Goal: Task Accomplishment & Management: Use online tool/utility

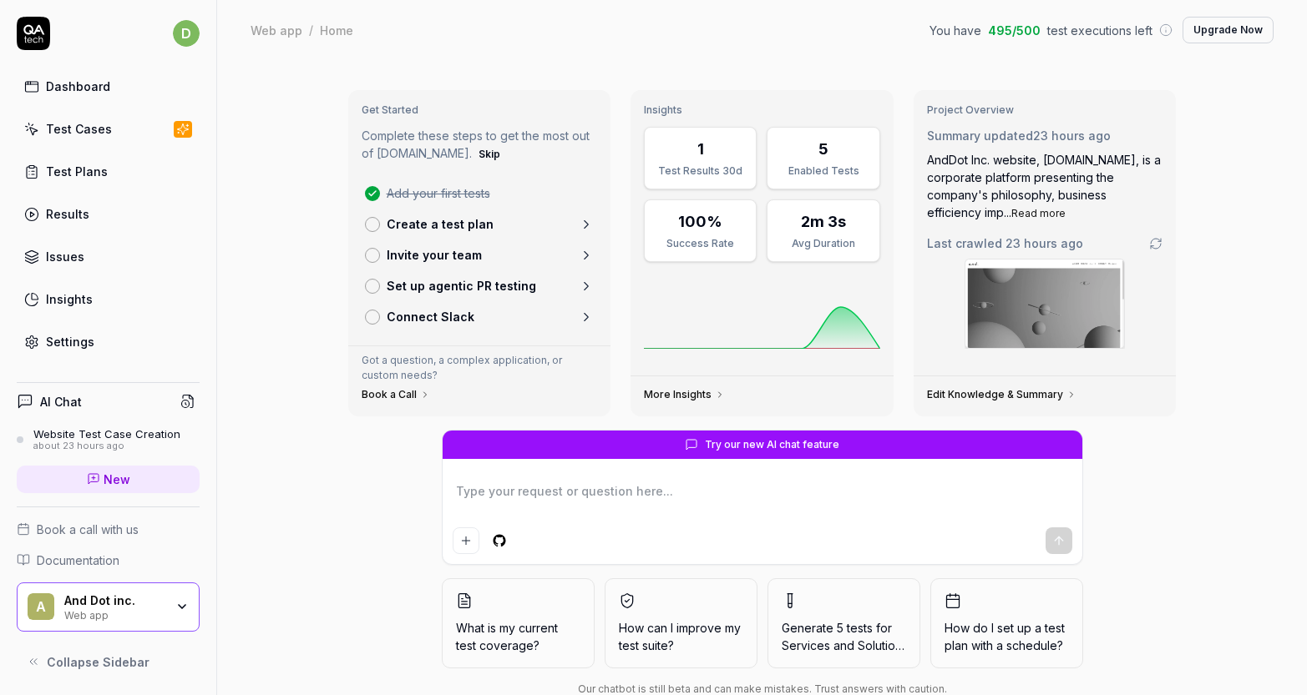
click at [110, 126] on link "Test Cases" at bounding box center [108, 129] width 183 height 33
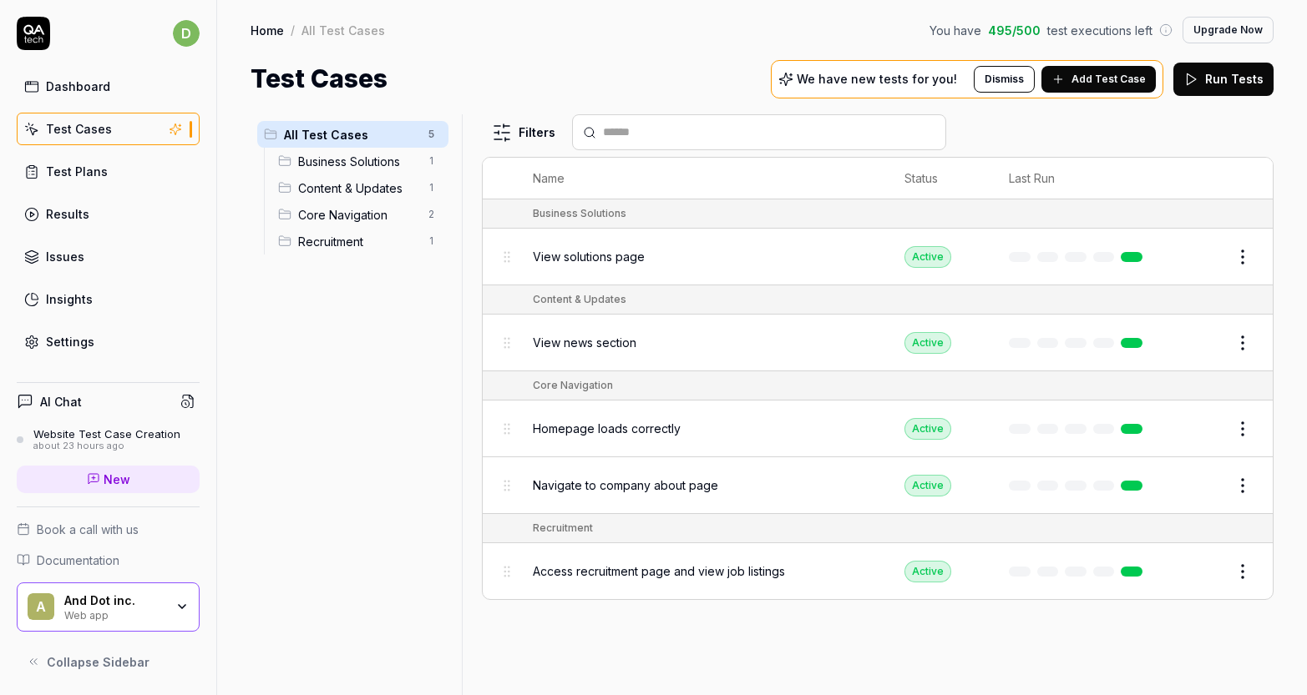
click at [1085, 85] on span "Add Test Case" at bounding box center [1108, 79] width 74 height 15
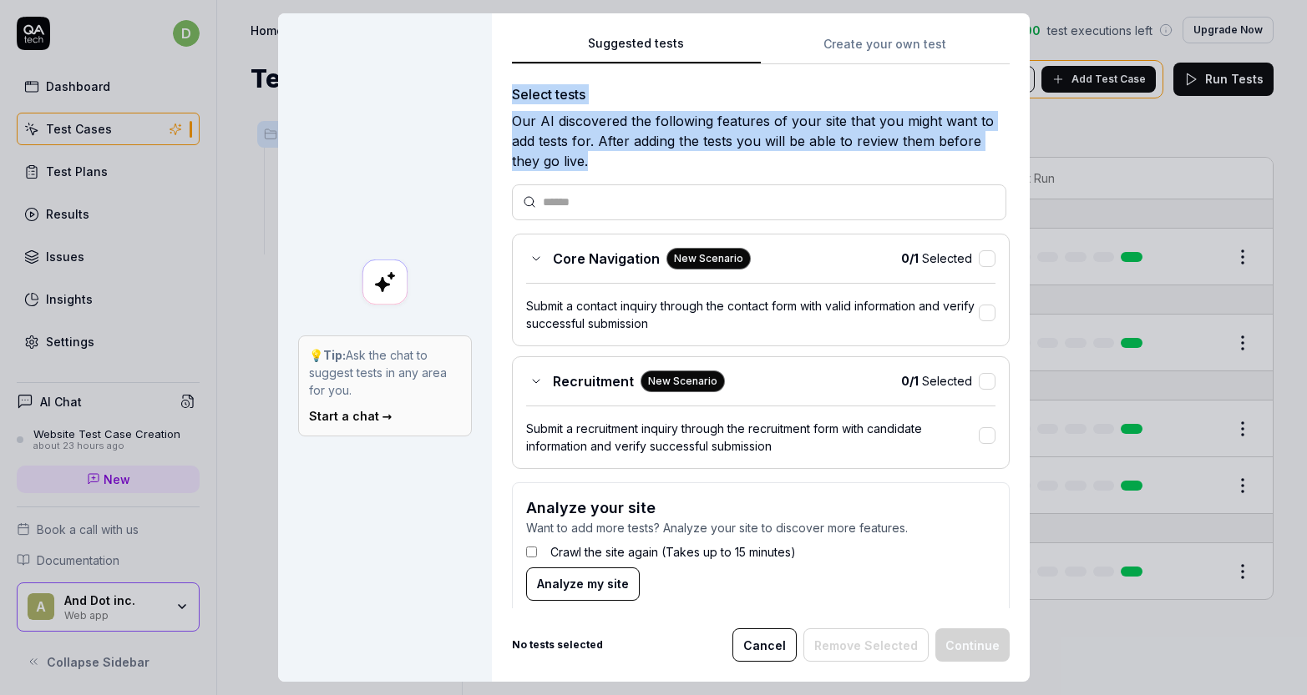
drag, startPoint x: 503, startPoint y: 93, endPoint x: 630, endPoint y: 160, distance: 143.8
click at [630, 160] on div "Suggested tests Create your own test Select tests Our AI discovered the followi…" at bounding box center [761, 347] width 538 height 669
copy div "Select tests Our AI discovered the following features of your site that you mig…"
click at [890, 56] on button "Create your own test" at bounding box center [885, 49] width 249 height 30
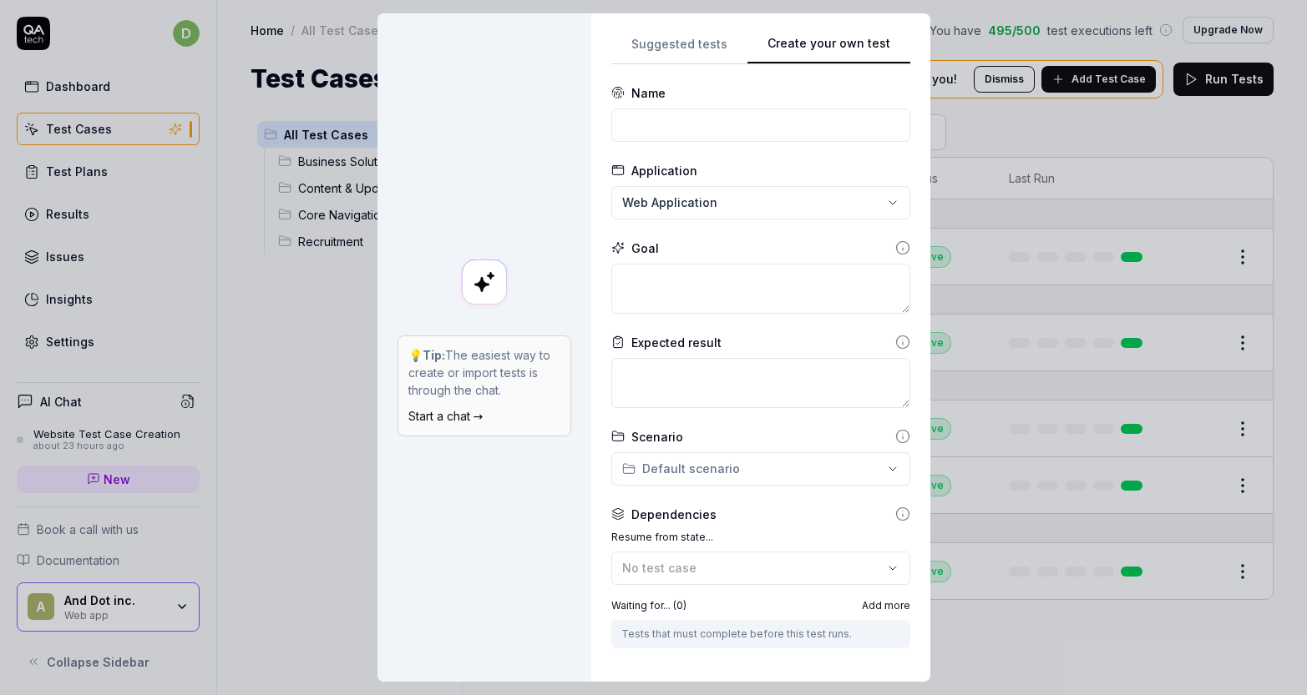
click at [695, 48] on button "Suggested tests" at bounding box center [679, 49] width 136 height 30
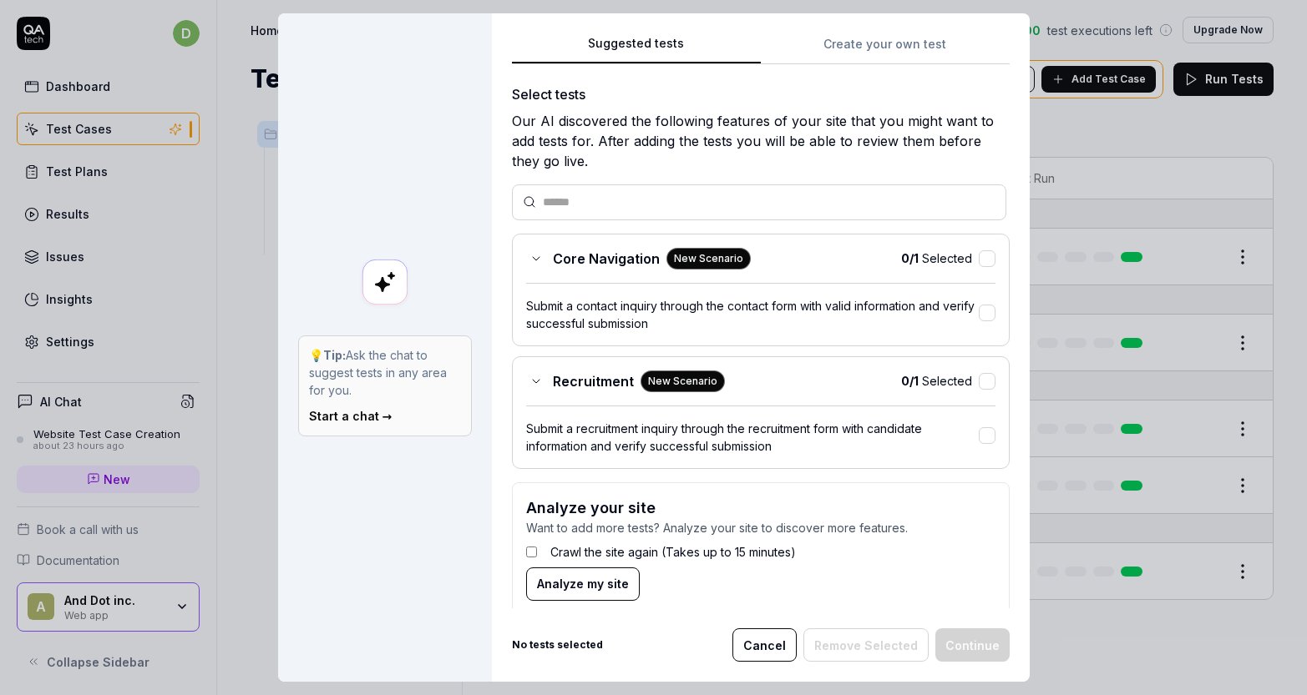
click at [752, 210] on div at bounding box center [759, 203] width 494 height 36
click at [752, 206] on input "text" at bounding box center [769, 203] width 453 height 18
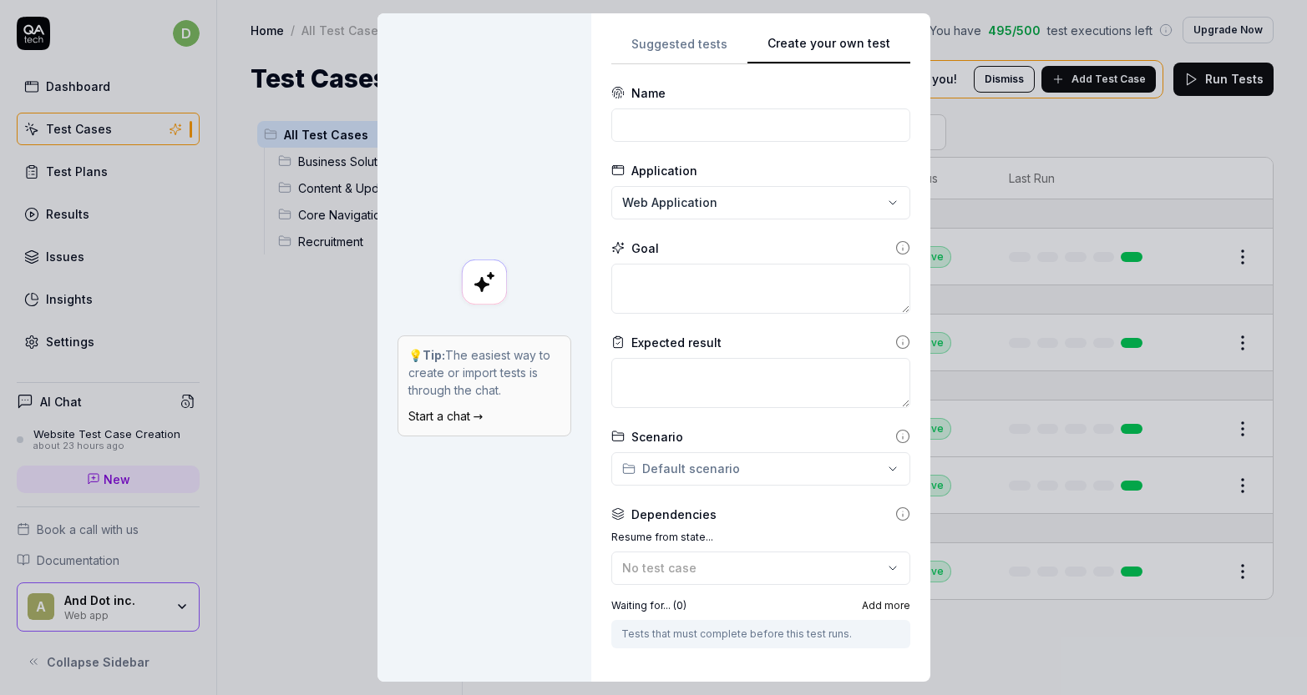
click at [866, 40] on button "Create your own test" at bounding box center [828, 49] width 163 height 30
click at [759, 129] on input at bounding box center [760, 125] width 299 height 33
click at [739, 200] on div "**********" at bounding box center [653, 347] width 1307 height 695
click at [727, 276] on textarea at bounding box center [760, 289] width 299 height 50
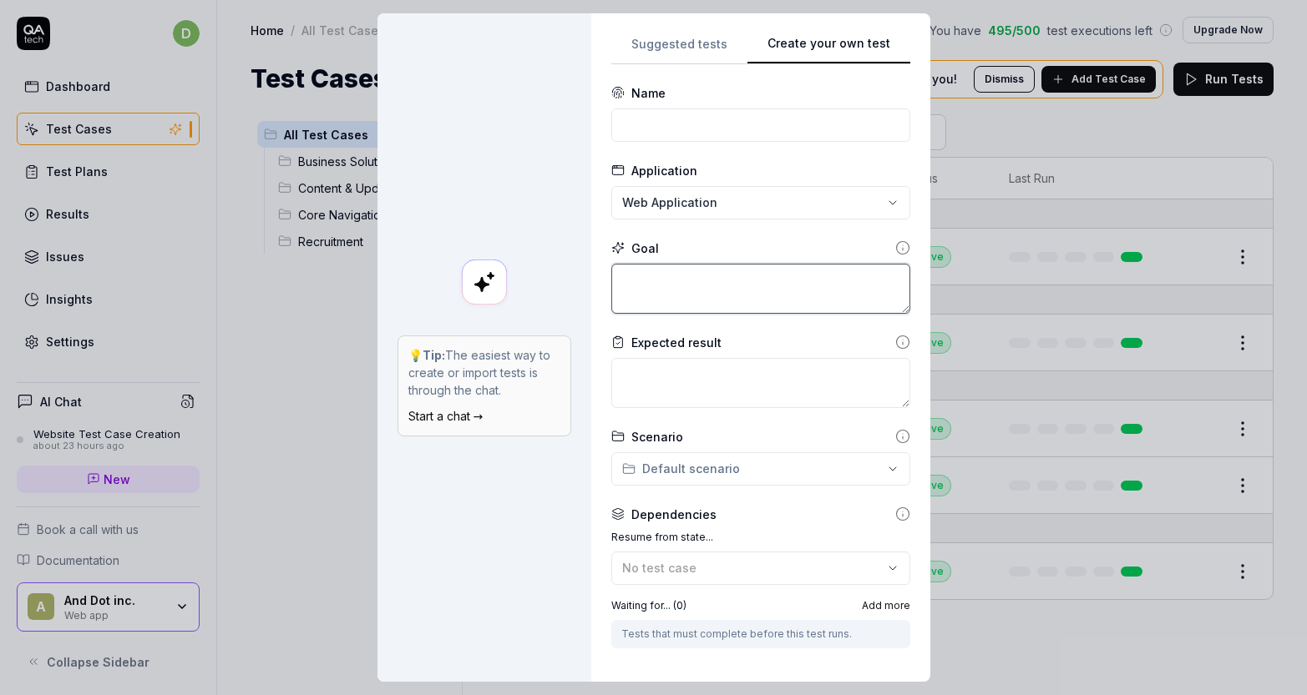
scroll to position [158, 0]
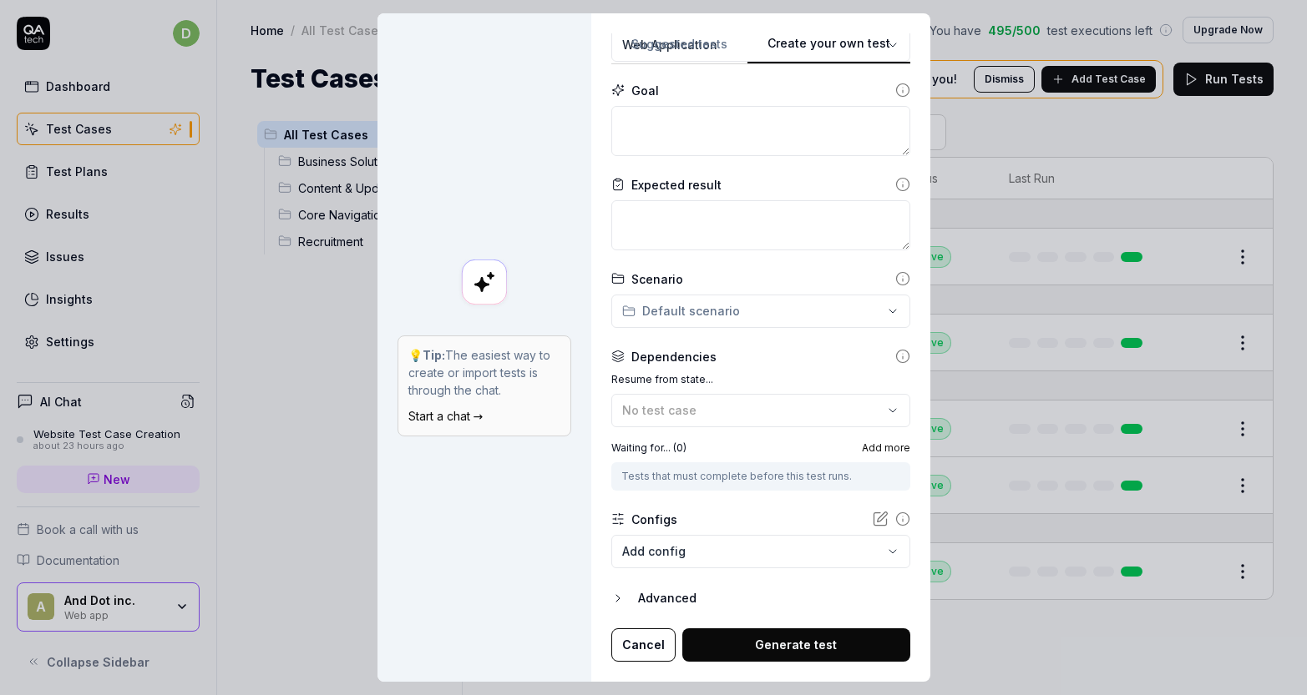
click at [630, 639] on button "Cancel" at bounding box center [643, 645] width 64 height 33
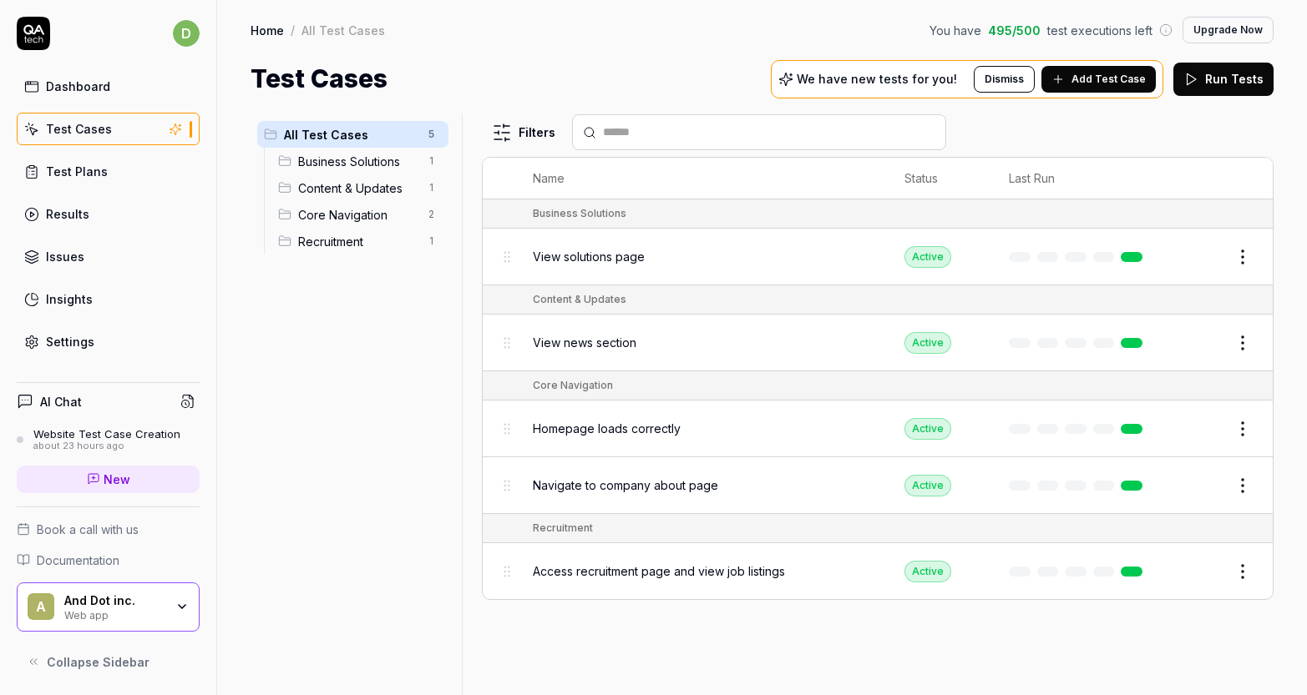
click at [111, 93] on link "Dashboard" at bounding box center [108, 86] width 183 height 33
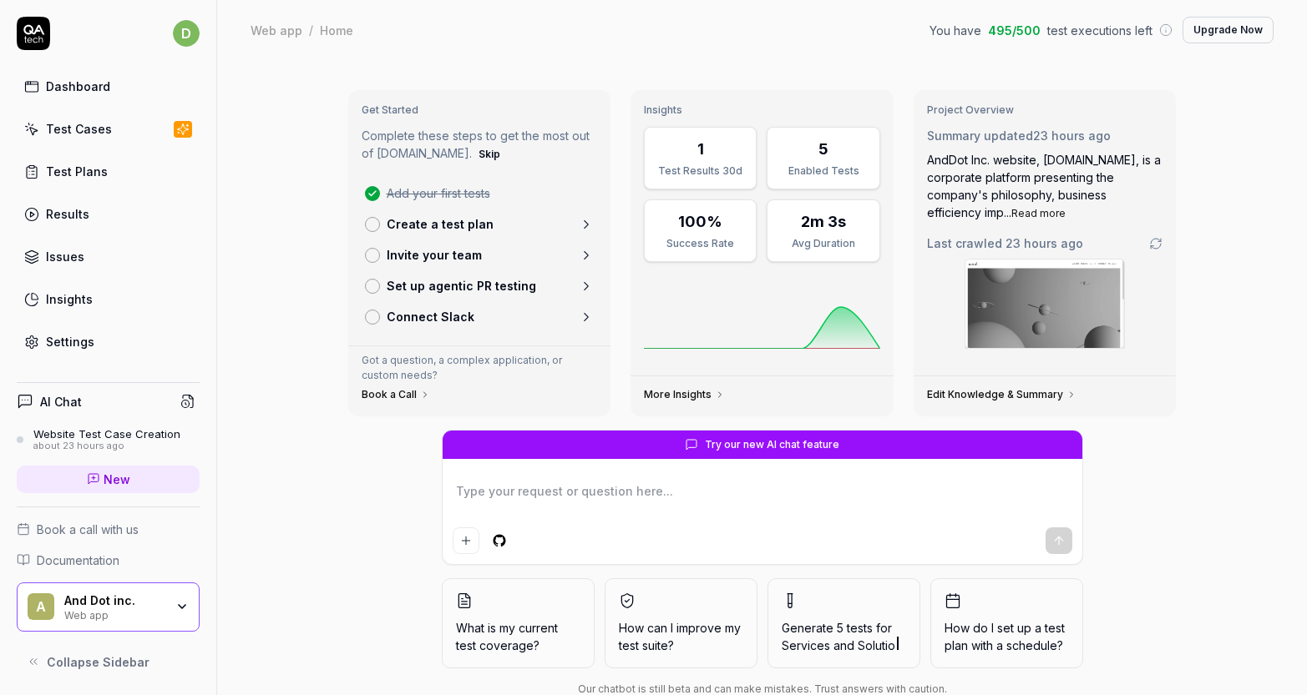
click at [538, 226] on link "Create a test plan" at bounding box center [479, 224] width 243 height 31
type textarea "*"
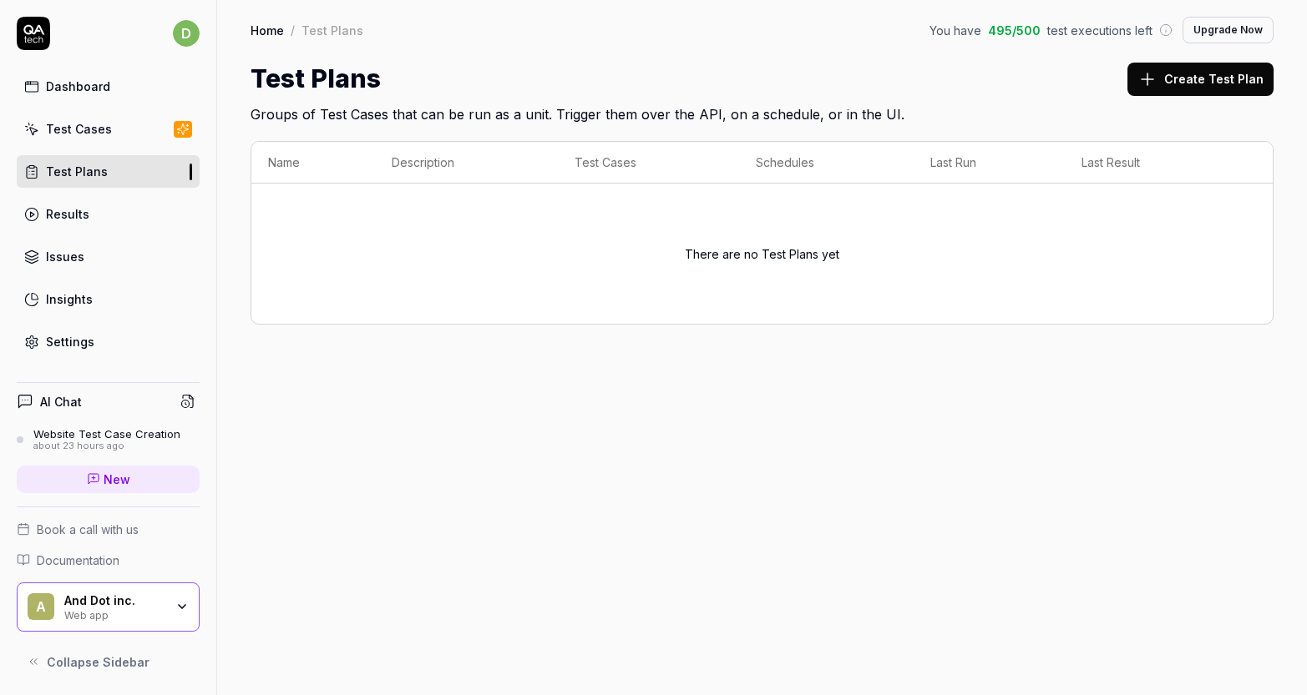
click at [1166, 86] on button "Create Test Plan" at bounding box center [1200, 79] width 146 height 33
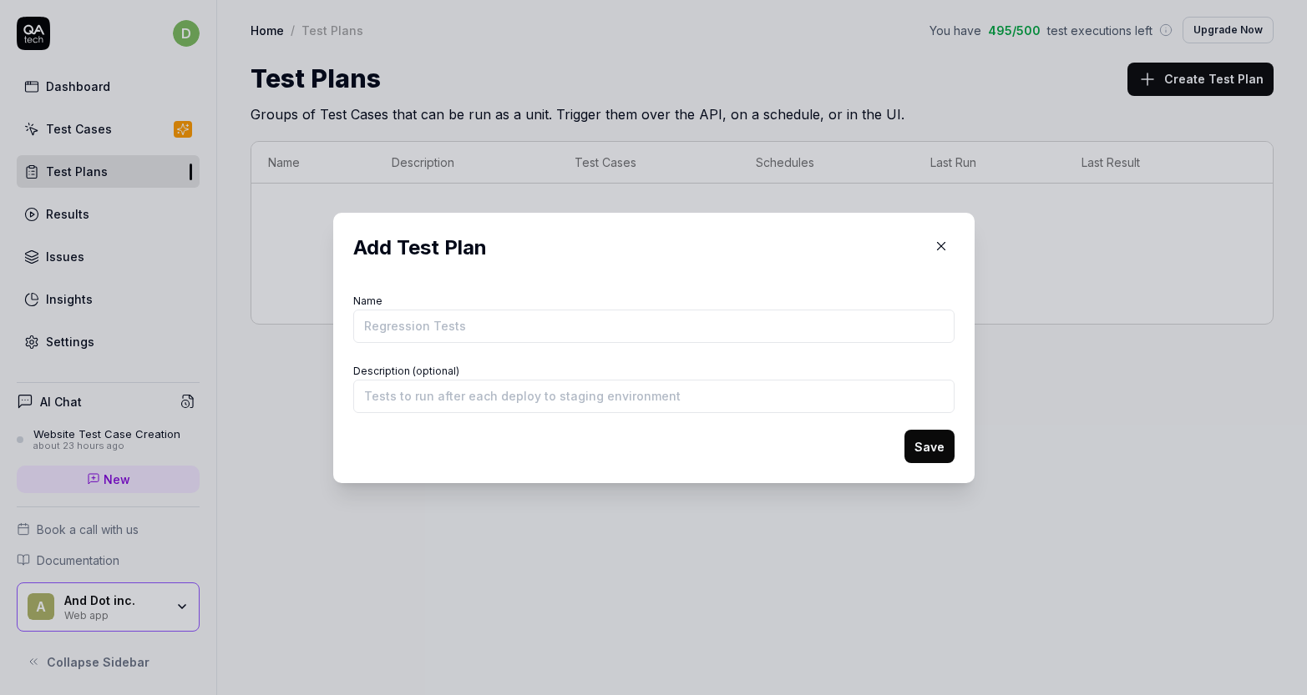
click at [615, 328] on input "Name" at bounding box center [653, 326] width 601 height 33
type input "stg ork チャットテスト"
click at [579, 391] on input "Description (optional)" at bounding box center [653, 396] width 601 height 33
type input "い"
type input "ち"
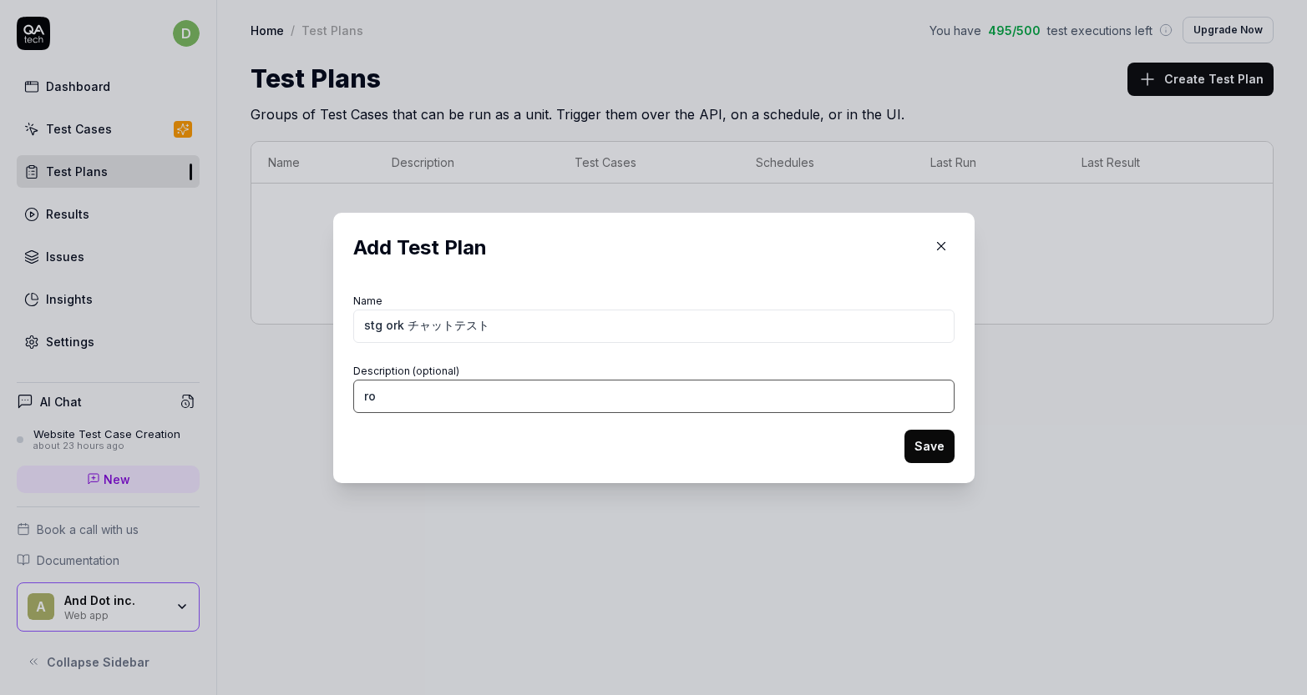
type input "r"
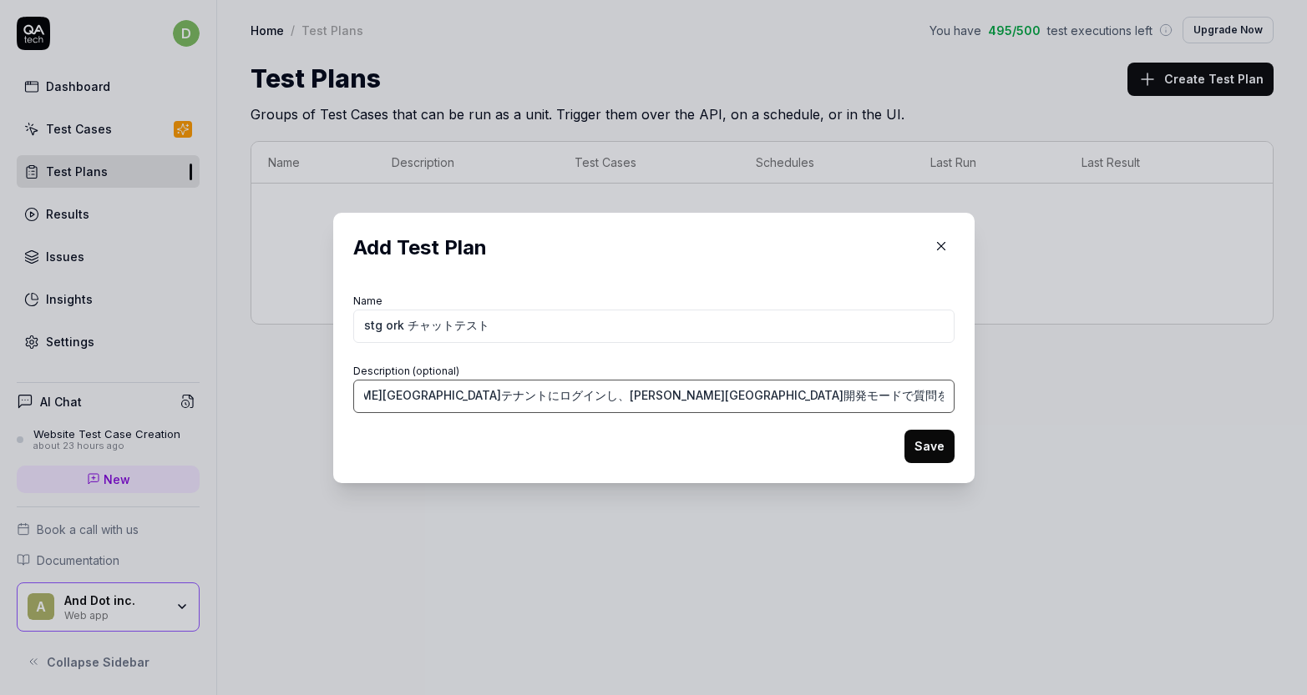
scroll to position [0, 62]
type input "彦根市テナントにログインし、彦根市開発モードで質問を行う。質問内容に正確に答えることができていることを確認する"
click at [933, 456] on button "Save" at bounding box center [929, 446] width 50 height 33
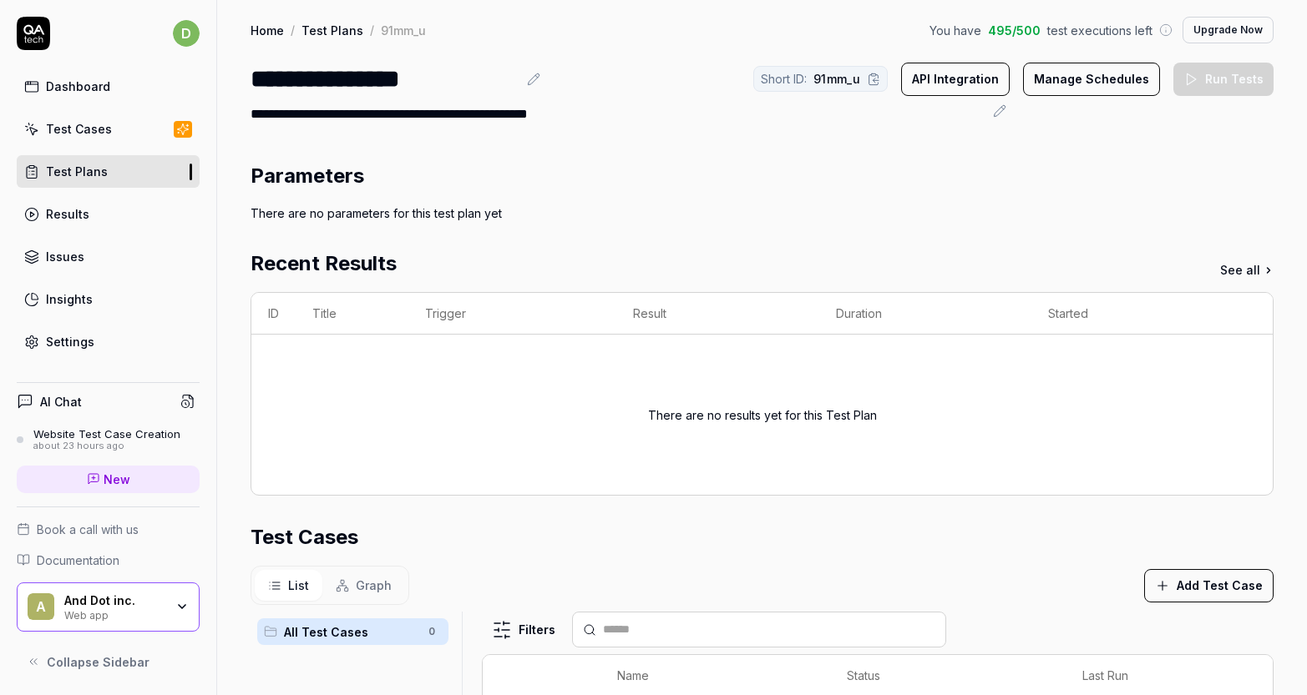
click at [701, 167] on div "Parameters" at bounding box center [761, 176] width 1023 height 30
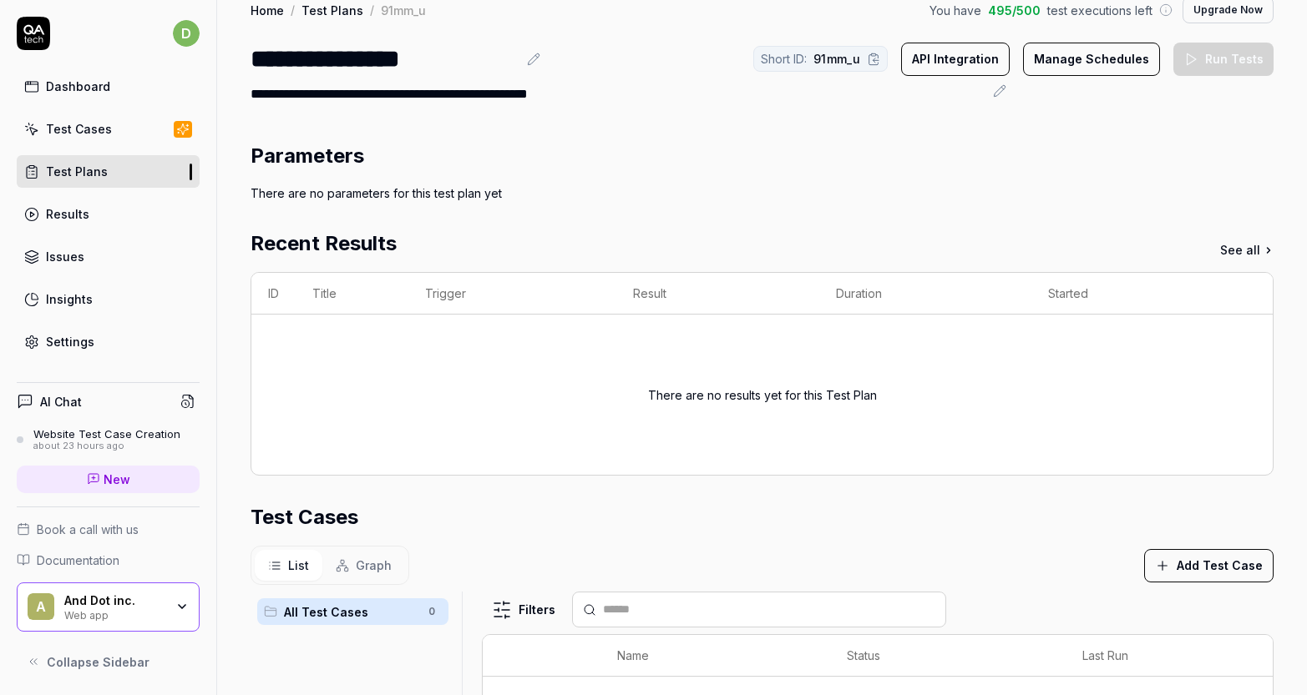
click at [450, 196] on div "There are no parameters for this test plan yet" at bounding box center [761, 194] width 1023 height 18
click at [409, 194] on div "There are no parameters for this test plan yet" at bounding box center [761, 194] width 1023 height 18
click at [570, 196] on div "There are no parameters for this test plan yet" at bounding box center [761, 194] width 1023 height 18
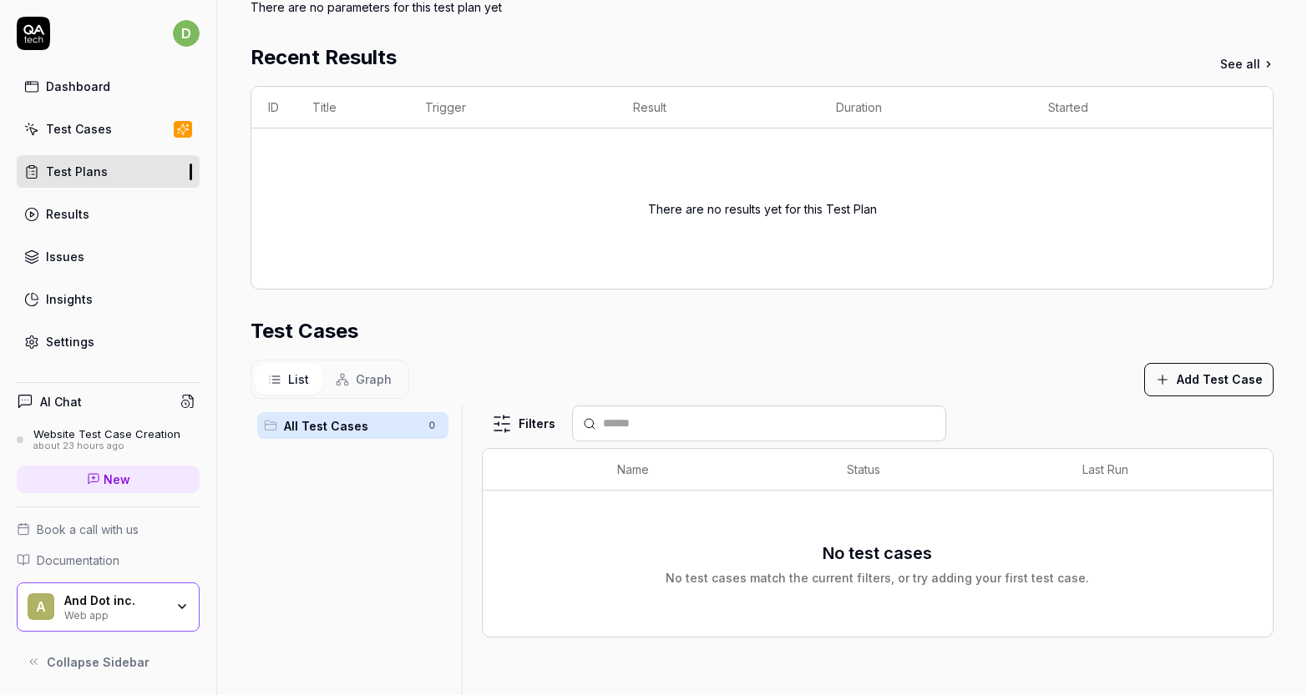
scroll to position [367, 0]
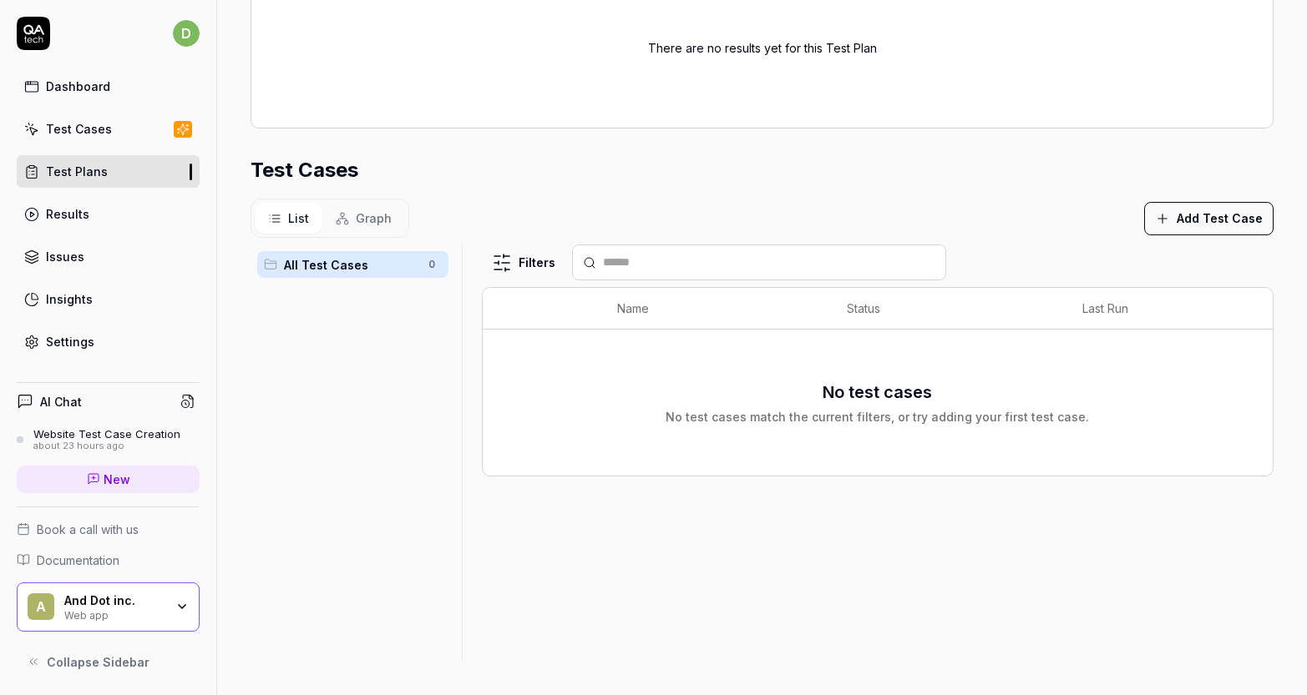
click at [1168, 212] on icon "button" at bounding box center [1162, 218] width 15 height 15
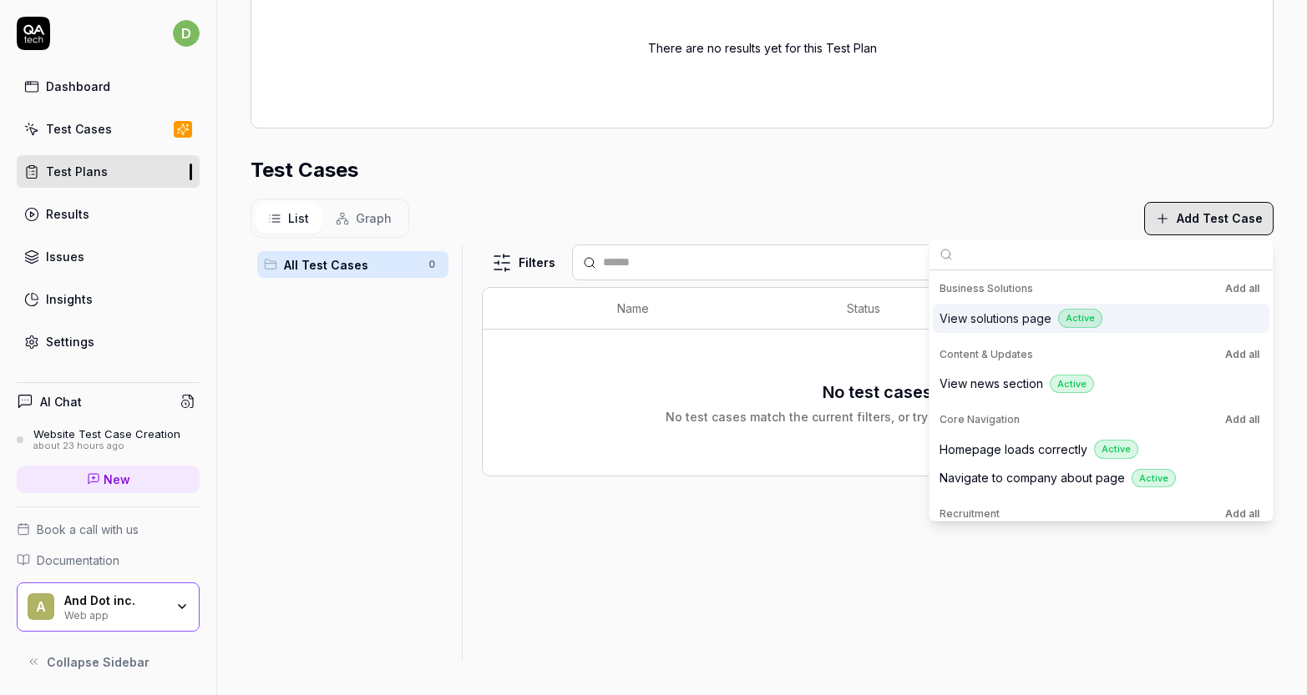
click at [1034, 320] on span "View solutions page" at bounding box center [995, 319] width 112 height 18
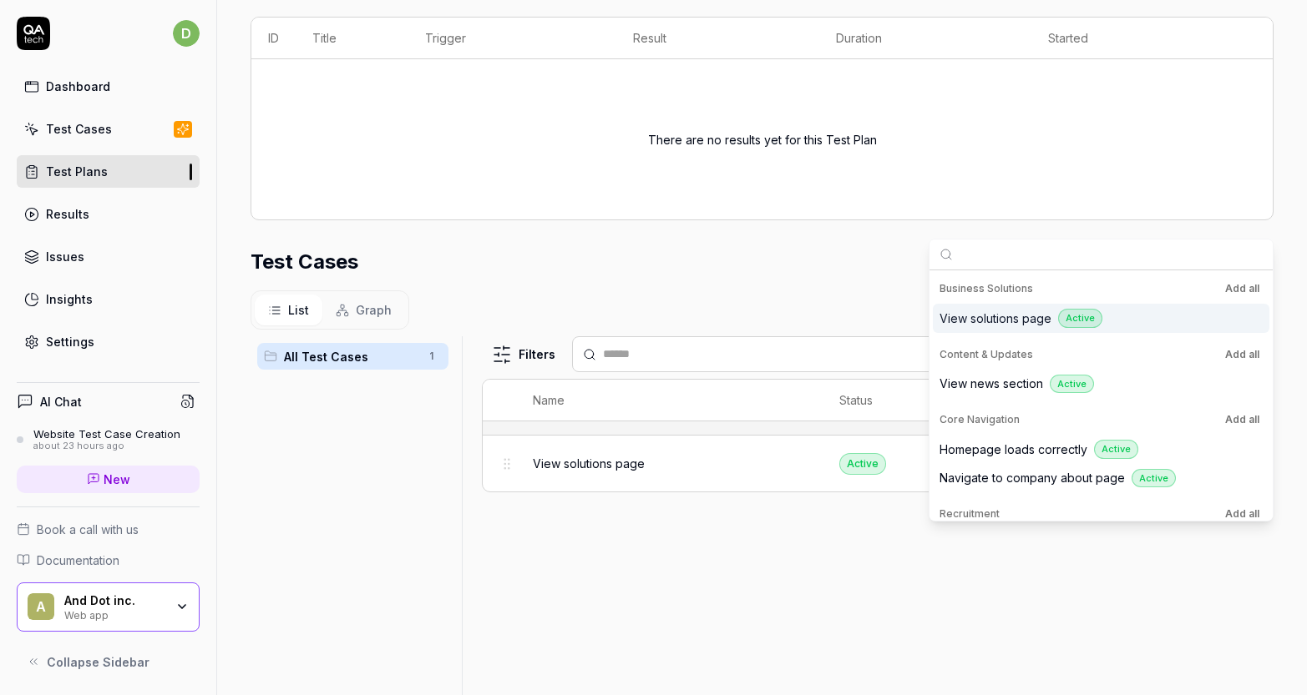
scroll to position [459, 0]
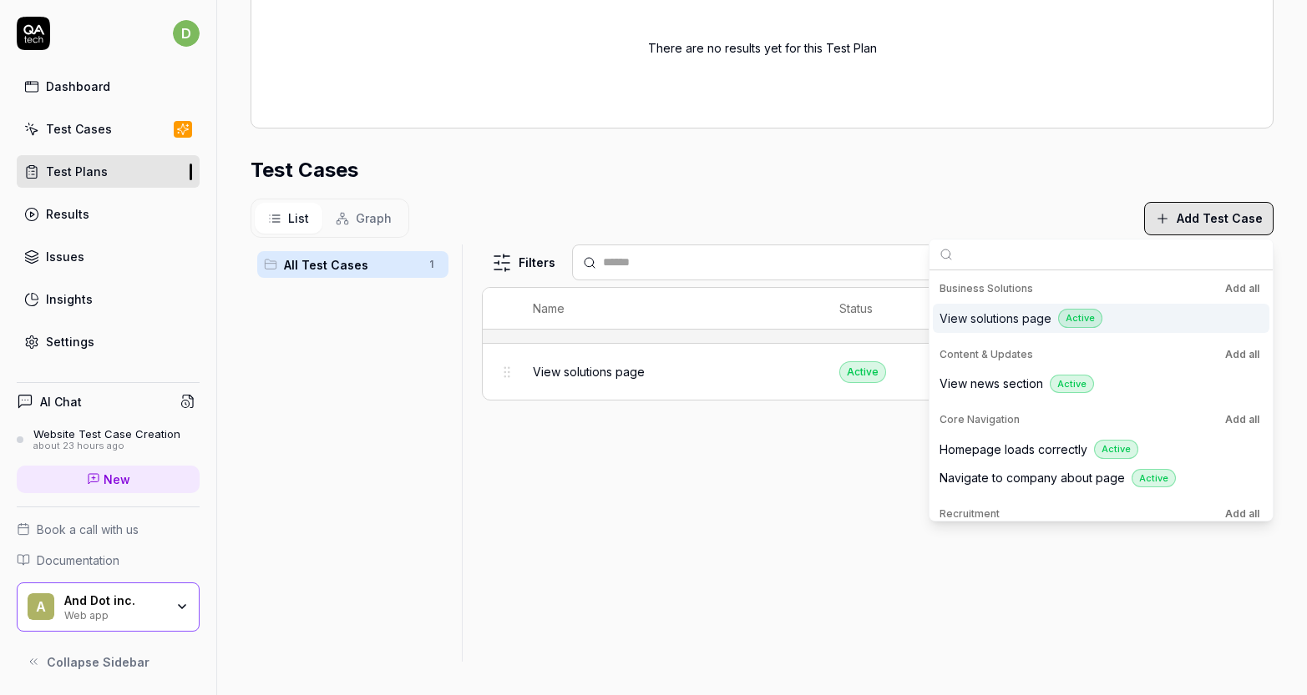
click at [809, 212] on div "List Graph Add Test Case" at bounding box center [761, 218] width 1023 height 39
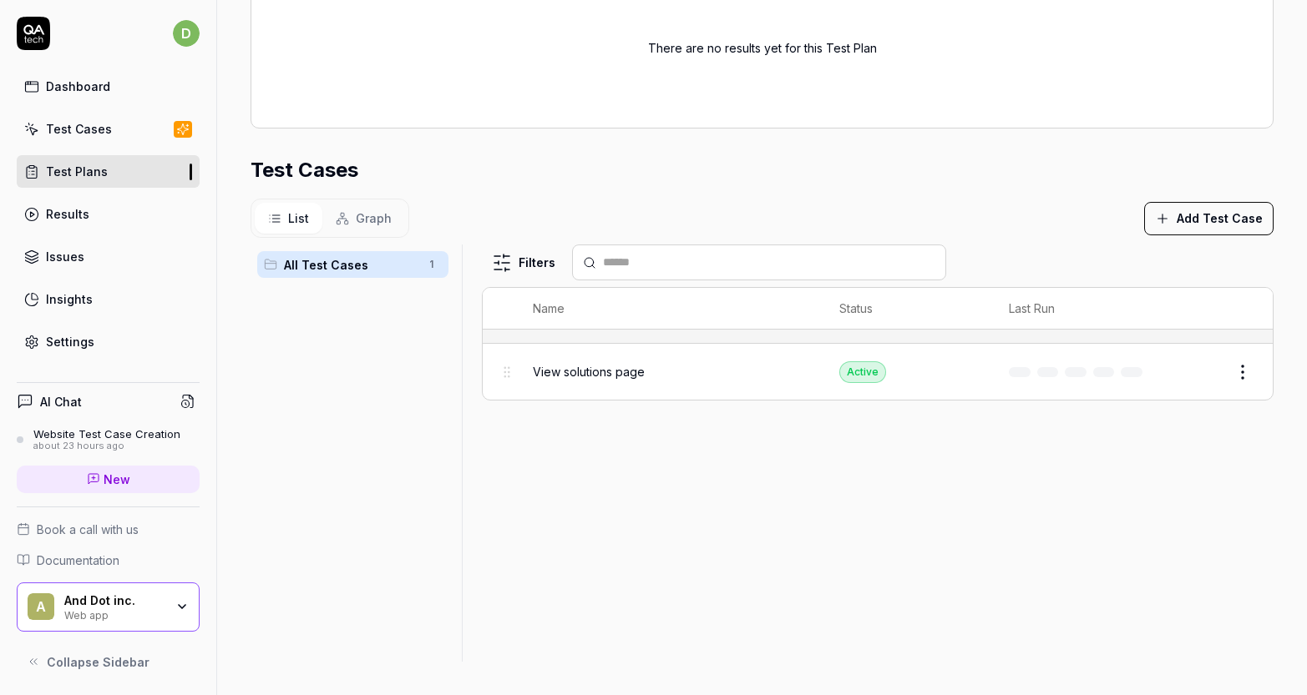
click at [1195, 375] on button "Edit" at bounding box center [1202, 372] width 40 height 27
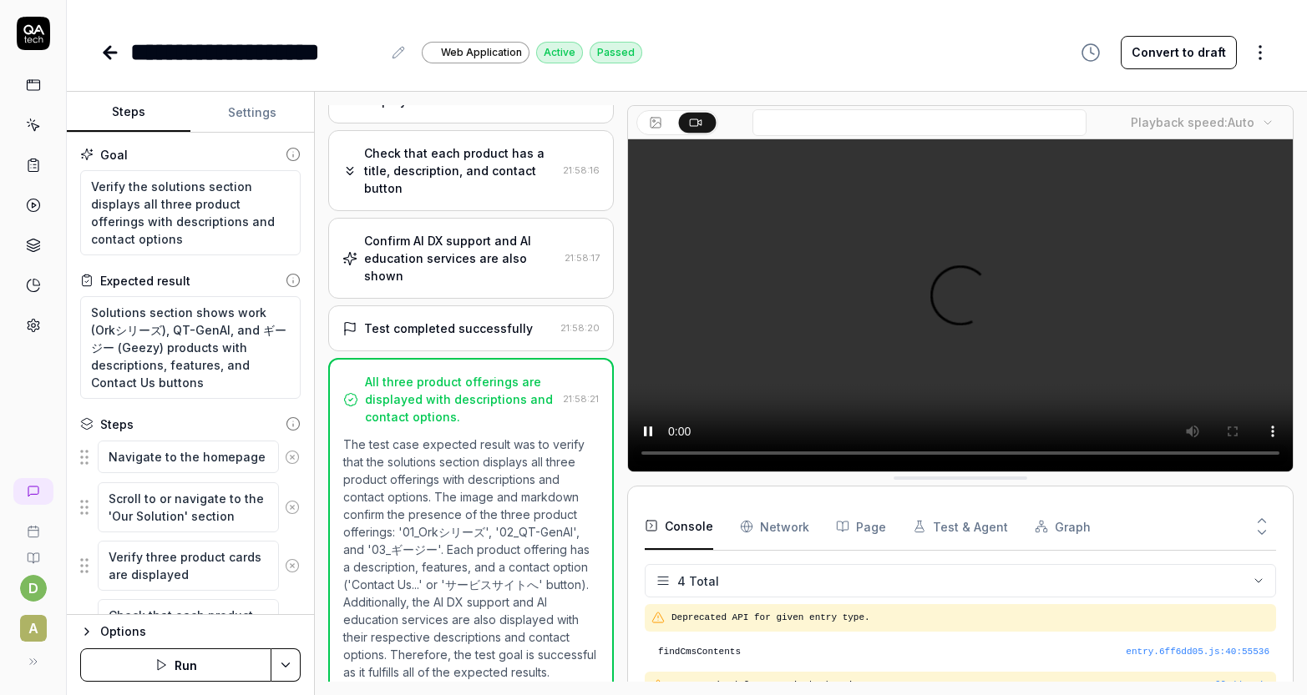
scroll to position [14, 0]
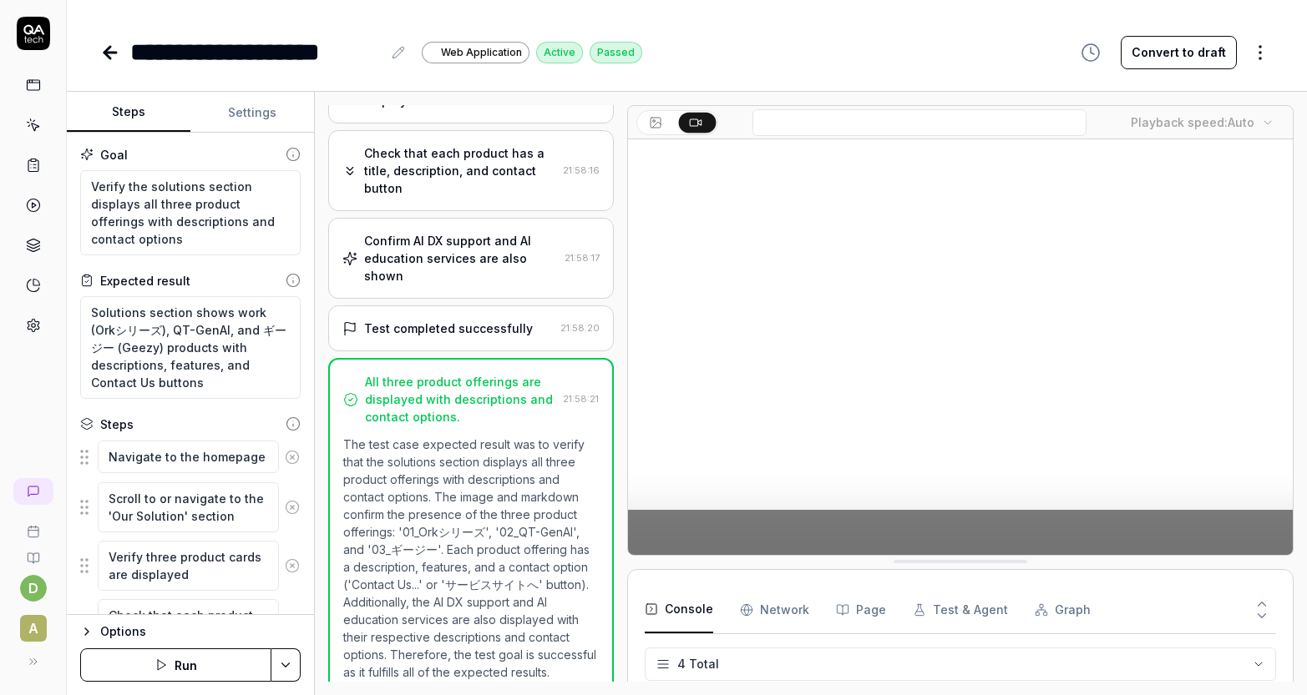
type textarea "*"
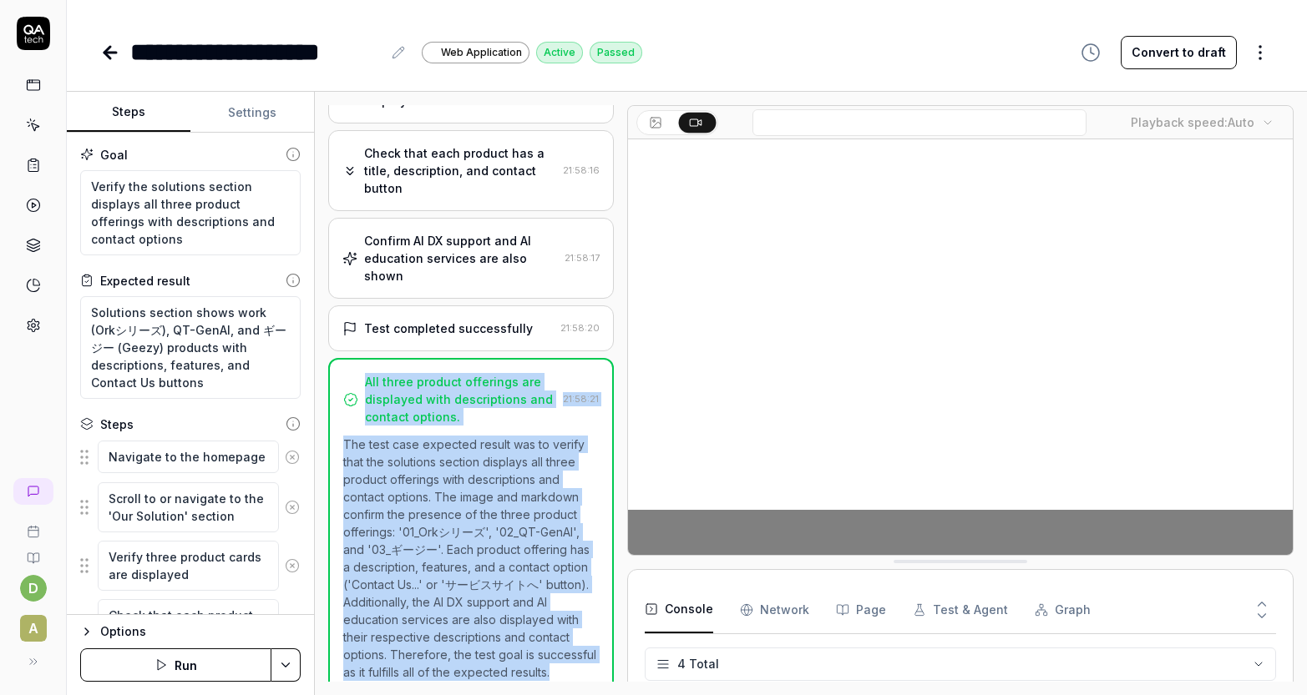
drag, startPoint x: 364, startPoint y: 366, endPoint x: 561, endPoint y: 650, distance: 346.2
click at [561, 650] on div "All three product offerings are displayed with descriptions and contact options…" at bounding box center [471, 528] width 286 height 341
copy div "All three product offerings are displayed with descriptions and contact options…"
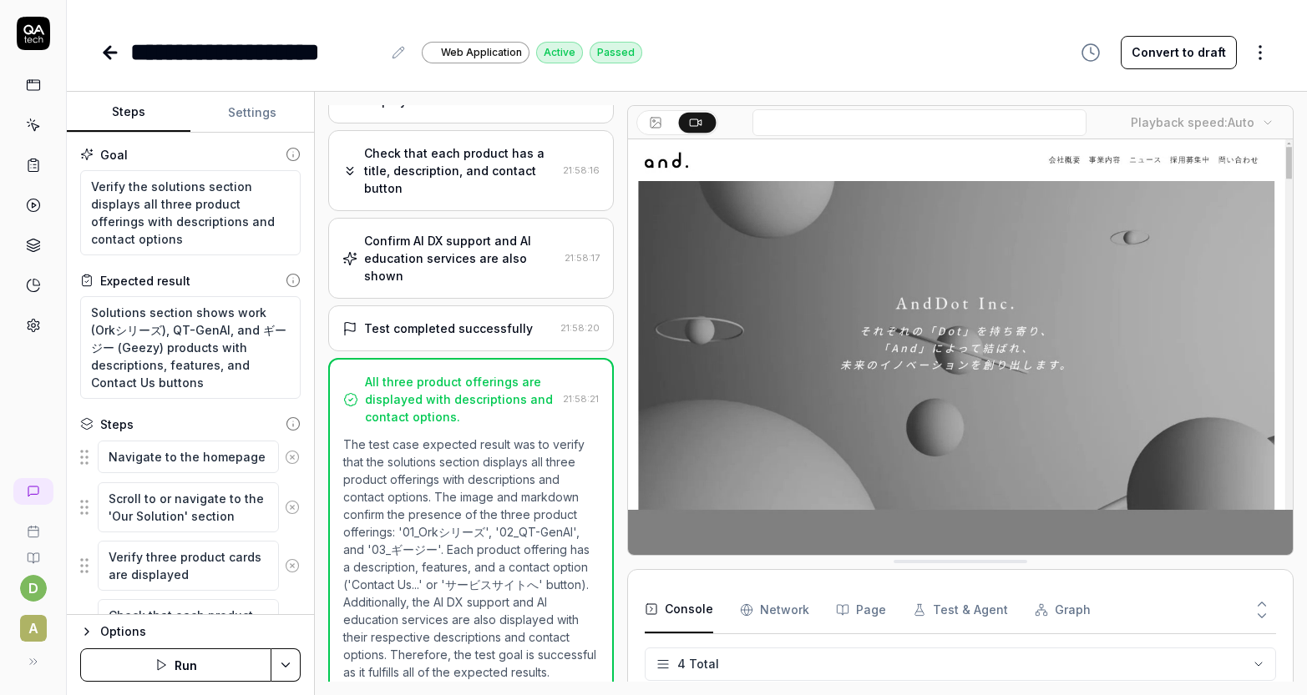
click at [345, 463] on p "The test case expected result was to verify that the solutions section displays…" at bounding box center [470, 558] width 255 height 245
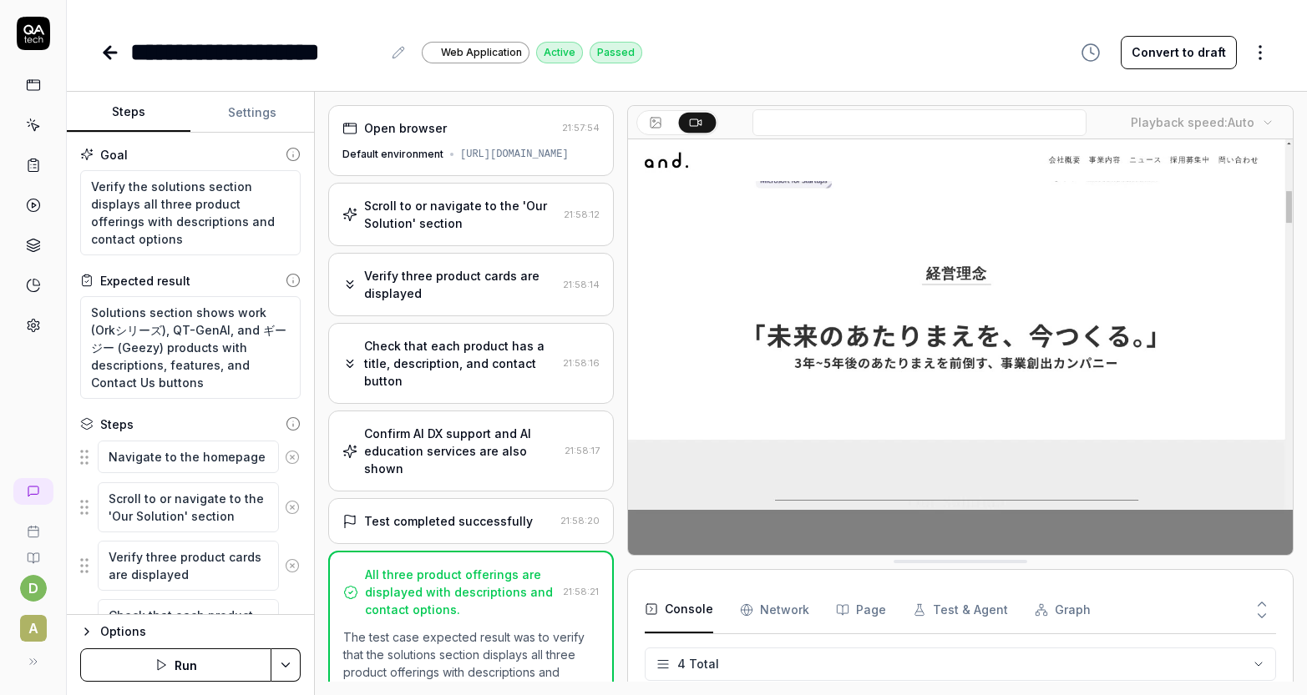
click at [114, 48] on icon at bounding box center [110, 53] width 20 height 20
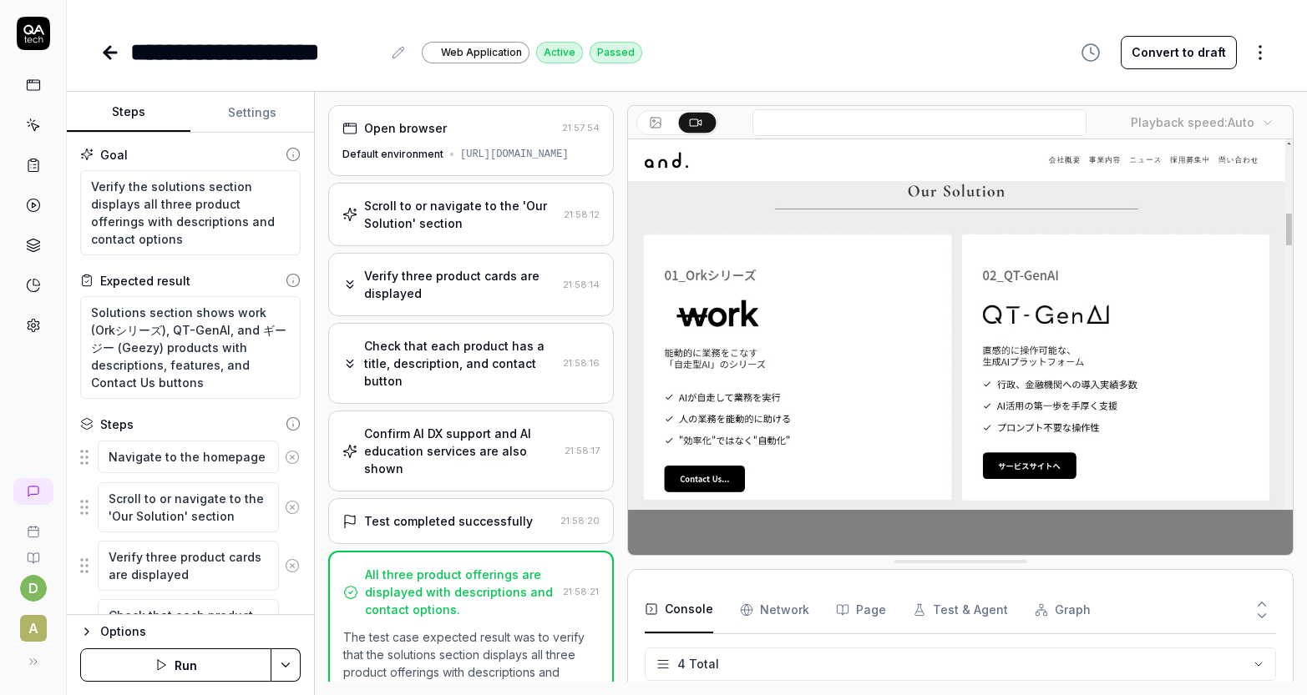
scroll to position [374, 0]
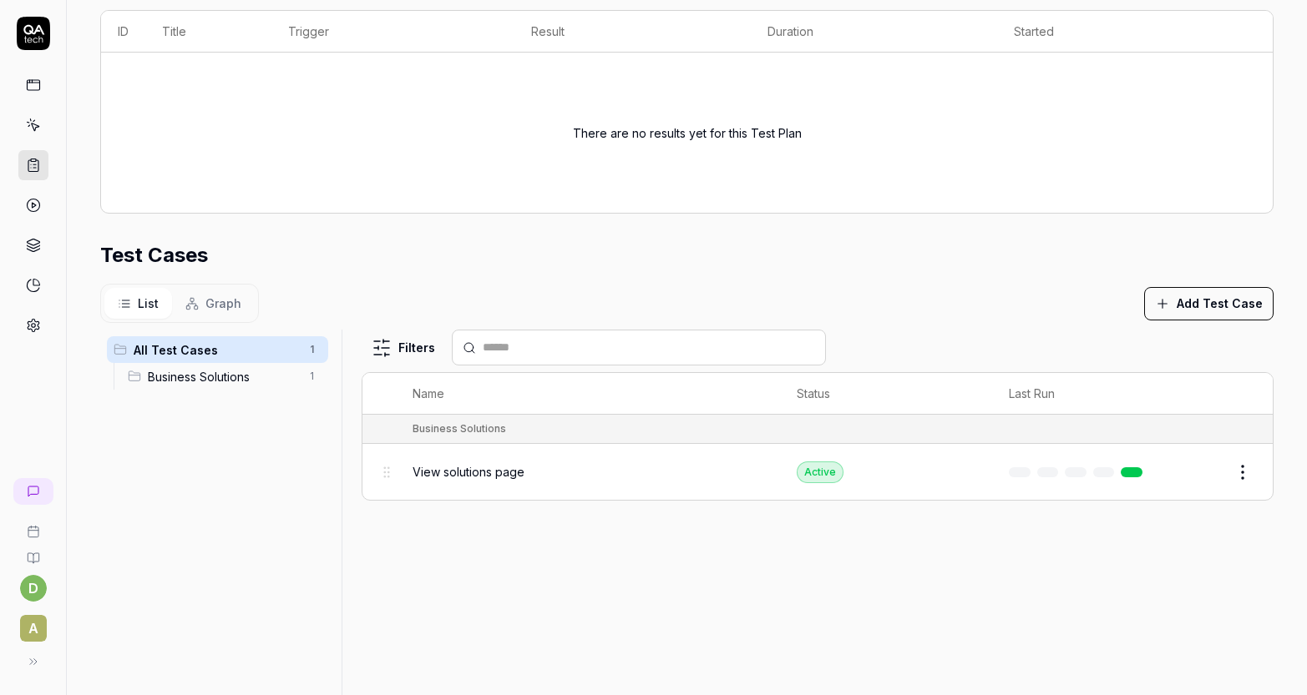
click at [1239, 473] on html "**********" at bounding box center [653, 347] width 1307 height 695
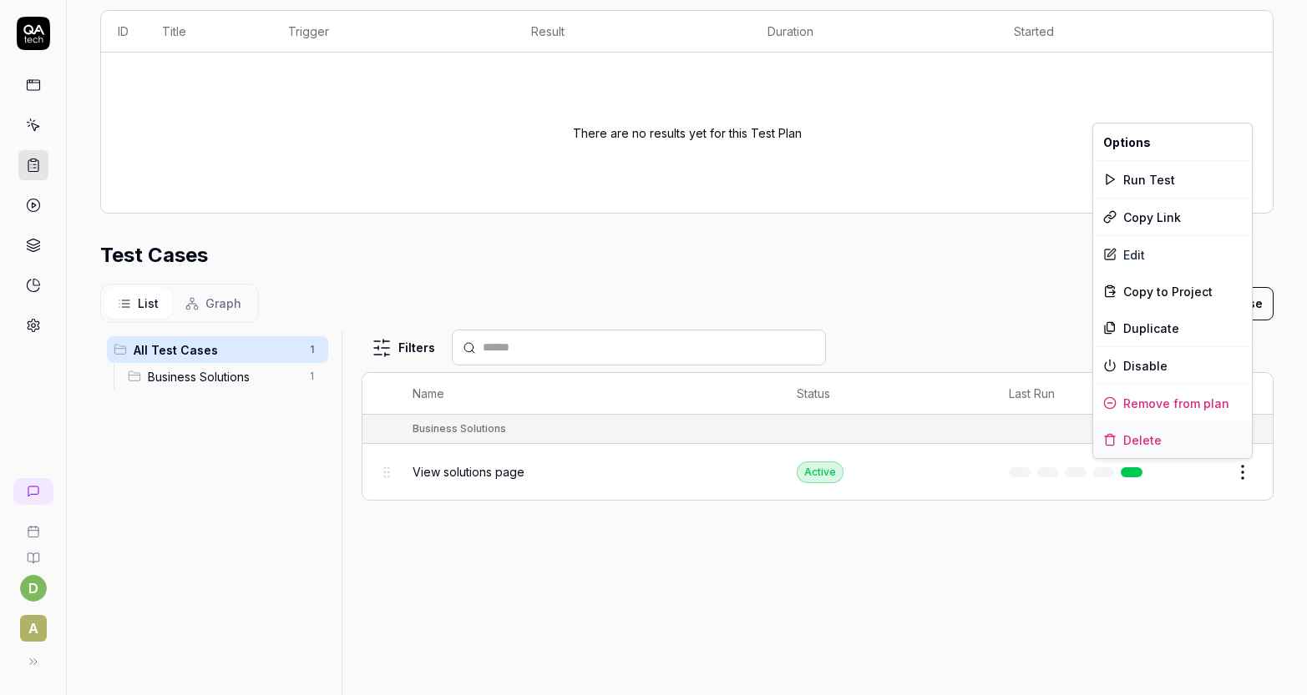
click at [1214, 448] on div "Delete" at bounding box center [1172, 440] width 159 height 37
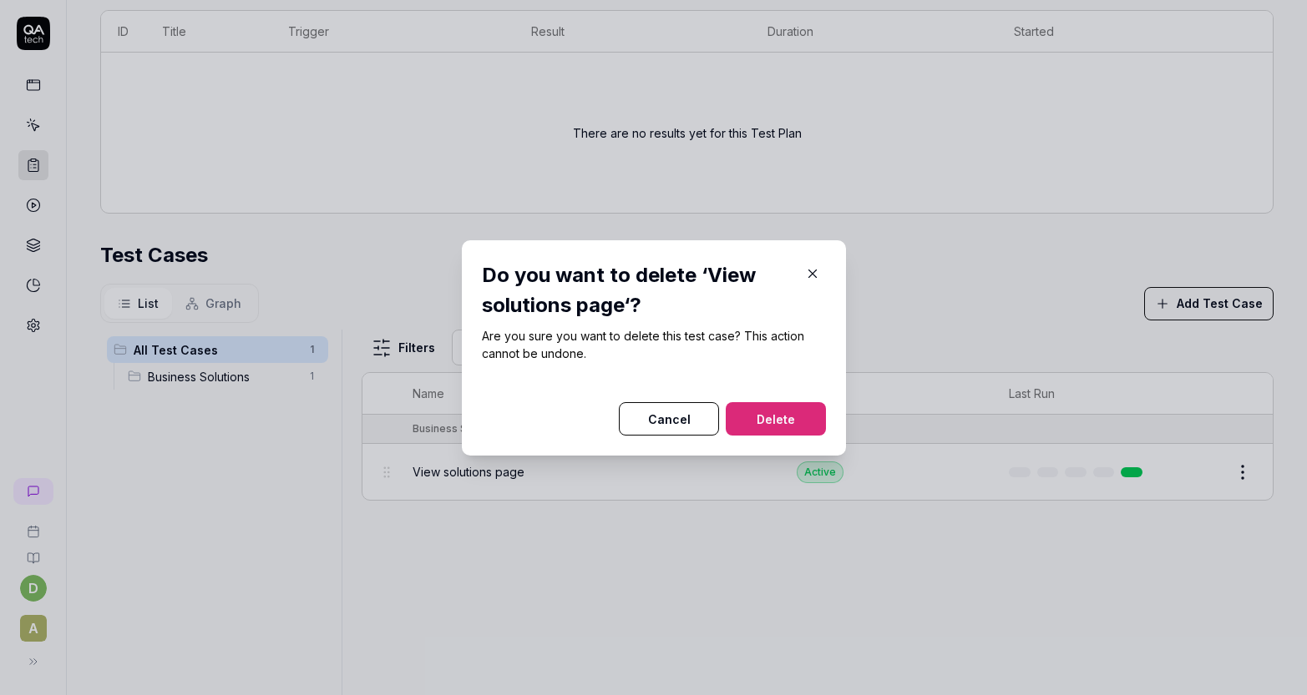
click at [795, 406] on button "Delete" at bounding box center [776, 418] width 100 height 33
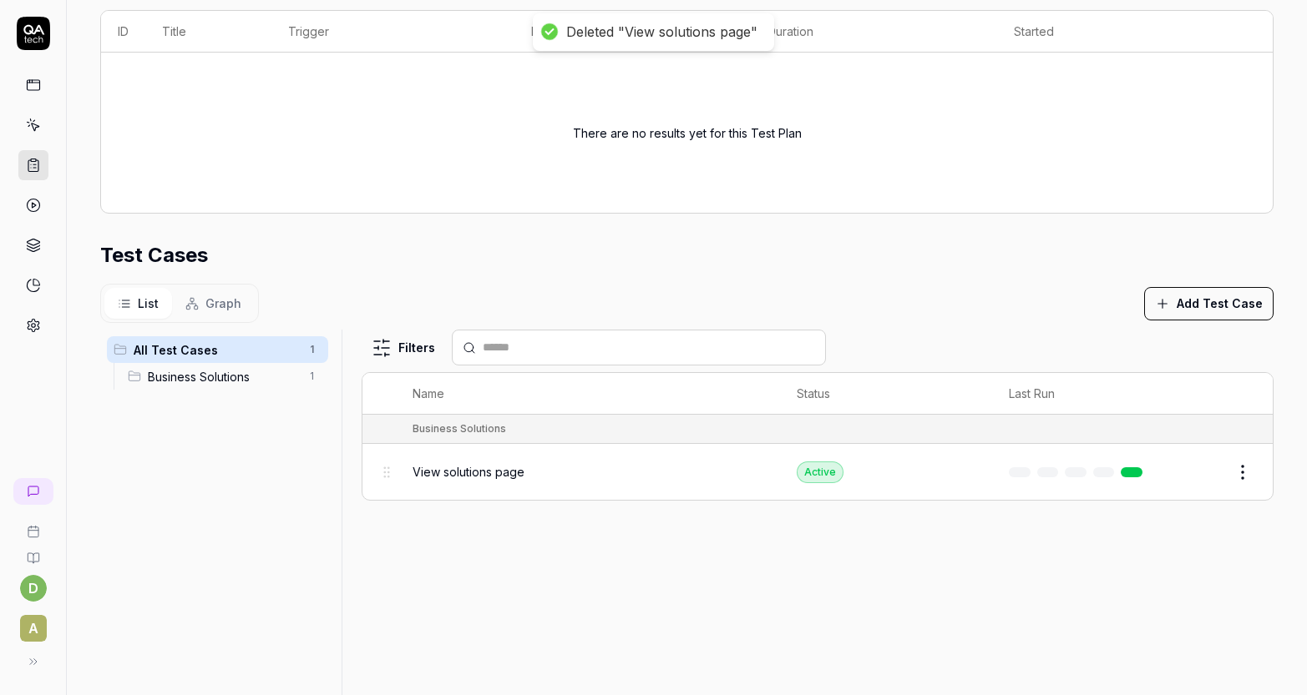
click at [796, 257] on div "Test Cases" at bounding box center [686, 255] width 1173 height 30
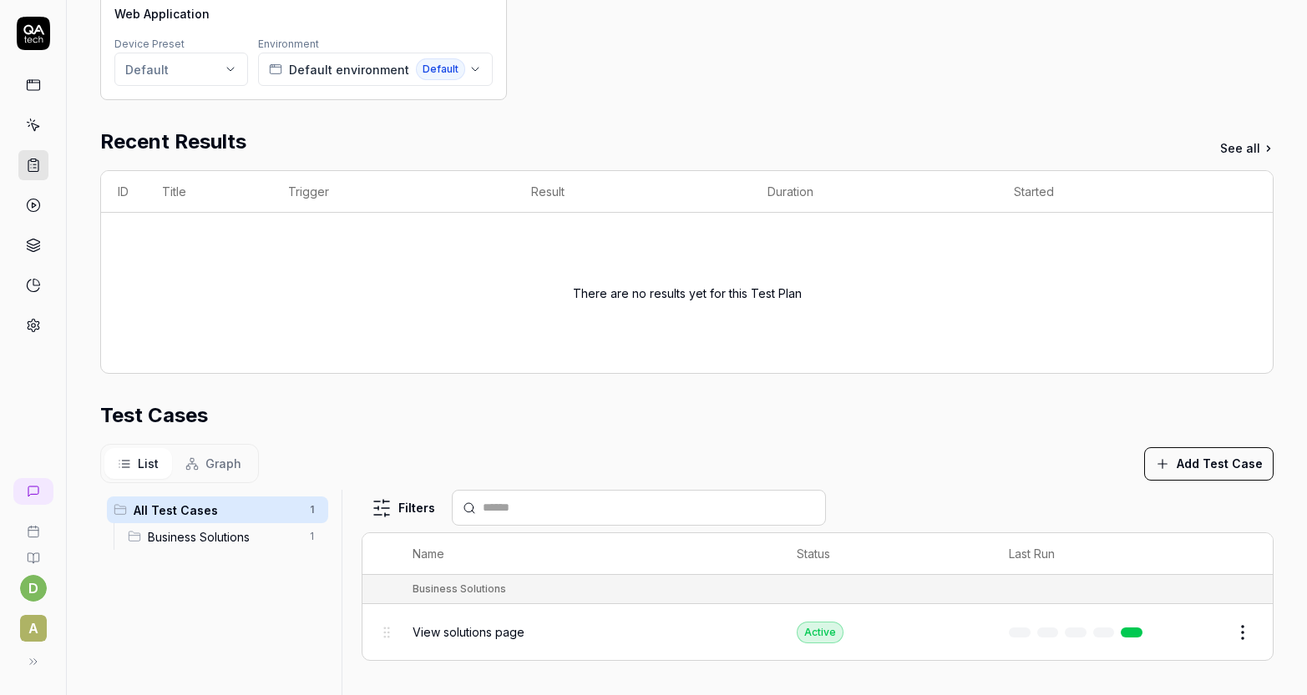
click at [1184, 458] on button "Add Test Case" at bounding box center [1208, 464] width 129 height 33
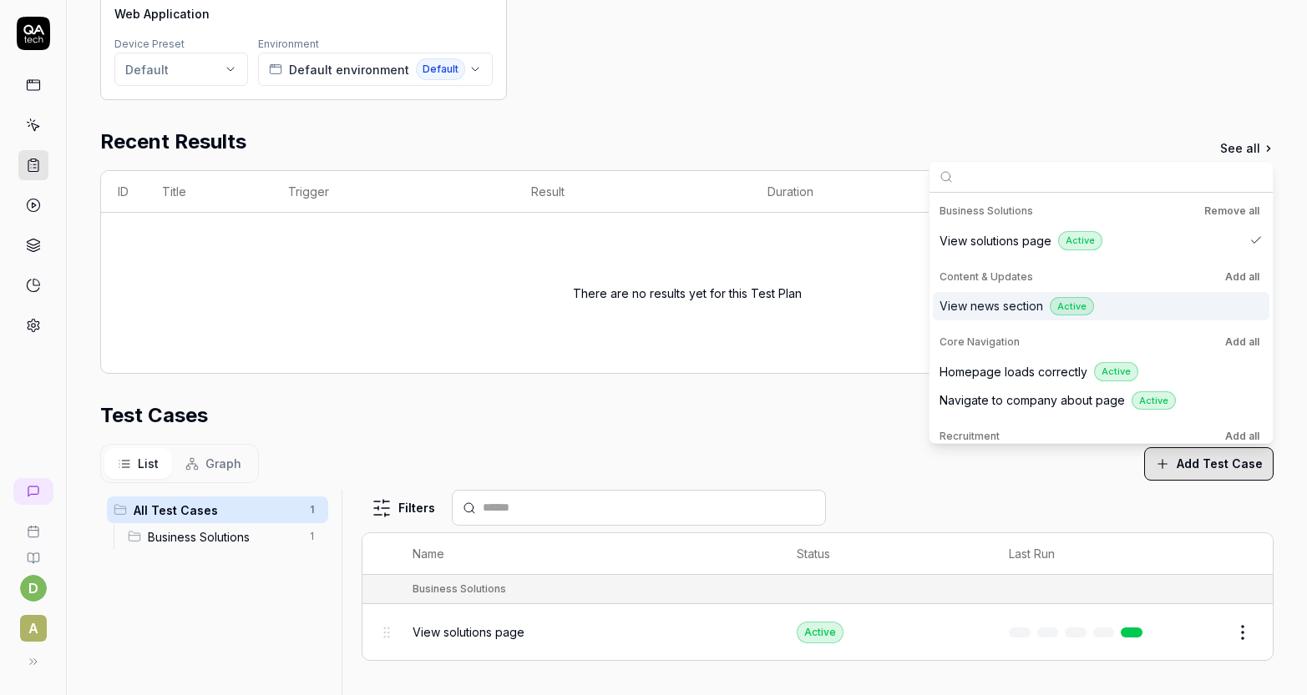
scroll to position [41, 0]
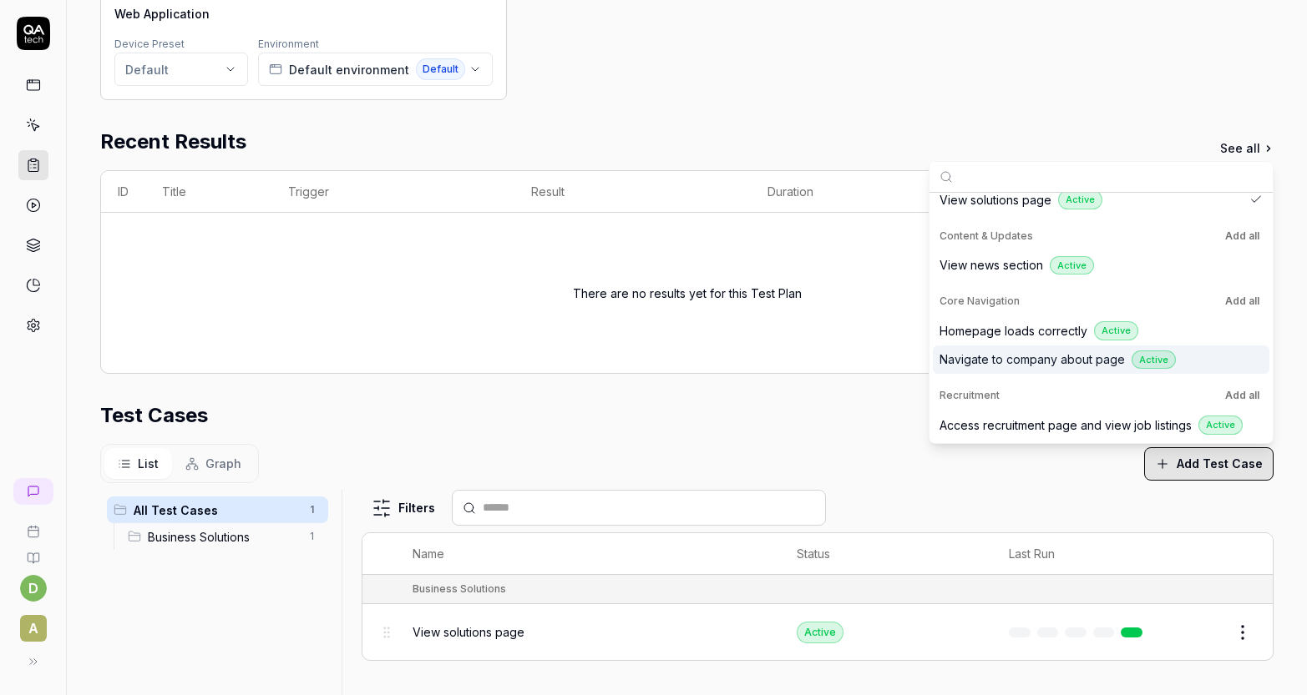
click at [841, 419] on div "Test Cases" at bounding box center [686, 416] width 1173 height 30
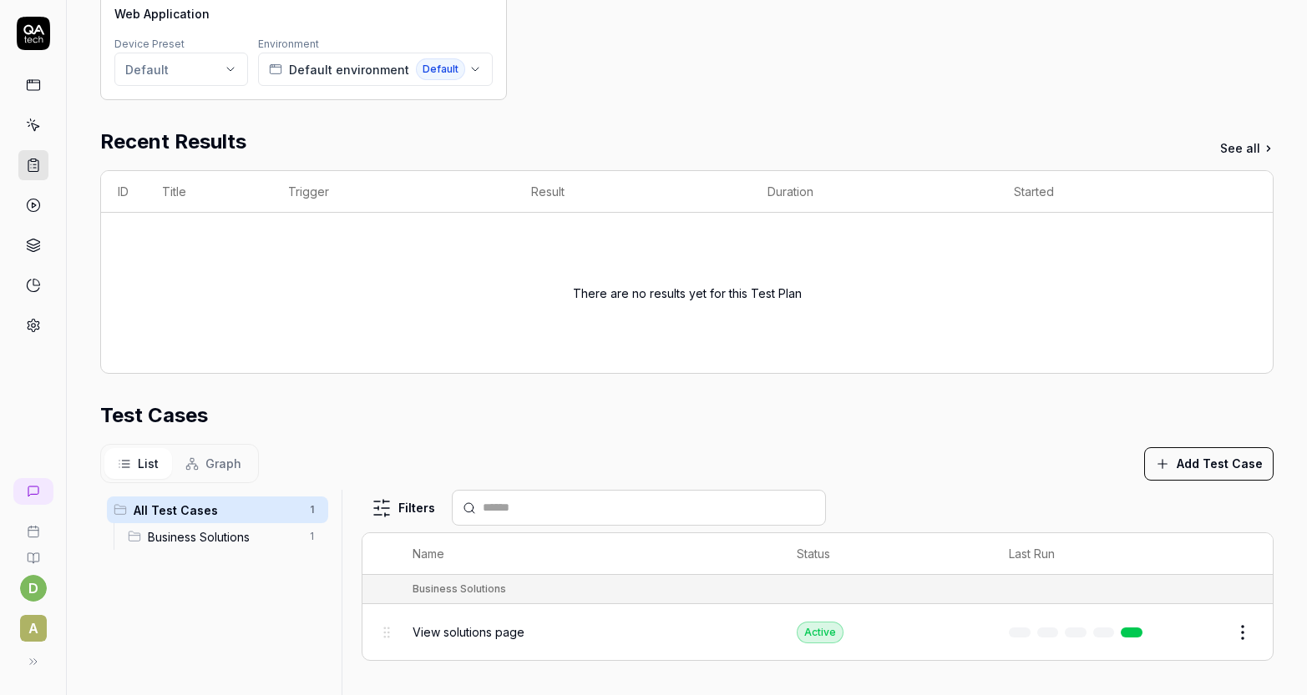
scroll to position [0, 0]
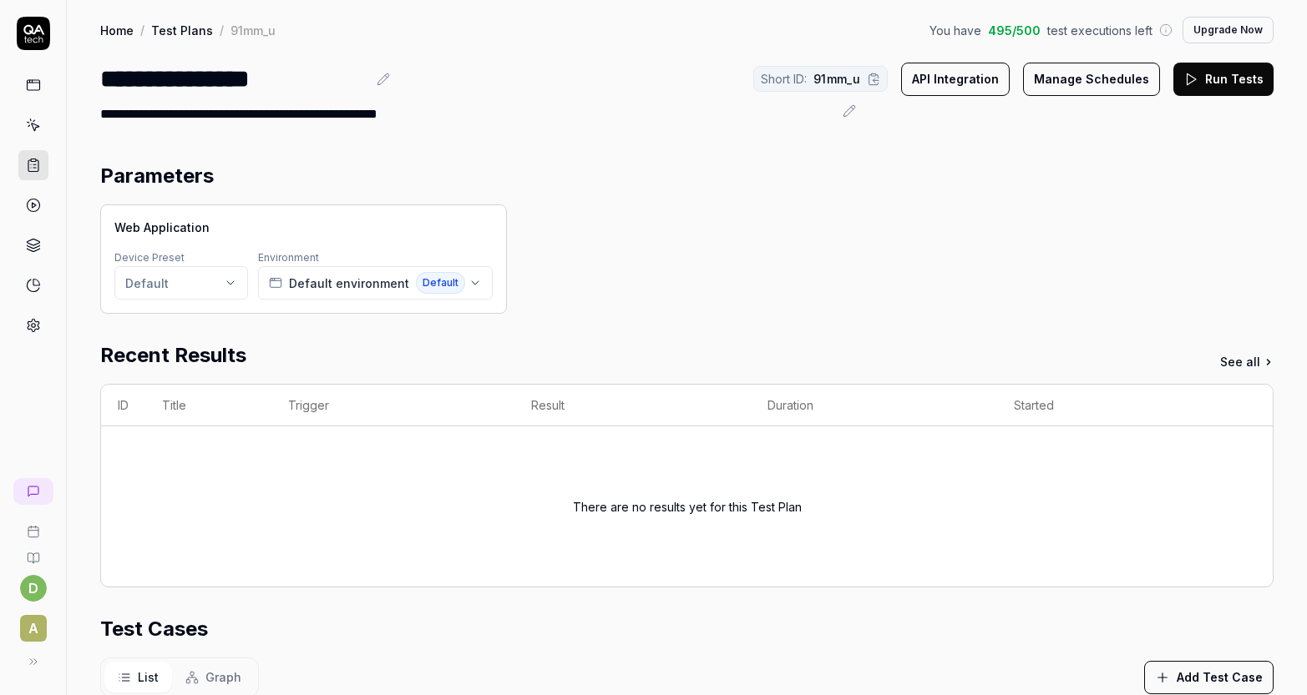
click at [786, 257] on div "Web Application Device Preset Default Environment Default environment Default" at bounding box center [686, 259] width 1173 height 109
click at [454, 283] on span "Default" at bounding box center [440, 283] width 49 height 22
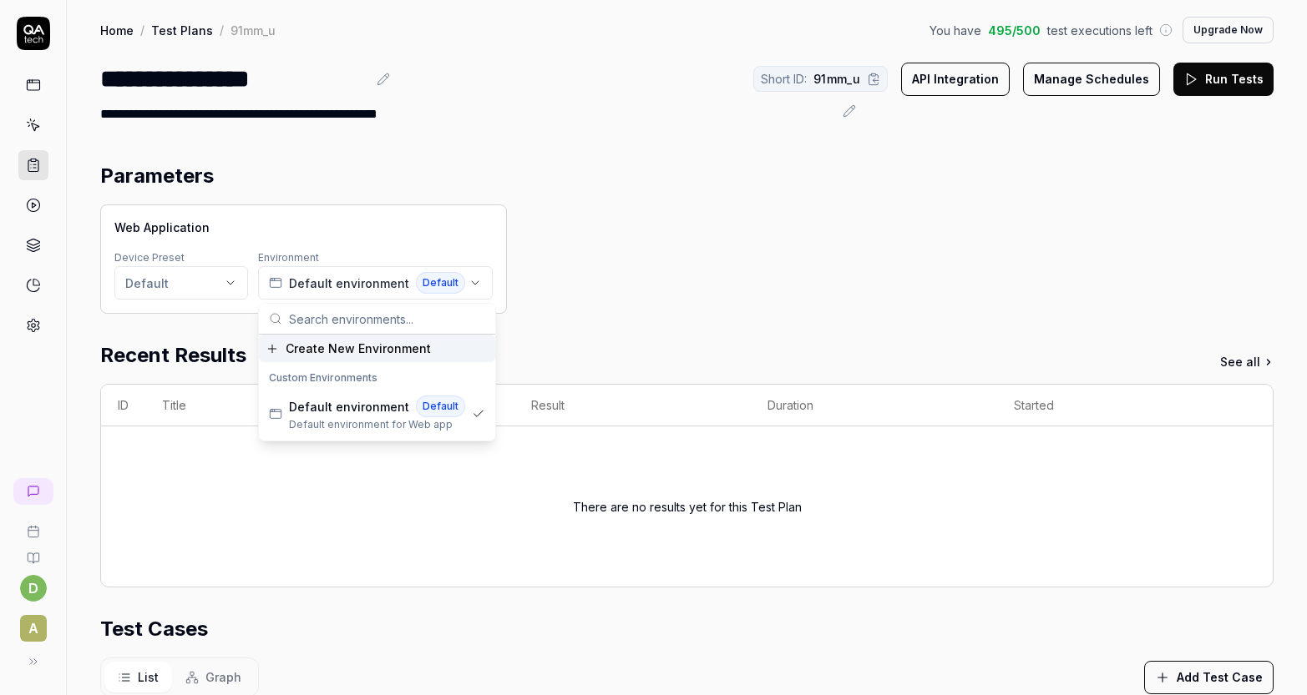
click at [441, 353] on div "Create New Environment" at bounding box center [377, 349] width 236 height 28
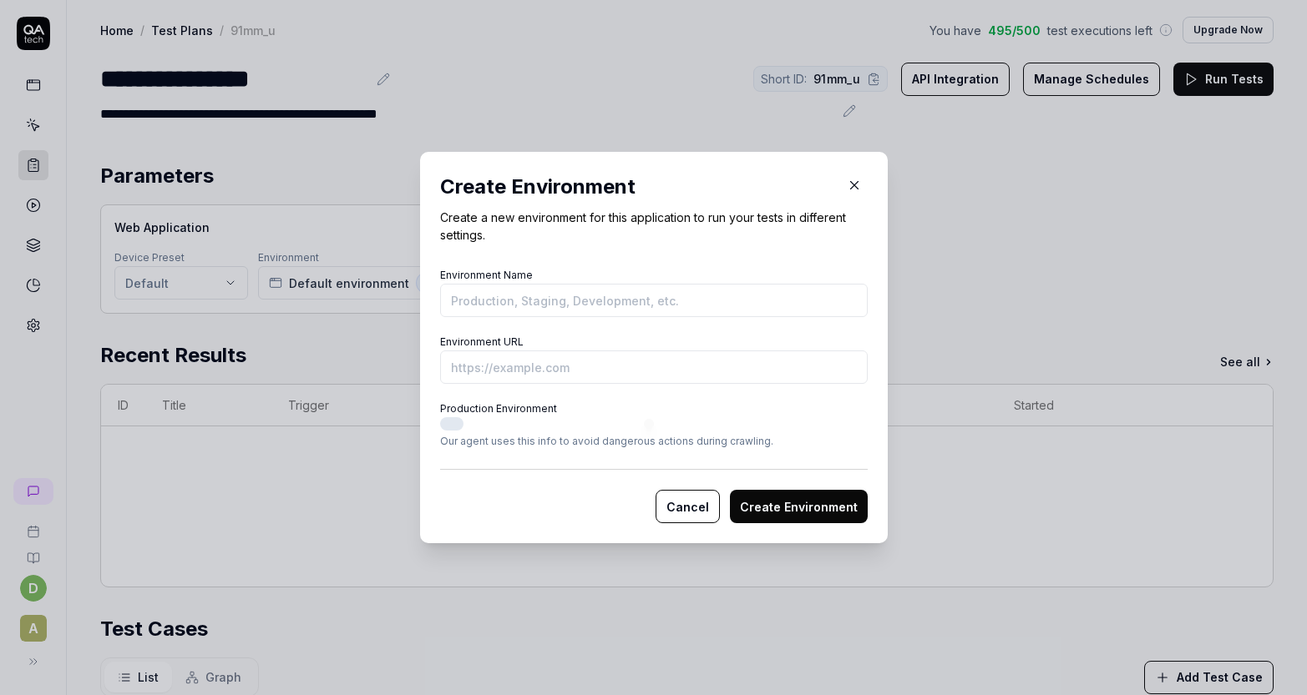
click at [503, 298] on input "Environment Name" at bounding box center [653, 300] width 427 height 33
click at [496, 365] on input "Environment URL" at bounding box center [653, 367] width 427 height 33
drag, startPoint x: 442, startPoint y: 218, endPoint x: 534, endPoint y: 248, distance: 97.4
click at [534, 248] on div "Create Environment Create a new environment for this application to run your te…" at bounding box center [654, 348] width 468 height 392
copy p "Create a new environment for this application to run your tests in different se…"
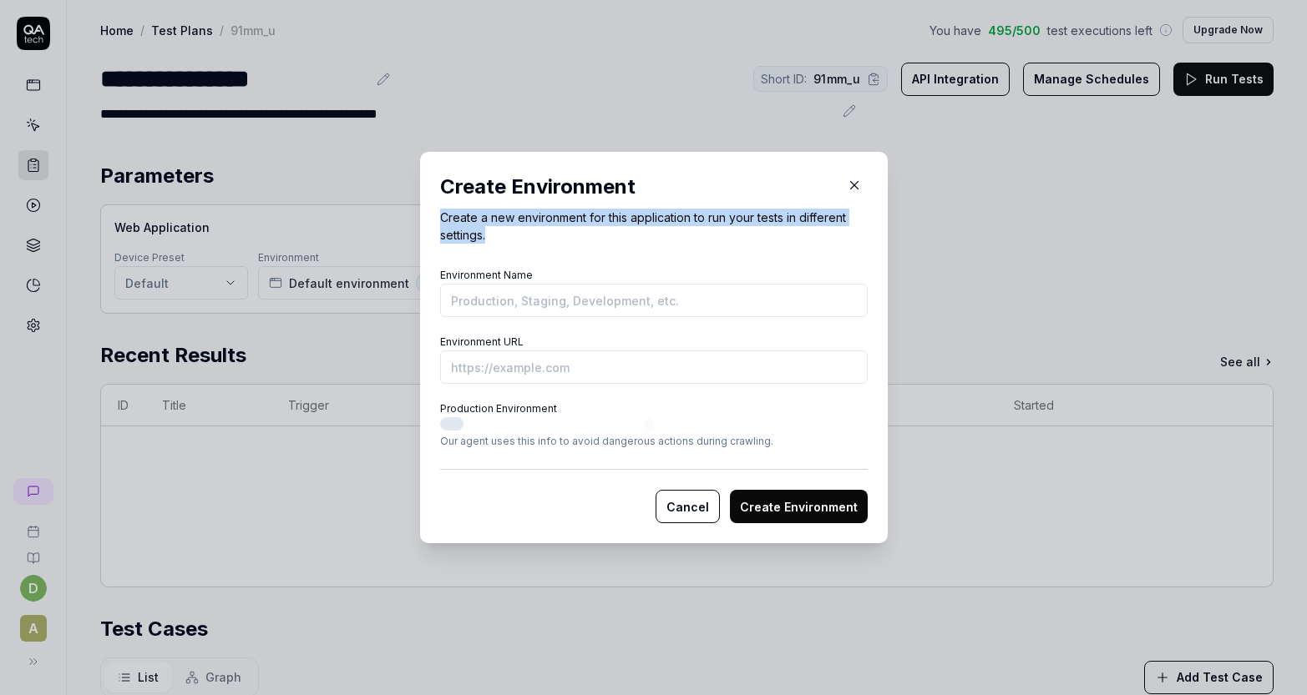
click at [847, 185] on icon "button" at bounding box center [854, 185] width 15 height 15
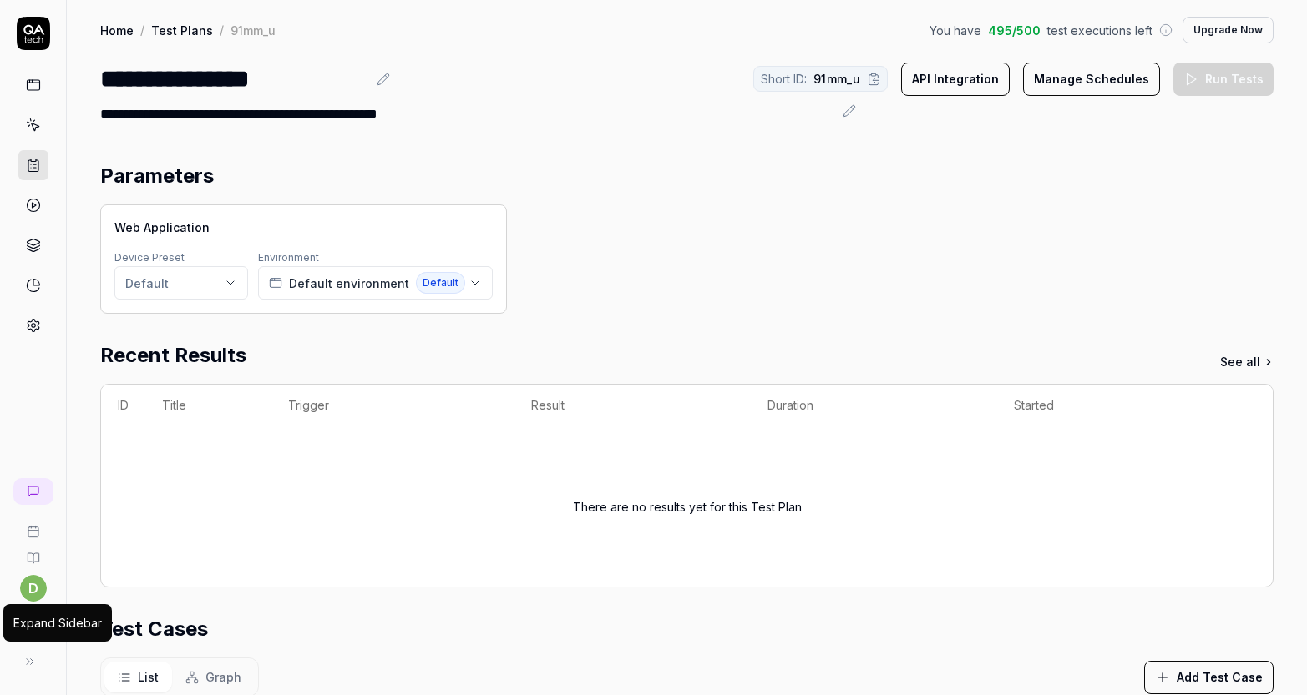
click at [33, 658] on icon at bounding box center [29, 661] width 13 height 13
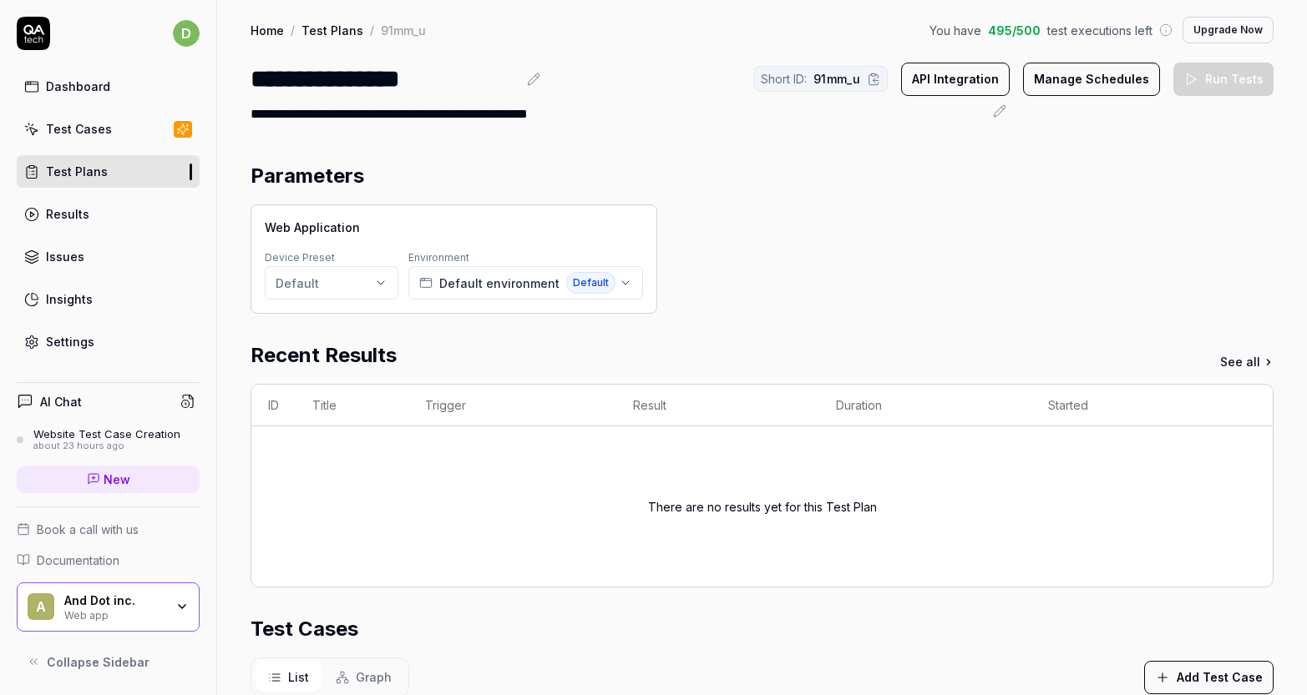
click at [97, 557] on span "Documentation" at bounding box center [78, 561] width 83 height 18
drag, startPoint x: 984, startPoint y: 125, endPoint x: 1253, endPoint y: 120, distance: 269.7
click at [1190, 121] on div "**********" at bounding box center [761, 114] width 1023 height 20
click at [278, 121] on div "**********" at bounding box center [616, 114] width 732 height 20
drag, startPoint x: 245, startPoint y: 117, endPoint x: 343, endPoint y: 117, distance: 97.7
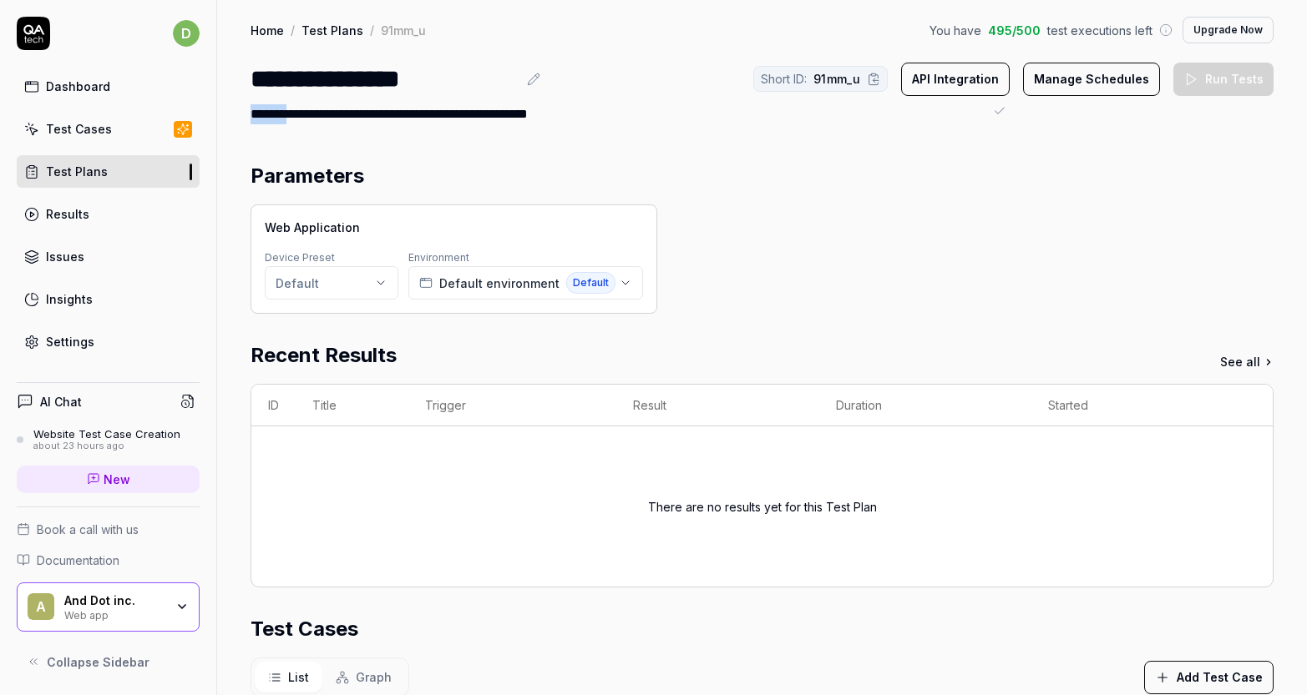
click at [343, 117] on div "**********" at bounding box center [762, 62] width 1090 height 124
drag, startPoint x: 437, startPoint y: 114, endPoint x: 619, endPoint y: 110, distance: 182.1
click at [619, 110] on div "**********" at bounding box center [616, 114] width 732 height 20
copy div "**********"
click at [218, 439] on div "Parameters Web Application Device Preset Default Environment Default environmen…" at bounding box center [762, 649] width 1090 height 1010
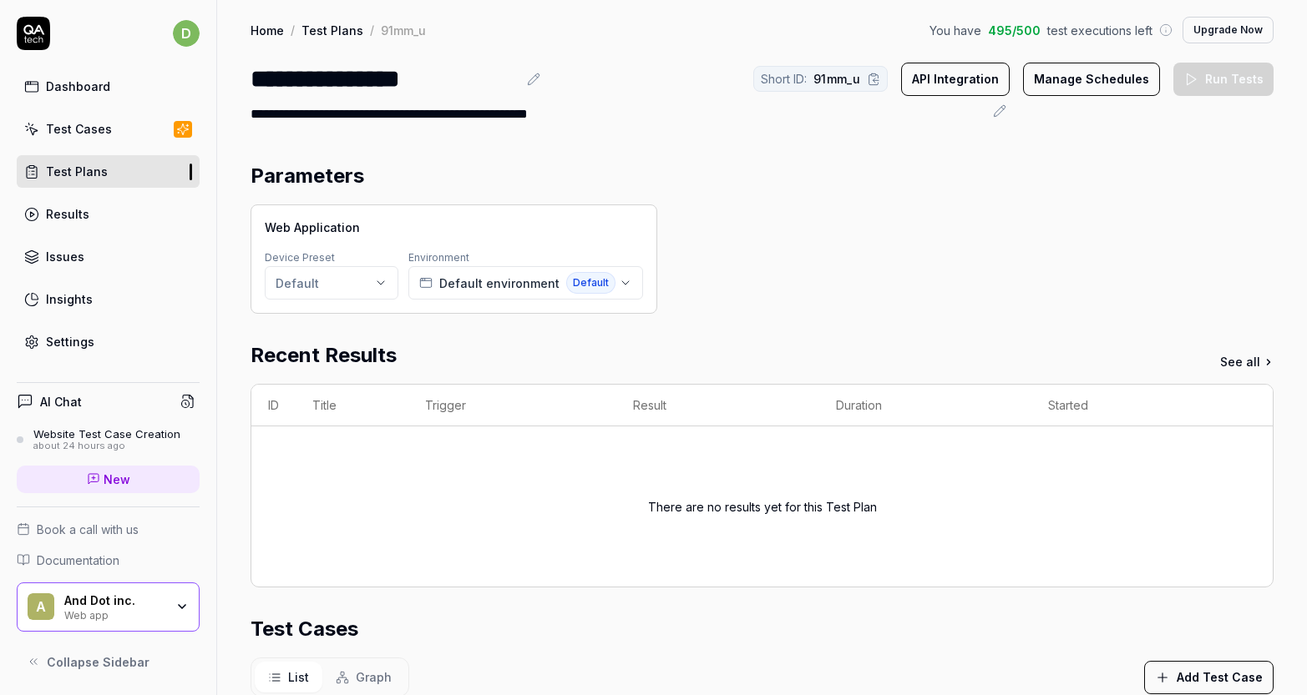
click at [157, 480] on link "New" at bounding box center [108, 480] width 183 height 28
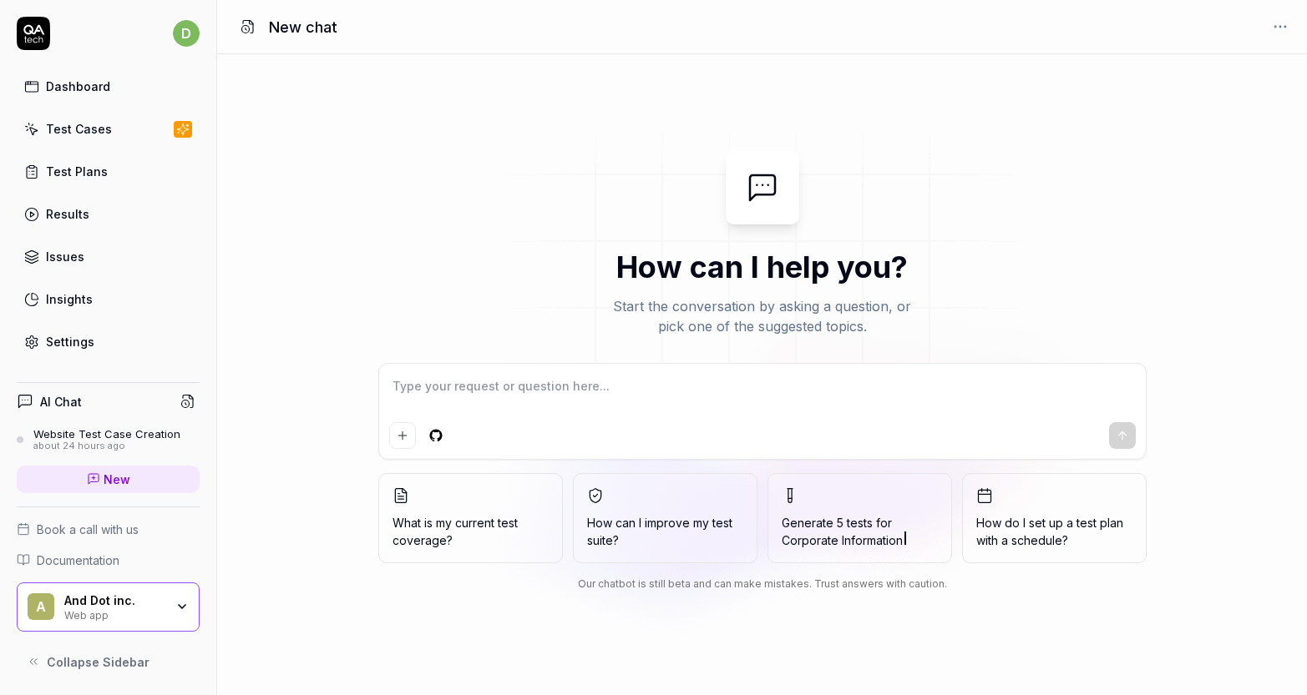
click at [522, 391] on textarea at bounding box center [762, 395] width 746 height 42
type textarea "*"
click at [830, 376] on textarea at bounding box center [762, 395] width 746 height 42
type textarea "2. loremip - dolor: sitam://con-ad.e4s3d.eiu/ tempori - utla: etdoloremagna 0. …"
type textarea "*"
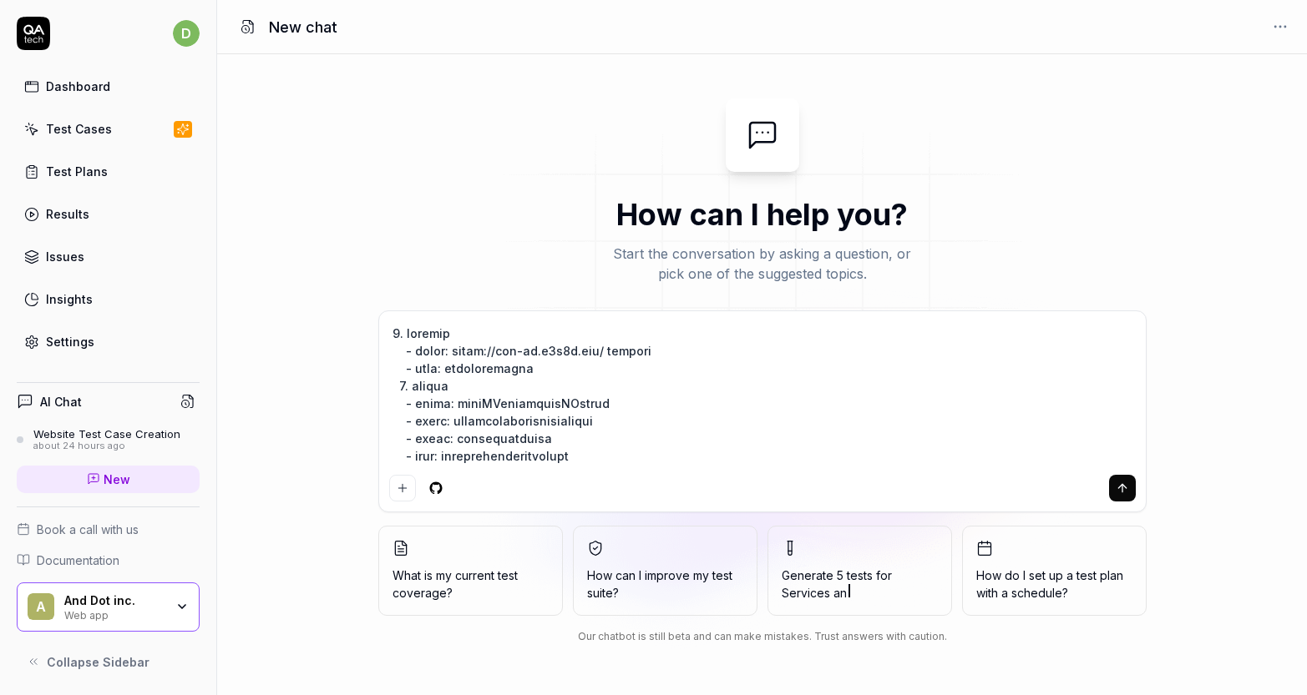
scroll to position [240, 0]
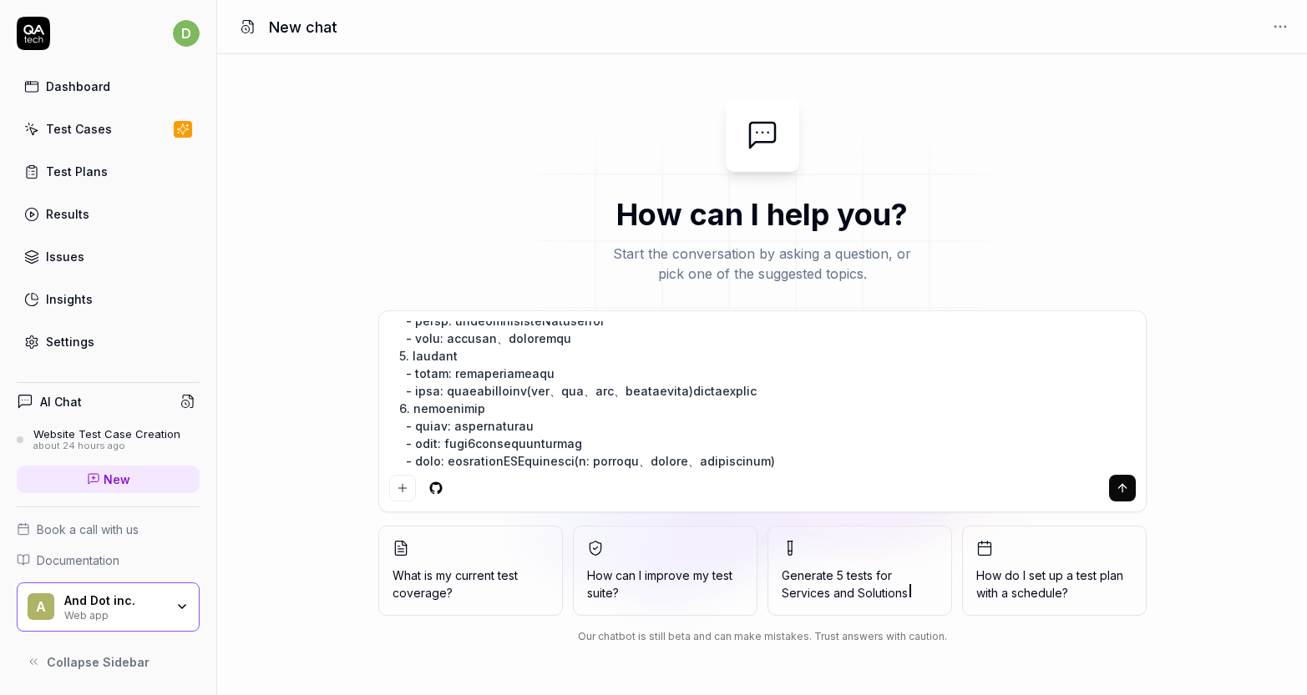
type textarea "2. loremip - dolor: sitam://con-ad.e4s3d.eiu/ tempori - utla: etdoloremagna 0. …"
click at [1125, 493] on icon "submit" at bounding box center [1121, 488] width 13 height 13
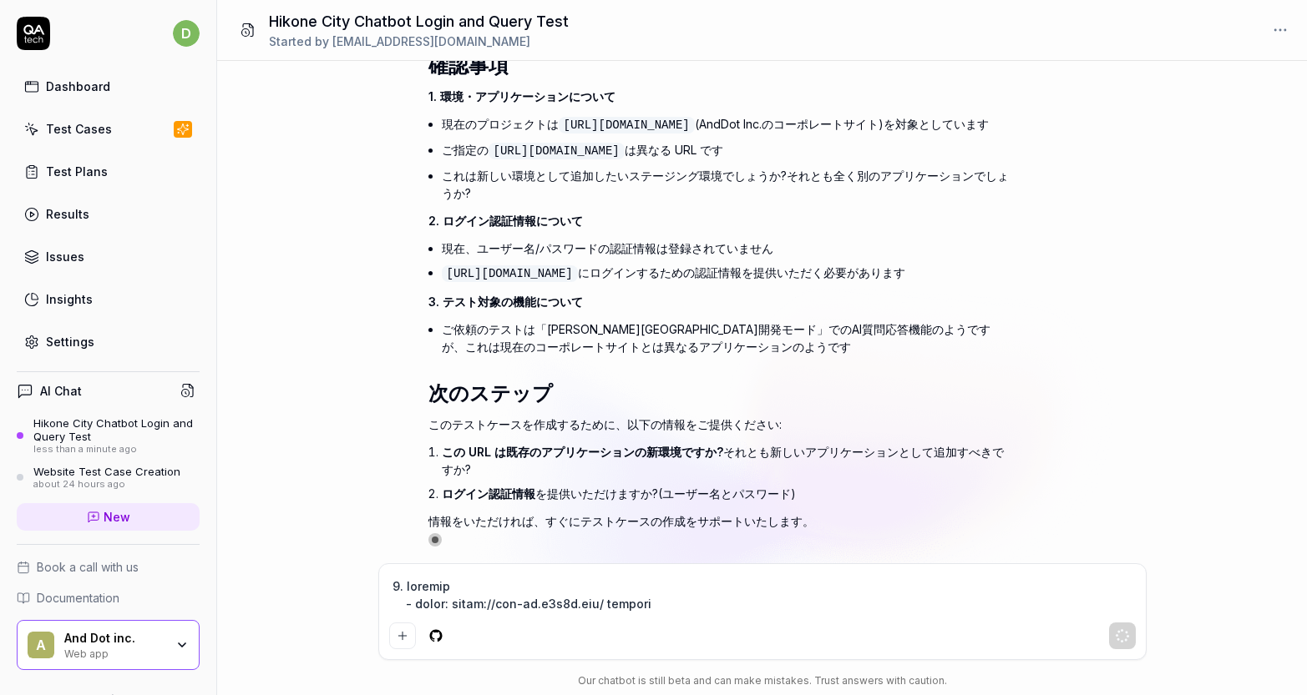
scroll to position [761, 0]
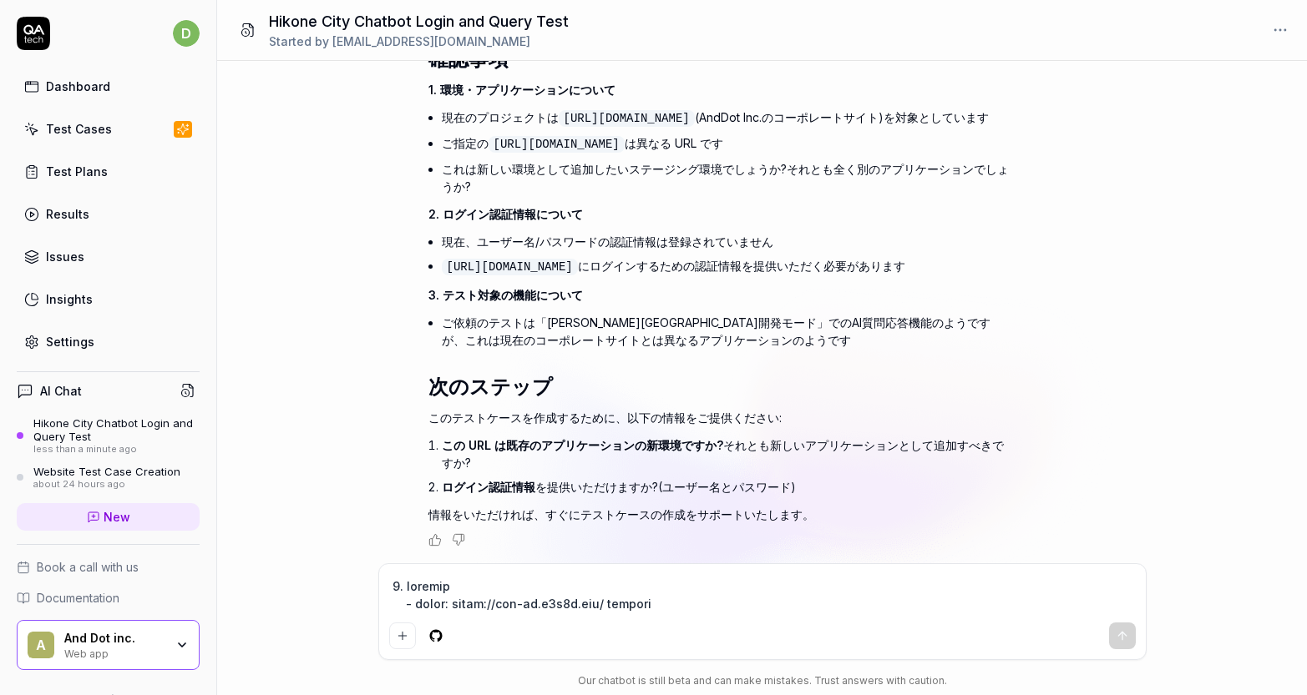
type textarea "*"
click at [646, 592] on textarea at bounding box center [762, 595] width 746 height 42
type textarea "b"
type textarea "*"
type textarea "be"
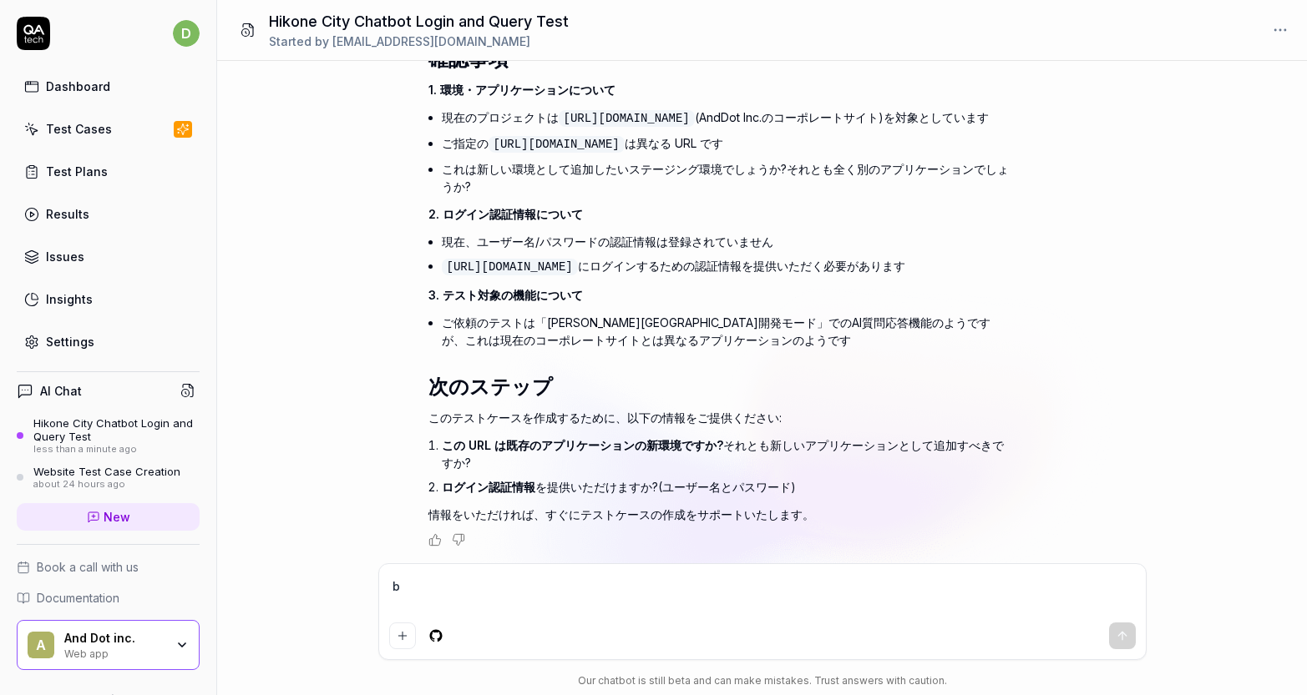
type textarea "*"
type textarea "bet"
type textarea "*"
type textarea "betu"
type textarea "*"
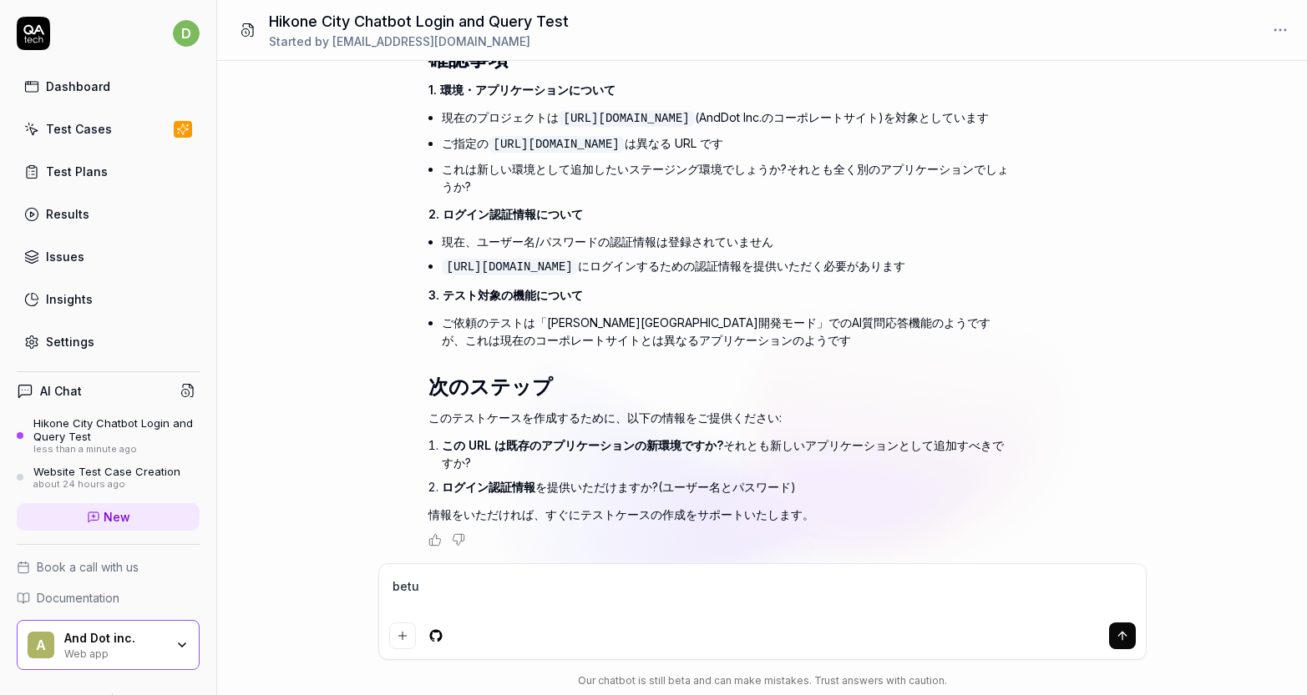
type textarea "bet"
type textarea "*"
type textarea "be"
type textarea "*"
type textarea "b"
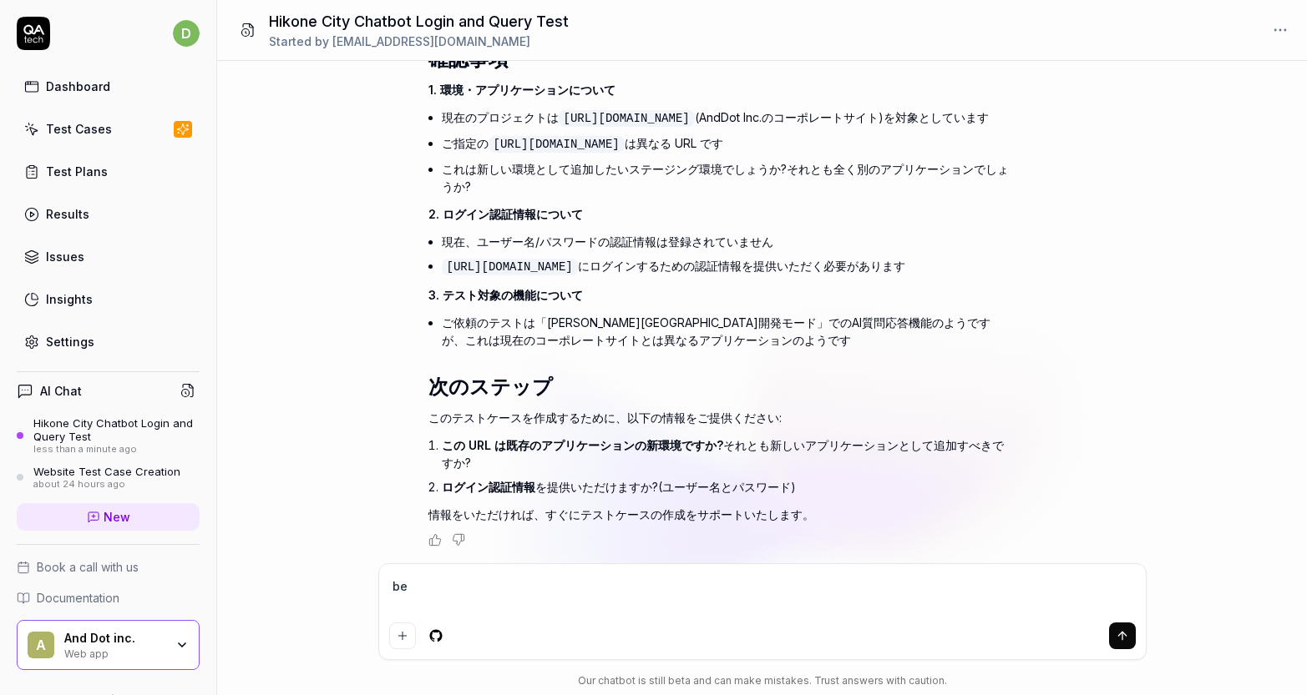
type textarea "*"
type textarea "b"
type textarea "*"
type textarea "べ"
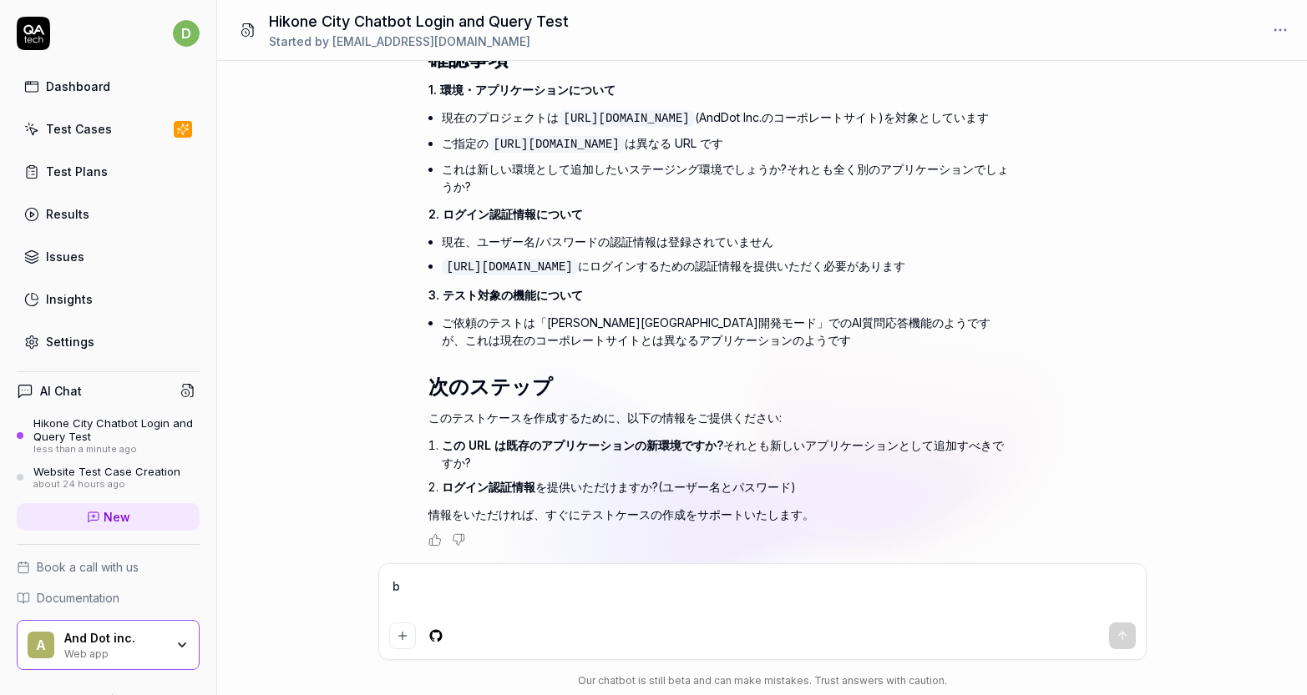
type textarea "*"
type textarea "べt"
type textarea "*"
type textarea "べつ"
type textarea "*"
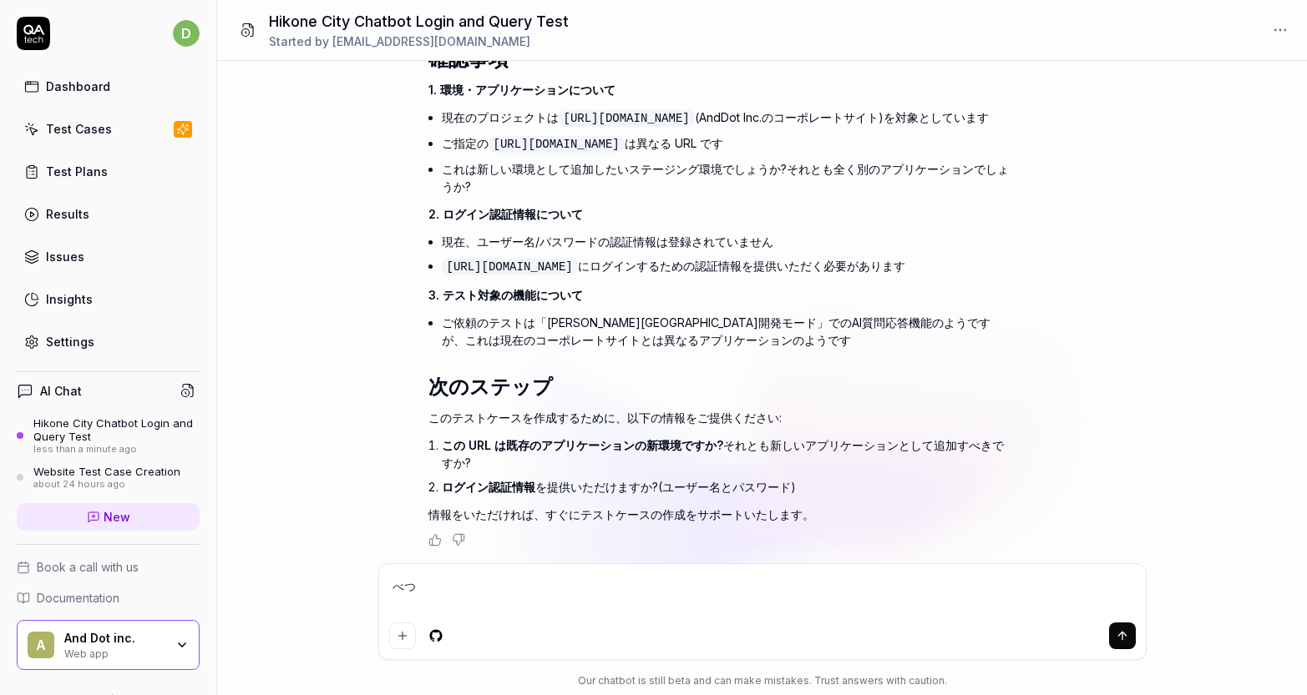
type textarea "べつn"
type textarea "*"
type textarea "べつの"
type textarea "*"
type textarea "べつのあ"
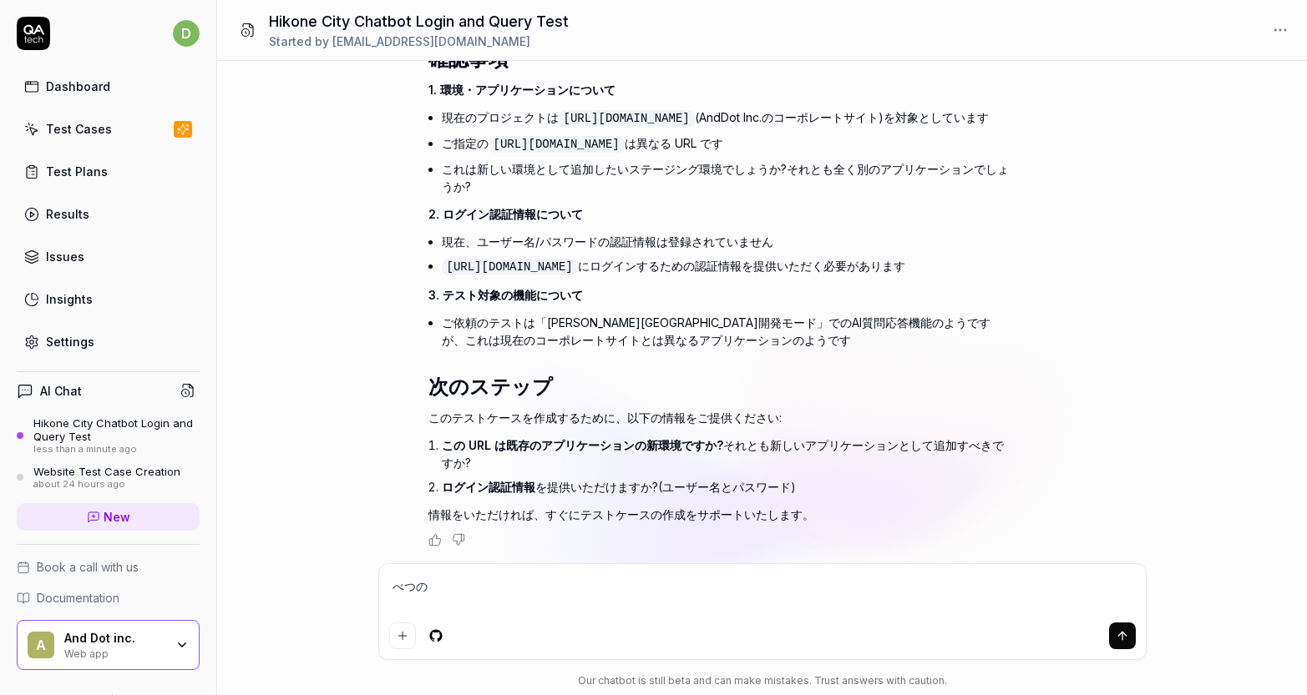
type textarea "*"
type textarea "べつのあp"
type textarea "*"
type textarea "べつのあぷ"
type textarea "*"
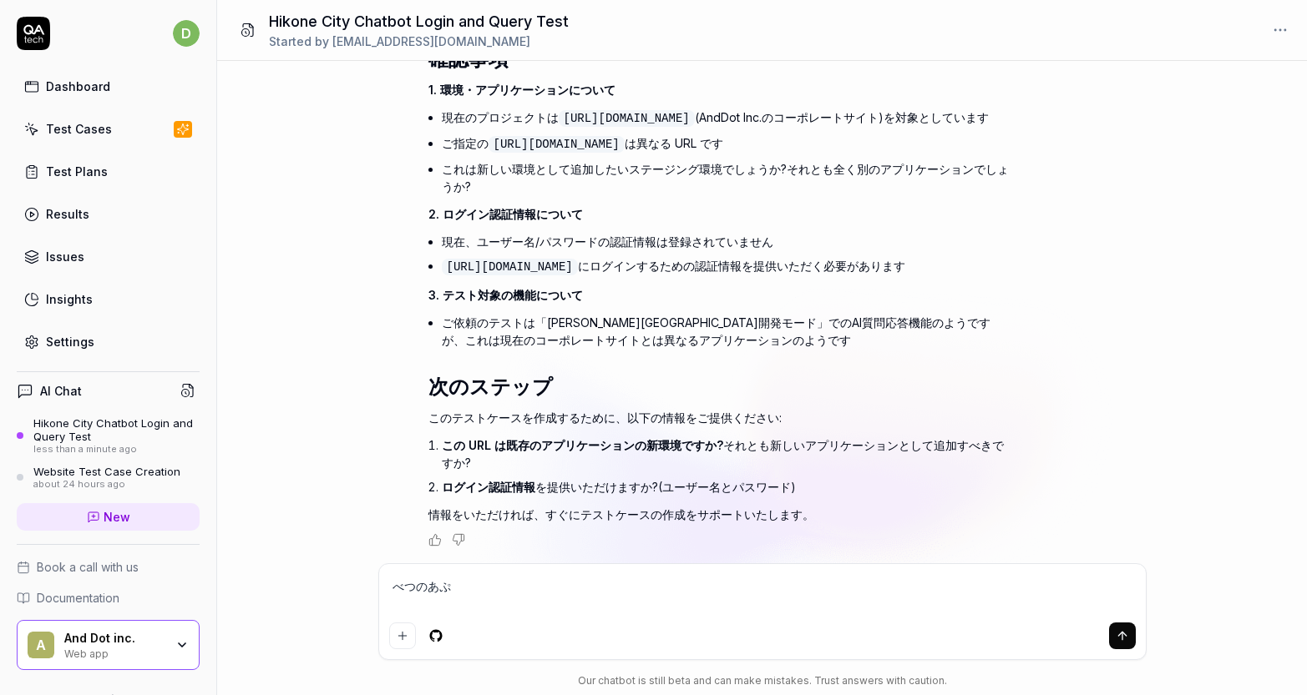
type textarea "べつのあぷr"
type textarea "*"
type textarea "べつのあぷり"
type textarea "*"
type textarea "べつのあぷりk"
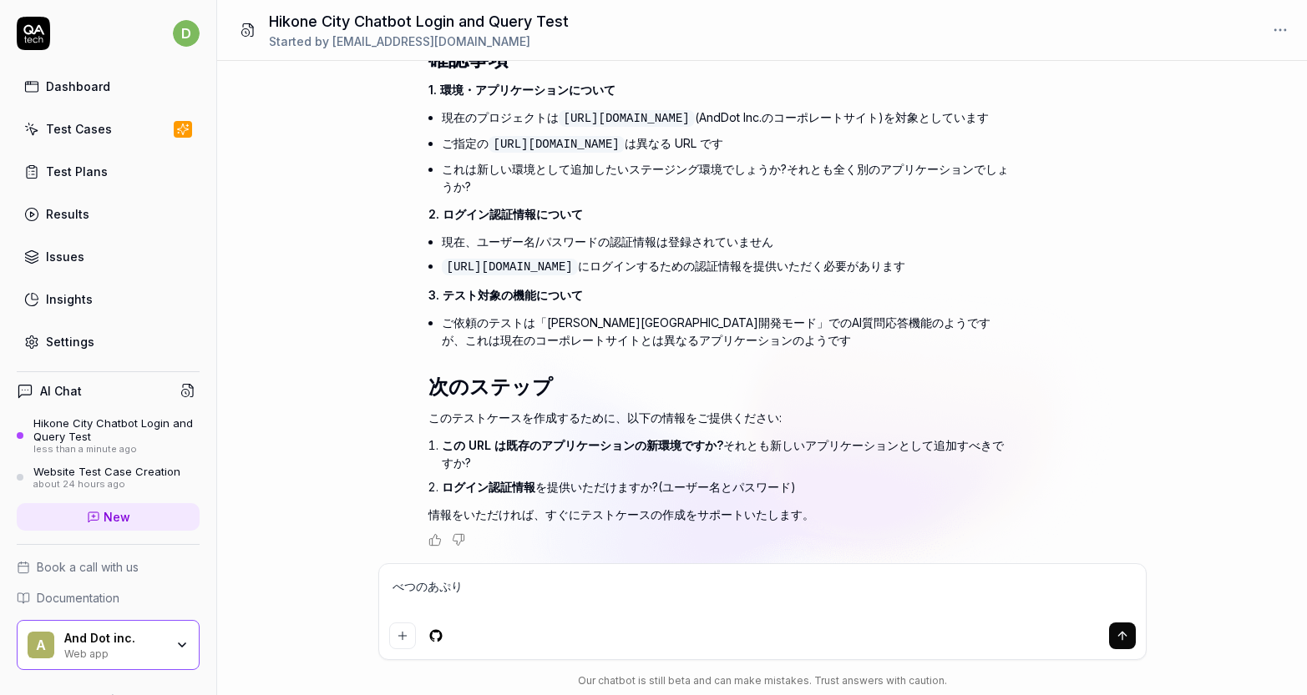
type textarea "*"
type textarea "べつのあぷりけ"
type textarea "*"
type textarea "べつのあぷりけー"
type textarea "*"
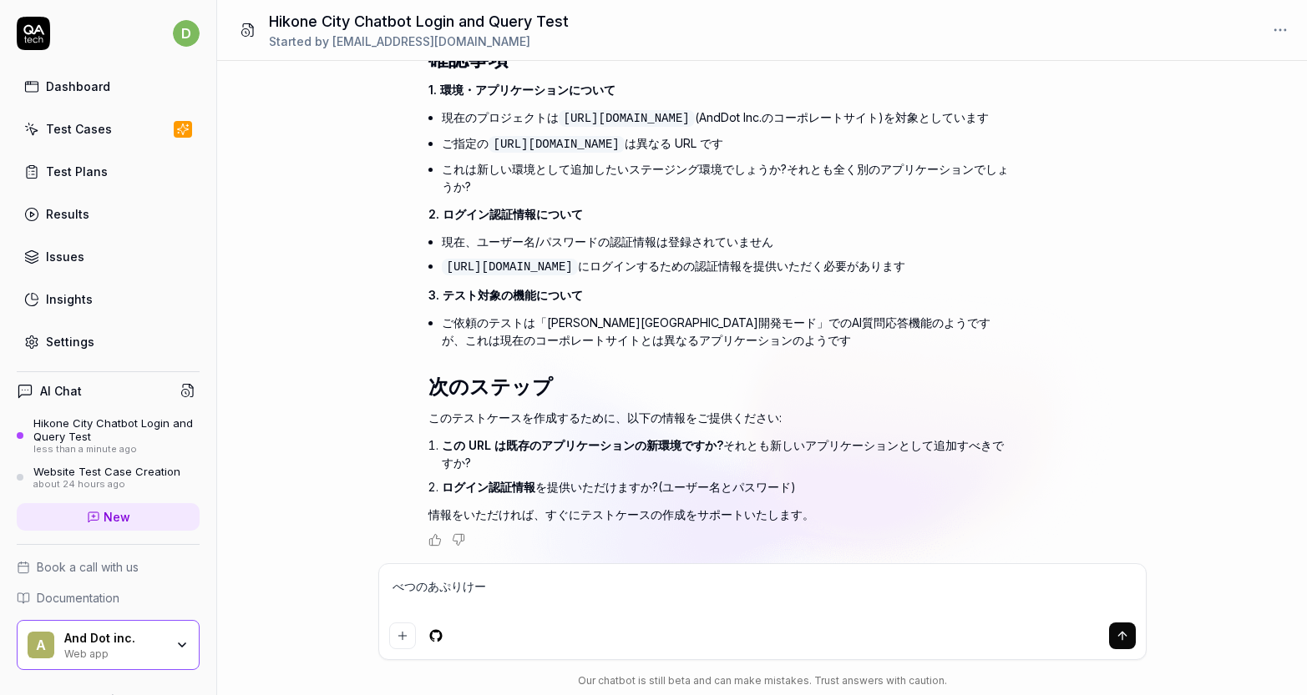
type textarea "べつのあぷりけーs"
type textarea "*"
type textarea "べつのあぷりけーsy"
type textarea "*"
type textarea "べつのあぷりけーしょ"
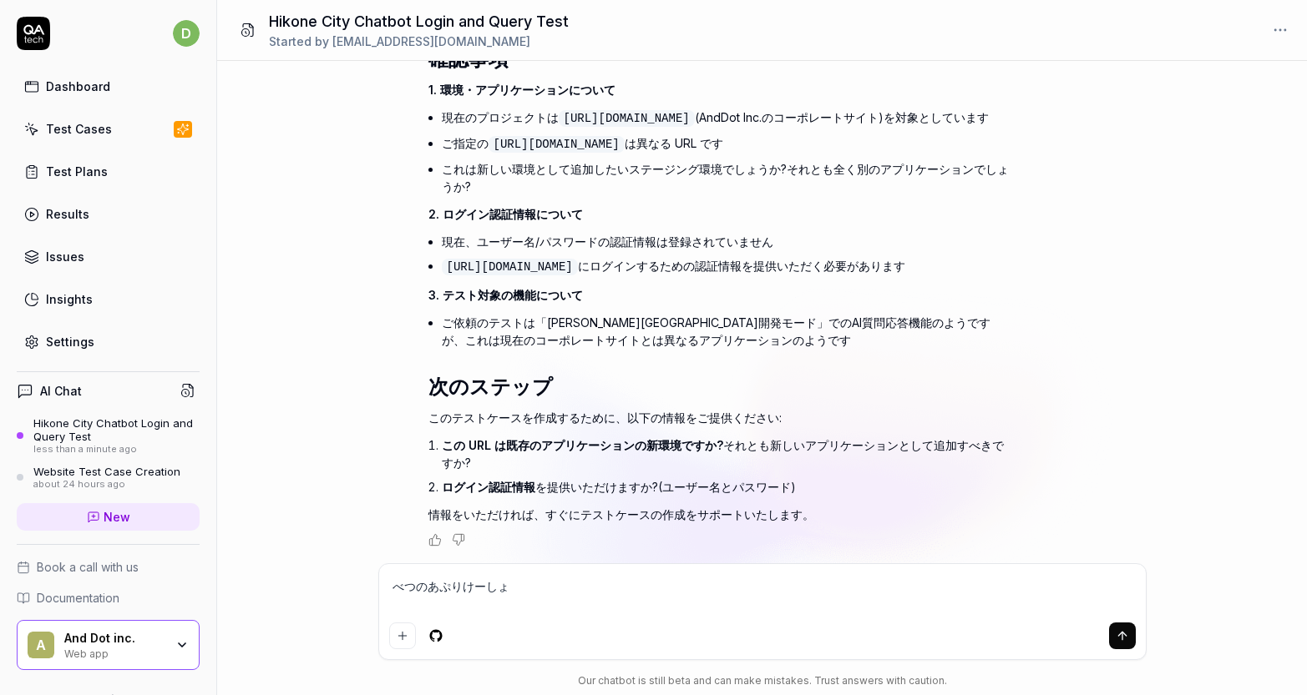
type textarea "*"
type textarea "べつのあぷりけーしょn"
type textarea "*"
type textarea "べつのあぷりけーしょん"
type textarea "*"
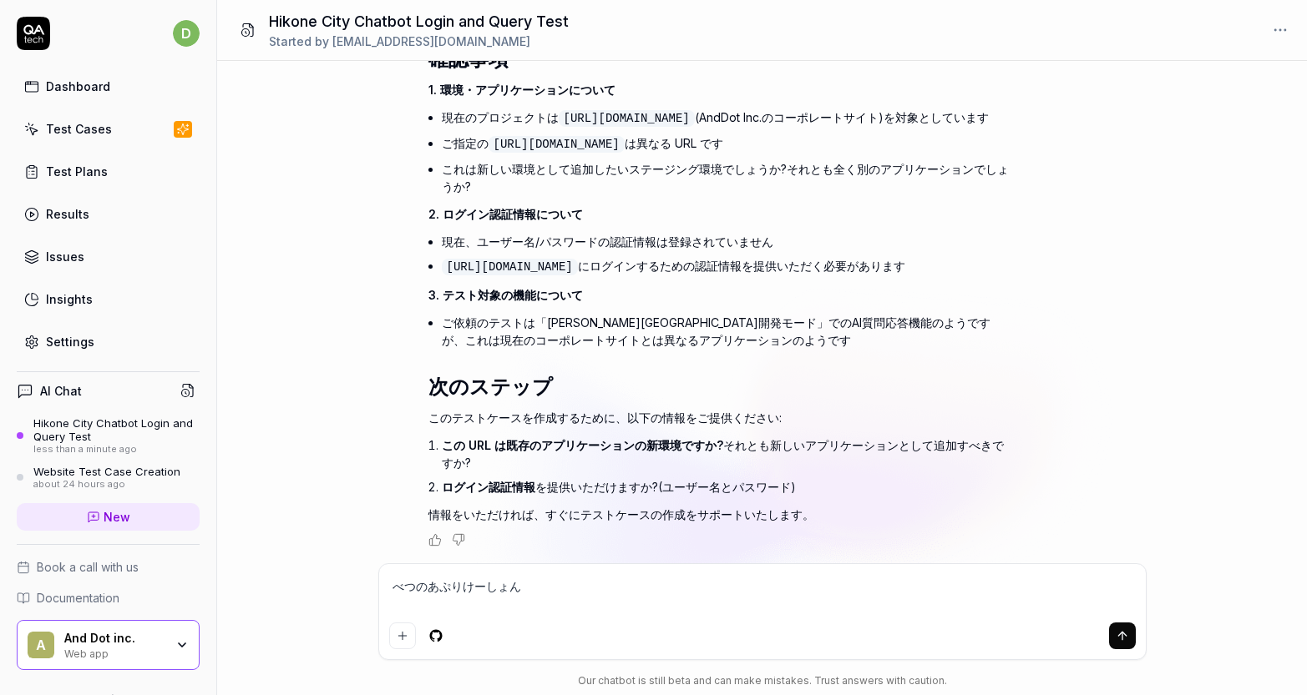
type textarea "別のアプリケーション"
type textarea "*"
type textarea "別のアプリケーションd"
type textarea "*"
type textarea "別のアプリケーションで"
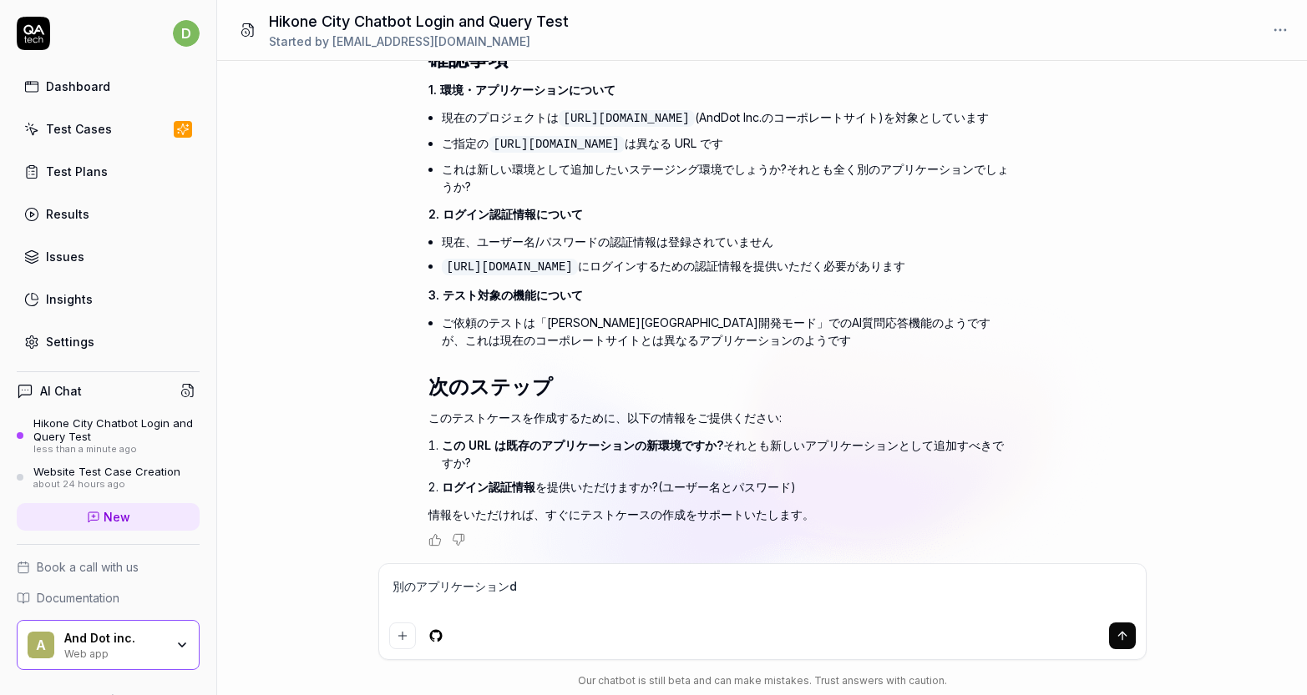
type textarea "*"
type textarea "別のアプリケーションでs"
type textarea "*"
type textarea "別のアプリケーションです"
type textarea "*"
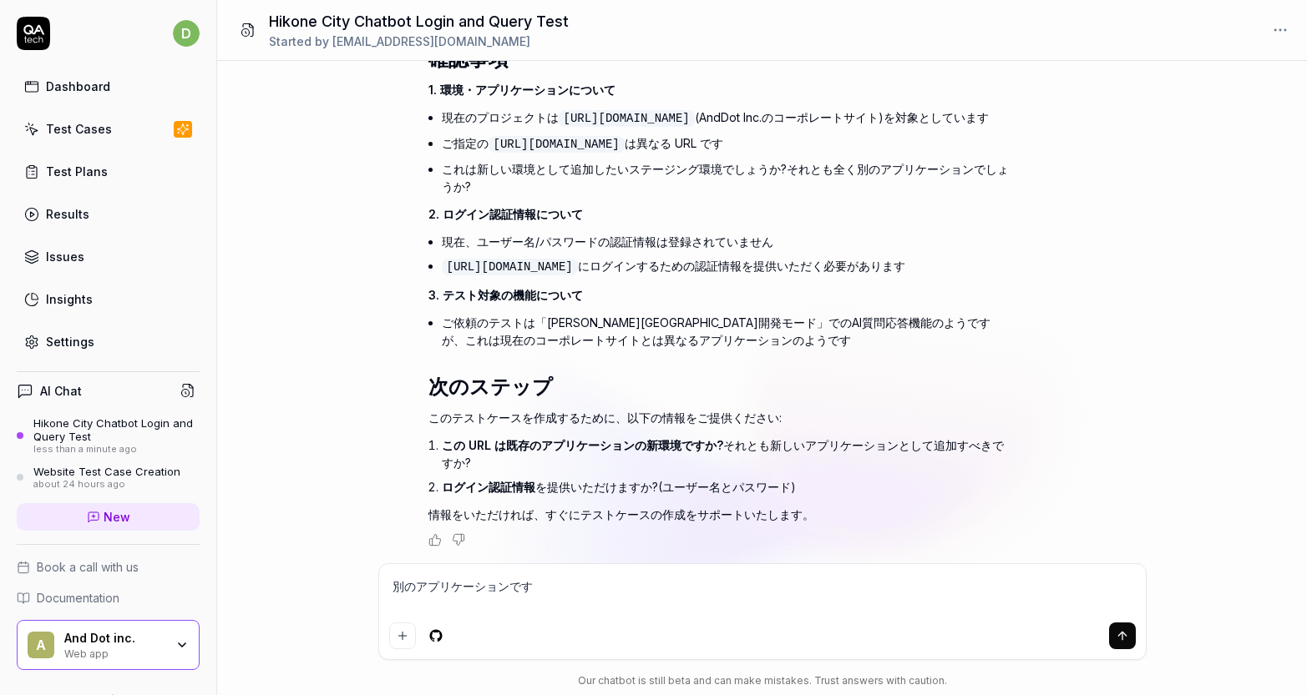
type textarea "別のアプリケーションです。"
type textarea "*"
type textarea "です。"
type textarea "*"
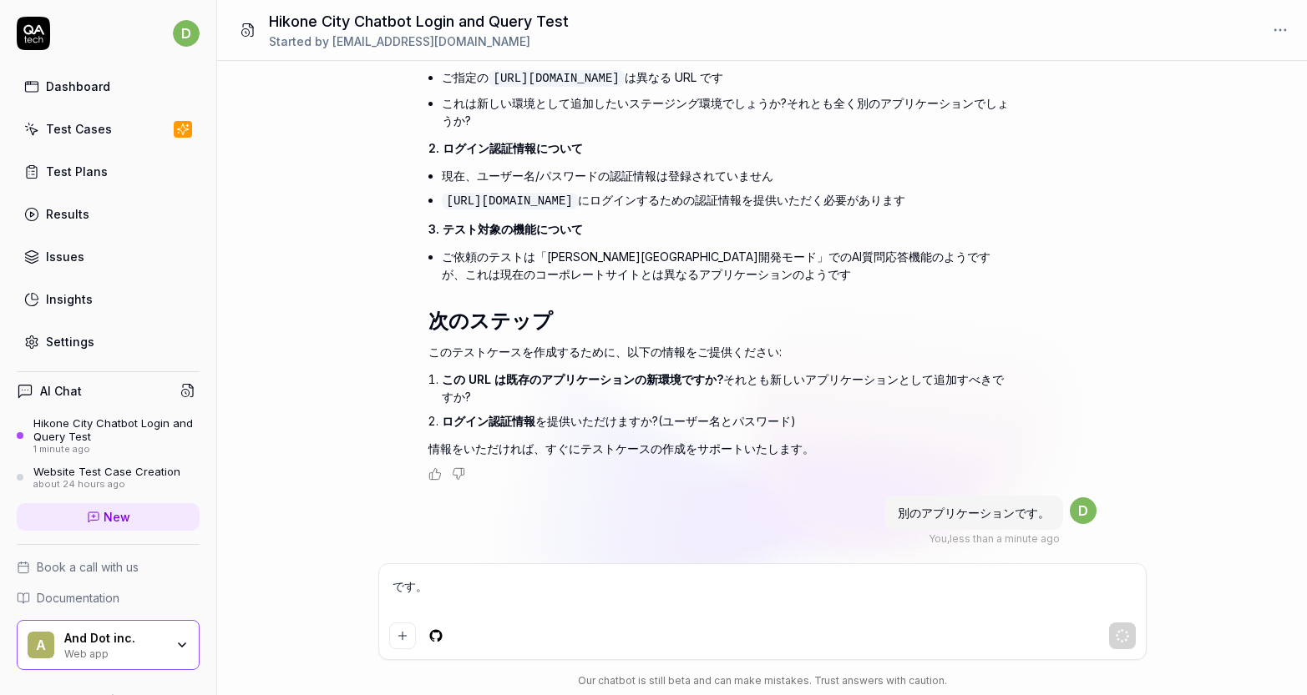
type textarea "です"
type textarea "*"
type textarea "で"
type textarea "*"
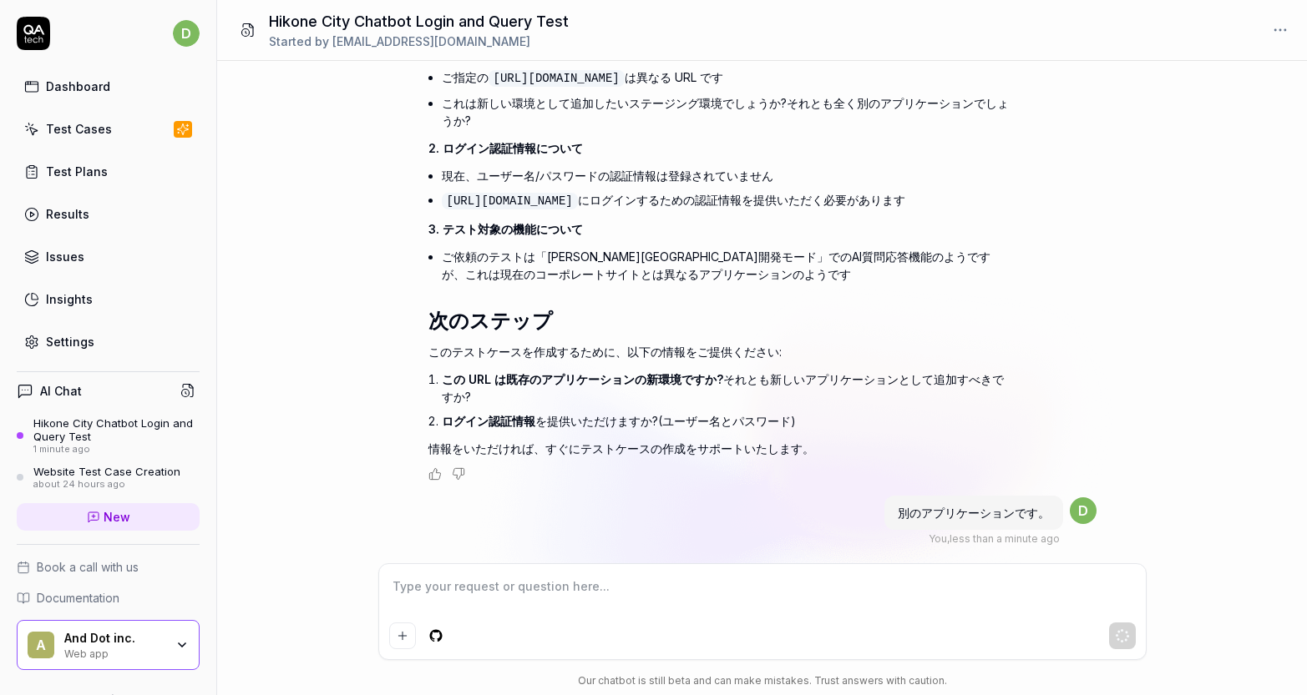
type textarea "r"
type textarea "*"
type textarea "ろ"
type textarea "*"
type textarea "ろg"
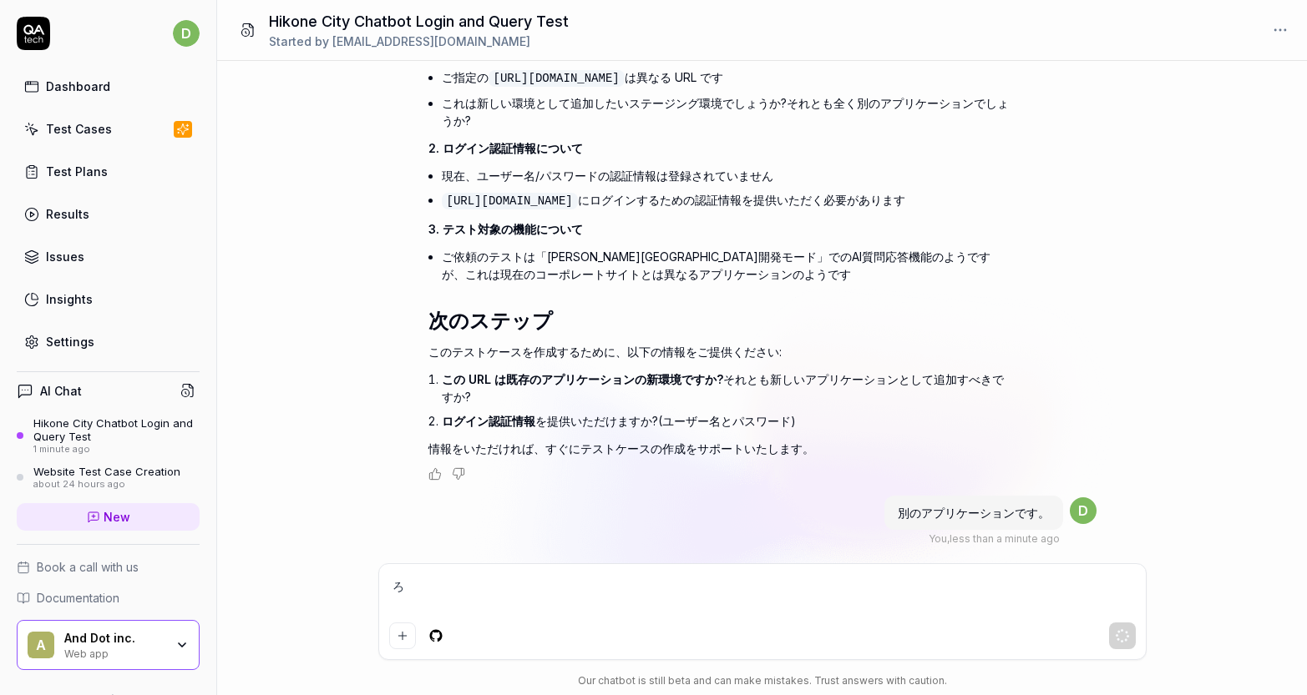
type textarea "*"
type textarea "ろぐ"
type textarea "*"
type textarea "ろぐい"
type textarea "*"
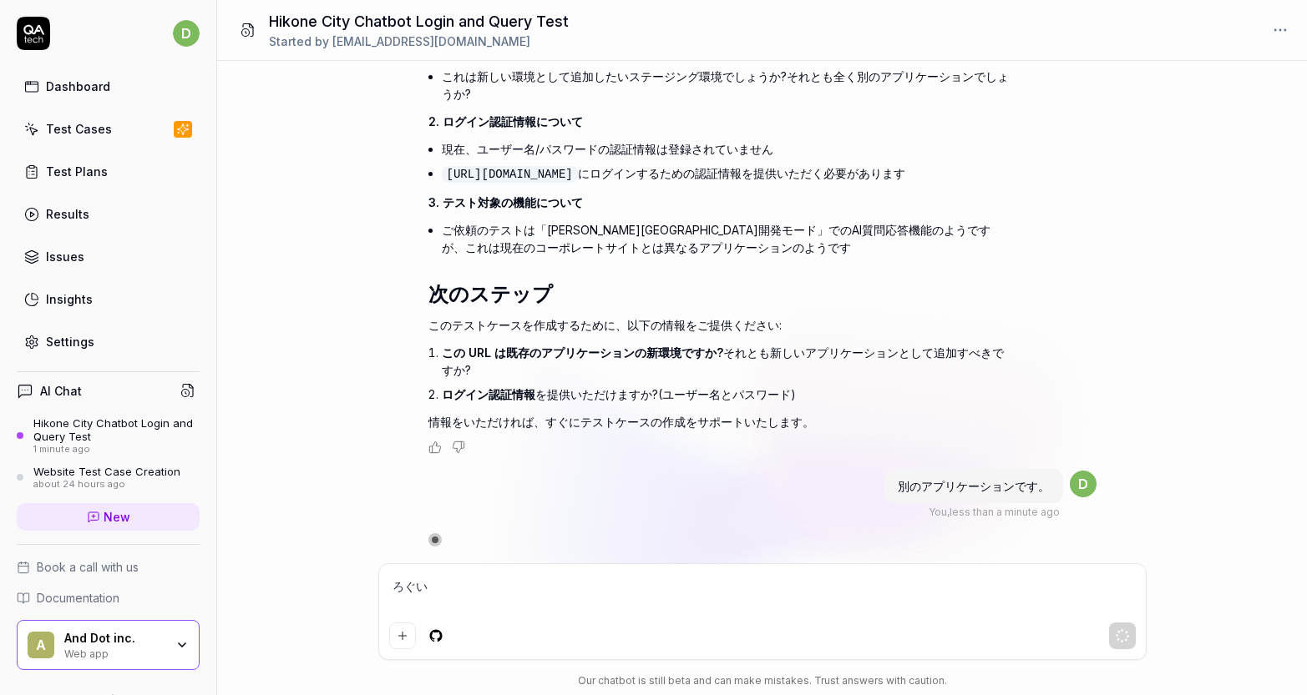
type textarea "ろぐいn"
type textarea "*"
type textarea "ろぐいん"
type textarea "*"
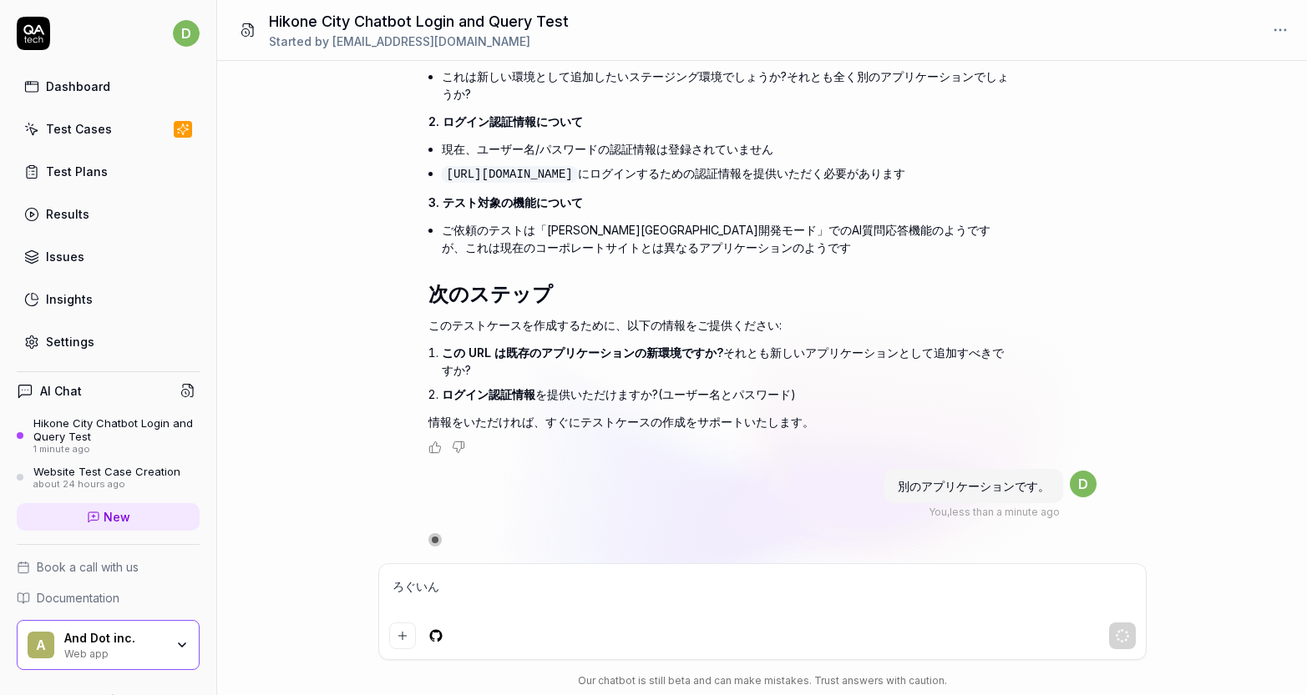
type textarea "ろぐいんj"
type textarea "*"
type textarea "ろぐいんじょ"
type textarea "*"
type textarea "ろぐいんじょう"
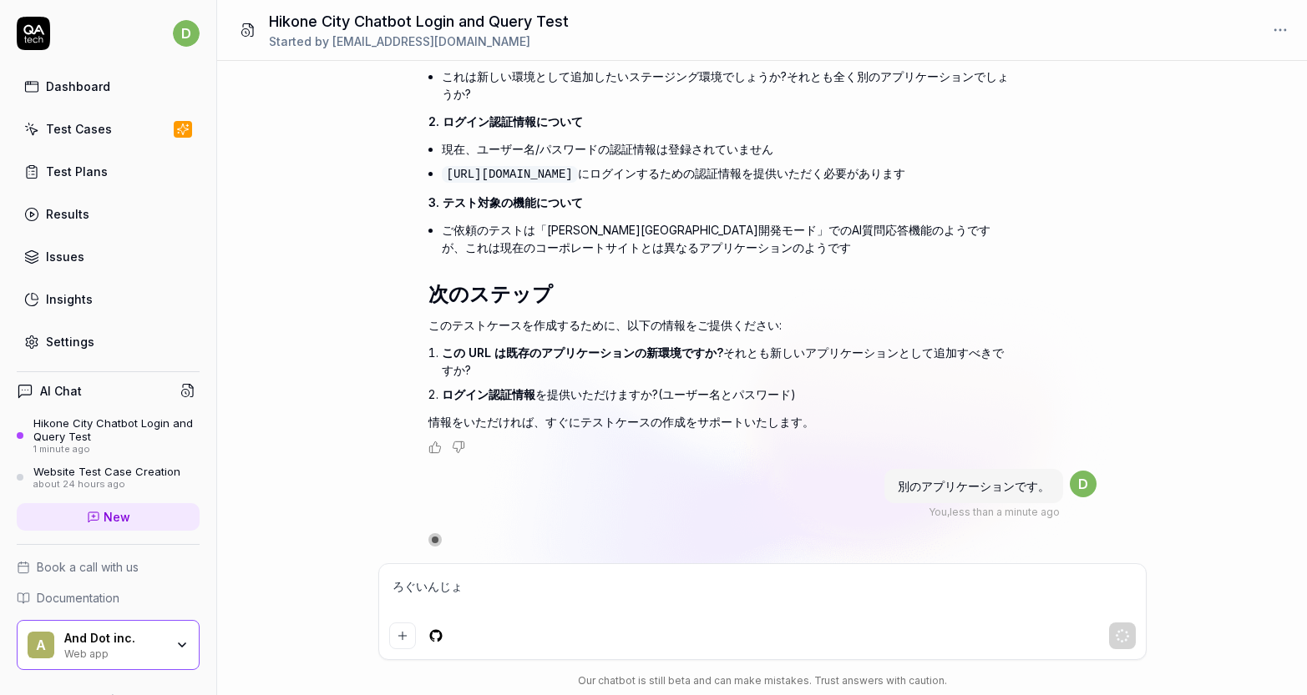
type textarea "*"
type textarea "ろぐいんじょ"
type textarea "*"
type textarea "ろぐいんじ"
type textarea "*"
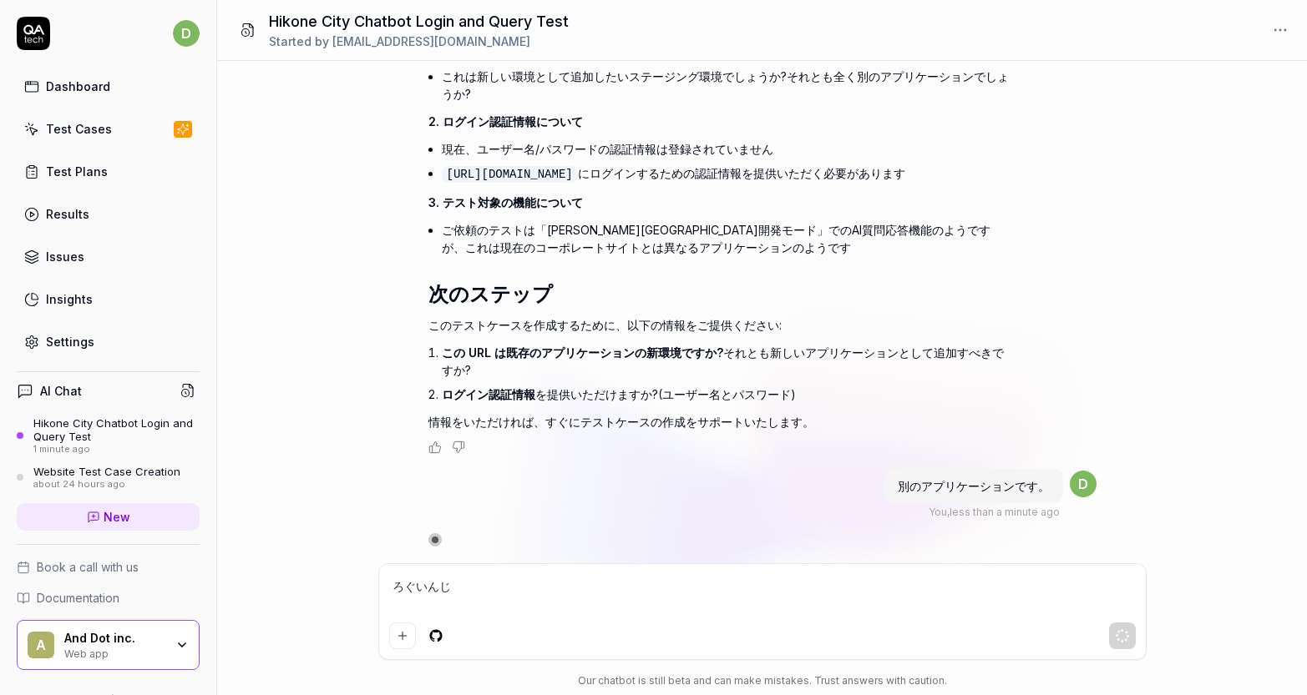
type textarea "ろぐいん"
type textarea "*"
type textarea "ろぐい"
type textarea "*"
type textarea "ろぐ"
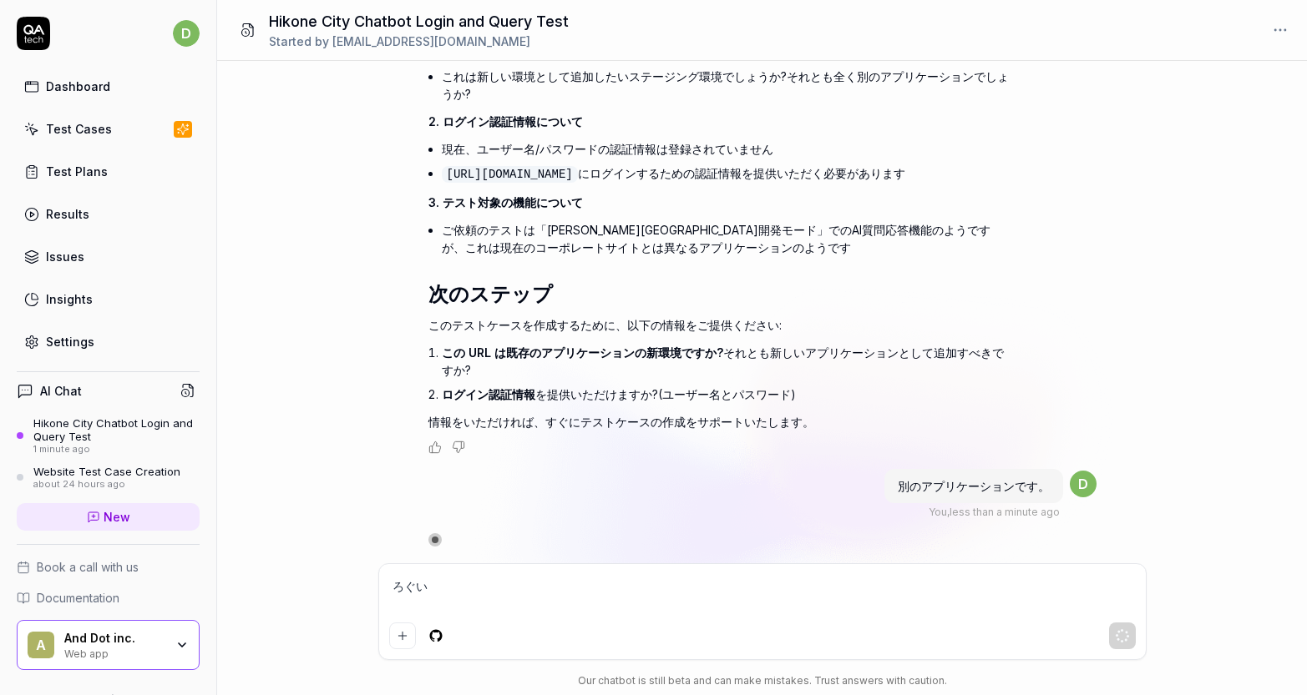
type textarea "*"
type textarea "ろ"
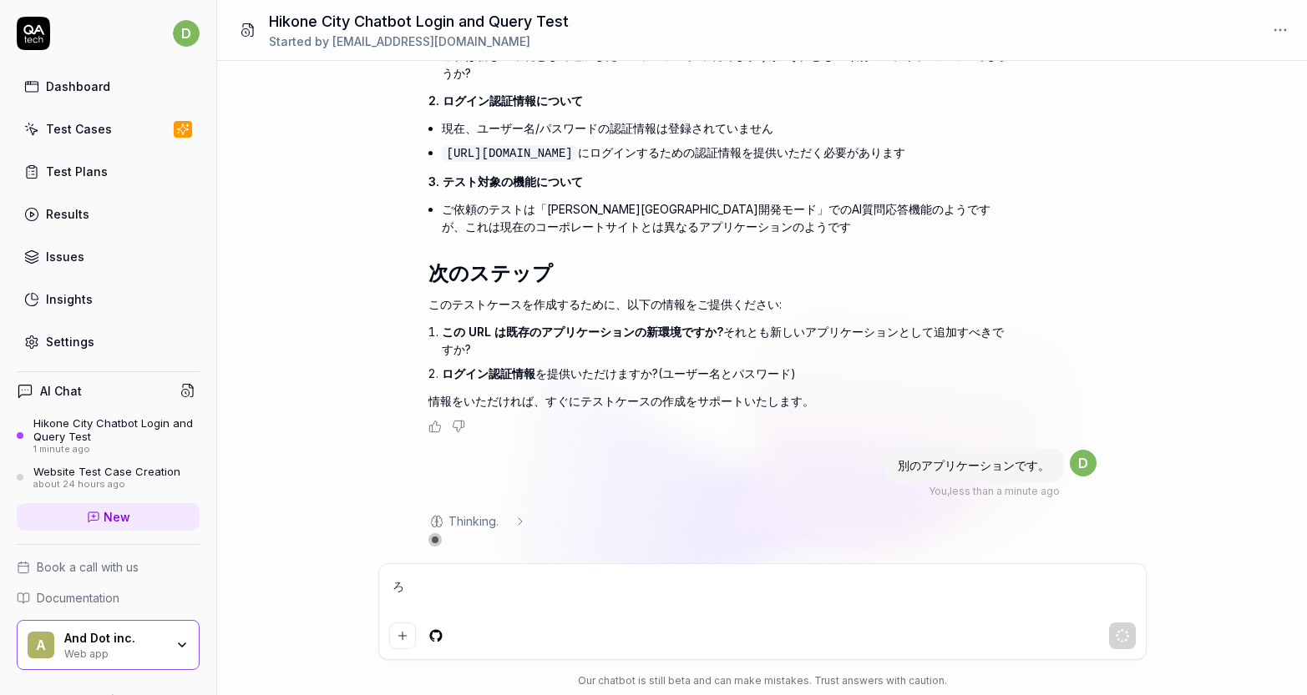
scroll to position [875, 0]
click at [773, 578] on textarea "ろ" at bounding box center [762, 595] width 746 height 42
type textarea "*"
type textarea "ろ"
click at [852, 613] on textarea "ろ" at bounding box center [762, 595] width 746 height 42
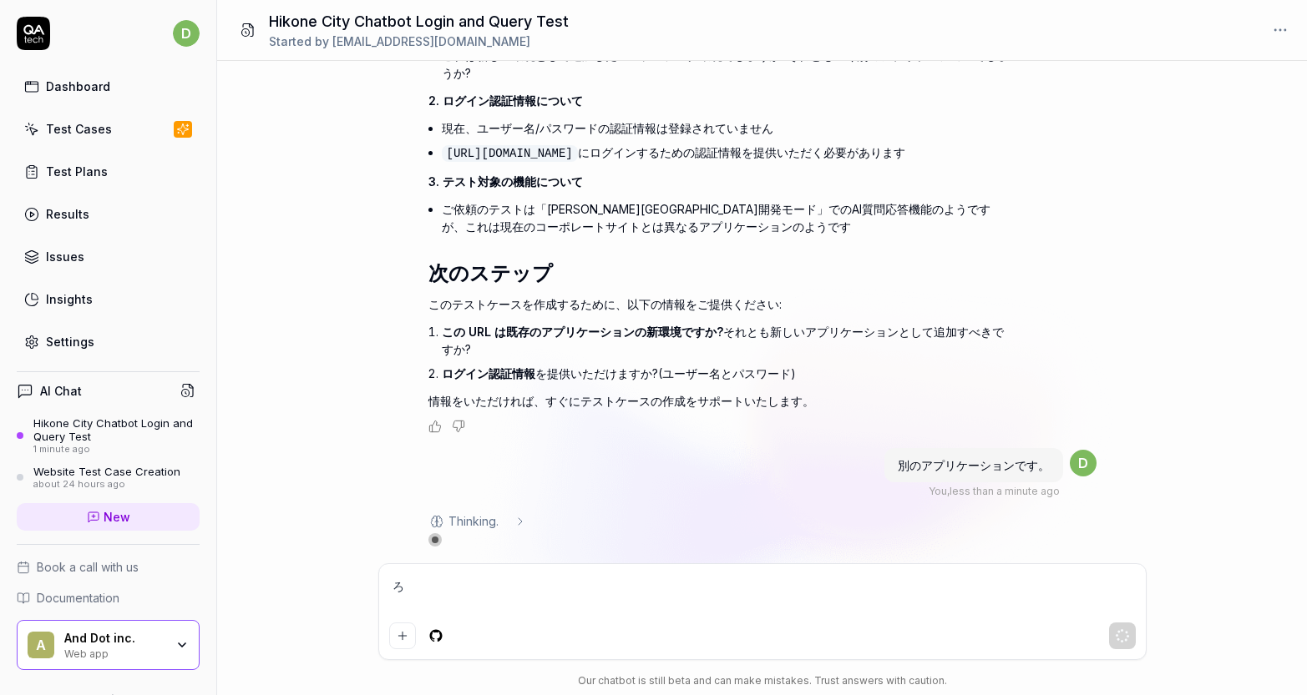
type textarea "*"
type textarea "r"
type textarea "*"
type textarea "ろ"
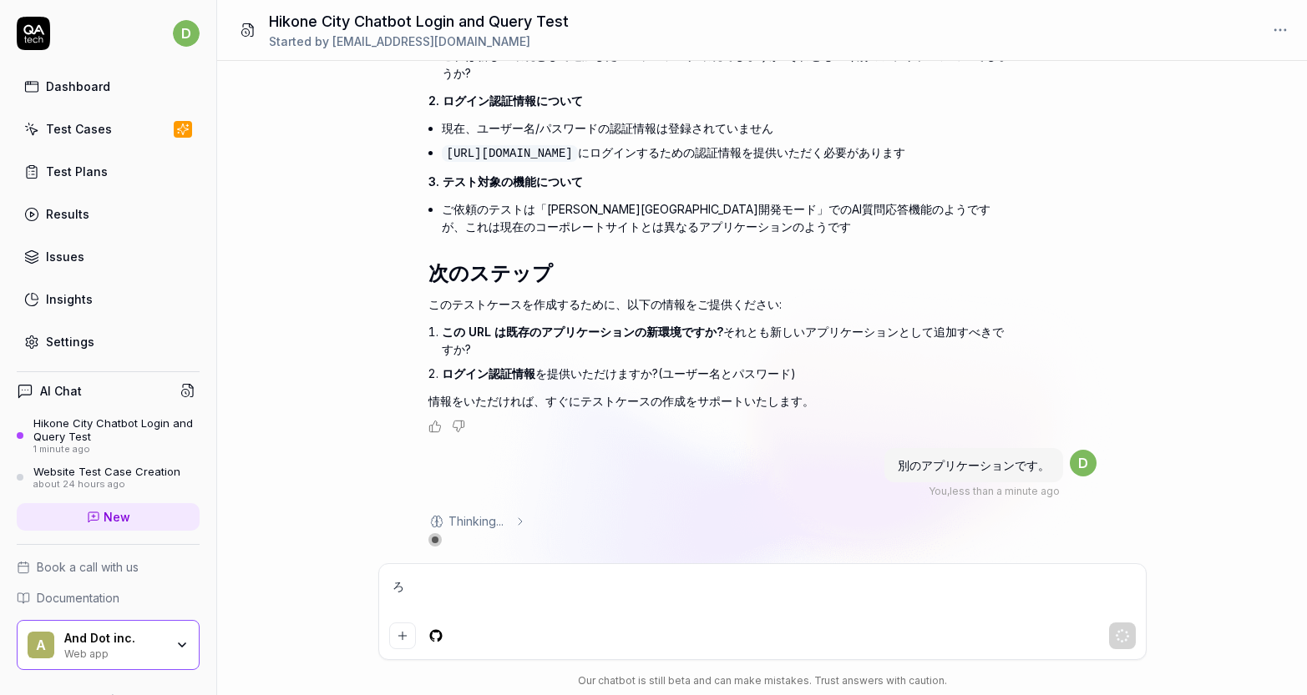
type textarea "*"
type textarea "ろg"
type textarea "*"
type textarea "ろぐ"
type textarea "*"
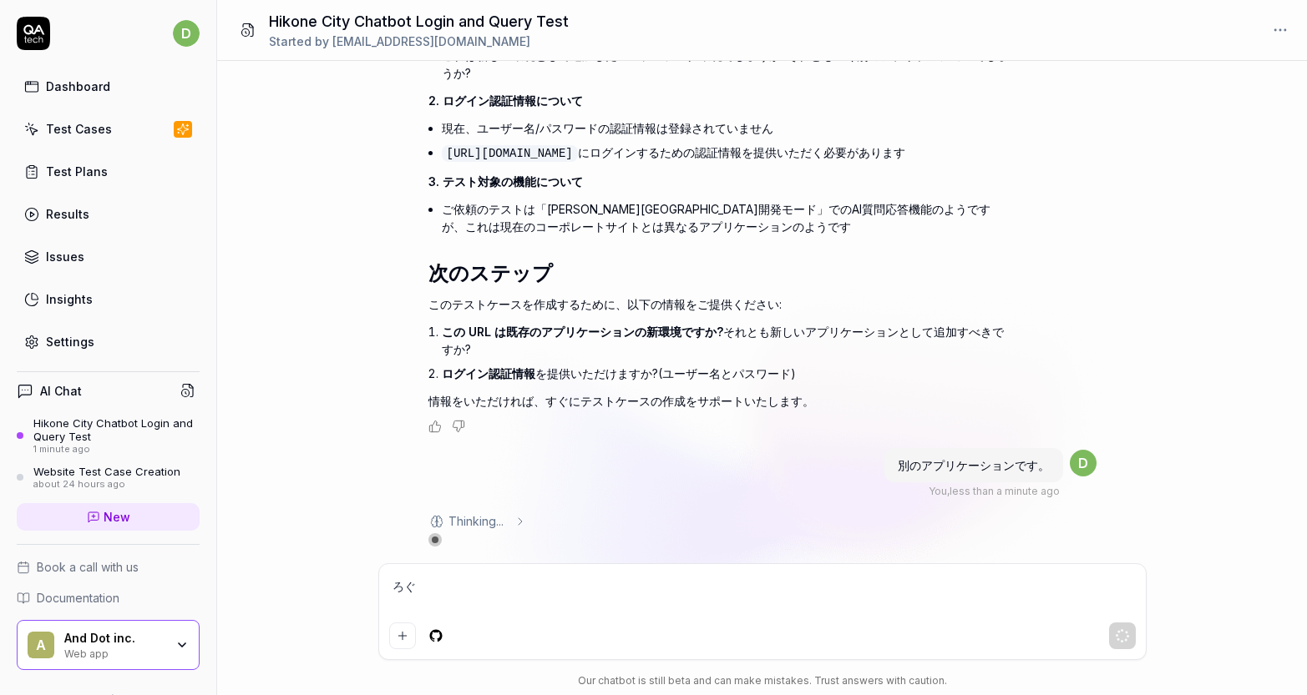
type textarea "ろぐい"
type textarea "*"
type textarea "ろぐいn"
type textarea "*"
type textarea "ろぐいん"
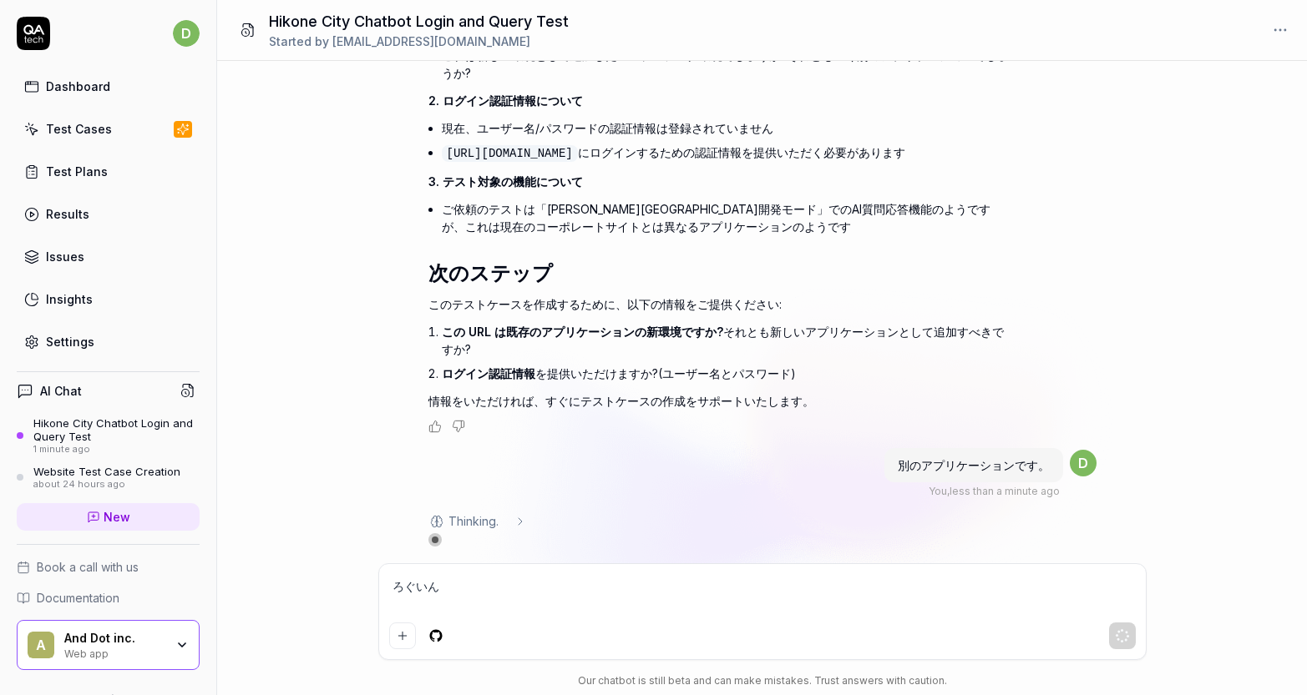
type textarea "*"
type textarea "ろぐいんj"
type textarea "*"
type textarea "ろぐいんじょ"
type textarea "*"
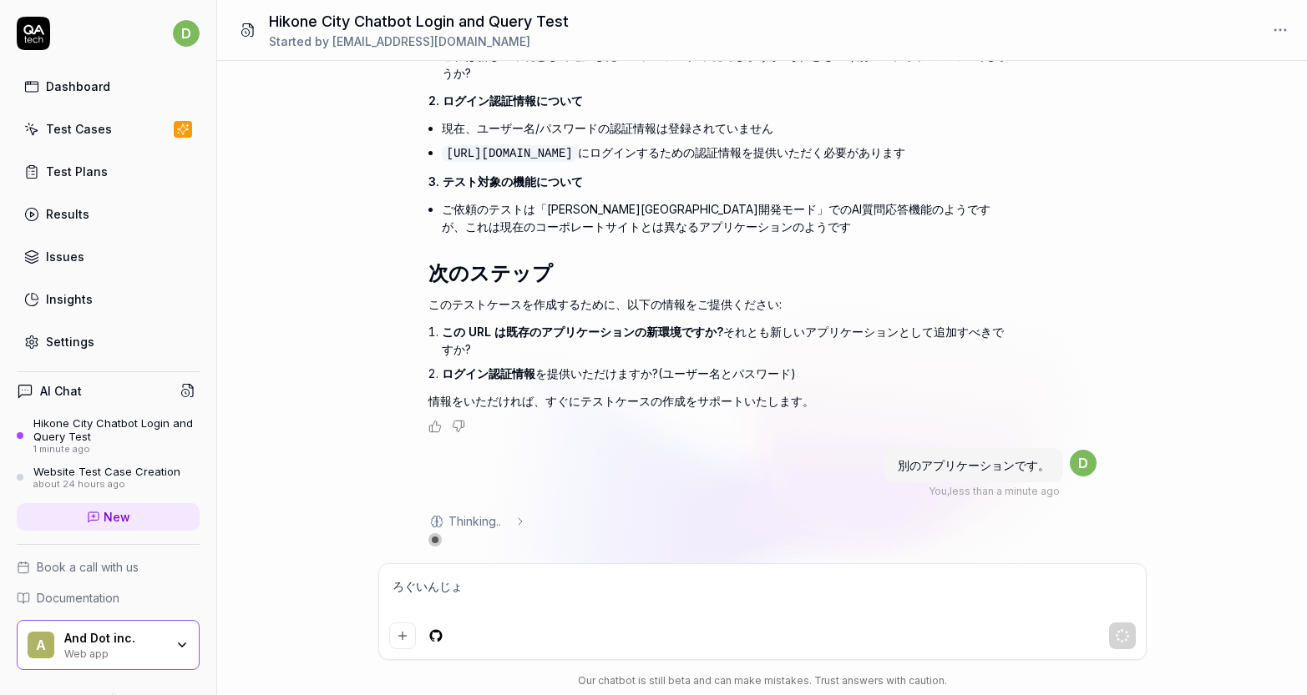
type textarea "ろぐいんじょう"
type textarea "*"
type textarea "ろぐいんじょうh"
type textarea "*"
type textarea "ろぐいんじょうほ"
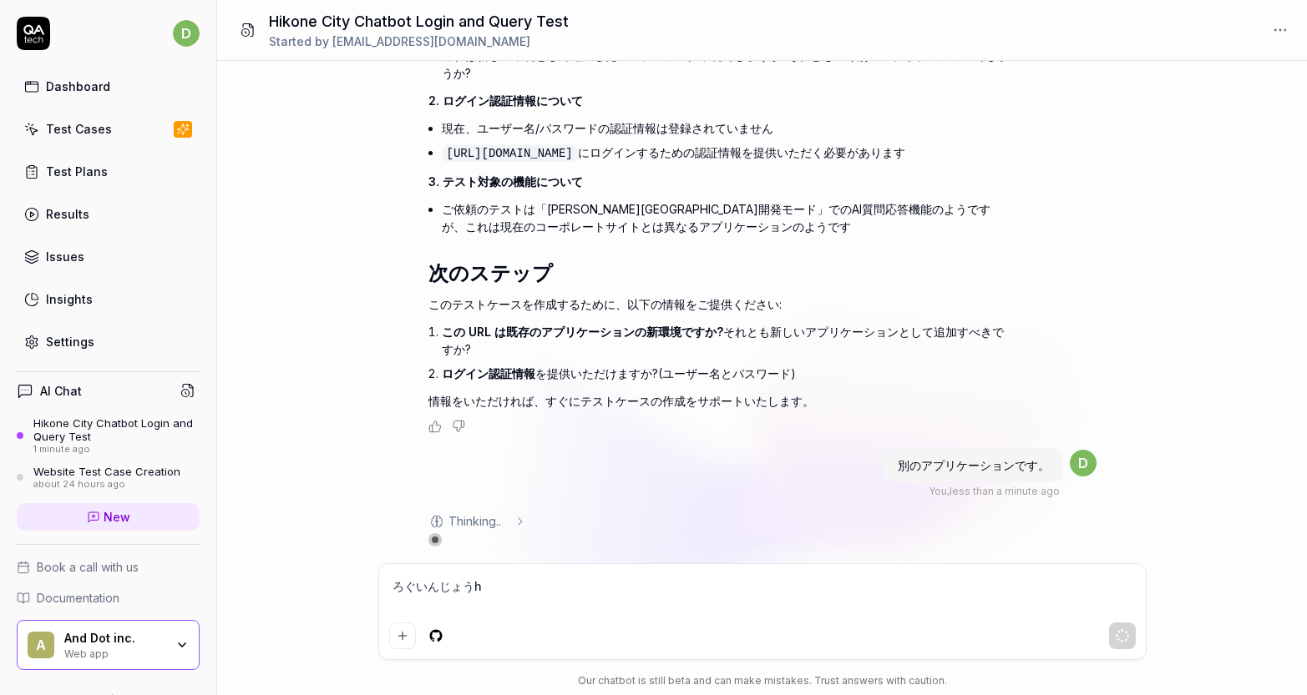
type textarea "*"
type textarea "ろぐいんじょうほう"
type textarea "*"
type textarea "ろぐいんじょうほうh"
type textarea "*"
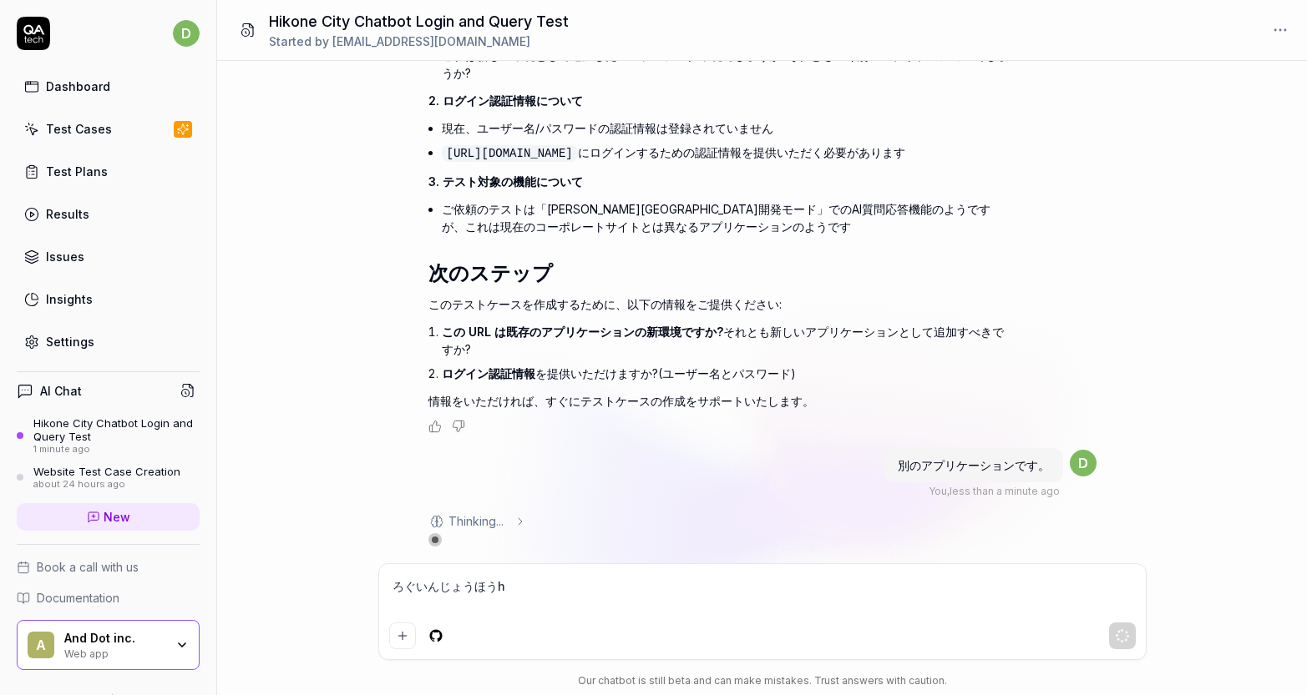
type textarea "ろぐいんじょうほうは"
type textarea "*"
type textarea "ログイン情報は"
type textarea "*"
type textarea "ログイン情報はい"
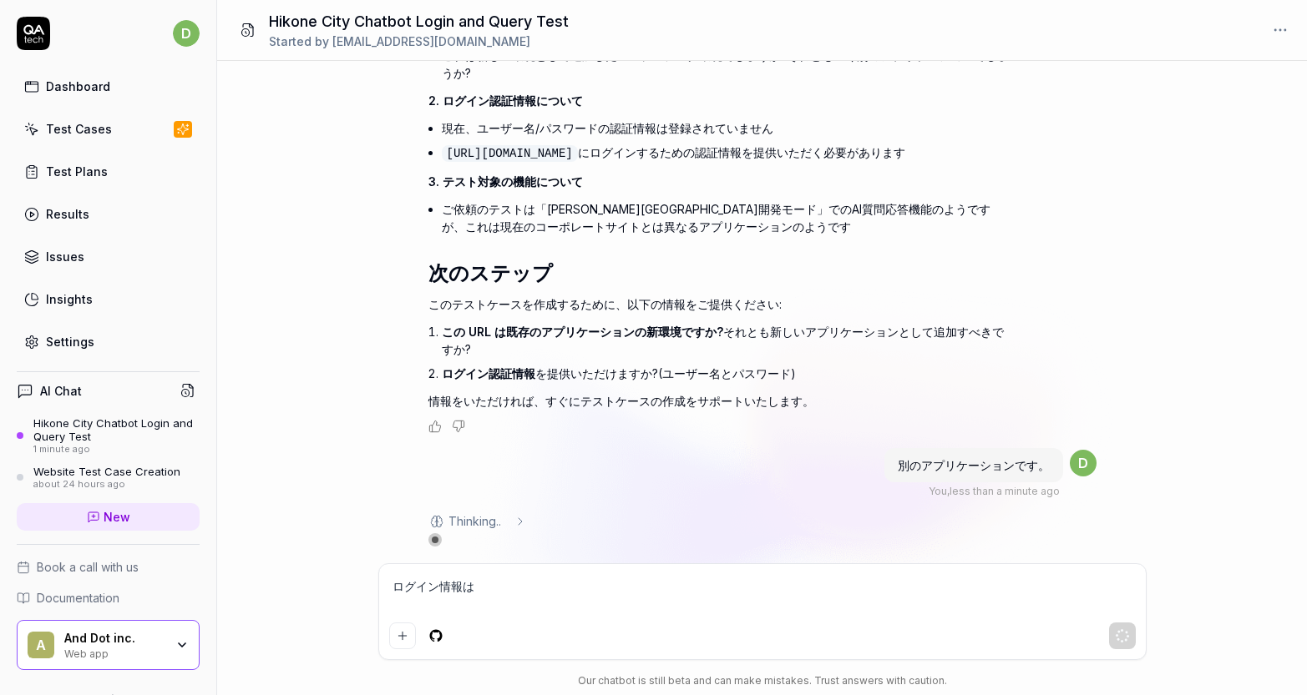
type textarea "*"
type textarea "ログイン情報はいk"
type textarea "*"
type textarea "ログイン情報はいか"
type textarea "*"
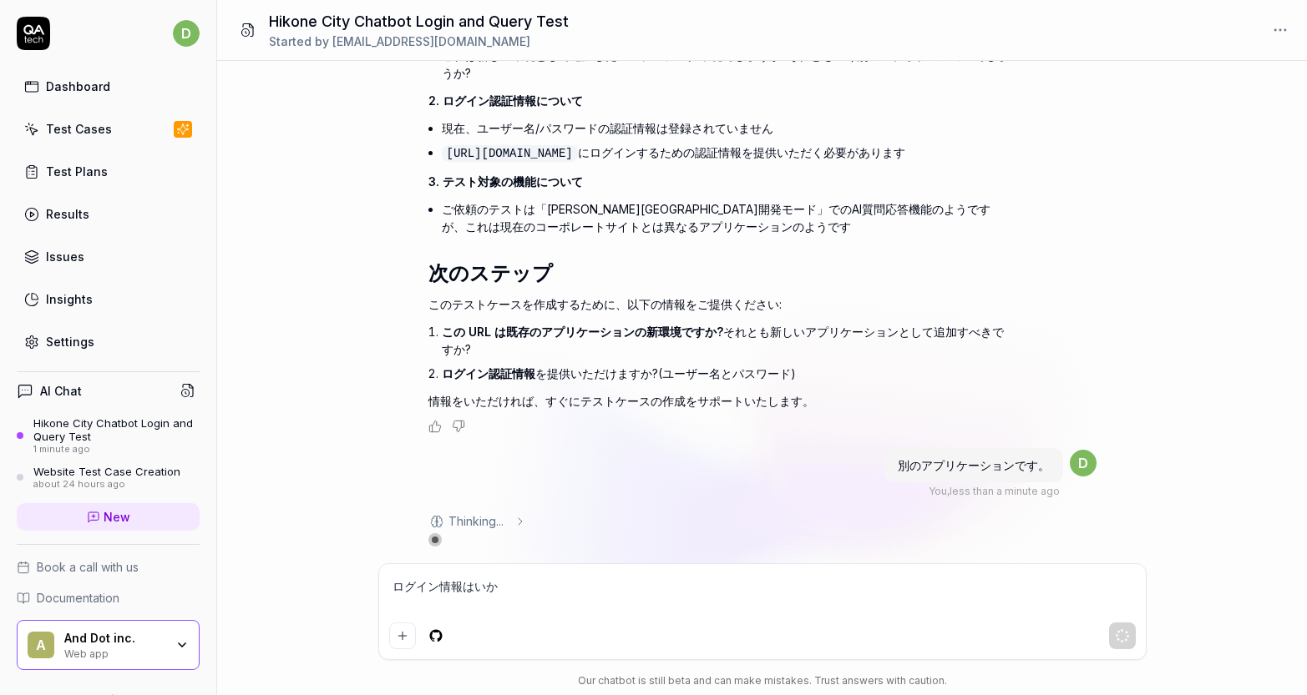
type textarea "ログイン情報はいかd"
type textarea "*"
type textarea "ログイン情報はいかで"
type textarea "*"
type textarea "ログイン情報はいかでs"
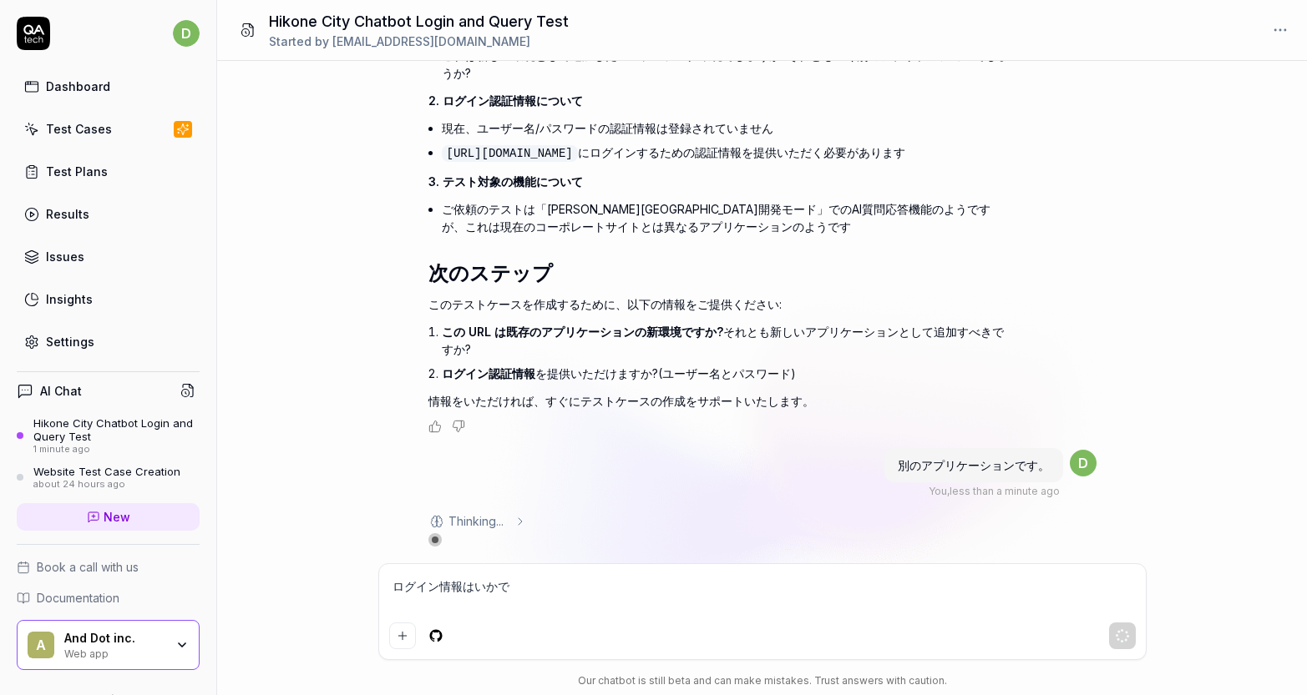
type textarea "*"
type textarea "ログイン情報はいかです"
type textarea "*"
type textarea "ログイン情報は以下です"
type textarea "*"
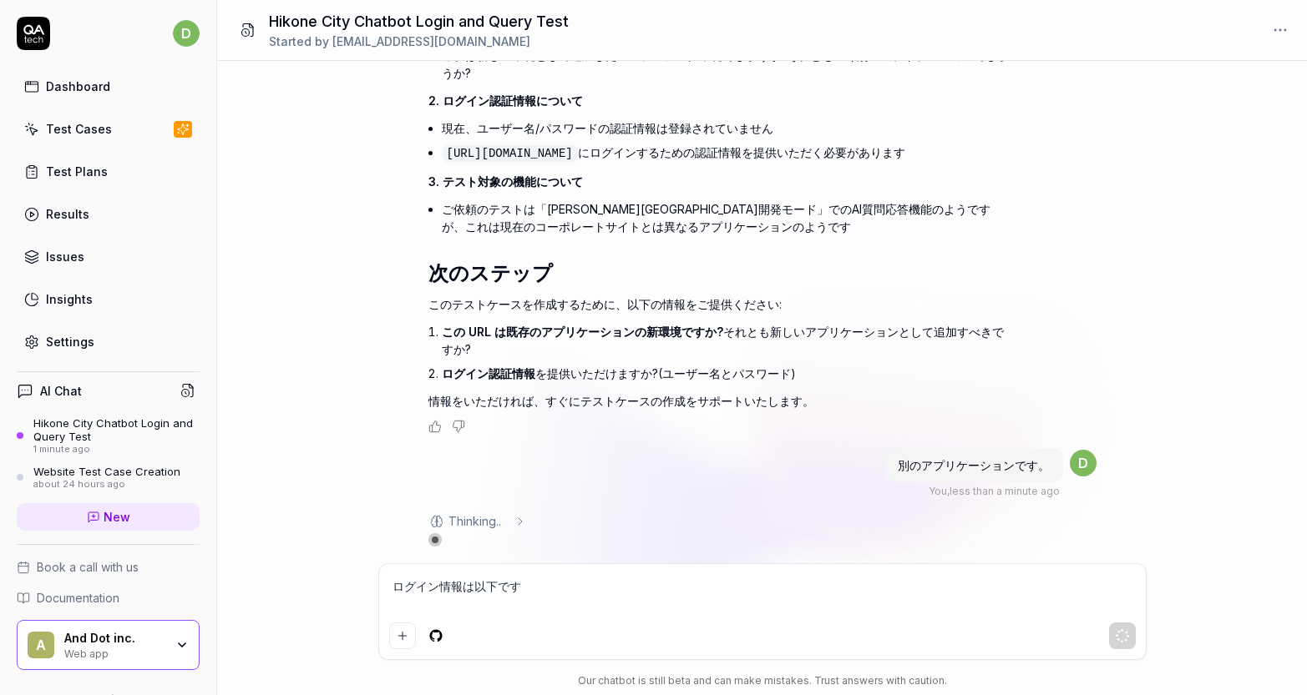
type textarea "ログイン情報は以下です。"
type textarea "*"
type textarea "ログイン情報は以下です。"
type textarea "*"
type textarea "ログイン情報は以下です。 r"
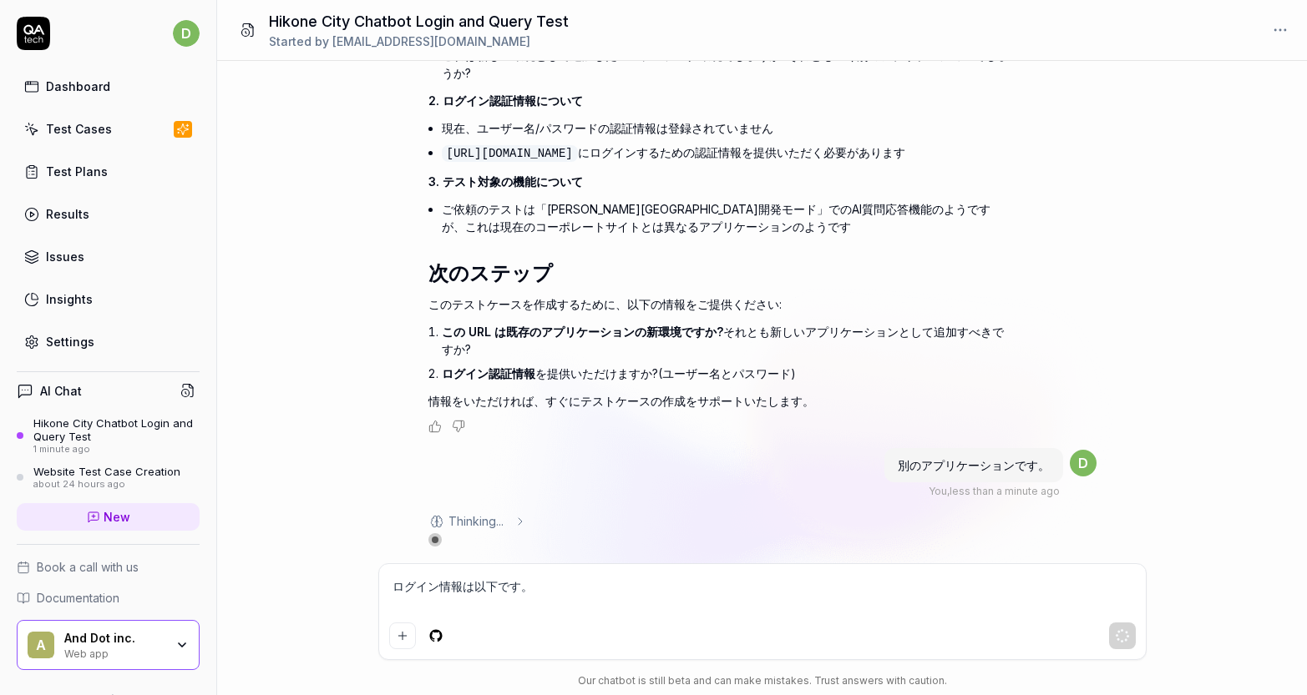
type textarea "*"
type textarea "ログイン情報は以下です。 ろ"
type textarea "*"
type textarea "ログイン情報は以下です。 ろg"
type textarea "*"
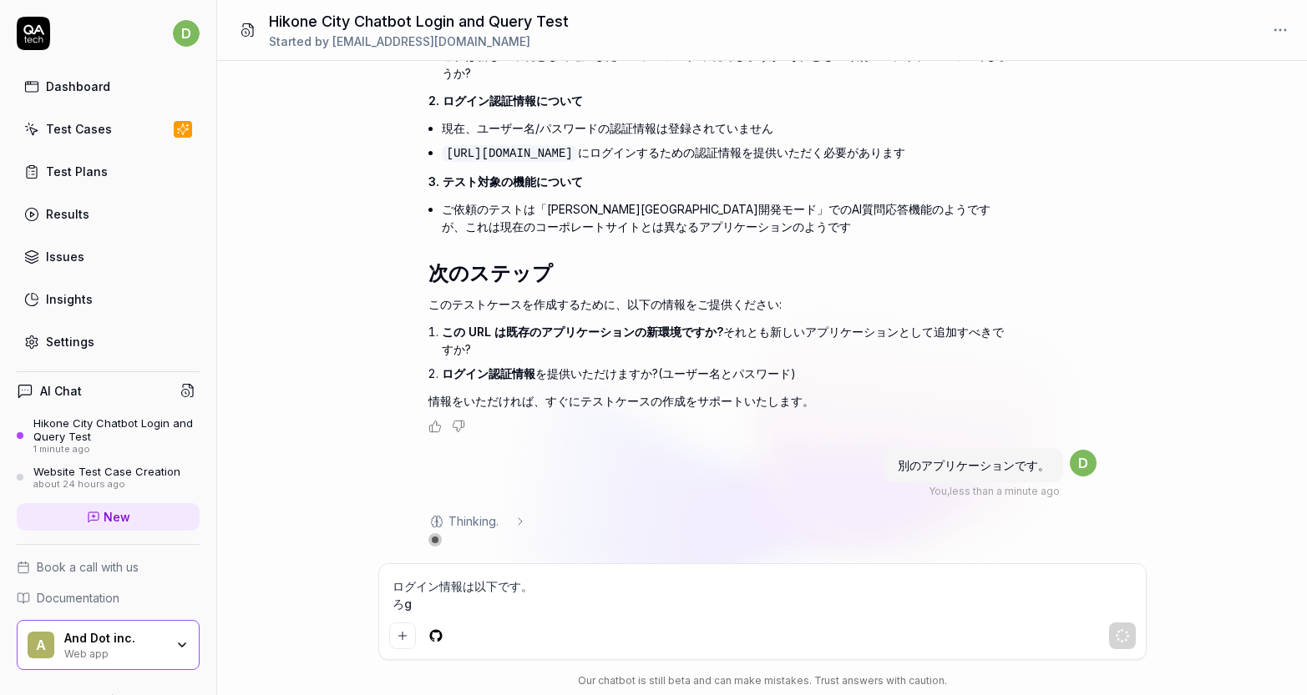
type textarea "ログイン情報は以下です。 ろぐ"
type textarea "*"
type textarea "ログイン情報は以下です。 ろぐい"
type textarea "*"
type textarea "ログイン情報は以下です。 ろぐいn"
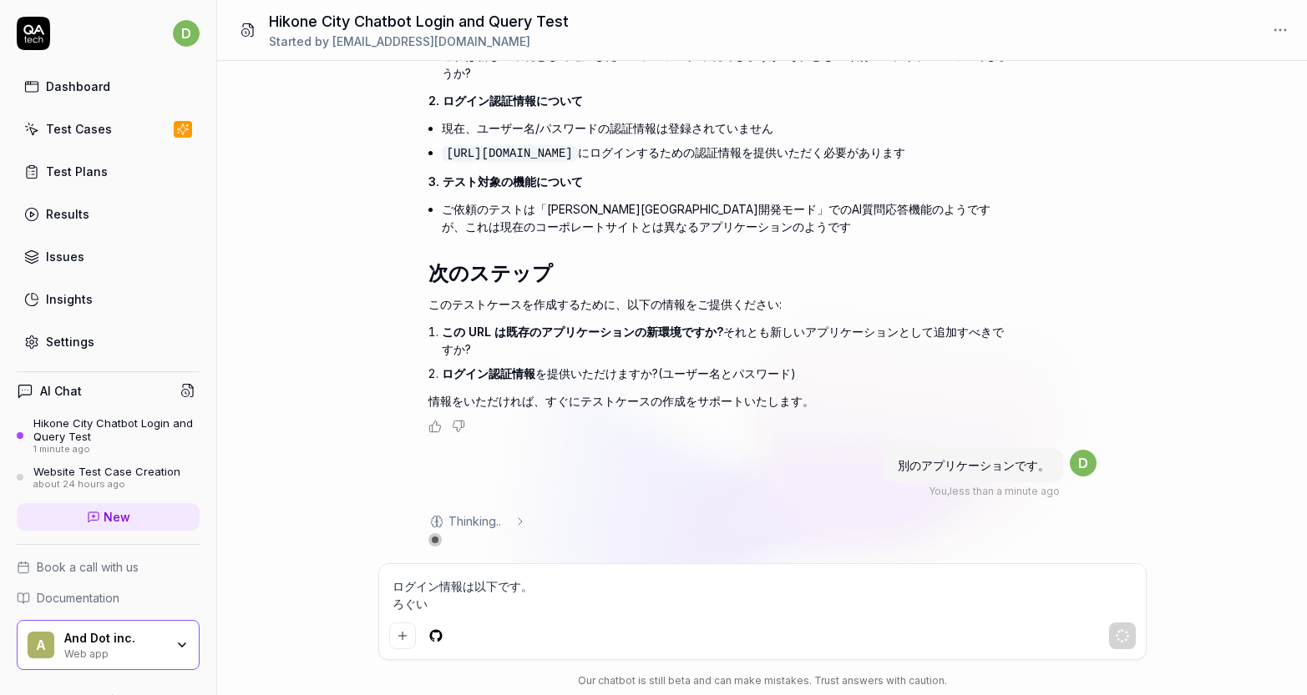
type textarea "*"
type textarea "ログイン情報は以下です。 ろぐいん"
type textarea "*"
type textarea "ログイン情報は以下です。 ログイン"
type textarea "*"
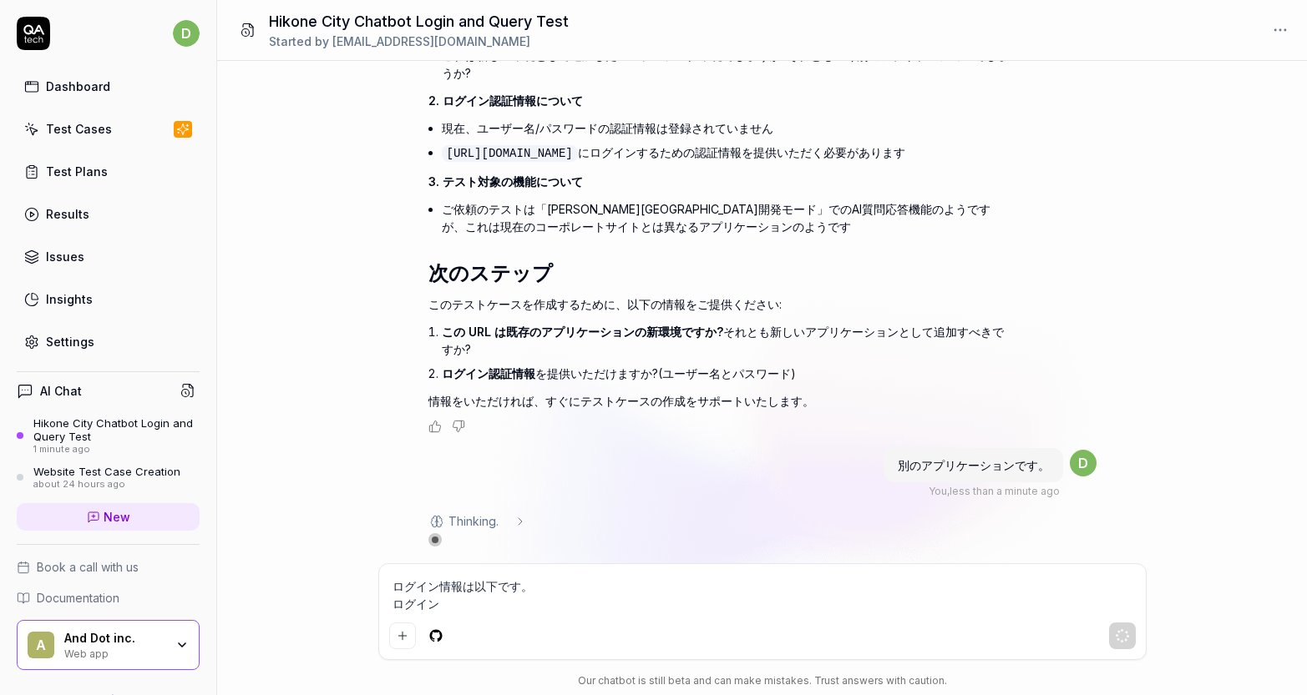
type textarea "ログイン情報は以下です。 ログインI"
type textarea "*"
type textarea "ログイン情報は以下です。 ログインID"
type textarea "*"
type textarea "ログイン情報は以下です。 ログインID："
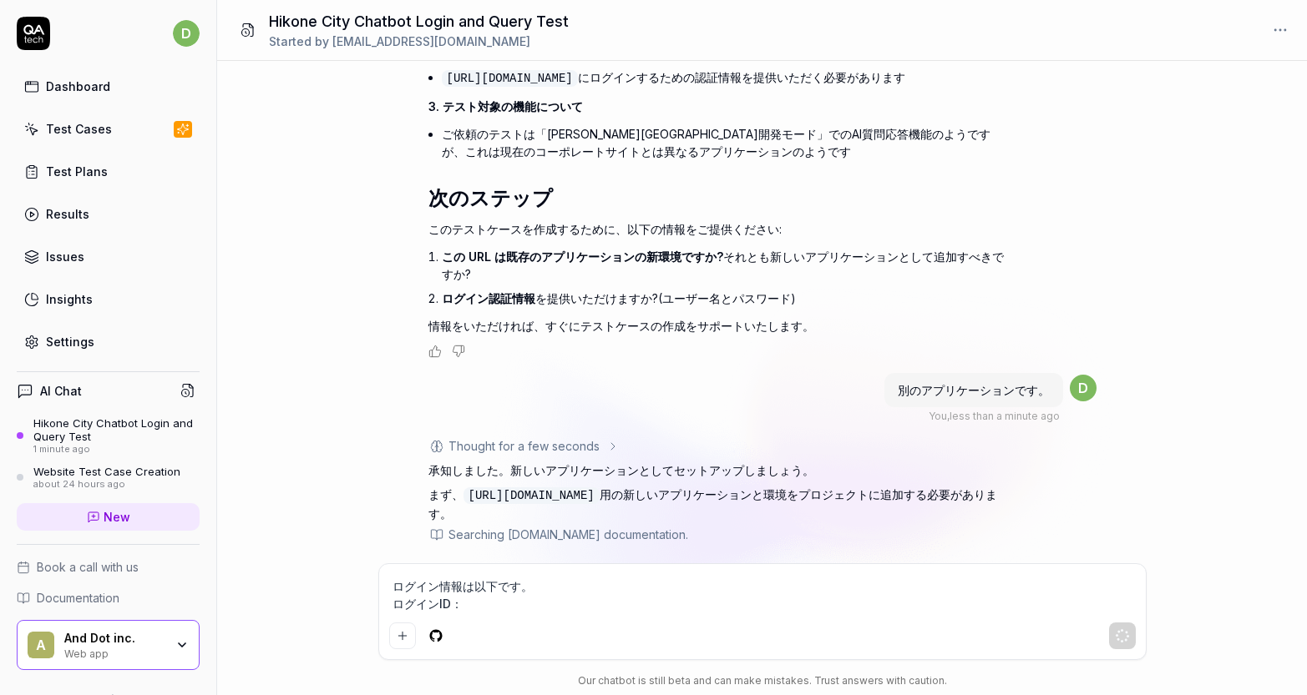
type textarea "*"
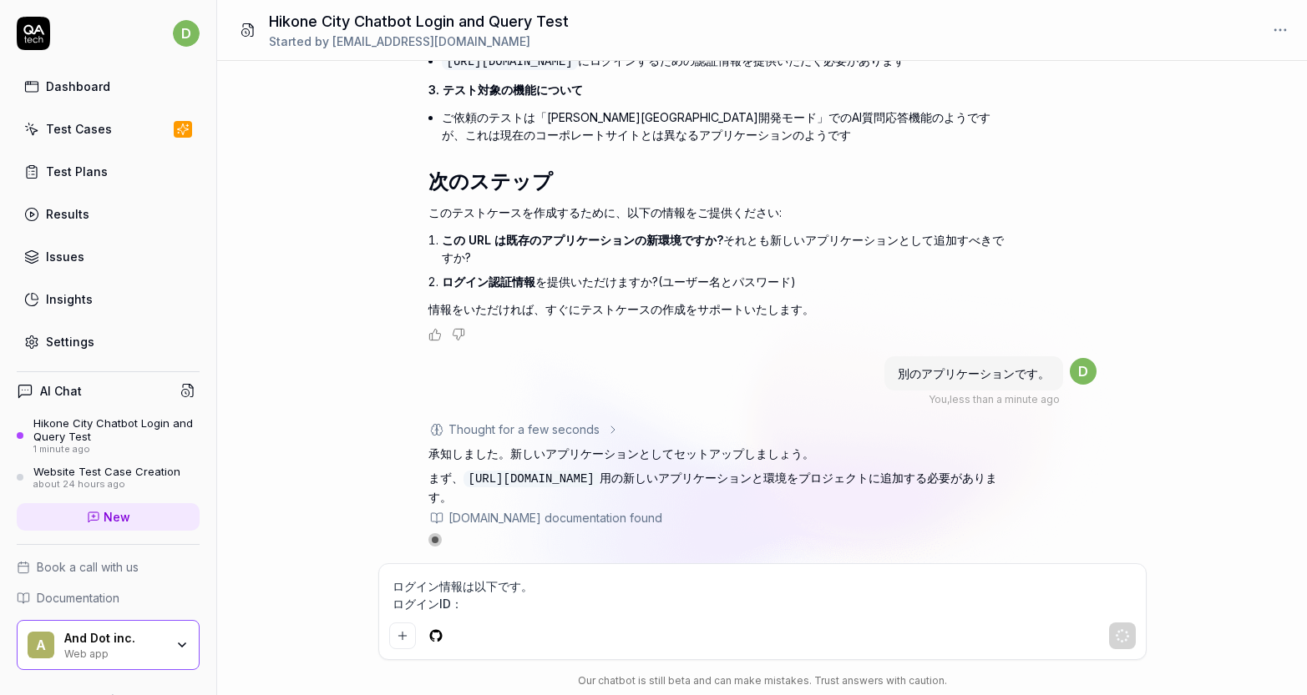
scroll to position [966, 0]
type textarea "ログイン情報は以下です。 ログインID："
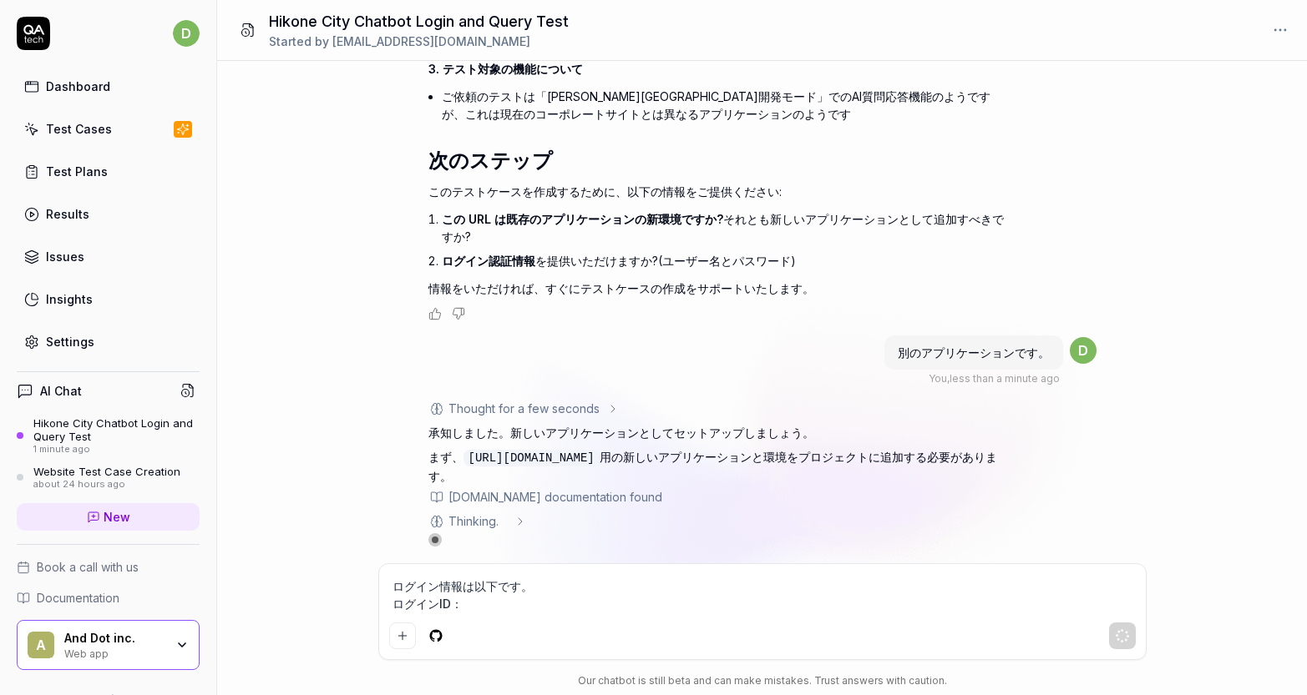
scroll to position [987, 0]
type textarea "*"
paste textarea "[PERSON_NAME][EMAIL_ADDRESS][DOMAIN_NAME]"
type textarea "ログイン情報は以下です。 ログインID：takashi.kominami+hikone@and-dot.co.jp"
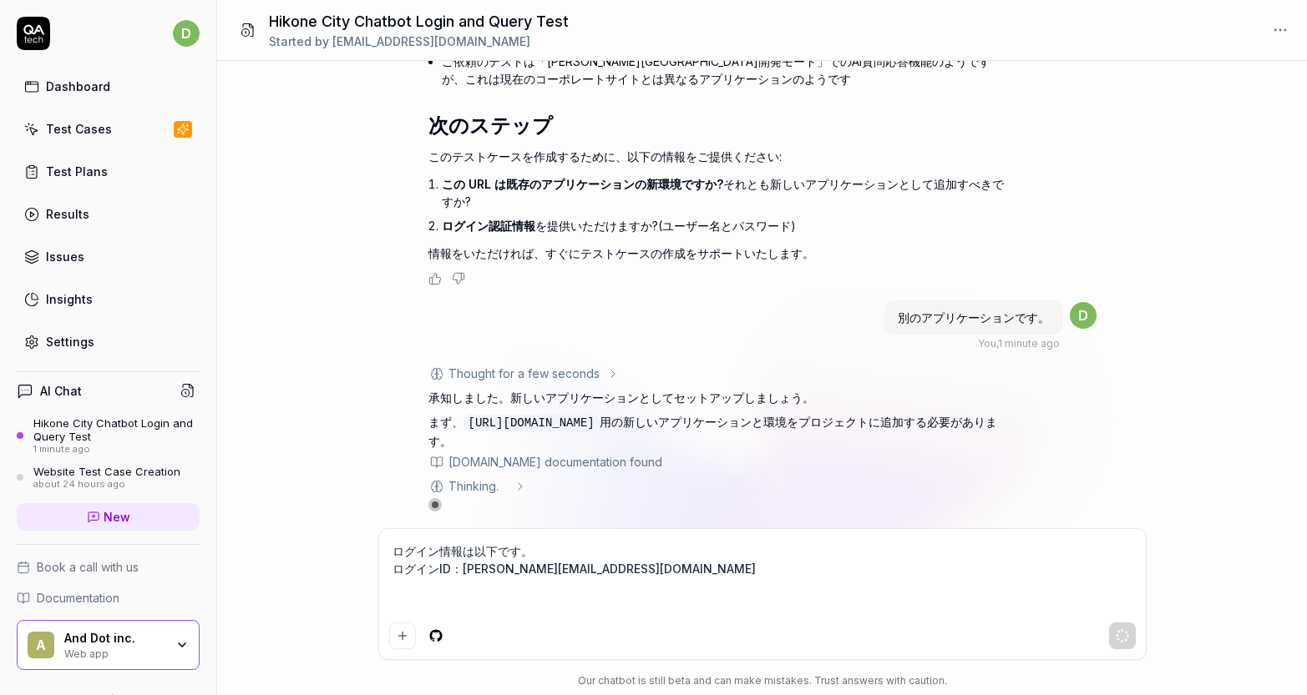
type textarea "*"
type textarea "ログイン情報は以下です。 ログインID：takashi.kominami+hikone@and-dot.co.jp"
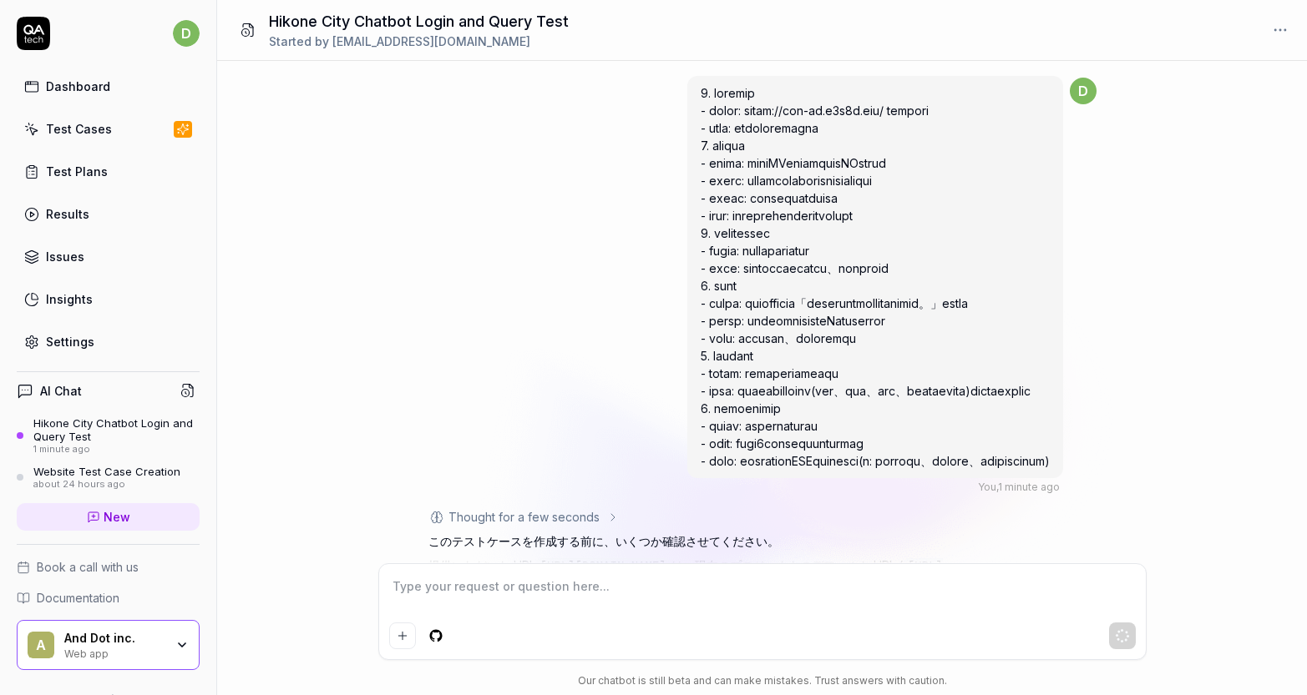
scroll to position [854, 0]
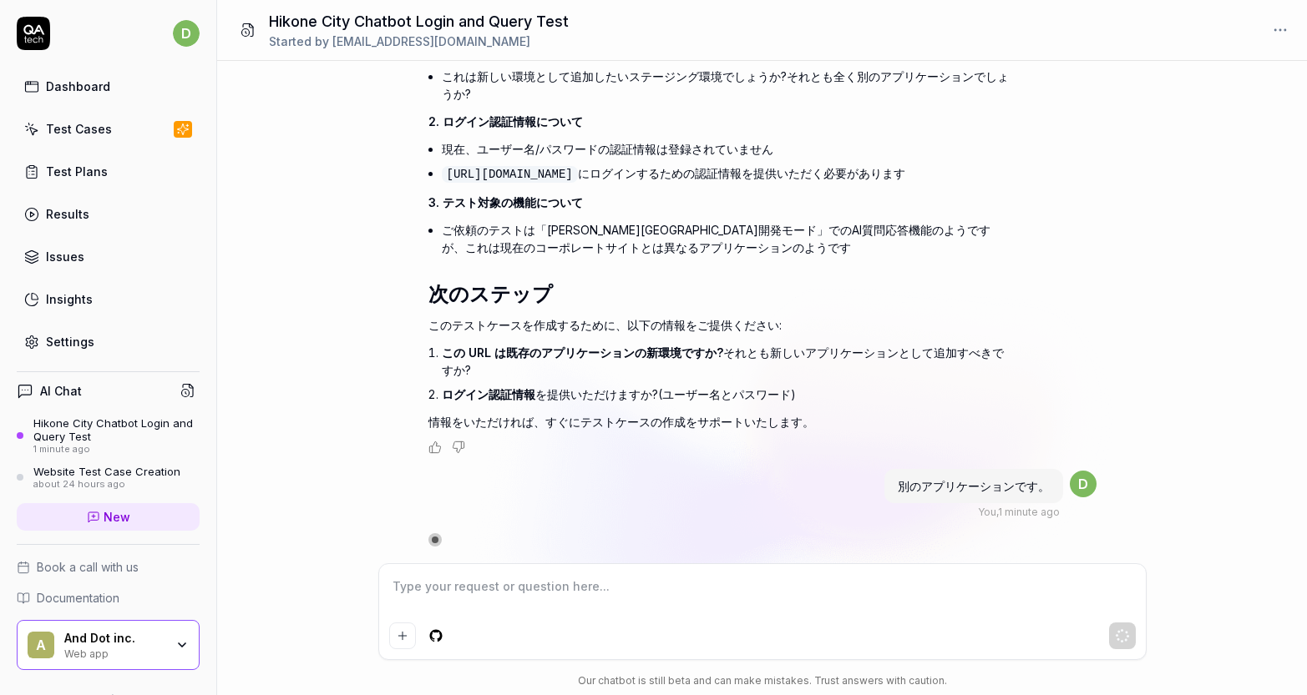
type textarea "*"
type textarea "ぱ"
type textarea "*"
type textarea "ぱs"
type textarea "*"
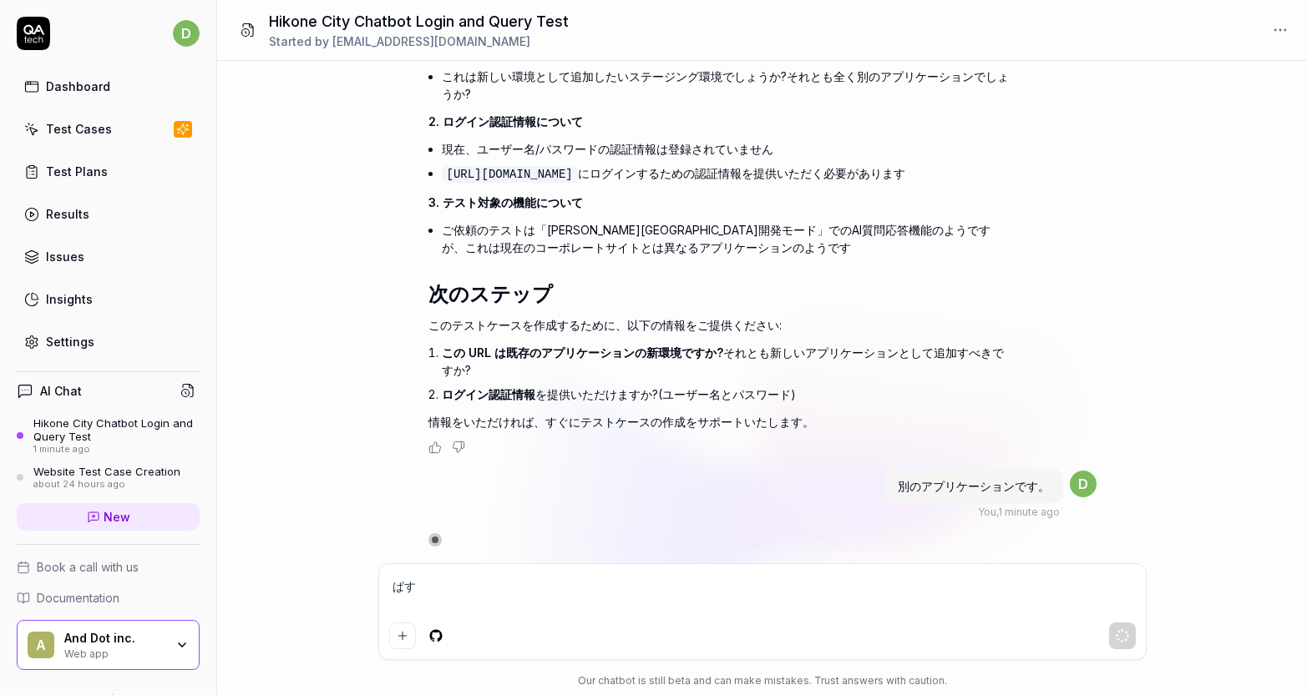
type textarea "ぱすw"
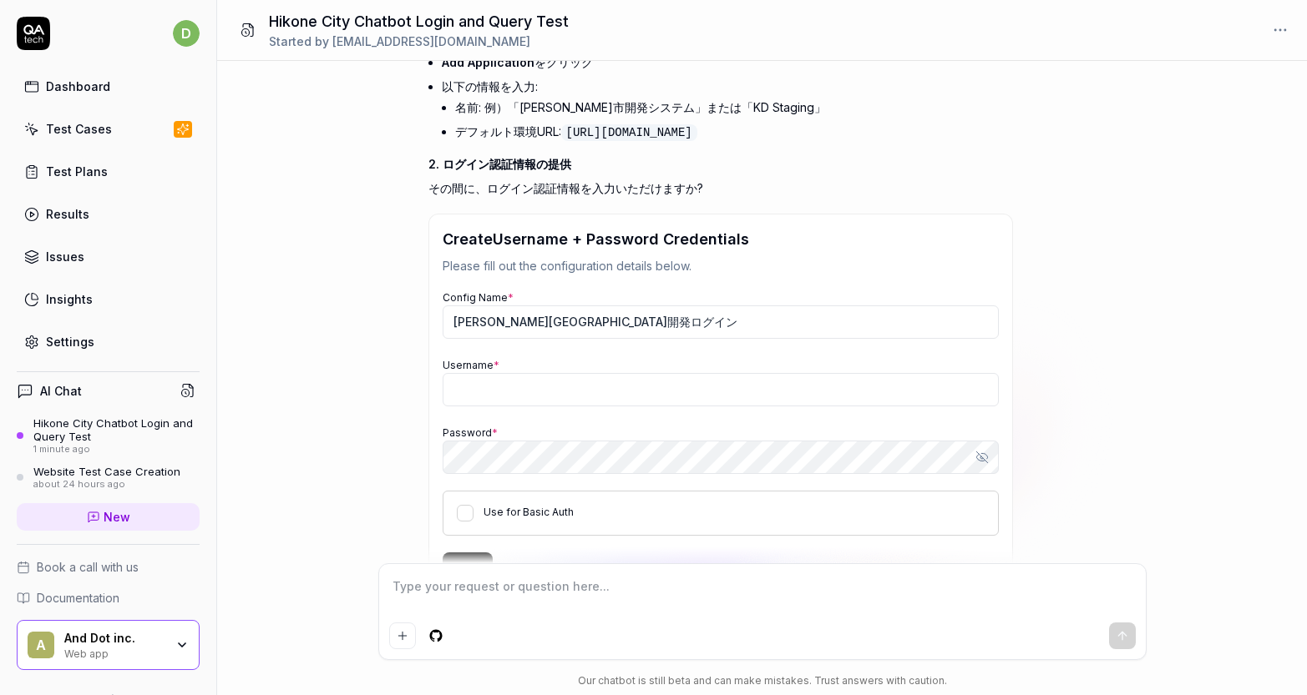
scroll to position [1697, 0]
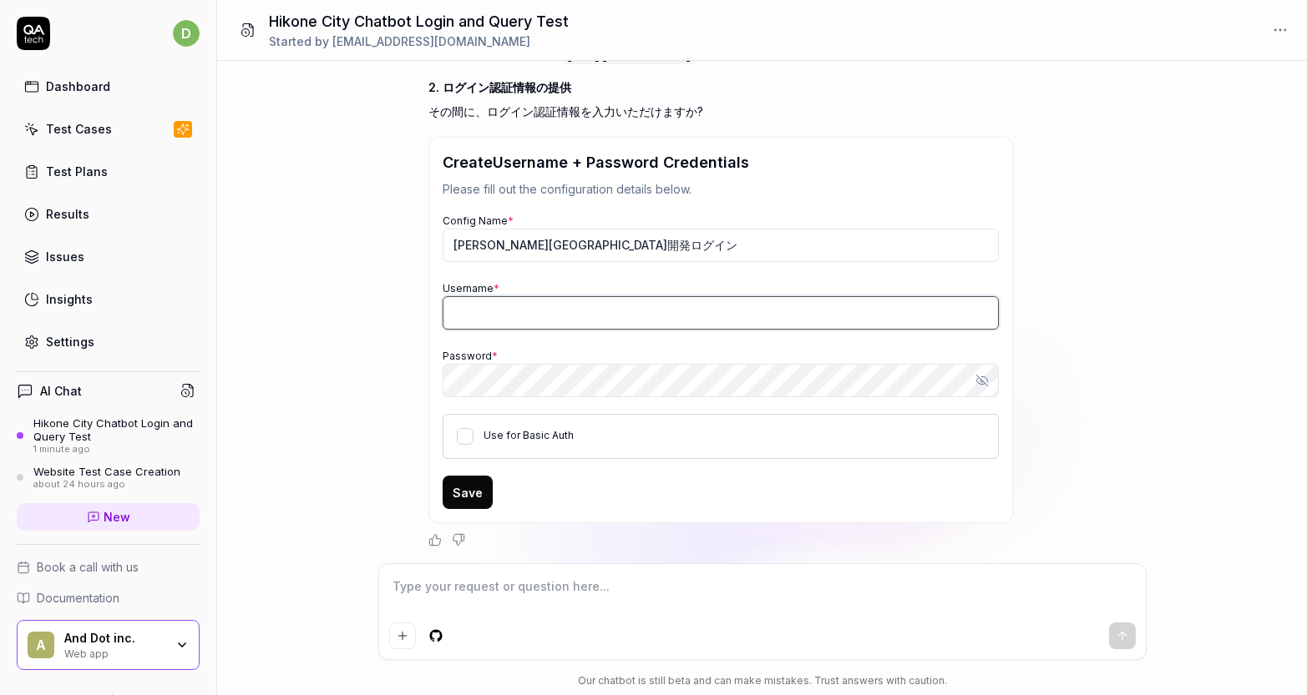
click at [605, 309] on input "Username *" at bounding box center [721, 312] width 556 height 33
paste input "[PERSON_NAME][EMAIL_ADDRESS][DOMAIN_NAME]"
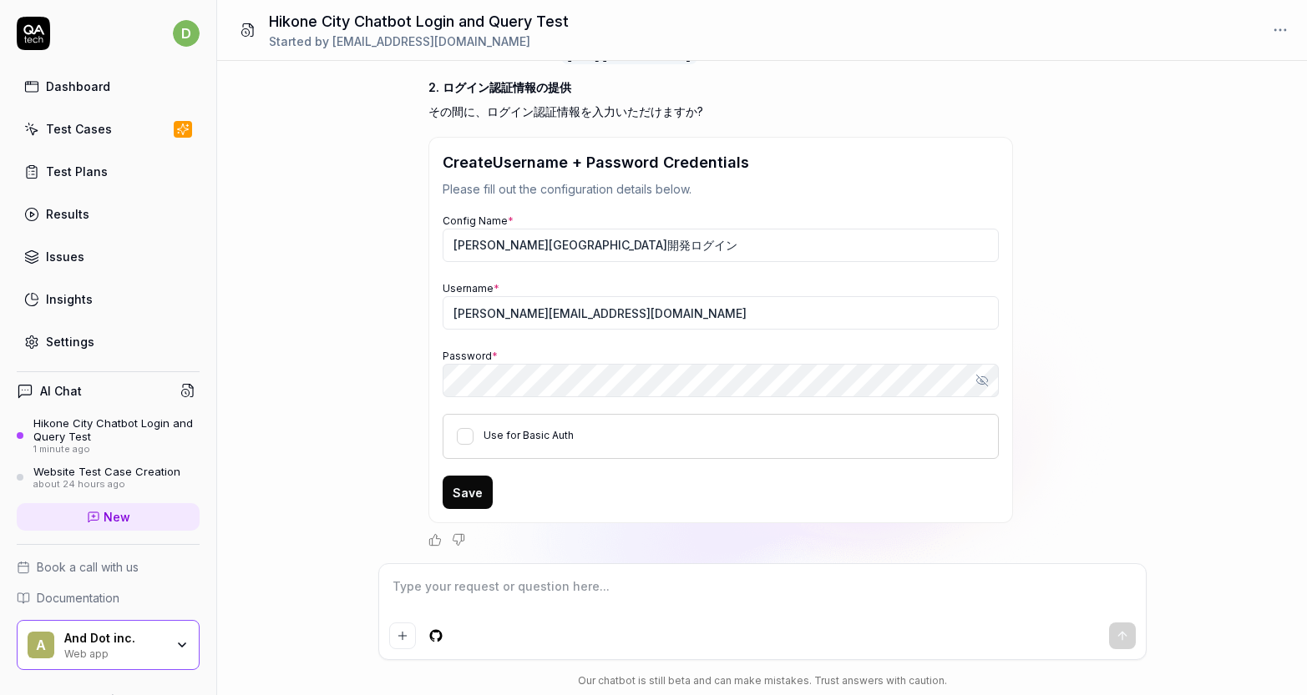
click at [620, 352] on div "Password * Show password" at bounding box center [721, 371] width 556 height 51
click at [478, 497] on button "Save" at bounding box center [468, 492] width 50 height 33
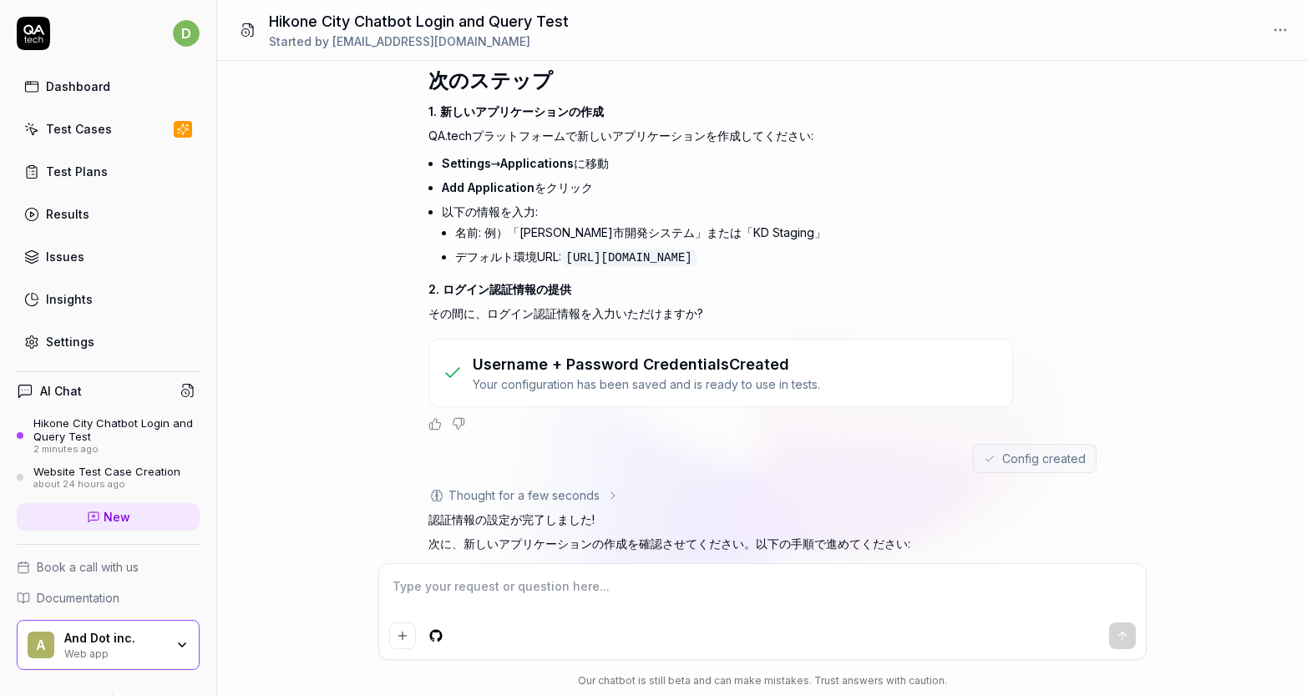
scroll to position [1793, 0]
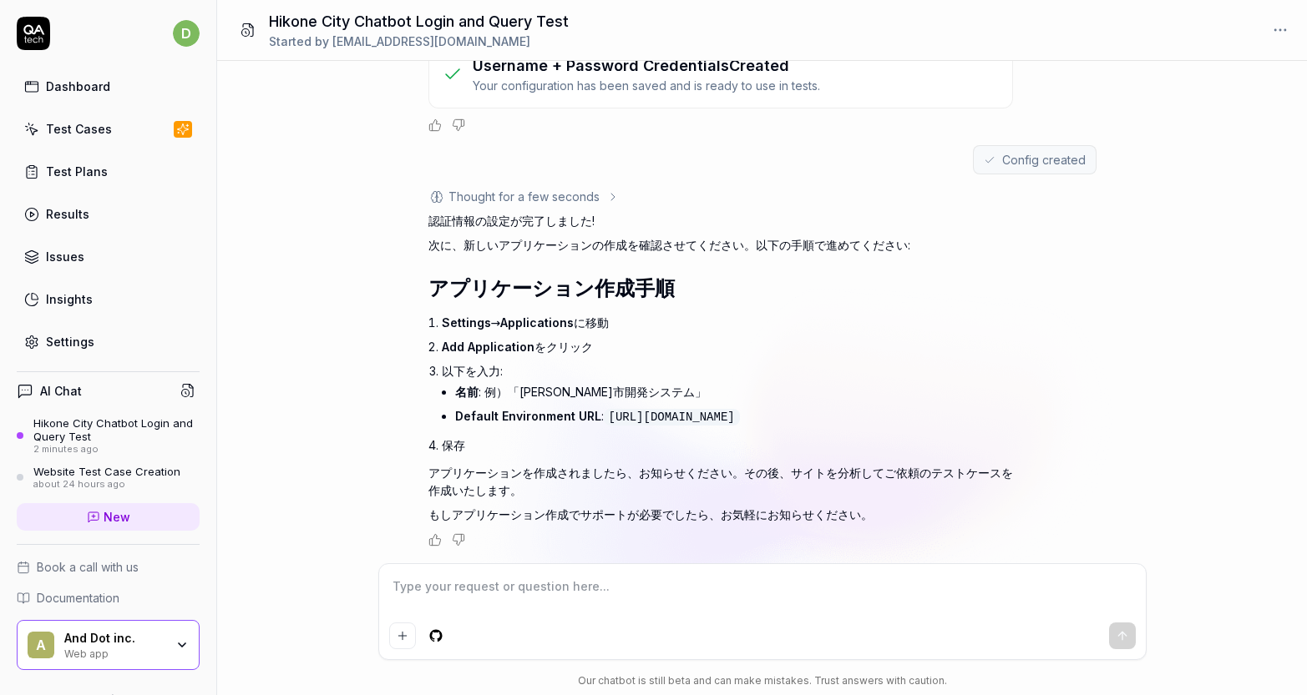
click at [108, 345] on link "Settings" at bounding box center [108, 342] width 183 height 33
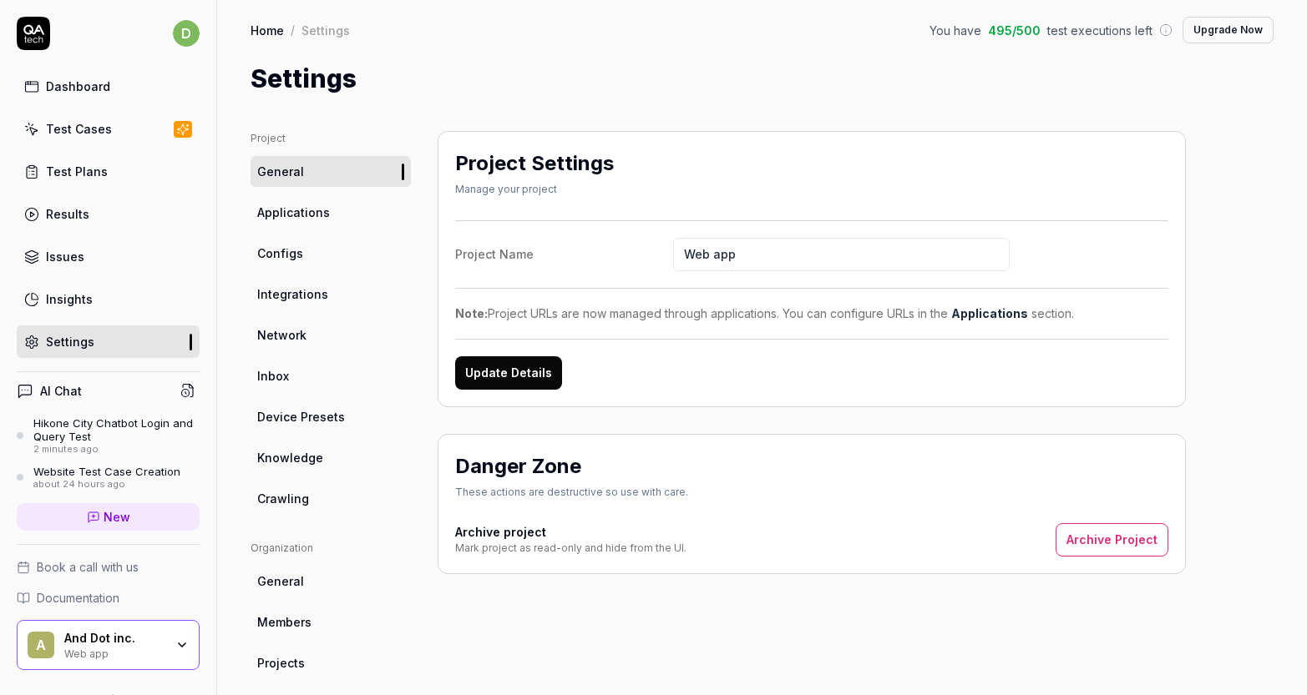
click at [297, 209] on span "Applications" at bounding box center [293, 213] width 73 height 18
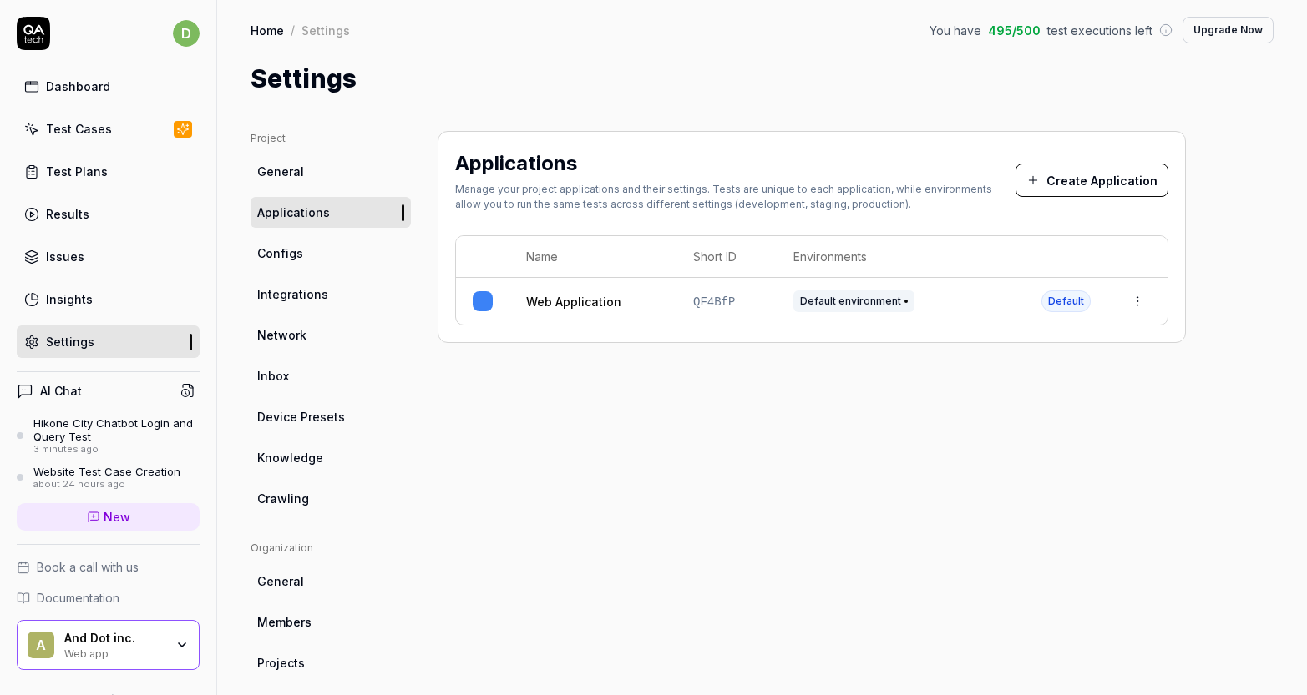
click at [1046, 189] on button "Create Application" at bounding box center [1091, 180] width 153 height 33
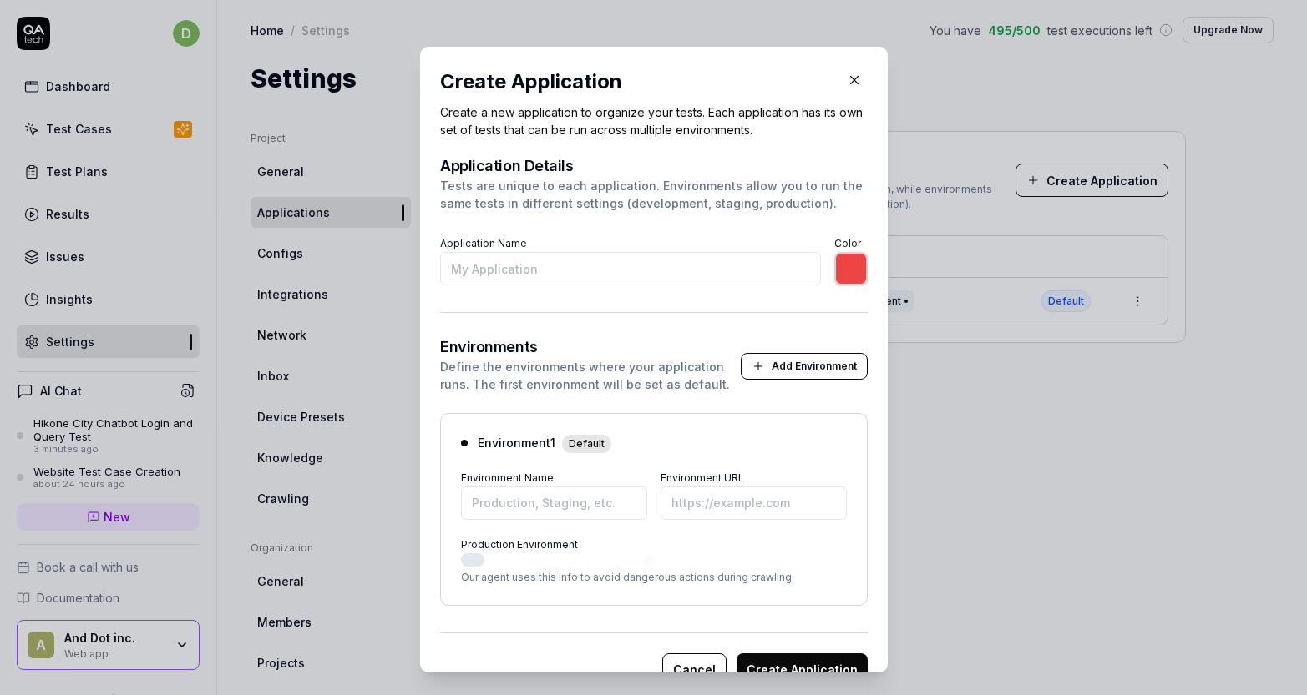
click at [650, 266] on input "Application Name" at bounding box center [630, 268] width 381 height 33
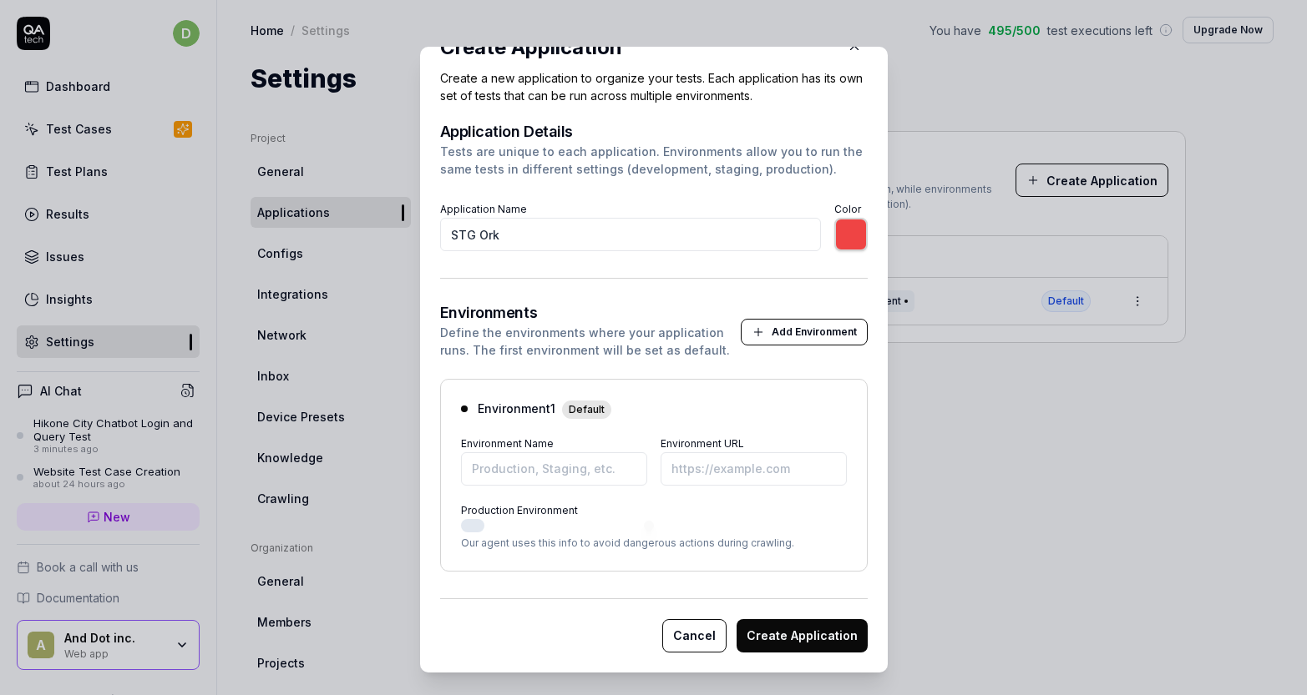
click at [749, 331] on button "Add Environment" at bounding box center [804, 332] width 127 height 27
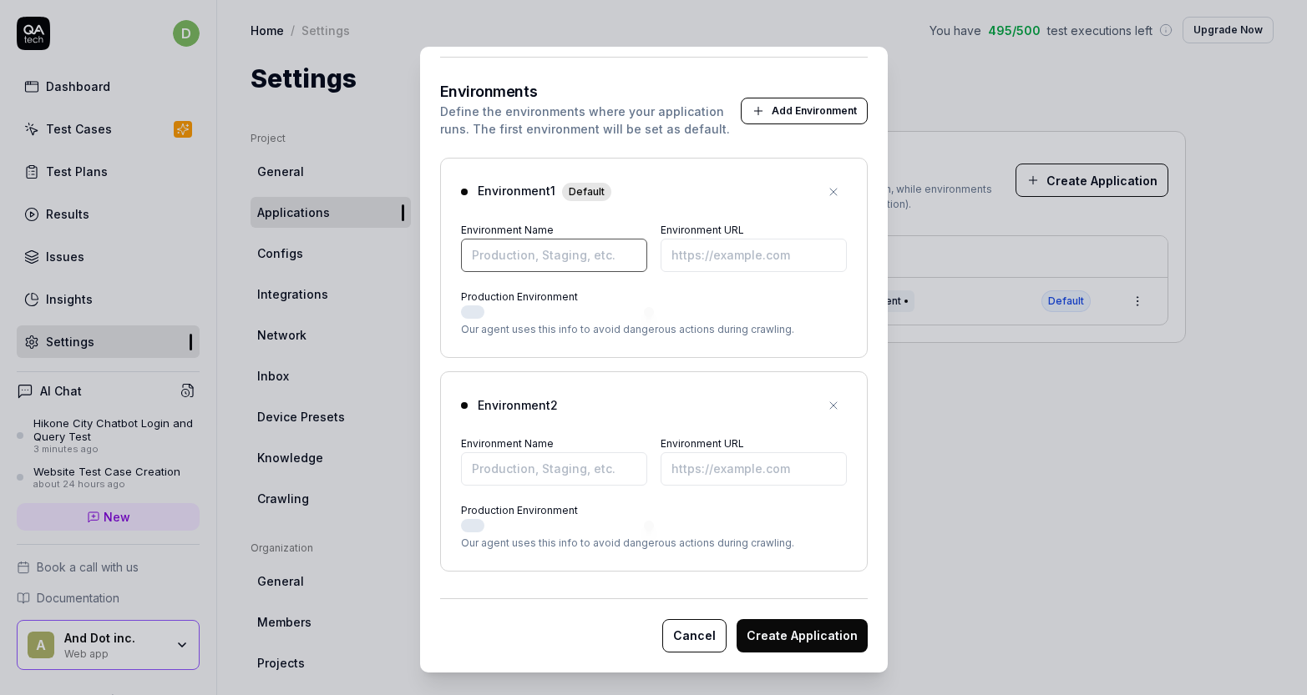
click at [614, 260] on input "Environment Name" at bounding box center [554, 255] width 186 height 33
click at [612, 243] on input "Staging" at bounding box center [554, 255] width 186 height 33
click at [686, 194] on div "Environment 1 Default" at bounding box center [654, 192] width 386 height 27
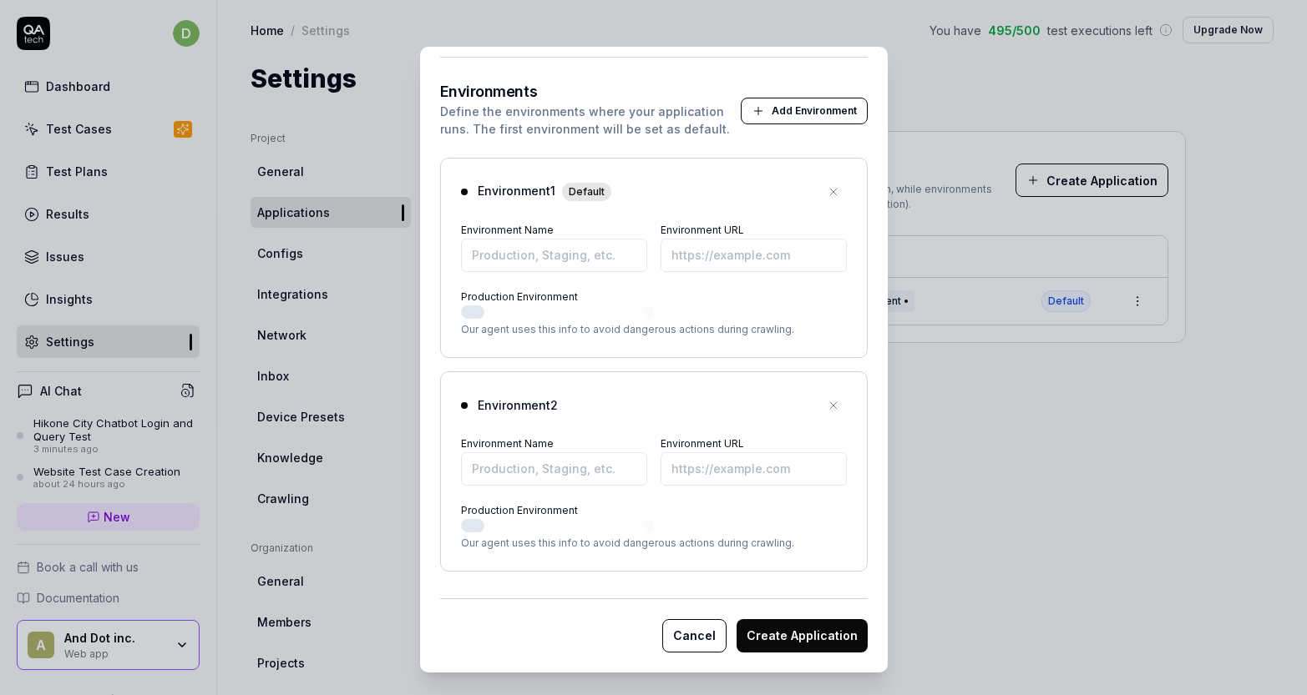
click at [745, 624] on button "Create Application" at bounding box center [801, 636] width 131 height 33
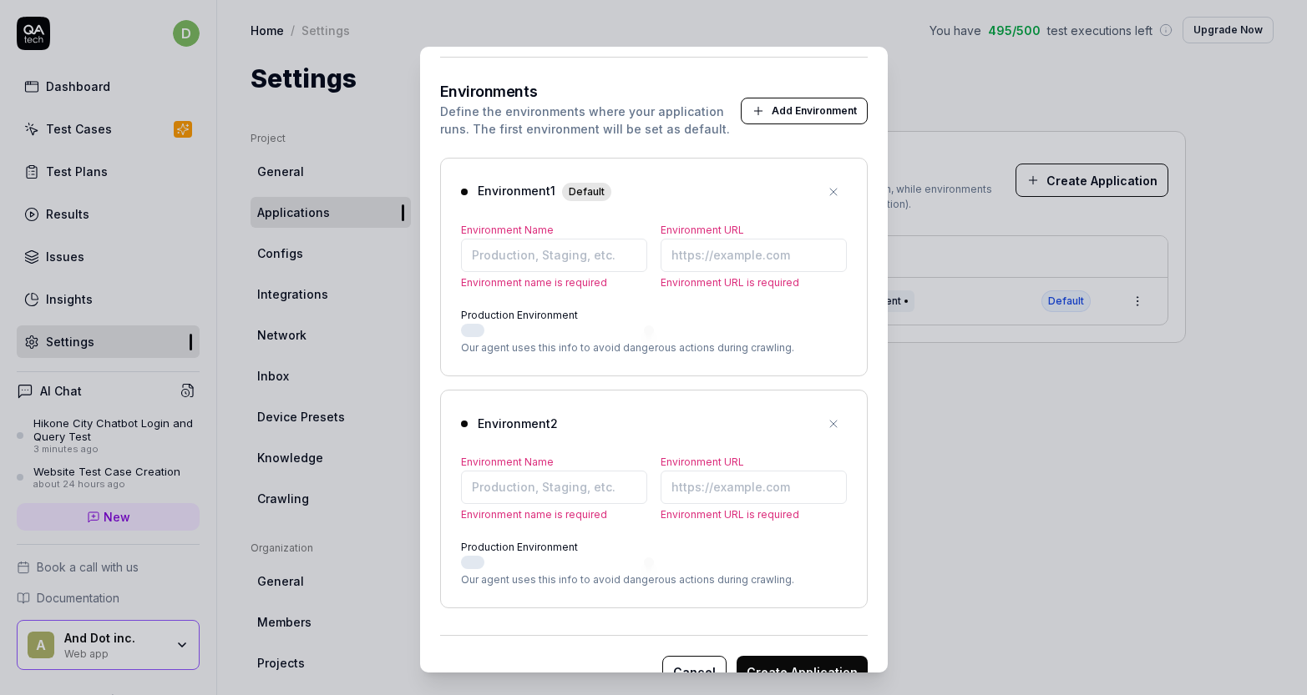
click at [840, 195] on button "button" at bounding box center [833, 192] width 27 height 27
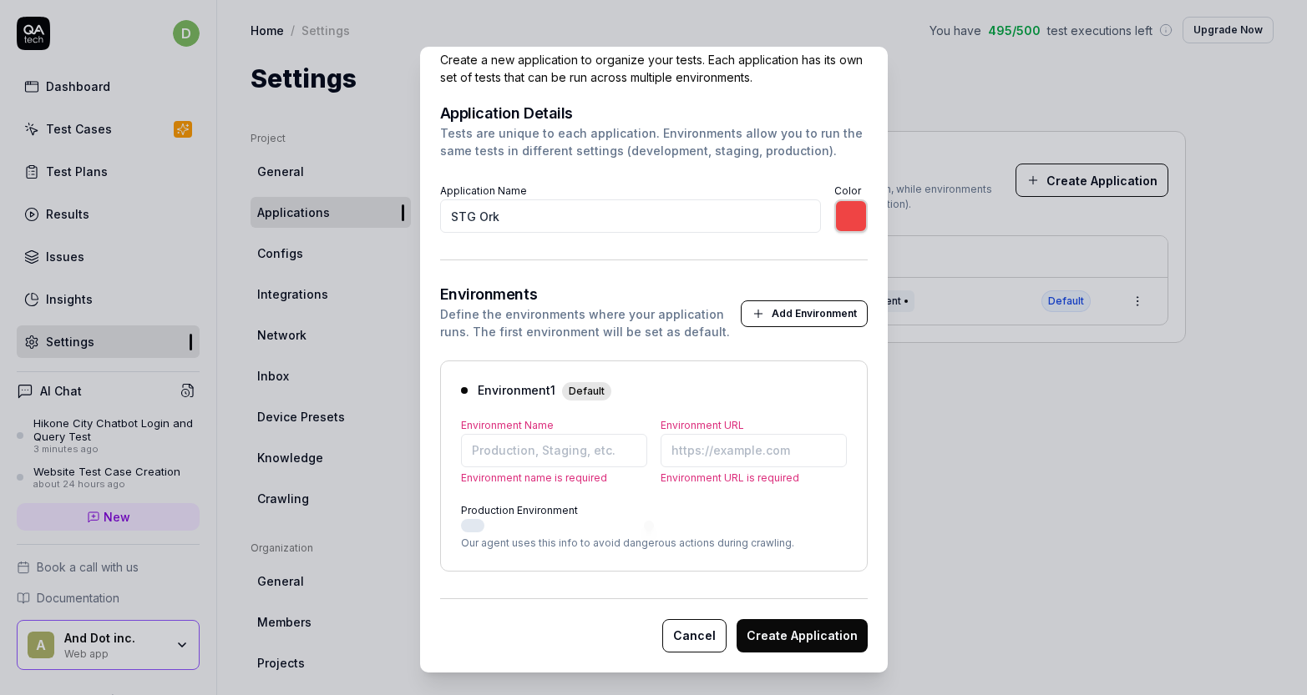
click at [840, 195] on label "Color" at bounding box center [847, 191] width 27 height 13
click at [824, 176] on div "Application Details Tests are unique to each application. Environments allow yo…" at bounding box center [653, 169] width 427 height 127
click at [802, 395] on div "Environment 1 Default" at bounding box center [654, 391] width 386 height 19
click at [812, 627] on button "Create Application" at bounding box center [801, 636] width 131 height 33
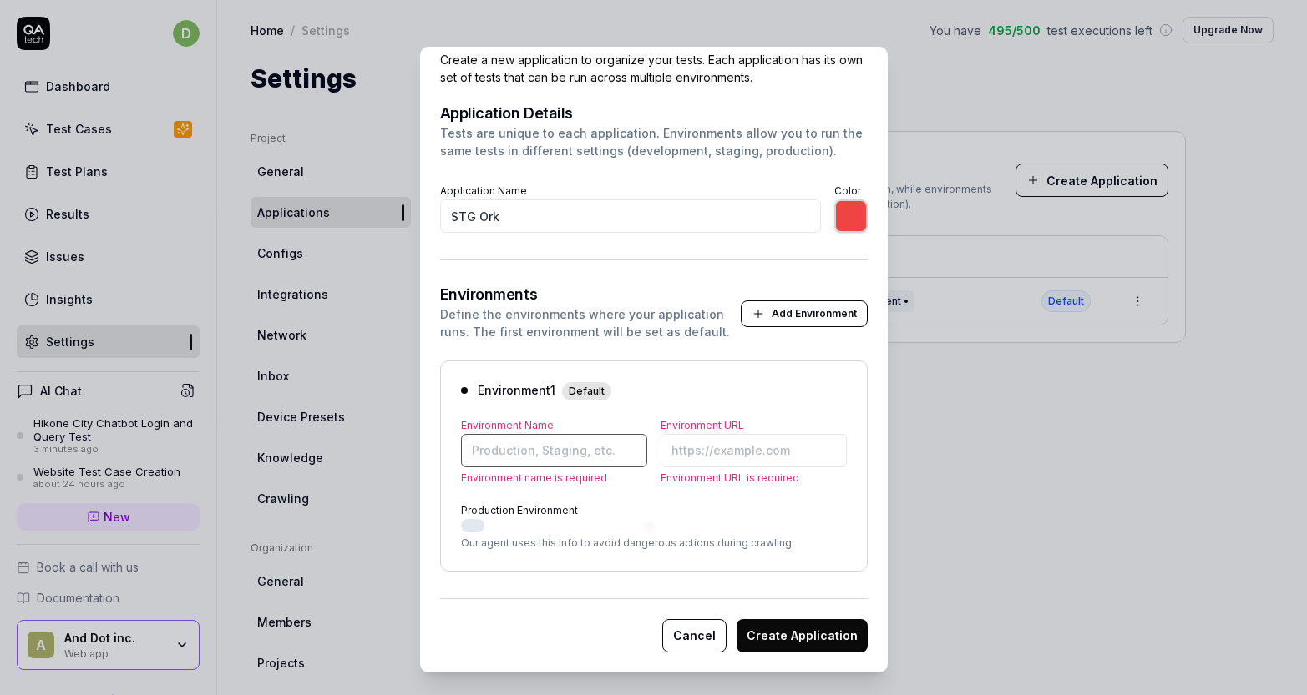
click at [615, 450] on input "Environment Name" at bounding box center [554, 450] width 186 height 33
click at [540, 428] on label "Environment Name" at bounding box center [507, 425] width 93 height 13
click at [540, 434] on input "Environment Name" at bounding box center [554, 450] width 186 height 33
click at [540, 428] on label "Environment Name" at bounding box center [507, 425] width 93 height 13
click at [540, 434] on input "Environment Name" at bounding box center [554, 450] width 186 height 33
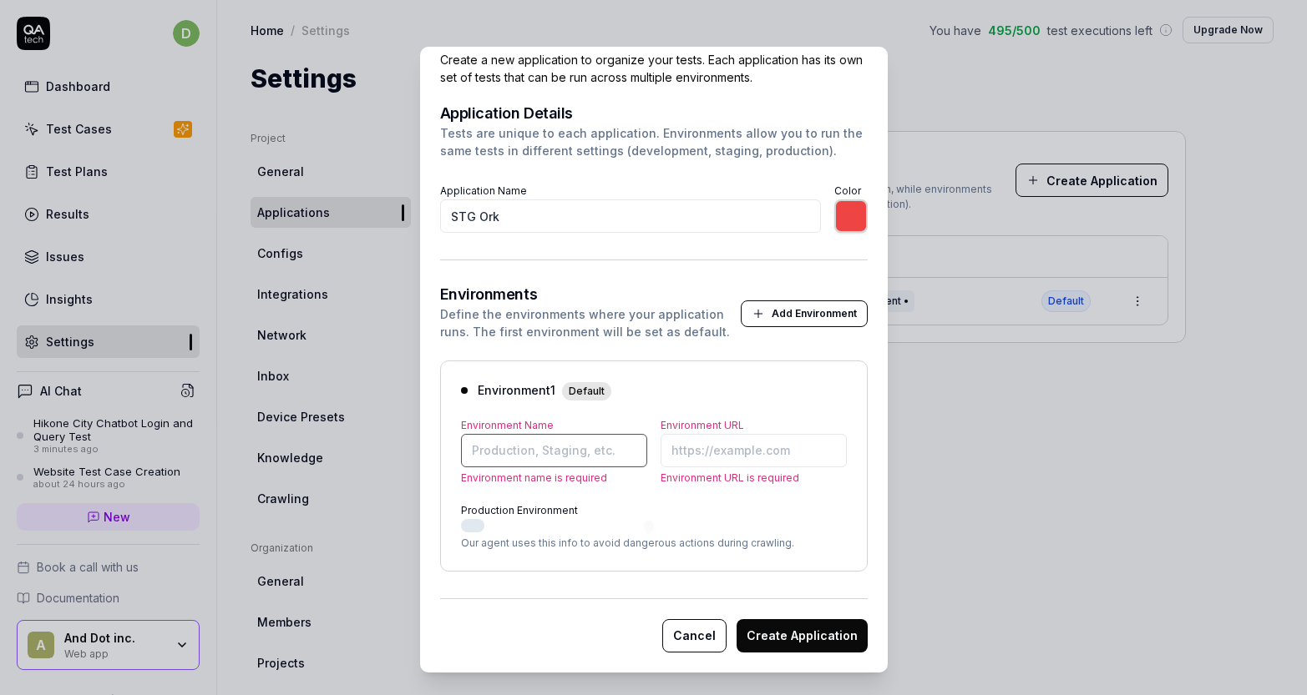
click at [539, 448] on input "Environment Name" at bounding box center [554, 450] width 186 height 33
paste input "[URL][DOMAIN_NAME]"
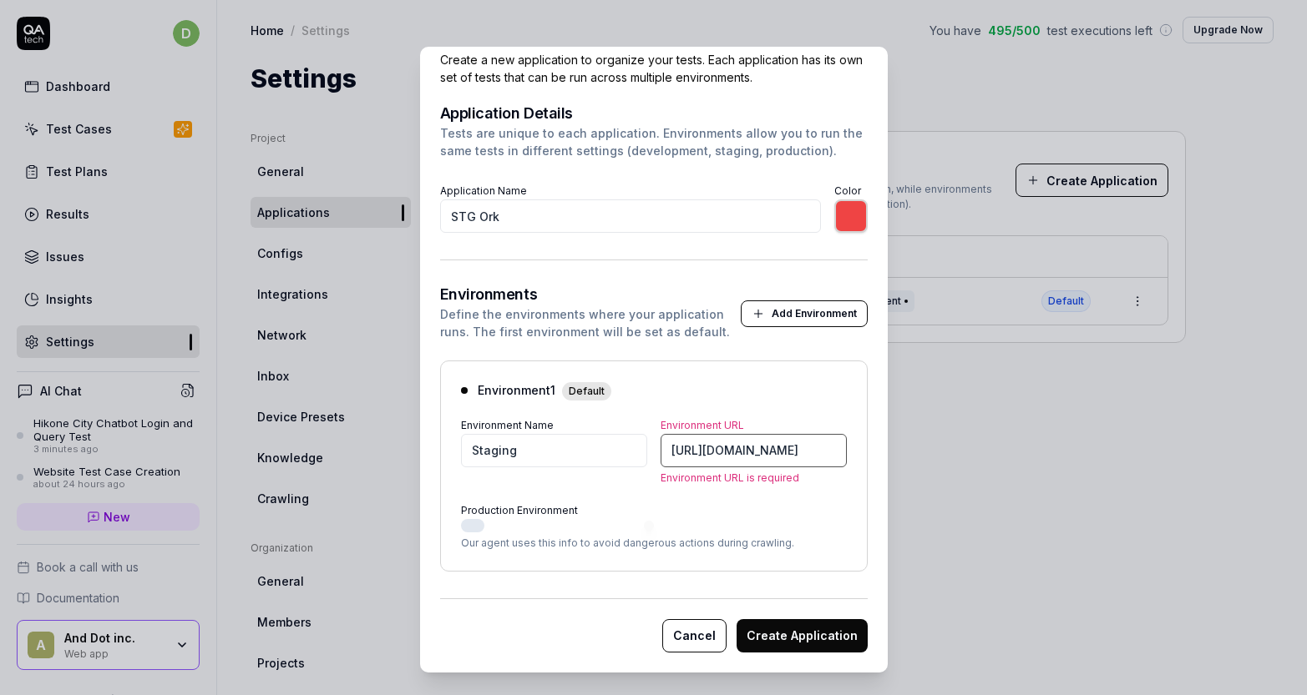
scroll to position [34, 0]
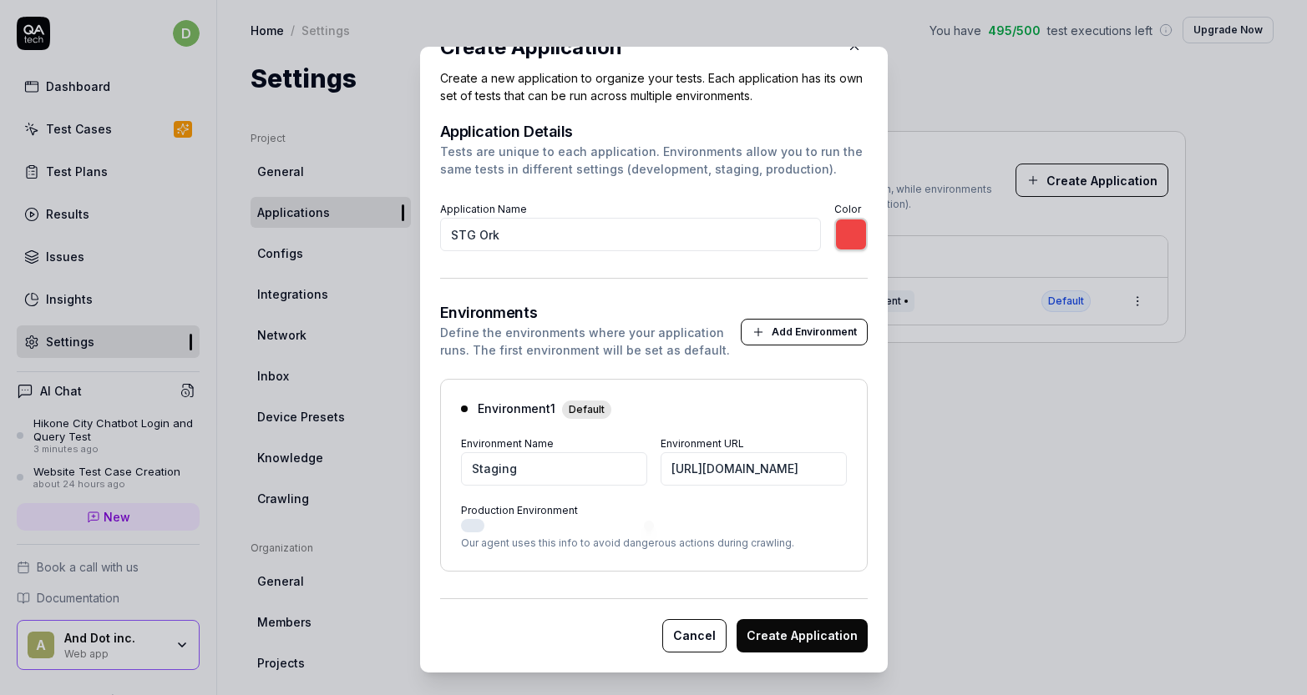
click at [733, 528] on div at bounding box center [654, 525] width 386 height 13
click at [793, 634] on button "Create Application" at bounding box center [801, 636] width 131 height 33
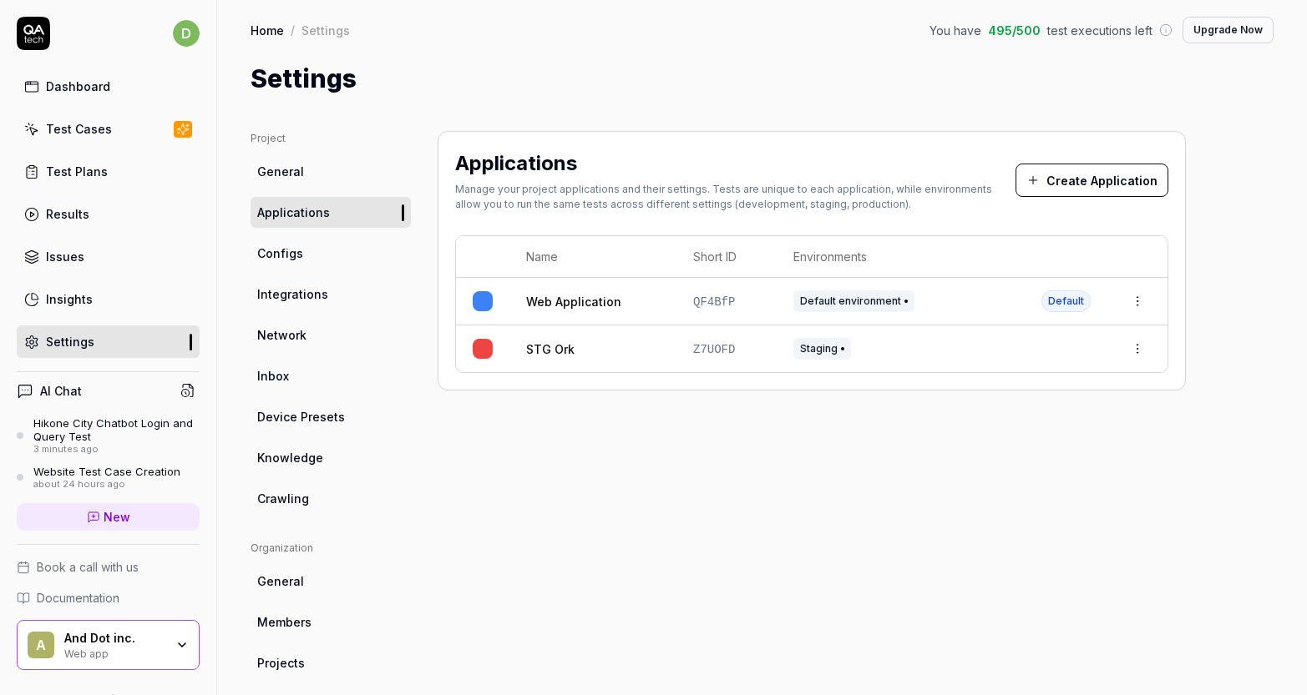
click at [923, 351] on div "Staging" at bounding box center [900, 349] width 215 height 22
click at [1136, 353] on html "d Dashboard Test Cases Test Plans Results Issues Insights Settings AI Chat Hiko…" at bounding box center [653, 347] width 1307 height 695
click at [780, 459] on html "d Dashboard Test Cases Test Plans Results Issues Insights Settings AI Chat Hiko…" at bounding box center [653, 347] width 1307 height 695
click at [134, 423] on div "Hikone City Chatbot Login and Query Test" at bounding box center [116, 431] width 166 height 28
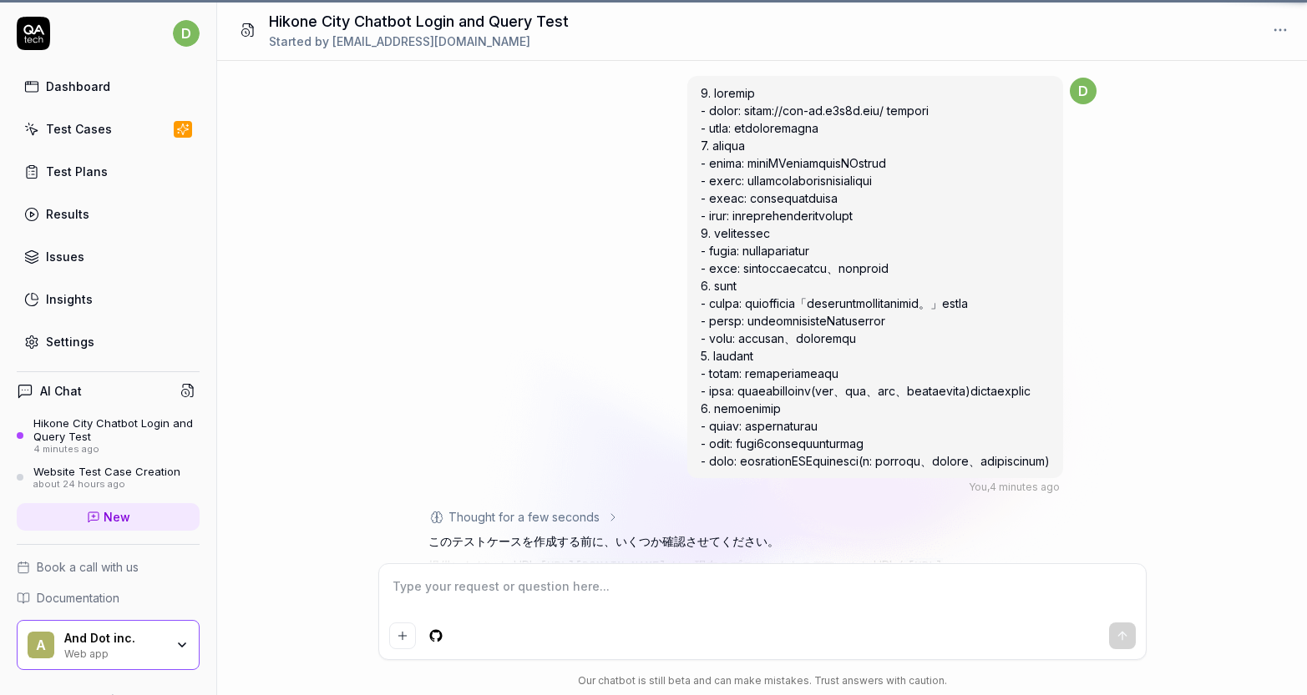
scroll to position [1793, 0]
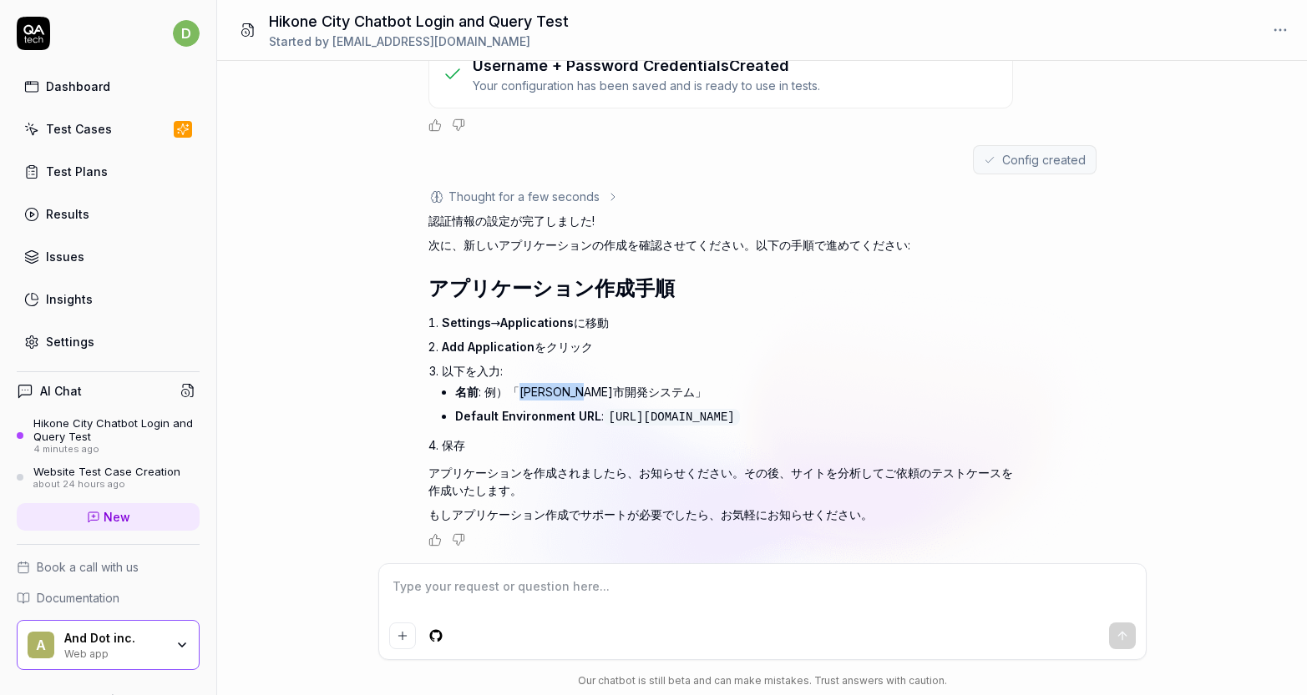
drag, startPoint x: 517, startPoint y: 394, endPoint x: 613, endPoint y: 389, distance: 96.1
click at [613, 389] on li "名前 : 例）「彦根市開発システム」" at bounding box center [734, 392] width 558 height 24
copy li "彦根市開発システム"
click at [91, 342] on div "Settings" at bounding box center [70, 342] width 48 height 18
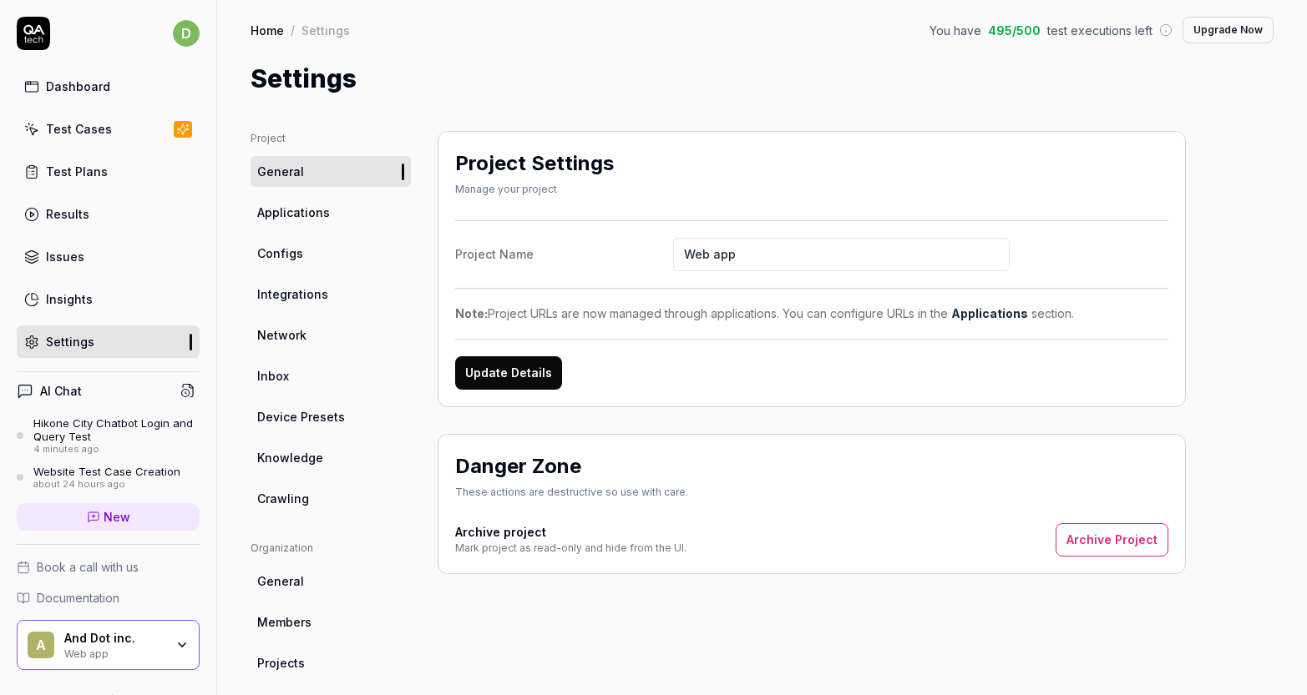
click at [357, 210] on link "Applications" at bounding box center [330, 212] width 160 height 31
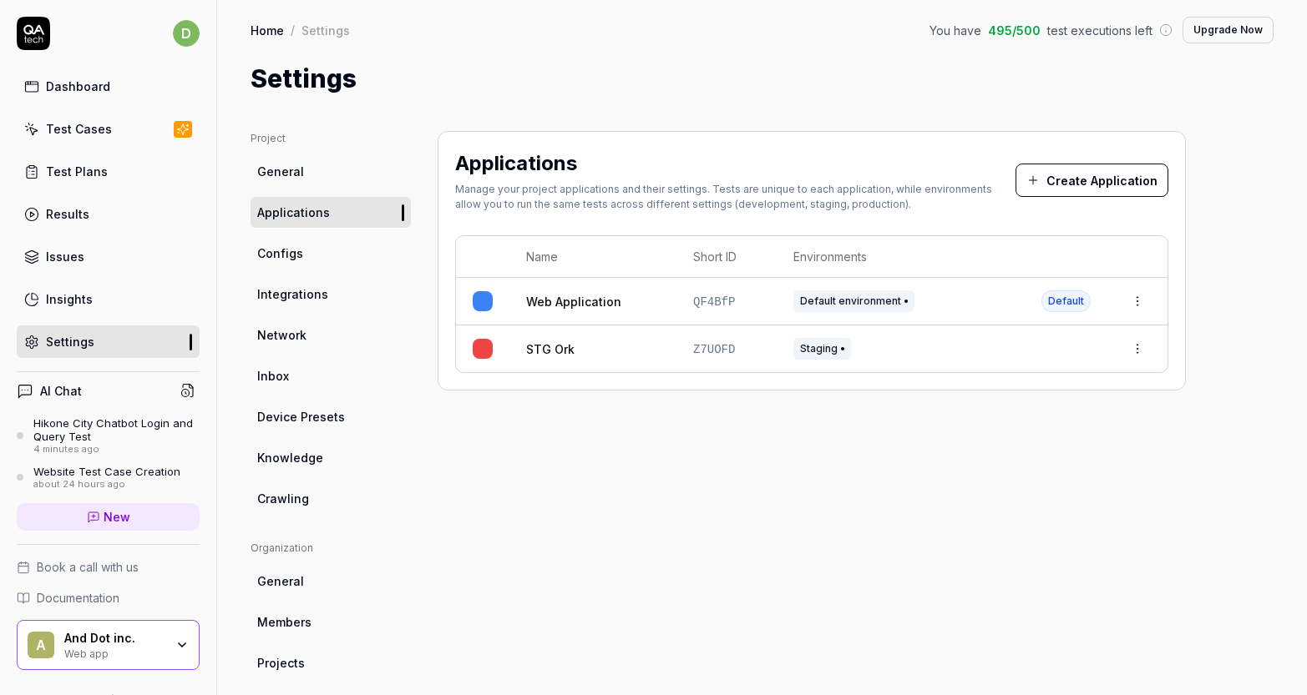
click at [1138, 349] on html "d Dashboard Test Cases Test Plans Results Issues Insights Settings AI Chat Hiko…" at bounding box center [653, 347] width 1307 height 695
click at [1092, 458] on div "Edit" at bounding box center [1080, 459] width 132 height 37
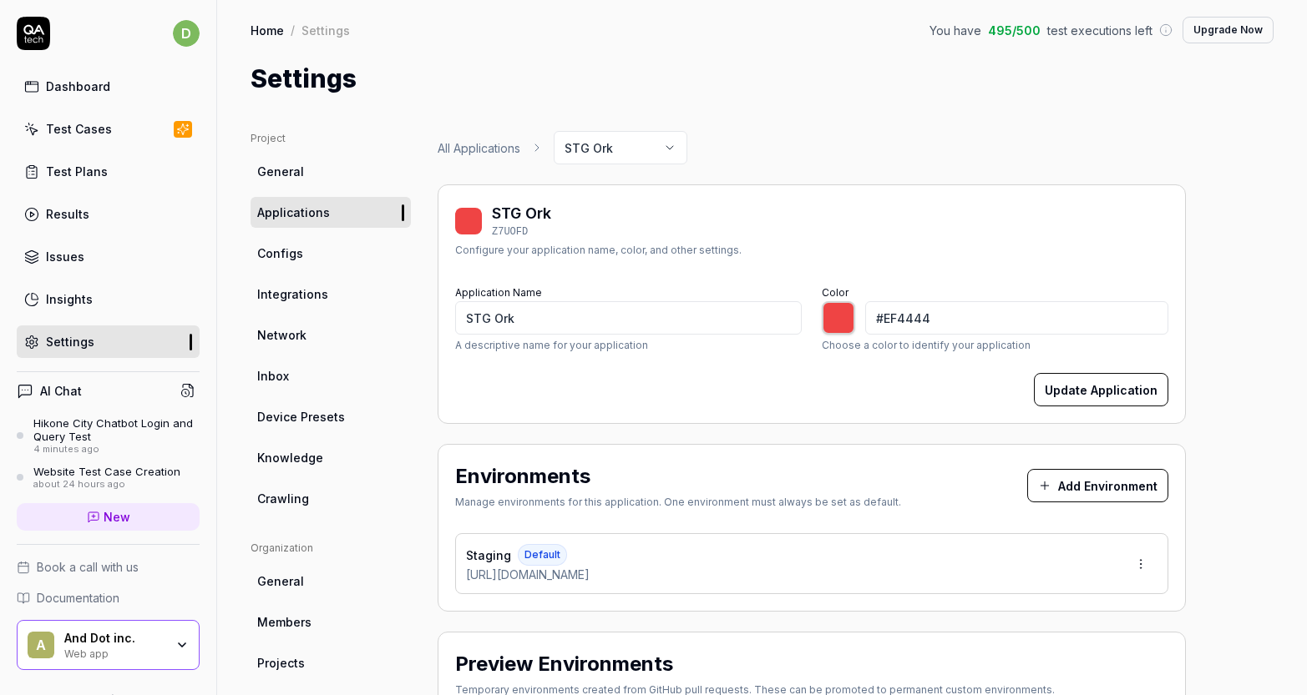
type input "*******"
click at [656, 331] on input "STG Ork" at bounding box center [628, 317] width 346 height 33
paste input "[PERSON_NAME]市開発システム"
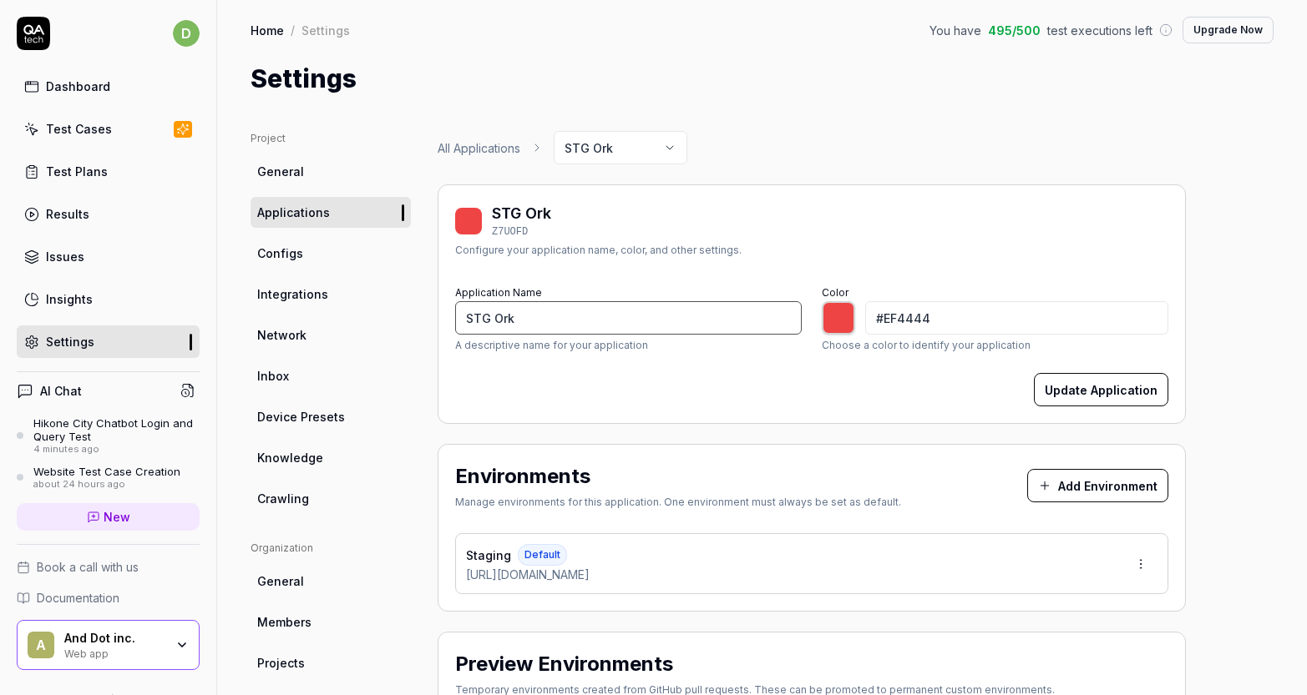
type input "[PERSON_NAME]市開発システム"
type input "*******"
type input "[PERSON_NAME]市開発システム"
type input "*******"
click at [663, 388] on div "Update Application" at bounding box center [811, 389] width 713 height 33
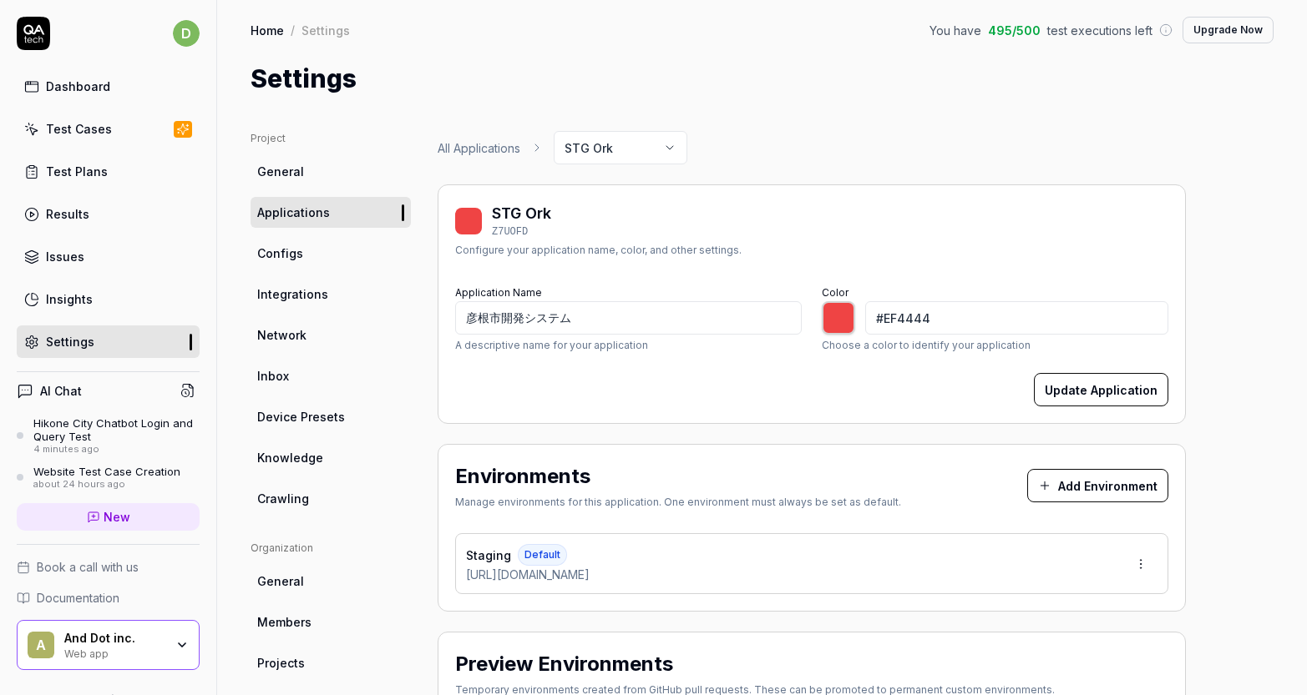
click at [820, 171] on div "All Applications STG Ork STG Ork Z7UOFD Configure your application name, color,…" at bounding box center [811, 529] width 748 height 797
click at [355, 216] on link "Applications" at bounding box center [330, 212] width 160 height 31
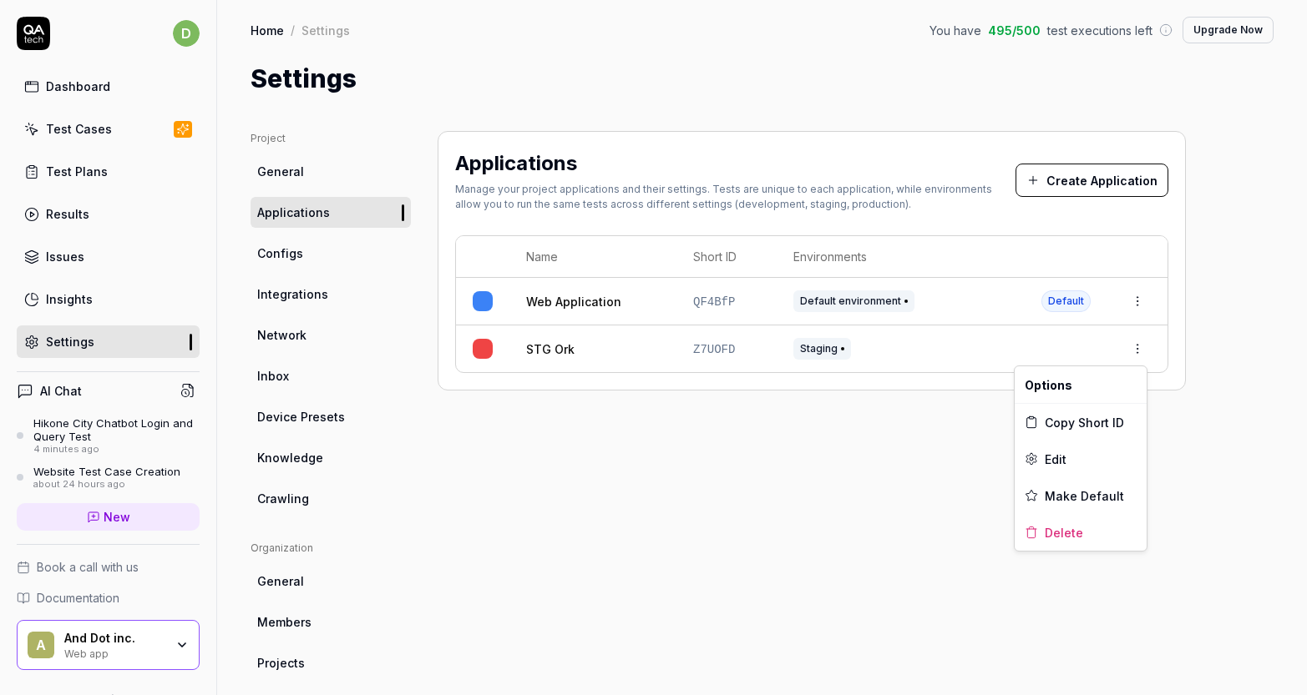
click at [1144, 346] on html "d Dashboard Test Cases Test Plans Results Issues Insights Settings AI Chat Hiko…" at bounding box center [653, 347] width 1307 height 695
click at [1063, 454] on span "Edit" at bounding box center [1055, 460] width 22 height 18
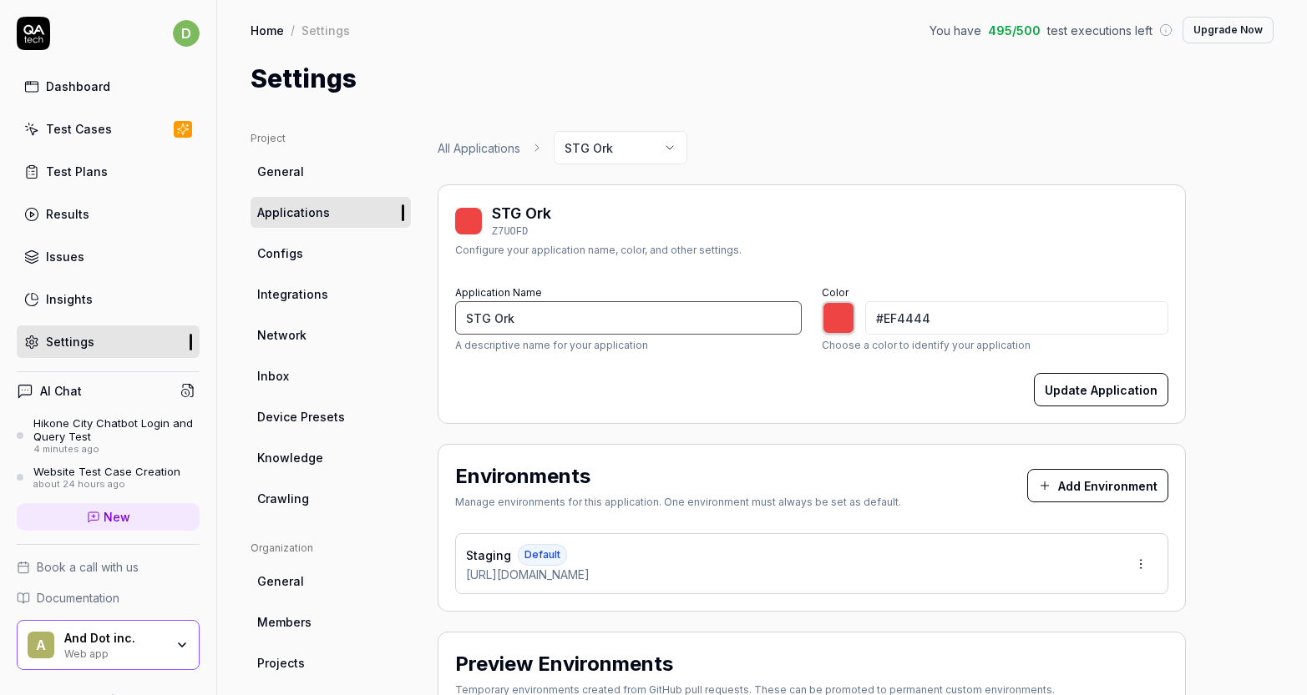
click at [590, 313] on input "STG Ork" at bounding box center [628, 317] width 346 height 33
type input "*******"
paste input "[PERSON_NAME]市開発システム"
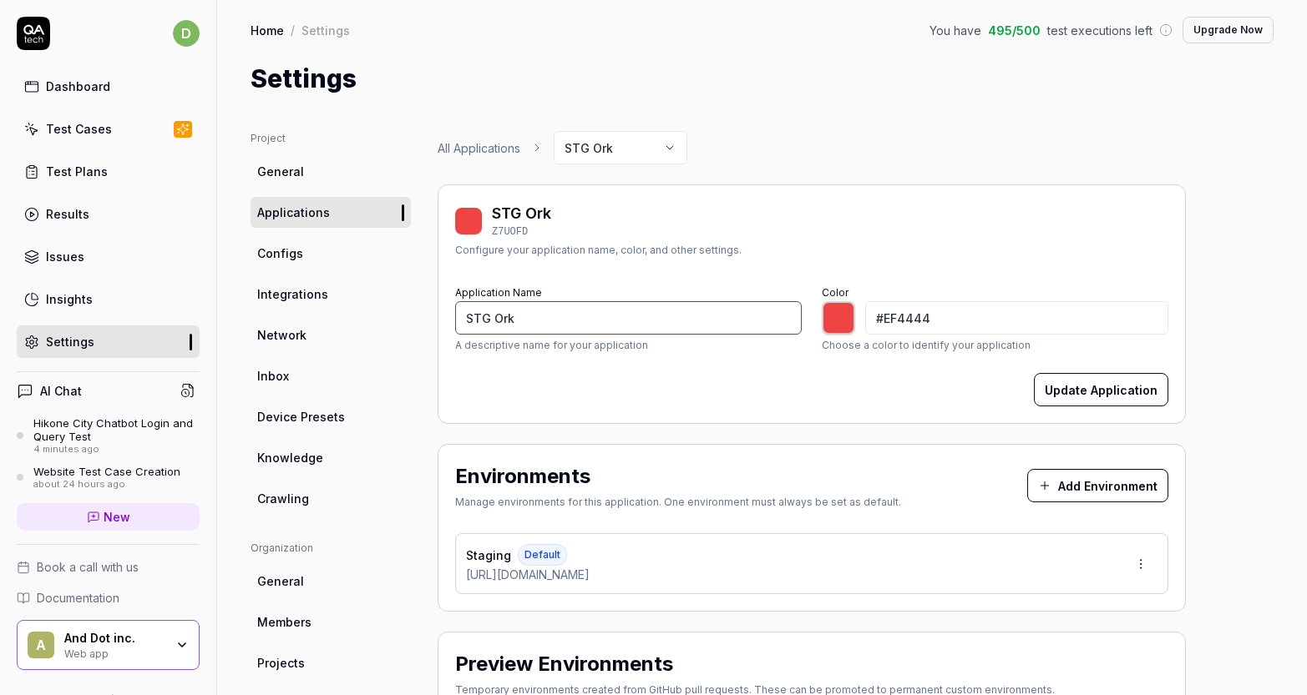
type input "[PERSON_NAME]市開発システム"
type input "*******"
type input "[PERSON_NAME]市開発システム"
click at [682, 407] on div "STG Ork Z7UOFD Configure your application name, color, and other settings. Appl…" at bounding box center [811, 305] width 748 height 240
click at [1070, 393] on button "Update Application" at bounding box center [1101, 389] width 134 height 33
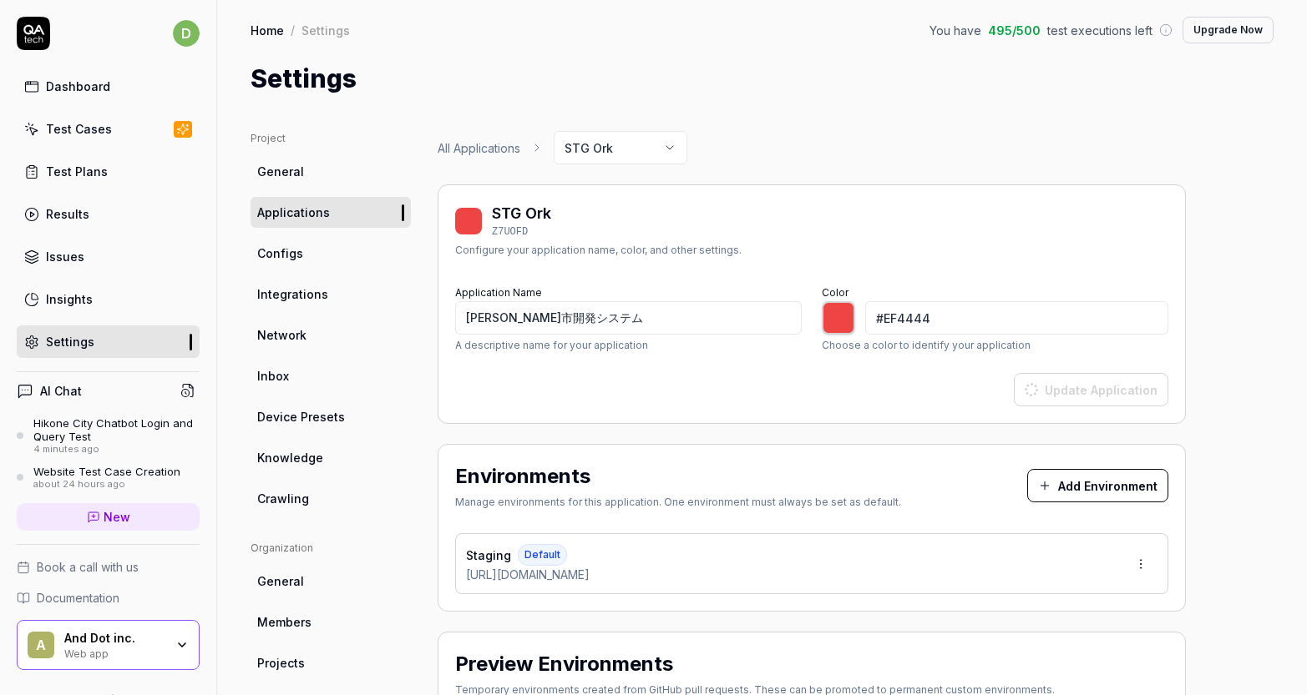
type input "*******"
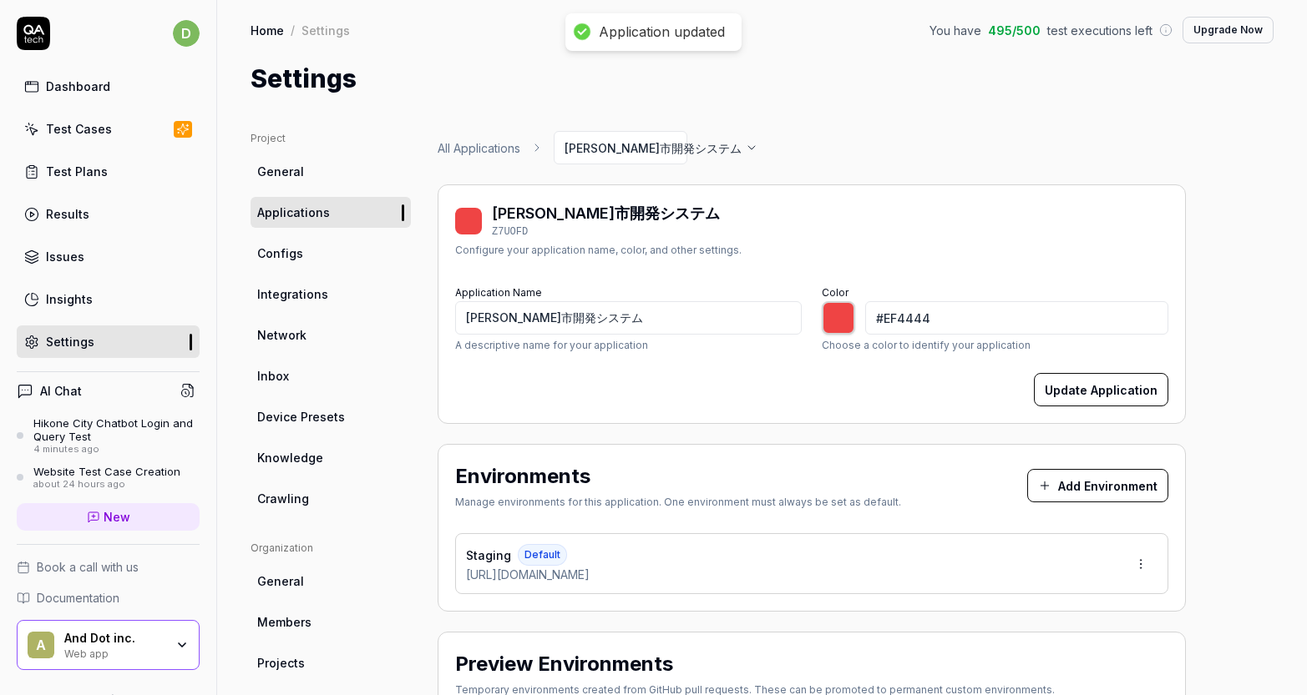
click at [1056, 497] on button "Add Environment" at bounding box center [1097, 485] width 141 height 33
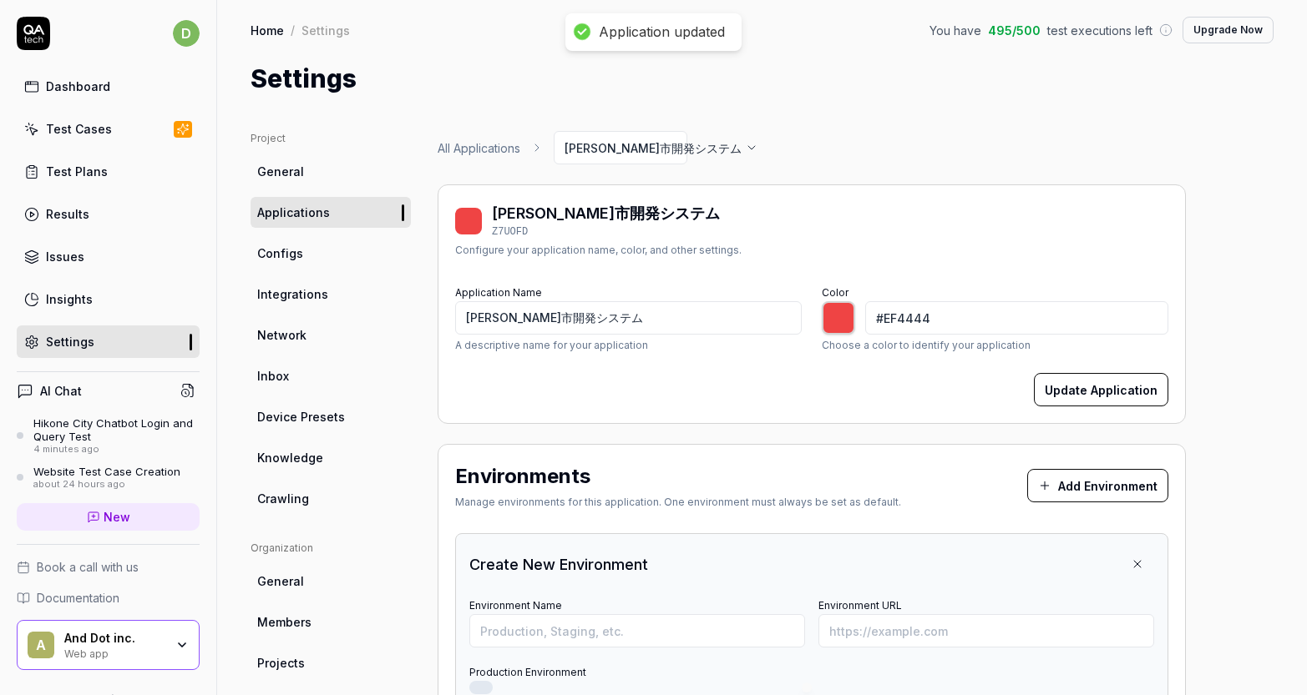
scroll to position [58, 0]
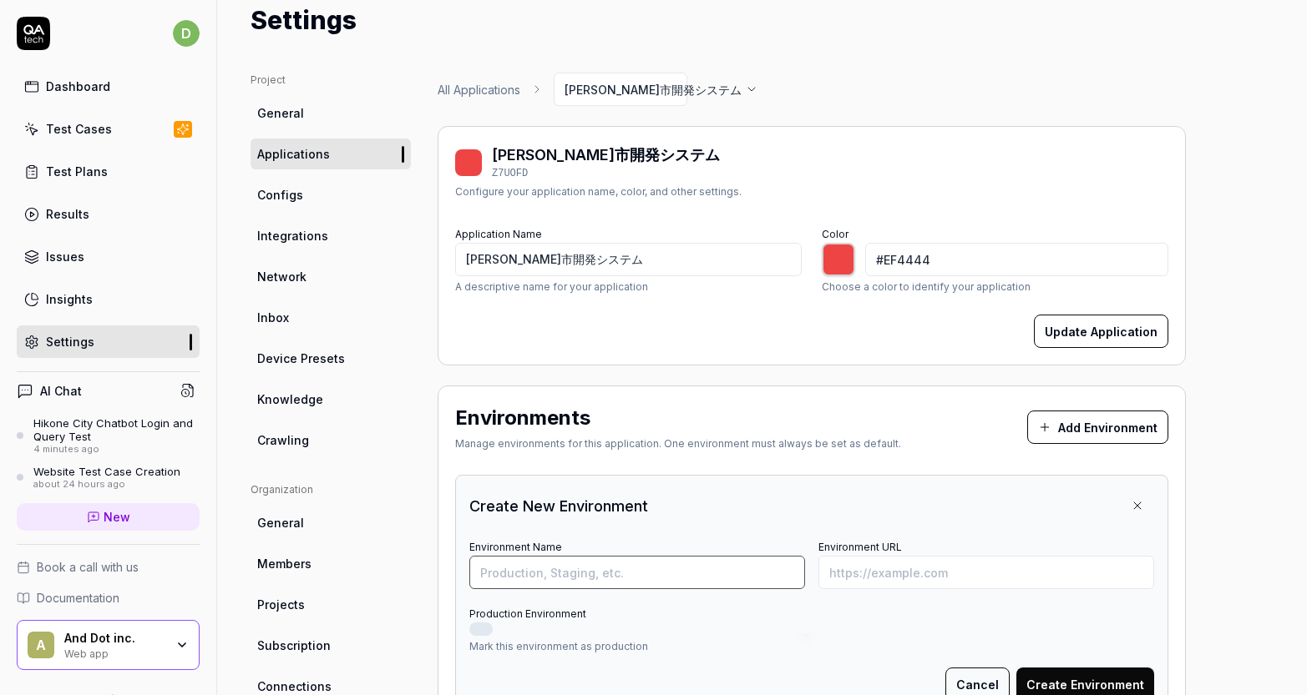
click at [653, 561] on input "Environment Name" at bounding box center [637, 572] width 336 height 33
type input "de"
click at [660, 530] on div "Create New Environment Environment Name de Environment URL Production Environme…" at bounding box center [811, 595] width 713 height 240
click at [640, 569] on input "de" at bounding box center [637, 572] width 336 height 33
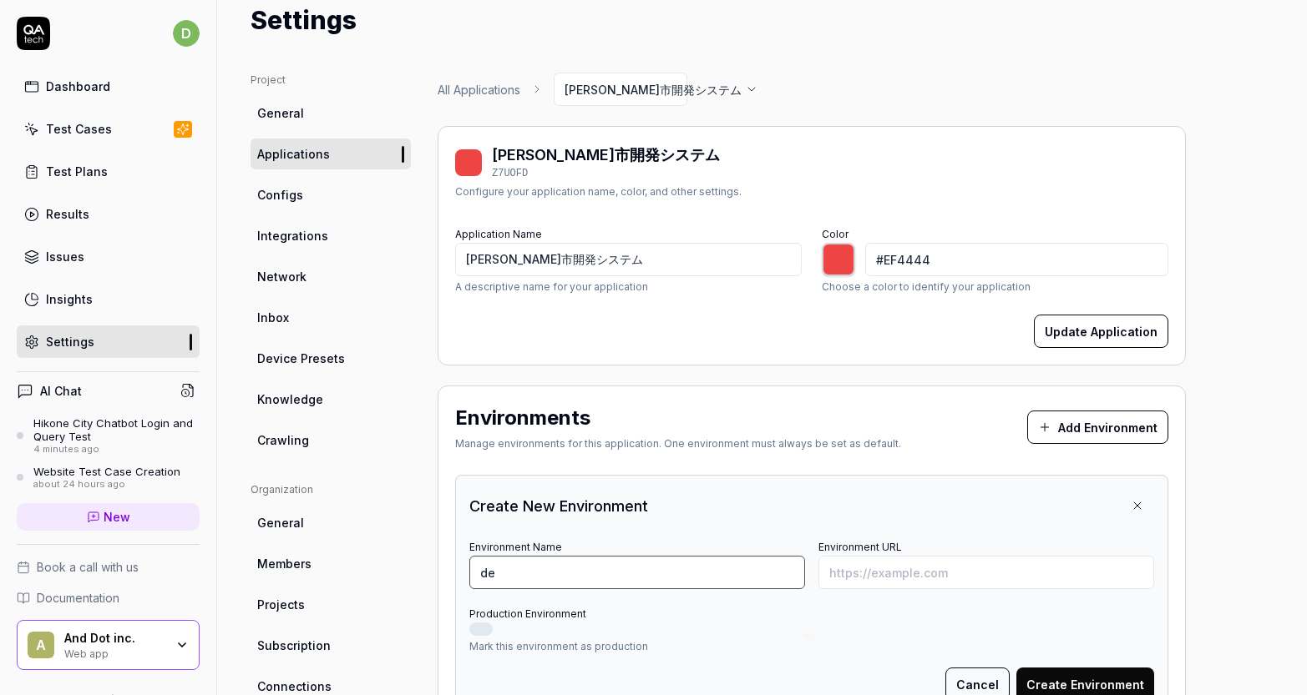
click at [640, 569] on input "de" at bounding box center [637, 572] width 336 height 33
click at [961, 683] on button "Cancel" at bounding box center [977, 684] width 64 height 33
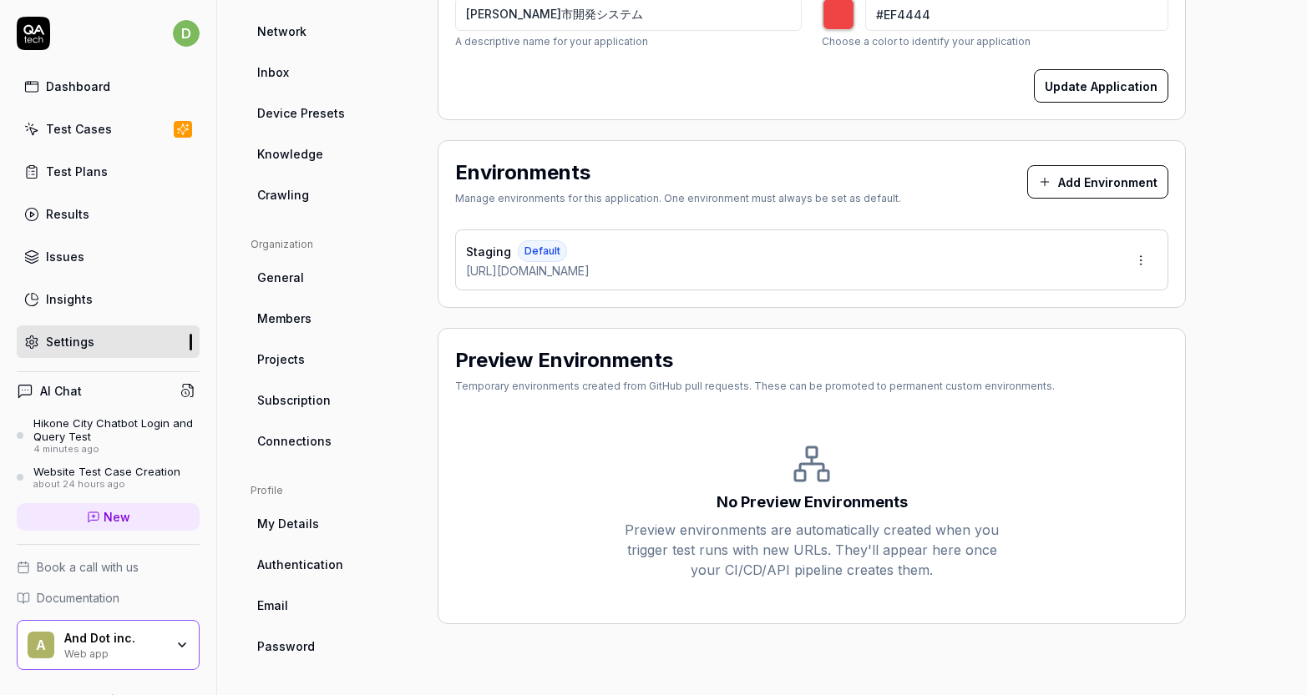
scroll to position [25, 0]
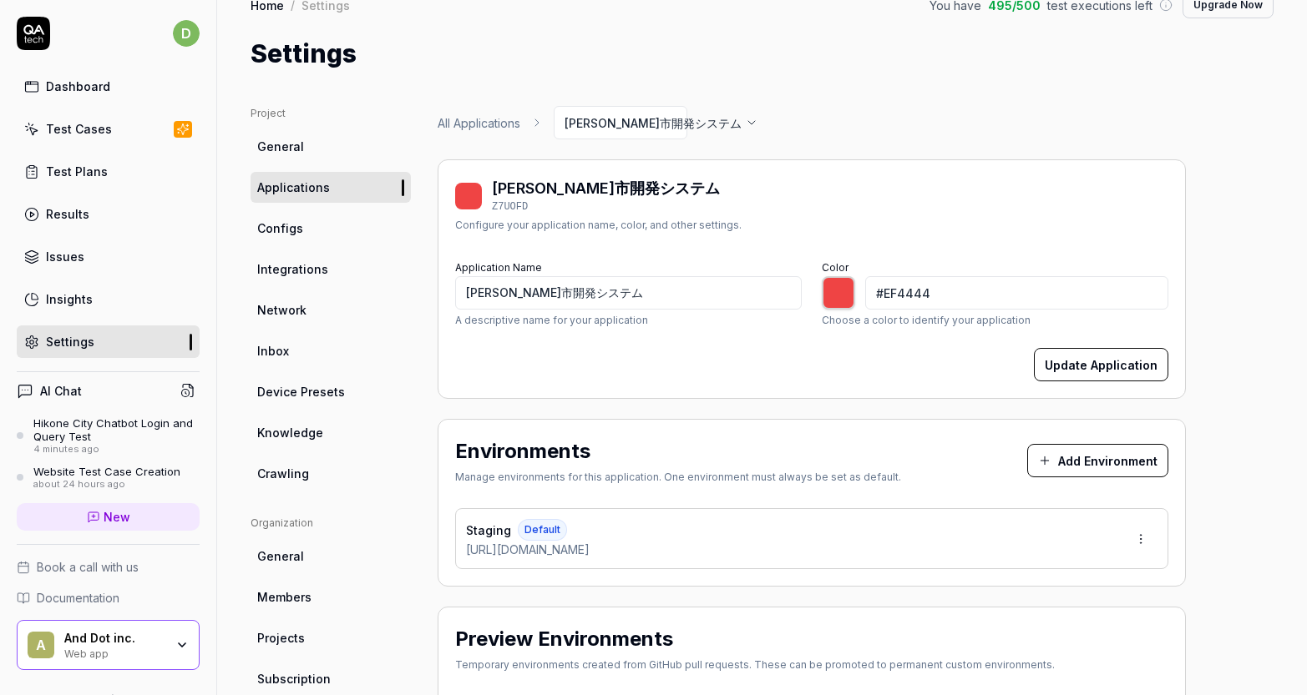
click at [313, 200] on link "Applications" at bounding box center [330, 187] width 160 height 31
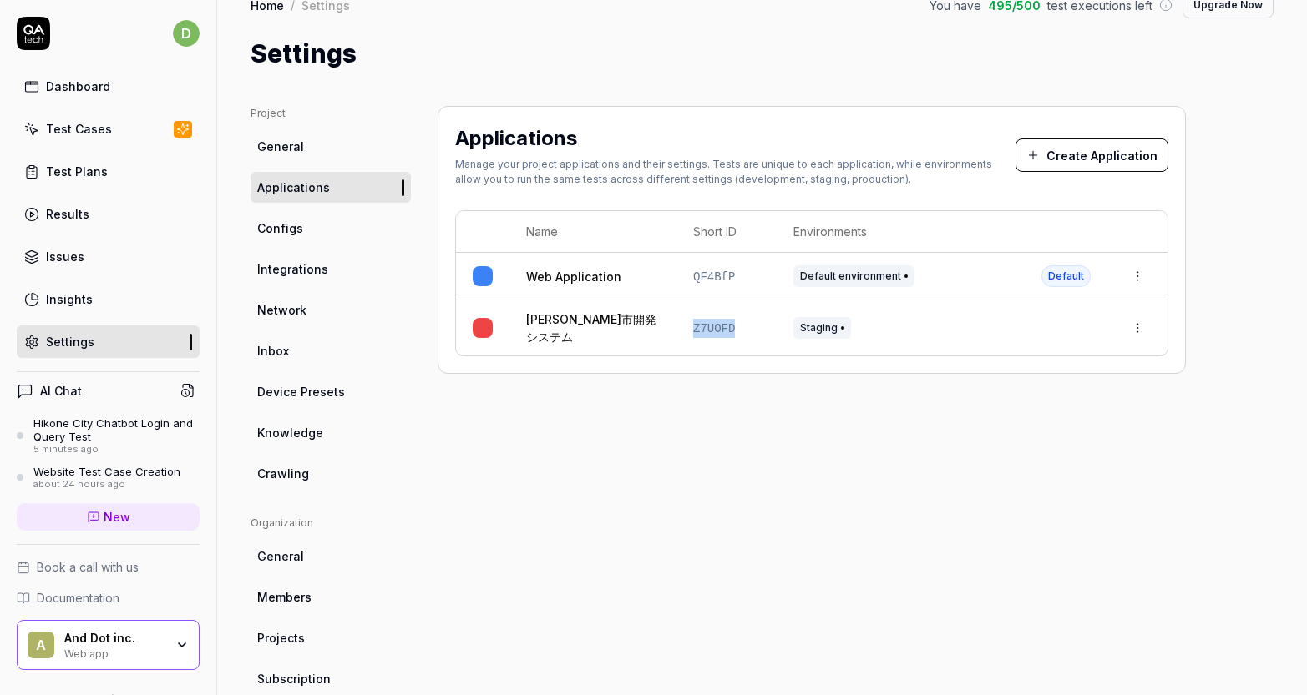
drag, startPoint x: 725, startPoint y: 322, endPoint x: 693, endPoint y: 325, distance: 31.8
click at [693, 326] on td "Z7UOFD" at bounding box center [726, 328] width 100 height 55
copy span "Z7UOFD"
click at [119, 429] on div "Hikone City Chatbot Login and Query Test" at bounding box center [116, 431] width 166 height 28
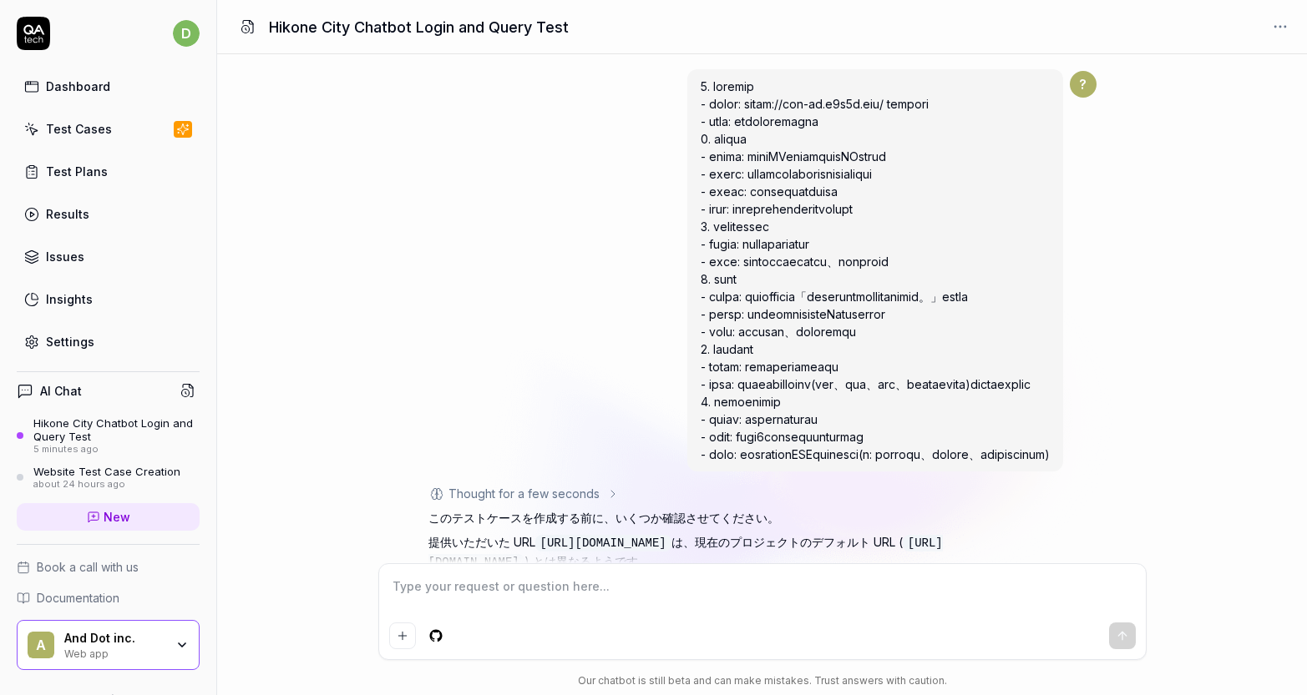
scroll to position [1793, 0]
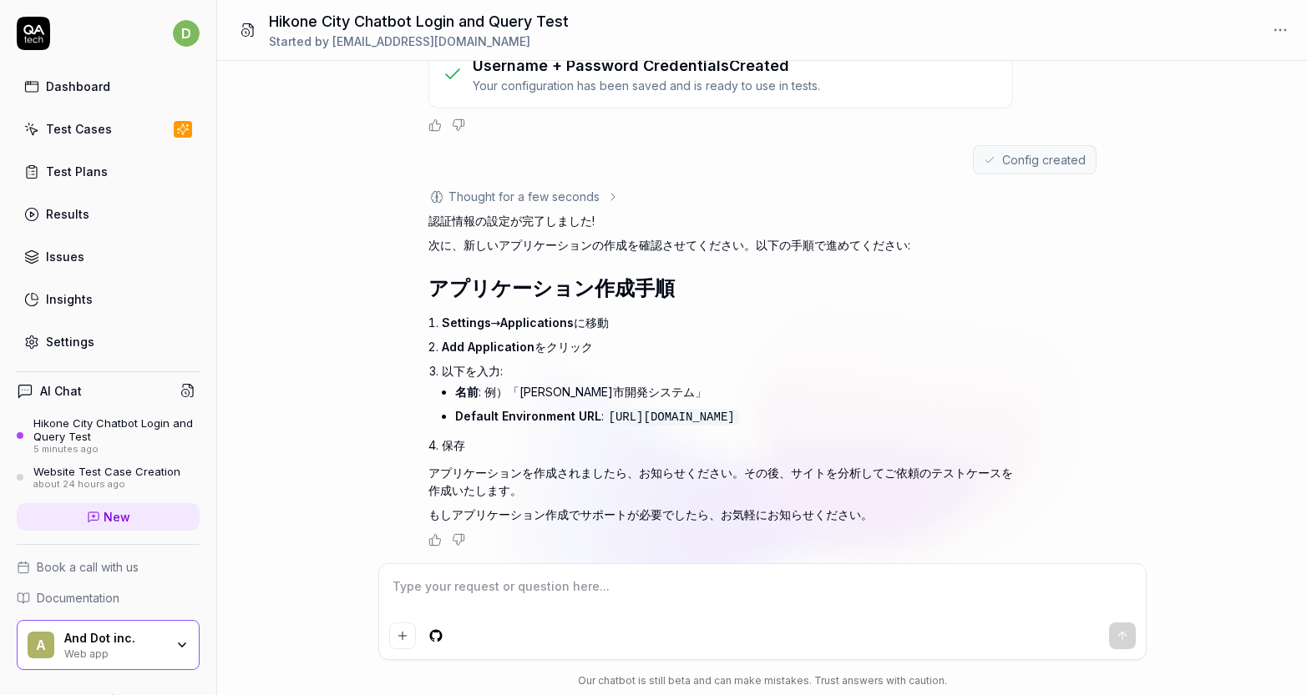
click at [717, 592] on textarea at bounding box center [762, 595] width 746 height 42
type textarea "*"
type textarea "a"
type textarea "*"
type textarea "ao"
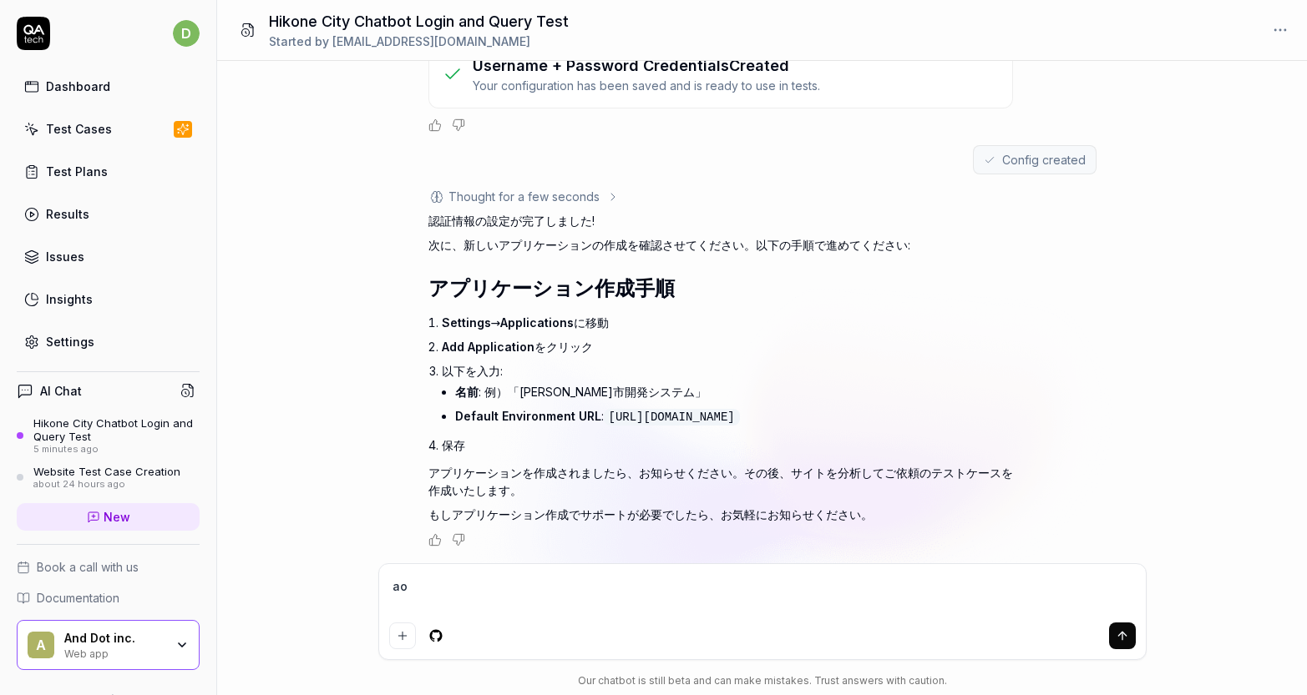
type textarea "*"
type textarea "aoy"
type textarea "*"
type textarea "ao"
type textarea "*"
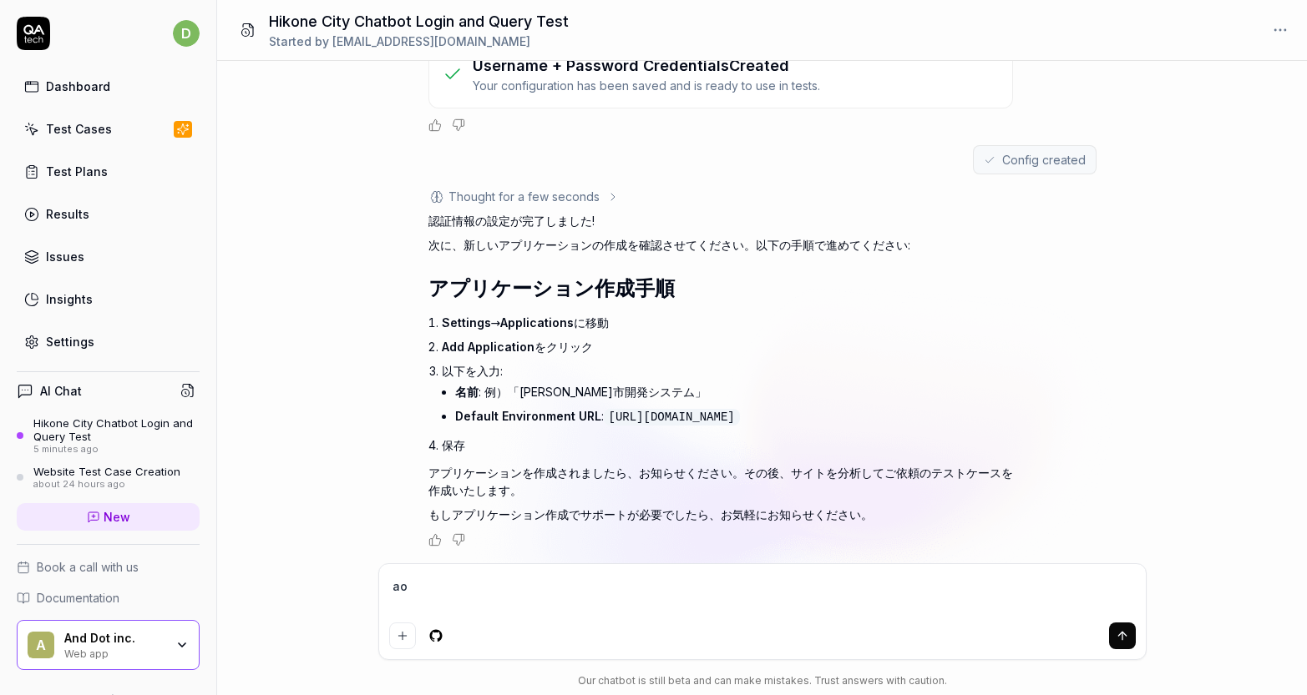
type textarea "a"
type textarea "*"
type textarea "あ"
type textarea "*"
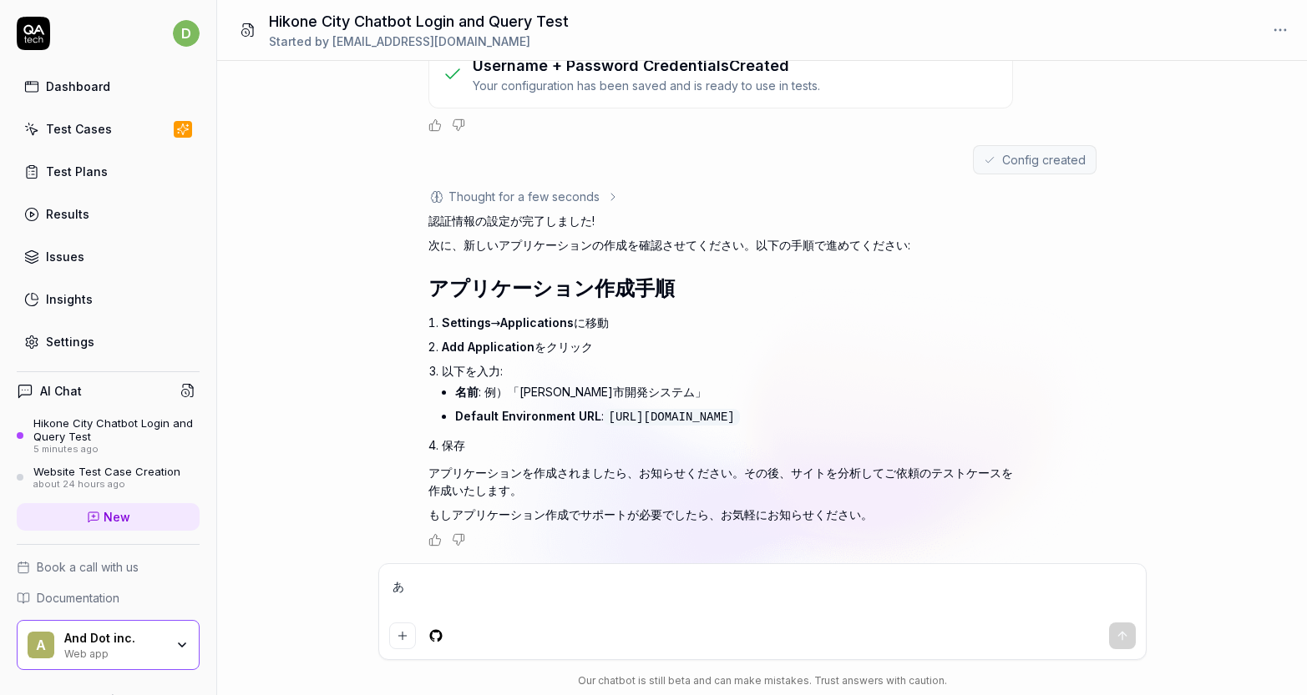
type textarea "あp"
type textarea "*"
type textarea "あぷr"
type textarea "*"
type textarea "あぷり"
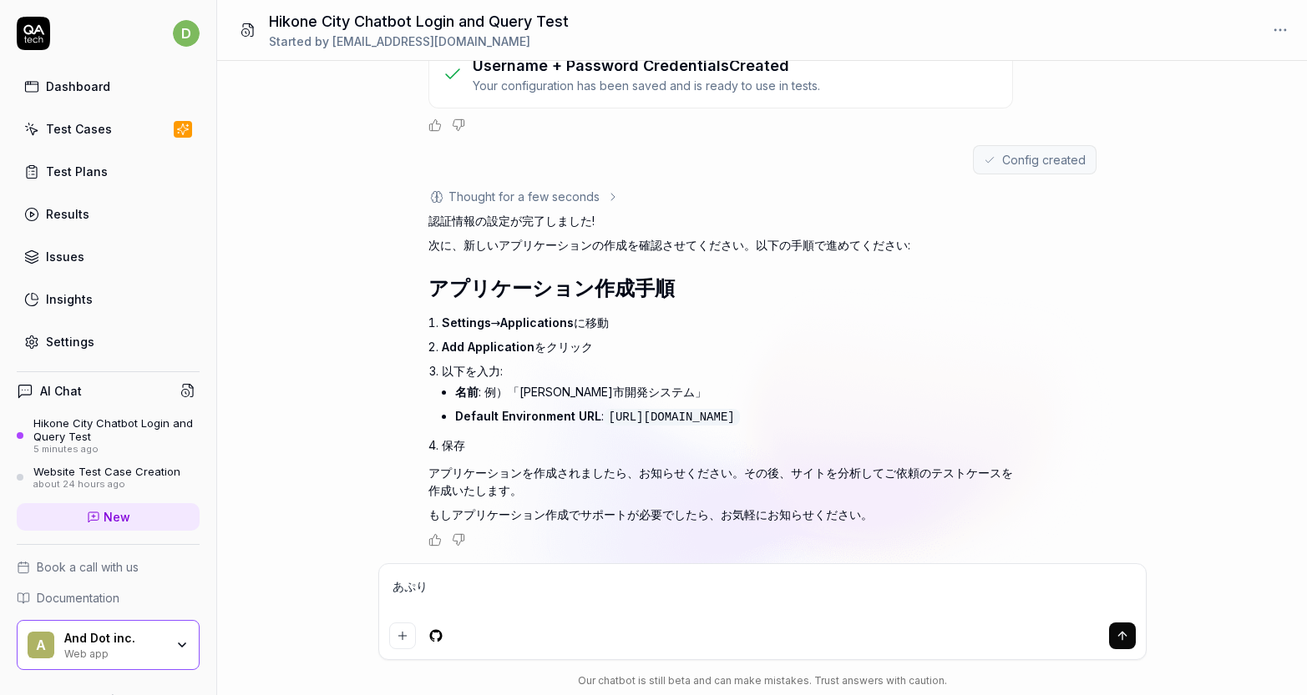
type textarea "*"
type textarea "あぷりk"
type textarea "*"
type textarea "あぷりけ"
type textarea "*"
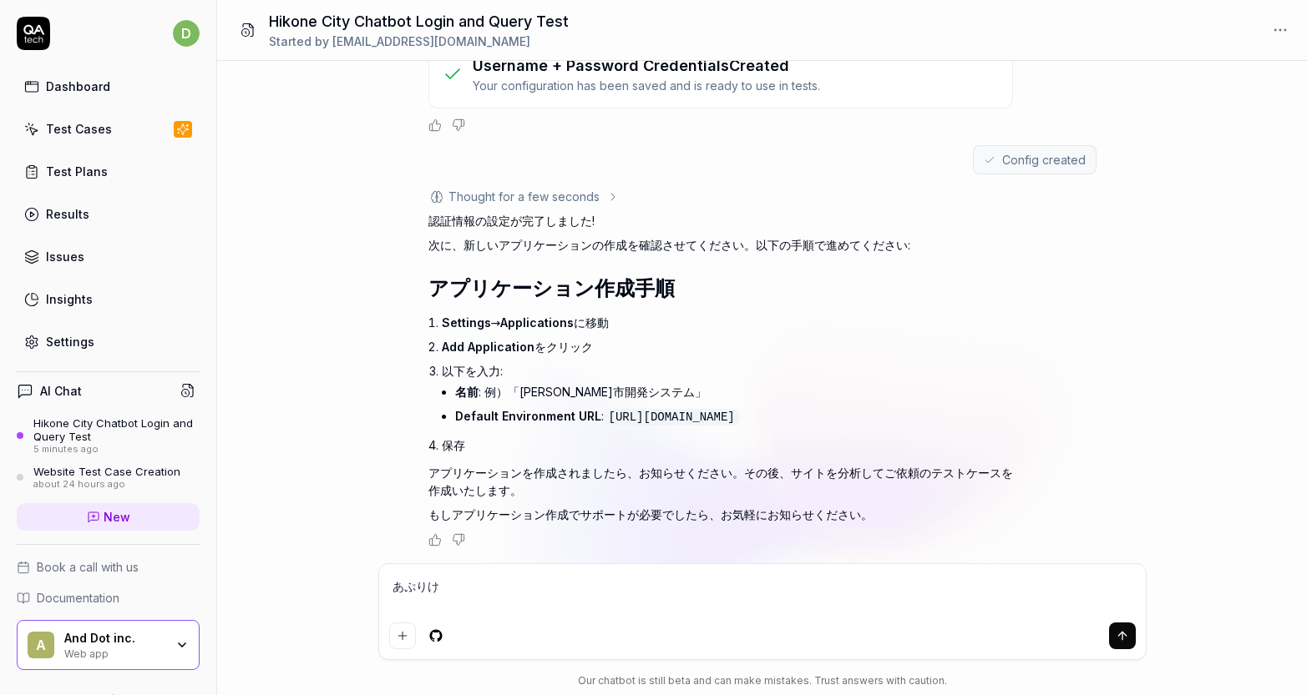
type textarea "あぷりけー"
type textarea "*"
type textarea "あぷりけーs"
type textarea "*"
type textarea "あぷりけーsy"
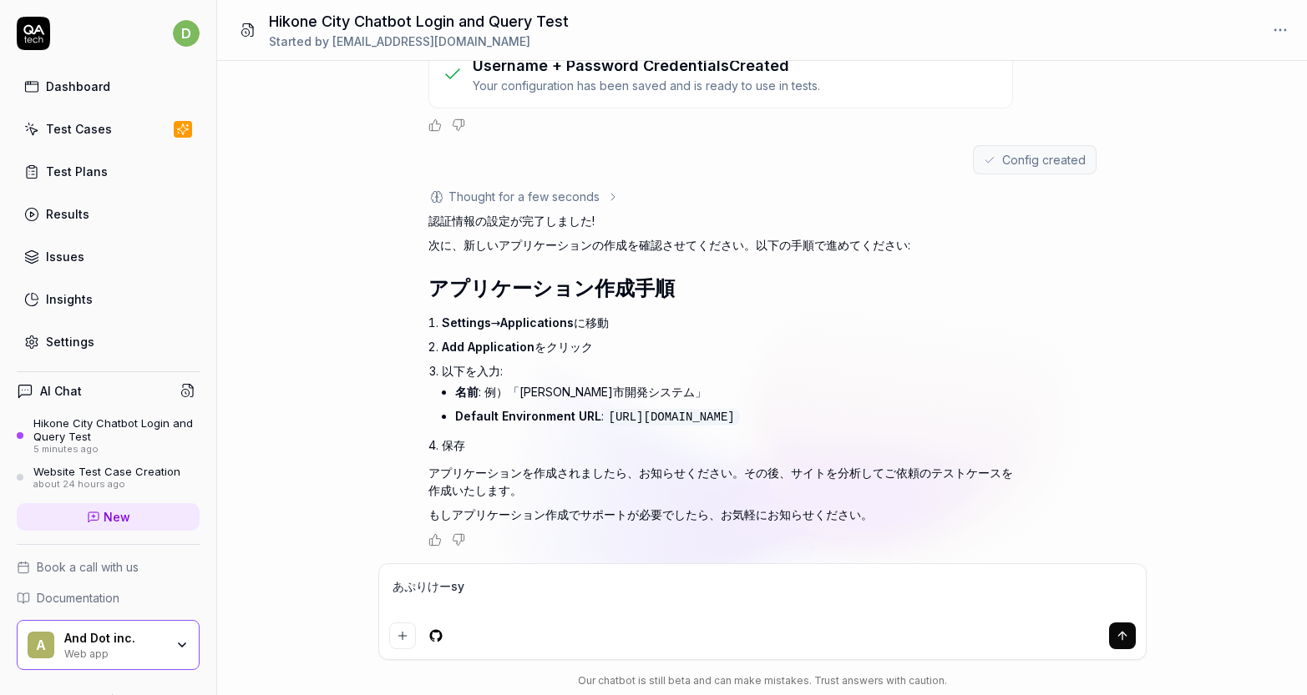
type textarea "*"
type textarea "あぷりけーしょ"
type textarea "*"
type textarea "あぷりけーしょn"
type textarea "*"
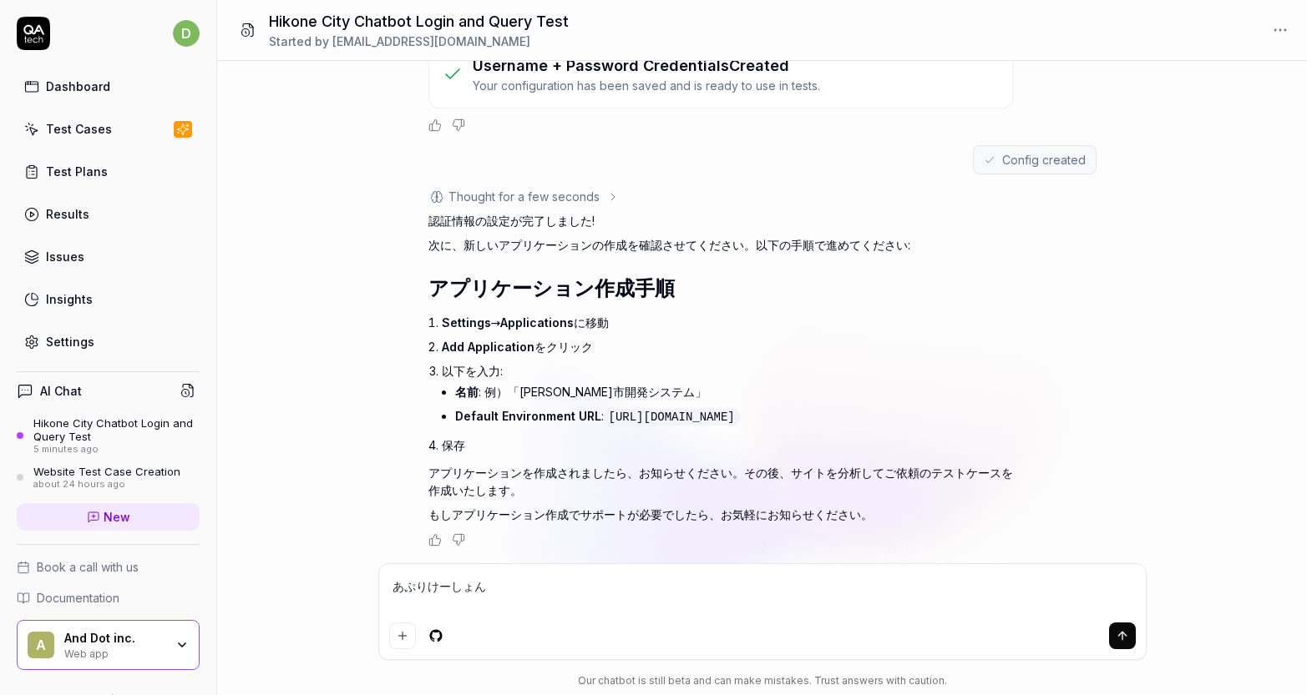
type textarea "あぷりけーしょんw"
type textarea "*"
type textarea "あぷりけーしょんを"
type textarea "*"
type textarea "アプリケーションを"
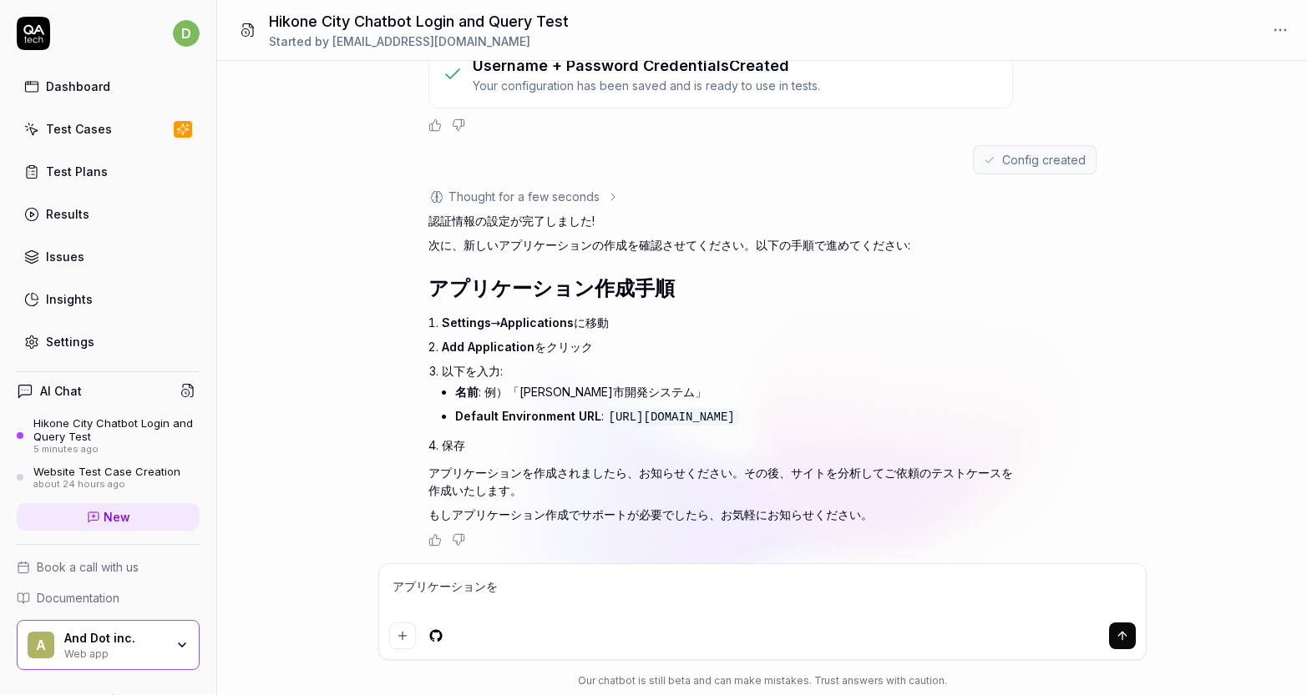
type textarea "*"
type textarea "アプリケーションをh"
type textarea "*"
type textarea "アプリケーションをっh"
type textarea "*"
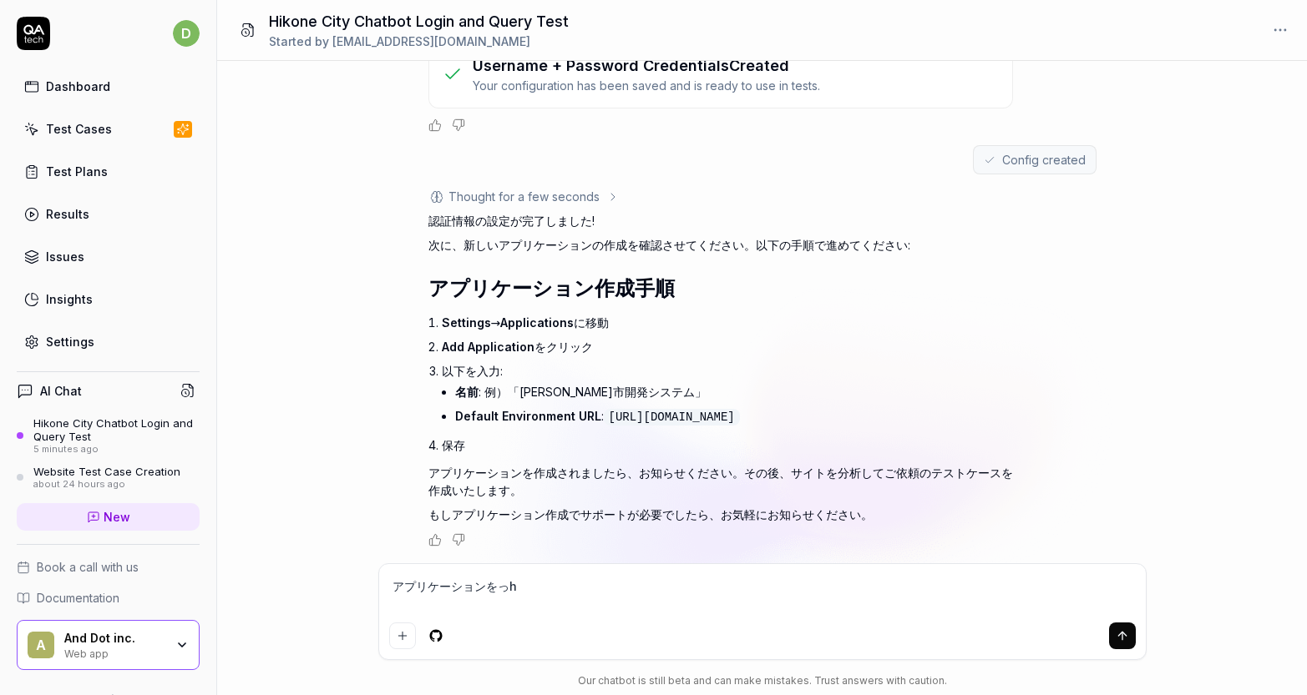
type textarea "アプリケーションをっほ"
type textarea "*"
type textarea "アプリケーションをっ"
type textarea "*"
type textarea "アプリケーションを"
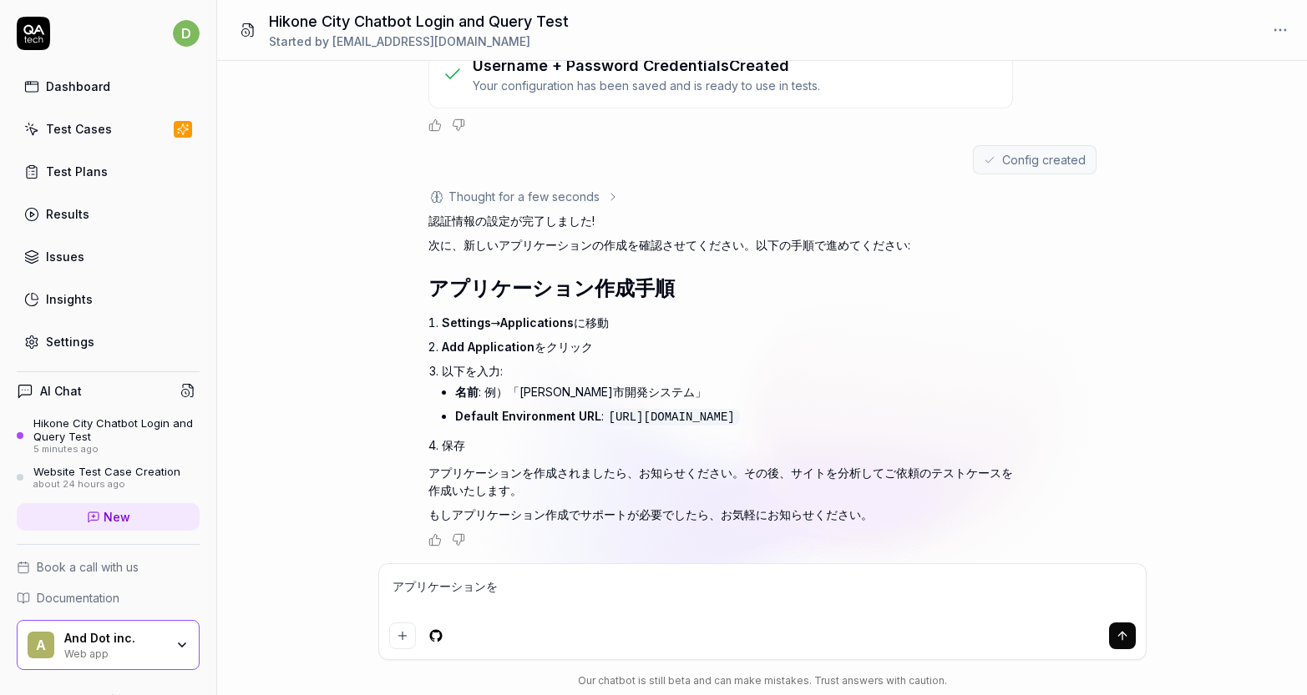
type textarea "*"
type textarea "アプリケーションをh"
type textarea "*"
type textarea "アプリケーションをほ"
type textarea "*"
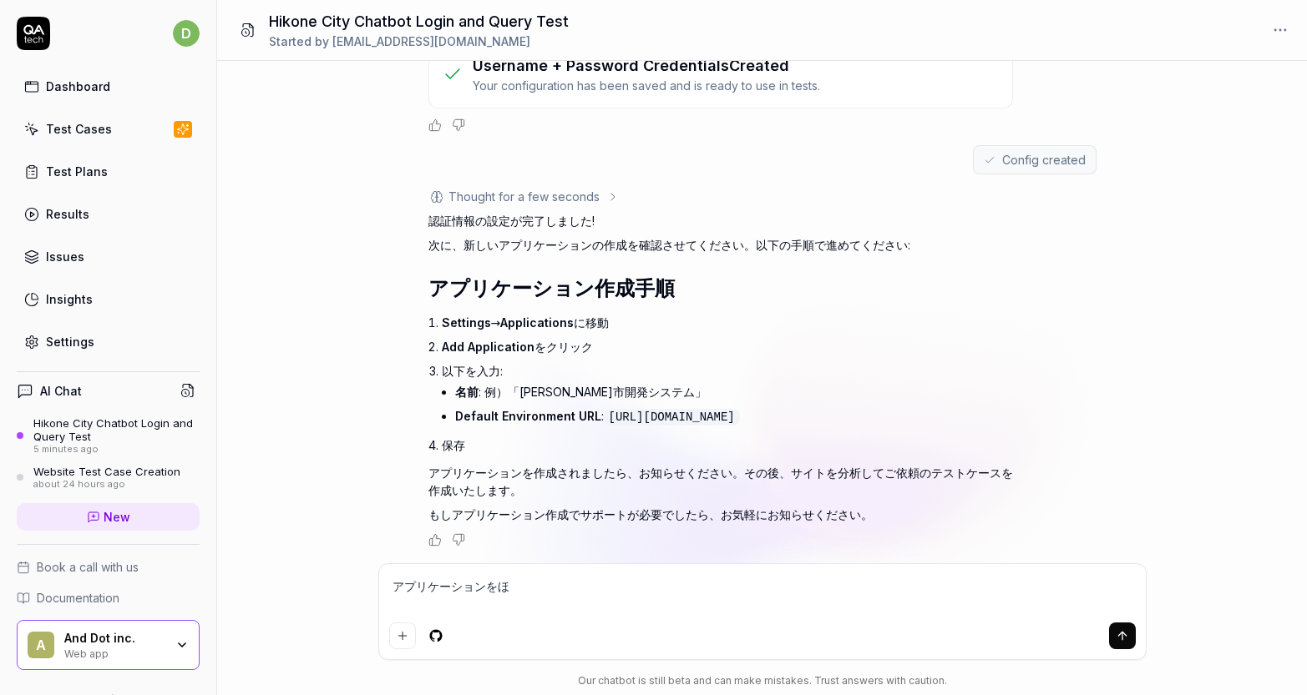
type textarea "アプリケーションをほz"
type textarea "*"
type textarea "アプリケーションをほぞ"
type textarea "*"
type textarea "アプリケーションをほ"
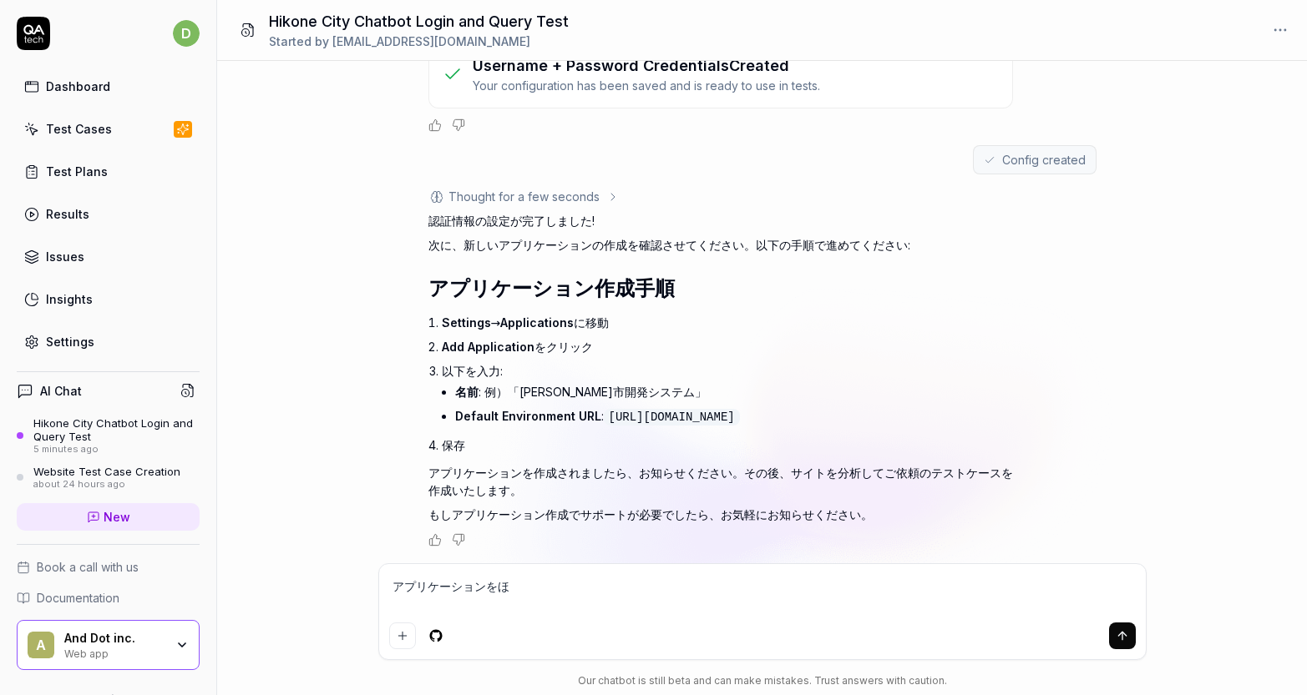
type textarea "*"
type textarea "アプリケーションを"
type textarea "*"
type textarea "アプリケーションをs"
type textarea "*"
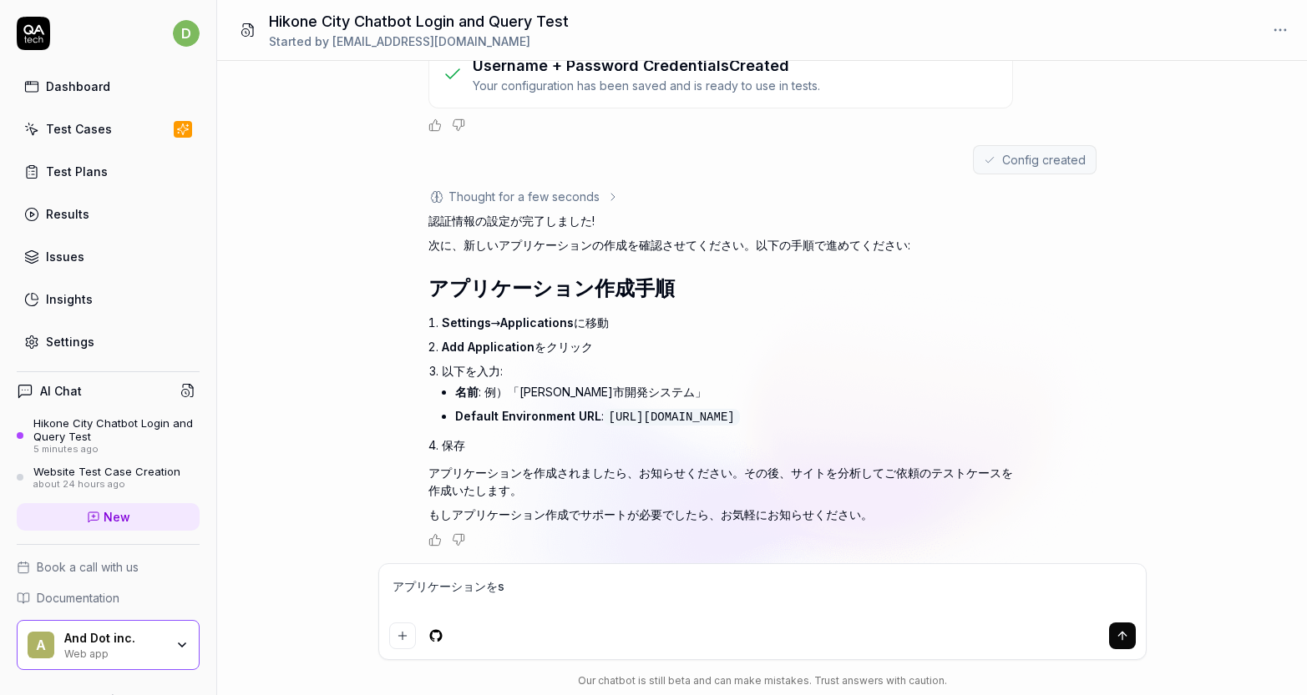
type textarea "アプリケーションをさ"
type textarea "*"
type textarea "アプリケーションをさk"
type textarea "*"
type textarea "アプリケーションをさく"
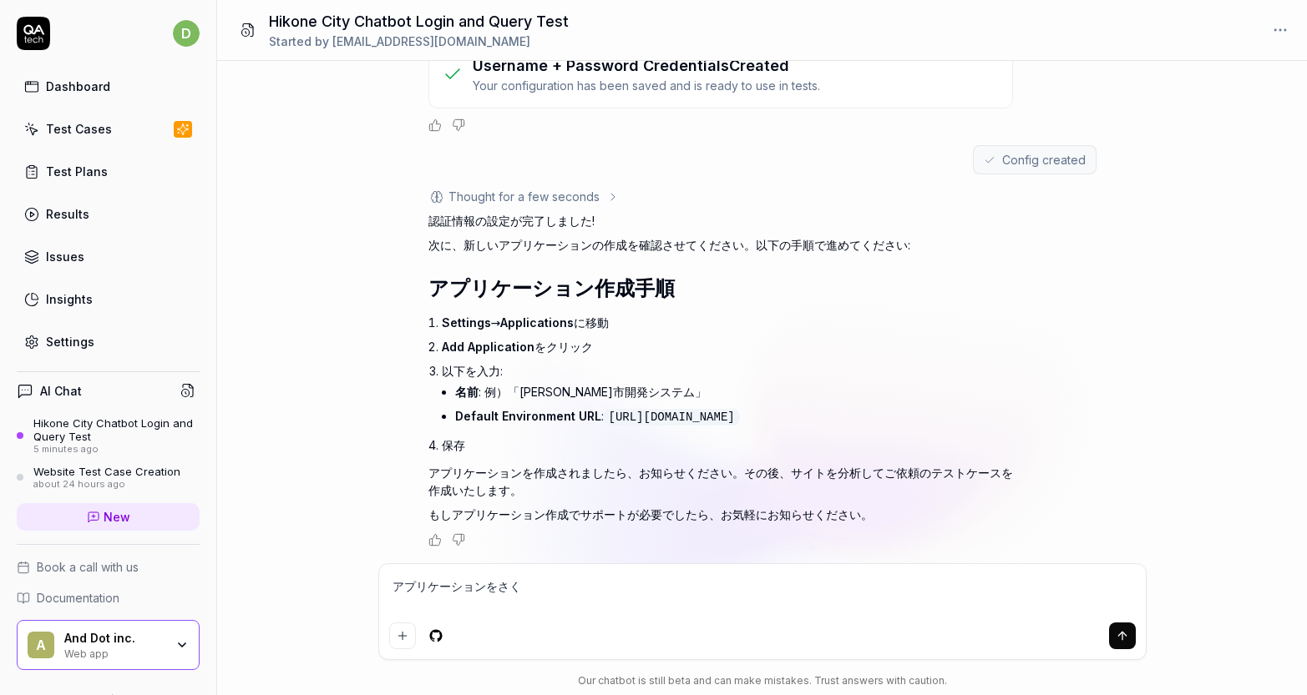
type textarea "*"
type textarea "アプリケーションをさくs"
type textarea "*"
type textarea "アプリケーションをさくせ"
type textarea "*"
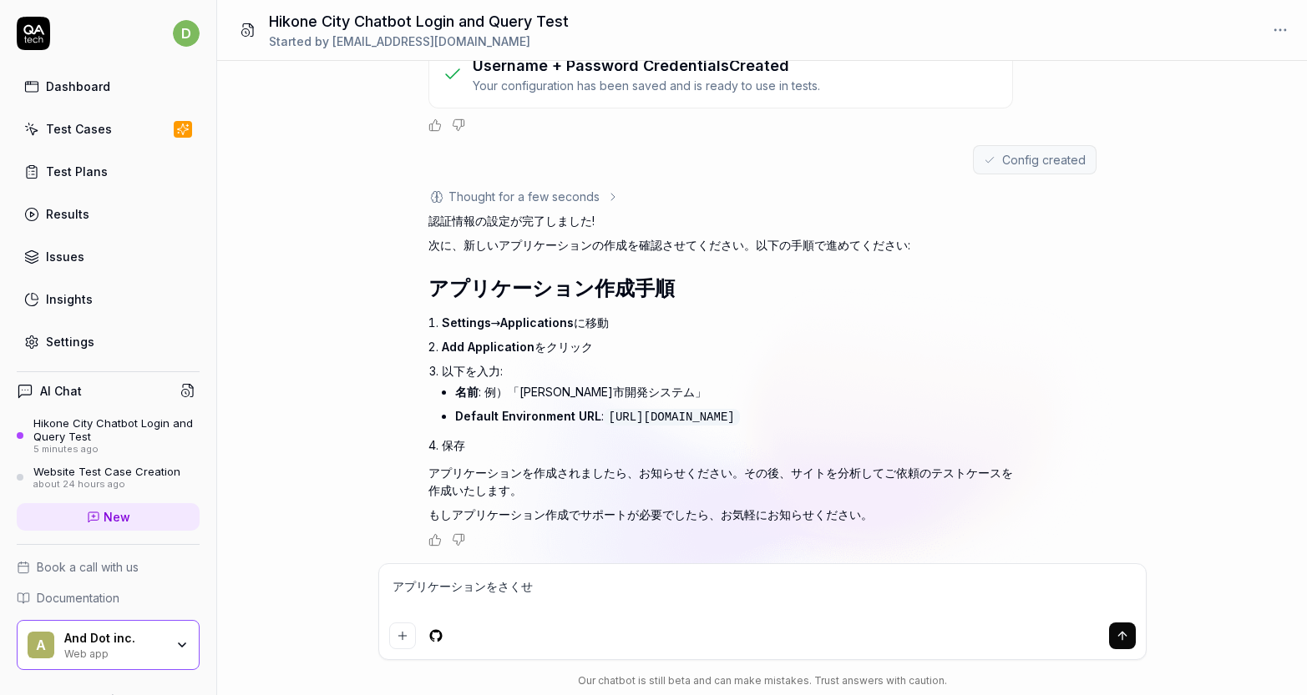
type textarea "アプリケーションをさくせい"
type textarea "*"
type textarea "アプリケーションをさくせいs"
type textarea "*"
type textarea "アプリケーションをさくせいし"
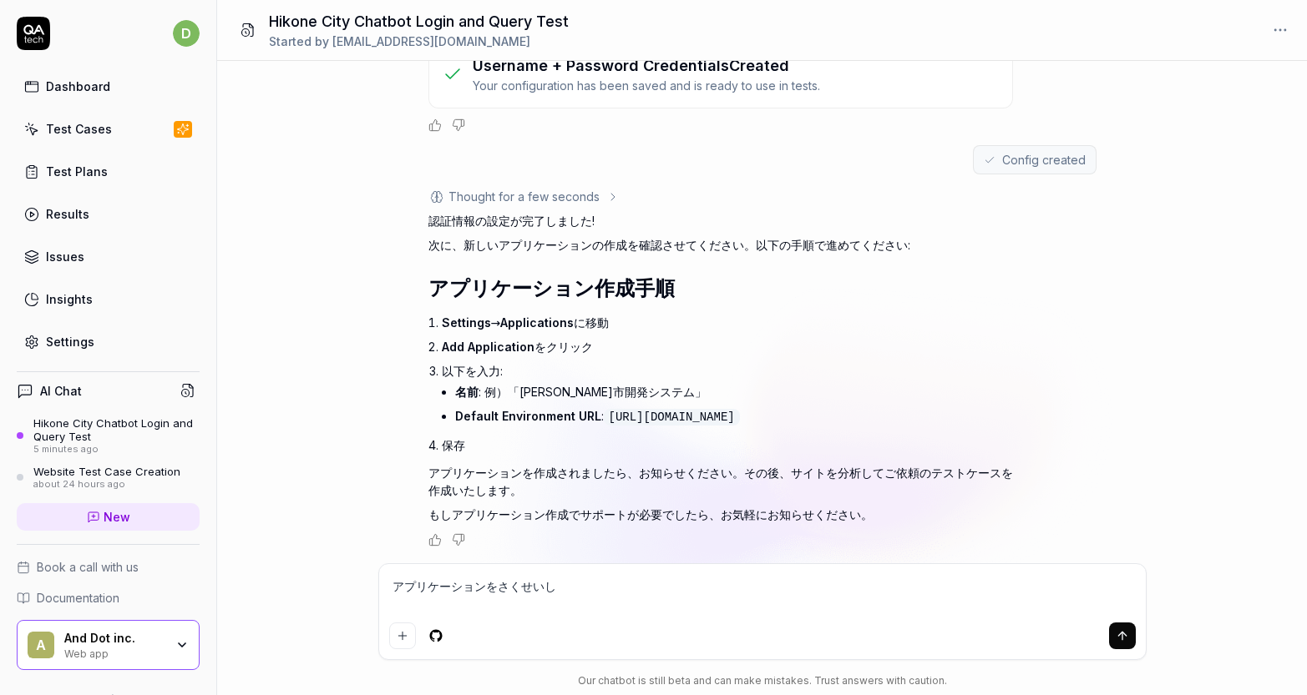
type textarea "*"
type textarea "アプリケーションをさくせいしm"
type textarea "*"
type textarea "アプリケーションをさくせいしま"
type textarea "*"
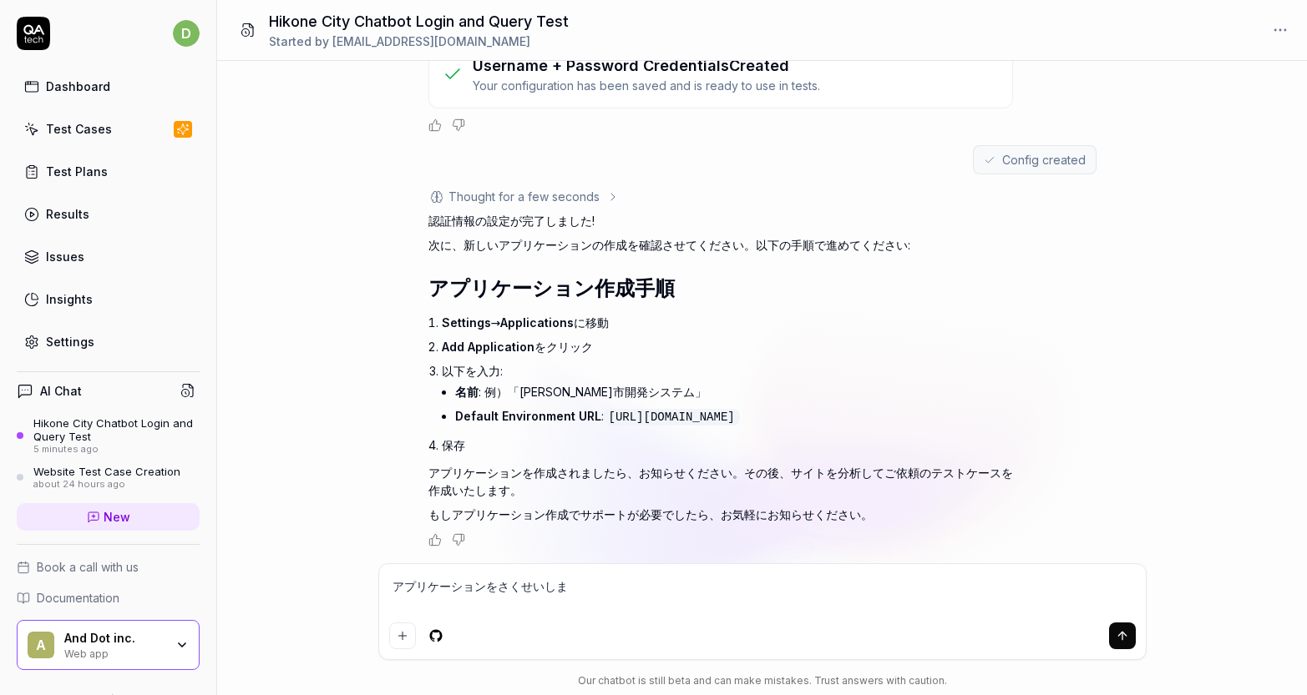
type textarea "アプリケーションをさくせいしまs"
type textarea "*"
type textarea "アプリケーションをさくせいしましt"
type textarea "*"
type textarea "アプリケーションを作成しました"
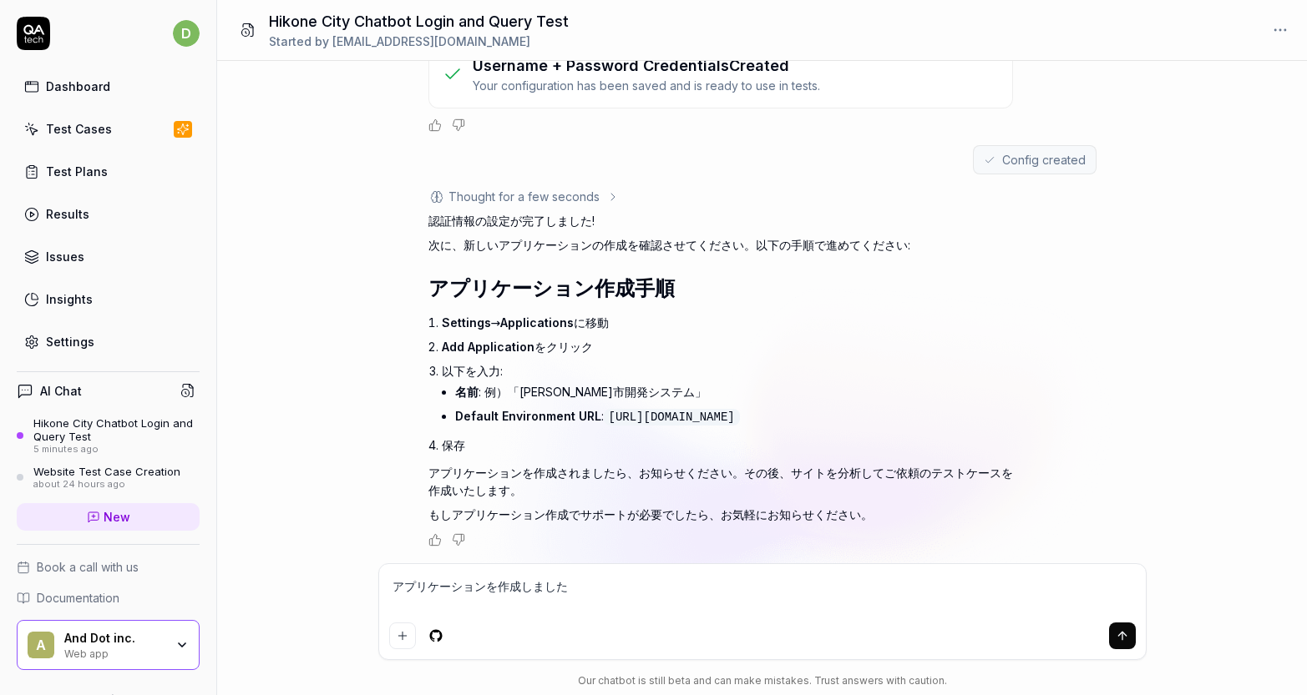
type textarea "*"
type textarea "アプリケーションを作成しました。"
type textarea "*"
type textarea "。"
type textarea "*"
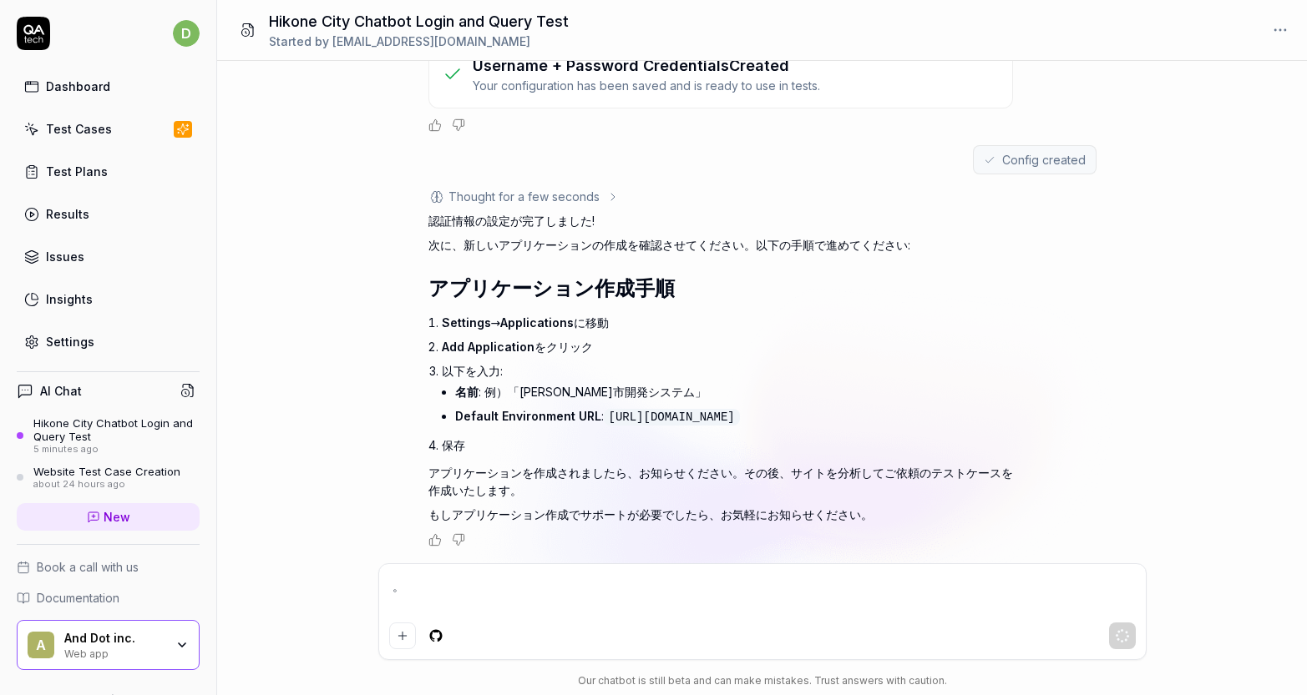
type textarea "。i"
type textarea "*"
type textarea "。id"
type textarea "*"
type textarea "。idh"
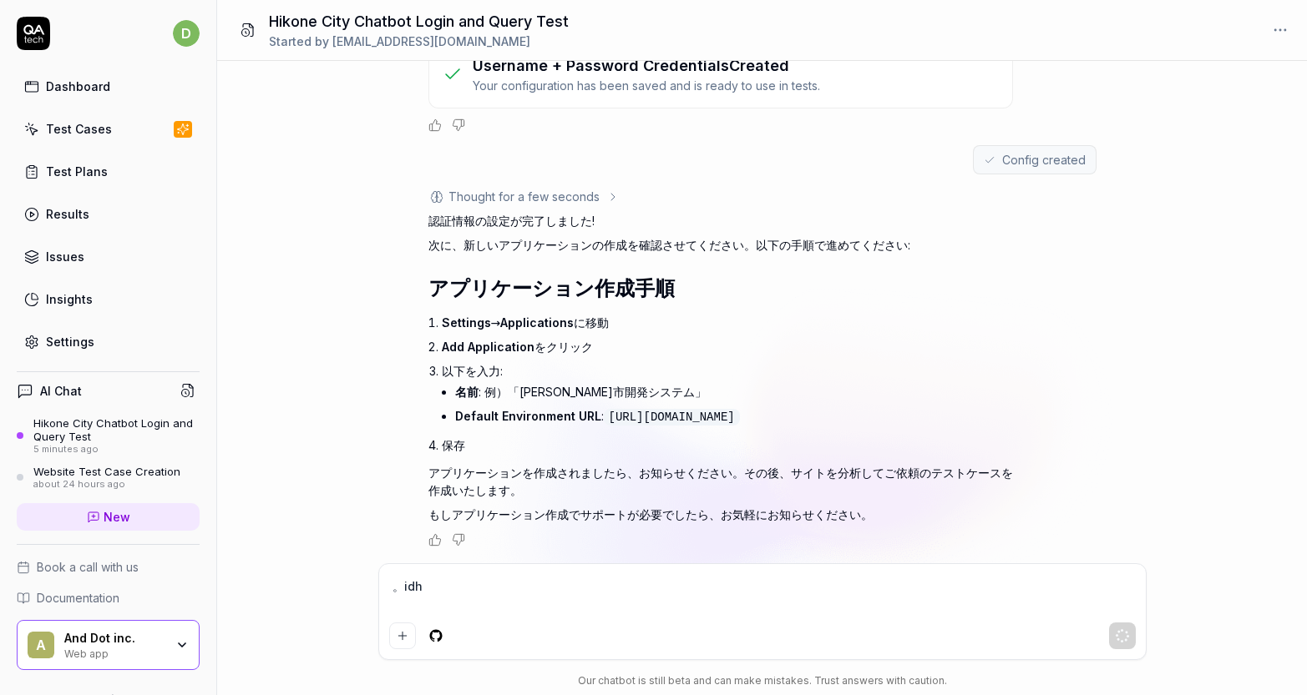
type textarea "*"
type textarea "。idは"
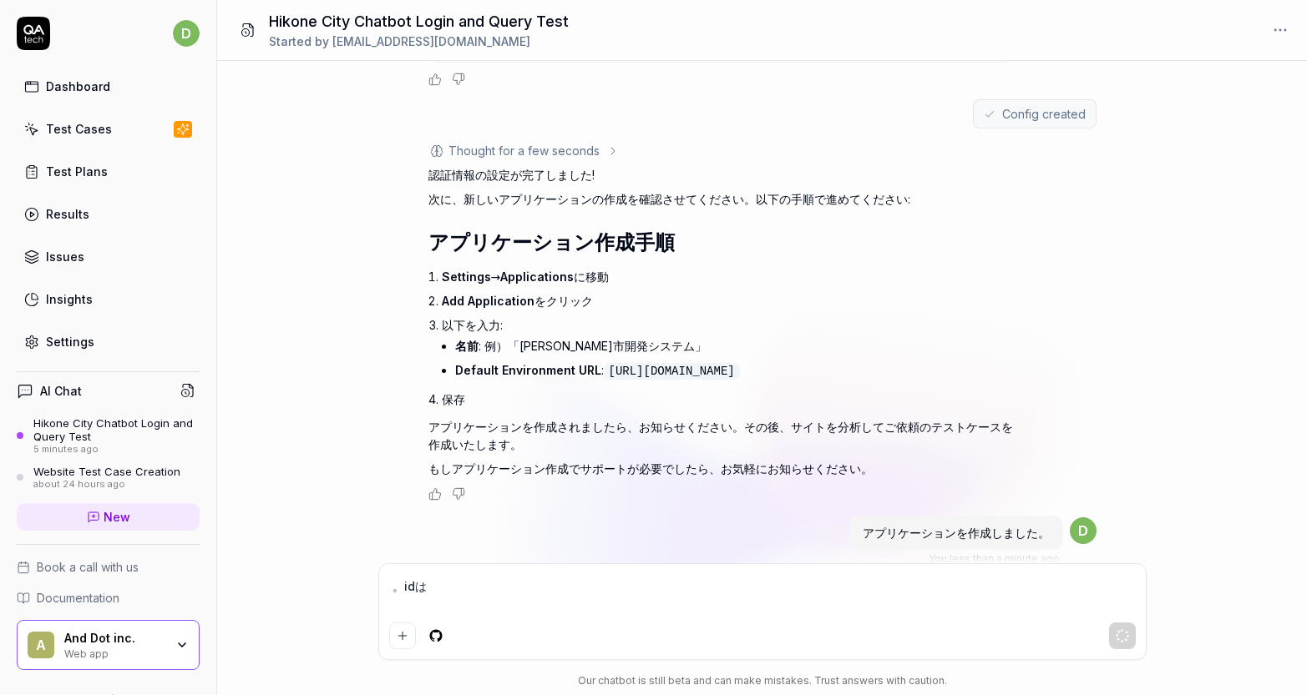
scroll to position [1859, 0]
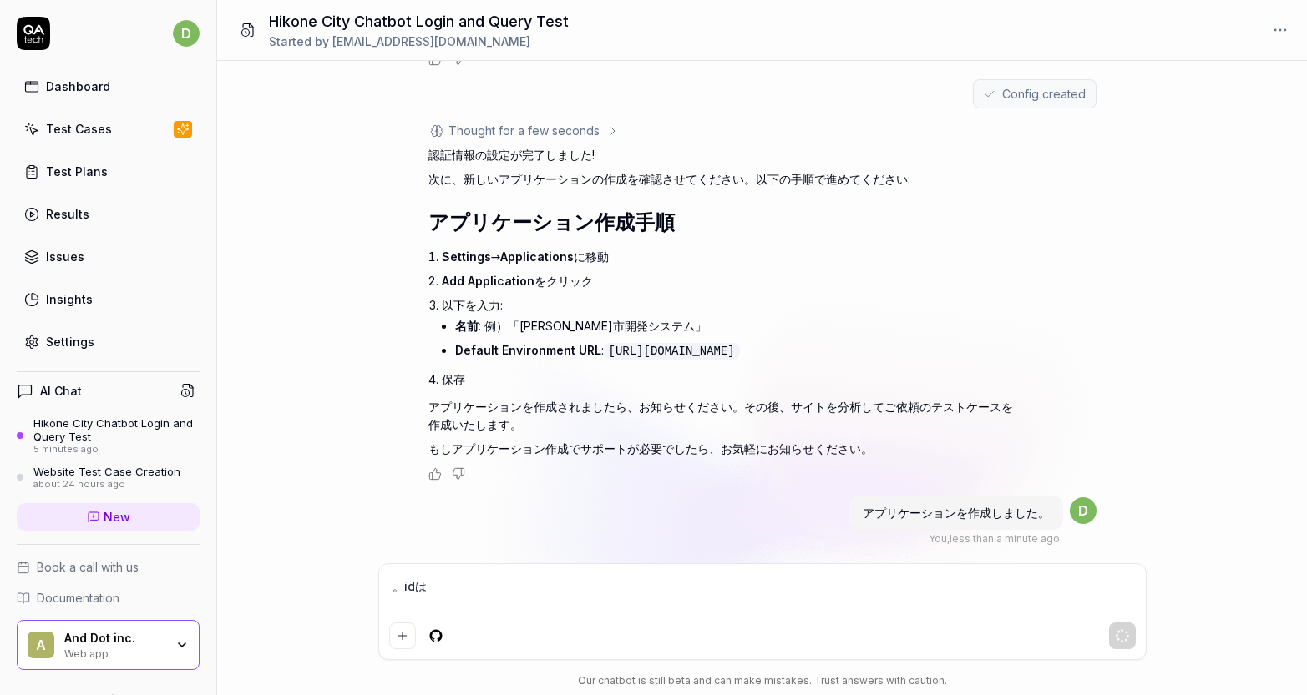
paste textarea "Z7UOFD"
type textarea "*"
type textarea "。idはZ7UOFD"
type textarea "*"
type textarea "。idはZ7UOFDd"
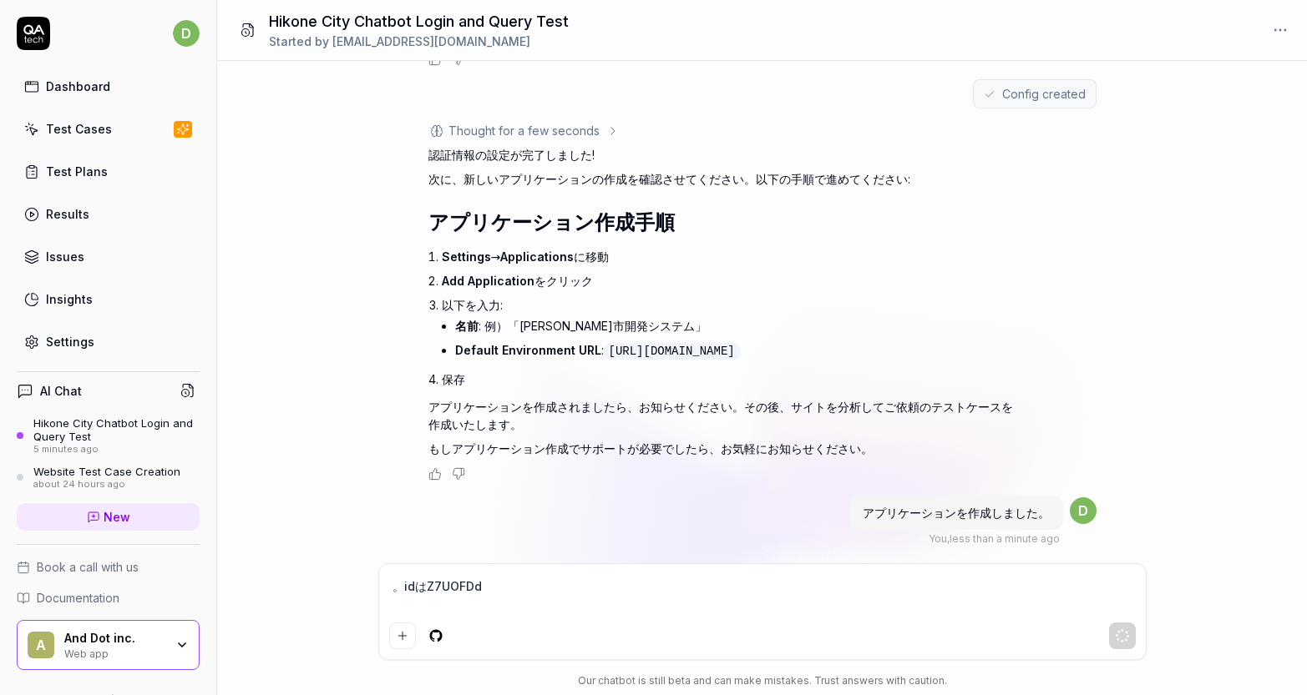
type textarea "*"
type textarea "。idはZ7UOFDで"
type textarea "*"
type textarea "。idはZ7UOFDでs"
type textarea "*"
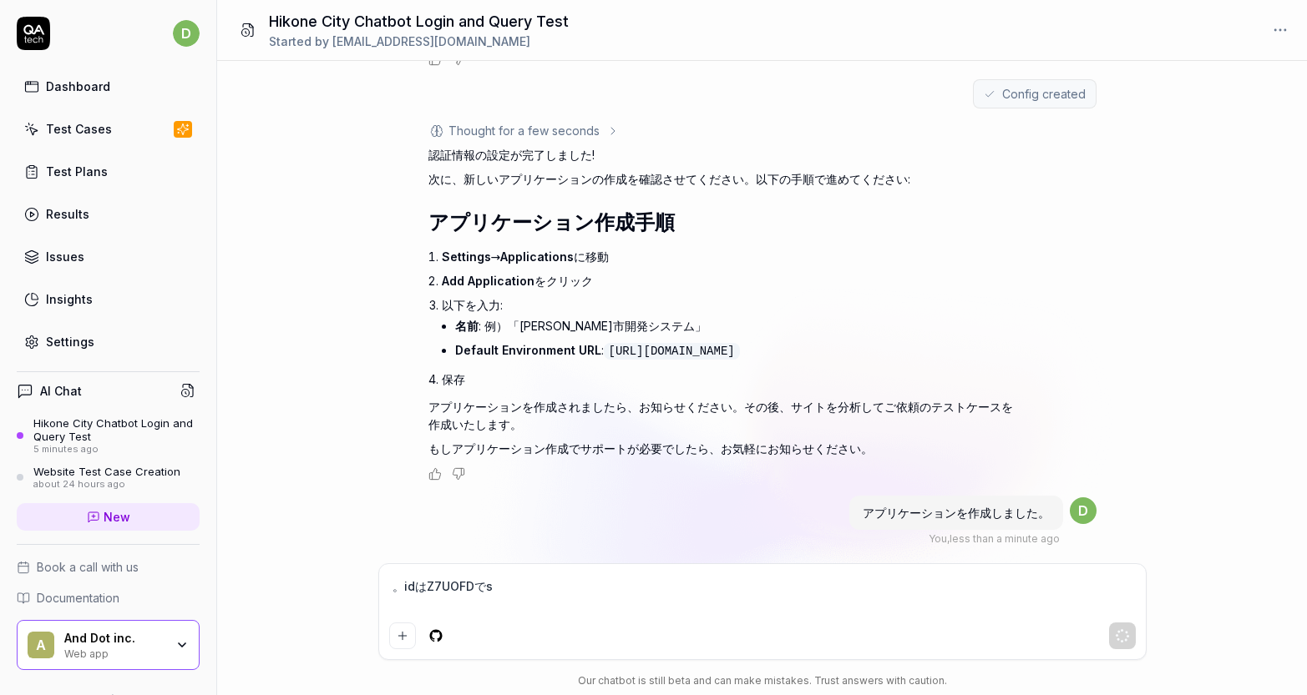
type textarea "。idはZ7UOFDです"
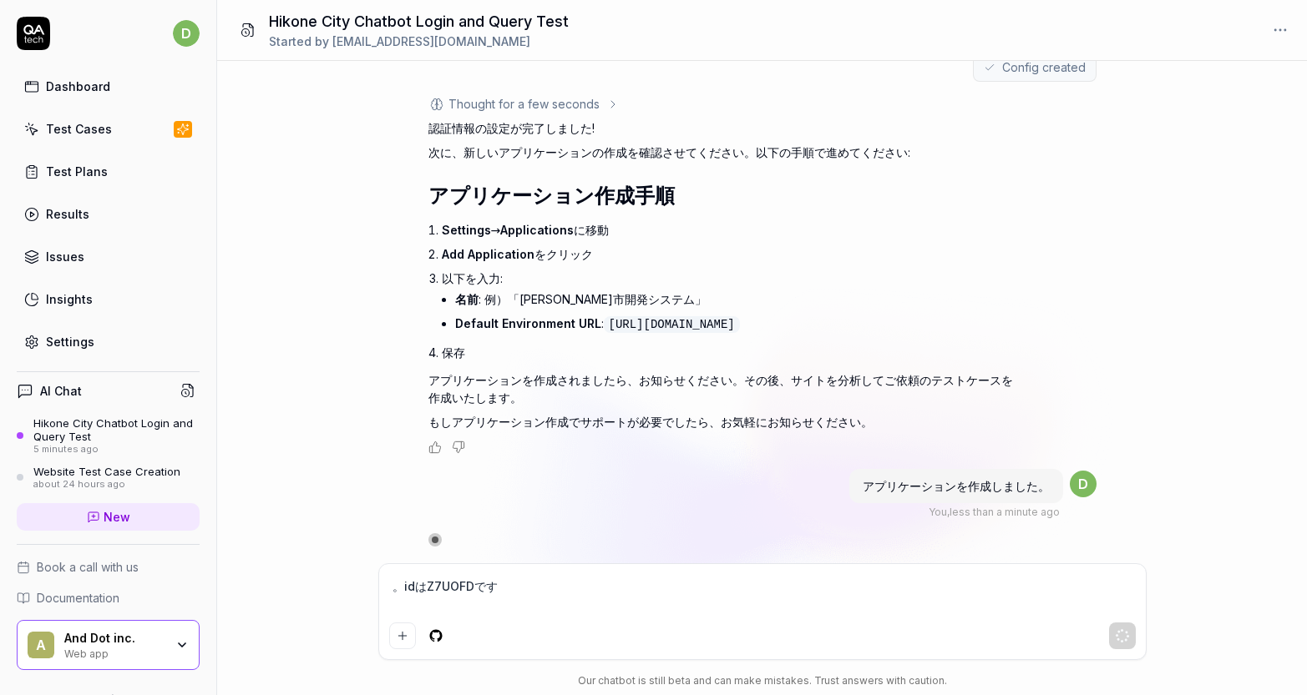
type textarea "*"
type textarea "。idはZ7UOFDです"
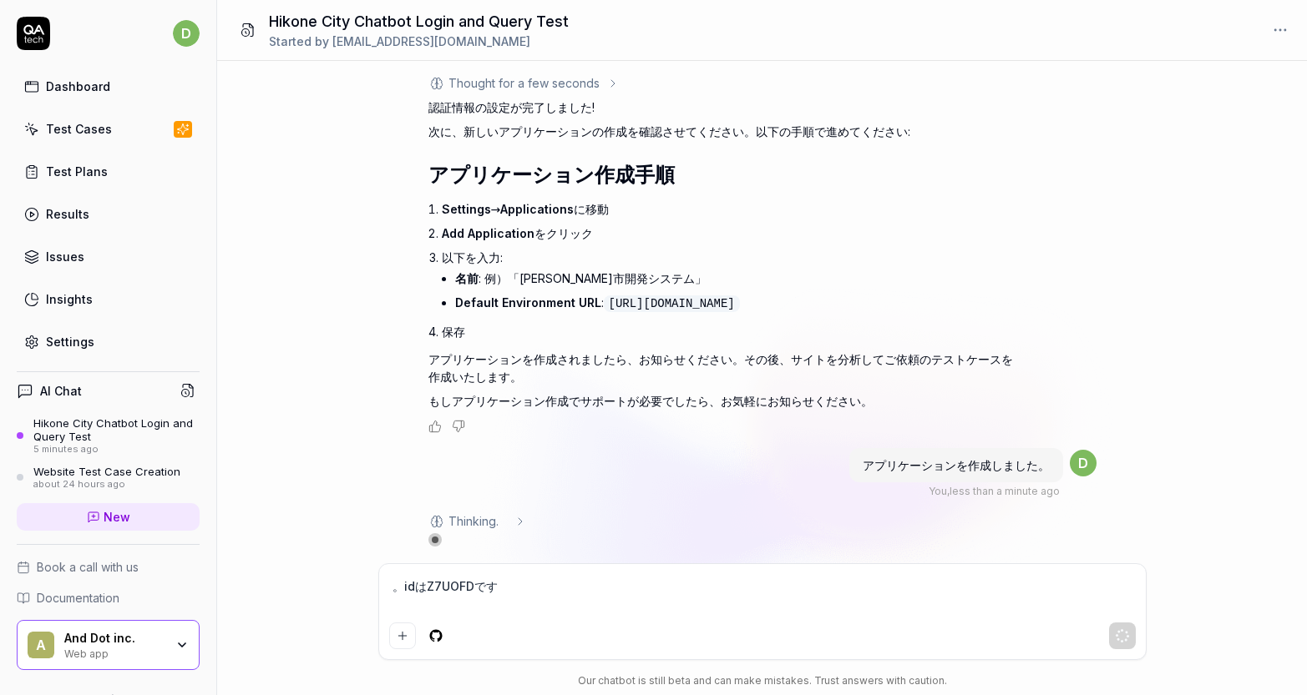
click at [1033, 491] on div "You , less than a minute ago" at bounding box center [993, 491] width 131 height 15
click at [1090, 473] on span "d" at bounding box center [1083, 463] width 27 height 27
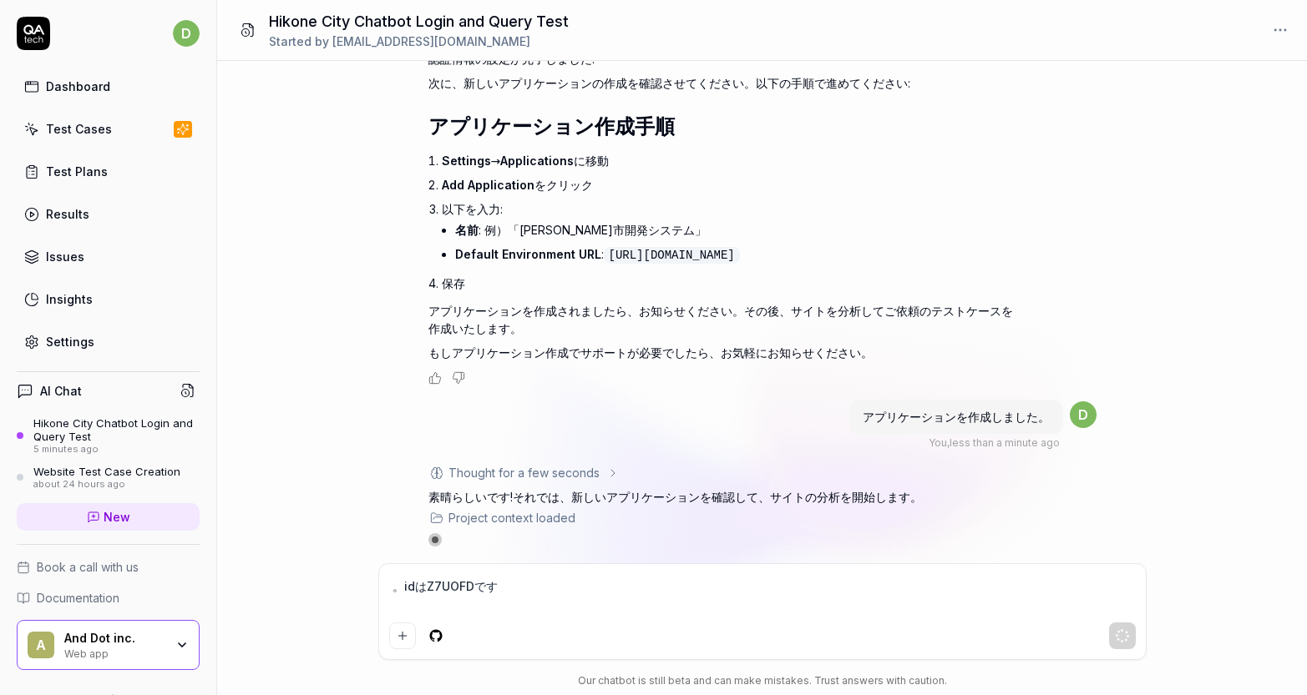
scroll to position [1975, 0]
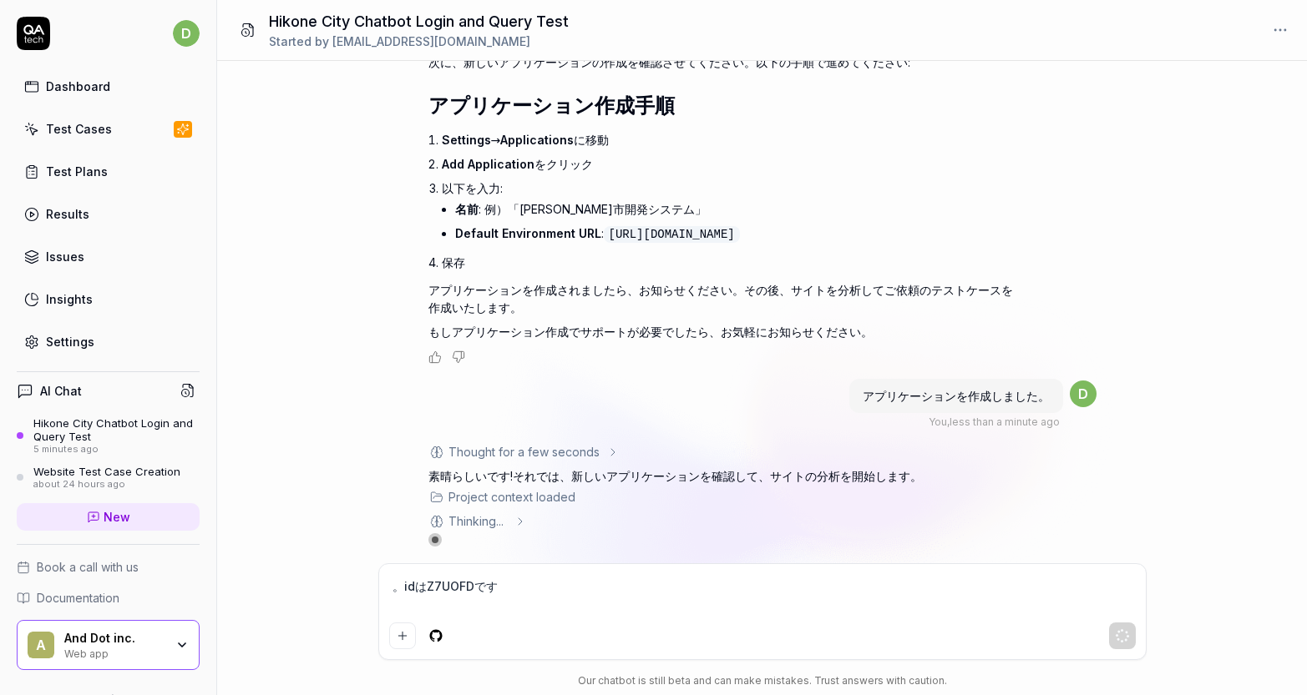
drag, startPoint x: 544, startPoint y: 585, endPoint x: 373, endPoint y: 585, distance: 171.2
click at [374, 585] on div "You , 5 minutes ago d Thought for a few seconds このテストケースを作成する前に、いくつか確認させてください。 …" at bounding box center [762, 378] width 1090 height 635
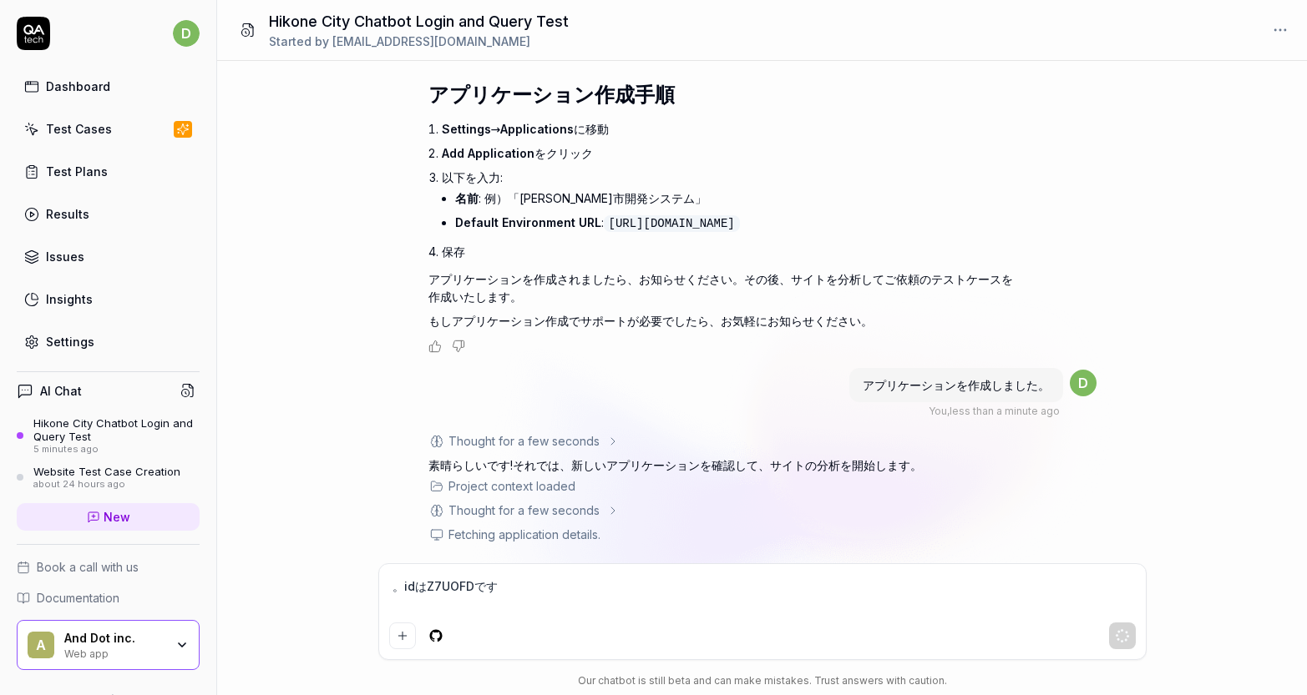
scroll to position [1986, 0]
type textarea "*"
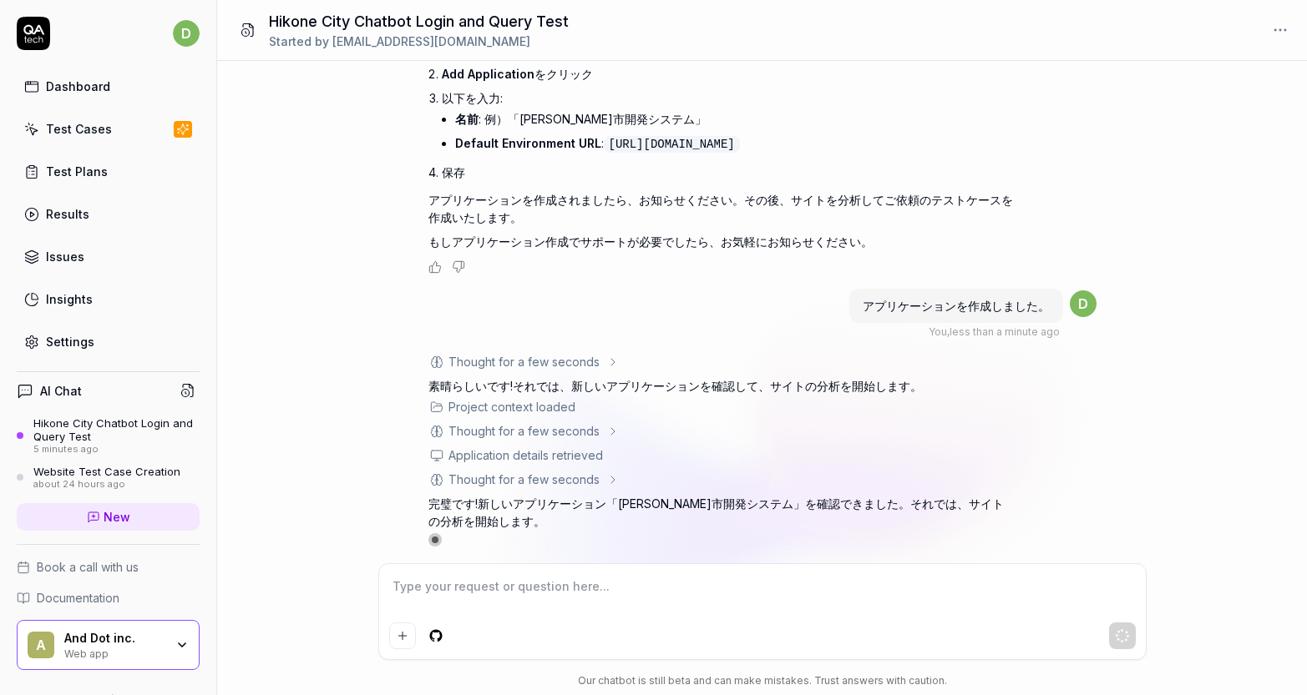
scroll to position [2073, 0]
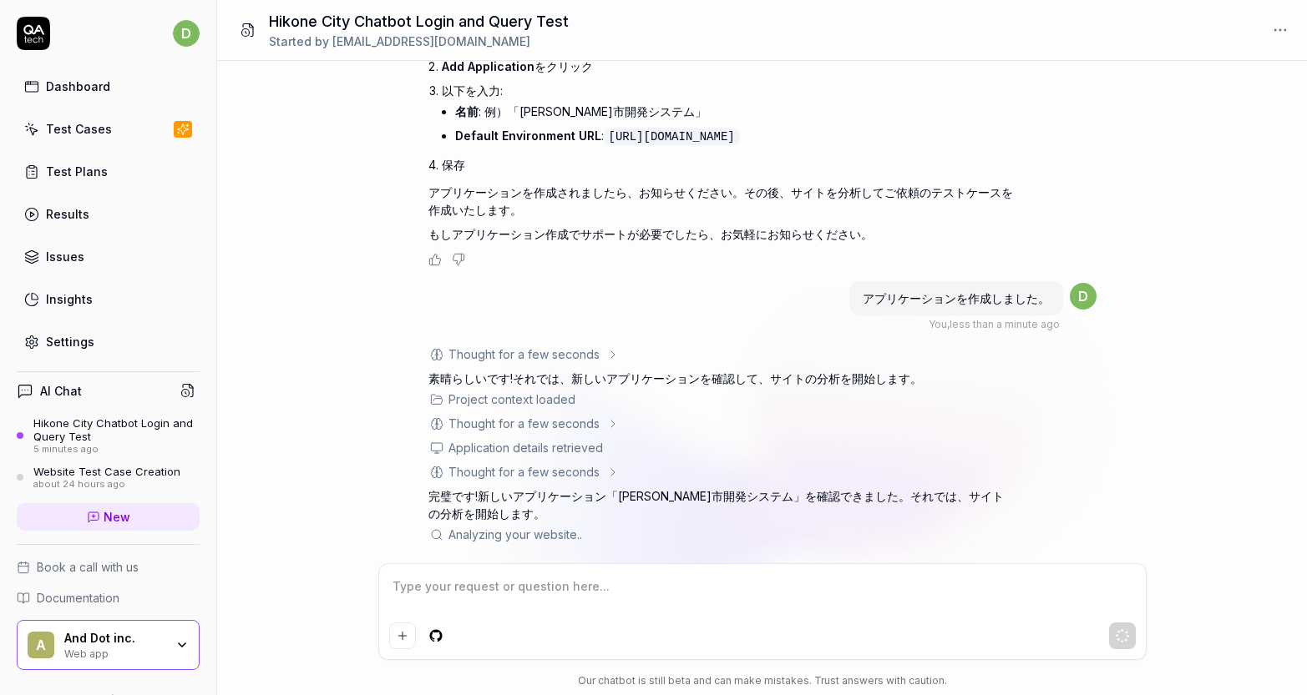
type textarea "*"
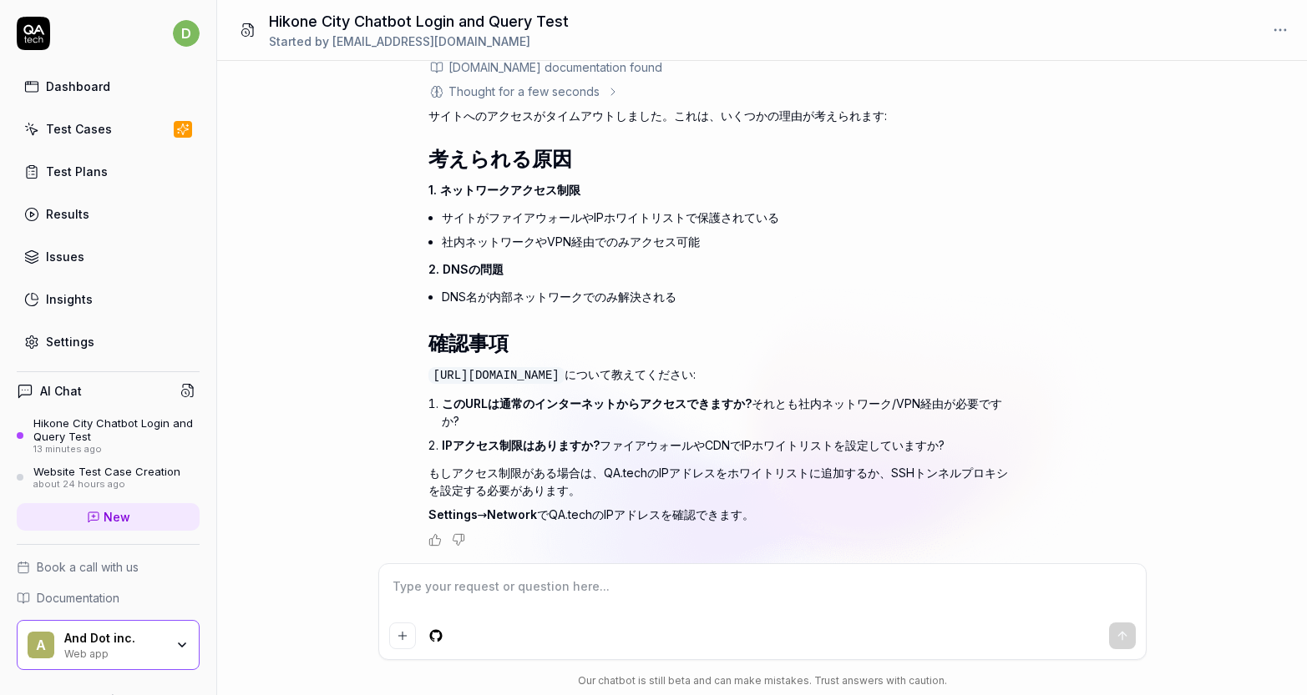
scroll to position [2627, 0]
type textarea "*"
type textarea "r"
type textarea "*"
type textarea "ro"
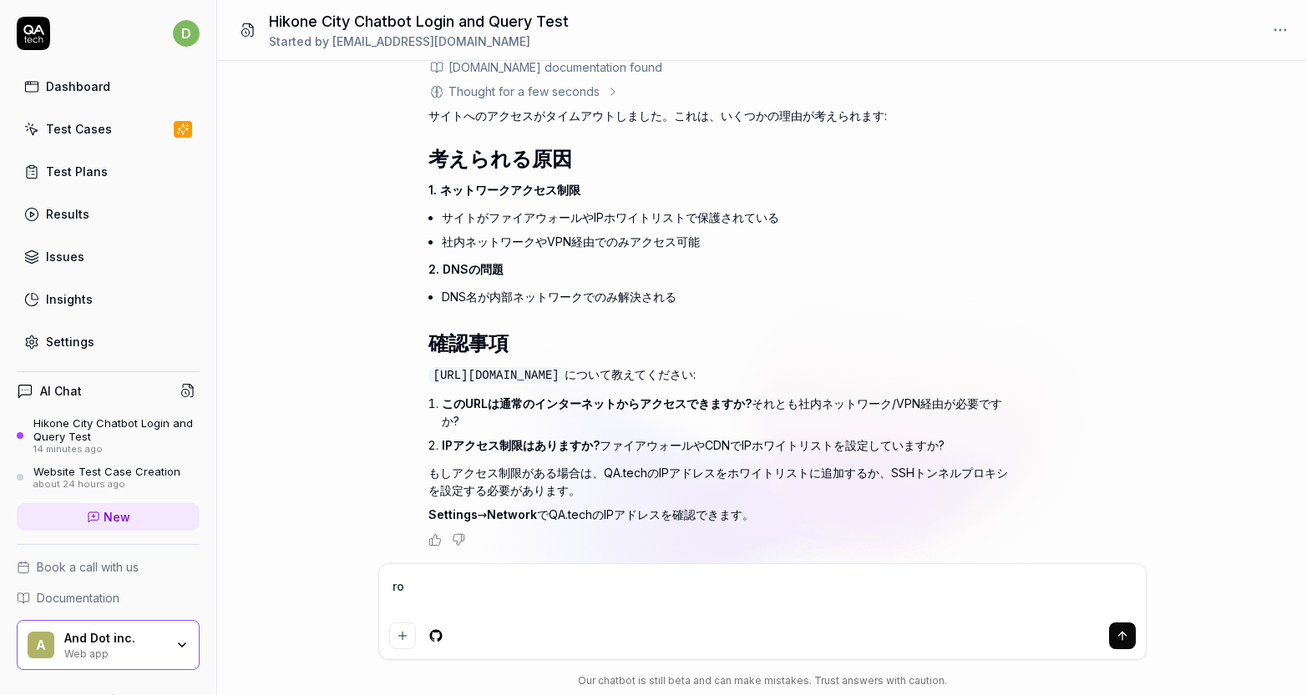
type textarea "*"
type textarea "rog"
type textarea "*"
type textarea "rogu"
type textarea "*"
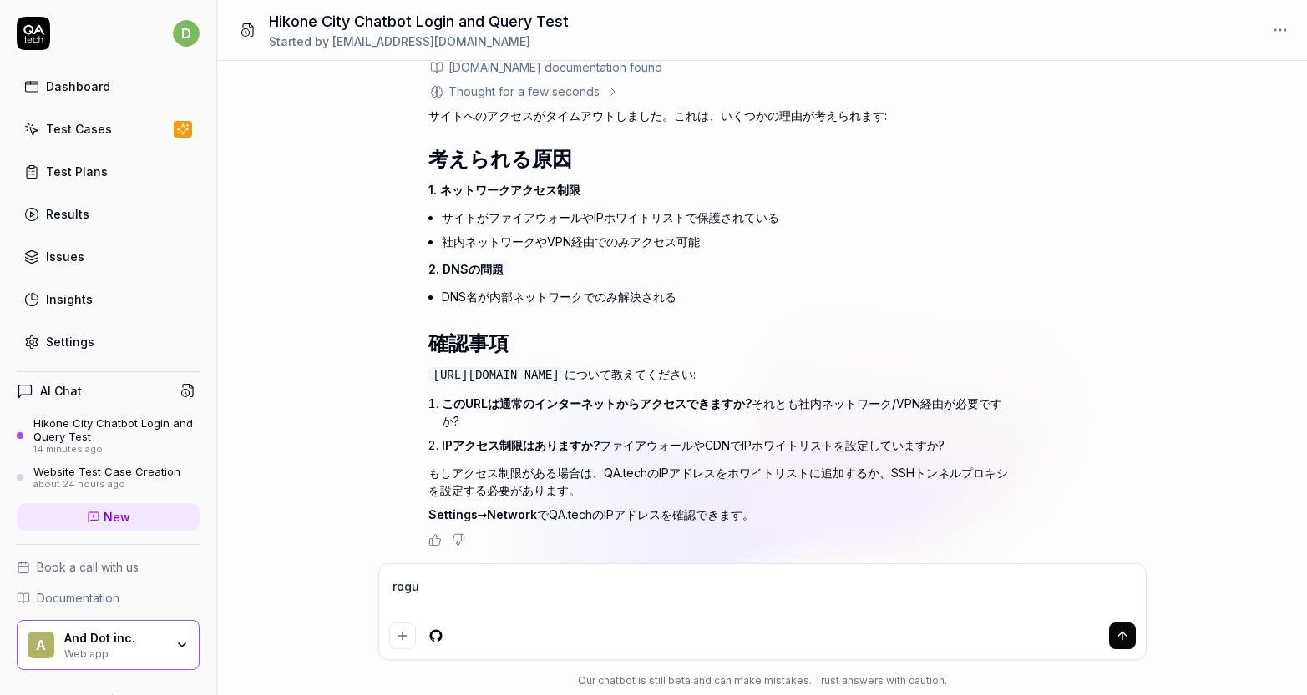
type textarea "rog"
type textarea "*"
type textarea "ro"
type textarea "*"
type textarea "r"
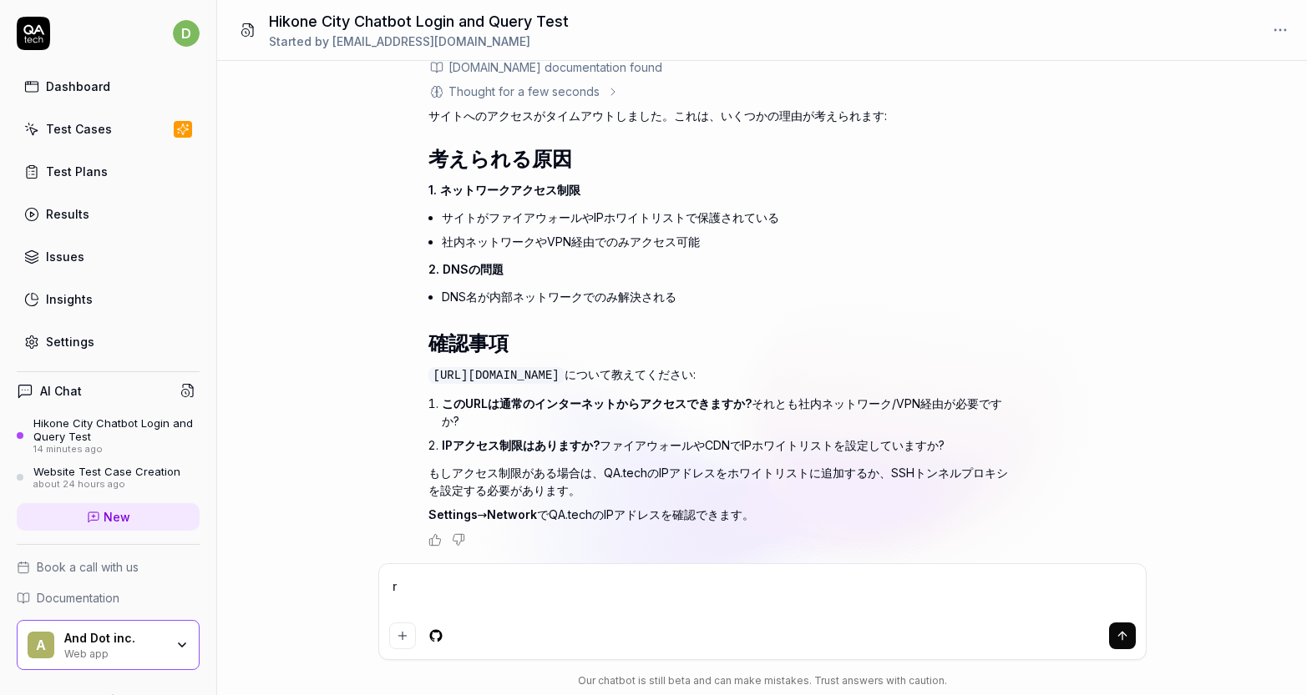
type textarea "*"
type textarea "n"
type textarea "*"
type textarea "な"
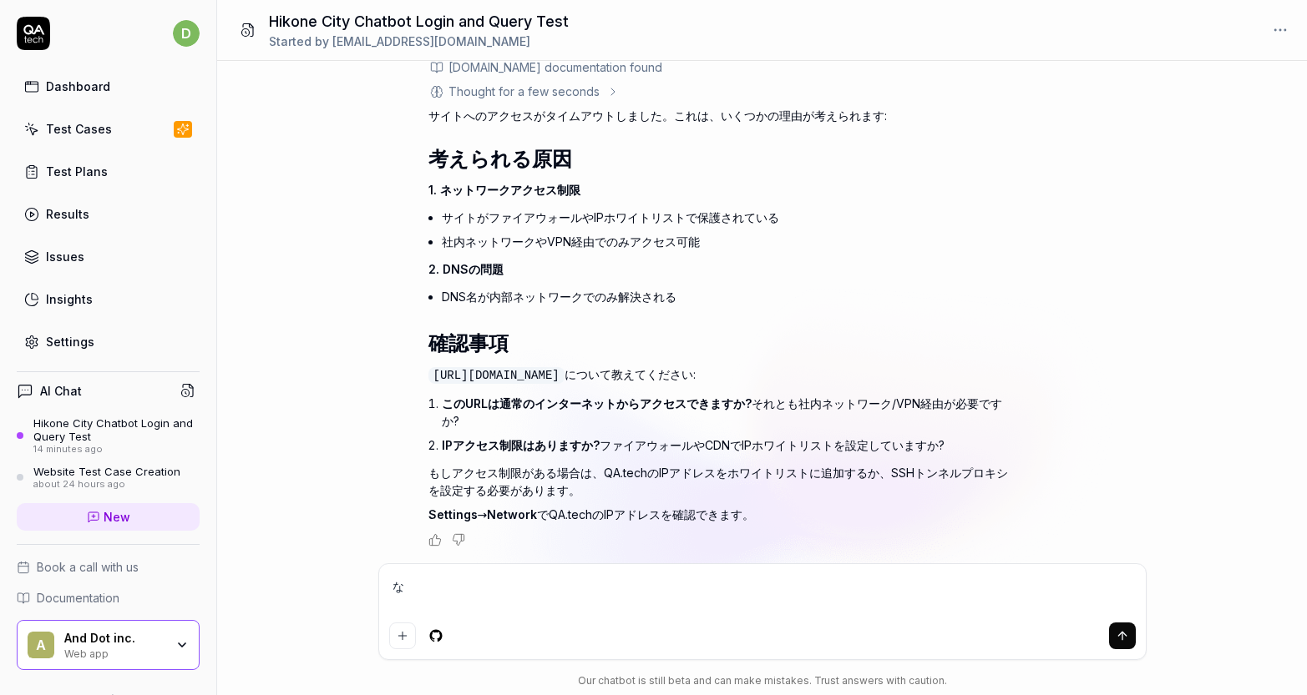
type textarea "*"
type textarea "ない"
type textarea "*"
type textarea "ないd"
type textarea "*"
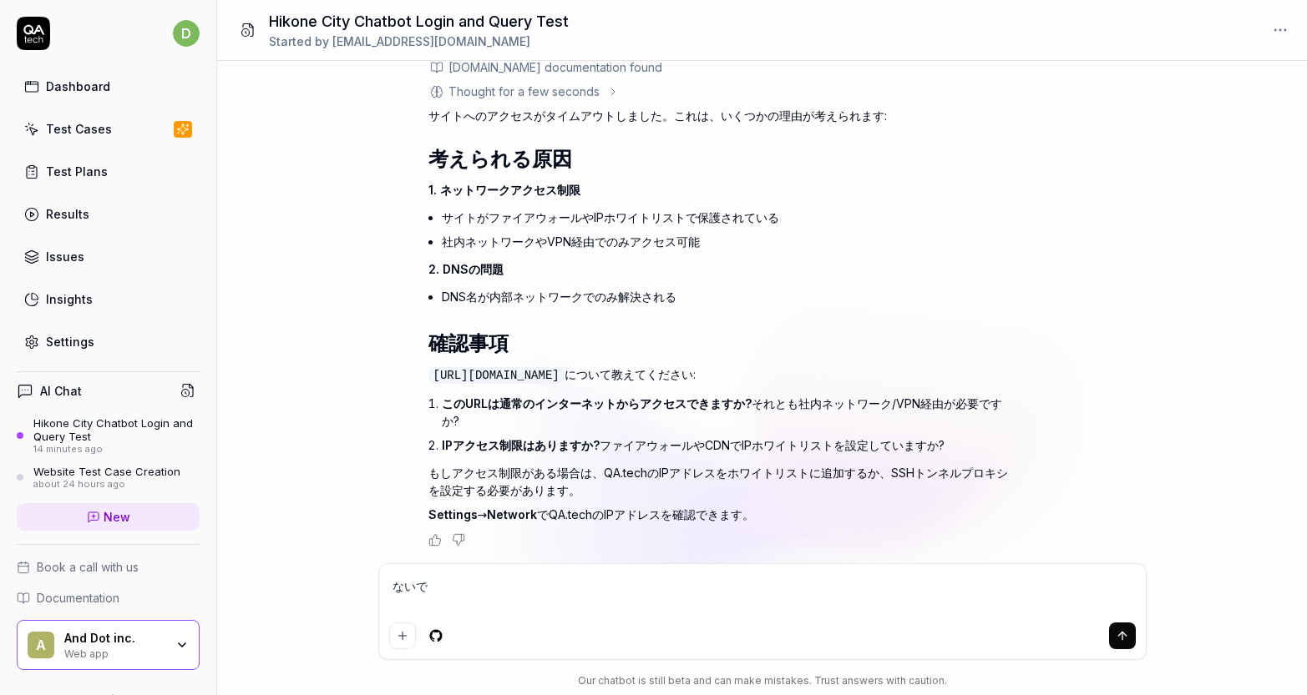
type textarea "ないでs"
type textarea "*"
type textarea "ないです"
type textarea "*"
type textarea "ないです。"
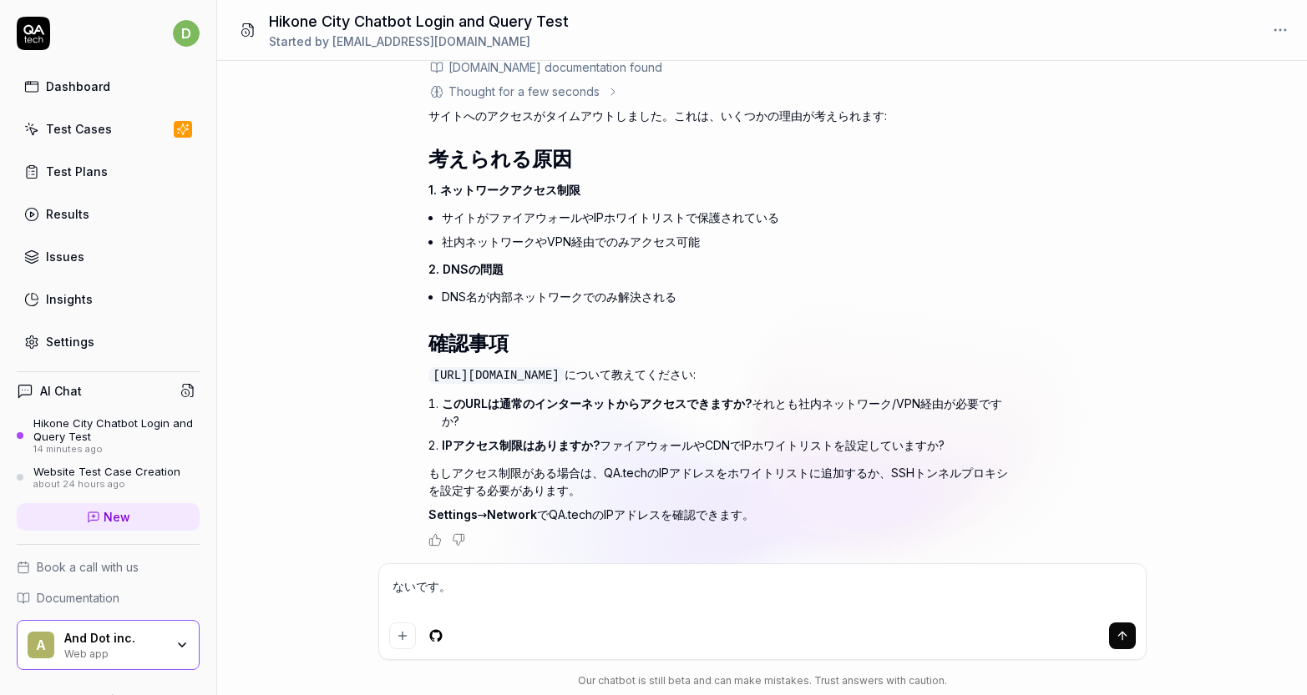
type textarea "*"
type textarea "ないです。r"
type textarea "*"
type textarea "ないです。ろ"
type textarea "*"
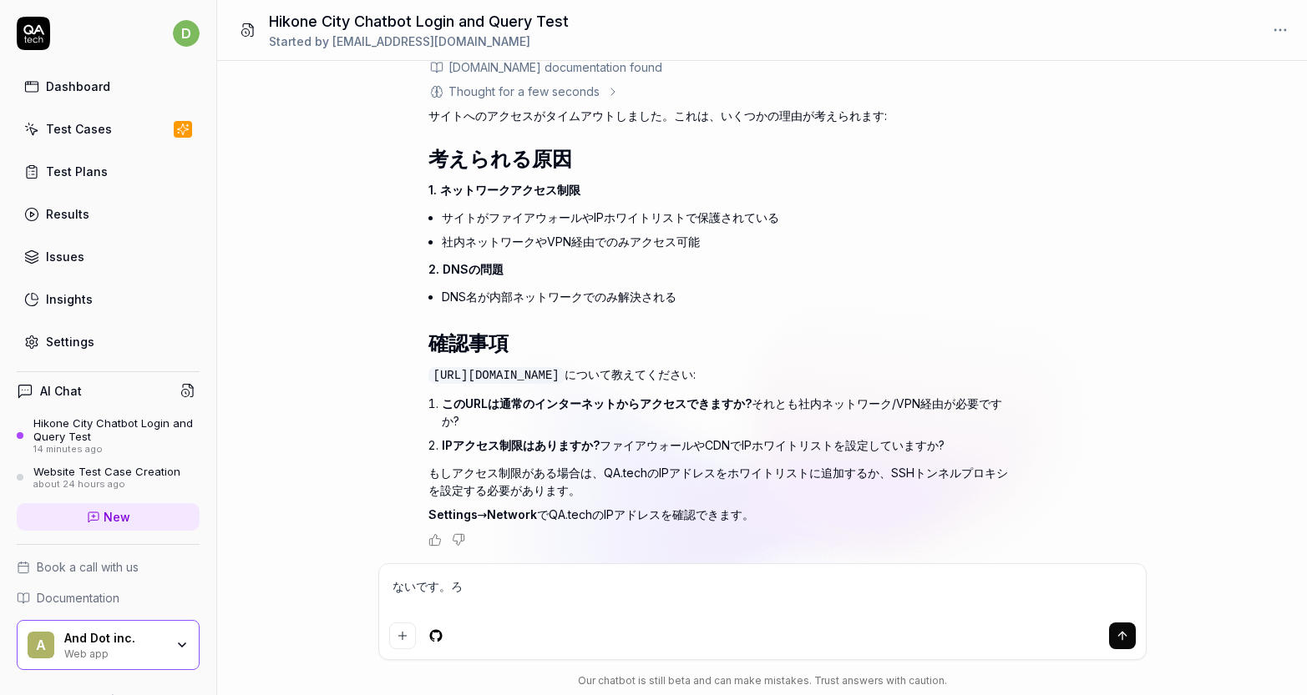
type textarea "ないです。ろg"
type textarea "*"
type textarea "ないです。ろぐ"
type textarea "*"
type textarea "ないです。ろぐい"
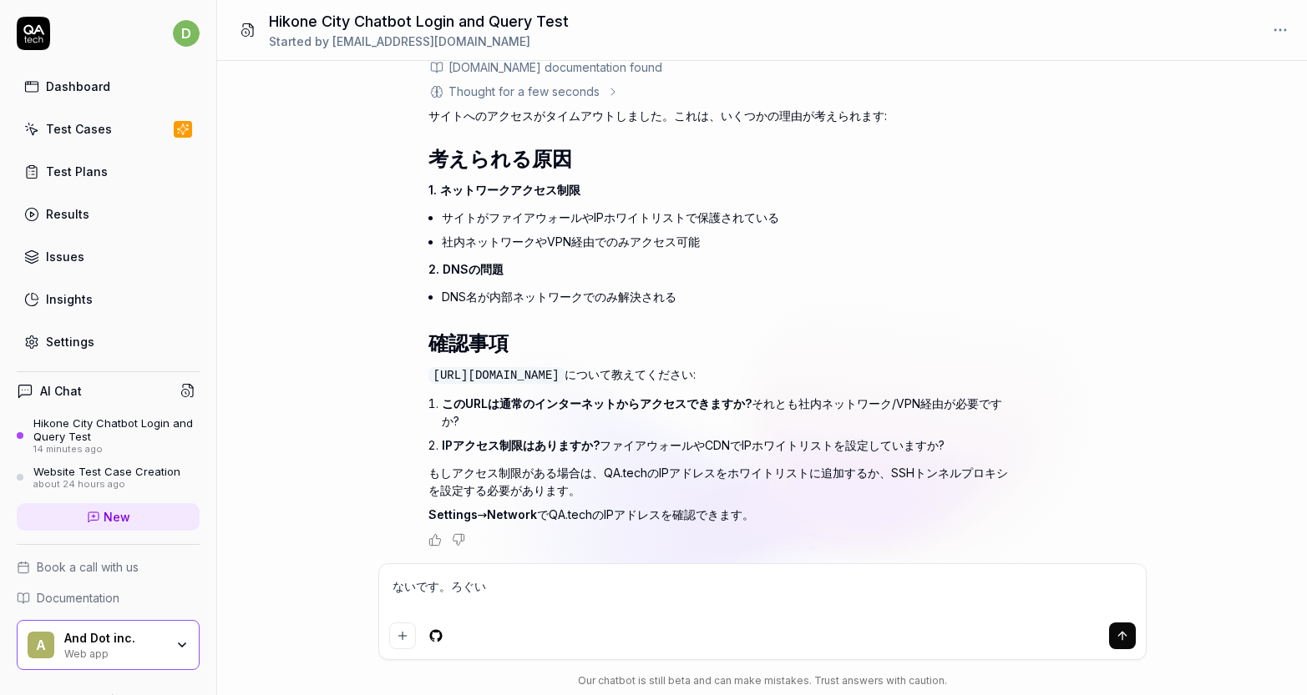
type textarea "*"
type textarea "ないです。ろぐいn"
type textarea "*"
type textarea "ないです。ろぐいん"
type textarea "*"
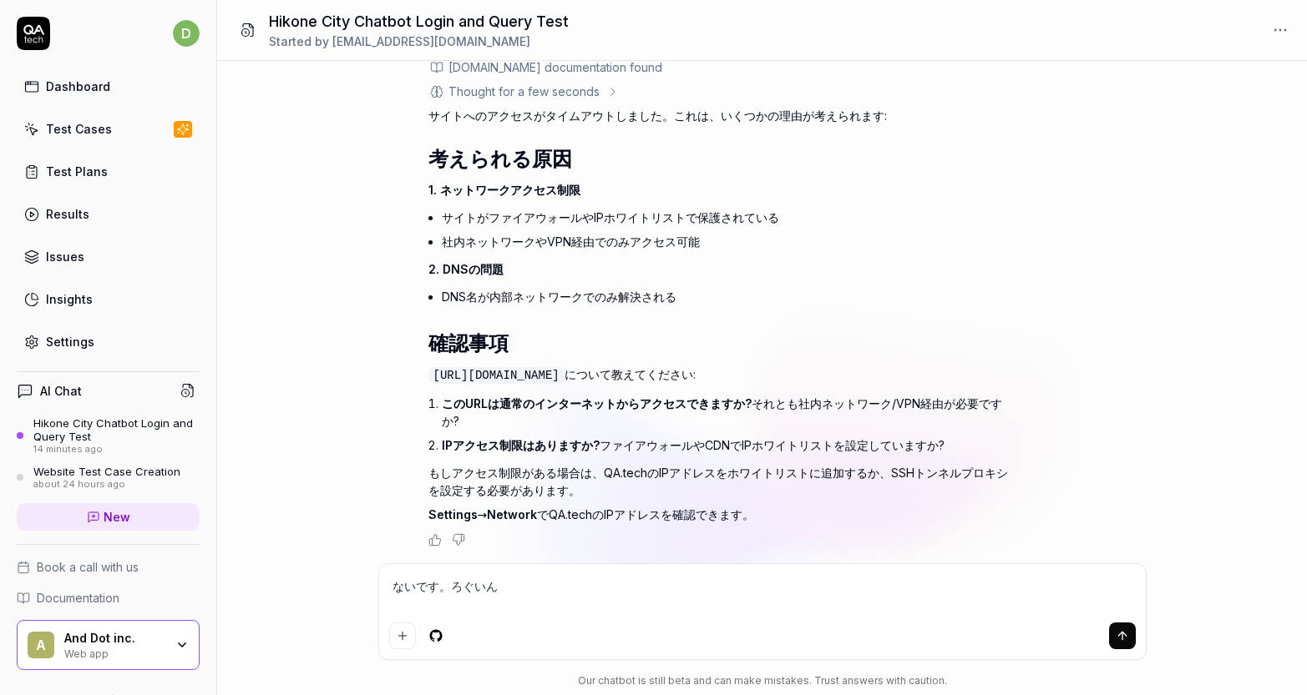
type textarea "ないです。ログイン"
type textarea "*"
type textarea "ないです。ログインぱ"
type textarea "*"
type textarea "ないです。ログインぱs"
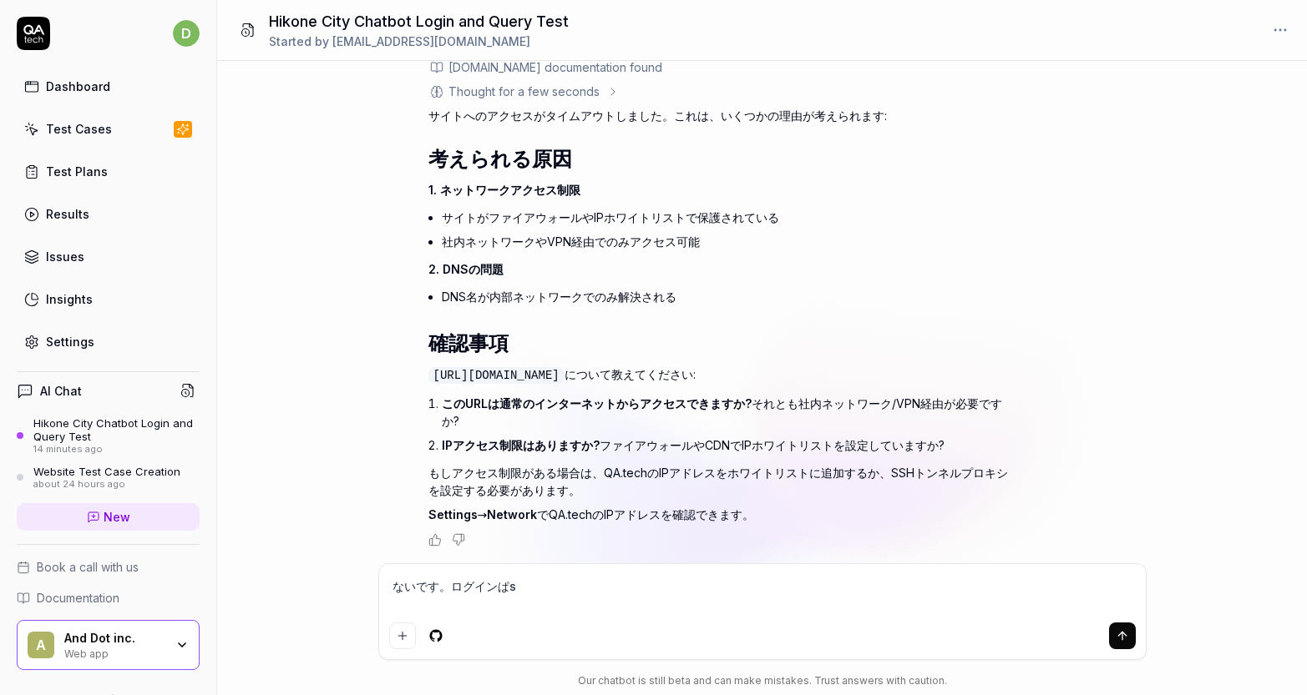
type textarea "*"
type textarea "ないです。ログインぱす"
type textarea "*"
type textarea "ないです。ログインぱすw"
type textarea "*"
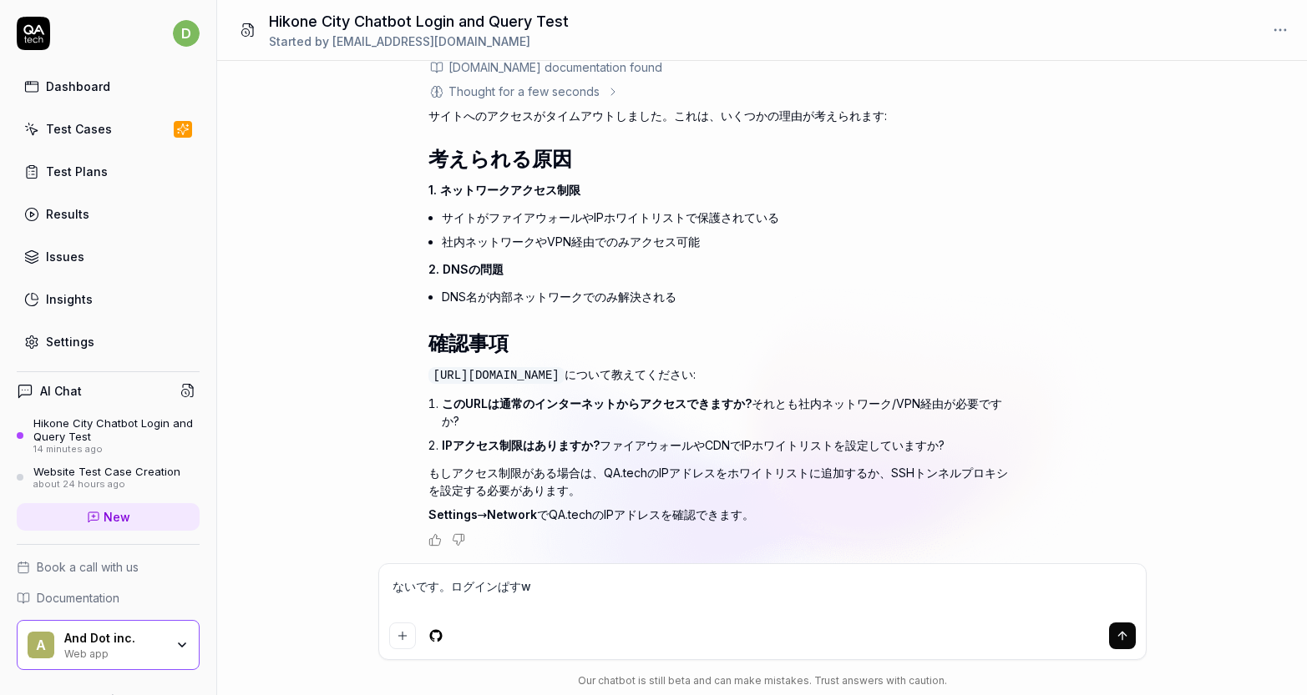
type textarea "ないです。ログインぱすwー"
type textarea "*"
type textarea "ないです。ログインぱすw"
type textarea "*"
type textarea "ないです。ログインぱす"
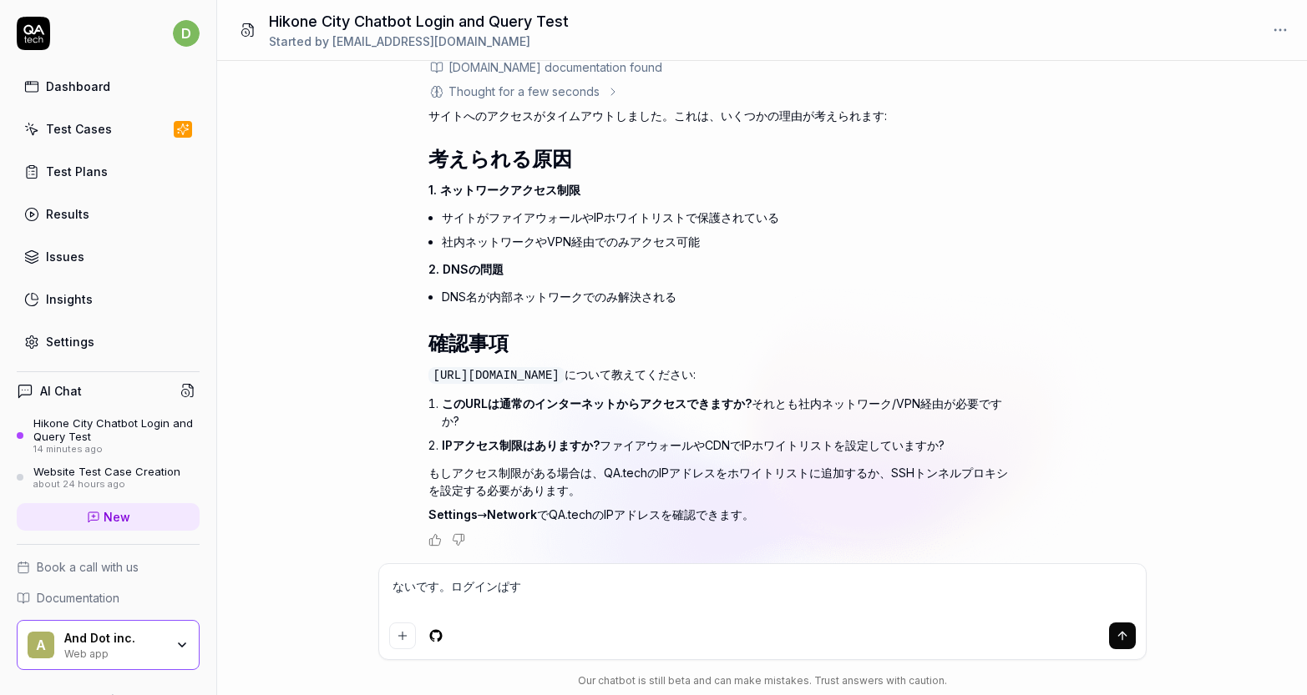
type textarea "*"
type textarea "ないです。ログインぱすw"
type textarea "*"
type textarea "ないです。ログインぱすわ"
type textarea "*"
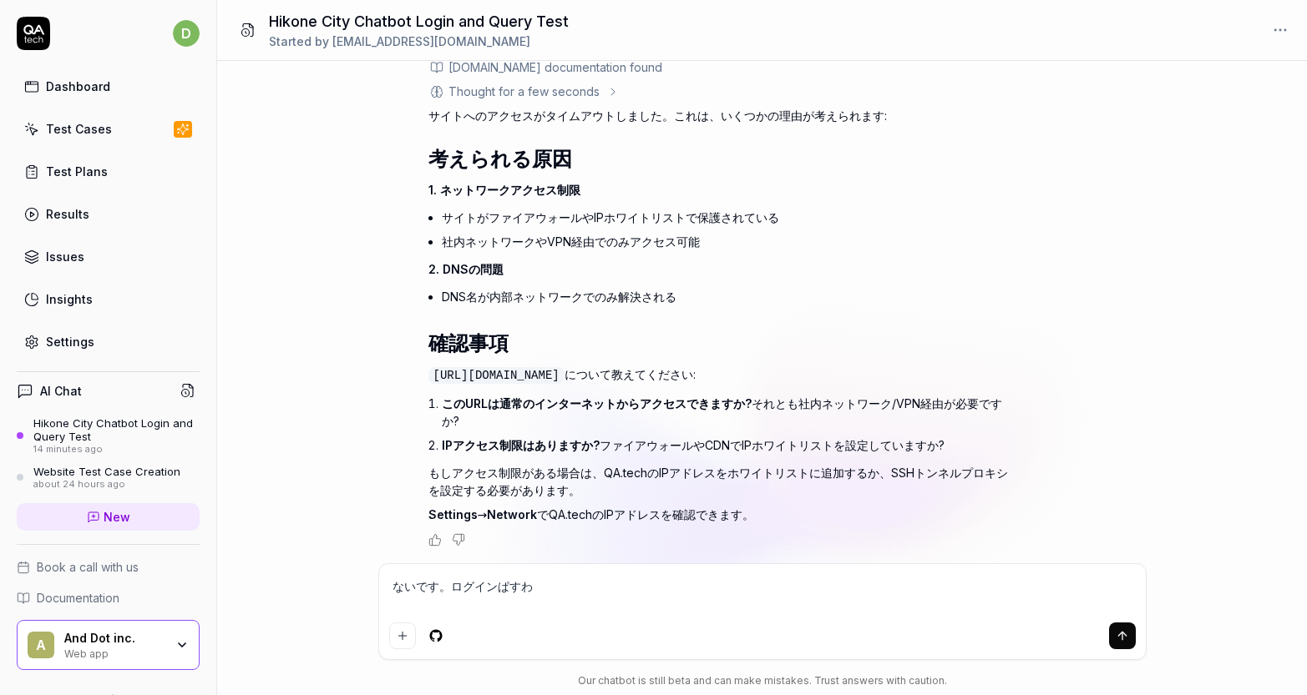
type textarea "ないです。ログインぱすわー"
type textarea "*"
type textarea "ないです。ログインぱすわーd"
type textarea "*"
type textarea "ないです。ログインぱすわーど"
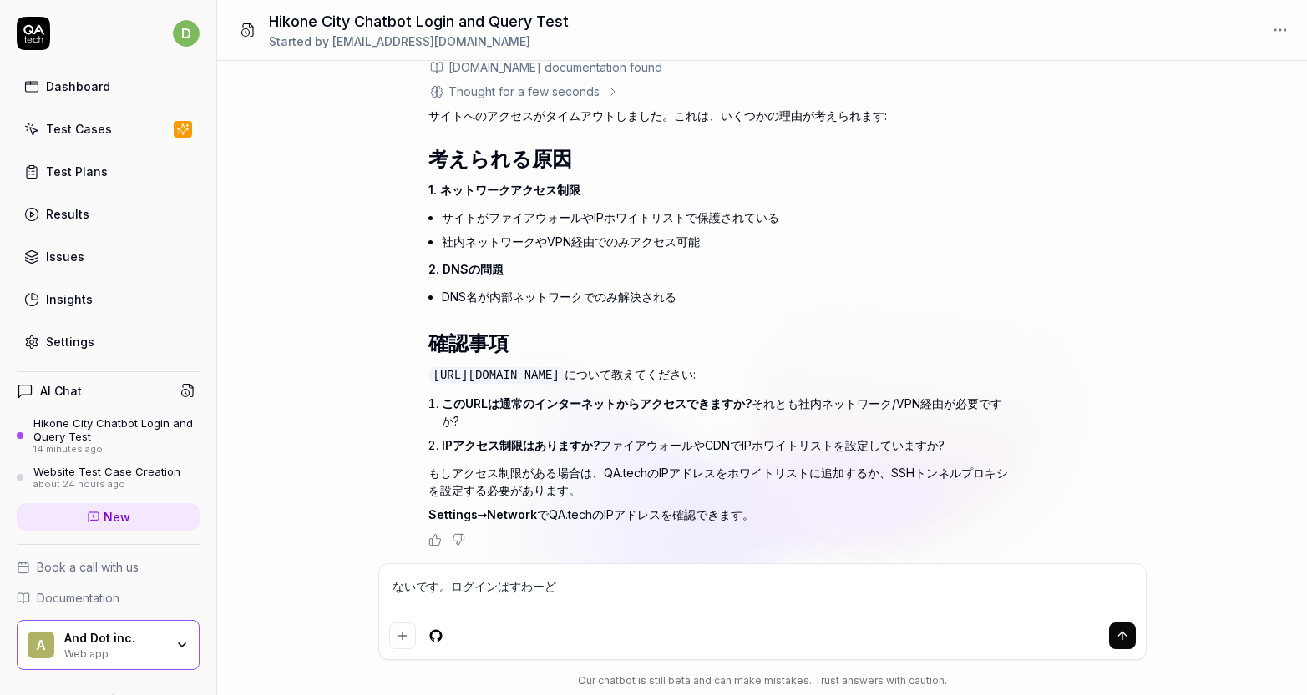
type textarea "*"
type textarea "ないです。ログインぱすわーどw"
type textarea "*"
type textarea "ないです。ログインぱすわーどを"
type textarea "*"
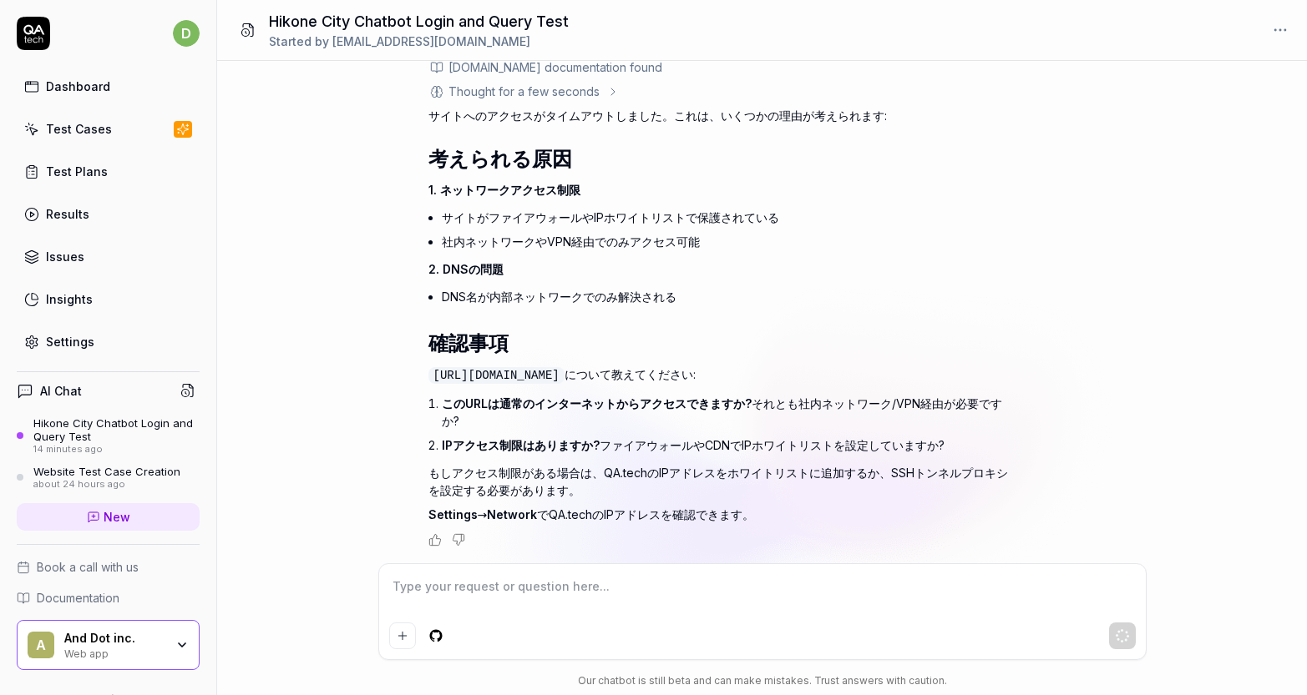
scroll to position [2693, 0]
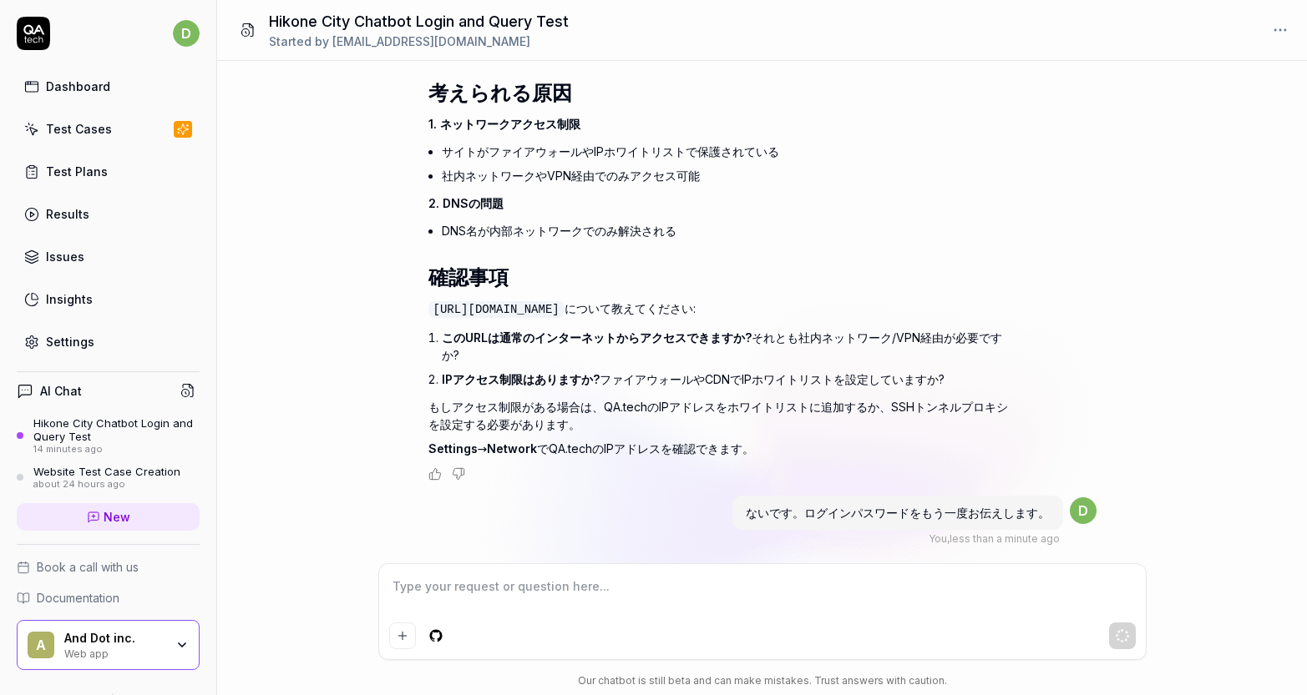
click at [681, 570] on div at bounding box center [762, 611] width 766 height 95
paste textarea "$#k0m1n4m1"
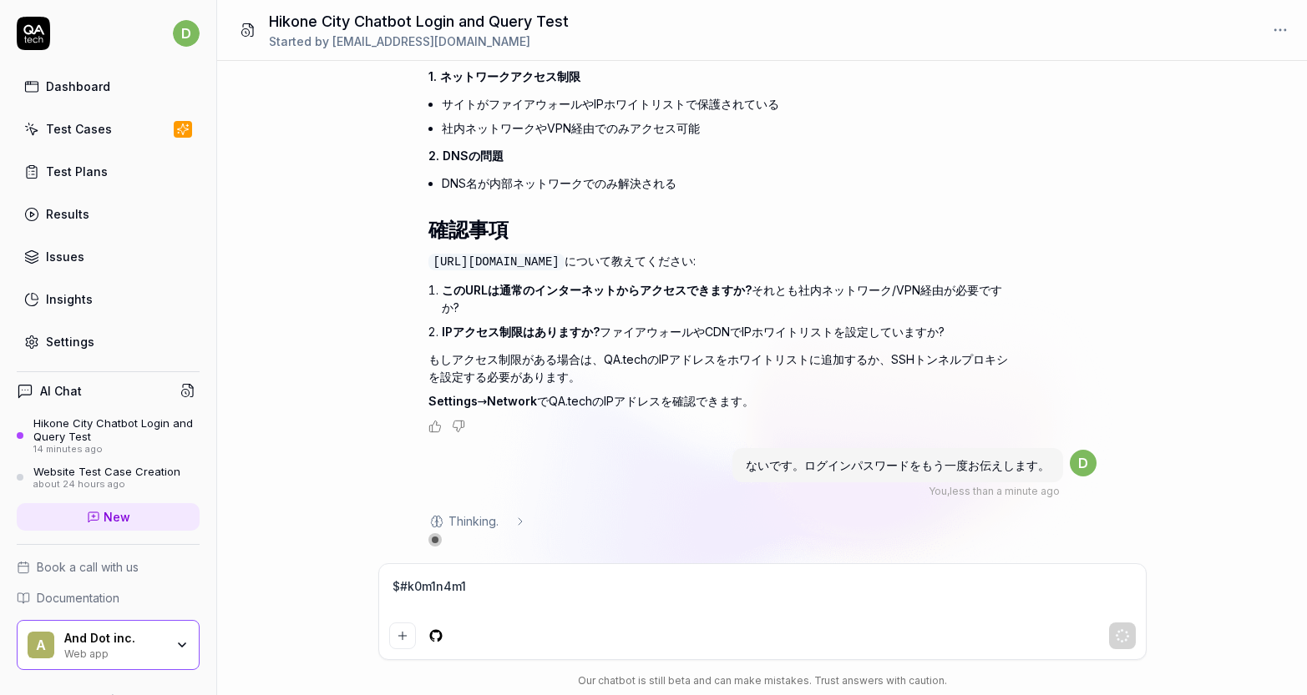
scroll to position [2740, 0]
click at [411, 639] on button "Add attachment" at bounding box center [402, 636] width 27 height 27
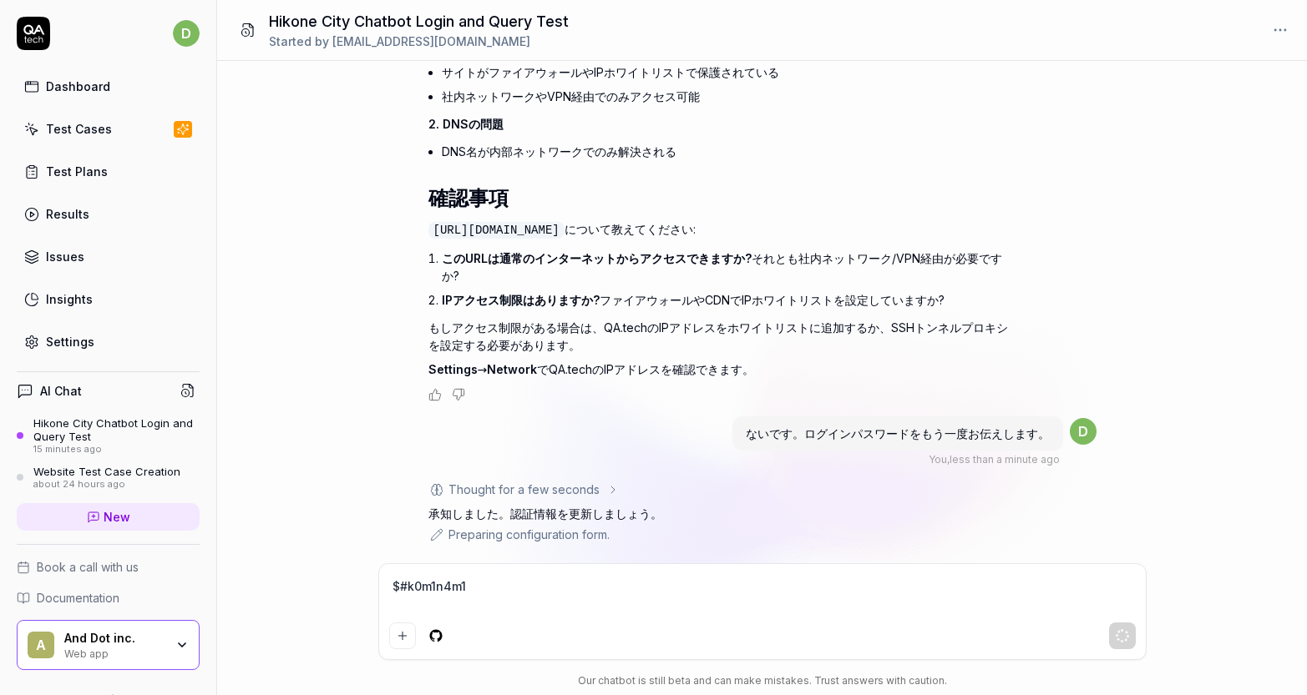
click at [641, 597] on textarea "$#k0m1n4m1" at bounding box center [762, 595] width 746 height 42
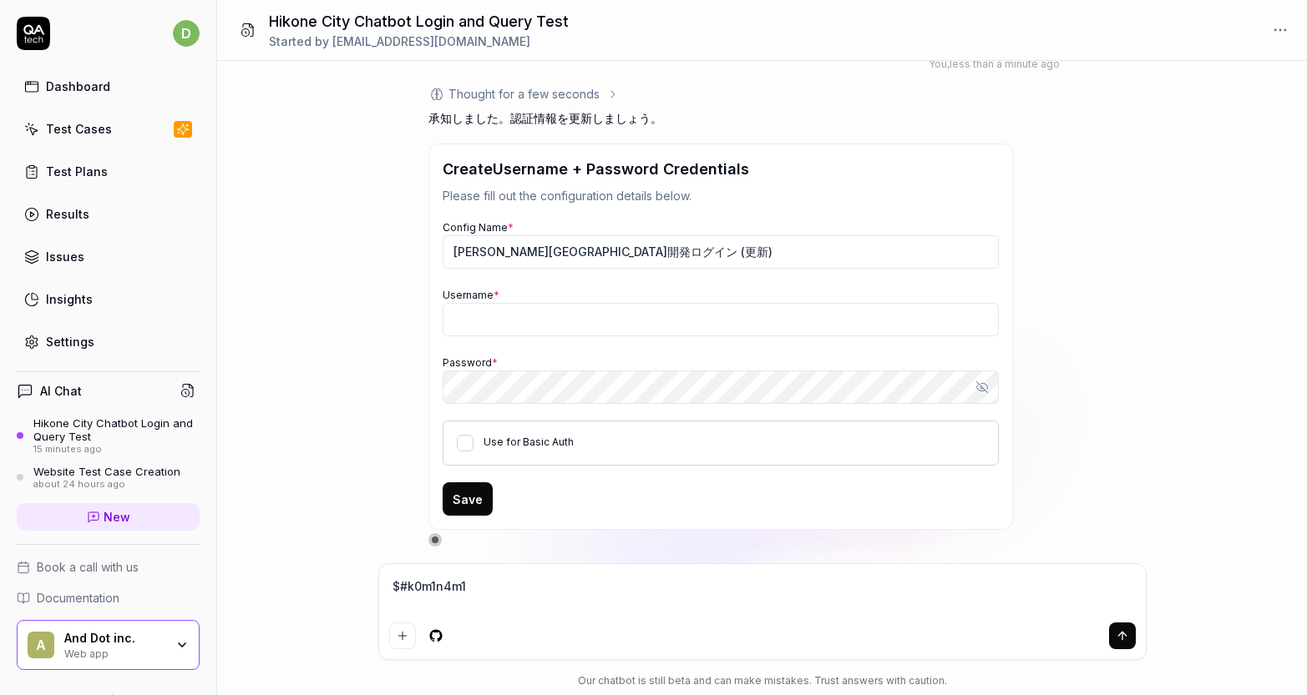
scroll to position [3174, 0]
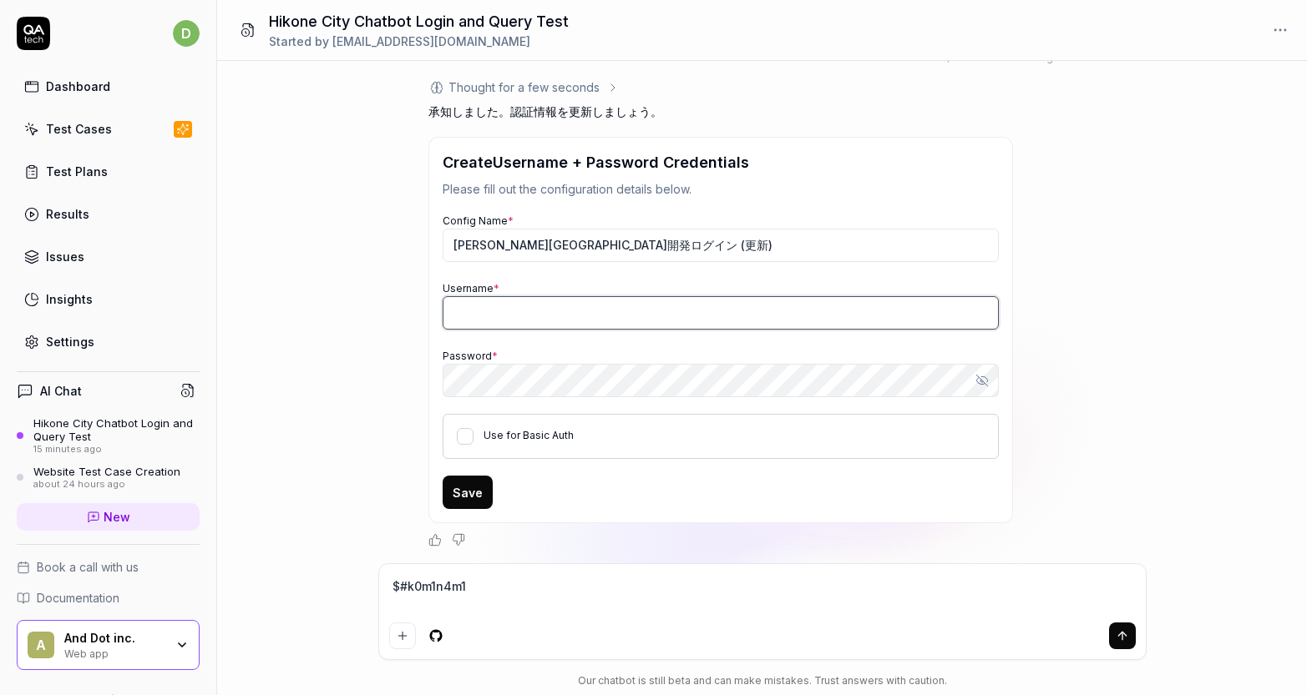
click at [556, 316] on input "Username *" at bounding box center [721, 312] width 556 height 33
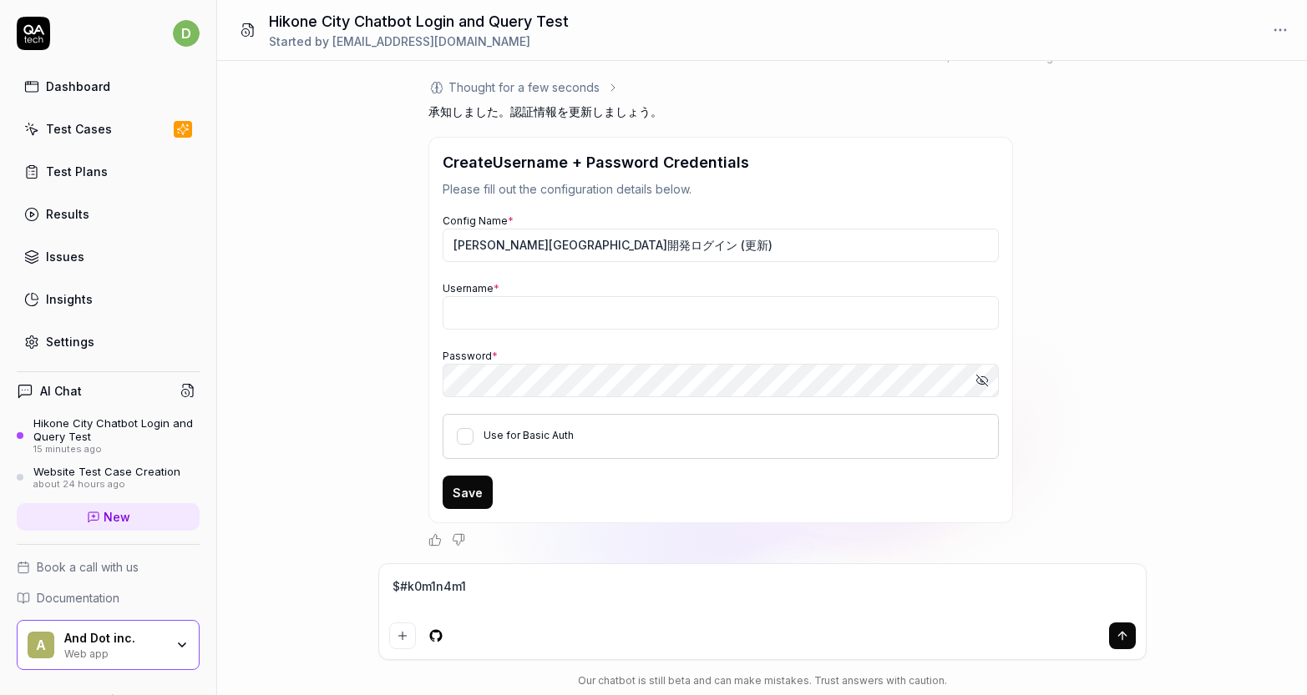
click at [972, 382] on button "Show password" at bounding box center [981, 380] width 33 height 33
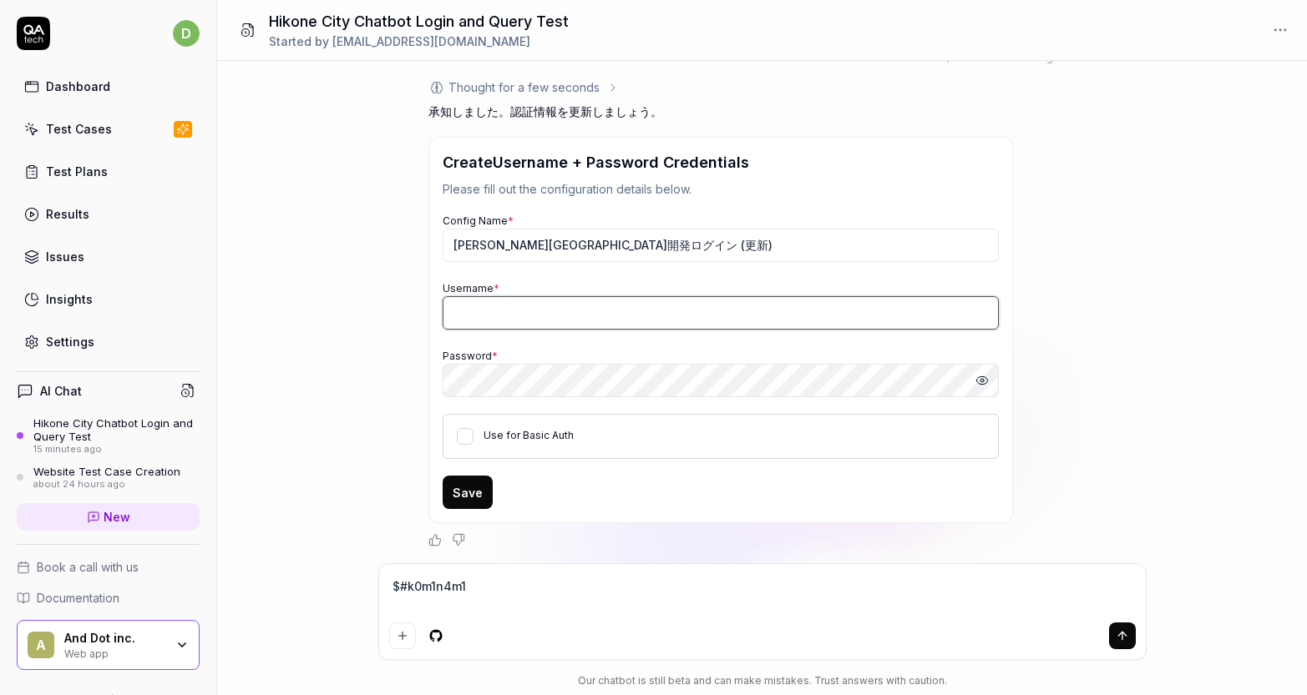
click at [766, 313] on input "Username *" at bounding box center [721, 312] width 556 height 33
paste input "[PERSON_NAME][EMAIL_ADDRESS][DOMAIN_NAME]"
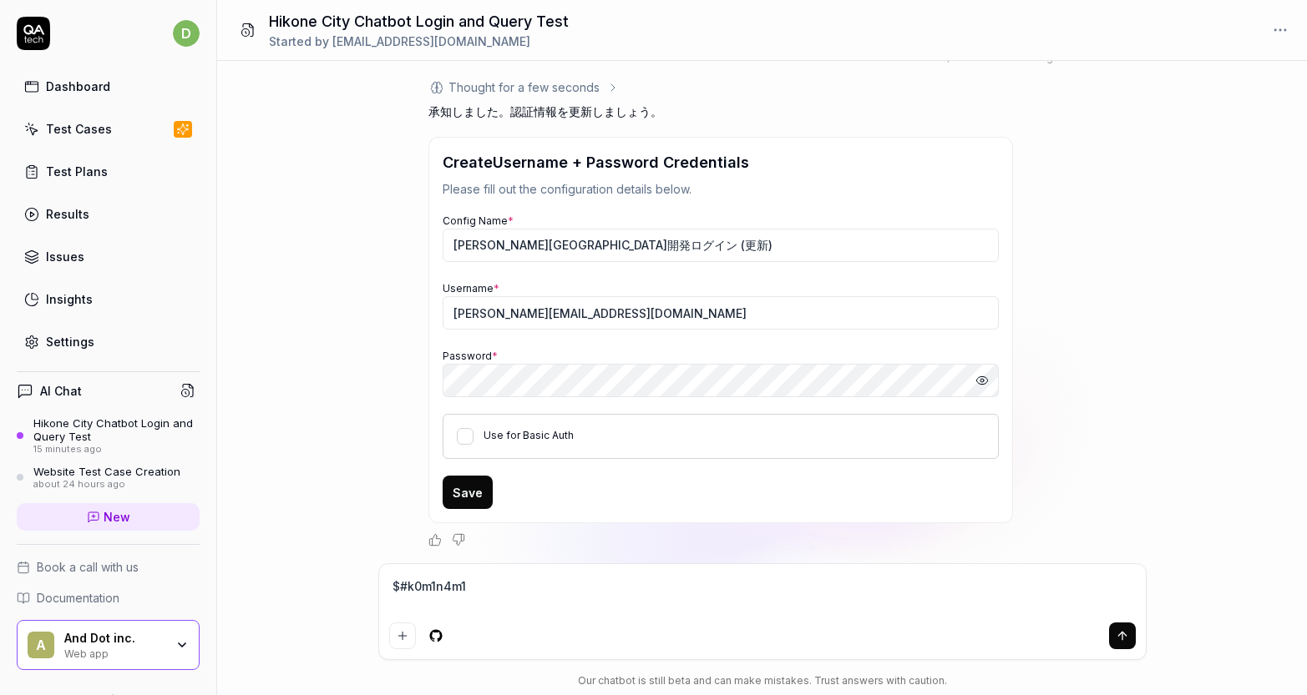
click at [473, 498] on button "Save" at bounding box center [468, 492] width 50 height 33
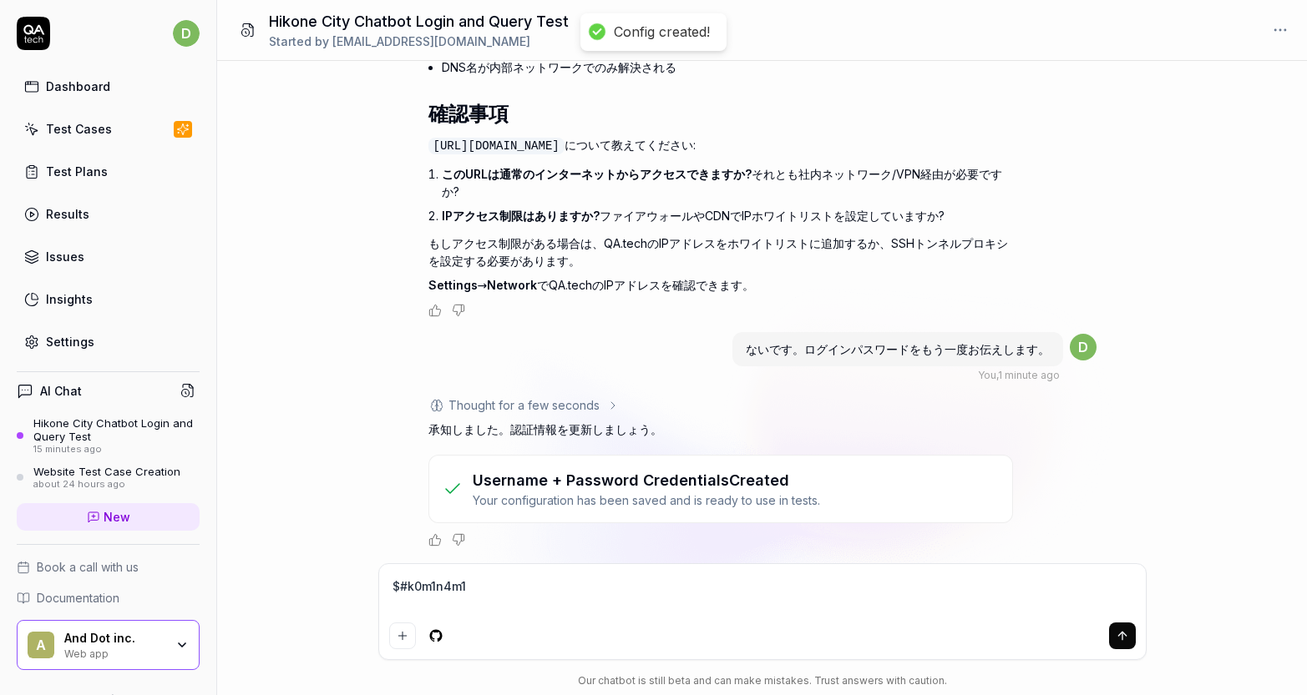
click at [528, 573] on div "$#k0m1n4m1" at bounding box center [762, 611] width 766 height 95
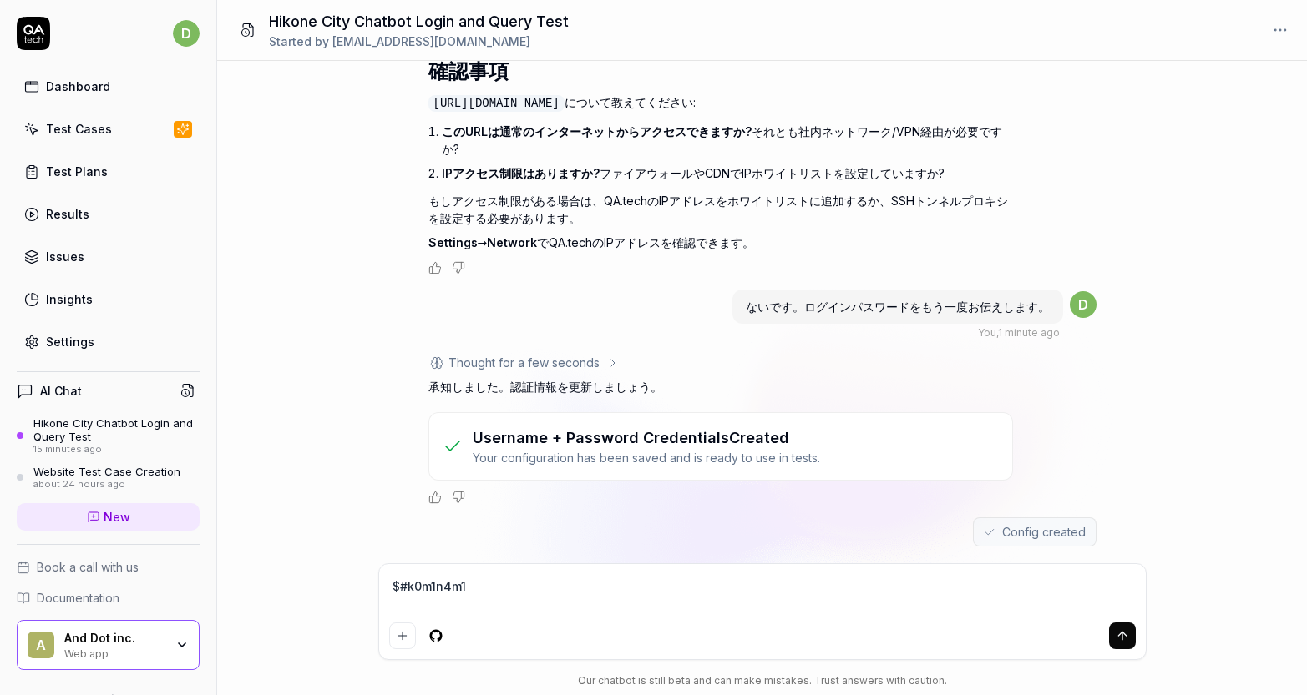
scroll to position [2899, 0]
drag, startPoint x: 521, startPoint y: 579, endPoint x: 370, endPoint y: 582, distance: 151.2
click at [370, 582] on div "You , 15 minutes ago d Thought for a few seconds このテストケースを作成する前に、いくつか確認させてください。…" at bounding box center [762, 378] width 1090 height 635
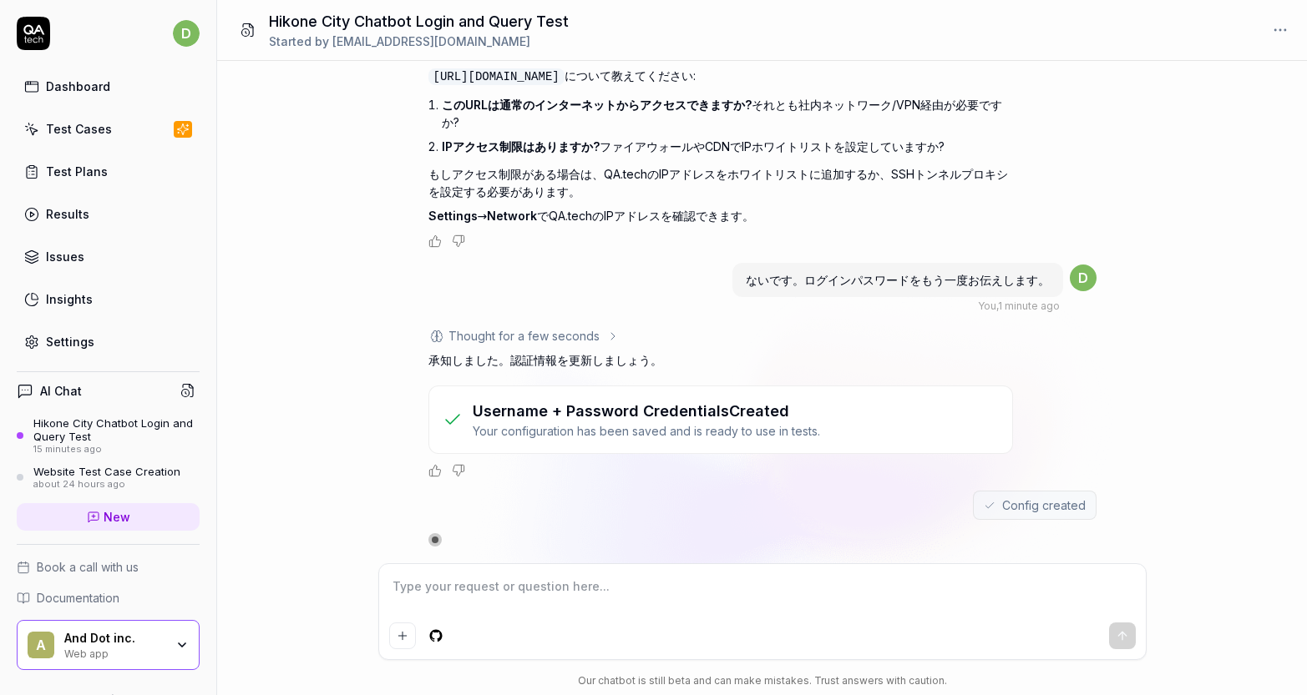
scroll to position [2926, 0]
click at [593, 421] on h3 "Username + Password Credentials Created" at bounding box center [646, 411] width 347 height 23
click at [594, 424] on p "Your configuration has been saved and is ready to use in tests." at bounding box center [646, 431] width 347 height 18
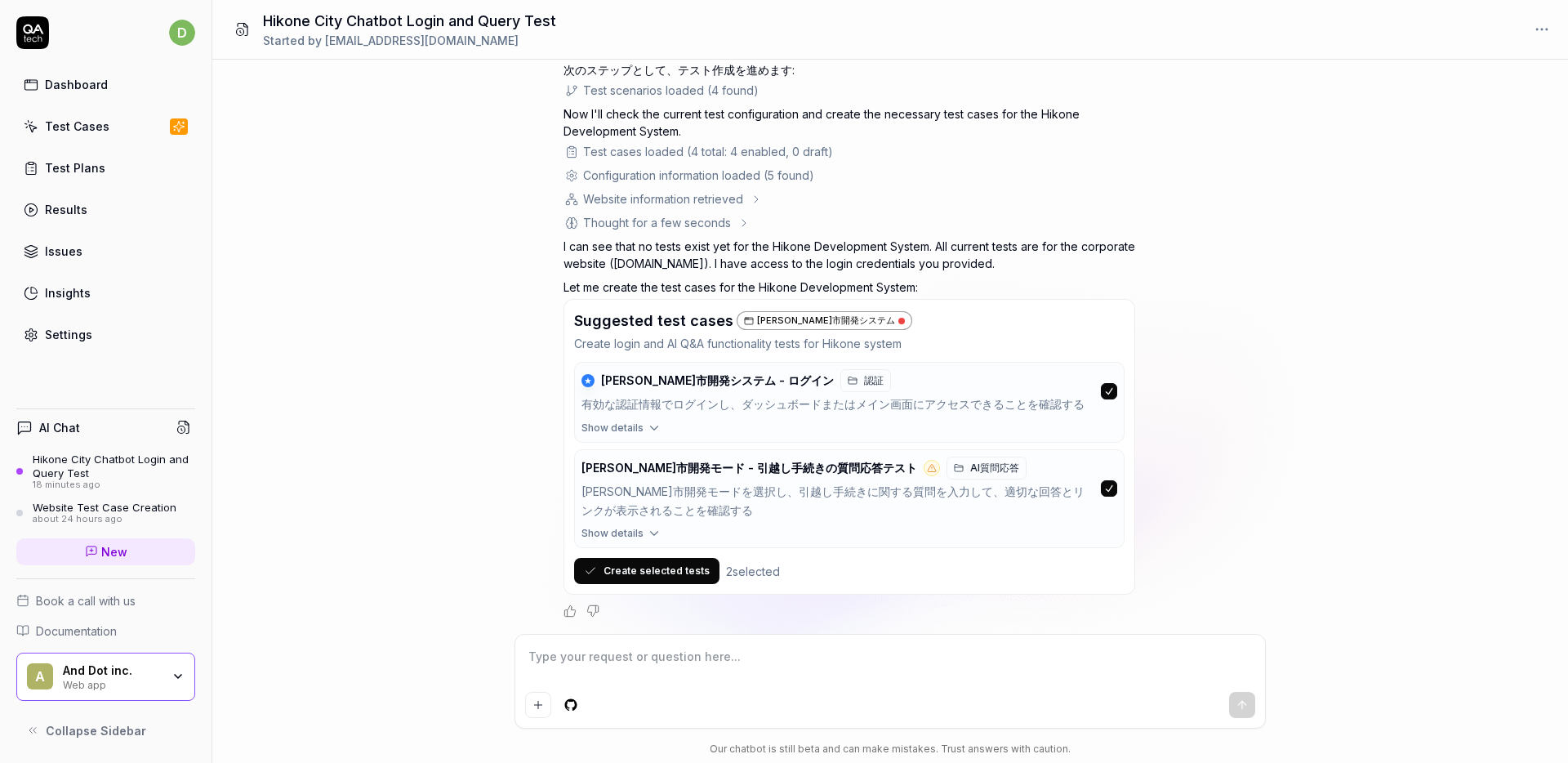
scroll to position [3520, 0]
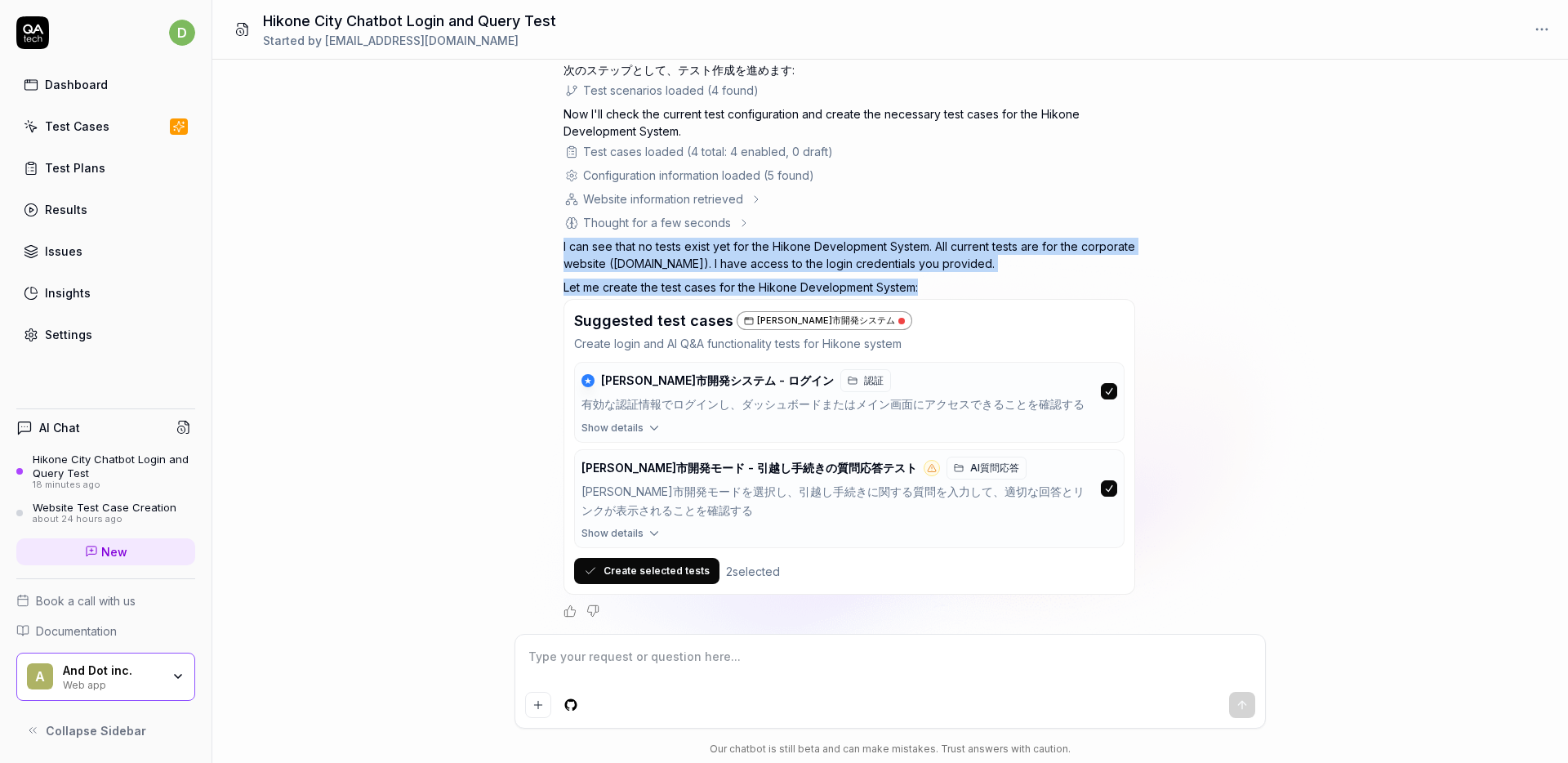
drag, startPoint x: 557, startPoint y: 245, endPoint x: 965, endPoint y: 286, distance: 410.1
click at [965, 286] on div "You , 18 minutes ago d Thought for a few seconds このテストケースを作成する前に、いくつか確認させてください。…" at bounding box center [890, 346] width 1356 height 574
copy div "I can see that no tests exist yet for the Hikone Development System. All curren…"
click at [693, 570] on button "Create selected tests" at bounding box center [647, 570] width 146 height 26
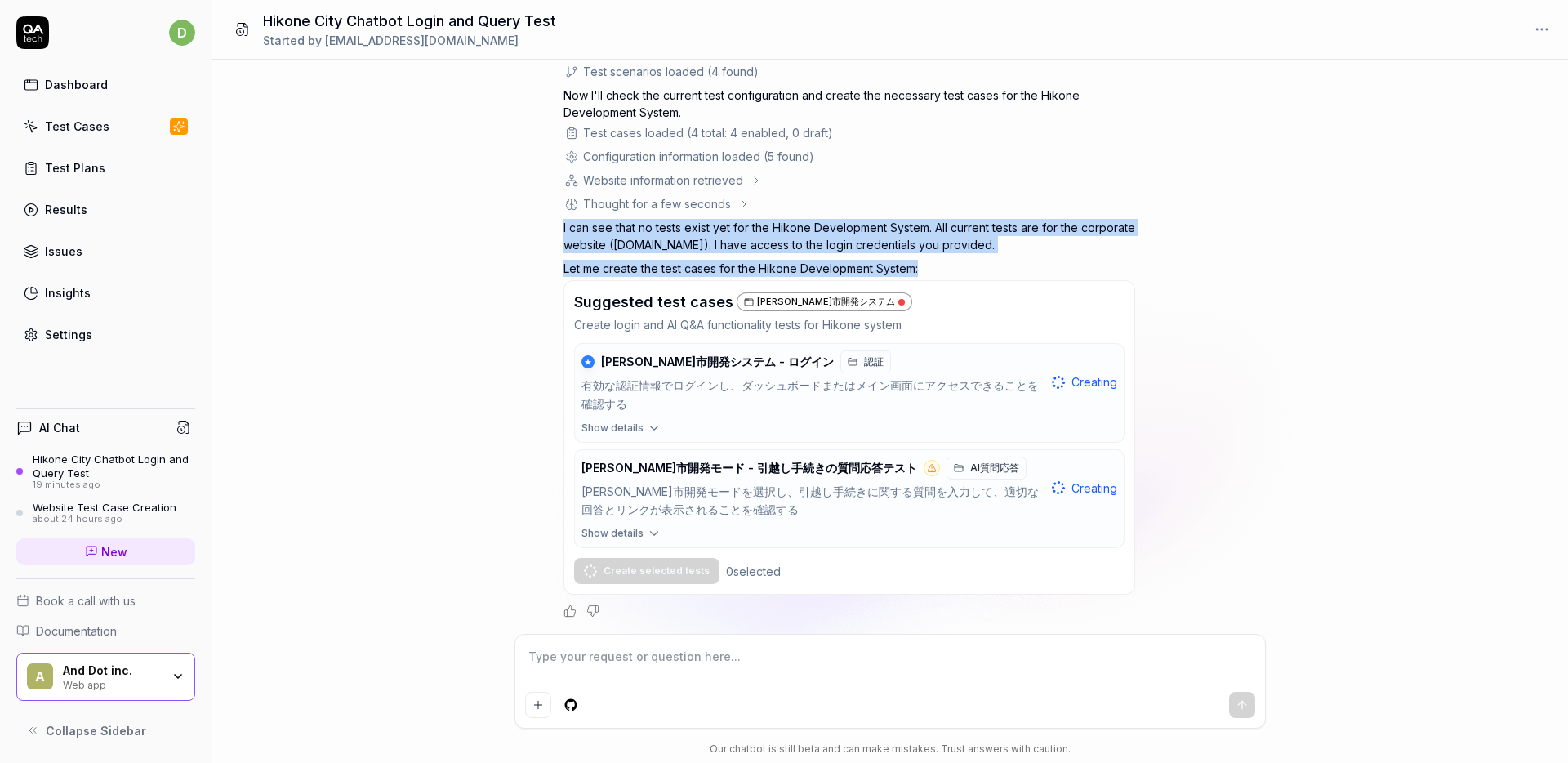
scroll to position [3584, 0]
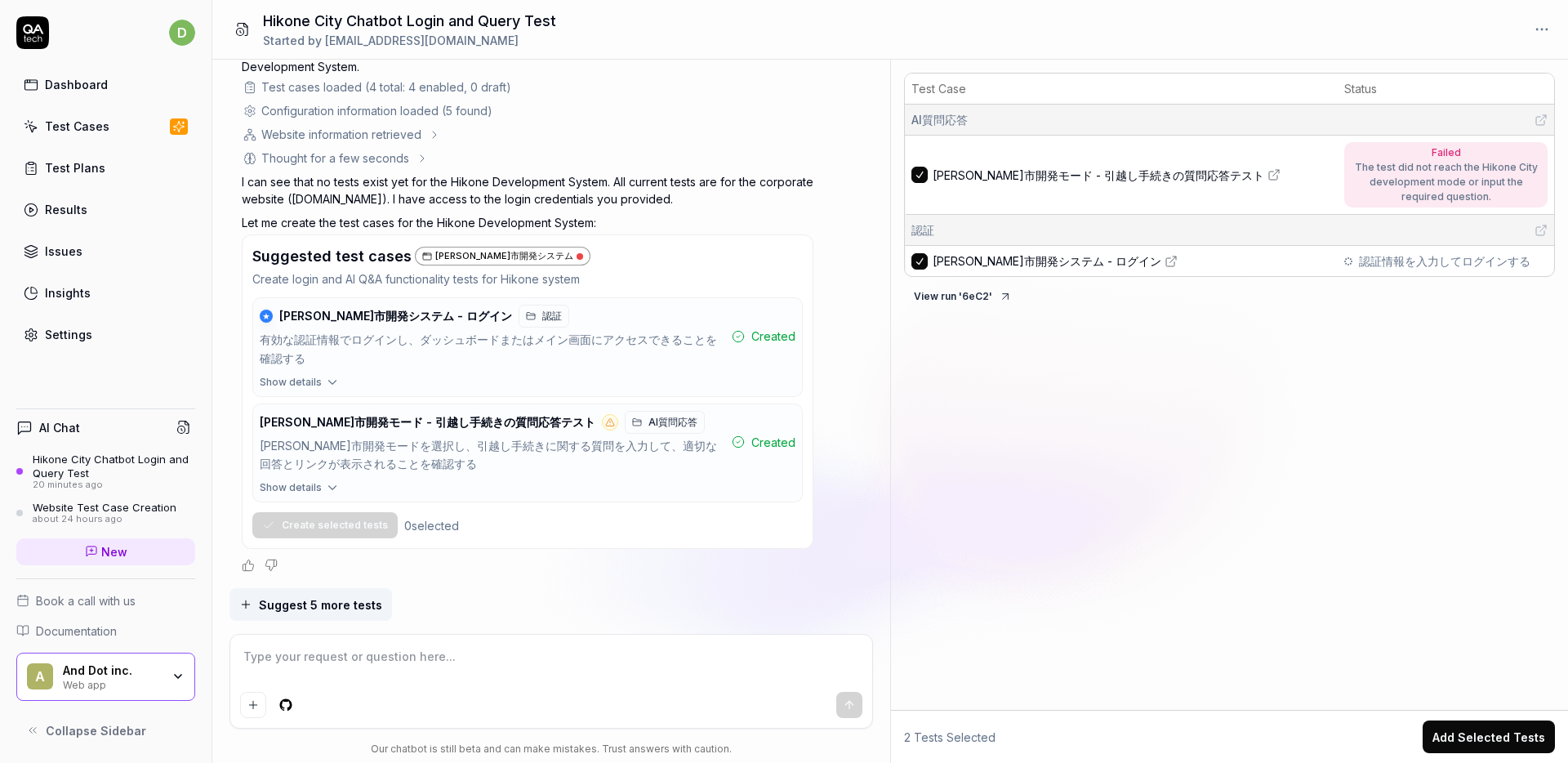
click at [1277, 185] on div "The test did not reach the Hikone City development mode or input the required q…" at bounding box center [1446, 182] width 187 height 44
click at [1277, 183] on div "The test did not reach the Hikone City development mode or input the required q…" at bounding box center [1446, 182] width 187 height 44
click at [1024, 264] on span "彦根市開発システム - ログイン" at bounding box center [1047, 263] width 229 height 18
click at [1269, 176] on icon at bounding box center [1273, 175] width 8 height 8
click at [1165, 261] on icon at bounding box center [1171, 262] width 13 height 13
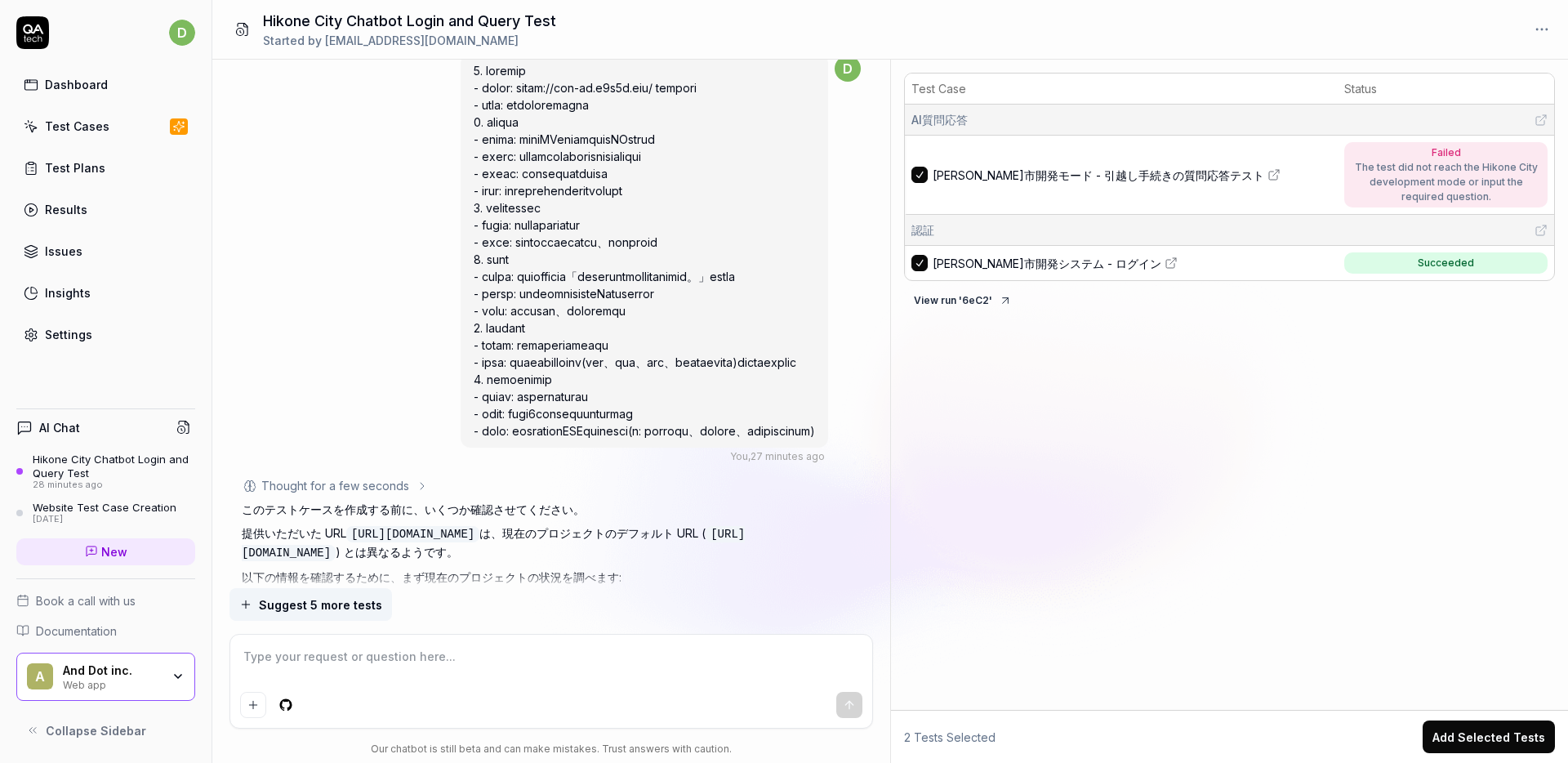
scroll to position [0, 0]
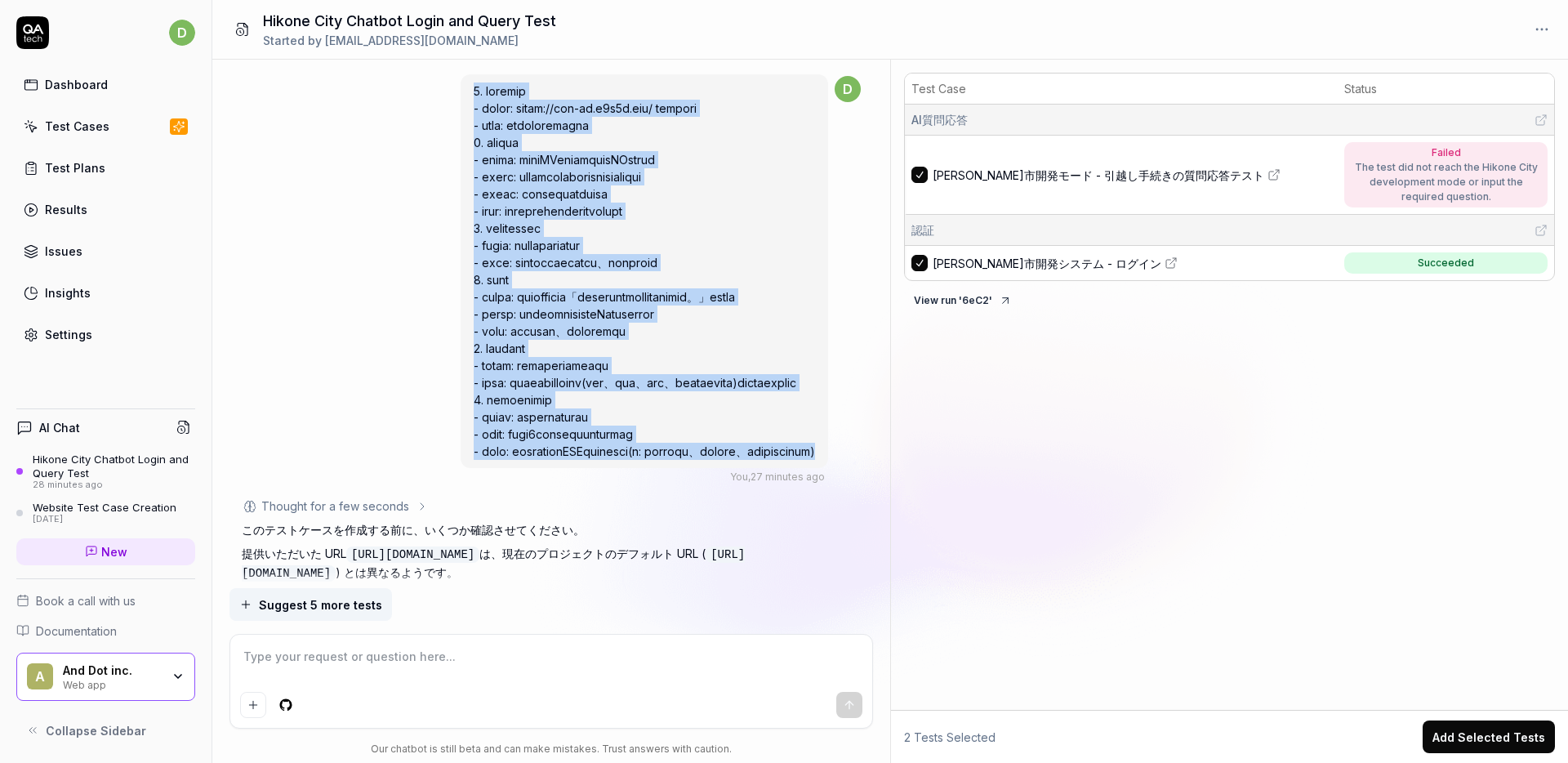
drag, startPoint x: 300, startPoint y: 87, endPoint x: 485, endPoint y: 486, distance: 439.8
click at [487, 468] on div at bounding box center [645, 271] width 368 height 393
click at [473, 325] on span at bounding box center [644, 271] width 341 height 374
drag, startPoint x: 302, startPoint y: 94, endPoint x: 474, endPoint y: 473, distance: 416.2
click at [474, 458] on span at bounding box center [644, 271] width 341 height 374
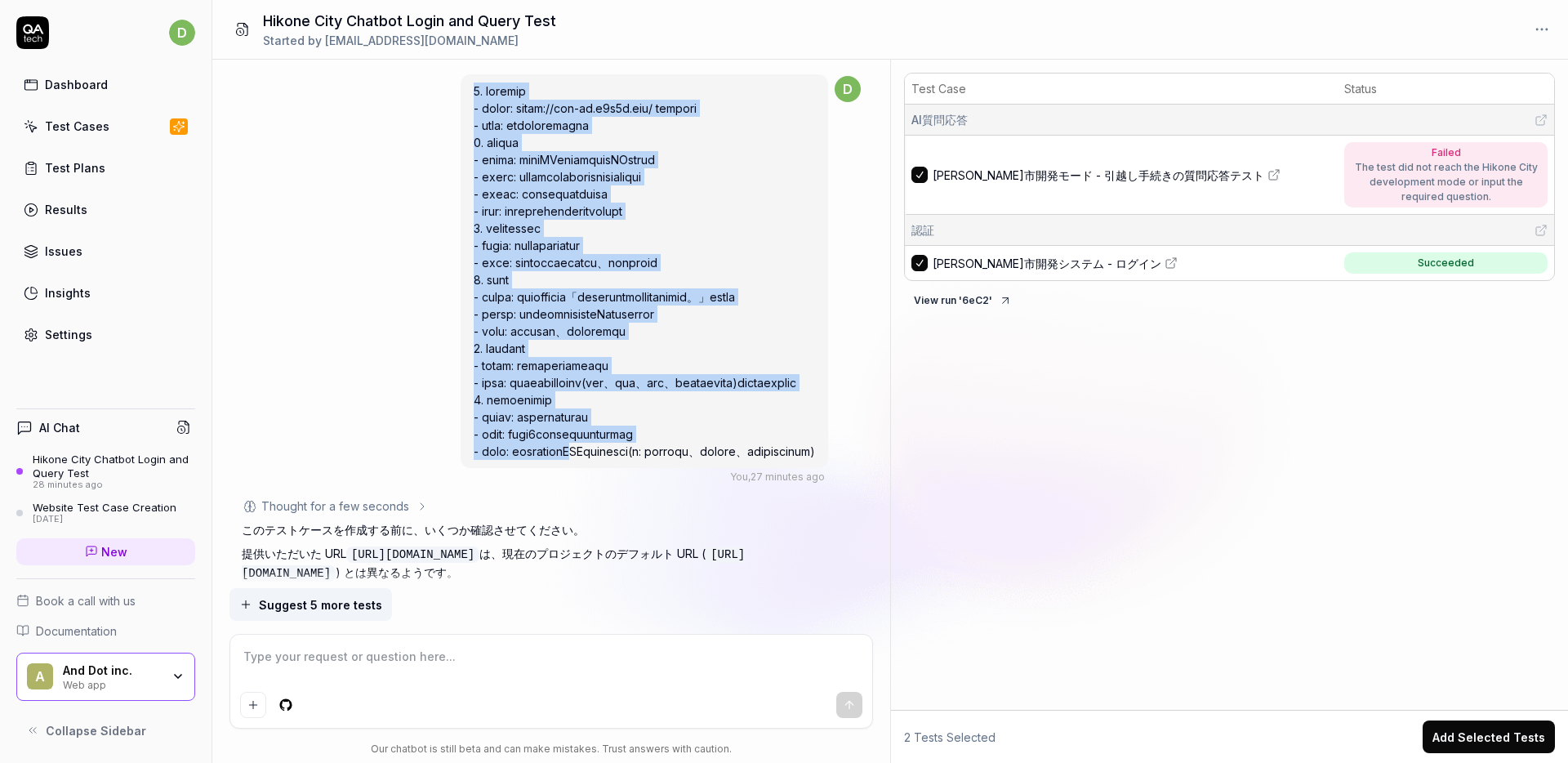
scroll to position [48, 0]
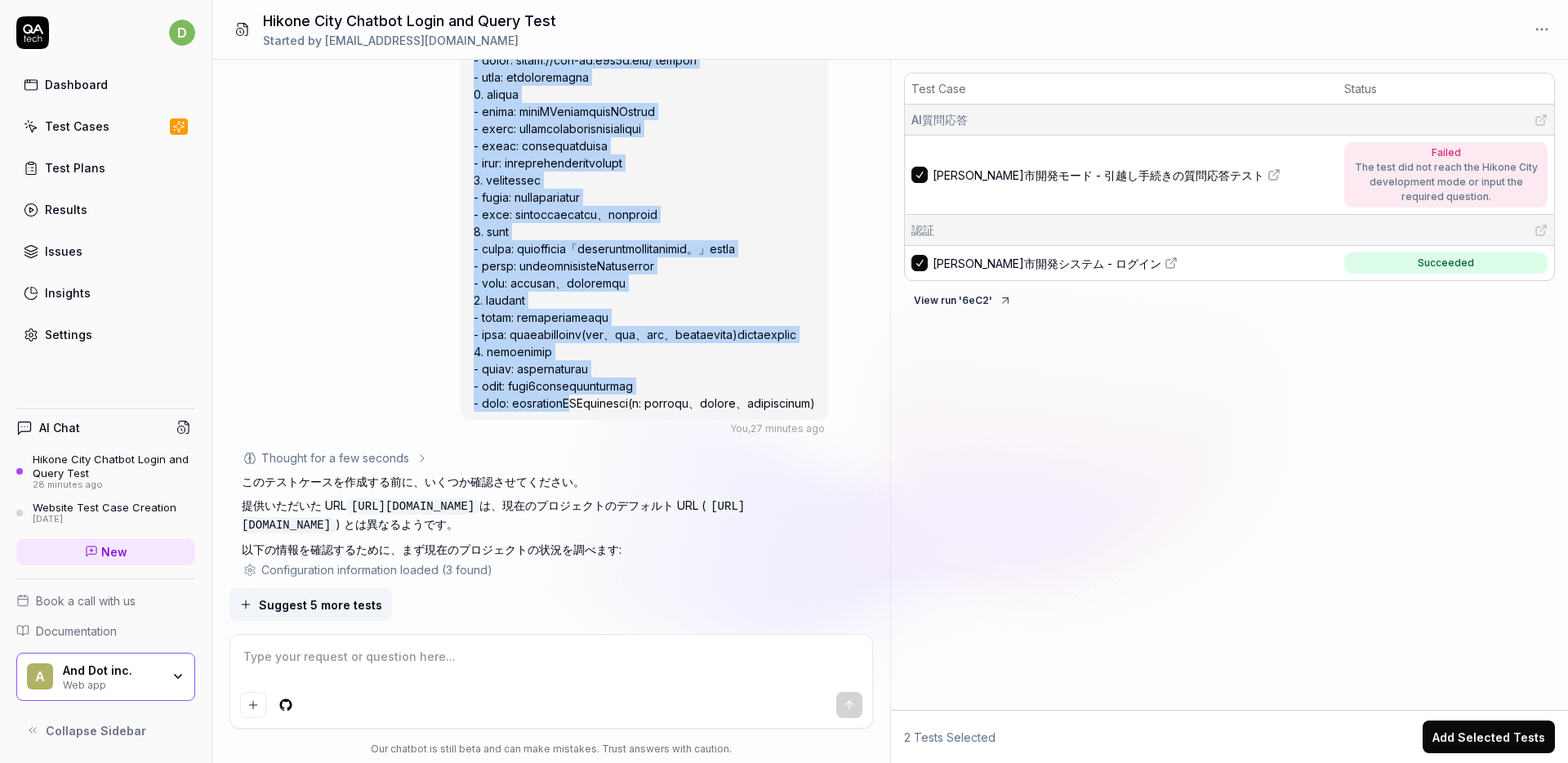
click at [473, 315] on span at bounding box center [644, 223] width 341 height 374
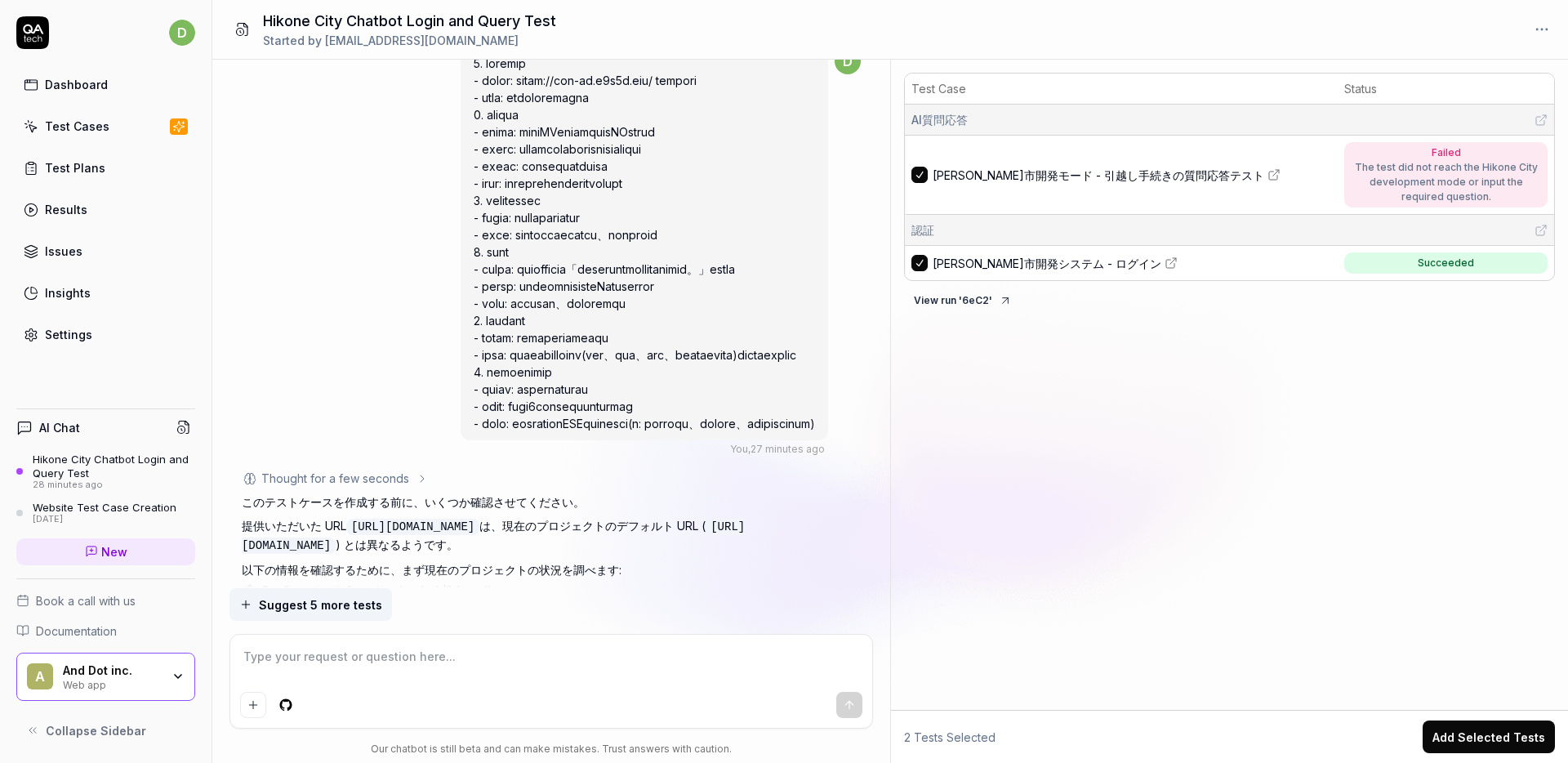
scroll to position [7, 0]
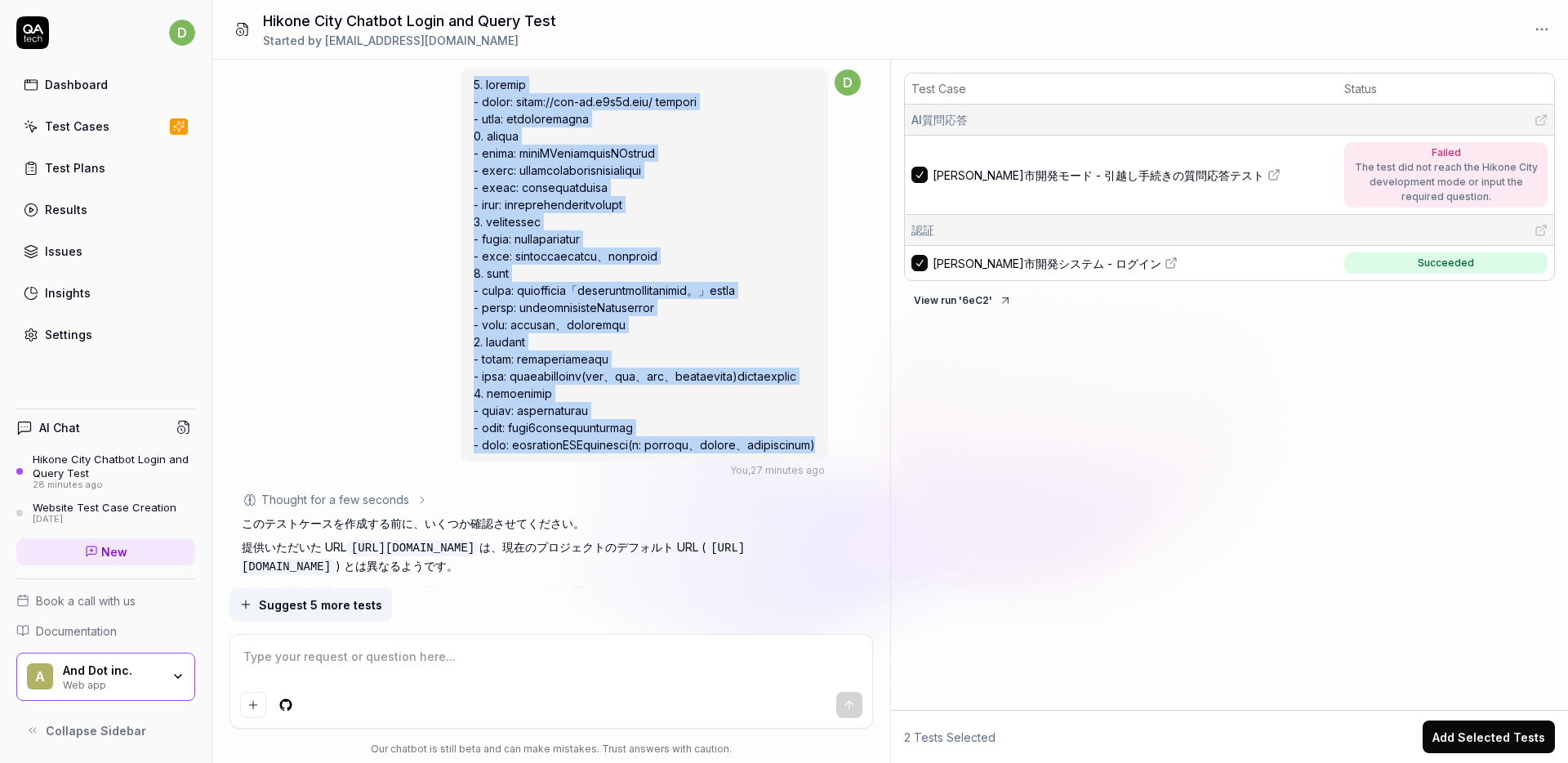
drag, startPoint x: 303, startPoint y: 86, endPoint x: 453, endPoint y: 483, distance: 424.4
click at [461, 462] on div at bounding box center [645, 264] width 368 height 393
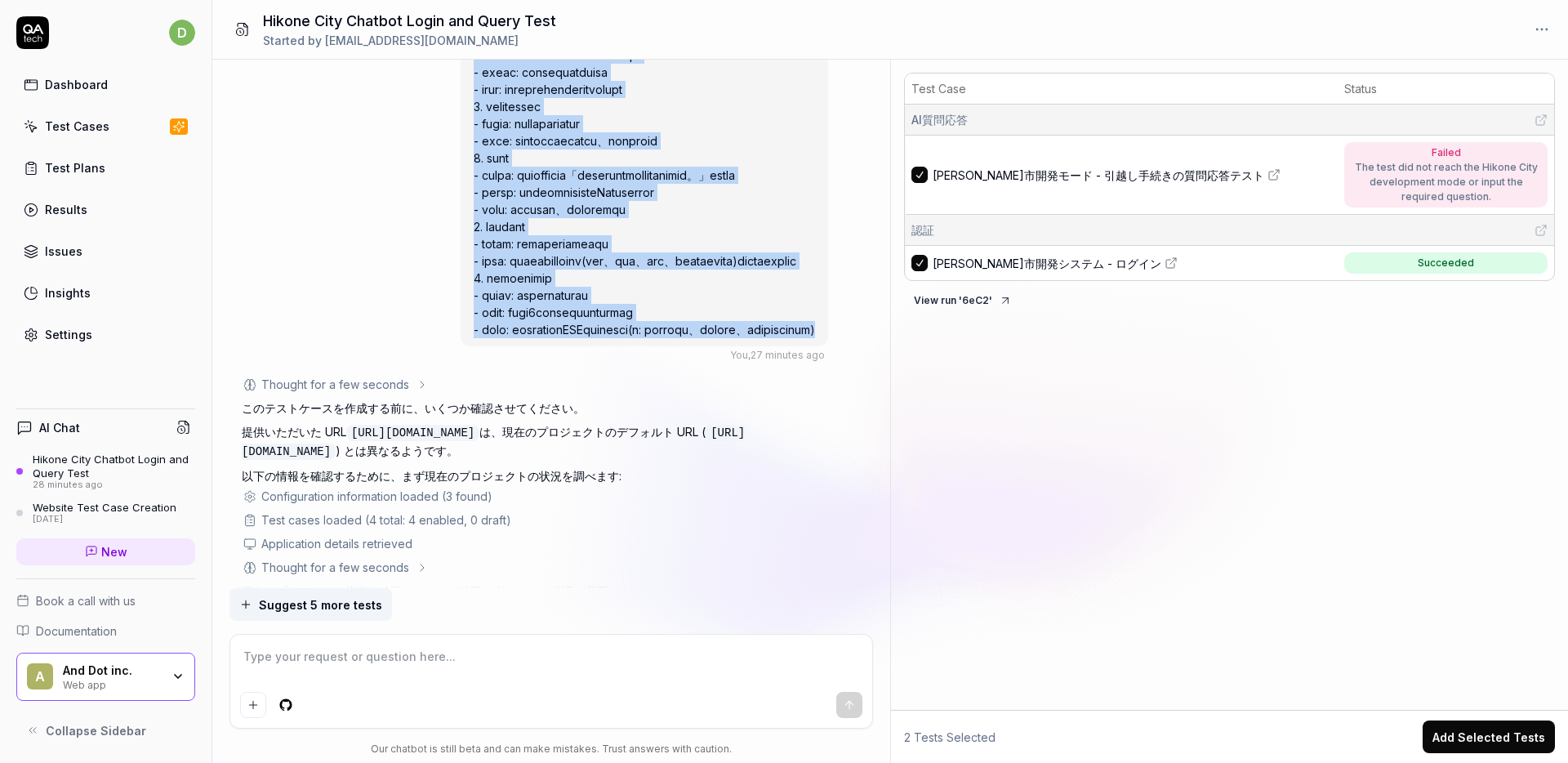
scroll to position [143, 0]
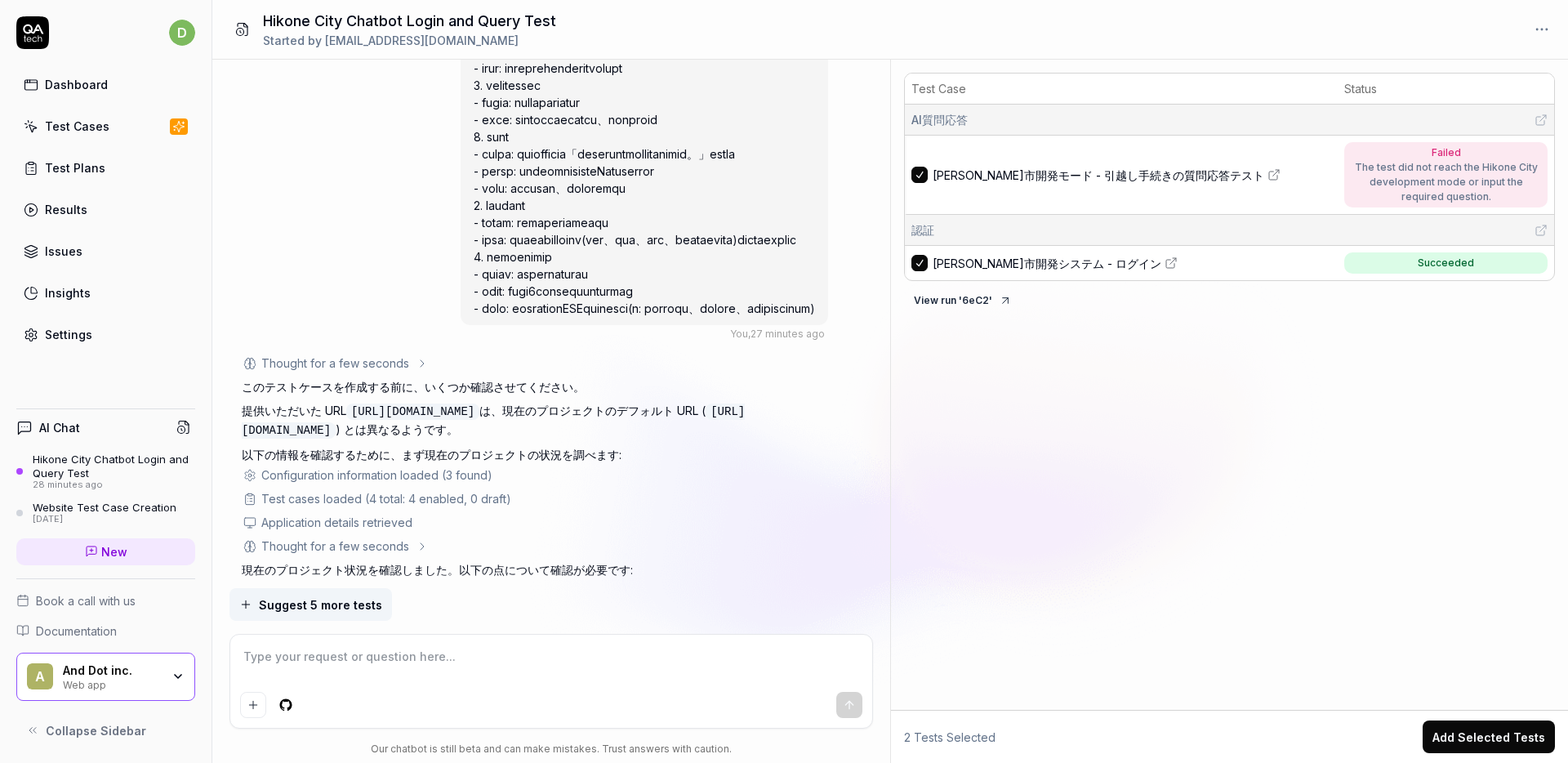
click at [412, 420] on code "[URL][DOMAIN_NAME]" at bounding box center [413, 411] width 133 height 17
drag, startPoint x: 355, startPoint y: 443, endPoint x: 527, endPoint y: 449, distance: 172.1
click at [479, 420] on code "[URL][DOMAIN_NAME]" at bounding box center [413, 411] width 133 height 17
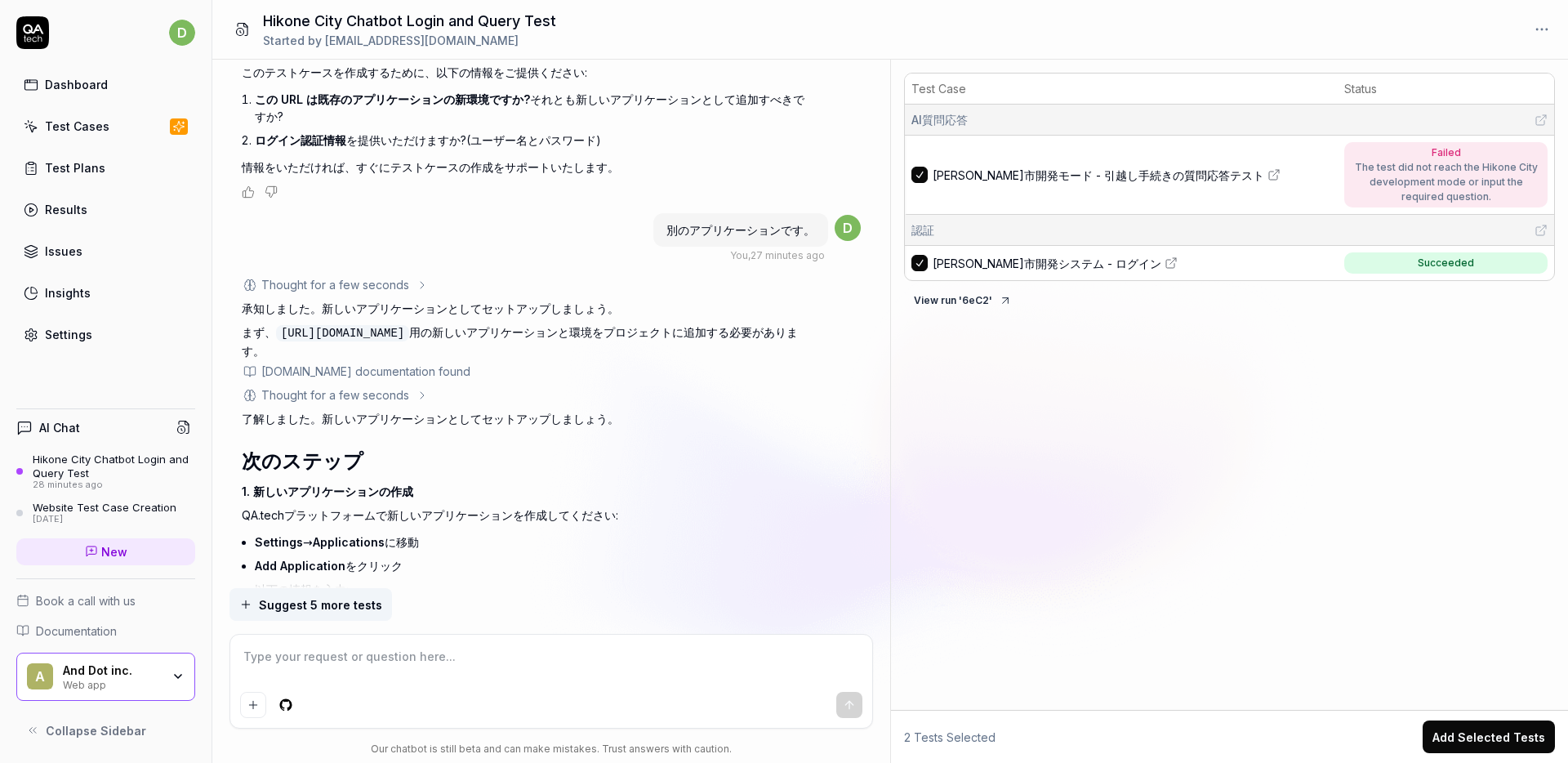
scroll to position [1044, 0]
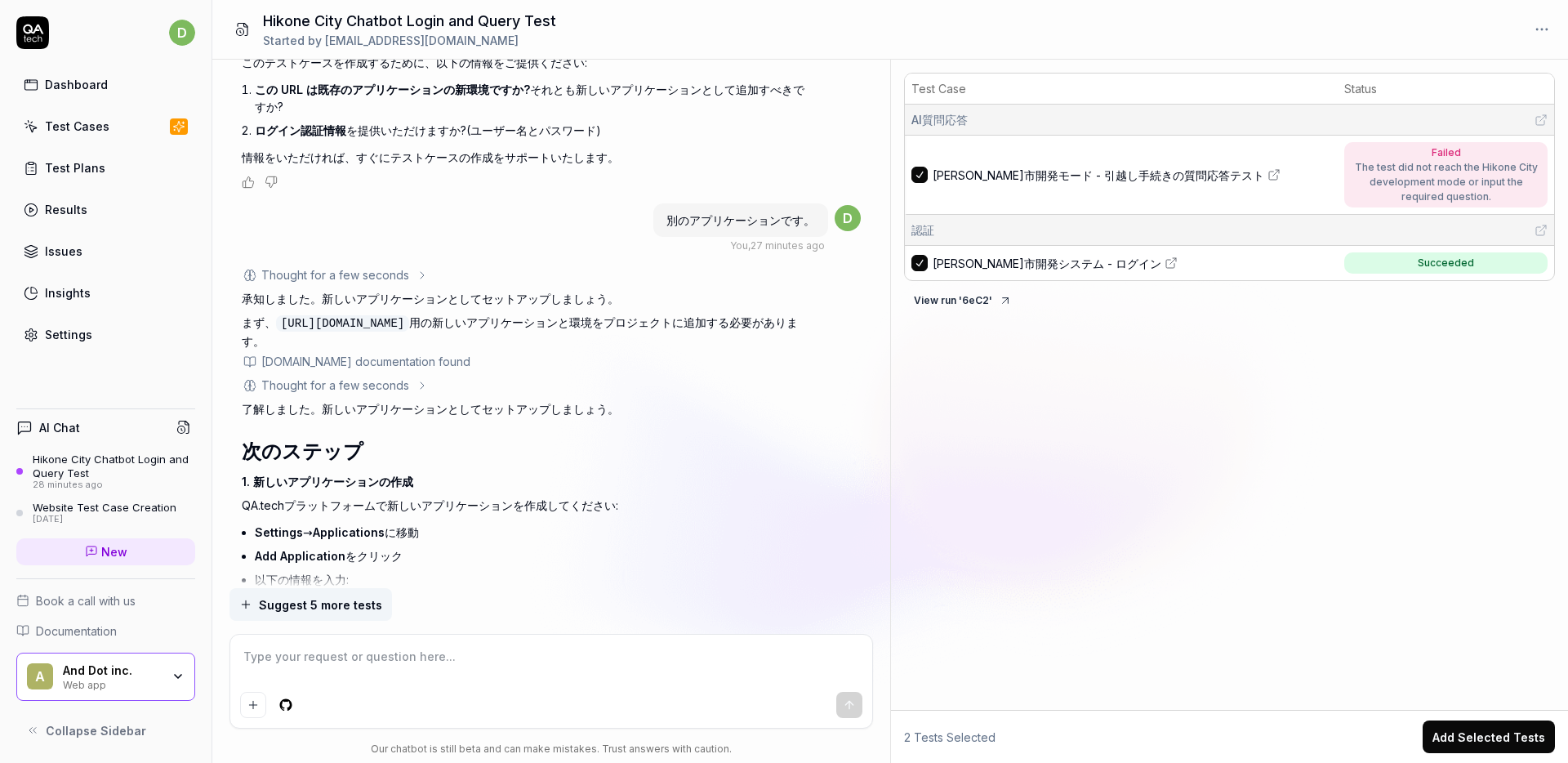
drag, startPoint x: 277, startPoint y: 374, endPoint x: 458, endPoint y: 371, distance: 181.0
click at [458, 349] on p "まず、 https://stg-kd.p0x0q.com/ 用の新しいアプリケーションと環境をプロジェクトに追加する必要があります。" at bounding box center [527, 332] width 571 height 36
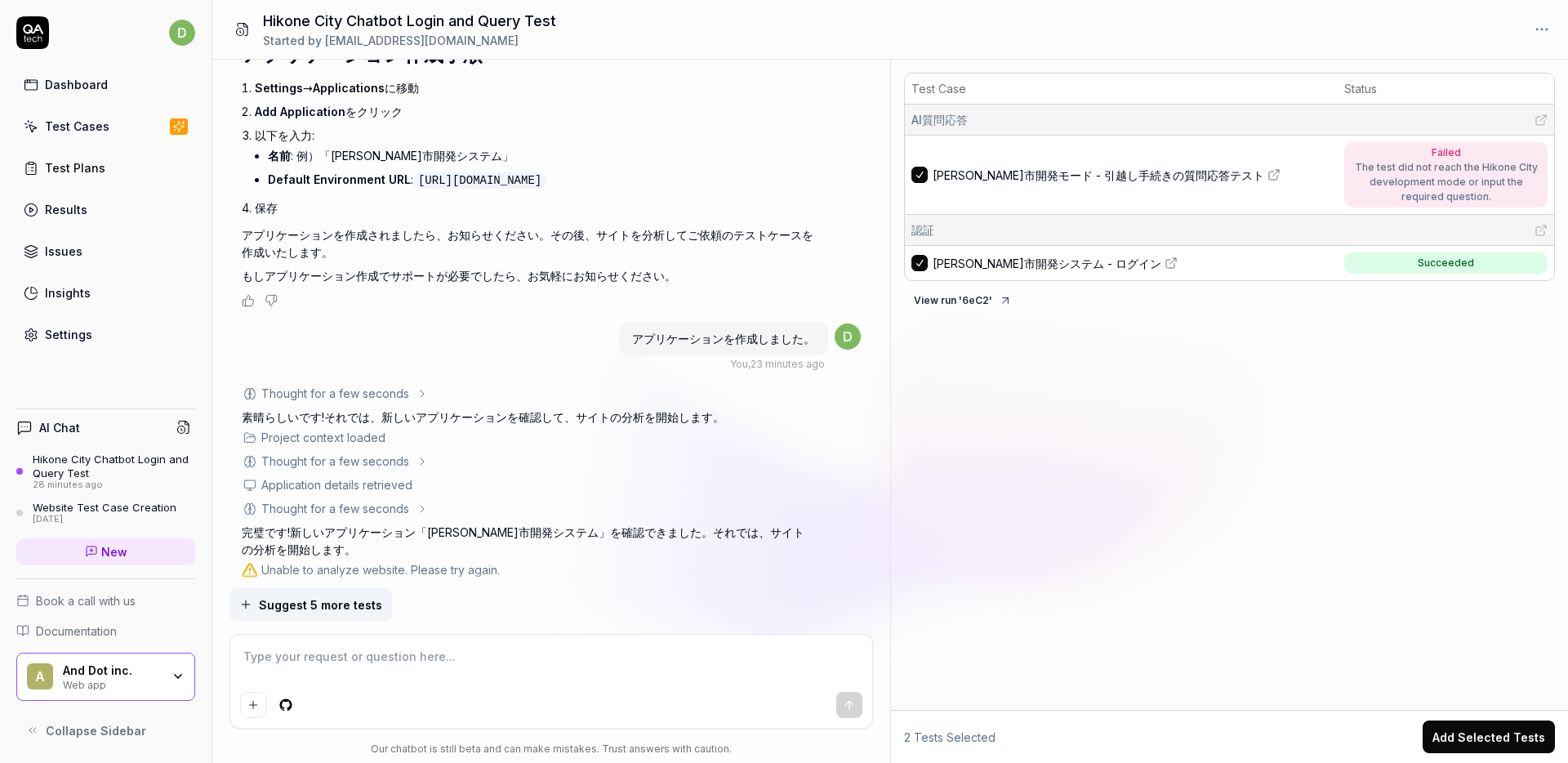
scroll to position [1976, 0]
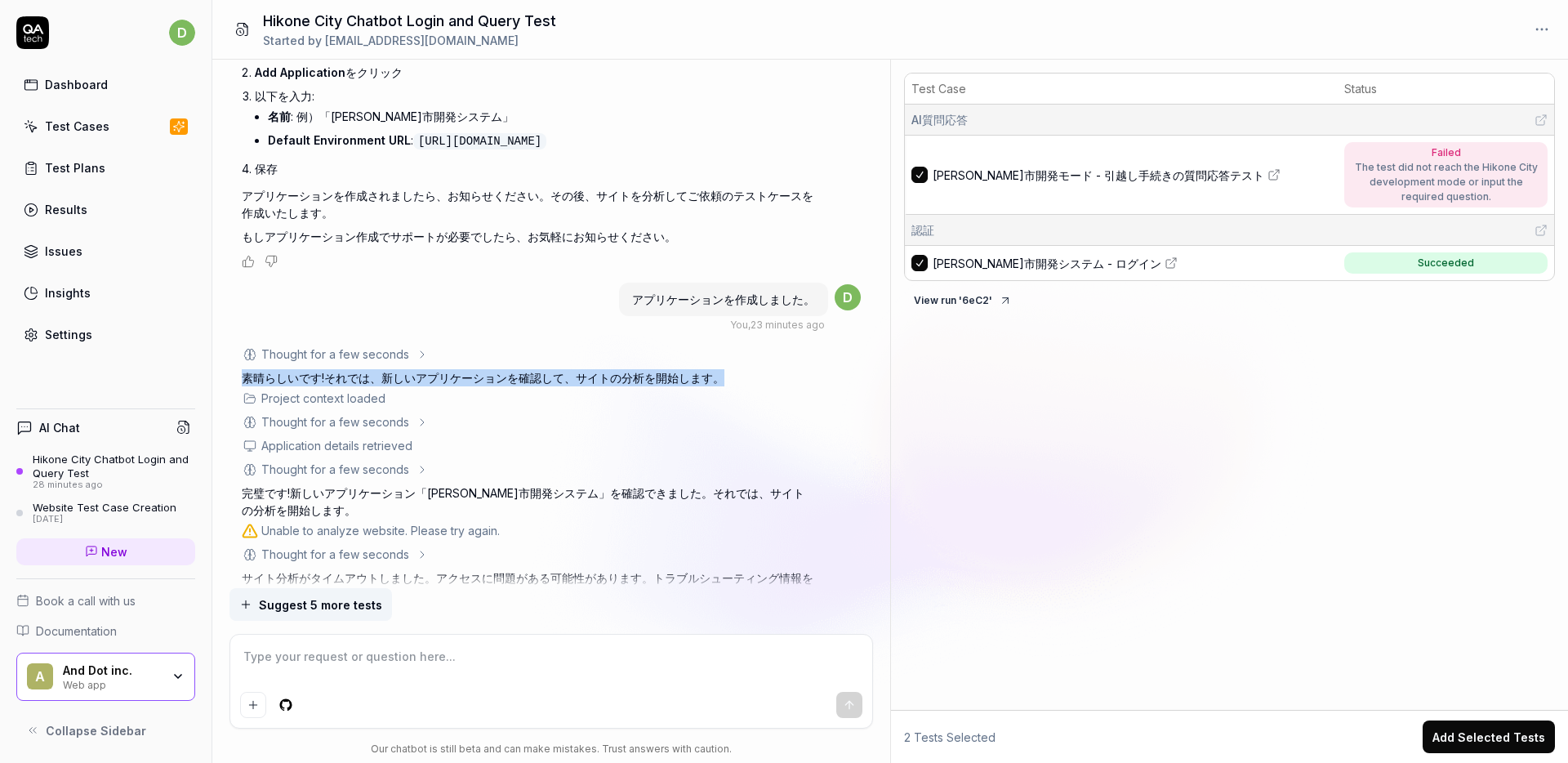
drag, startPoint x: 242, startPoint y: 421, endPoint x: 742, endPoint y: 423, distance: 500.0
click at [742, 386] on p "素晴らしいです!それでは、新しいアプリケーションを確認して、サイトの分析を開始します。" at bounding box center [527, 378] width 571 height 18
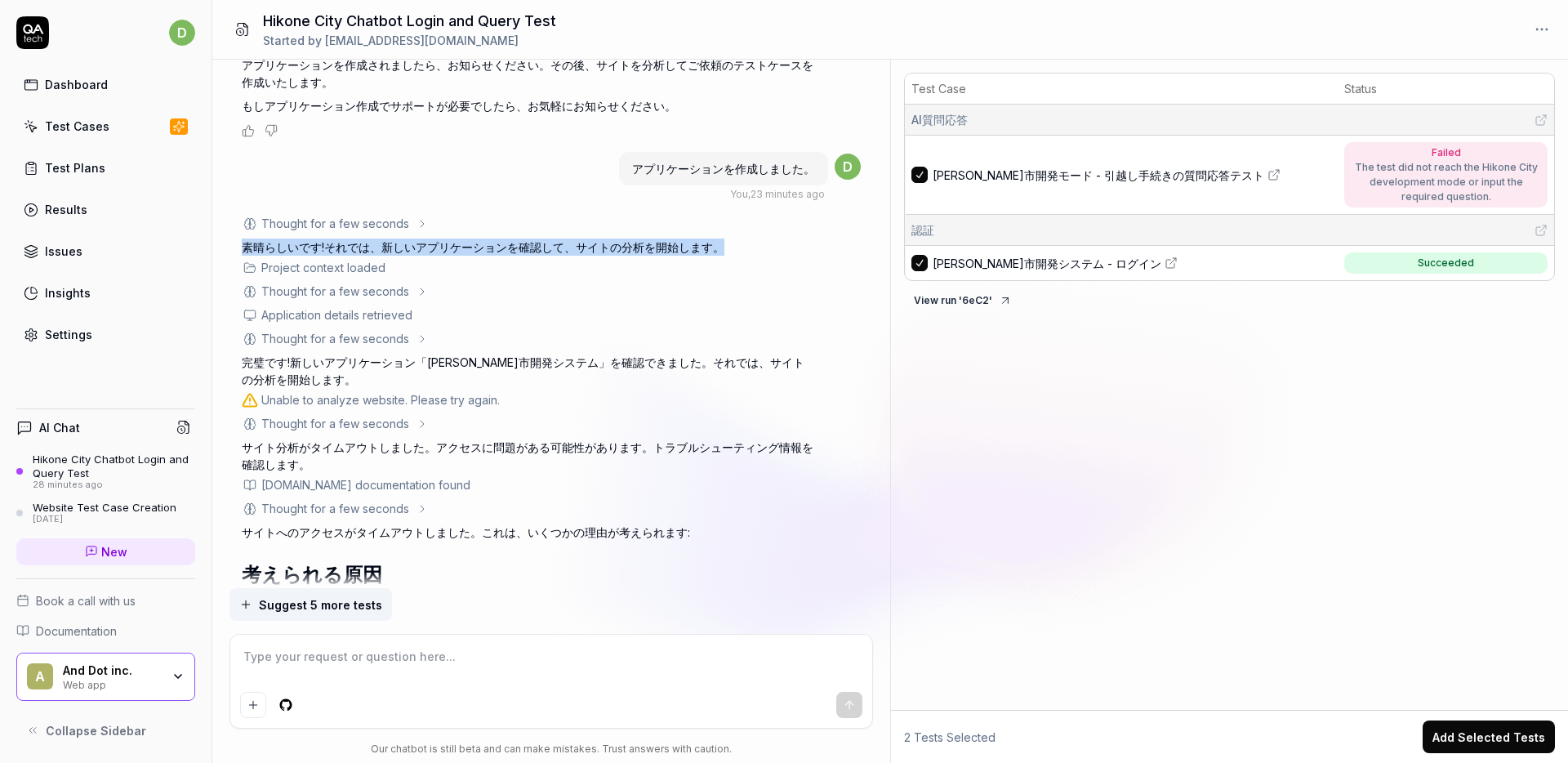
scroll to position [2152, 0]
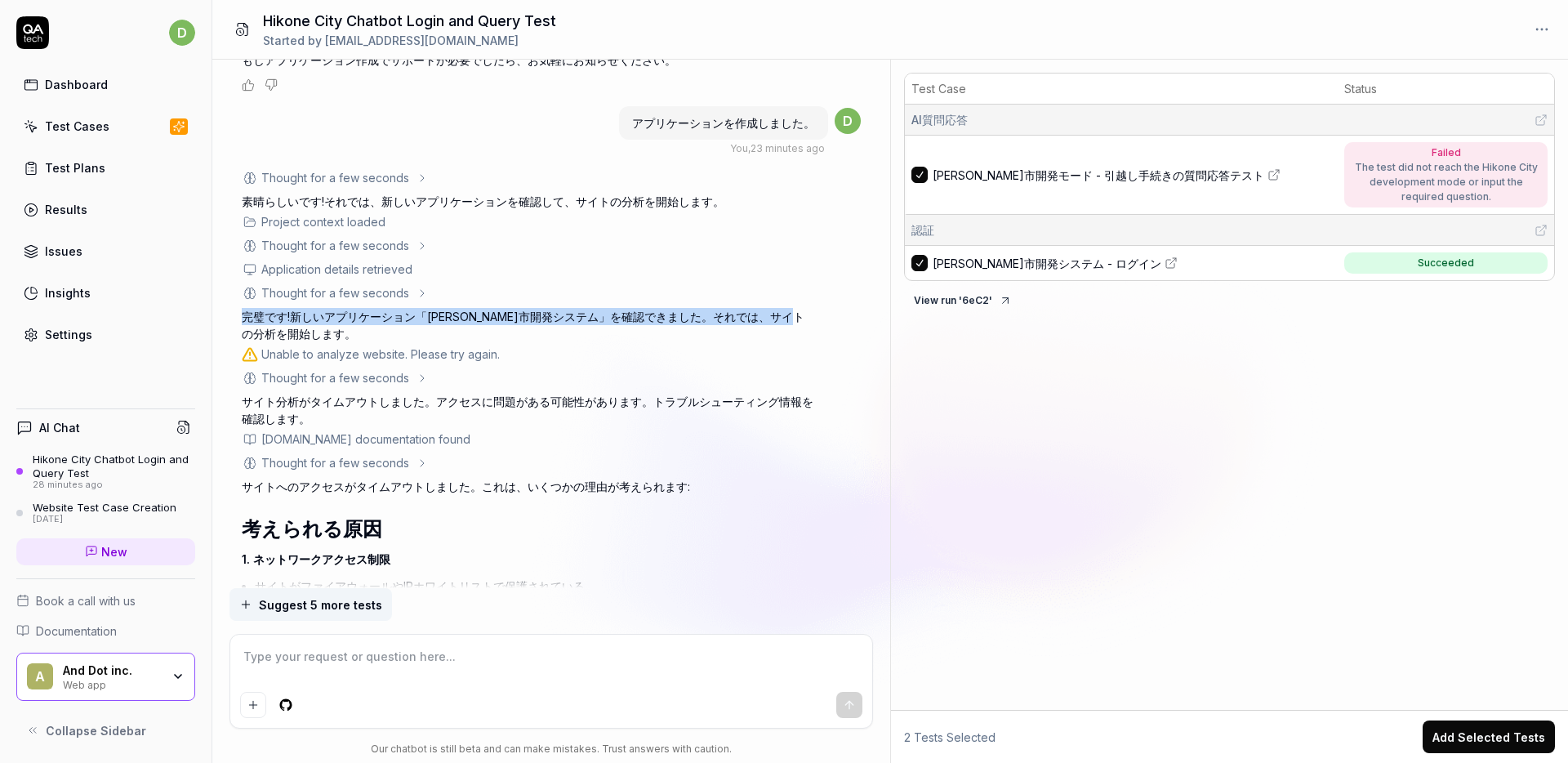
drag, startPoint x: 236, startPoint y: 358, endPoint x: 299, endPoint y: 381, distance: 67.1
click at [299, 381] on div "You , 27 minutes ago d Thought for a few seconds このテストケースを作成する前に、いくつか確認させてください。…" at bounding box center [551, 324] width 678 height 528
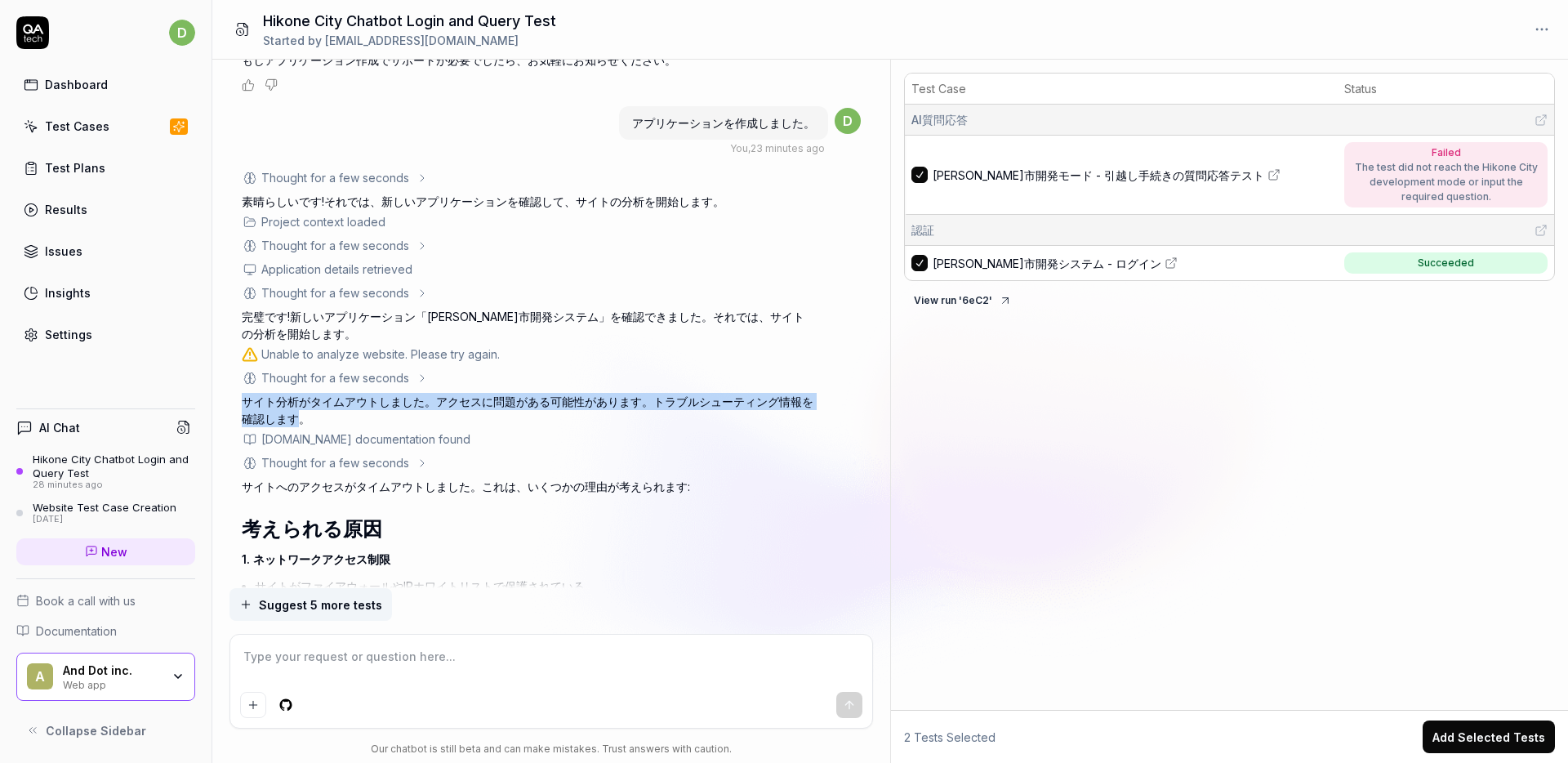
drag, startPoint x: 242, startPoint y: 447, endPoint x: 301, endPoint y: 463, distance: 61.1
click at [301, 427] on p "サイト分析がタイムアウトしました。アクセスに問題がある可能性があります。トラブルシューティング情報を確認します。" at bounding box center [527, 410] width 571 height 34
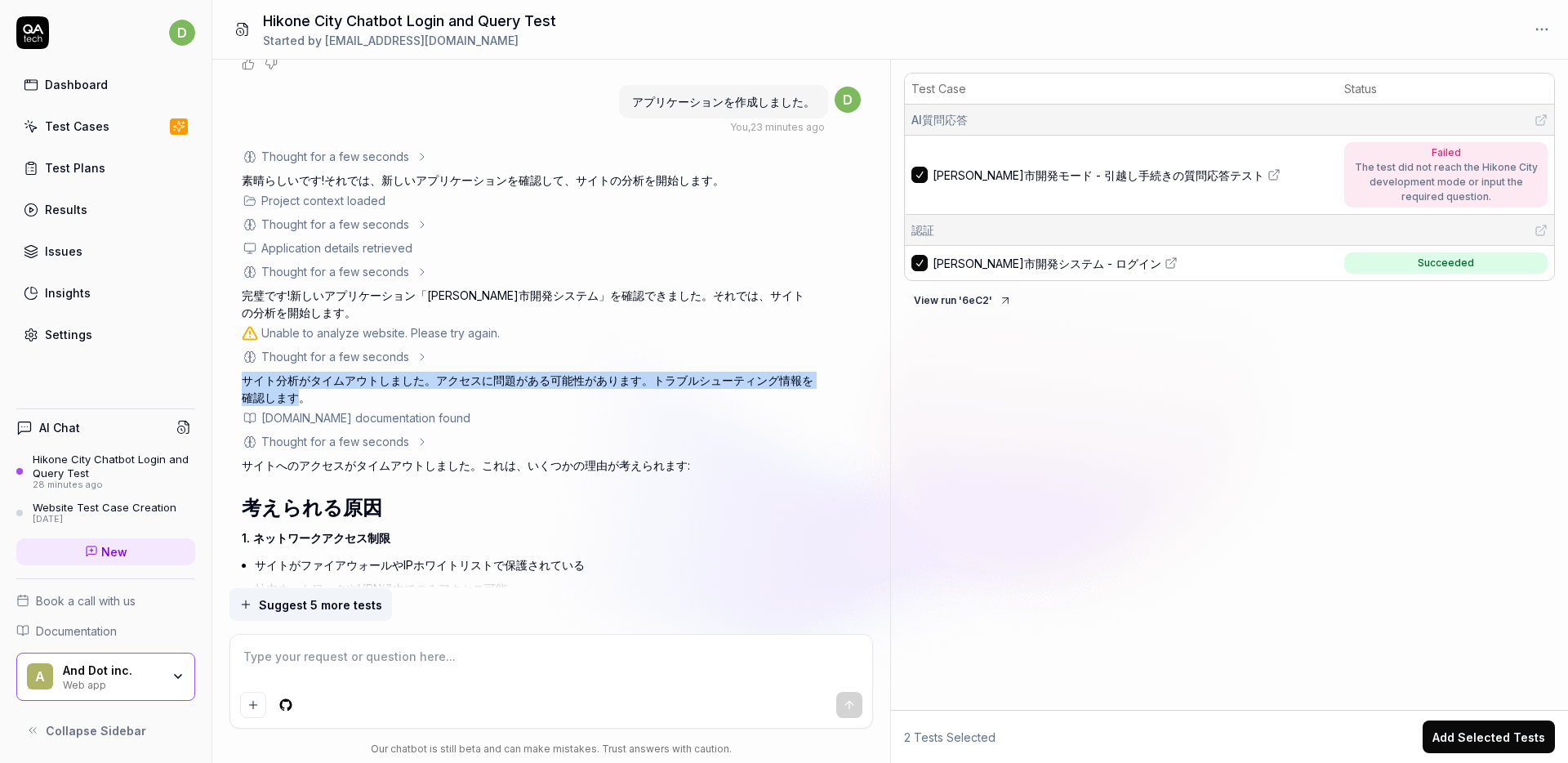
click at [260, 413] on div "Thought for a few seconds ユーザーが新しいアプリケーションを作成したとのことです。次のステップは、プロジェクト情報を再生成して新しい…" at bounding box center [527, 517] width 571 height 740
drag, startPoint x: 245, startPoint y: 426, endPoint x: 312, endPoint y: 443, distance: 69.1
click at [312, 406] on p "サイト分析がタイムアウトしました。アクセスに問題がある可能性があります。トラブルシューティング情報を確認します。" at bounding box center [527, 388] width 571 height 34
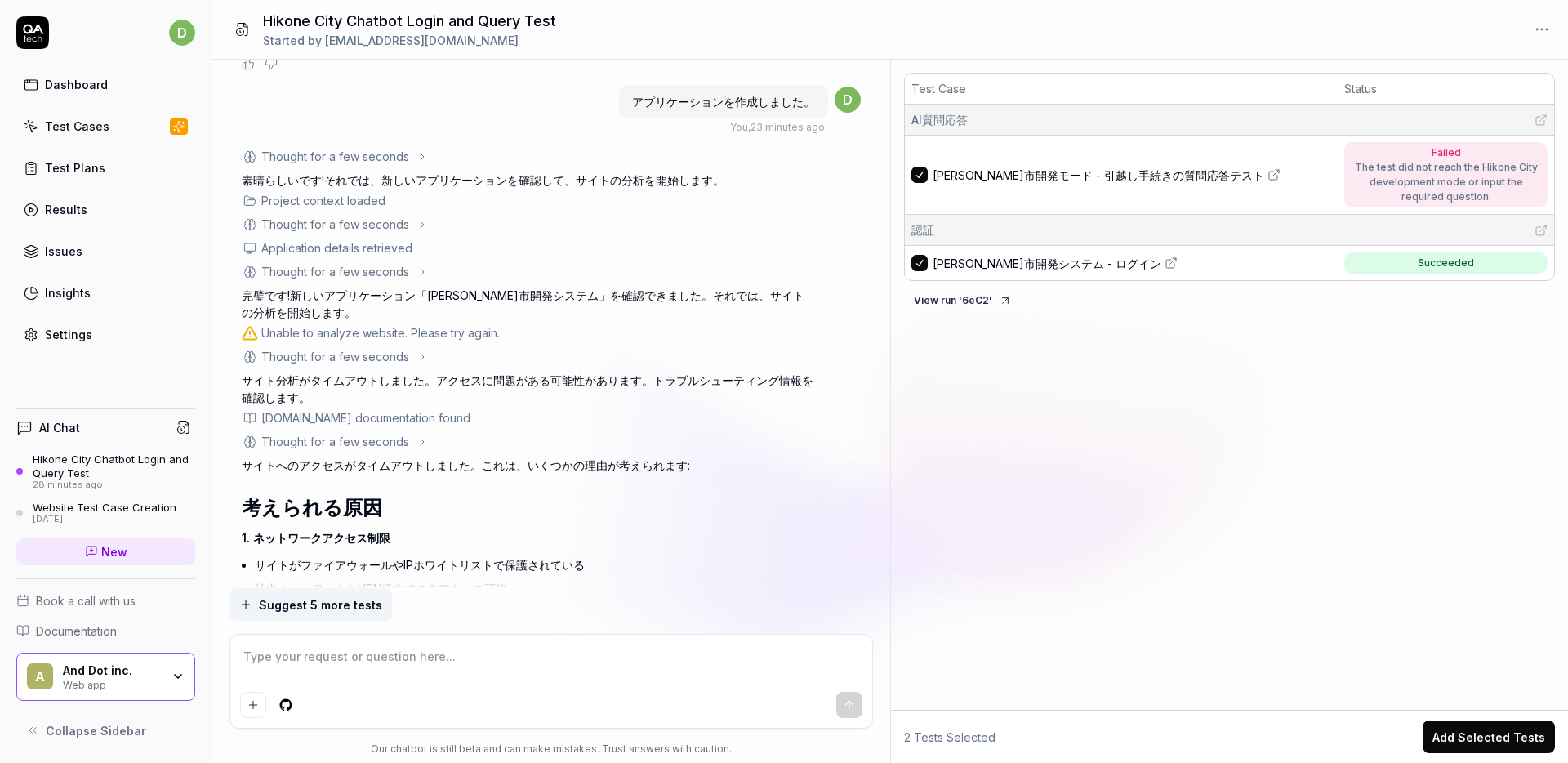
click at [477, 473] on p "サイトへのアクセスがタイムアウトしました。これは、いくつかの理由が考えられます:" at bounding box center [527, 466] width 571 height 18
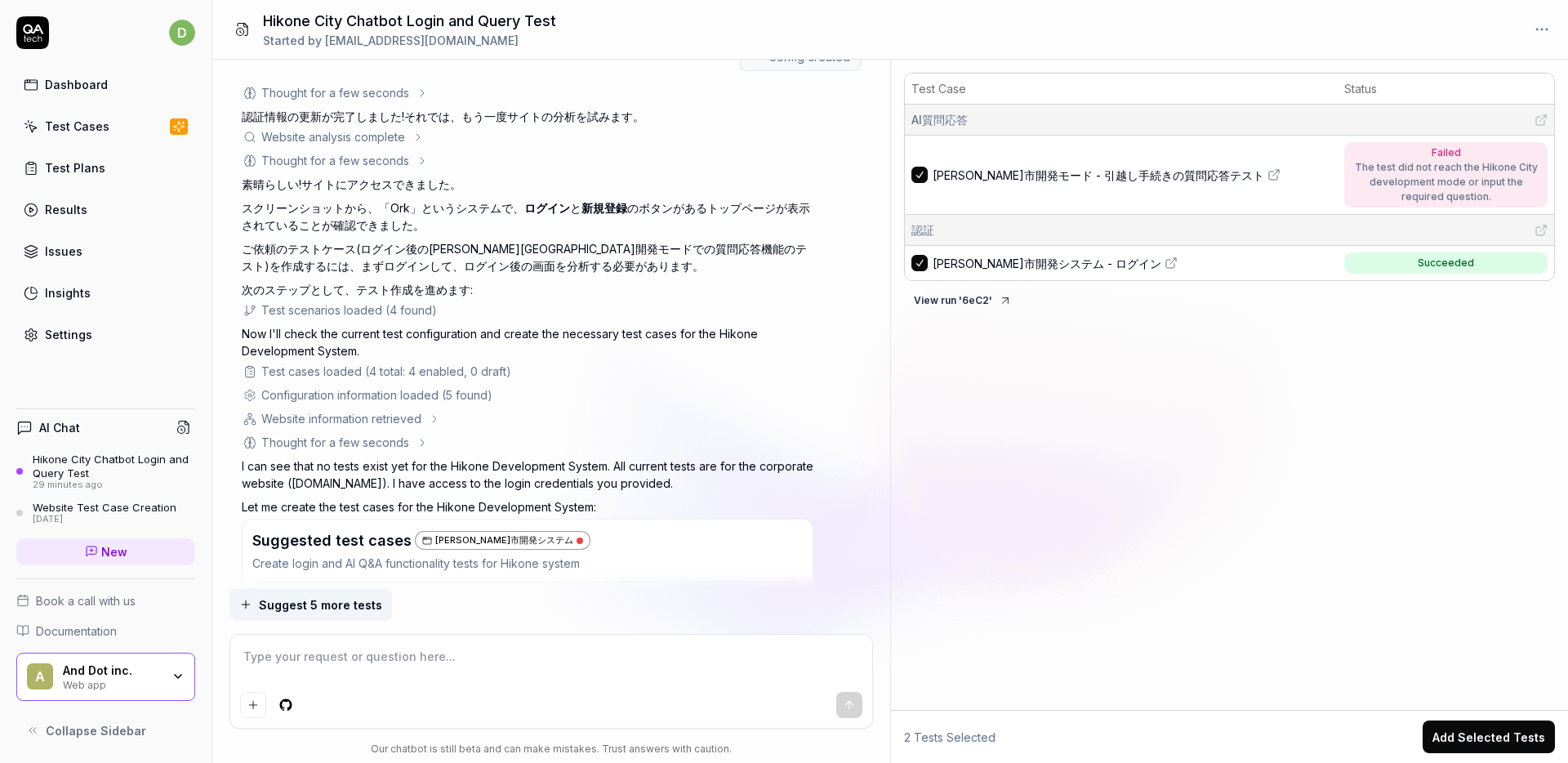
scroll to position [3584, 0]
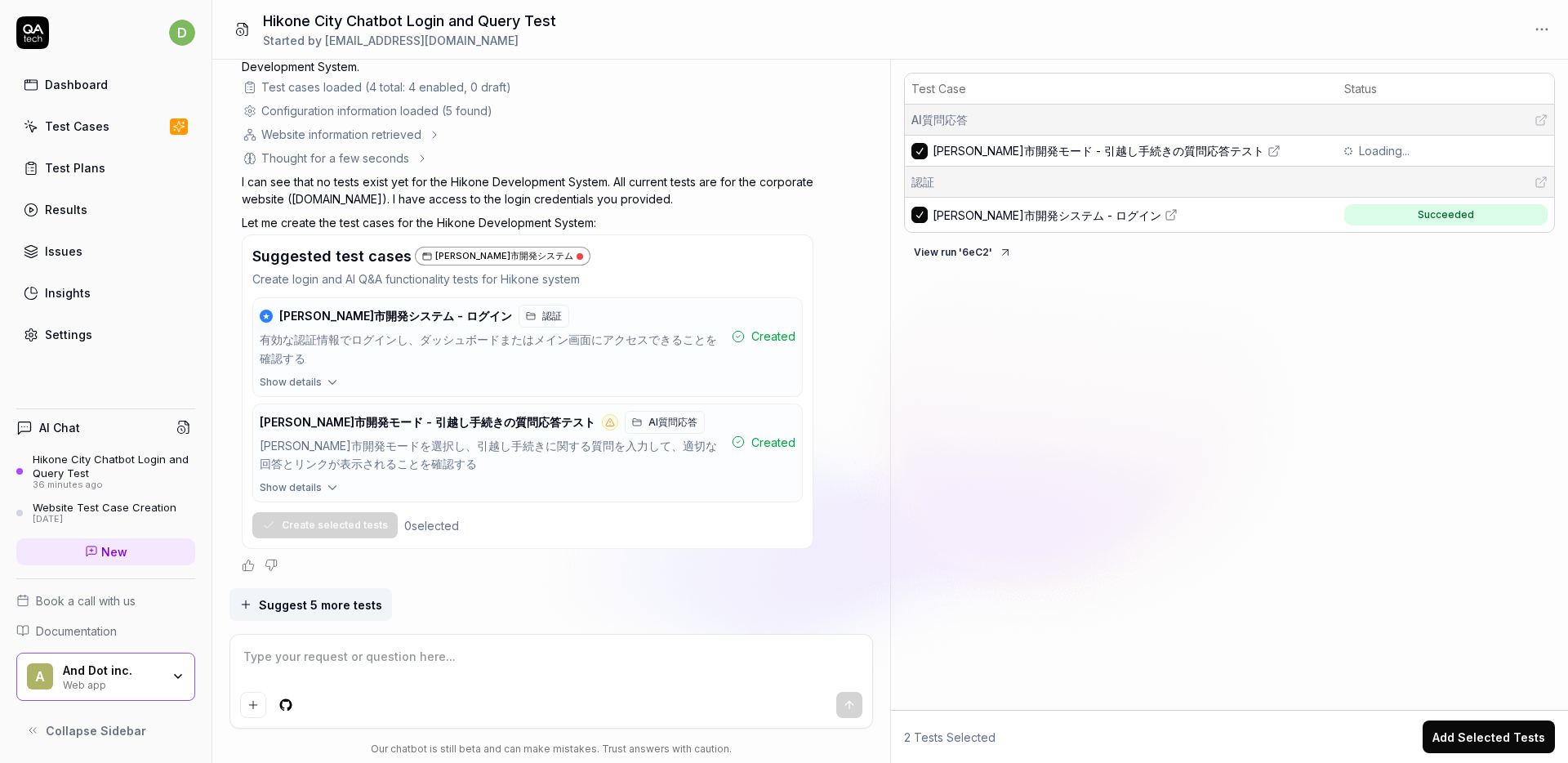
click at [125, 515] on div "[DATE]" at bounding box center [104, 519] width 144 height 12
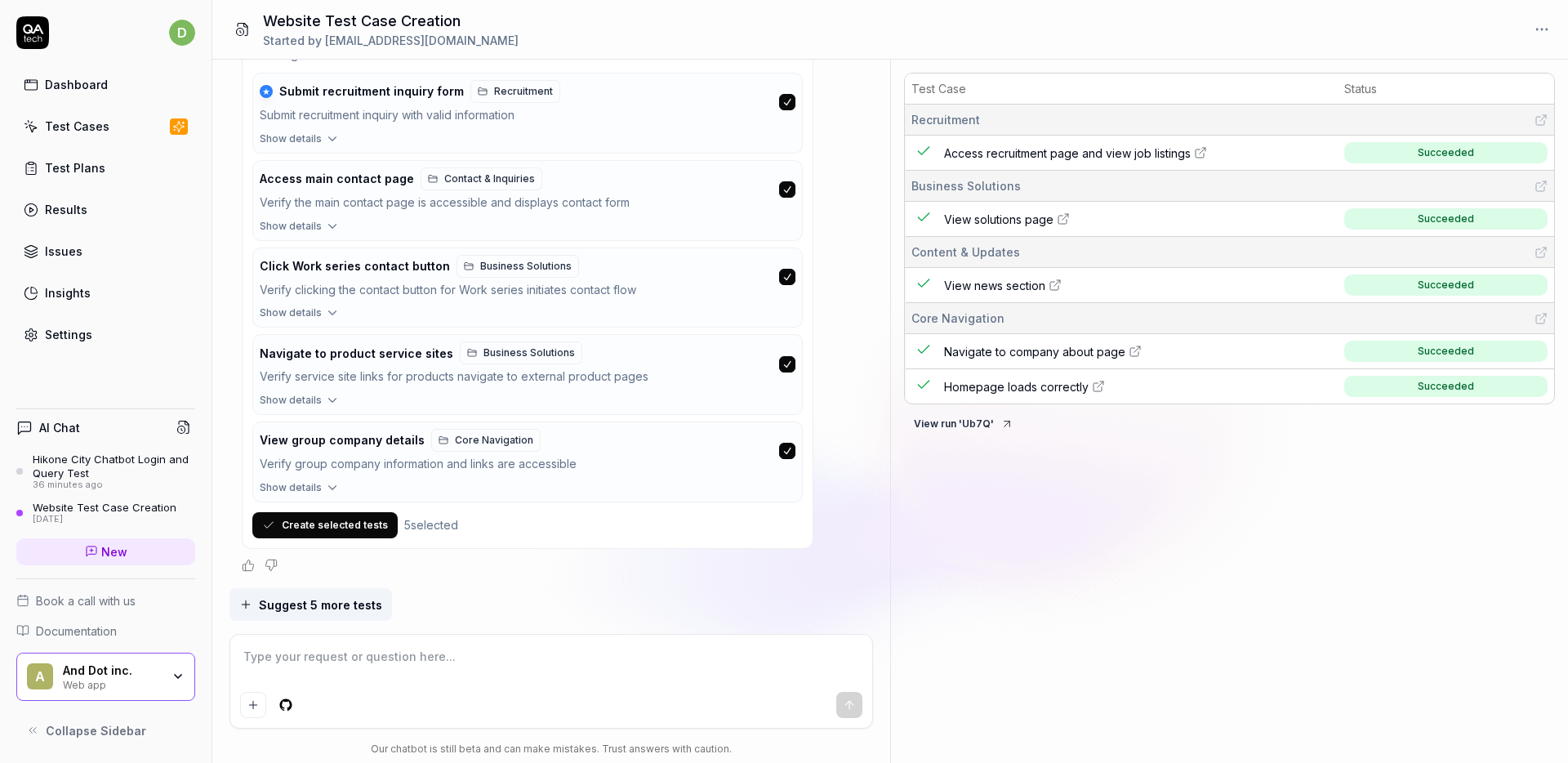
scroll to position [1993, 0]
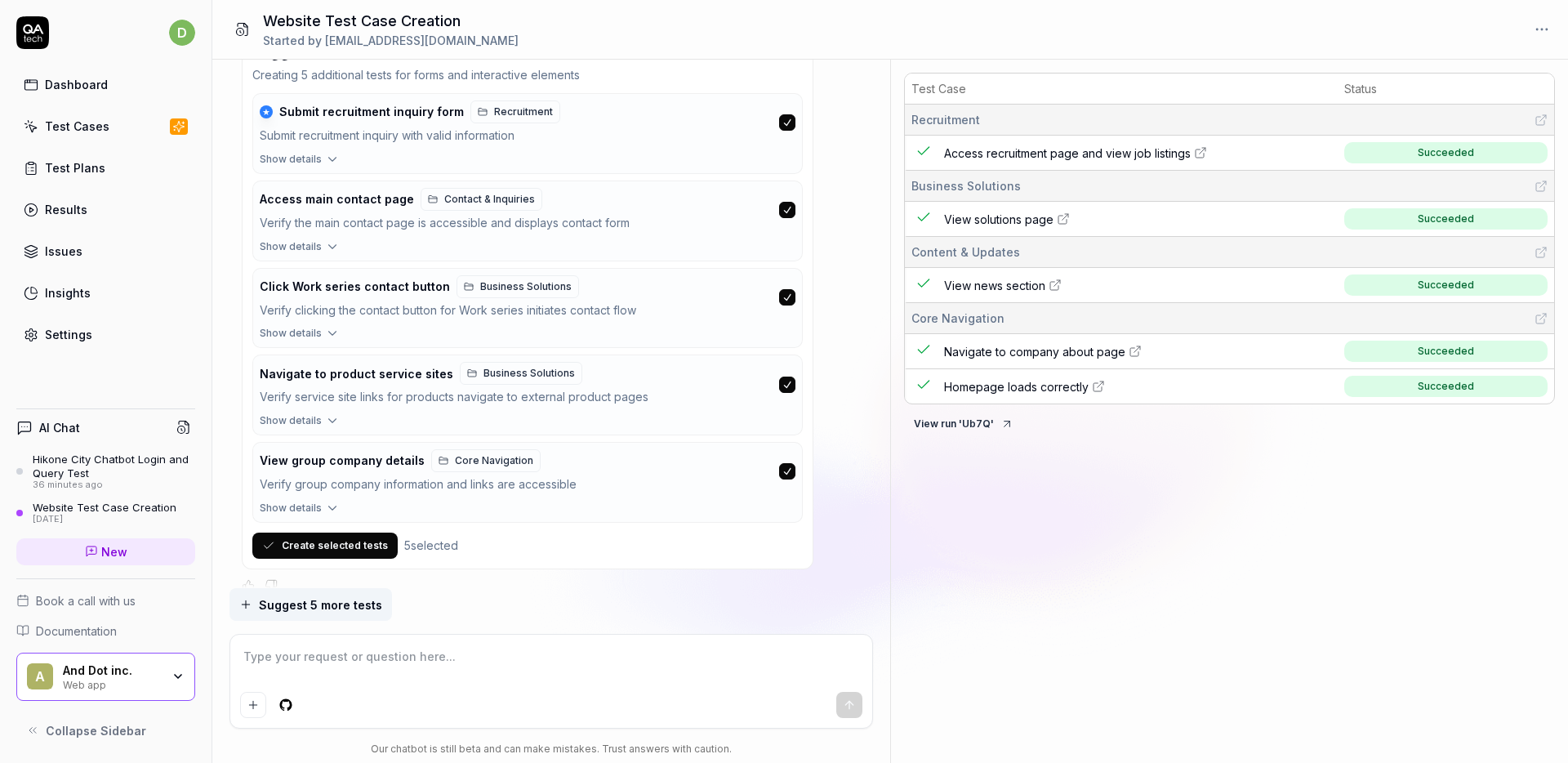
click at [95, 165] on div "Test Plans" at bounding box center [75, 168] width 61 height 18
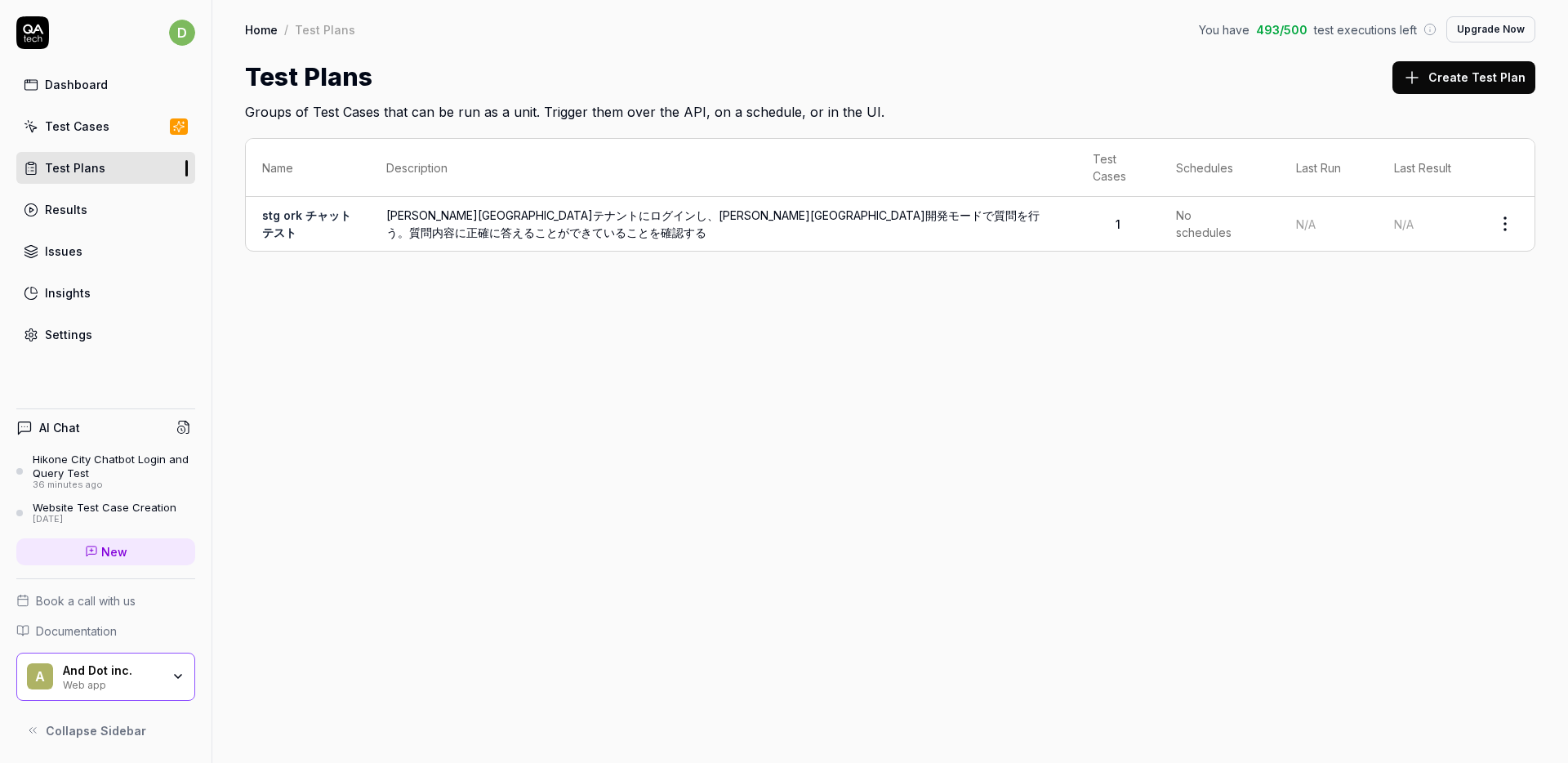
click at [102, 129] on div "Test Cases" at bounding box center [77, 126] width 65 height 18
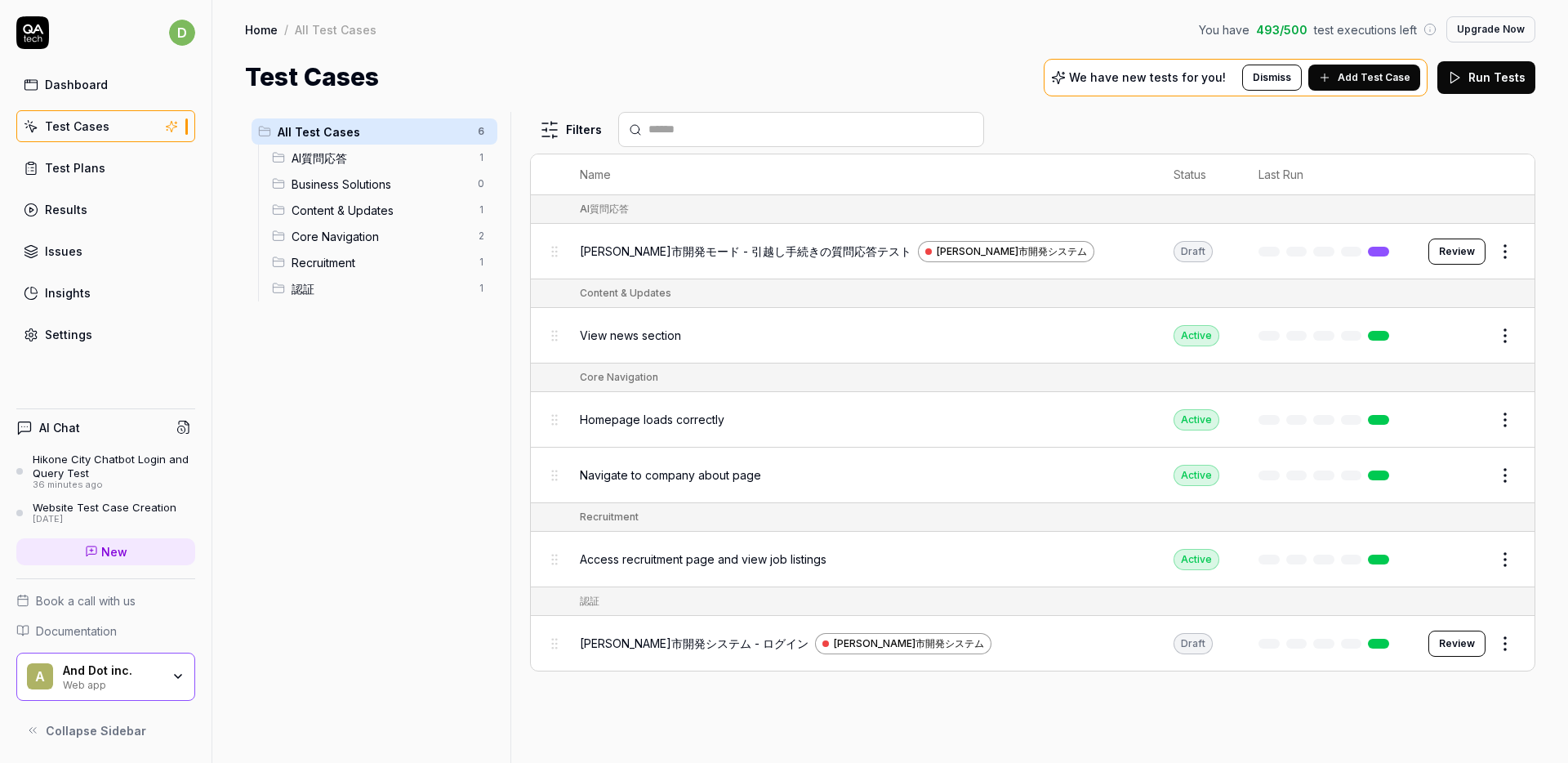
click at [655, 338] on span "View news section" at bounding box center [631, 336] width 102 height 18
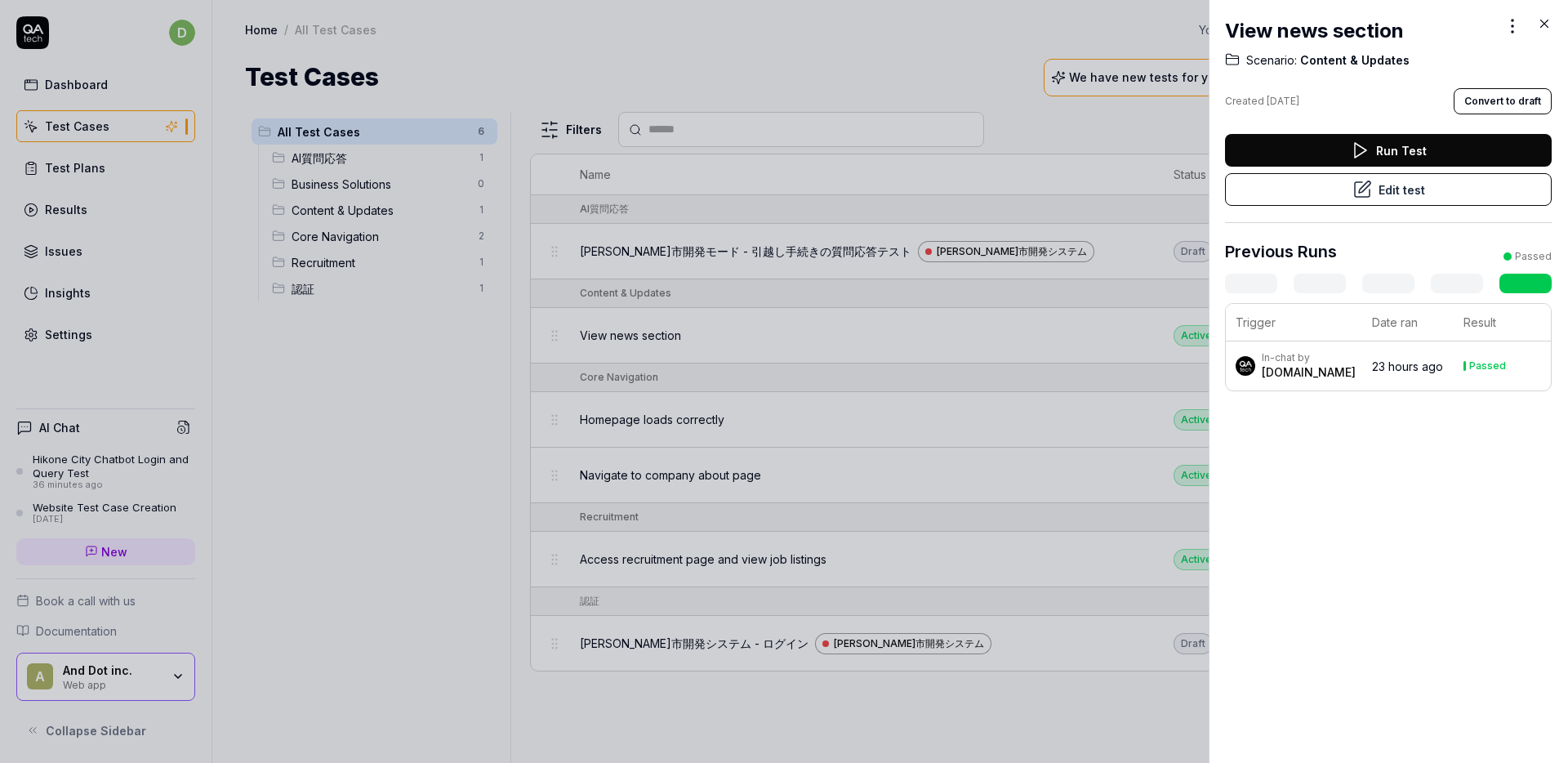
click at [1271, 374] on div "QA.tech" at bounding box center [1309, 372] width 94 height 17
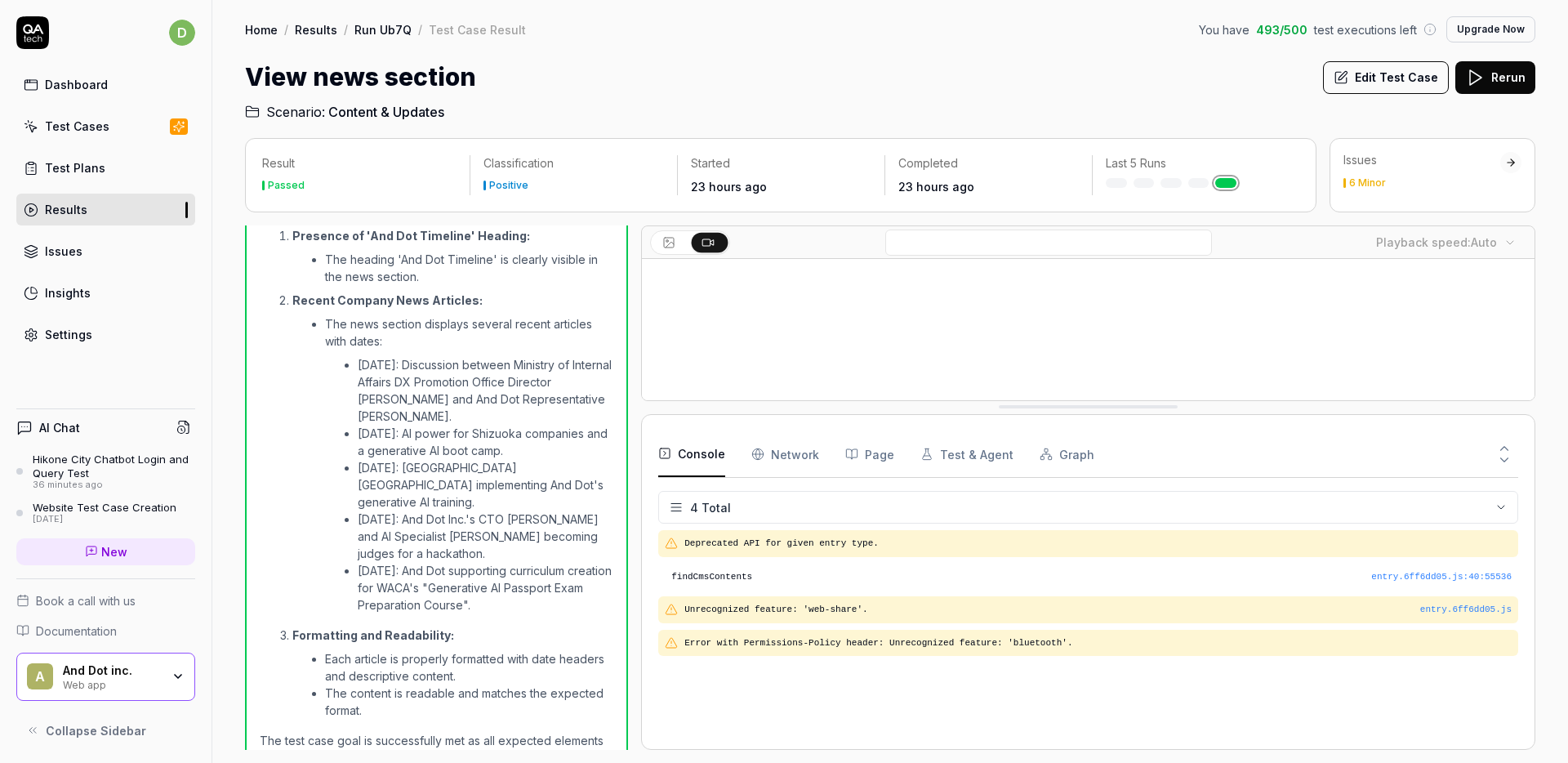
drag, startPoint x: 1133, startPoint y: 676, endPoint x: 1159, endPoint y: 383, distance: 294.2
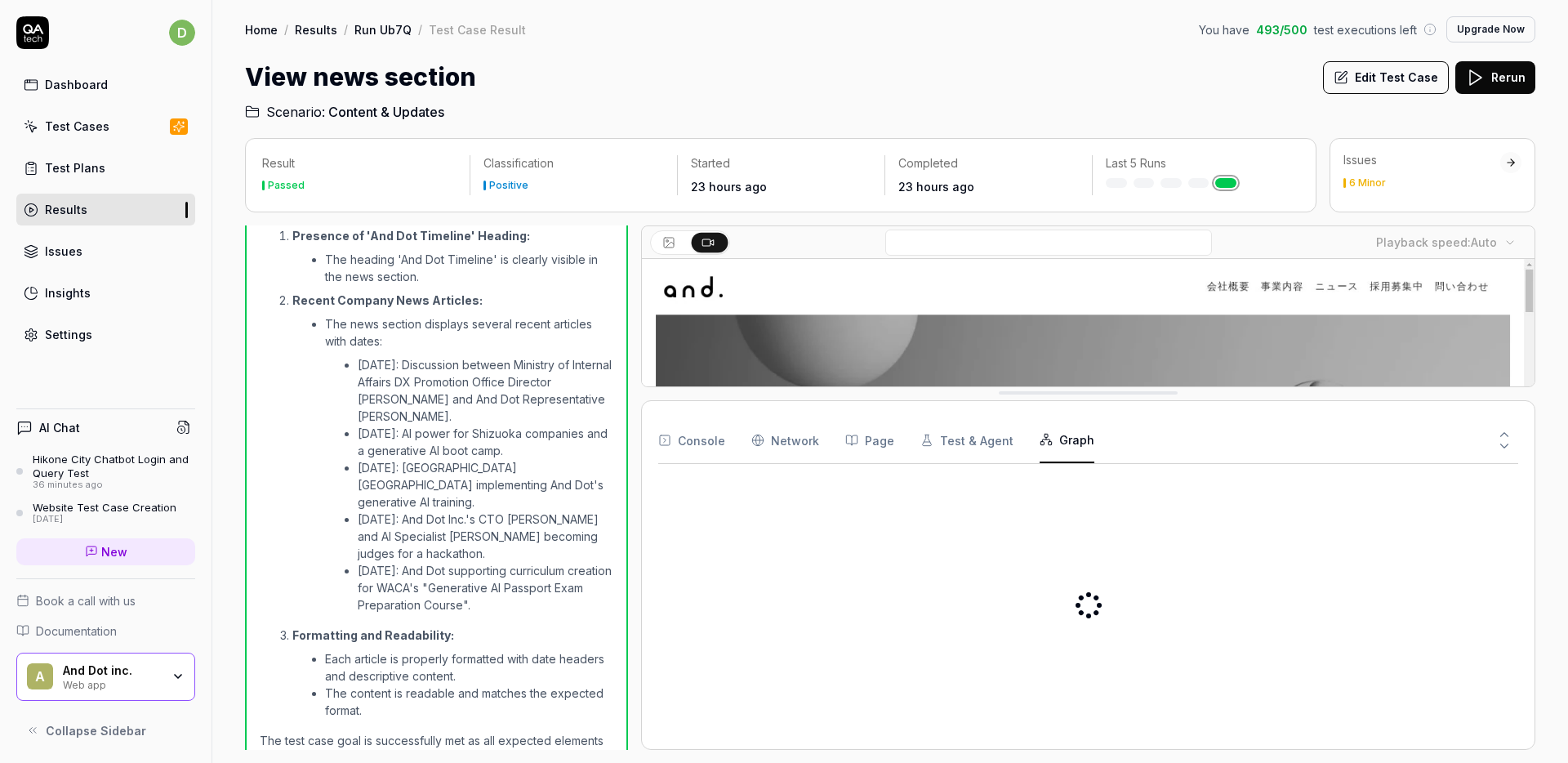
click at [1054, 446] on button "Graph" at bounding box center [1067, 440] width 55 height 46
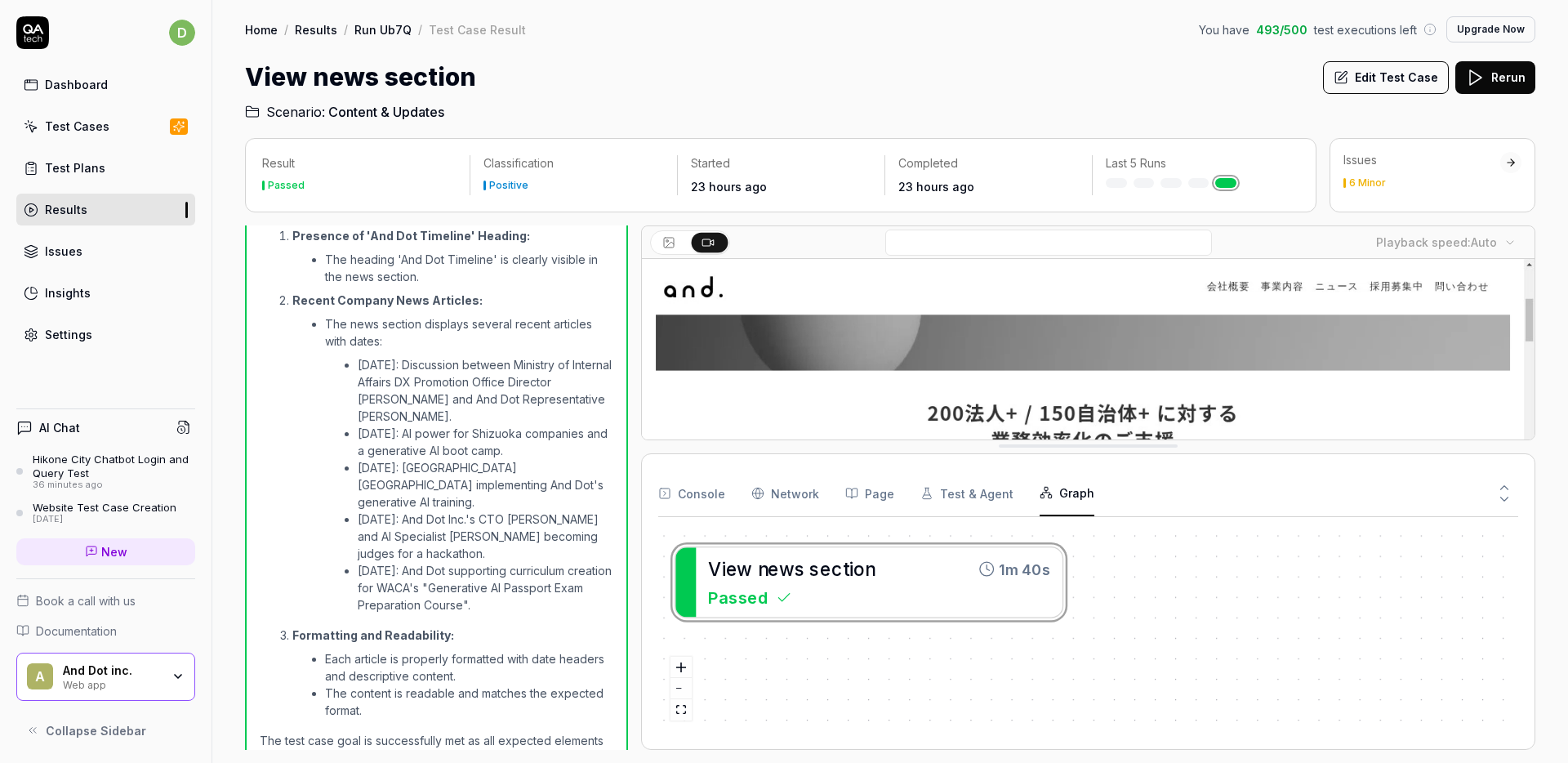
drag, startPoint x: 1071, startPoint y: 393, endPoint x: 1057, endPoint y: 443, distance: 51.9
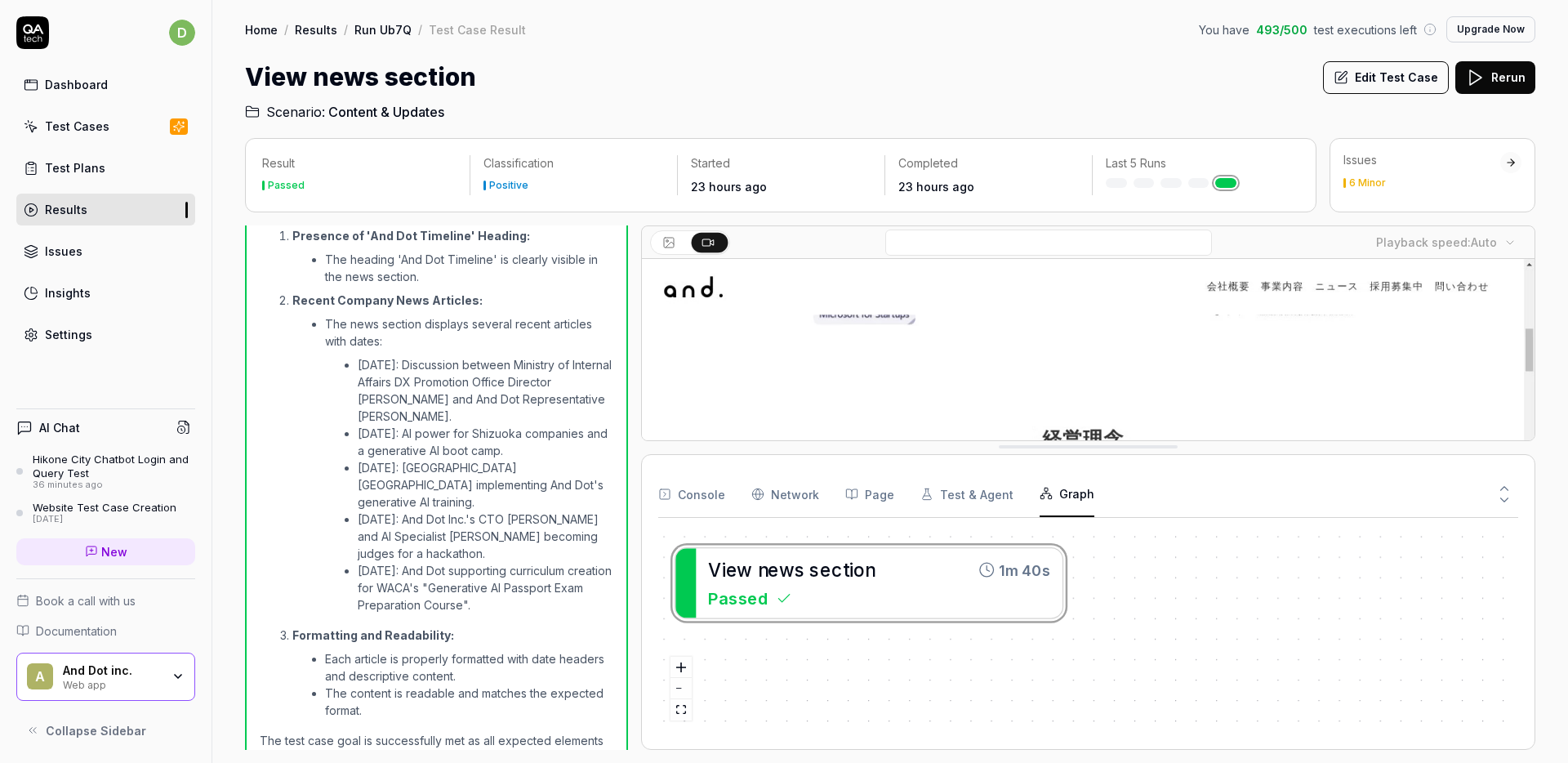
click at [409, 336] on li "The news section displays several recent articles with dates: October 7, 2025: …" at bounding box center [469, 466] width 289 height 301
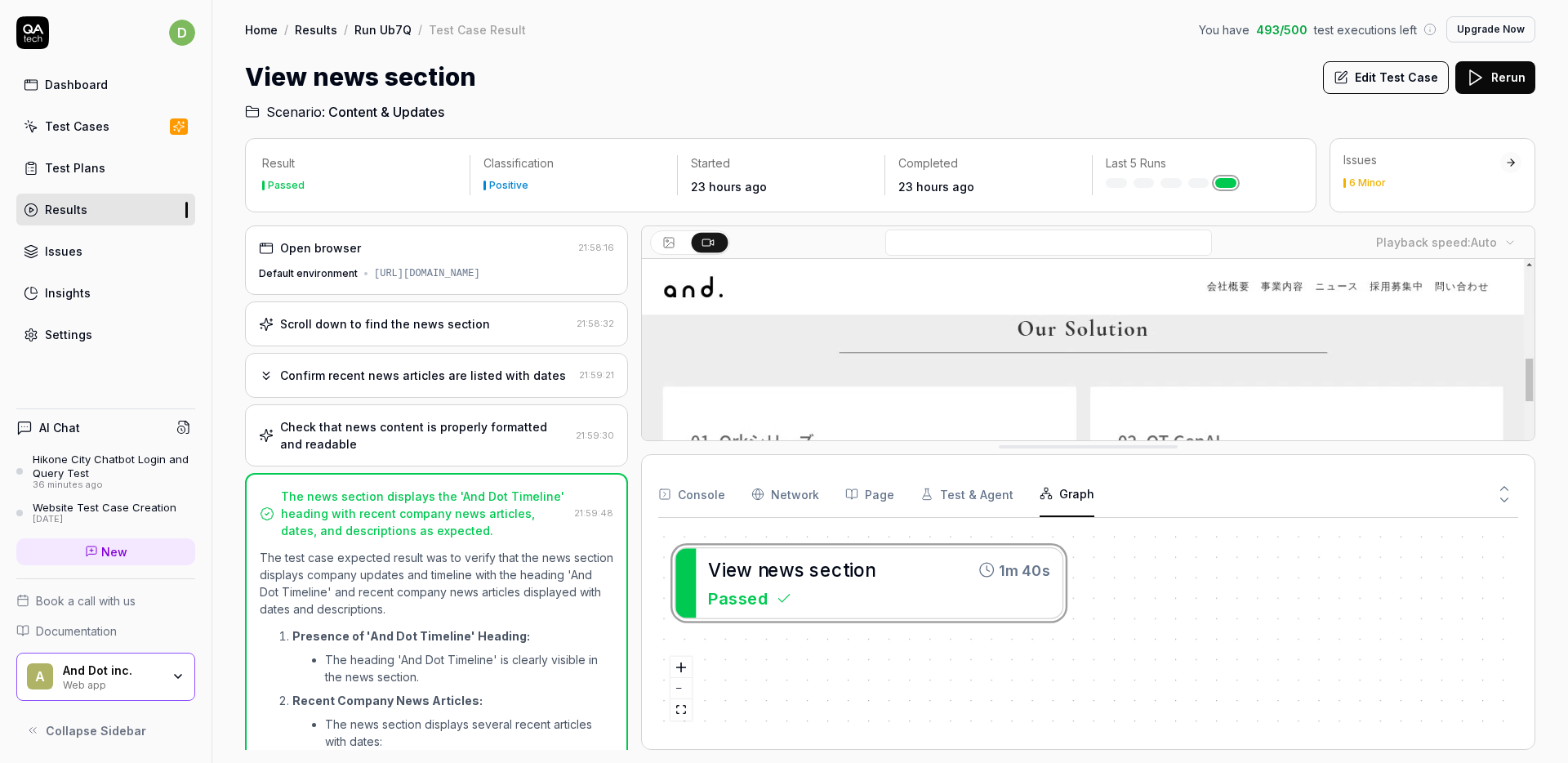
click at [384, 35] on link "Run Ub7Q" at bounding box center [382, 29] width 57 height 17
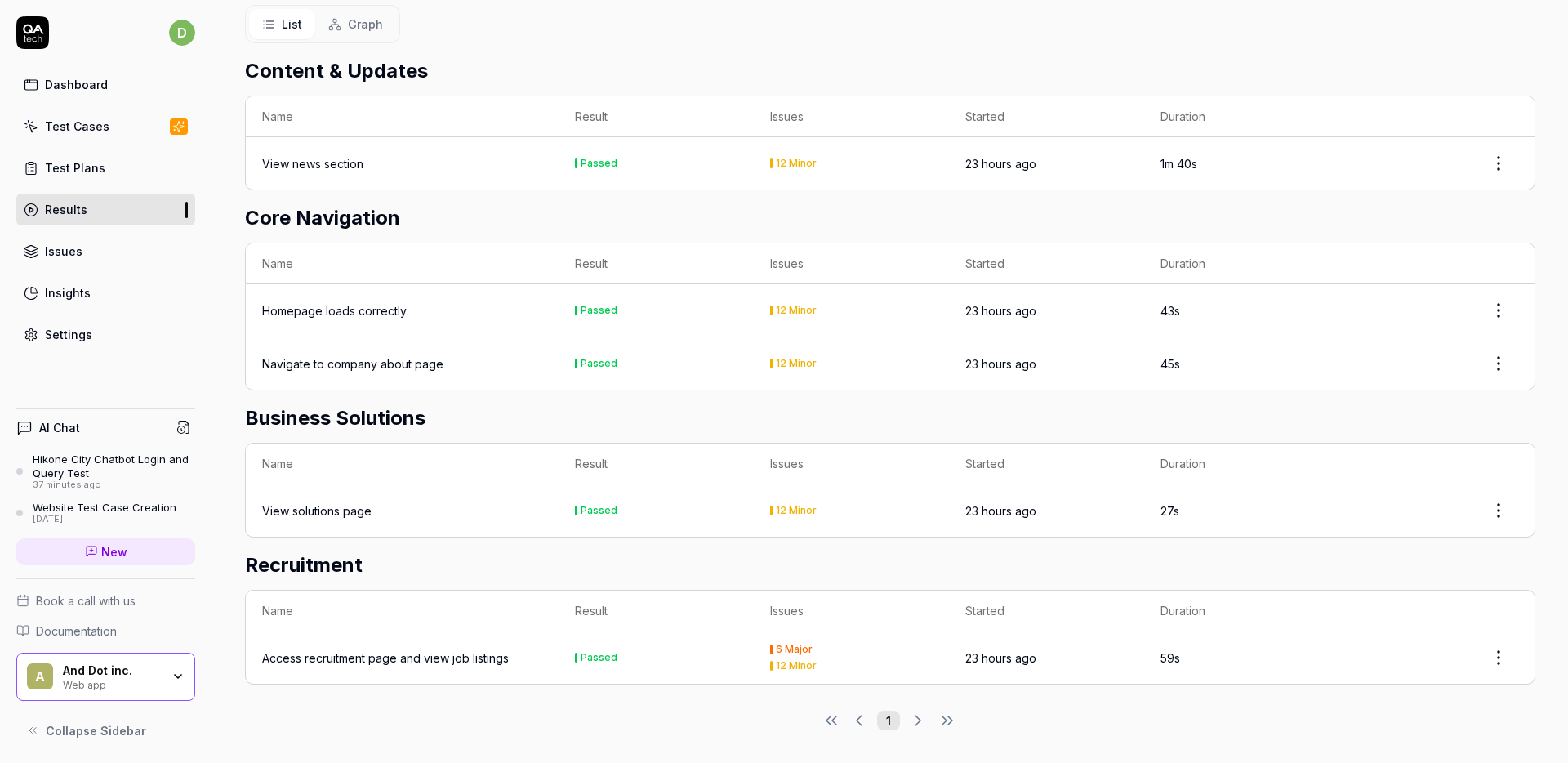
scroll to position [3, 0]
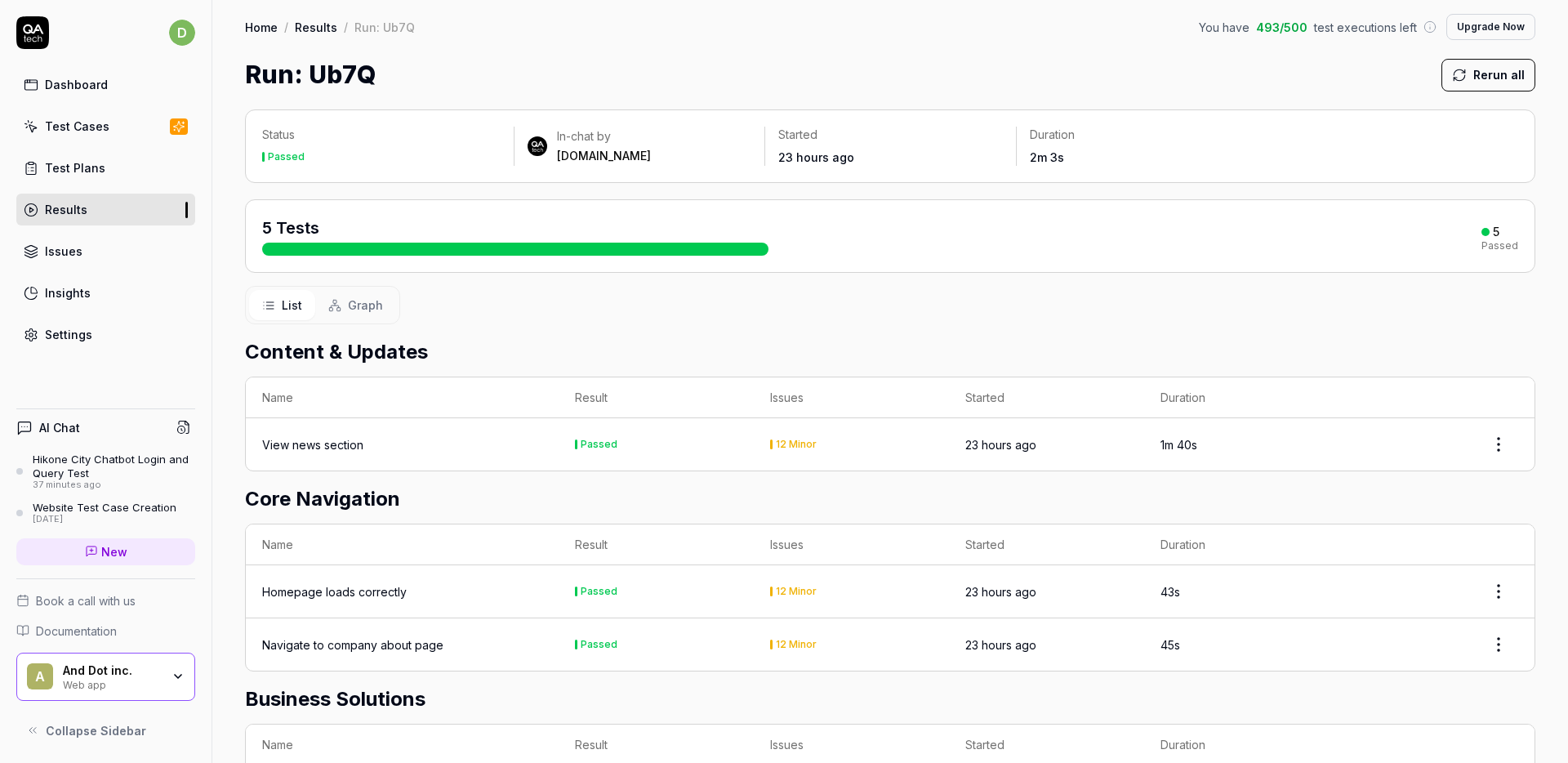
click at [364, 297] on span "Graph" at bounding box center [366, 305] width 35 height 18
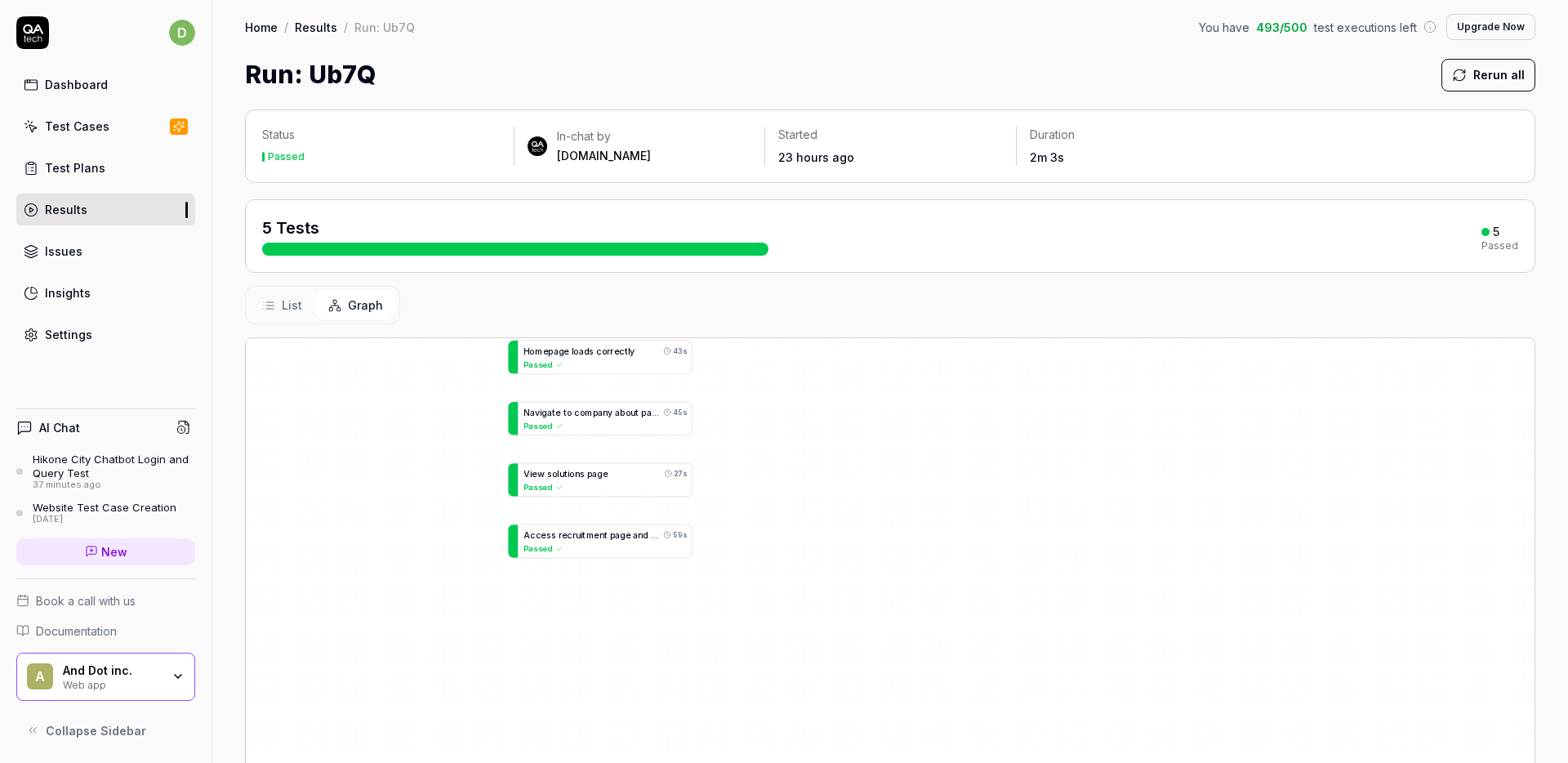
drag, startPoint x: 876, startPoint y: 471, endPoint x: 801, endPoint y: 369, distance: 126.6
click at [810, 354] on div "V i e w n e w s s e c t i o n 1m 40s Passed H o m e p a g e l o a d s c o r r e…" at bounding box center [889, 643] width 1288 height 608
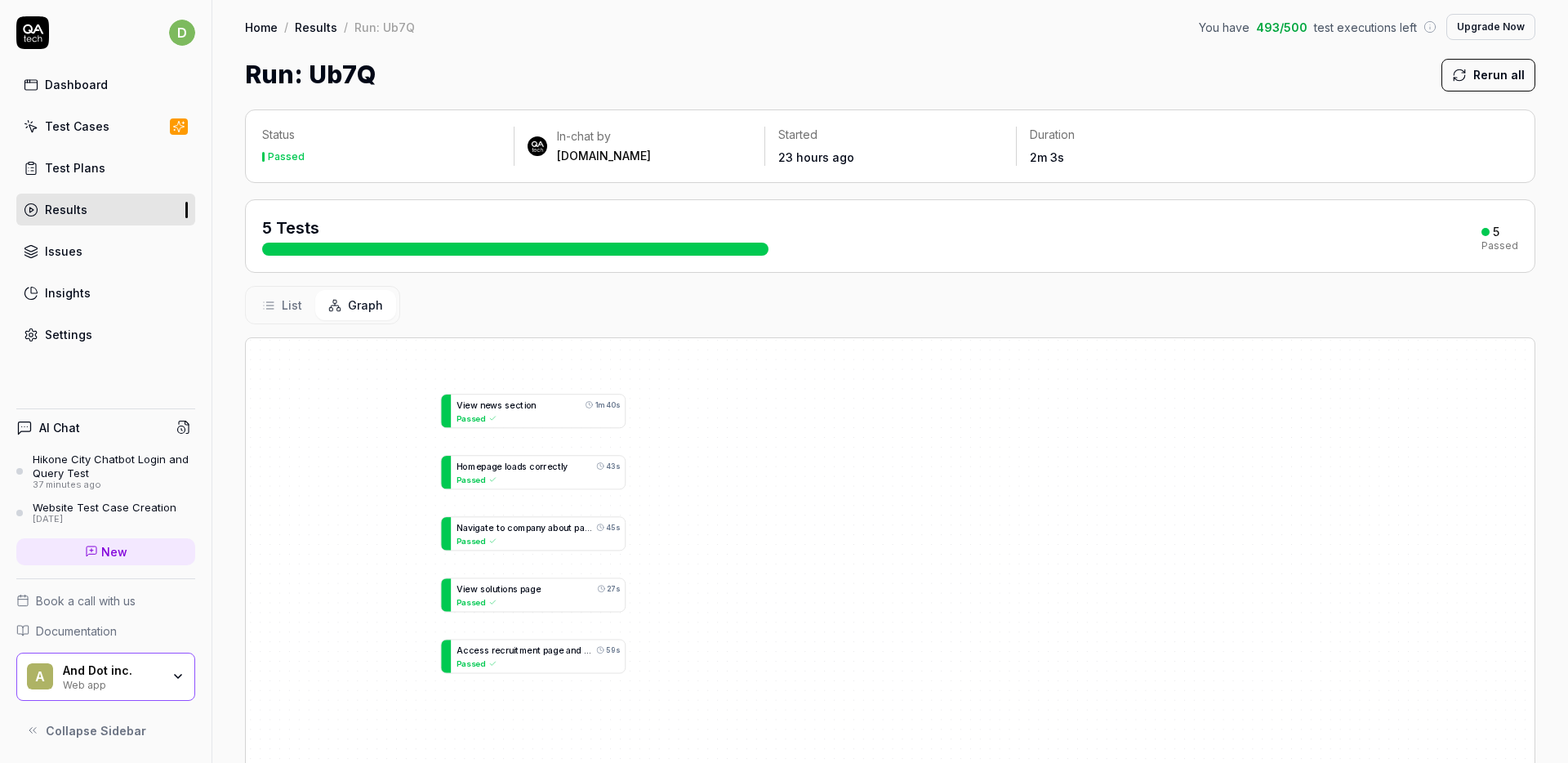
drag, startPoint x: 775, startPoint y: 469, endPoint x: 718, endPoint y: 586, distance: 130.1
click at [718, 586] on div "V i e w n e w s s e c t i o n 1m 40s Passed H o m e p a g e l o a d s c o r r e…" at bounding box center [889, 643] width 1288 height 608
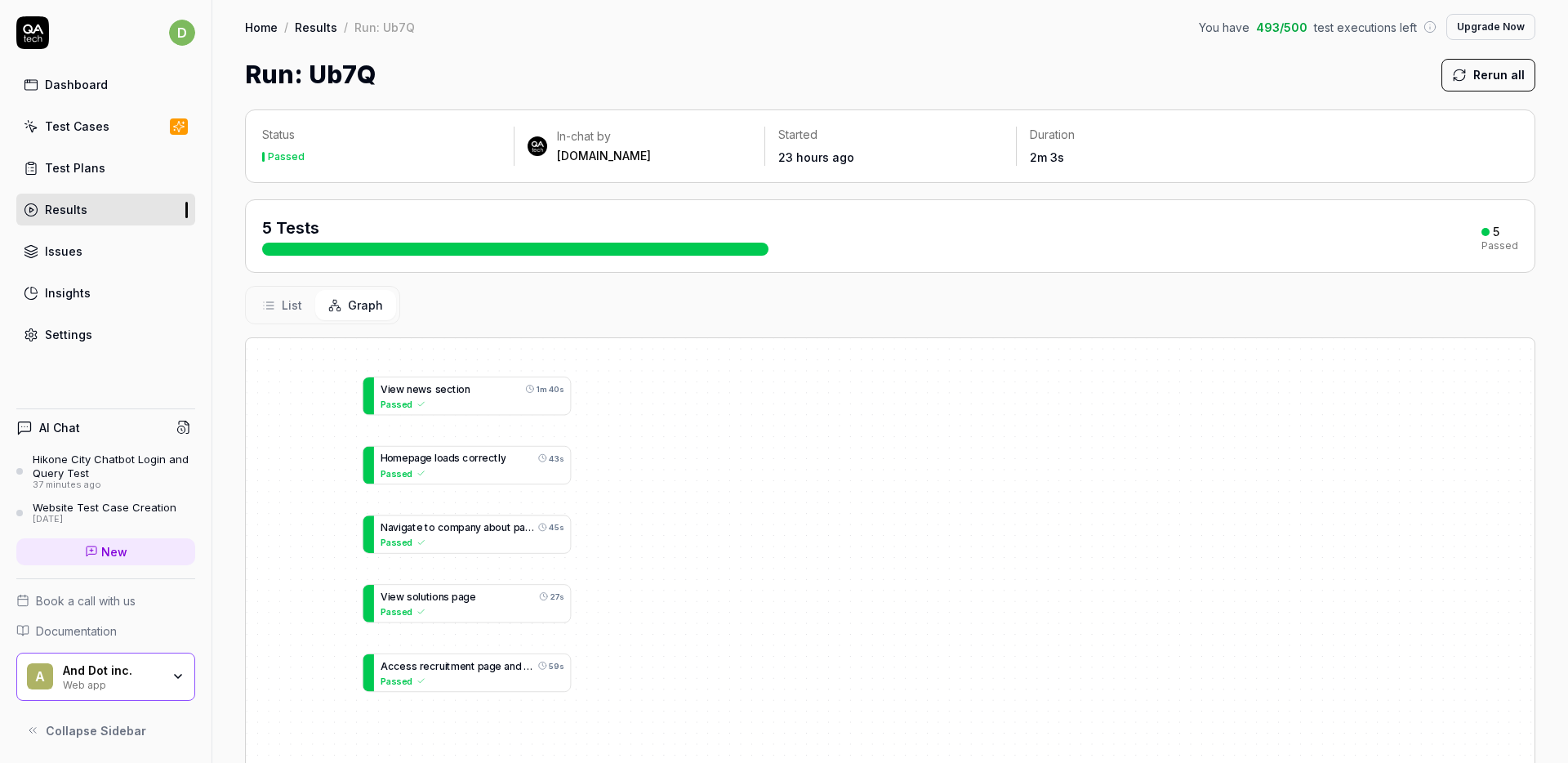
drag, startPoint x: 751, startPoint y: 467, endPoint x: 668, endPoint y: 455, distance: 83.9
click at [668, 456] on div "V i e w n e w s s e c t i o n 1m 40s Passed H o m e p a g e l o a d s c o r r e…" at bounding box center [889, 643] width 1288 height 608
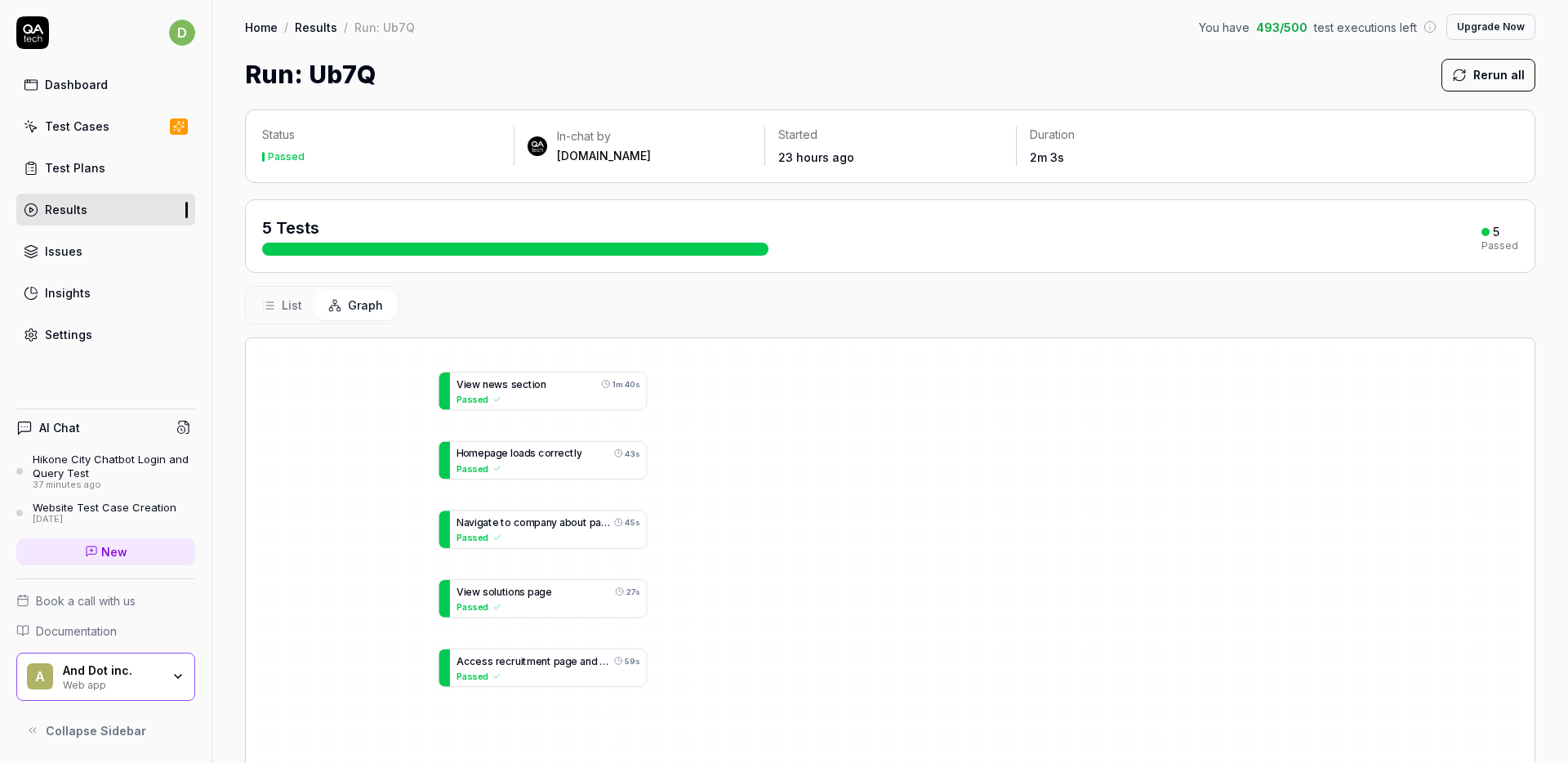
drag, startPoint x: 656, startPoint y: 458, endPoint x: 702, endPoint y: 444, distance: 48.1
click at [702, 444] on div "V i e w n e w s s e c t i o n 1m 40s Passed H o m e p a g e l o a d s c o r r e…" at bounding box center [889, 643] width 1288 height 608
drag, startPoint x: 424, startPoint y: 334, endPoint x: 429, endPoint y: 343, distance: 10.3
click at [429, 343] on div "Status Passed In-chat by QA.tech Started 23 hours ago Duration 2m 3s 5 Tests 5 …" at bounding box center [890, 536] width 1356 height 887
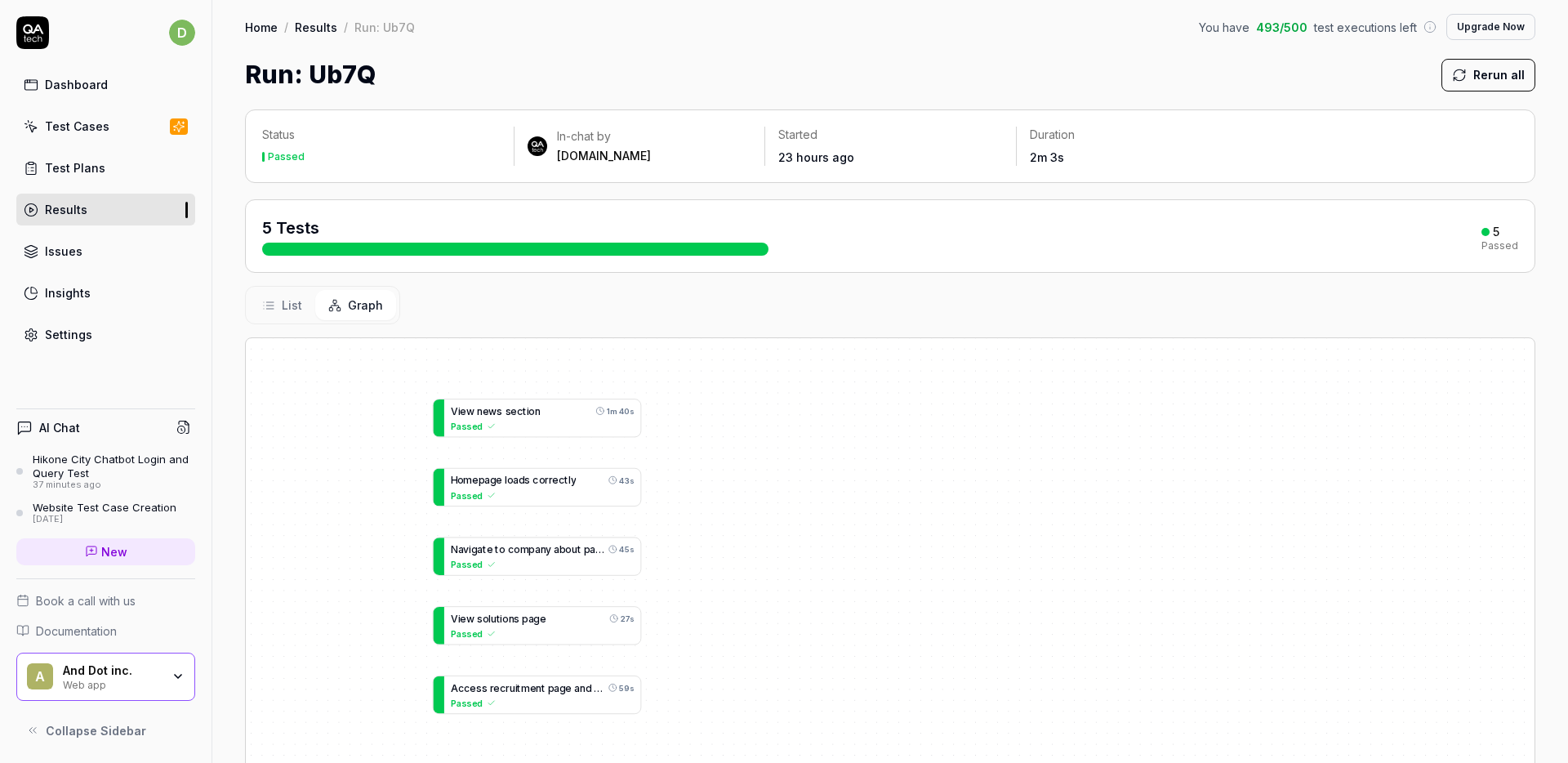
drag, startPoint x: 398, startPoint y: 378, endPoint x: 395, endPoint y: 403, distance: 25.2
click at [394, 403] on div "V i e w n e w s s e c t i o n 1m 40s Passed H o m e p a g e l o a d s c o r r e…" at bounding box center [889, 643] width 1288 height 608
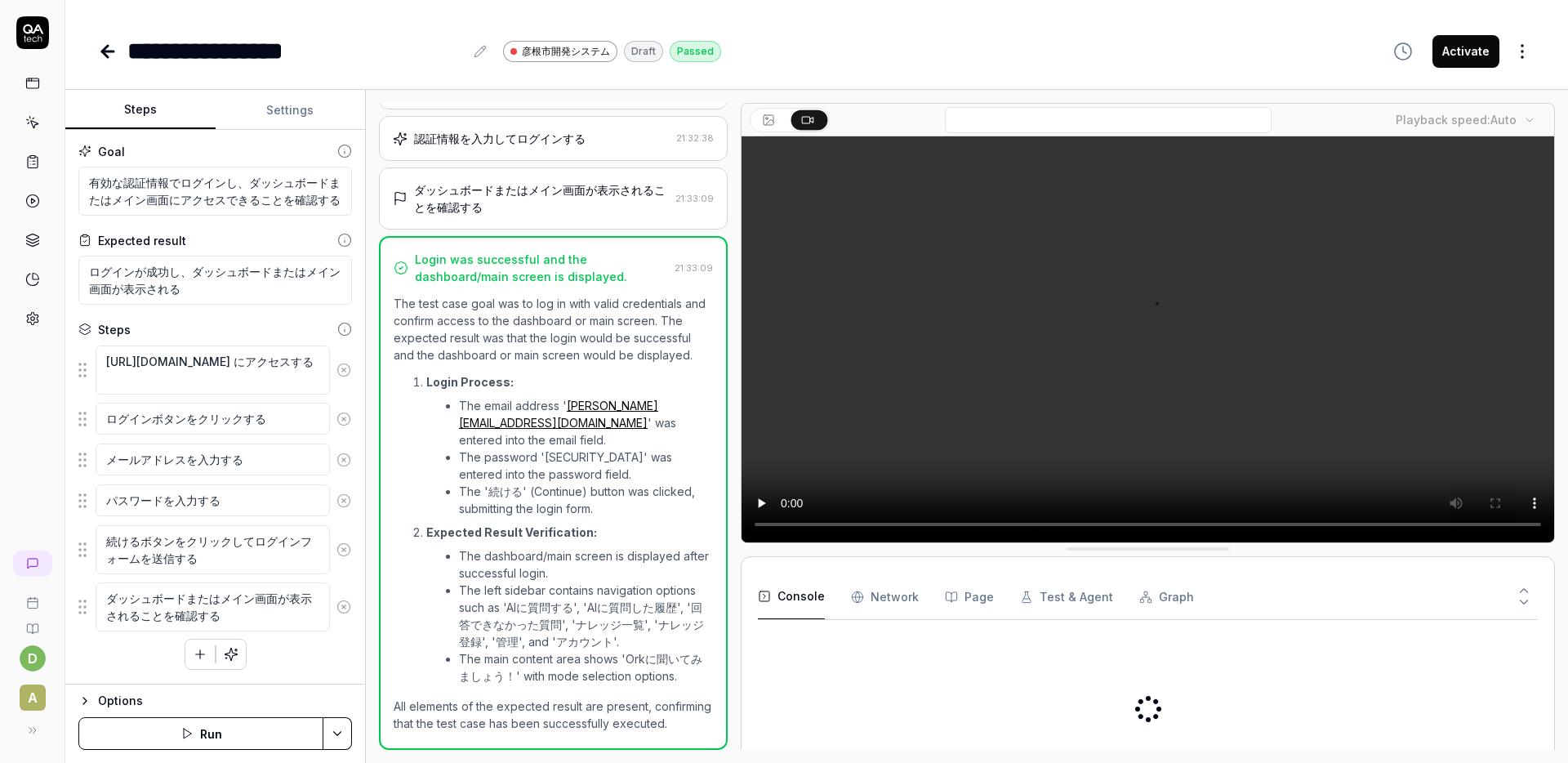
scroll to position [114, 0]
type textarea "*"
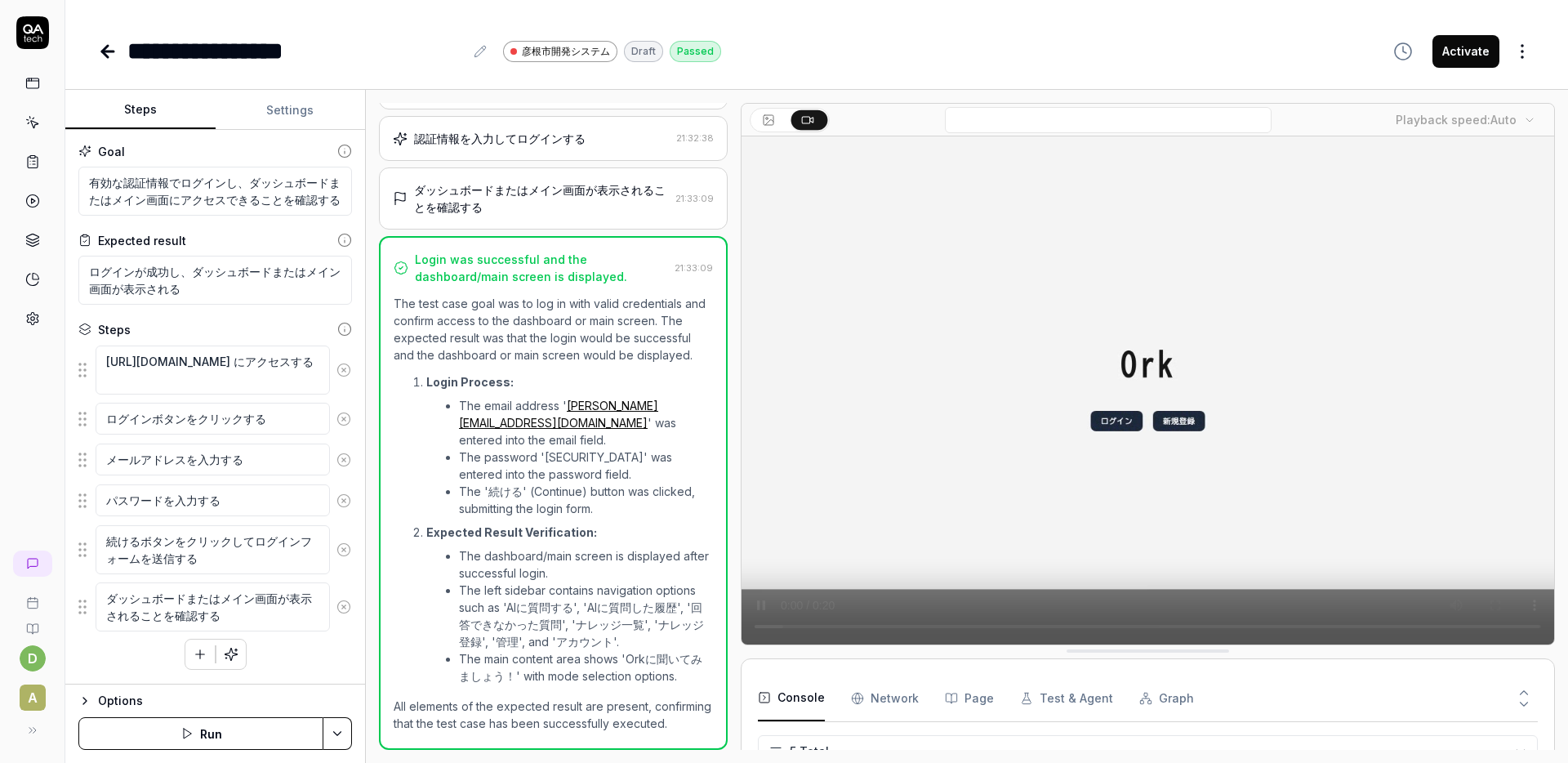
scroll to position [73, 0]
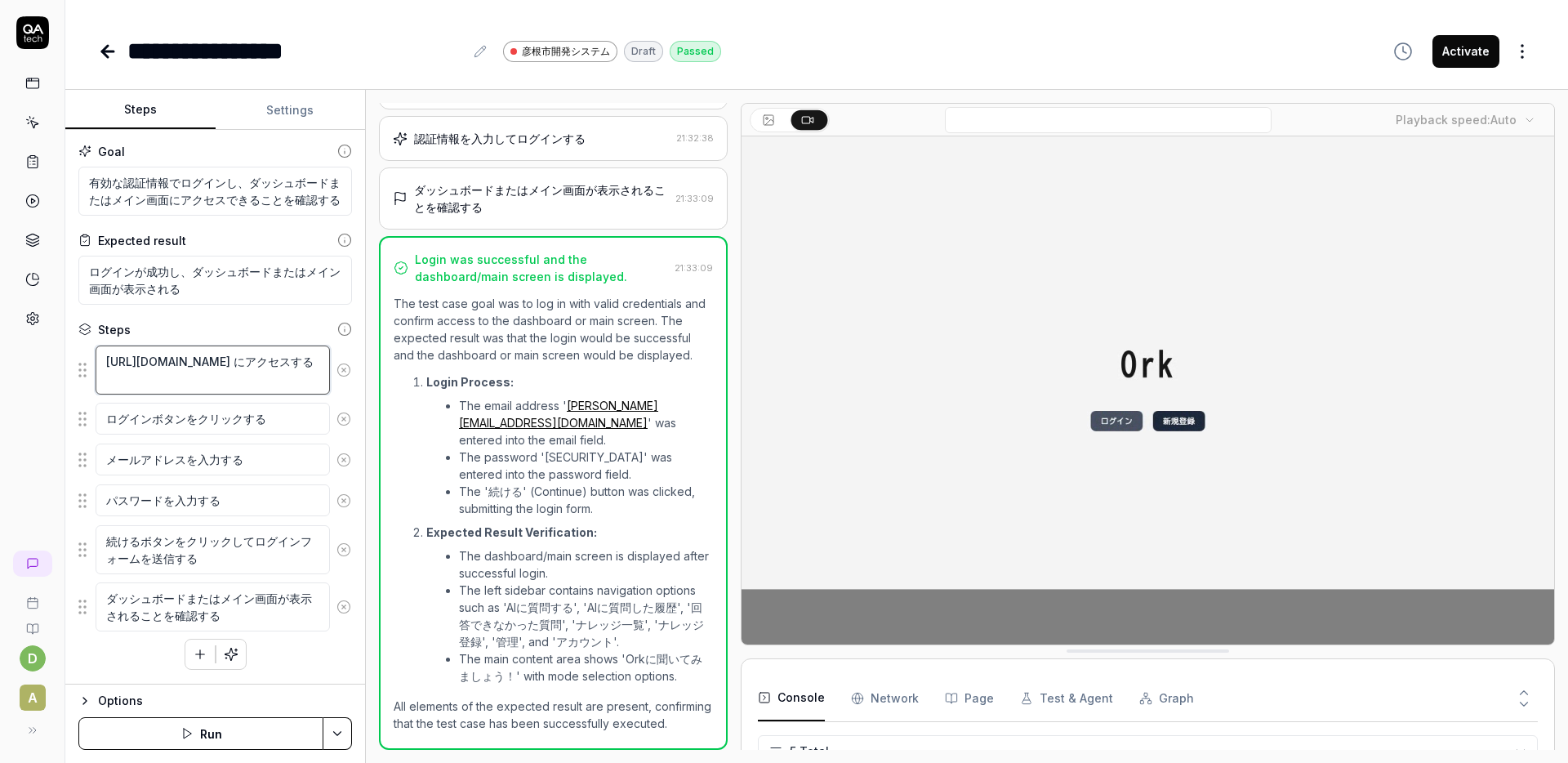
drag, startPoint x: 146, startPoint y: 379, endPoint x: 81, endPoint y: 357, distance: 68.6
click at [81, 357] on div "[URL][DOMAIN_NAME] にアクセスする" at bounding box center [215, 370] width 274 height 51
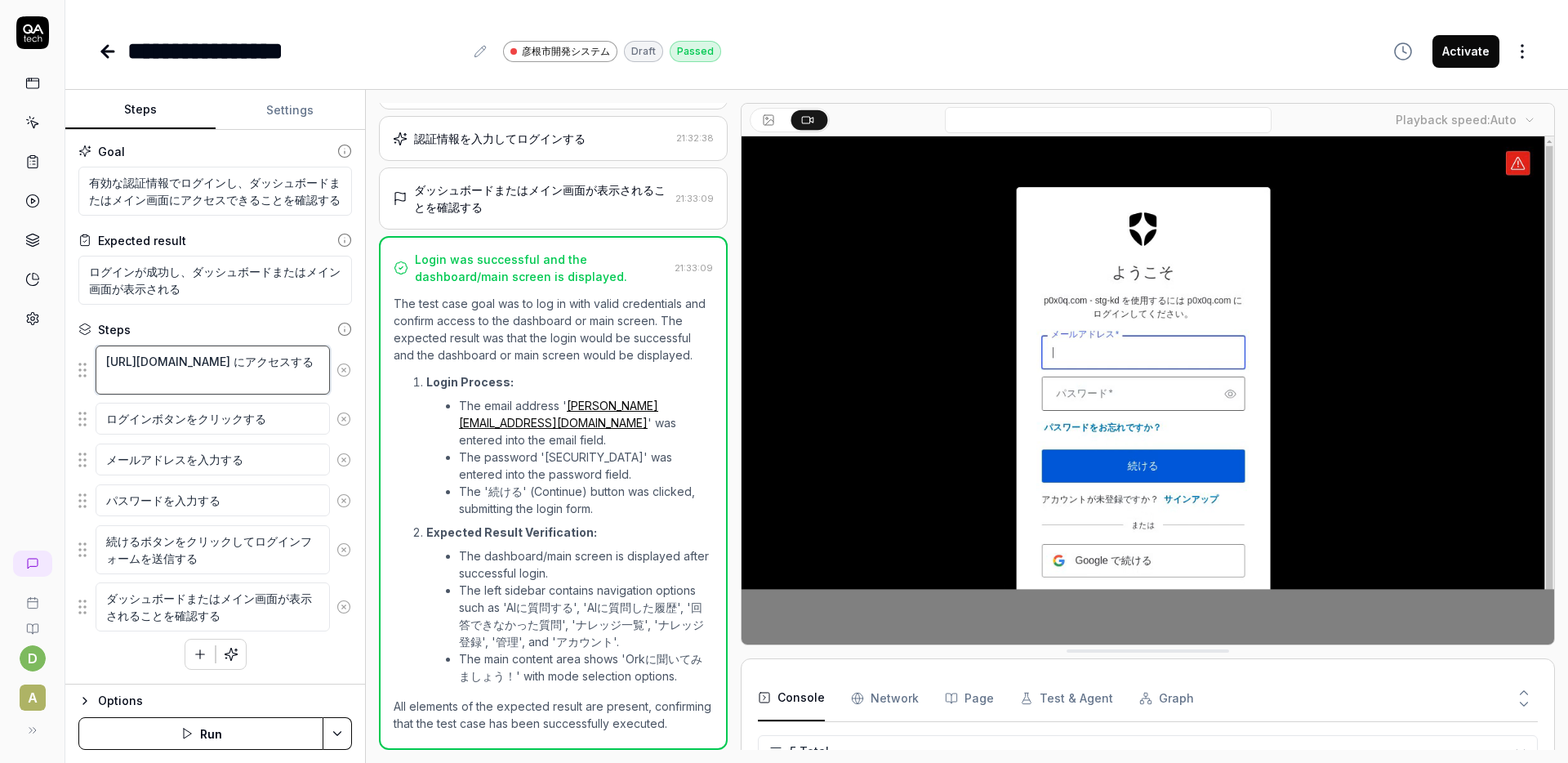
click at [145, 381] on textarea "[URL][DOMAIN_NAME] にアクセスする" at bounding box center [213, 370] width 235 height 49
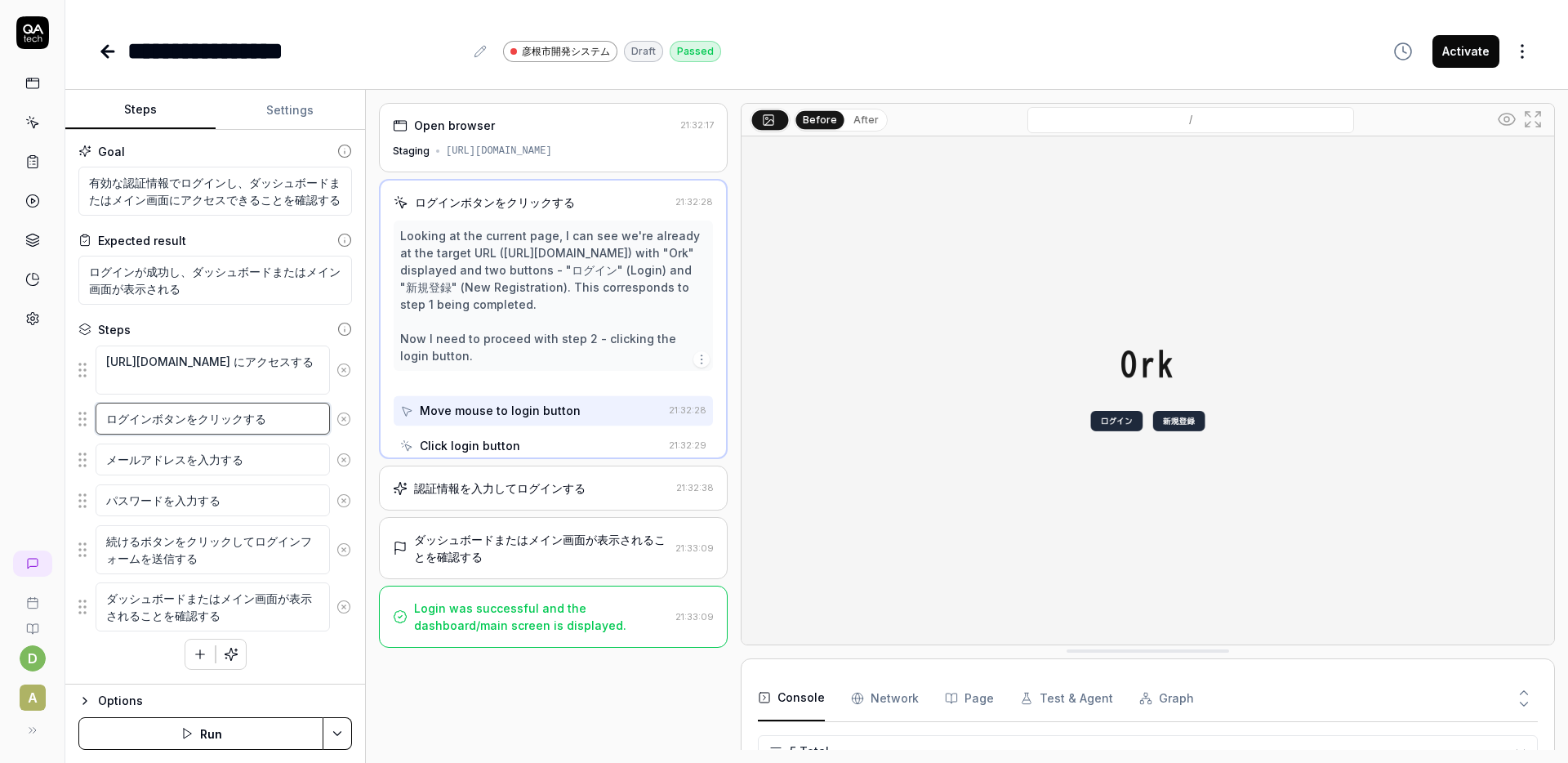
click at [214, 423] on textarea "ログインボタンをクリックする" at bounding box center [213, 419] width 235 height 32
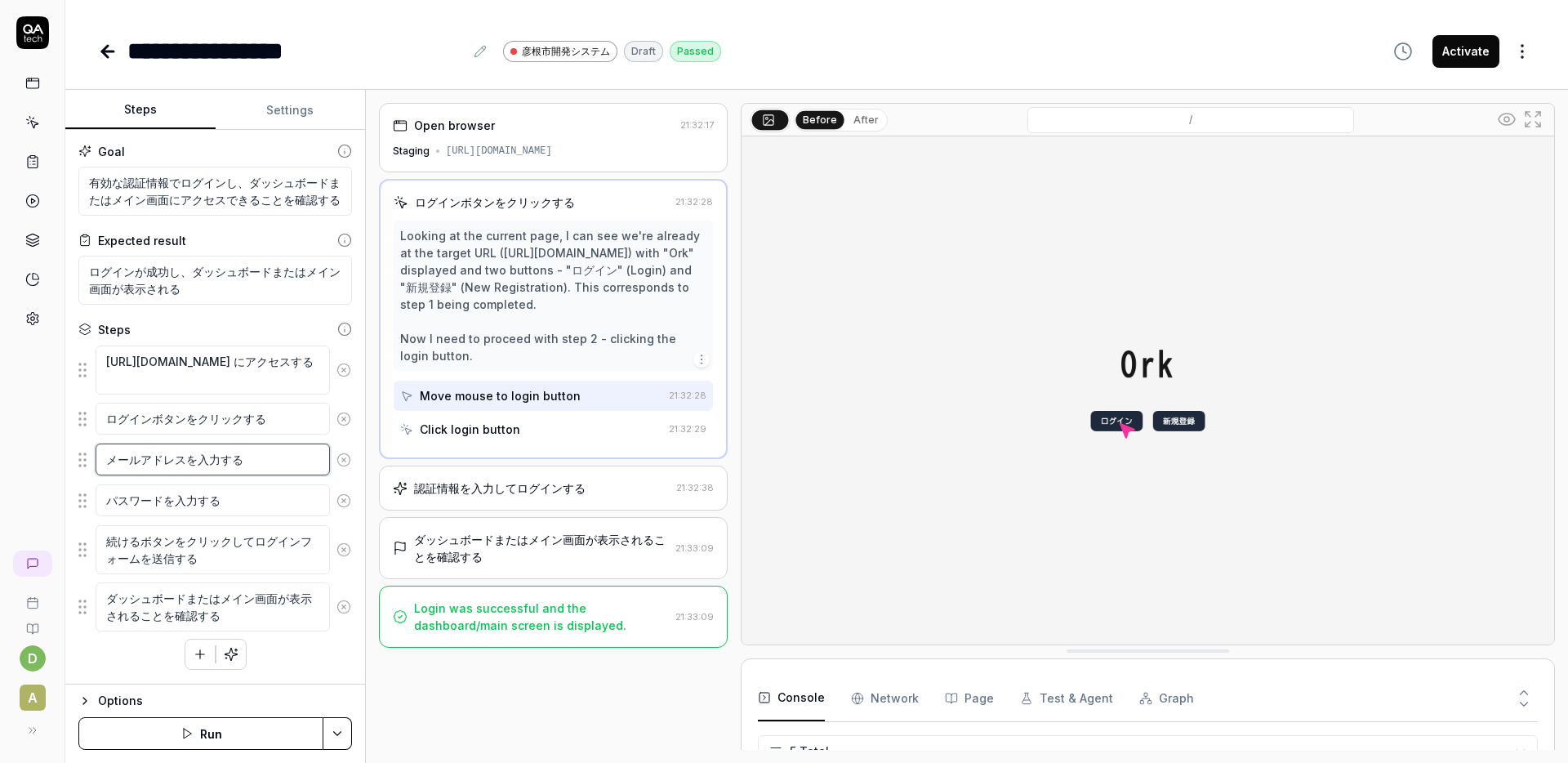
click at [206, 465] on textarea "メールアドレスを入力する" at bounding box center [213, 459] width 235 height 32
click at [210, 512] on textarea "パスワードを入力する" at bounding box center [213, 500] width 235 height 32
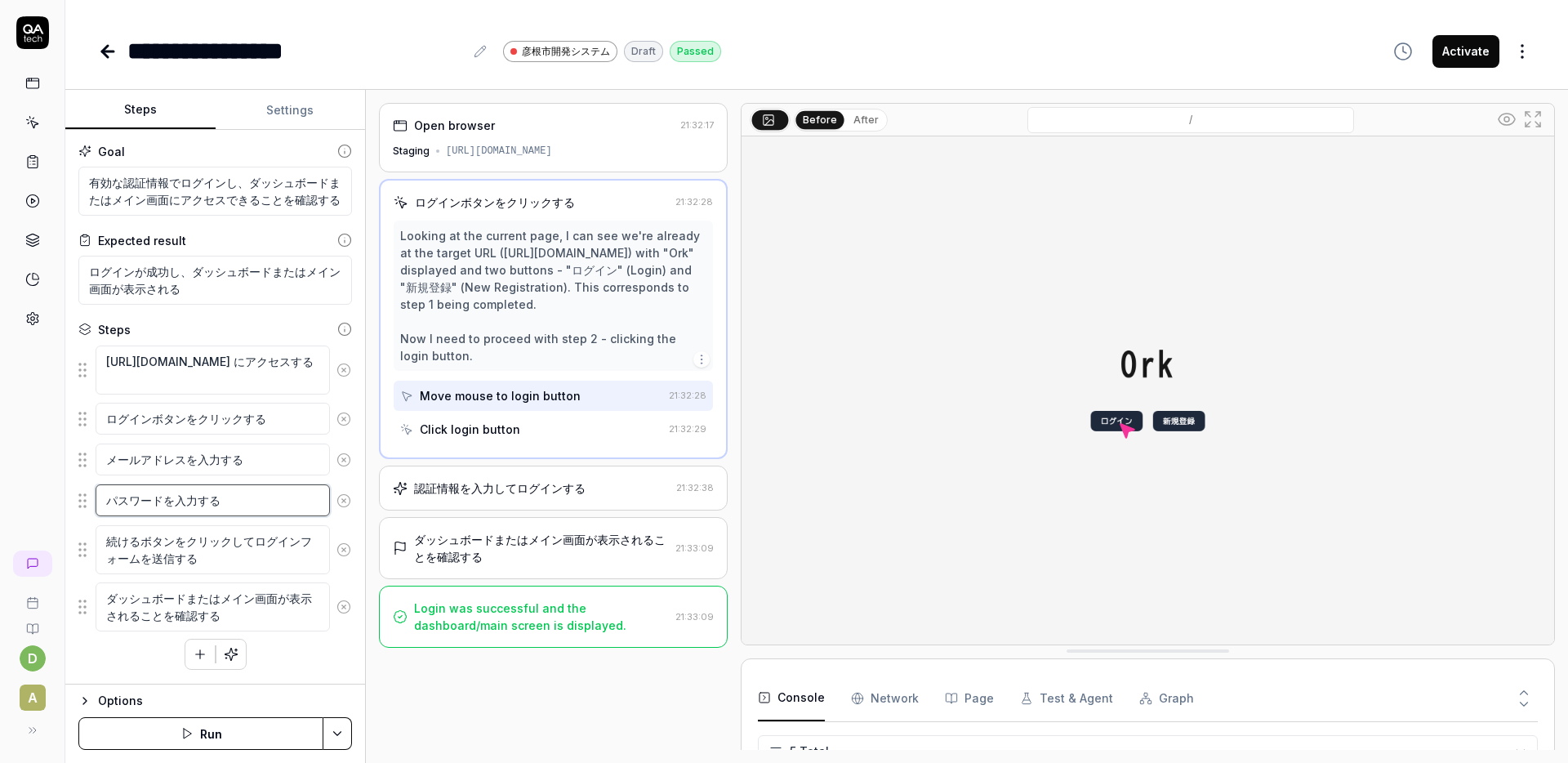
click at [210, 512] on textarea "パスワードを入力する" at bounding box center [213, 500] width 235 height 32
drag, startPoint x: 209, startPoint y: 559, endPoint x: 100, endPoint y: 537, distance: 111.2
click at [100, 537] on textarea "続けるボタンをクリックしてログインフォームを送信する" at bounding box center [213, 550] width 235 height 49
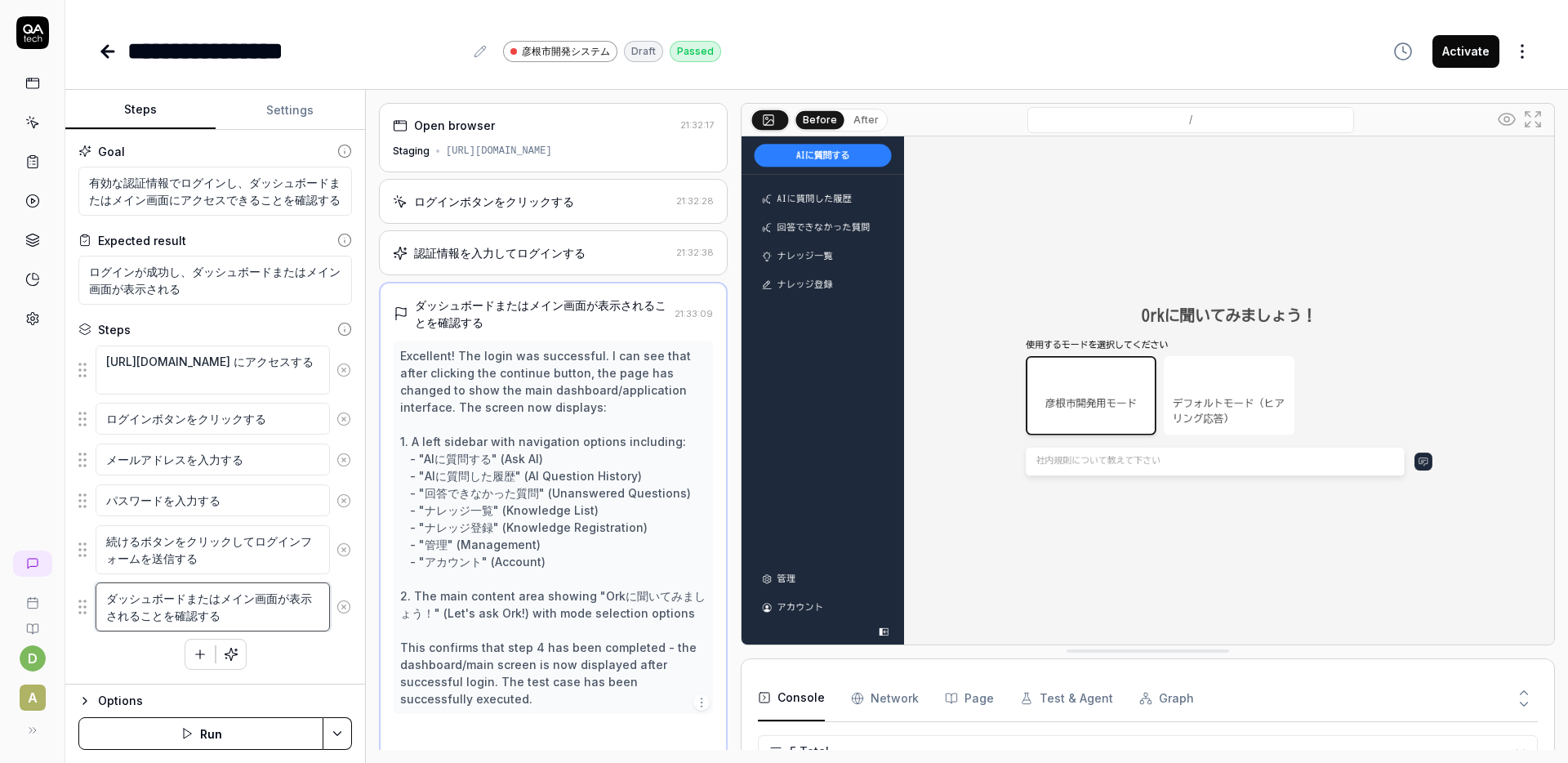
scroll to position [19, 0]
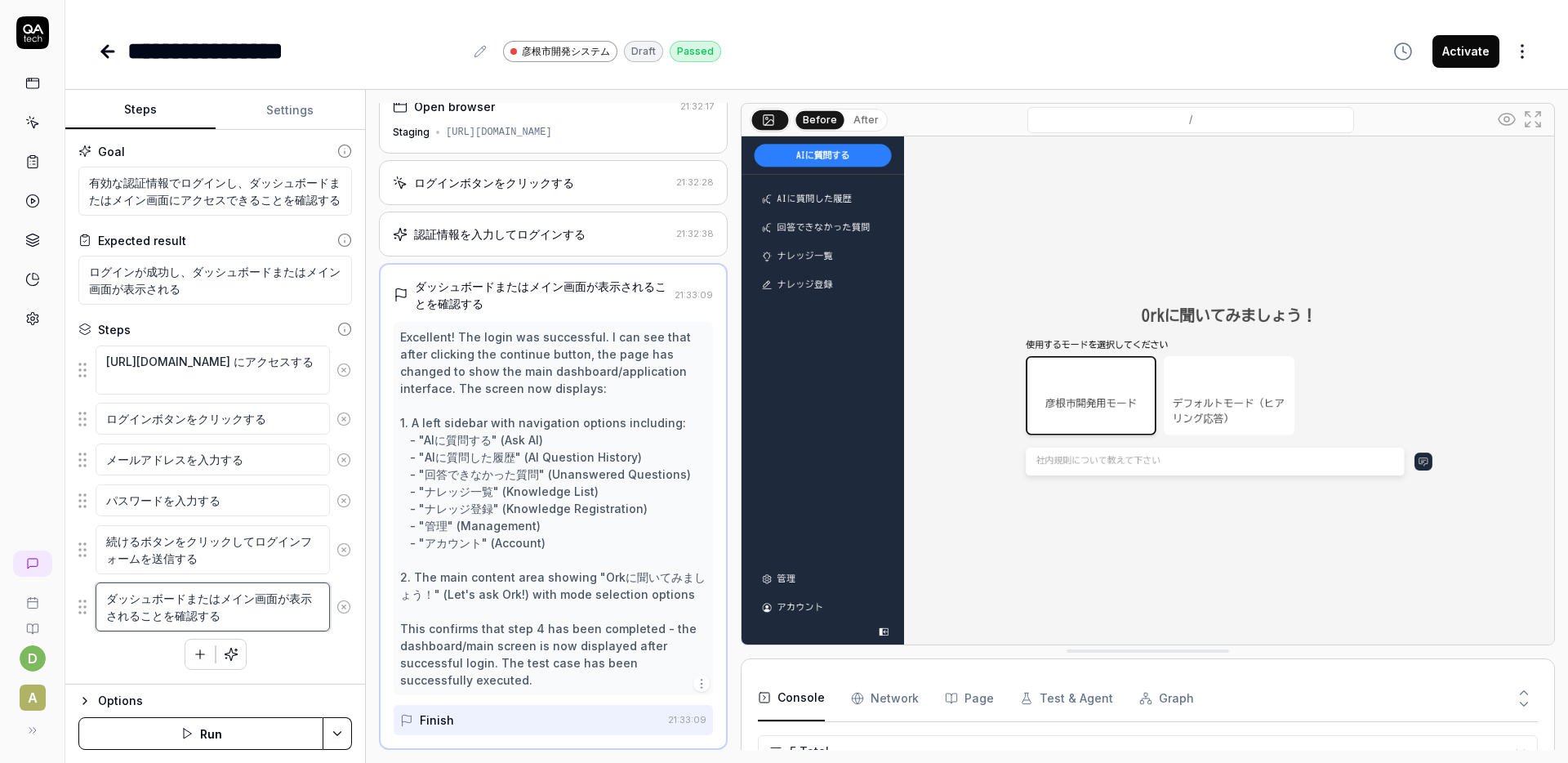
drag, startPoint x: 213, startPoint y: 616, endPoint x: 82, endPoint y: 591, distance: 133.4
click at [81, 592] on div "ダッシュボードまたはメイン画面が表示されることを確認する" at bounding box center [215, 606] width 274 height 51
click at [236, 385] on textarea "[URL][DOMAIN_NAME] にアクセスする" at bounding box center [213, 370] width 235 height 49
click at [693, 47] on div "Passed" at bounding box center [695, 52] width 52 height 22
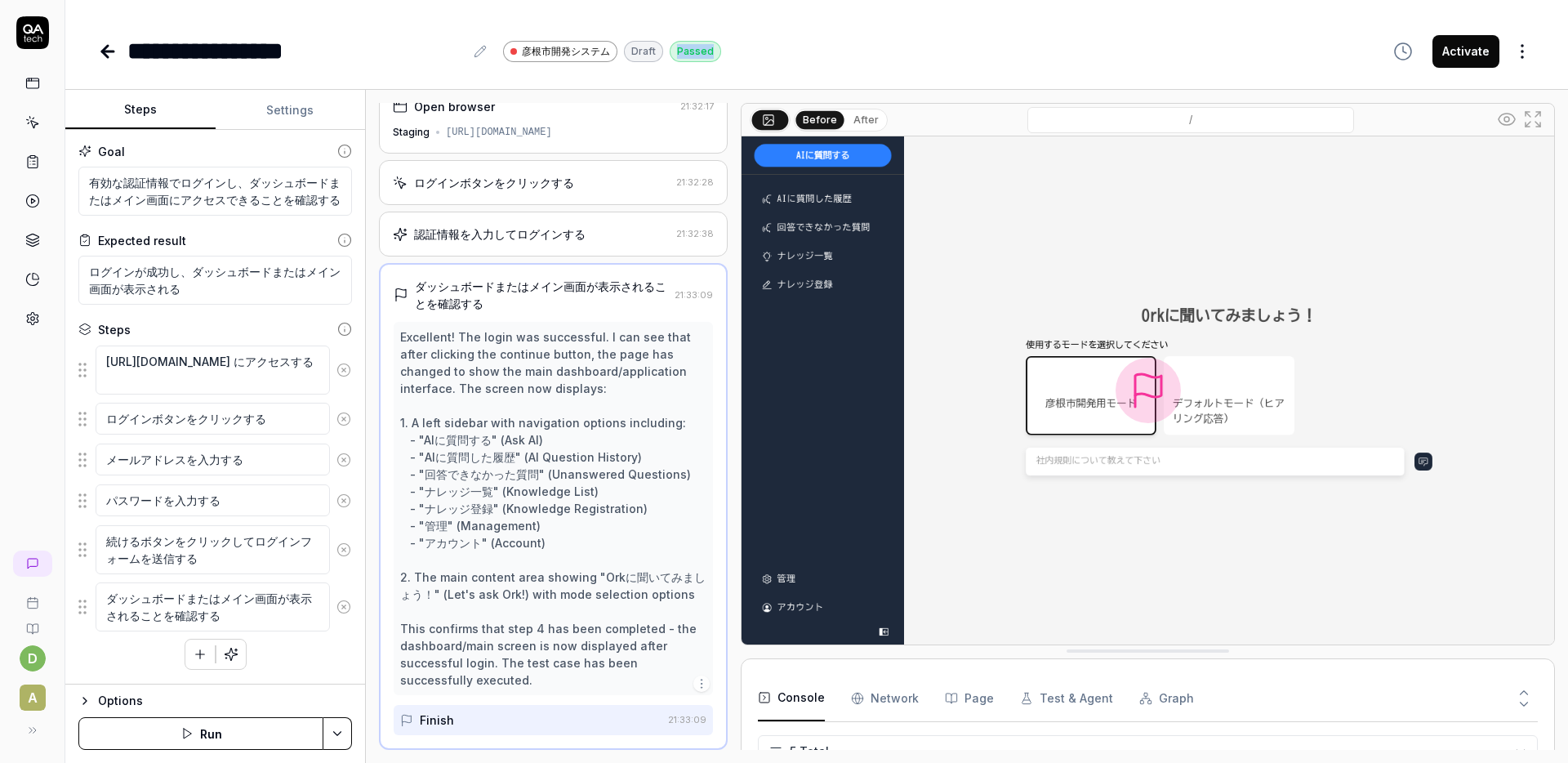
click at [973, 66] on div "**********" at bounding box center [816, 51] width 1437 height 37
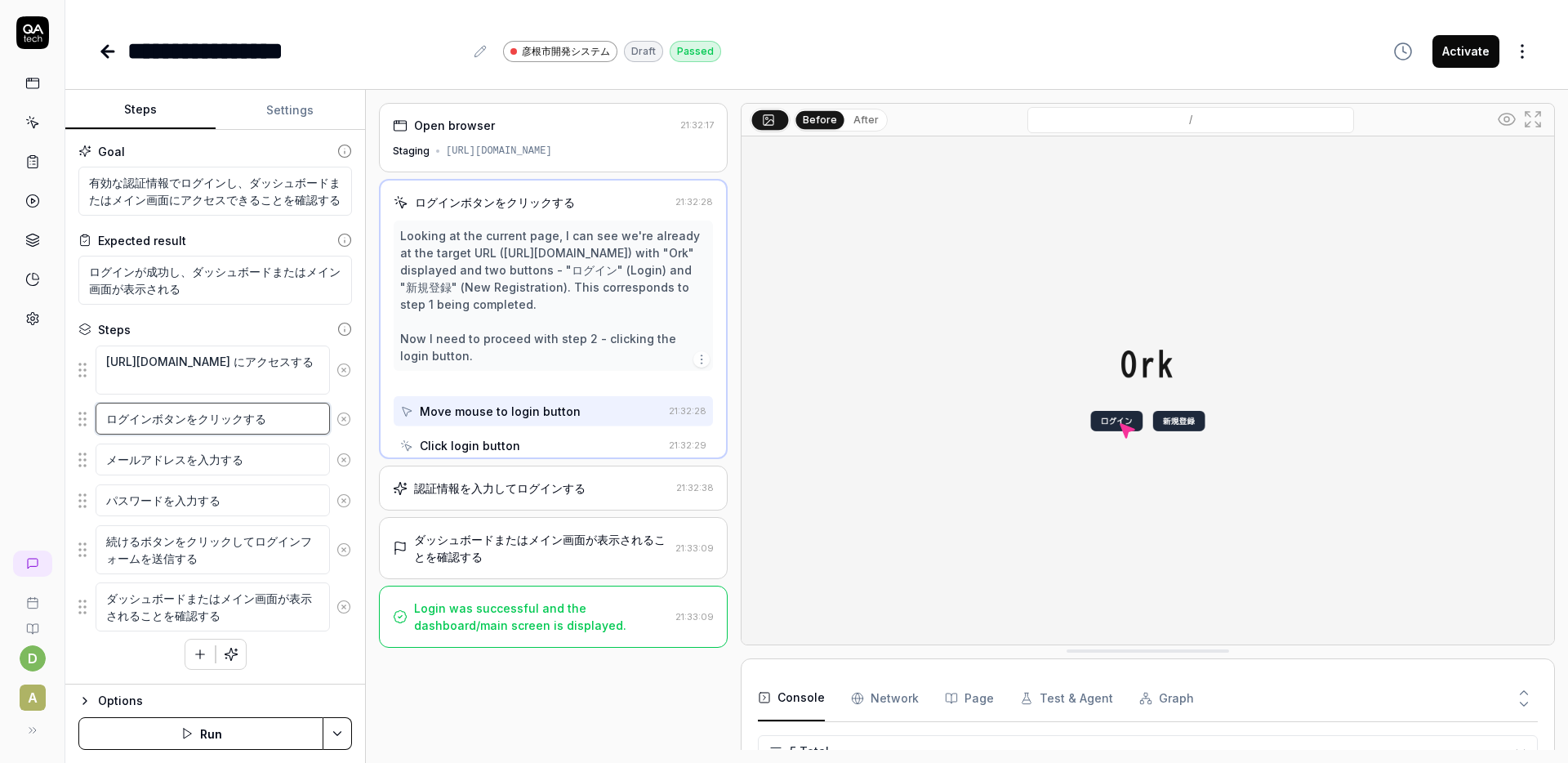
click at [192, 422] on textarea "ログインボタンをクリックする" at bounding box center [213, 419] width 235 height 32
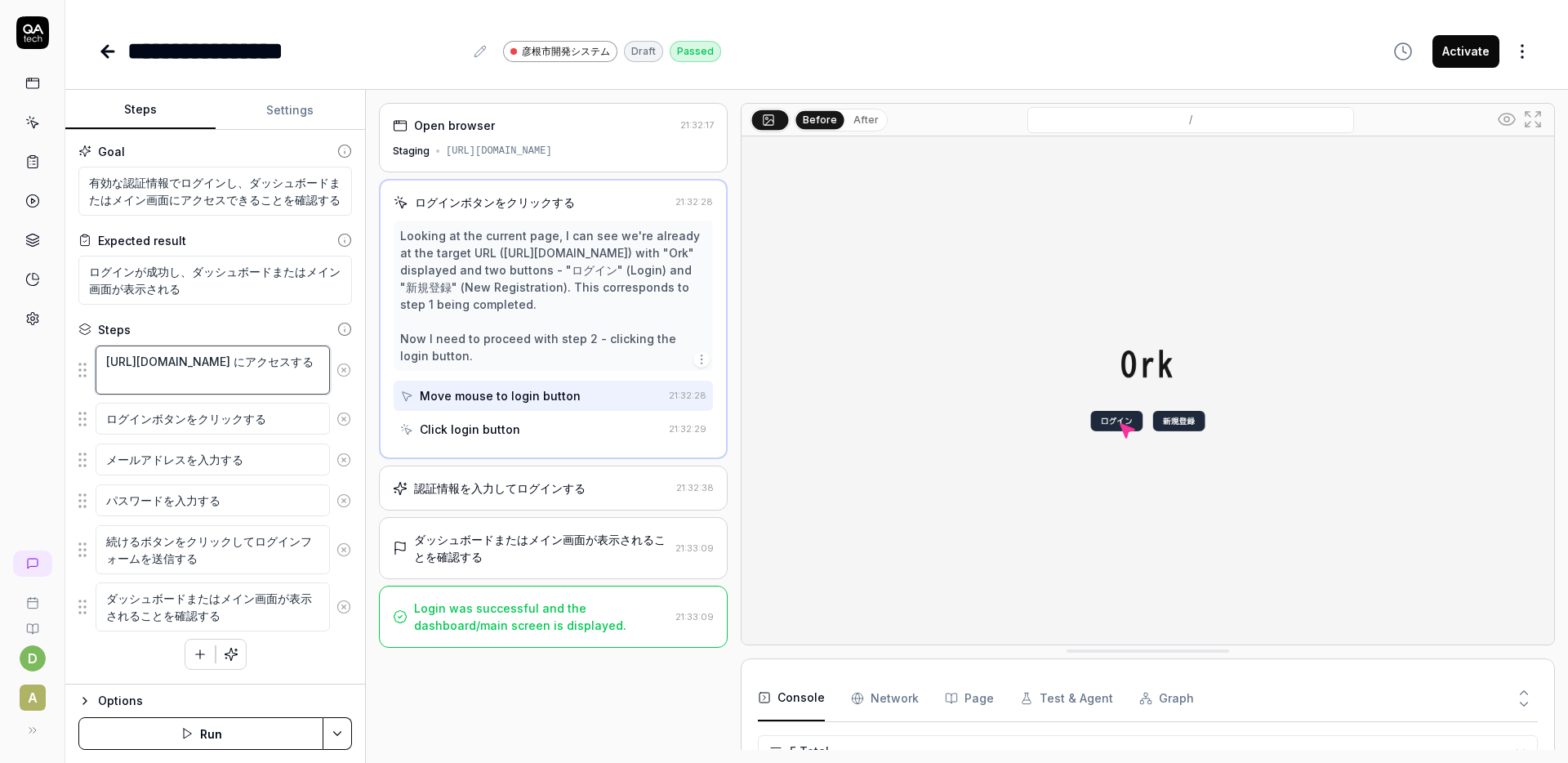
click at [165, 379] on textarea "[URL][DOMAIN_NAME] にアクセスする" at bounding box center [213, 370] width 235 height 49
drag, startPoint x: 102, startPoint y: 364, endPoint x: 146, endPoint y: 381, distance: 47.2
click at [147, 379] on textarea "[URL][DOMAIN_NAME] にアクセスする" at bounding box center [213, 370] width 235 height 49
drag, startPoint x: 106, startPoint y: 426, endPoint x: 275, endPoint y: 435, distance: 169.2
click at [285, 433] on textarea "ログインボタンをクリックする" at bounding box center [213, 419] width 235 height 32
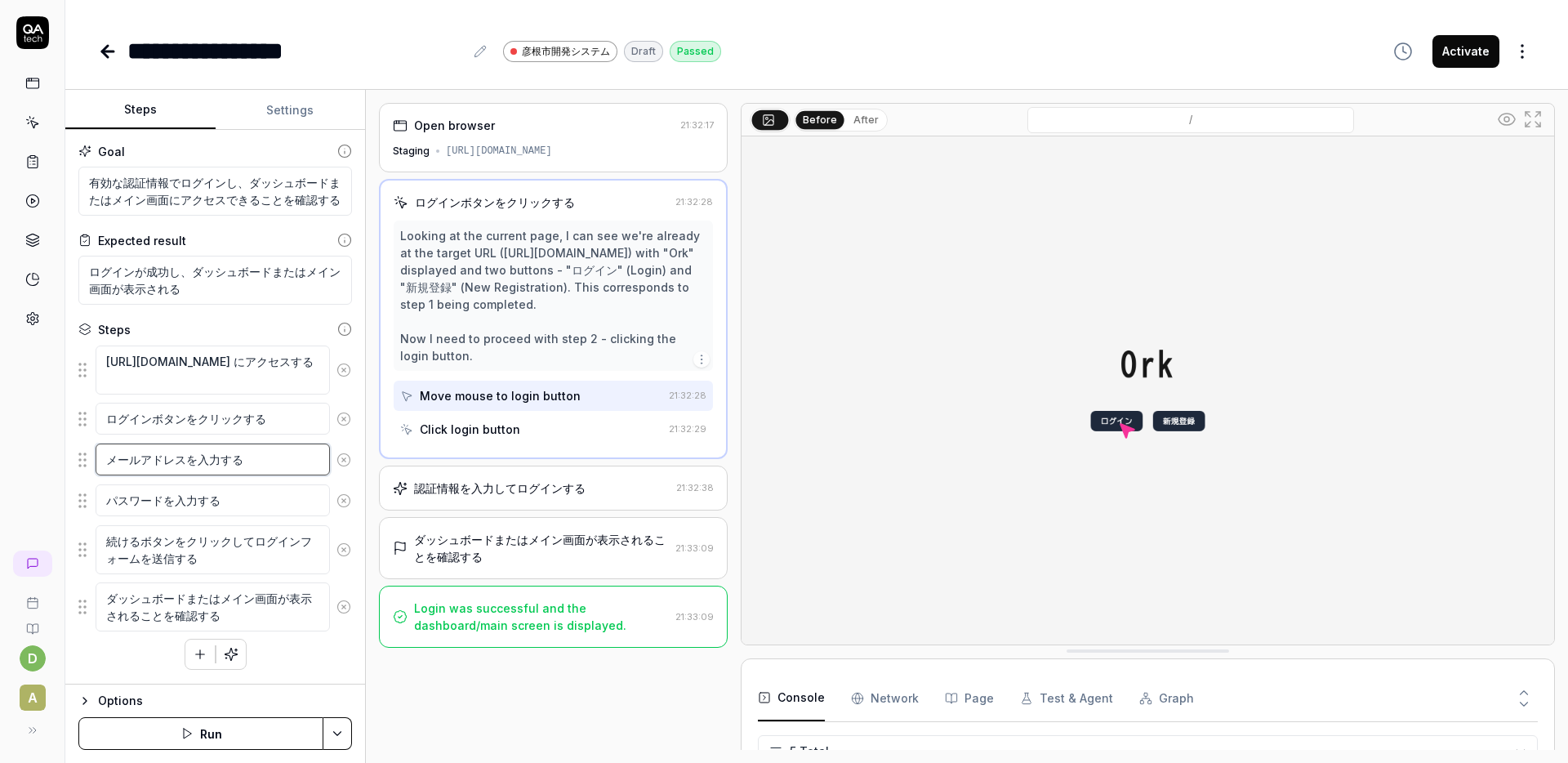
click at [151, 458] on textarea "メールアドレスを入力する" at bounding box center [213, 459] width 235 height 32
click at [154, 502] on textarea "パスワードを入力する" at bounding box center [213, 500] width 235 height 32
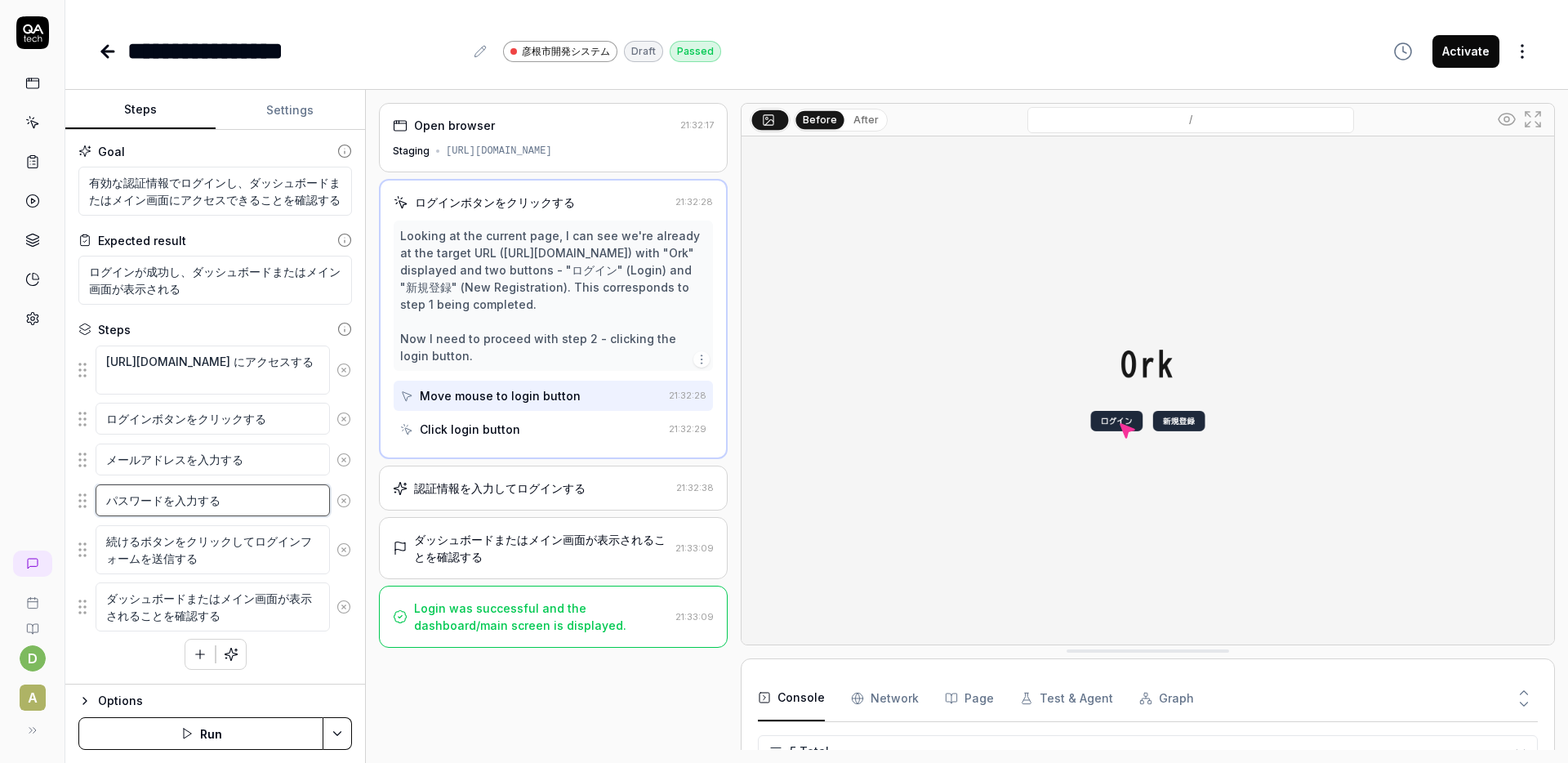
click at [154, 502] on textarea "パスワードを入力する" at bounding box center [213, 500] width 235 height 32
click at [162, 547] on textarea "続けるボタンをクリックしてログインフォームを送信する" at bounding box center [213, 550] width 235 height 49
click at [1177, 699] on button "Graph" at bounding box center [1167, 697] width 55 height 46
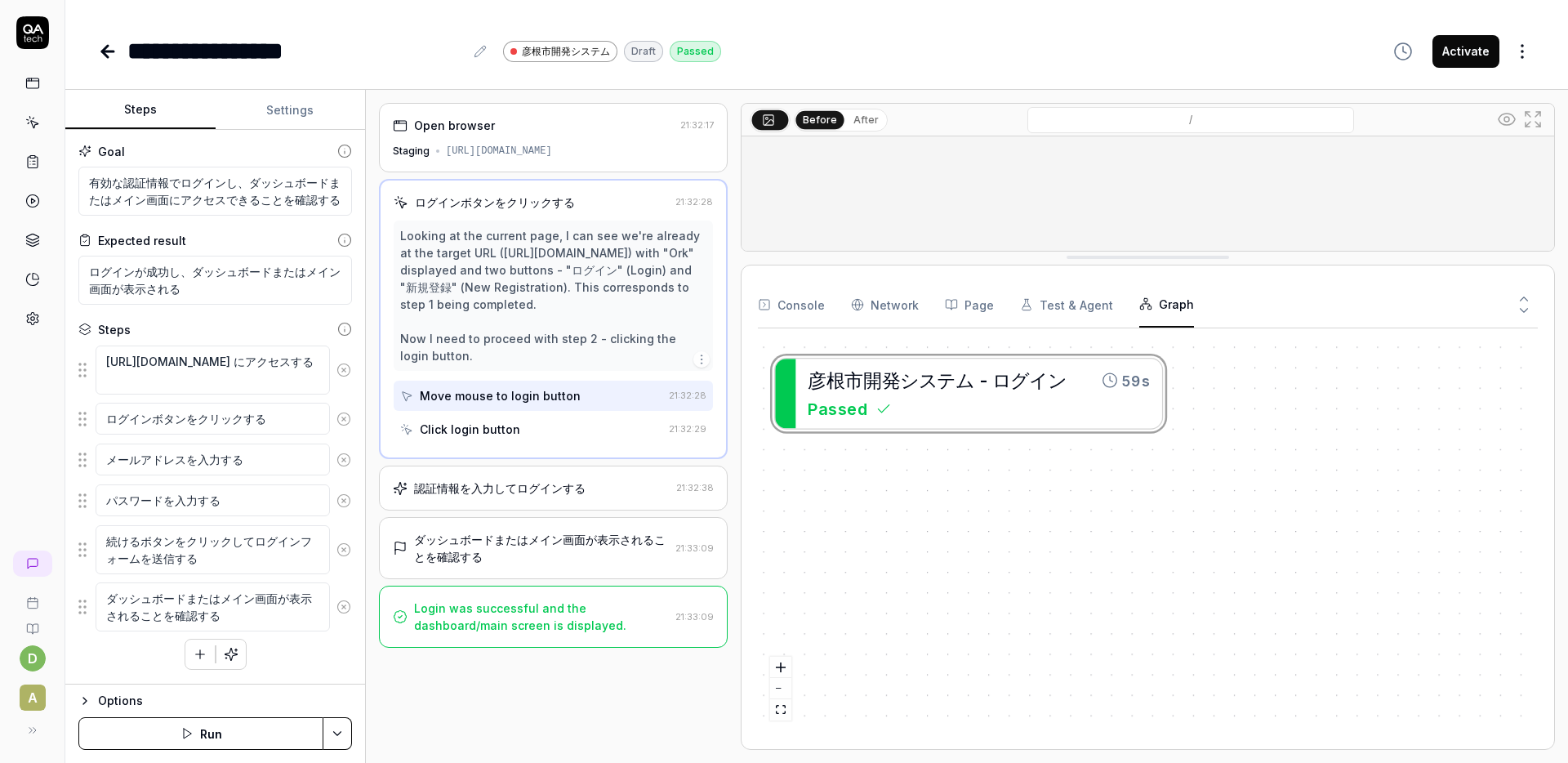
drag, startPoint x: 1182, startPoint y: 650, endPoint x: 1187, endPoint y: 254, distance: 396.0
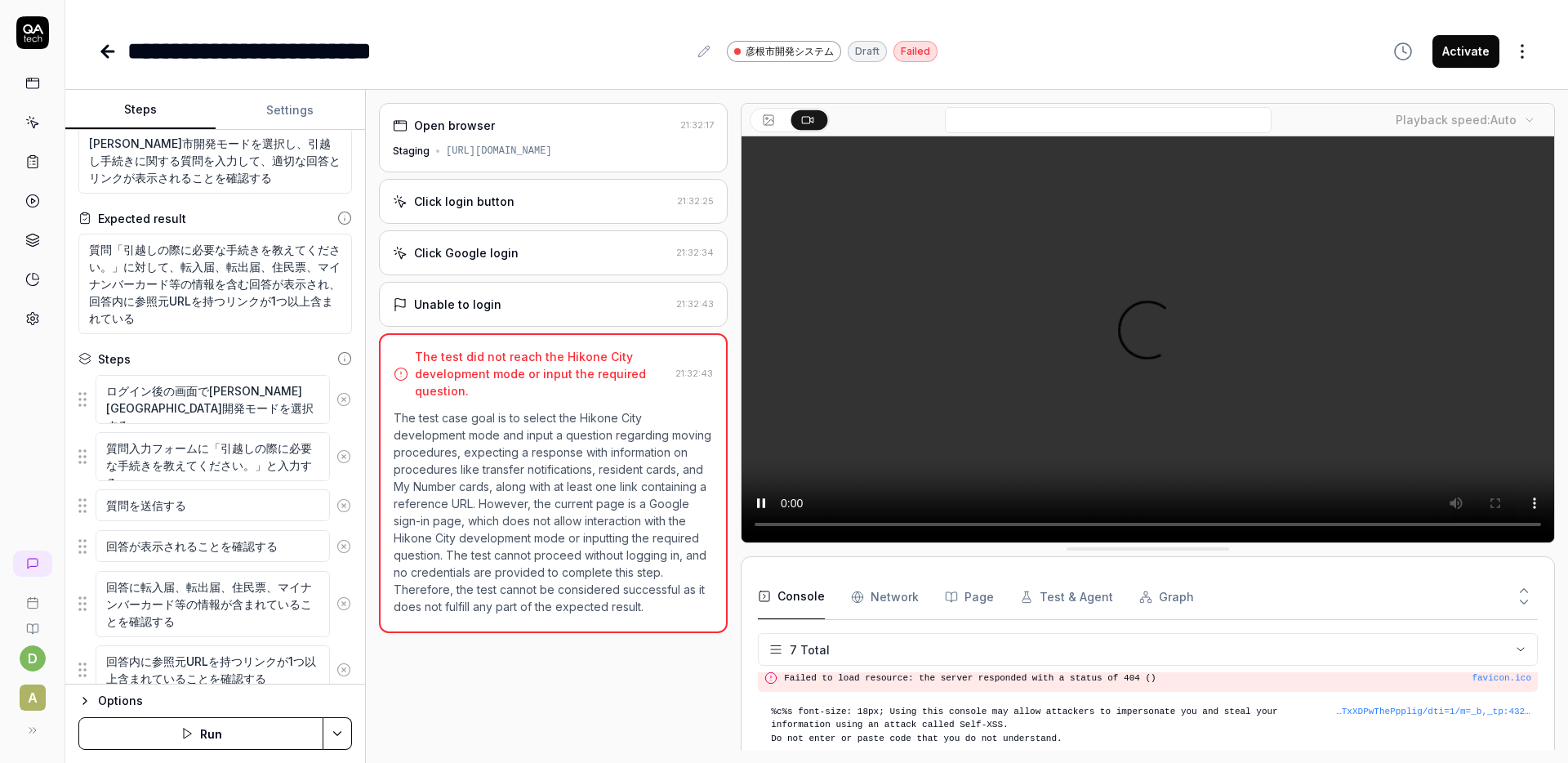
scroll to position [101, 0]
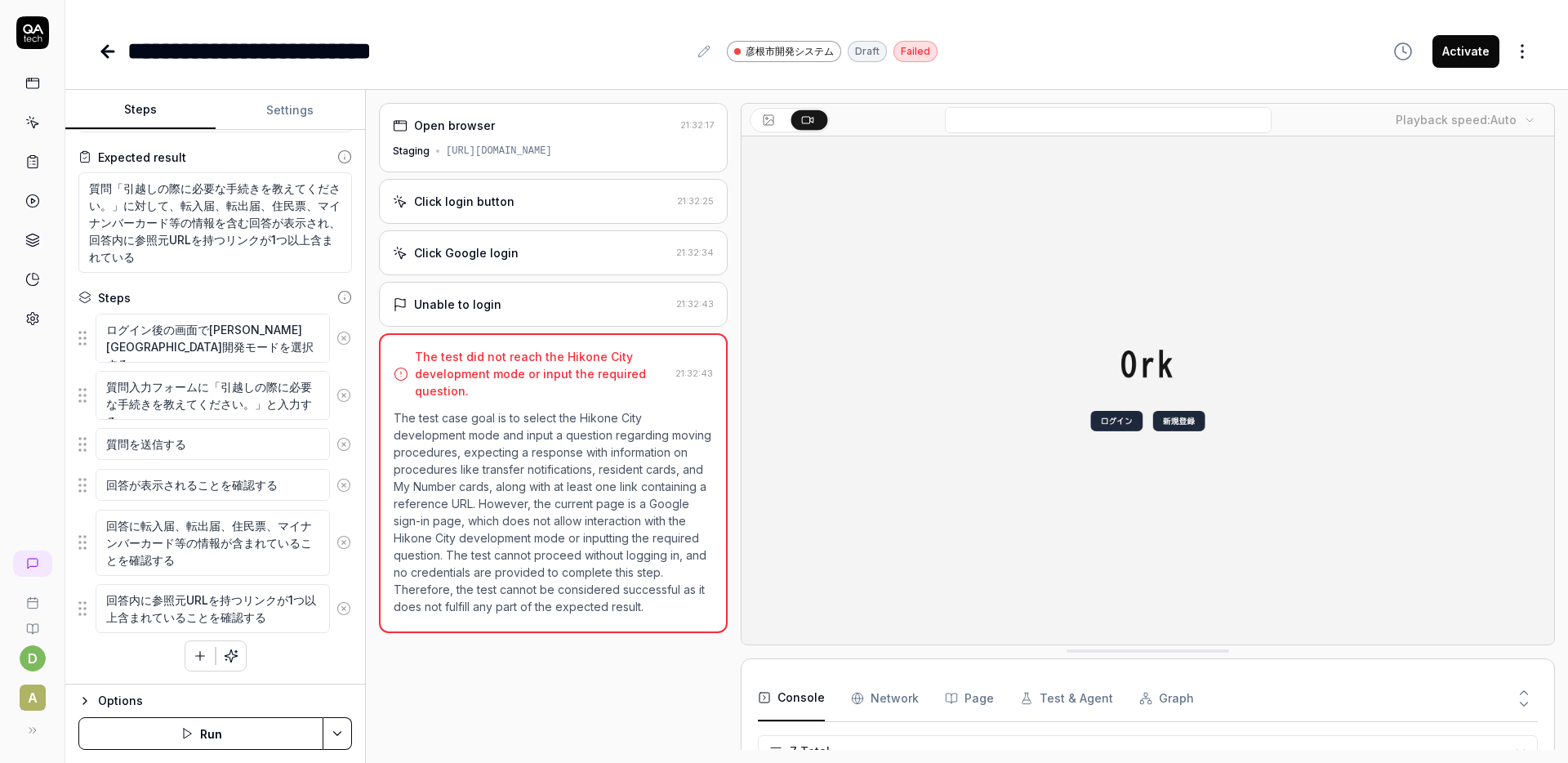
click at [201, 650] on icon "button" at bounding box center [200, 655] width 15 height 15
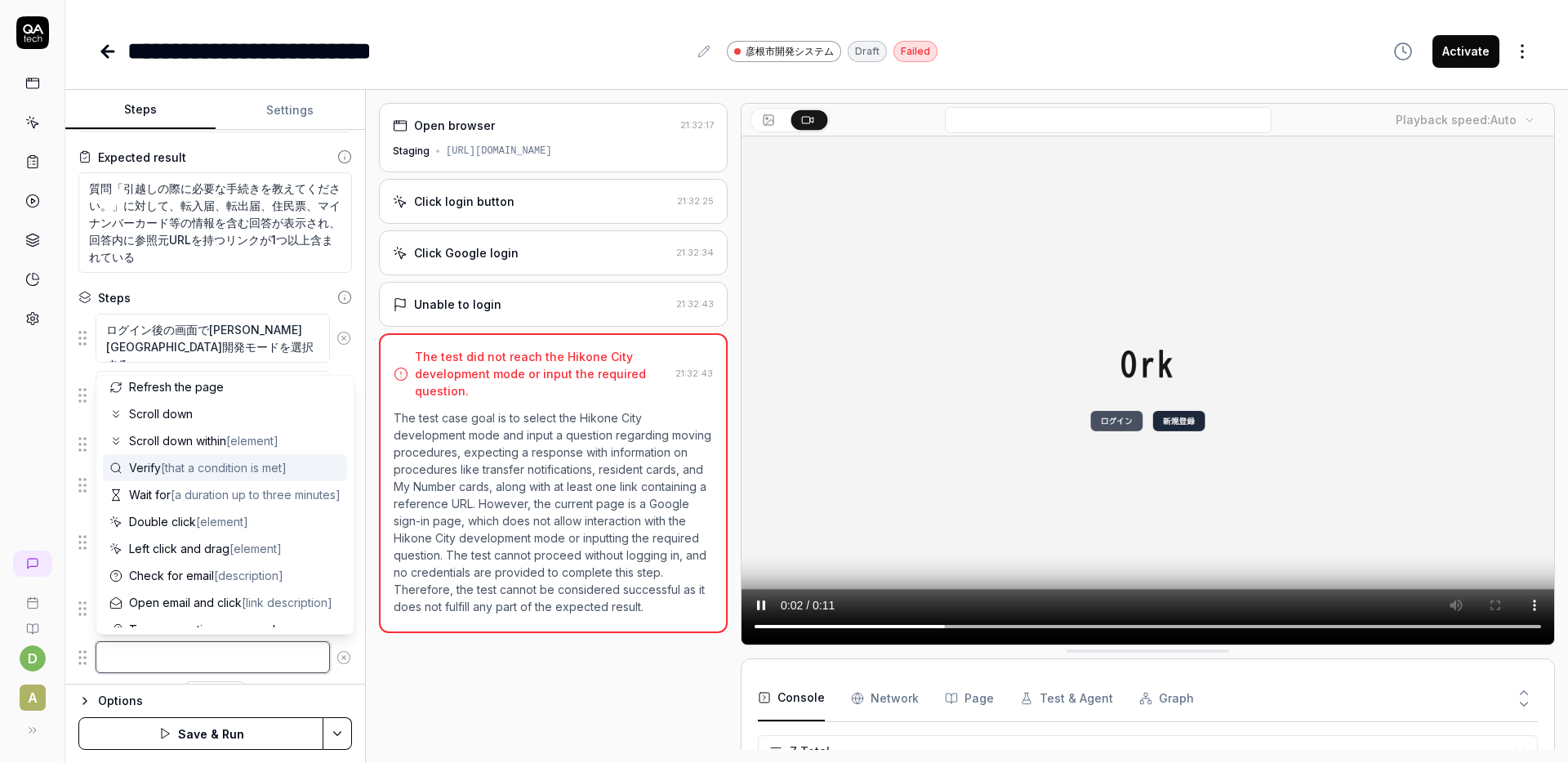
scroll to position [159, 0]
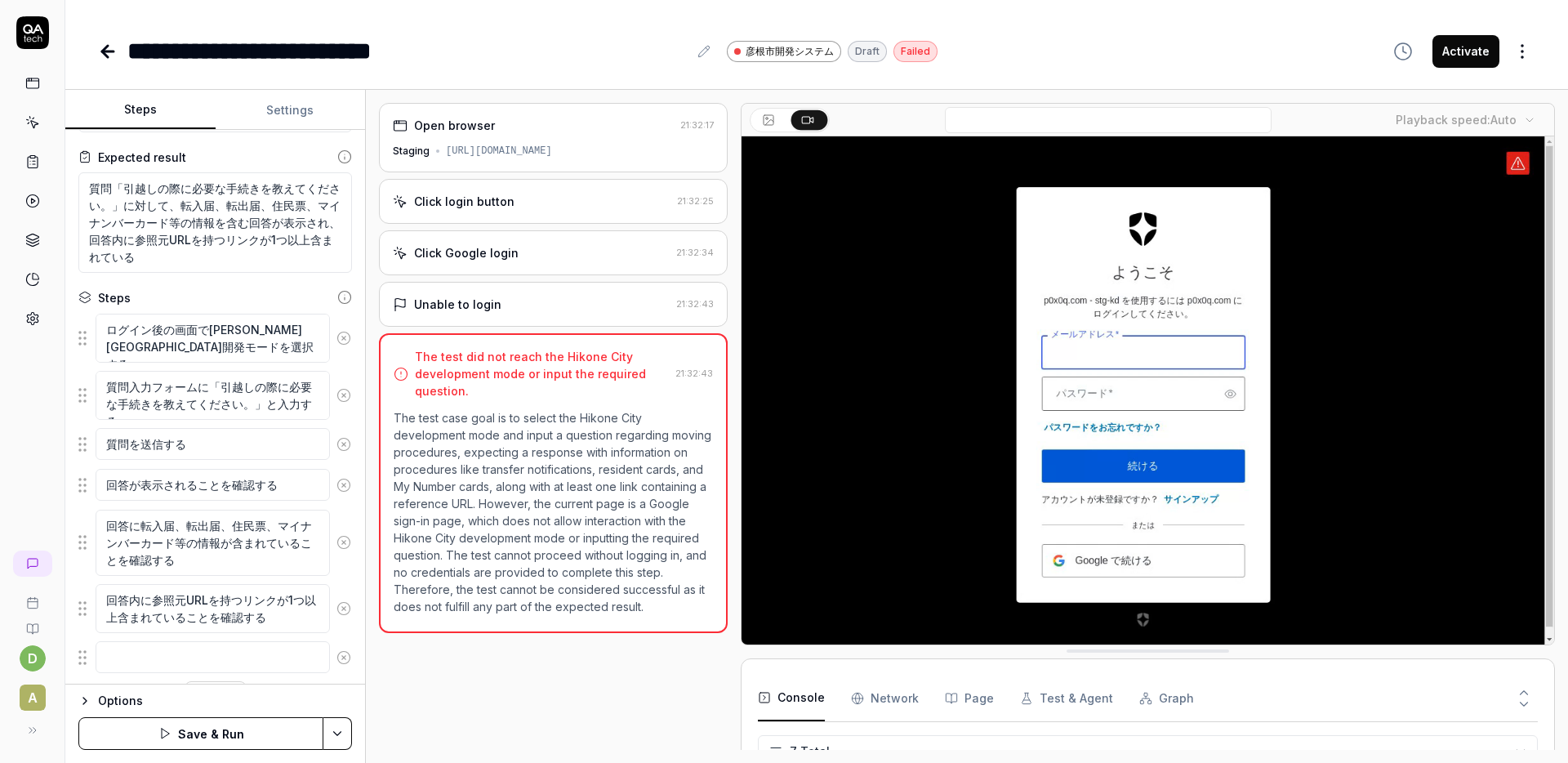
click at [86, 480] on fieldset "ログイン後の画面で[PERSON_NAME][GEOGRAPHIC_DATA]開発モードを選択する 質問入力フォームに「引越しの際に必要な手続きを教えてくださ…" at bounding box center [215, 494] width 274 height 362
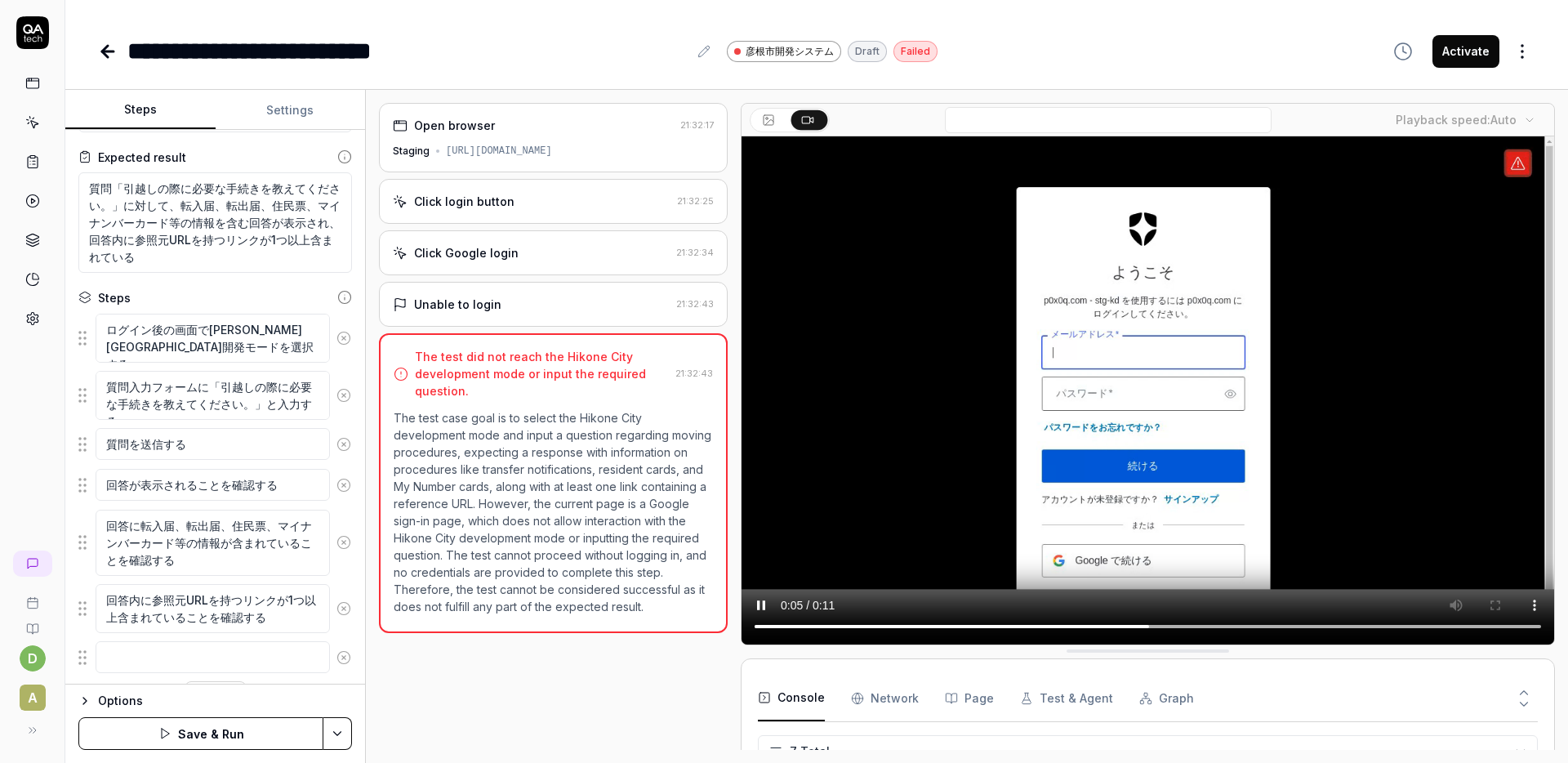
scroll to position [141, 0]
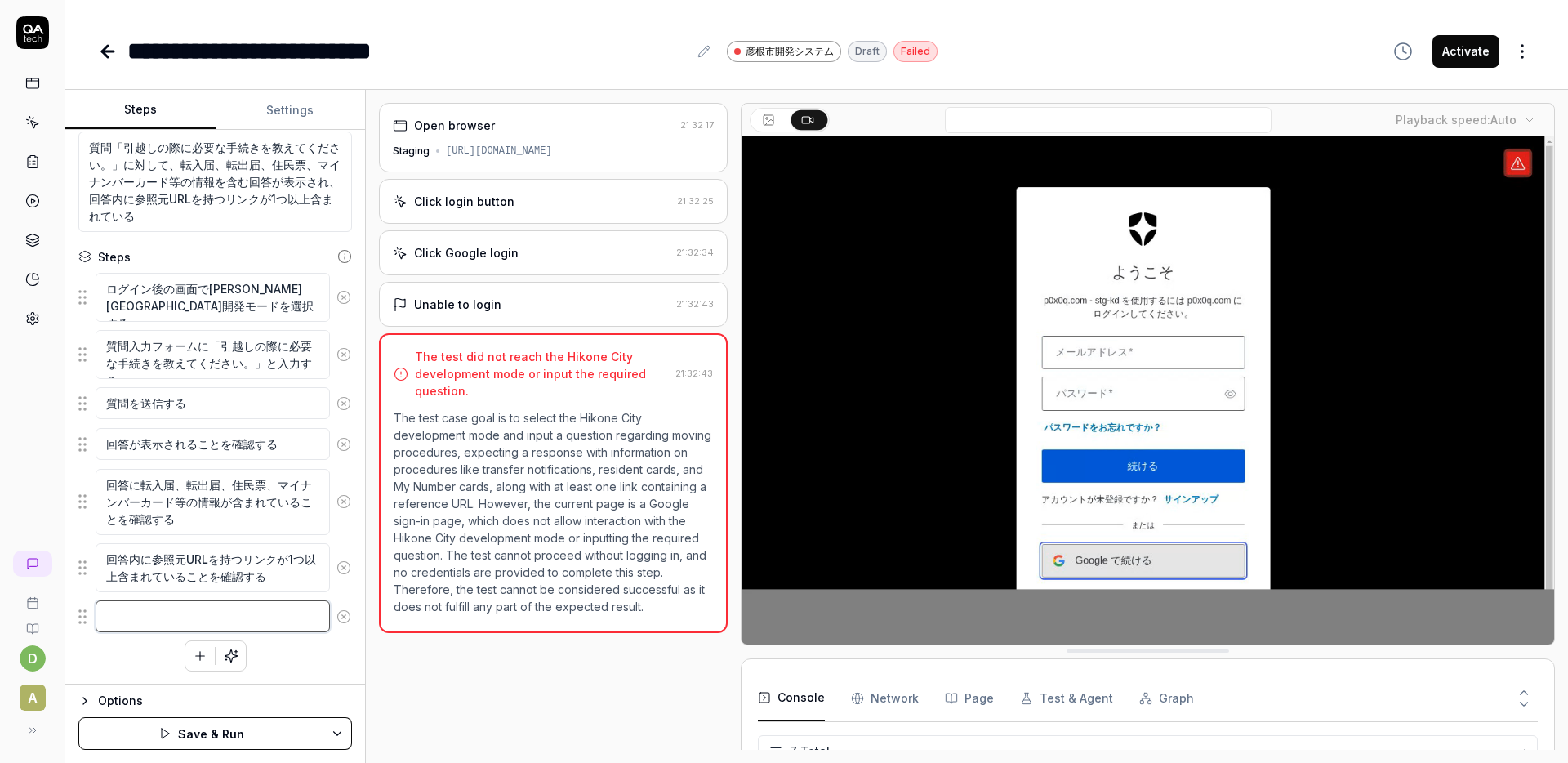
click at [127, 617] on textarea at bounding box center [213, 616] width 235 height 32
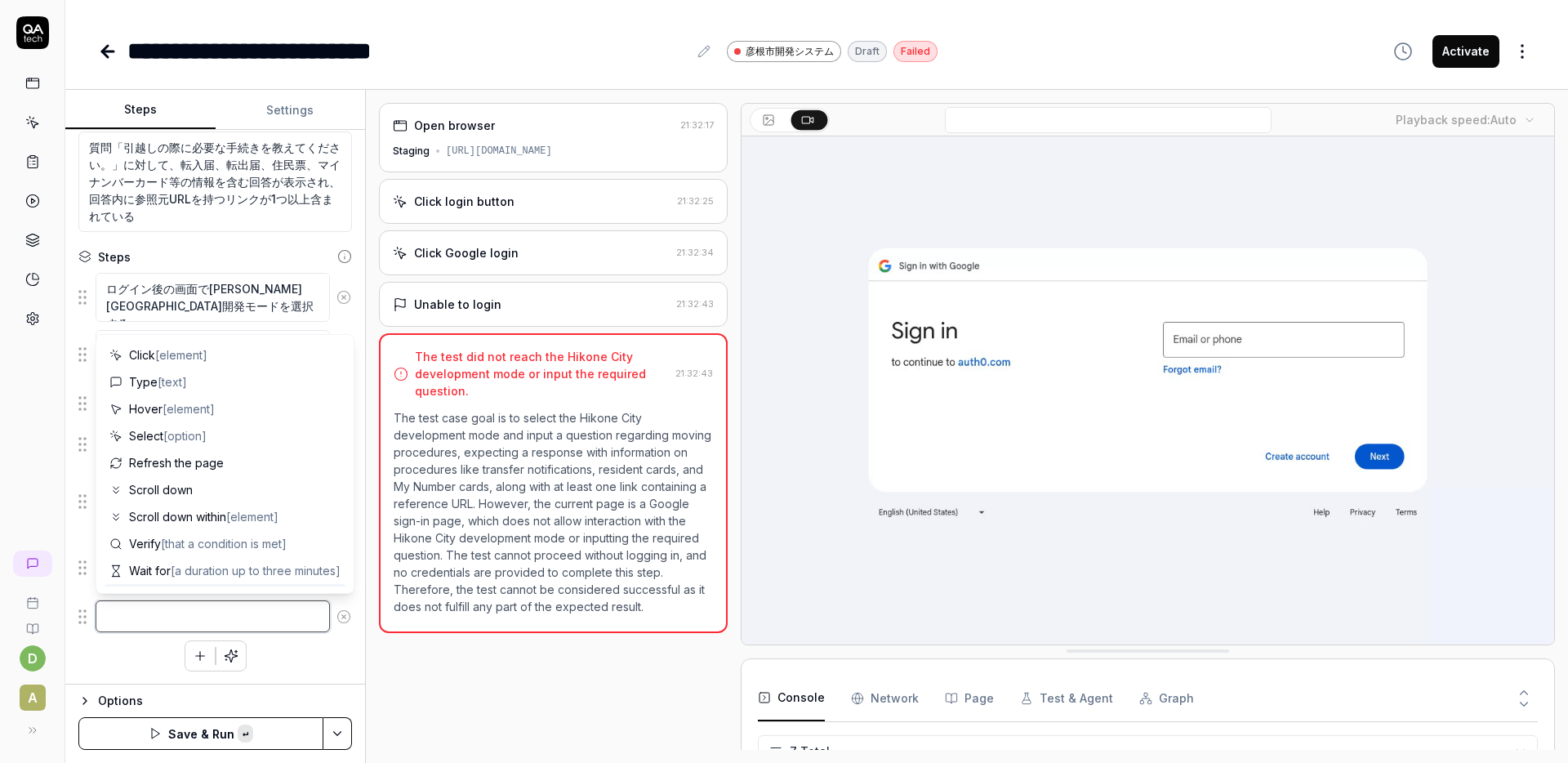
paste textarea "ログインボタンをクリックする"
type textarea "*"
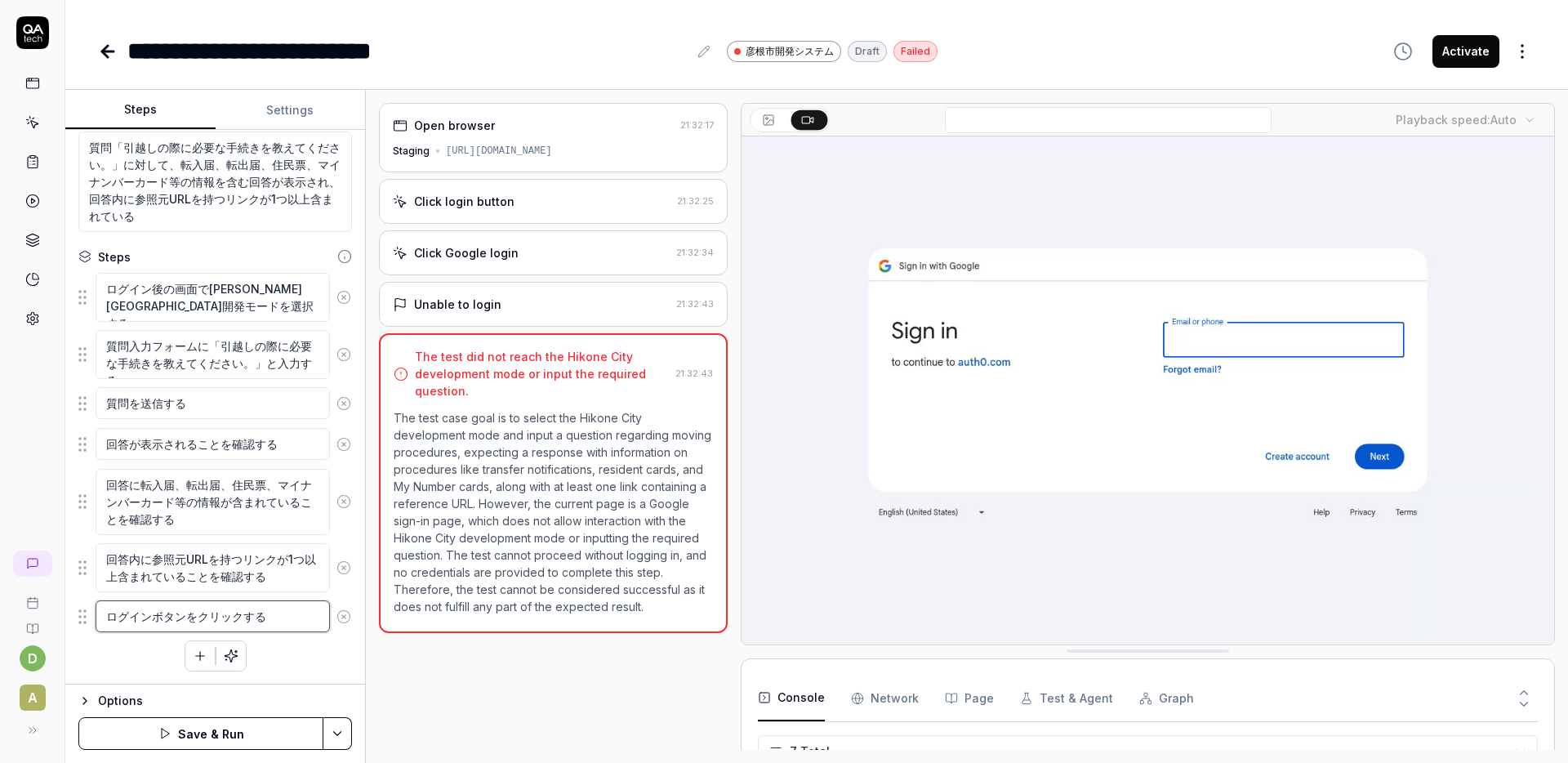
type textarea "ログインボタンをクリックする"
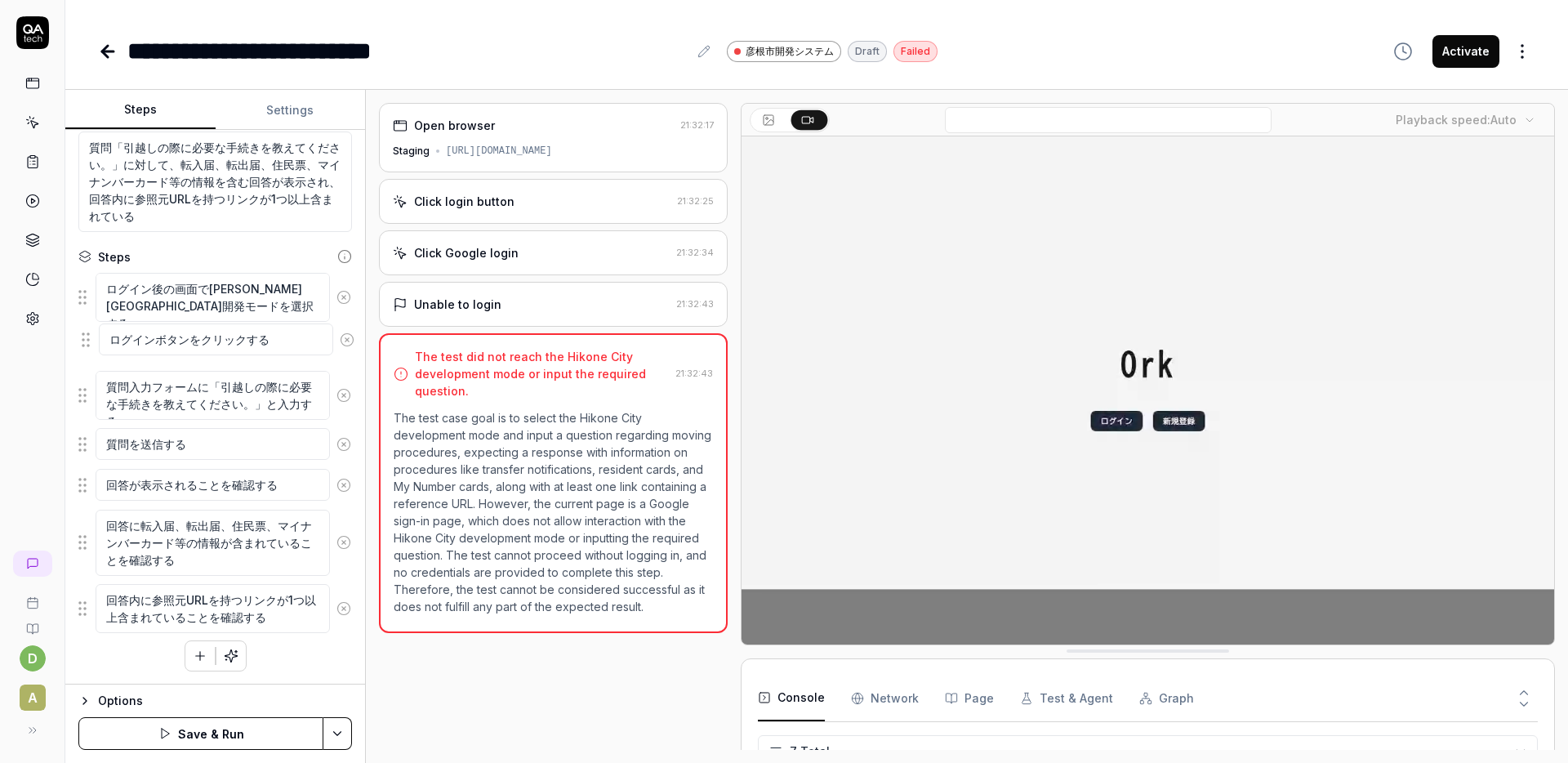
drag, startPoint x: 81, startPoint y: 615, endPoint x: 82, endPoint y: 339, distance: 276.0
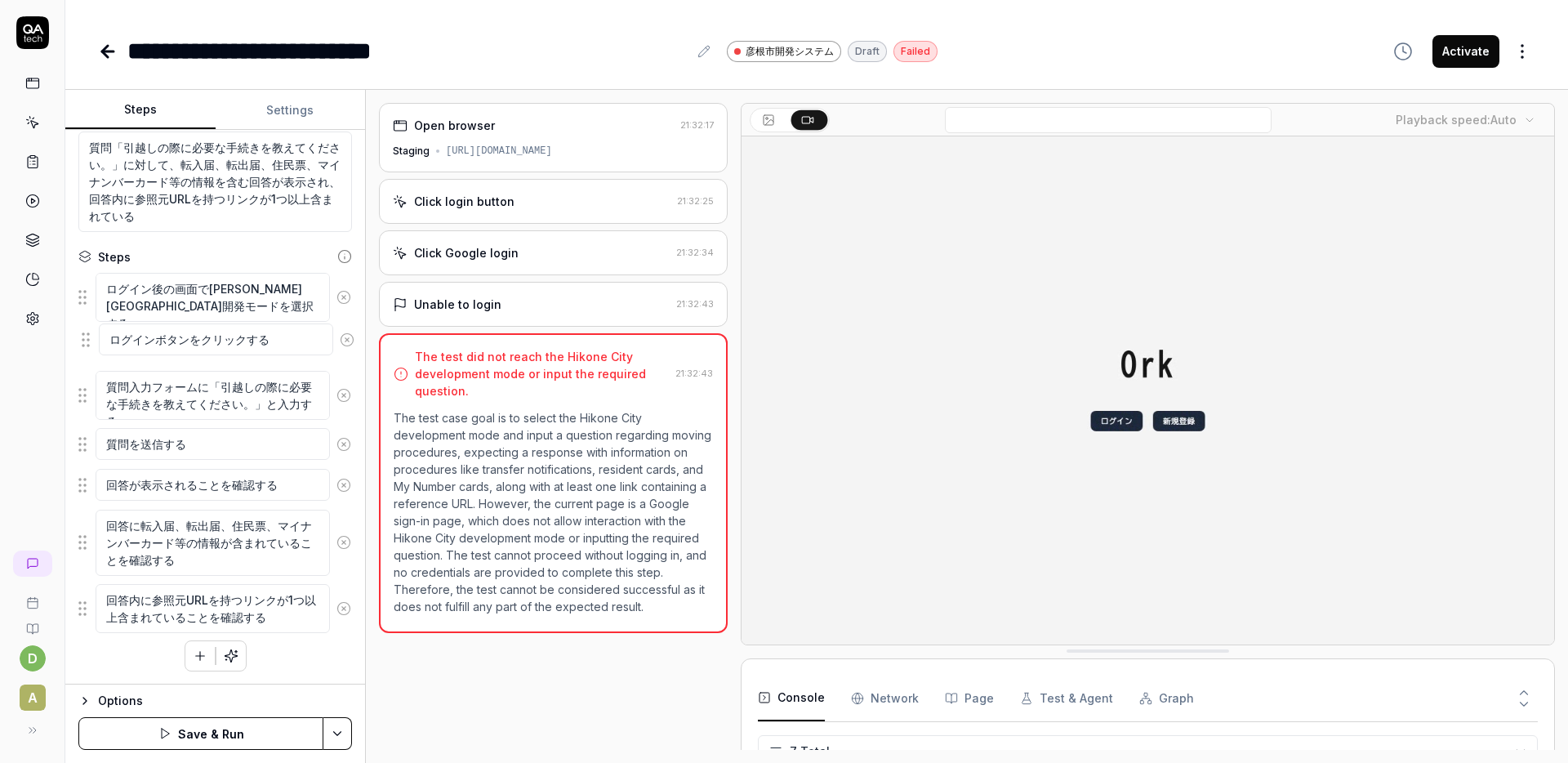
click at [82, 339] on fieldset "ログイン後の画面で[PERSON_NAME][GEOGRAPHIC_DATA]開発モードを選択する 質問入力フォームに「引越しの際に必要な手続きを教えてくださ…" at bounding box center [215, 453] width 274 height 362
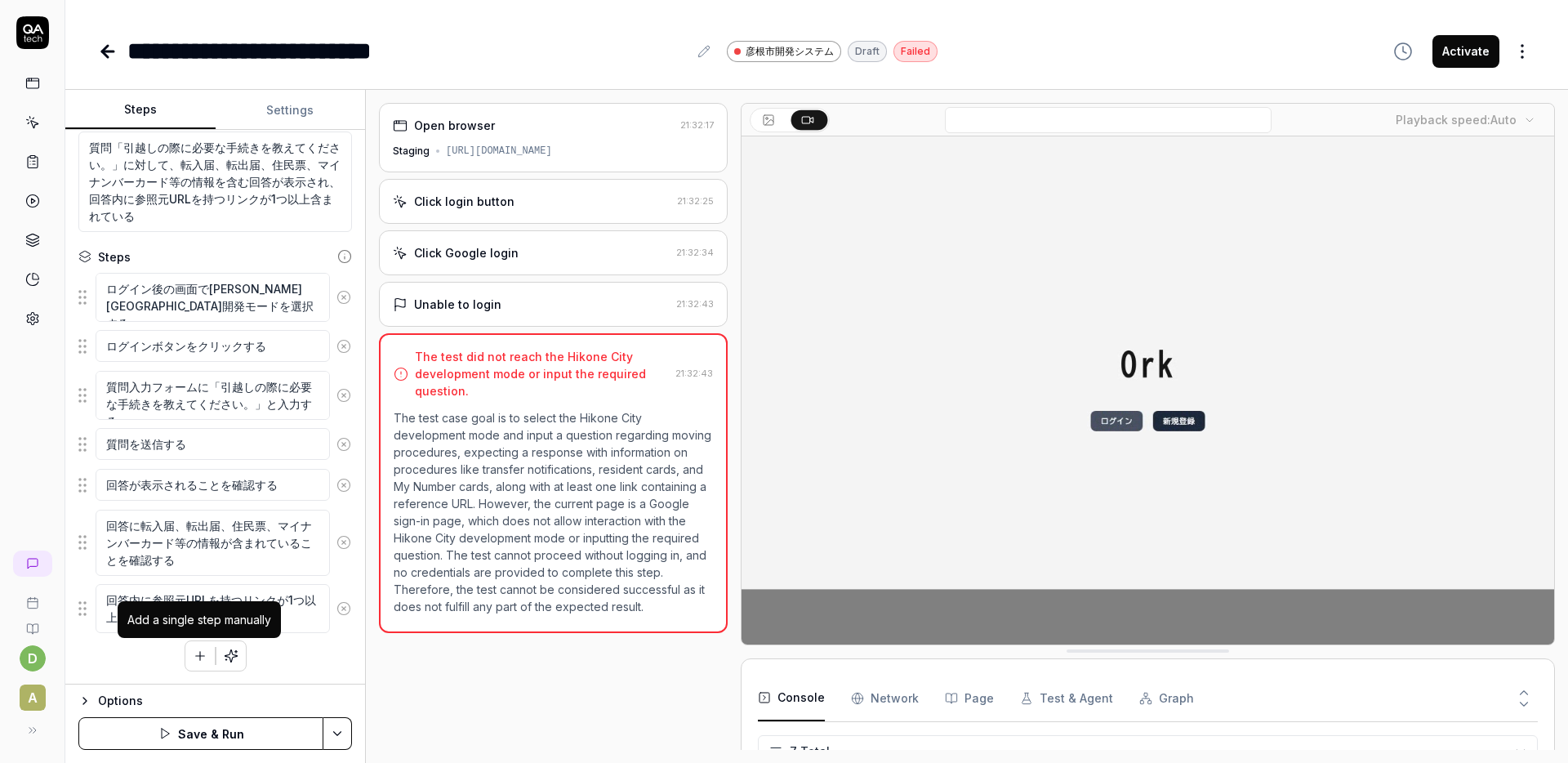
click at [196, 659] on icon "button" at bounding box center [200, 655] width 15 height 15
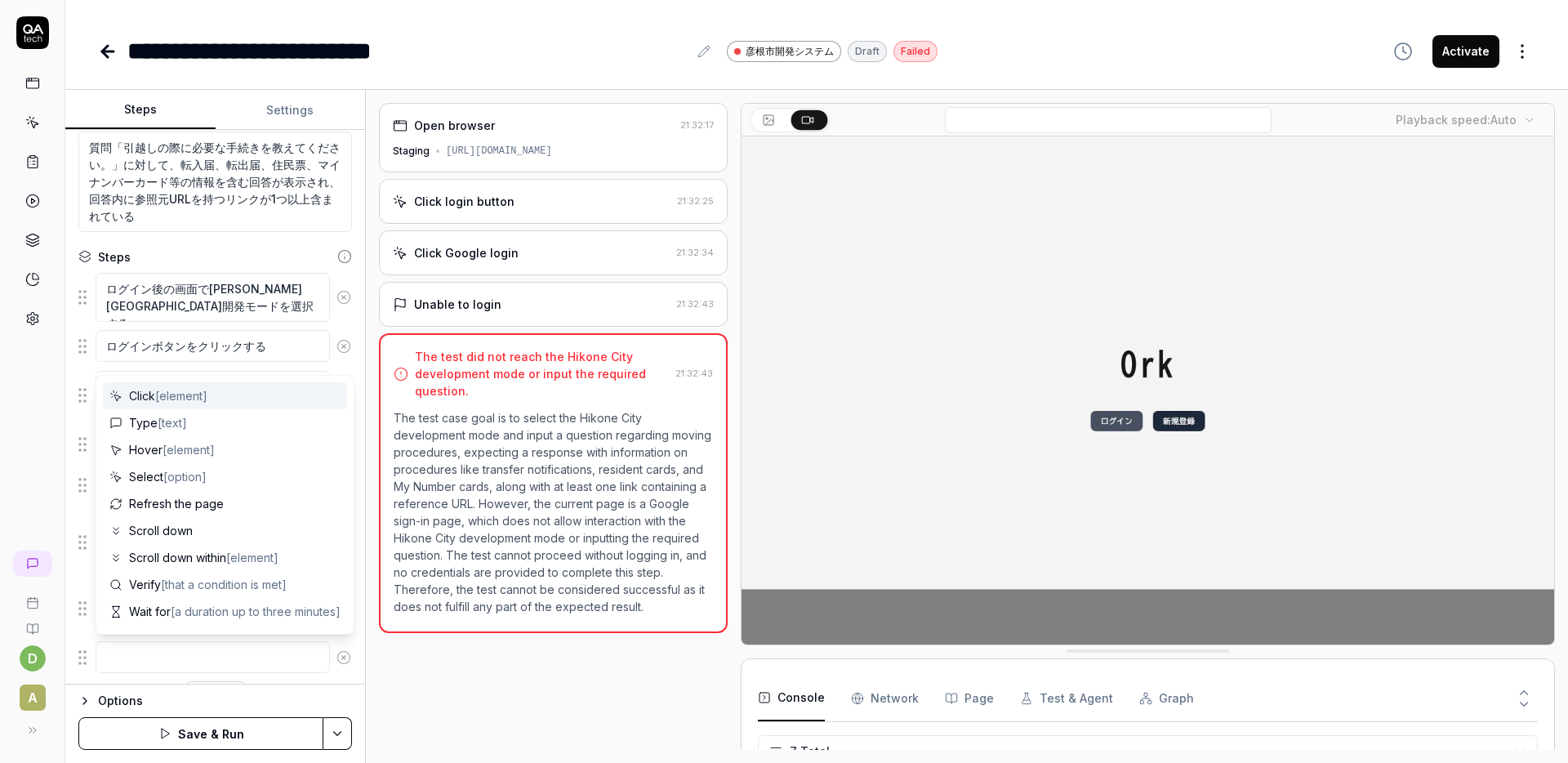
type textarea "*"
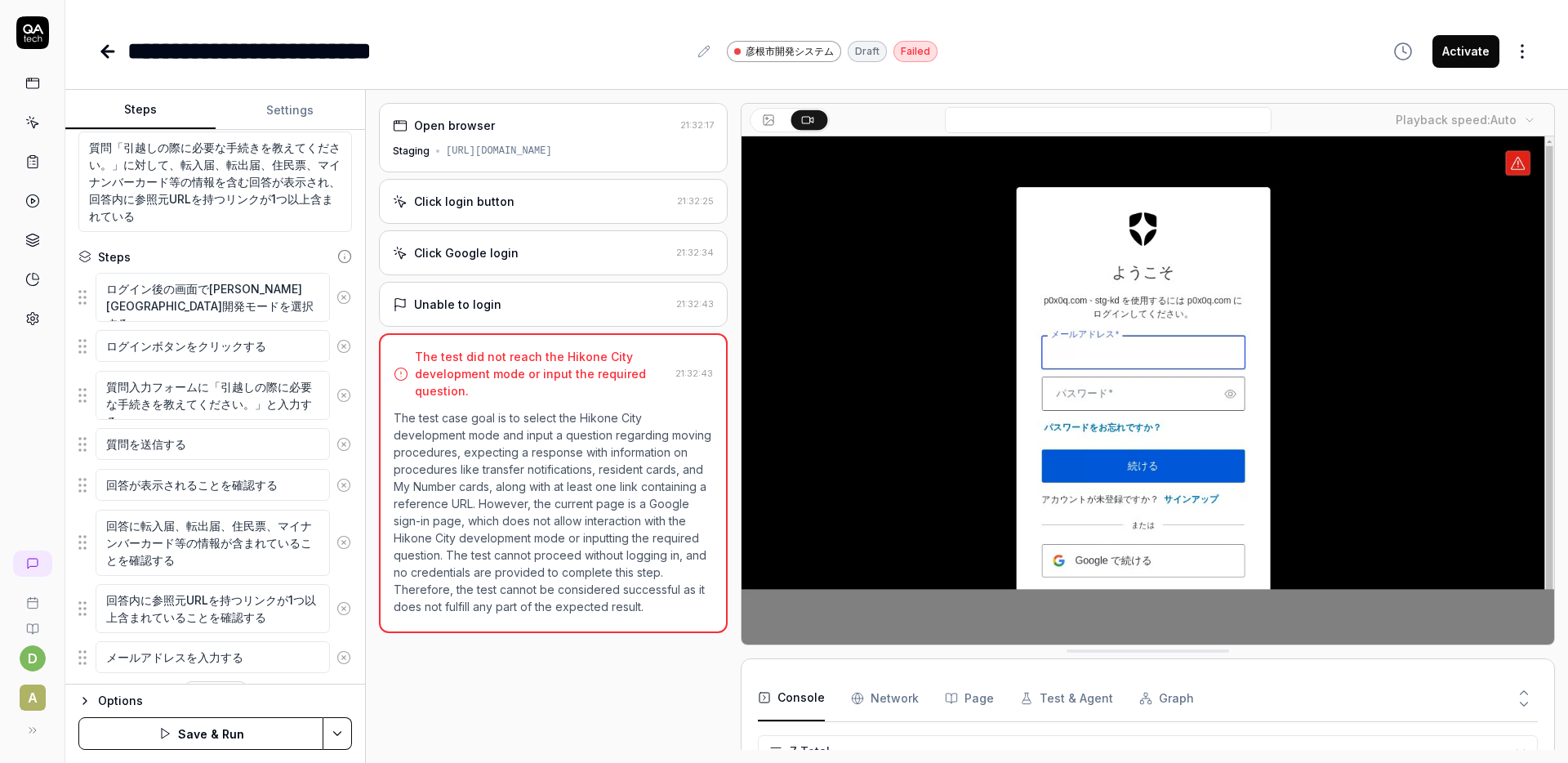
type textarea "メールアドレスを入力する"
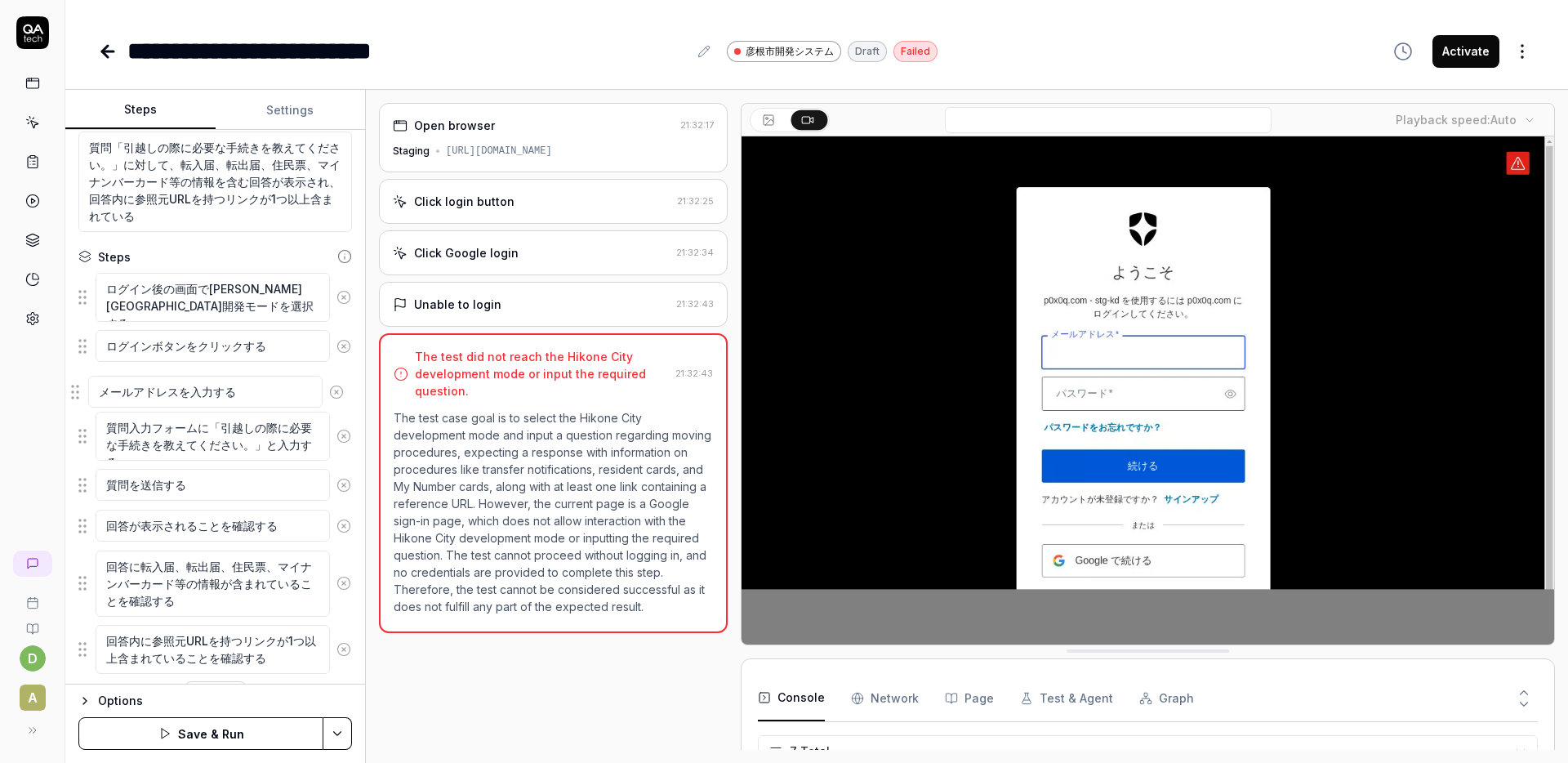
drag, startPoint x: 81, startPoint y: 663, endPoint x: 74, endPoint y: 397, distance: 266.1
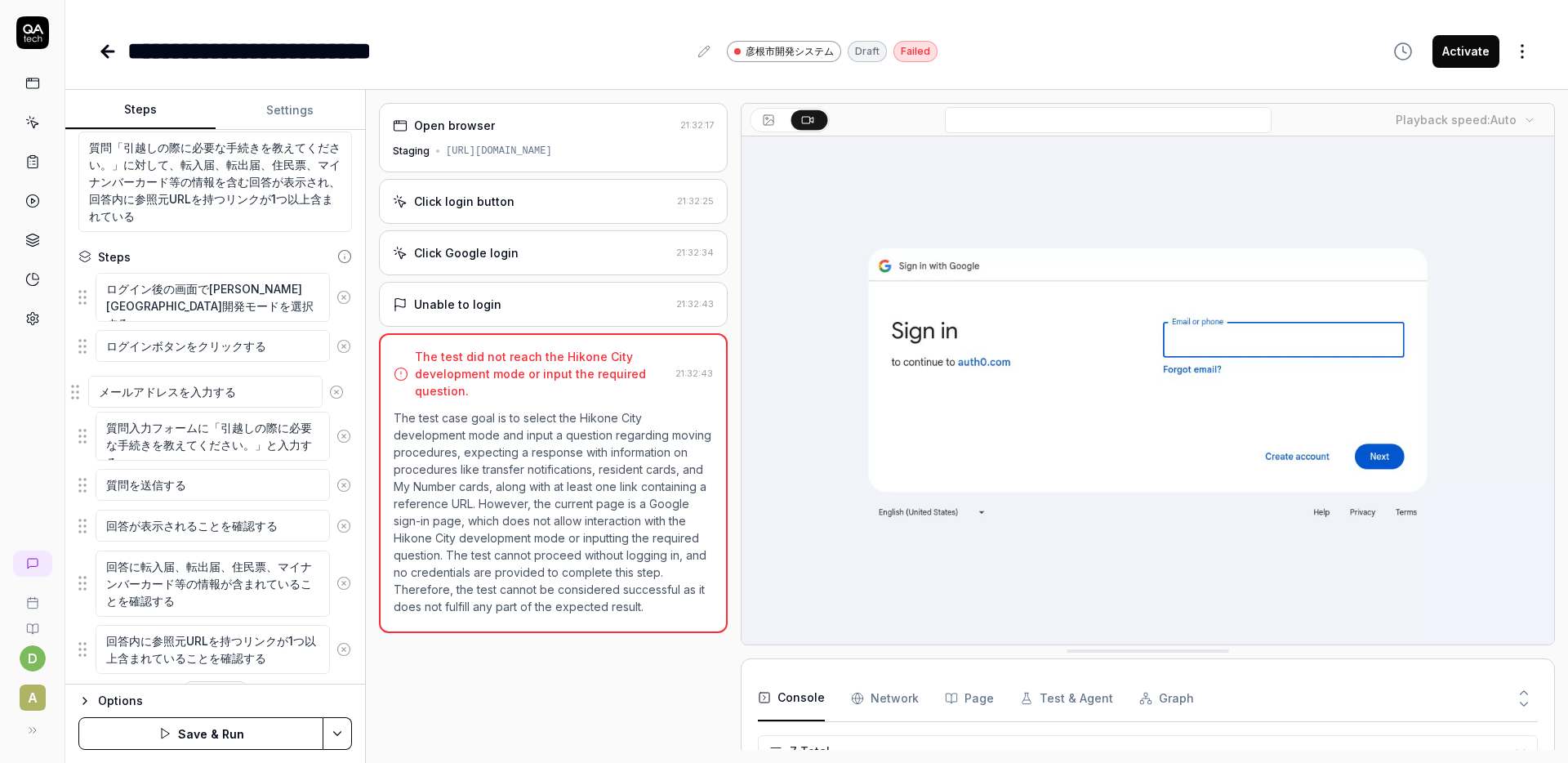
click at [78, 398] on fieldset "ログイン後の画面で[PERSON_NAME][GEOGRAPHIC_DATA]開発モードを選択する ログインボタンをクリックする 質問入力フォームに「引越しの…" at bounding box center [215, 473] width 274 height 403
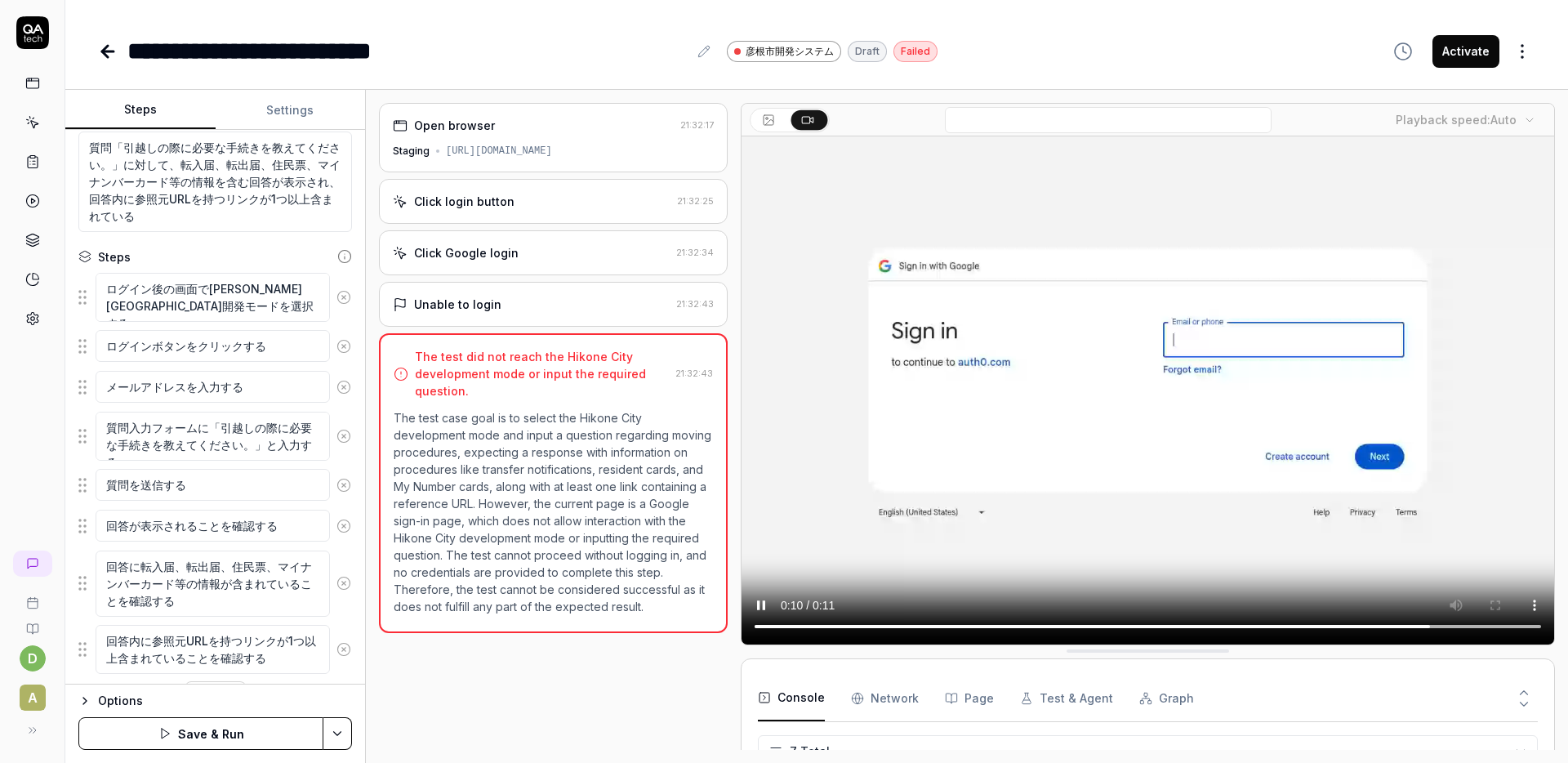
scroll to position [182, 0]
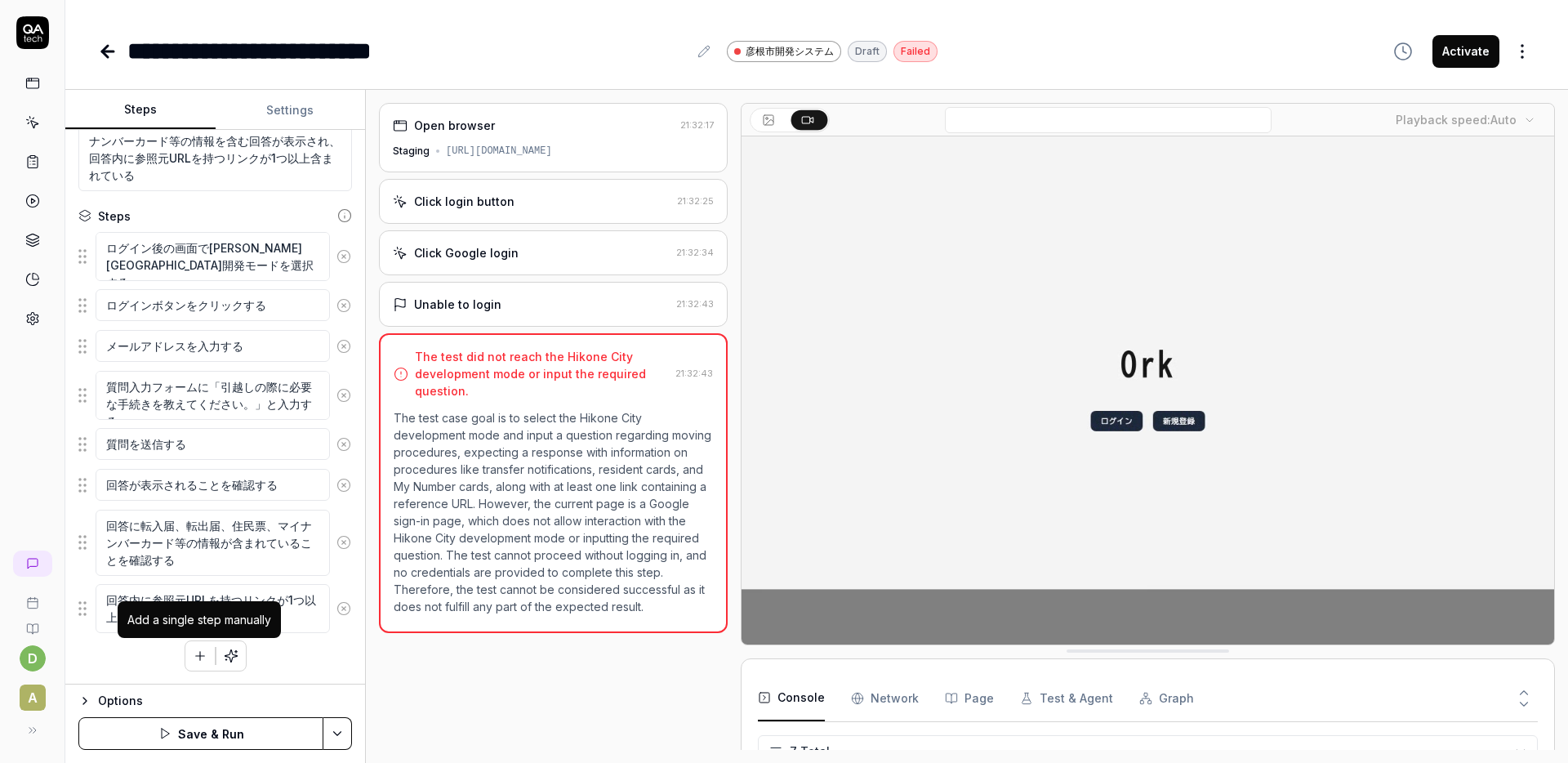
click at [197, 659] on icon "button" at bounding box center [200, 655] width 15 height 15
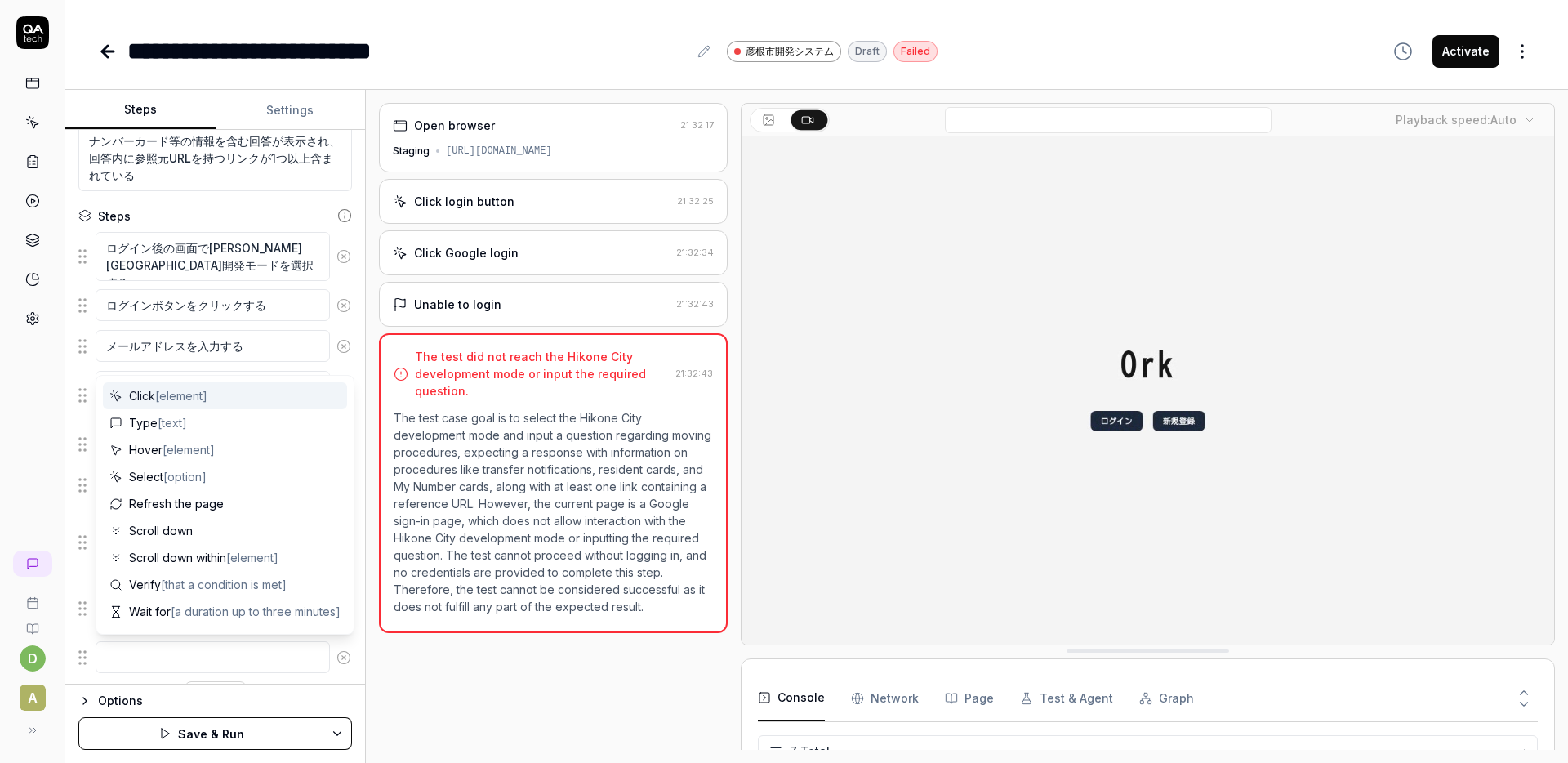
type textarea "*"
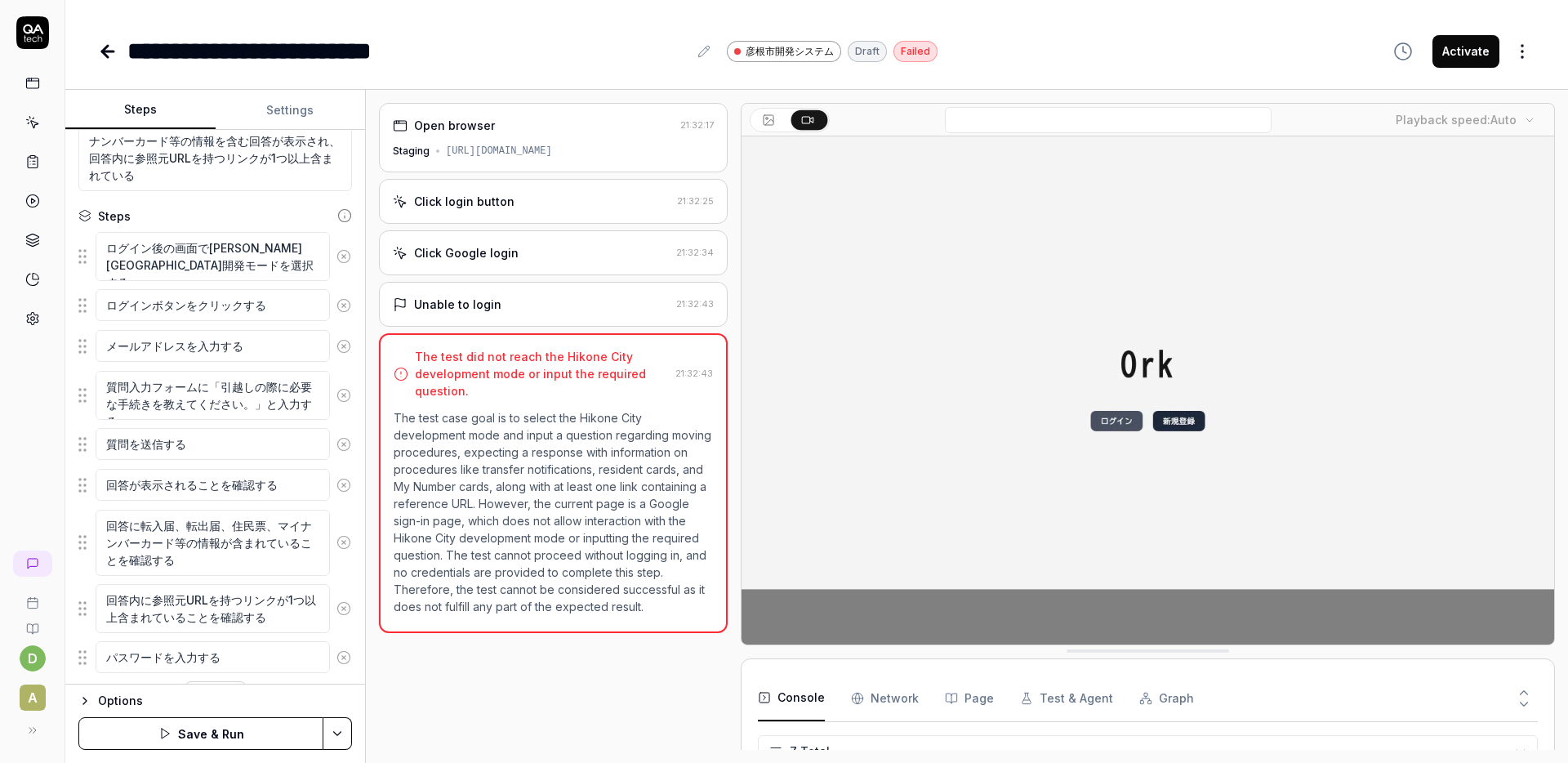
type textarea "パスワードを入力する"
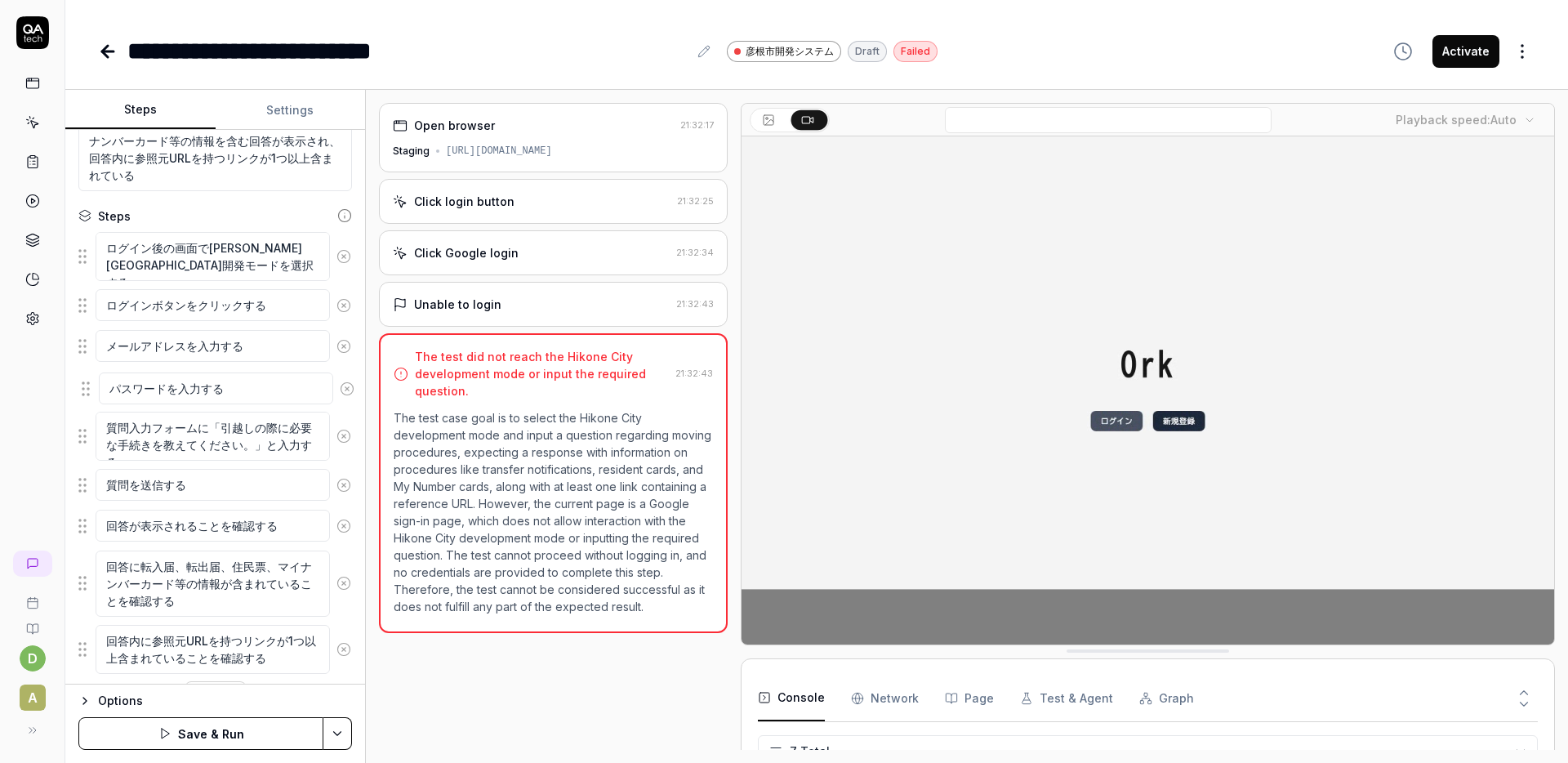
drag, startPoint x: 87, startPoint y: 662, endPoint x: 89, endPoint y: 394, distance: 268.0
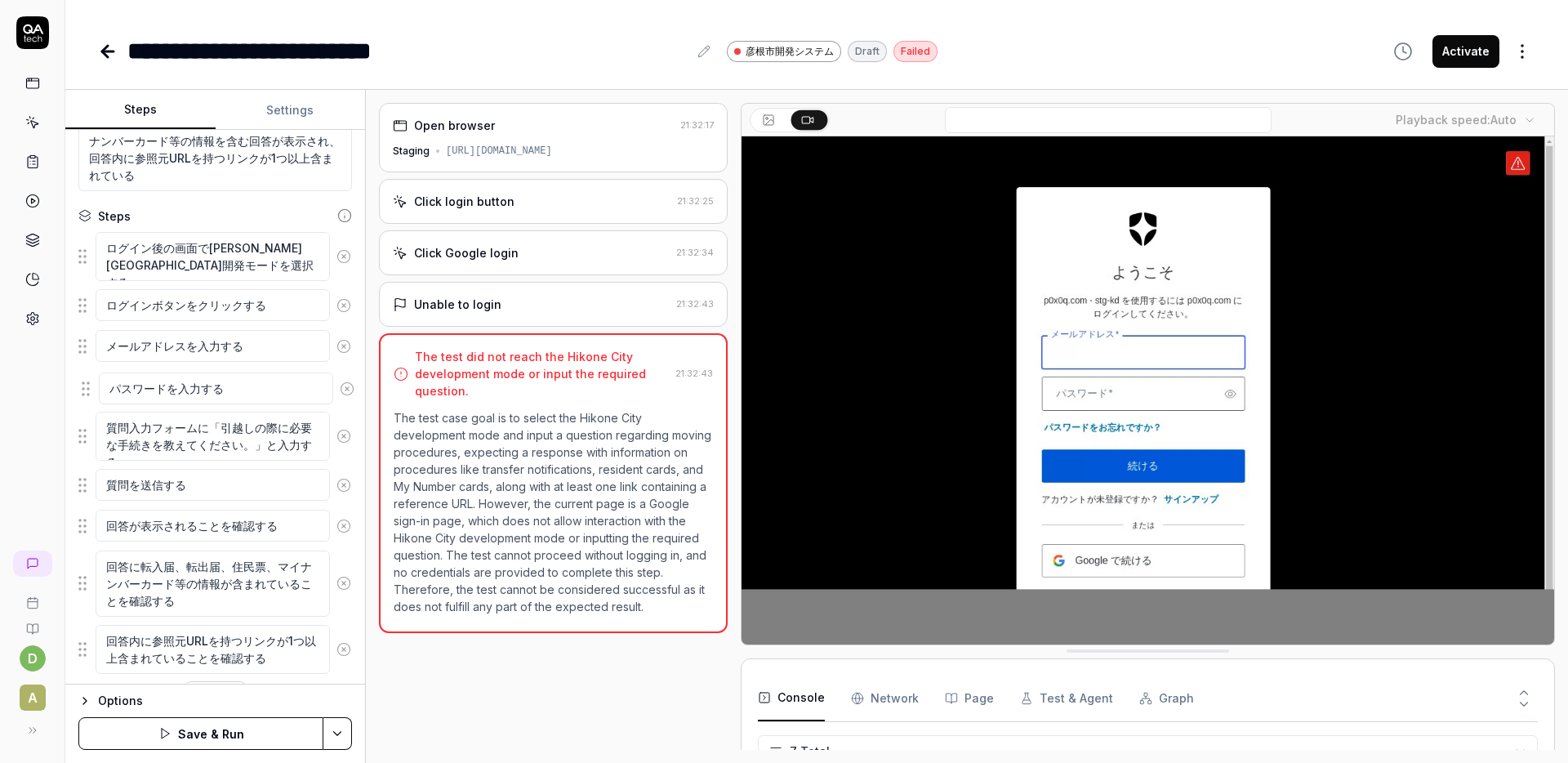
click at [89, 394] on fieldset "ログイン後の画面で[PERSON_NAME][GEOGRAPHIC_DATA]開発モードを選択する ログインボタンをクリックする メールアドレスを入力する 質…" at bounding box center [215, 452] width 274 height 443
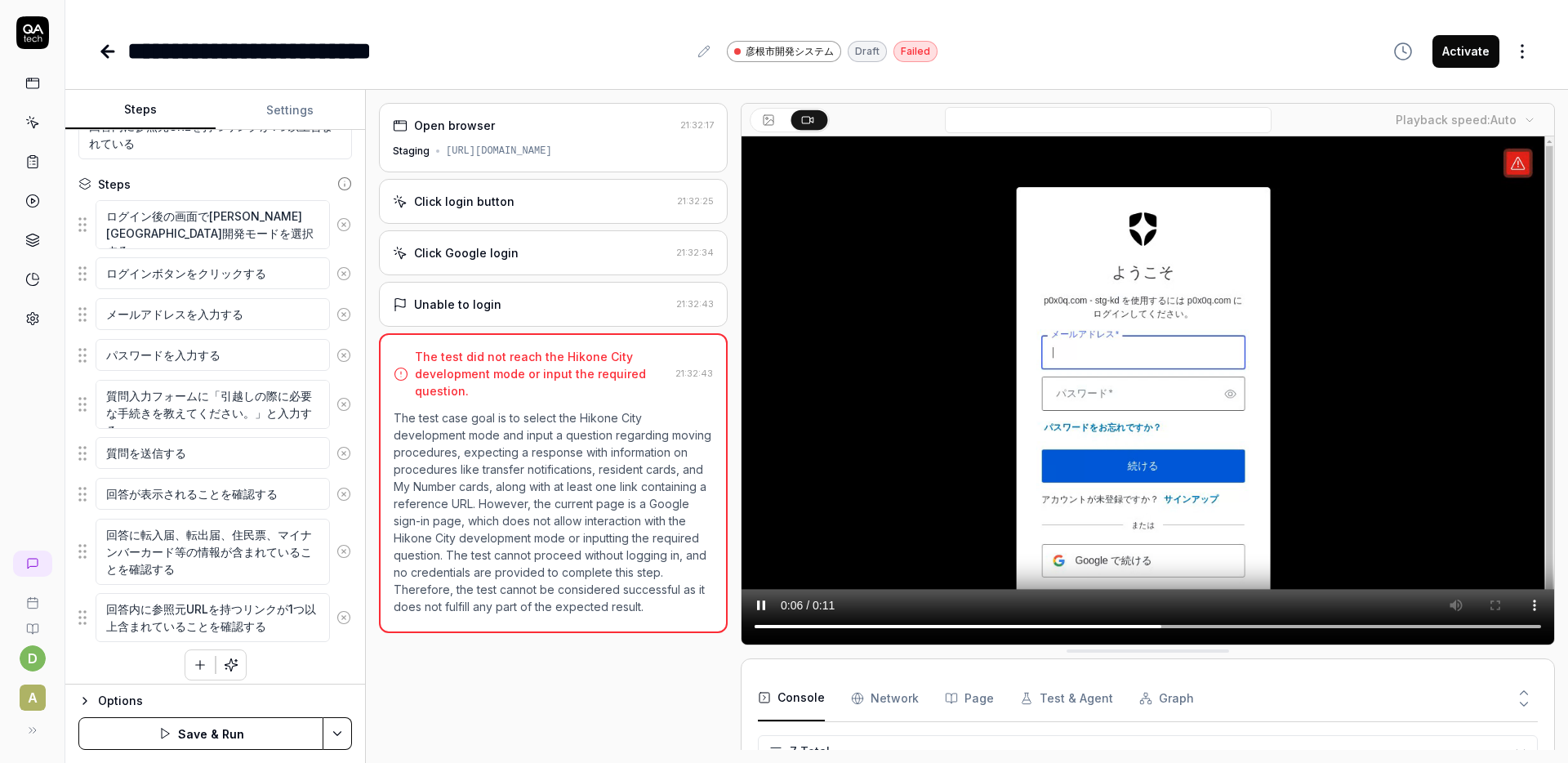
scroll to position [223, 0]
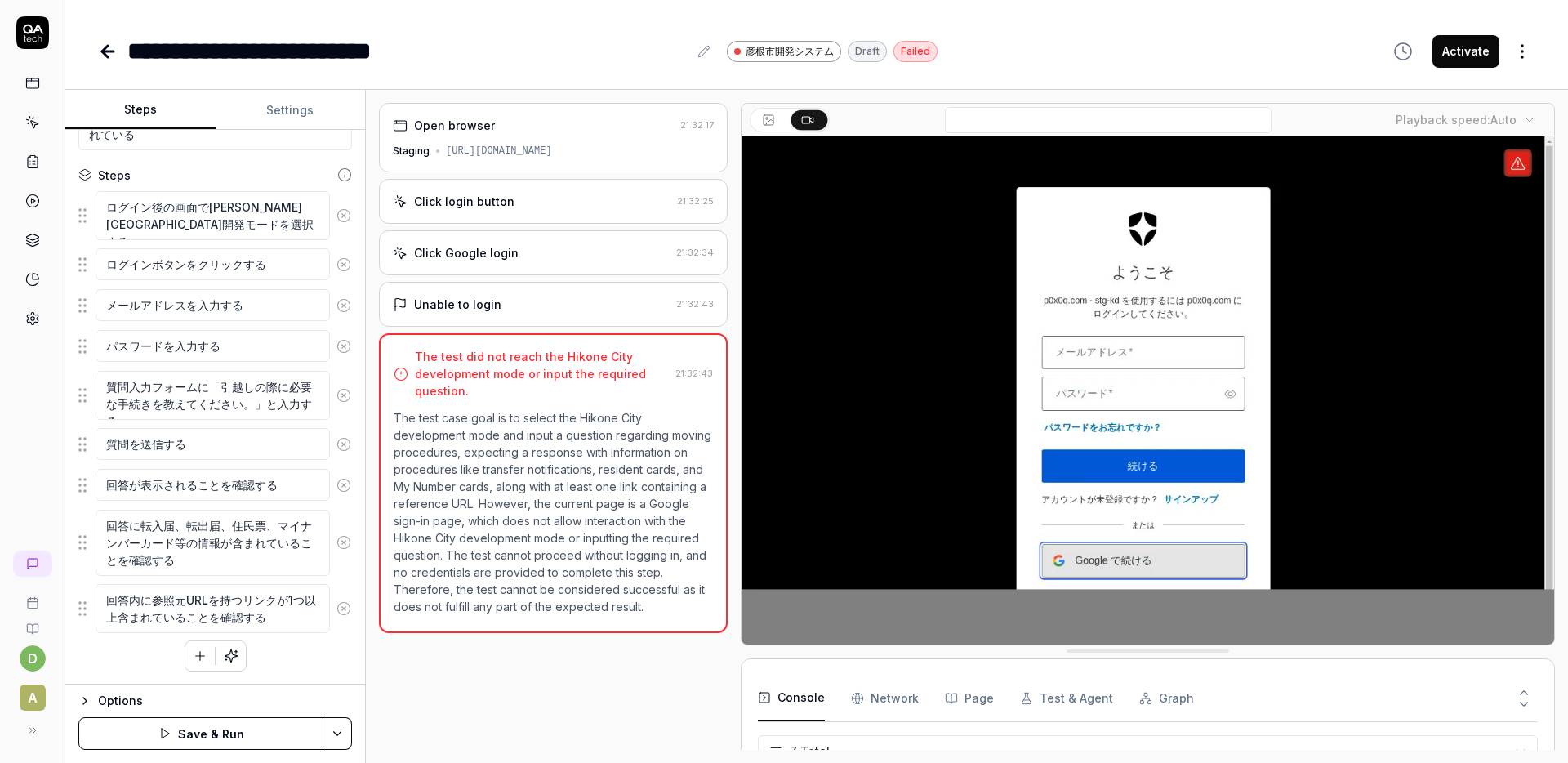
click at [193, 654] on icon "button" at bounding box center [200, 655] width 15 height 15
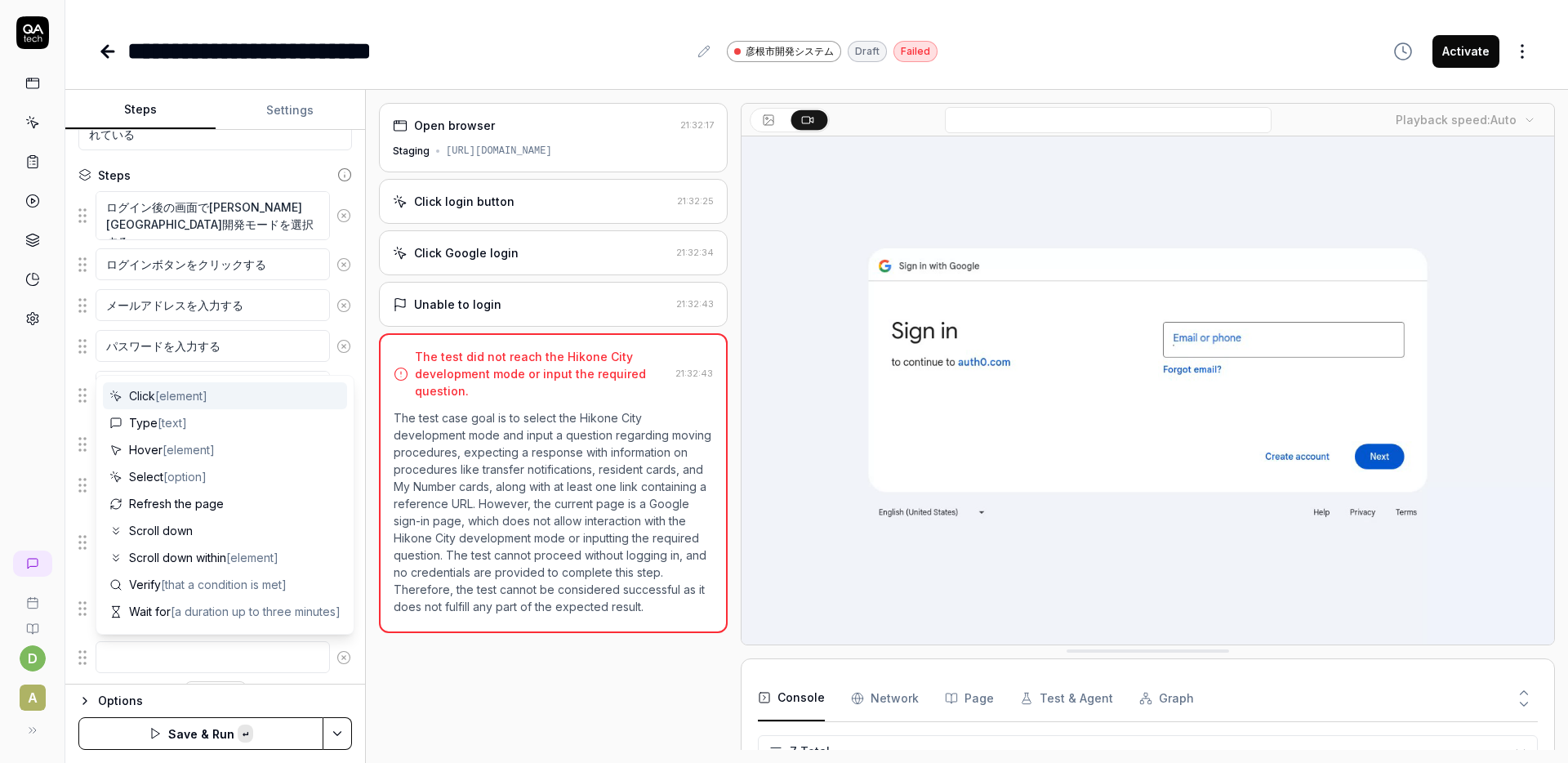
type textarea "*"
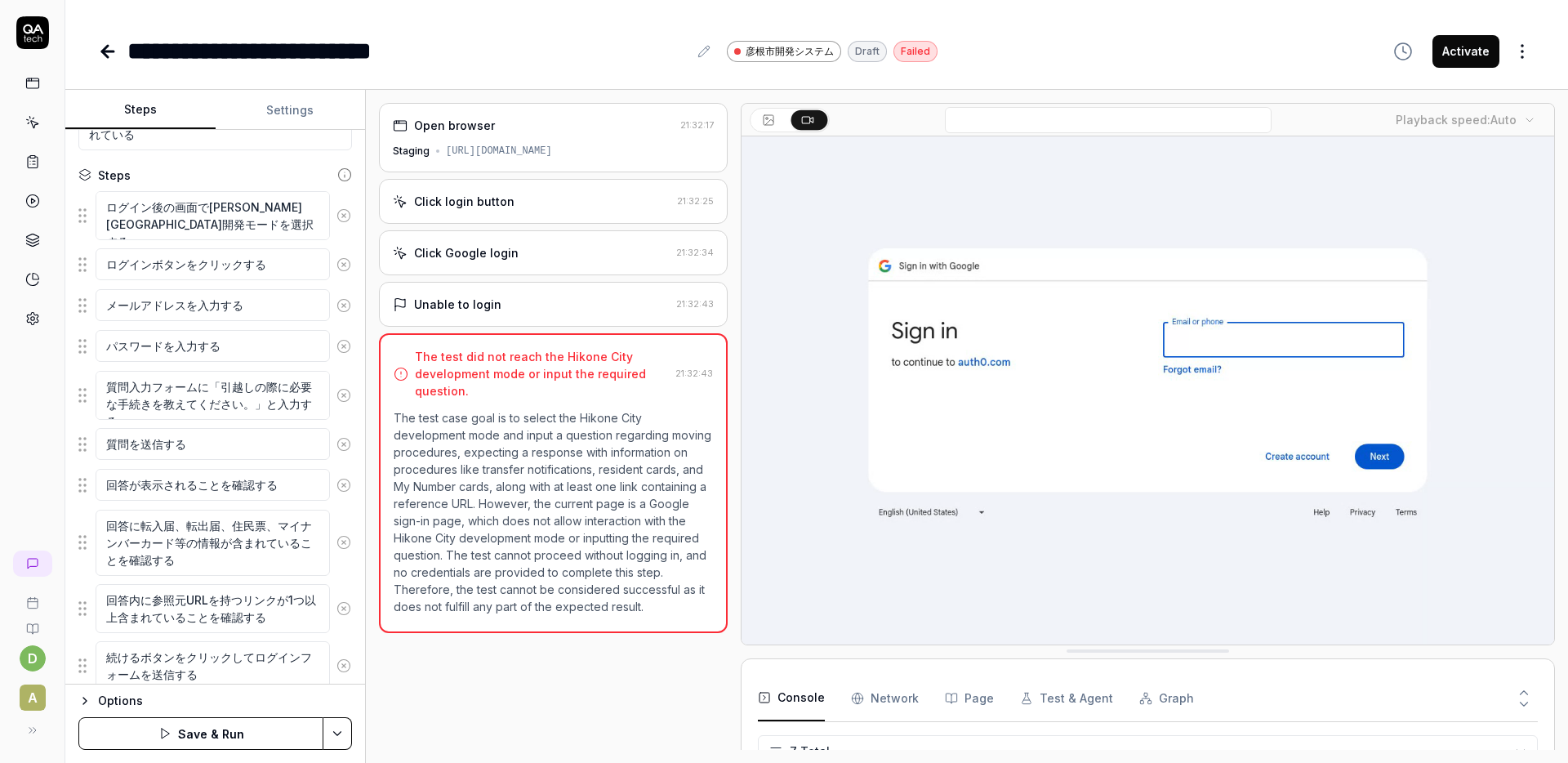
type textarea "続けるボタンをクリックしてログインフォームを送信する"
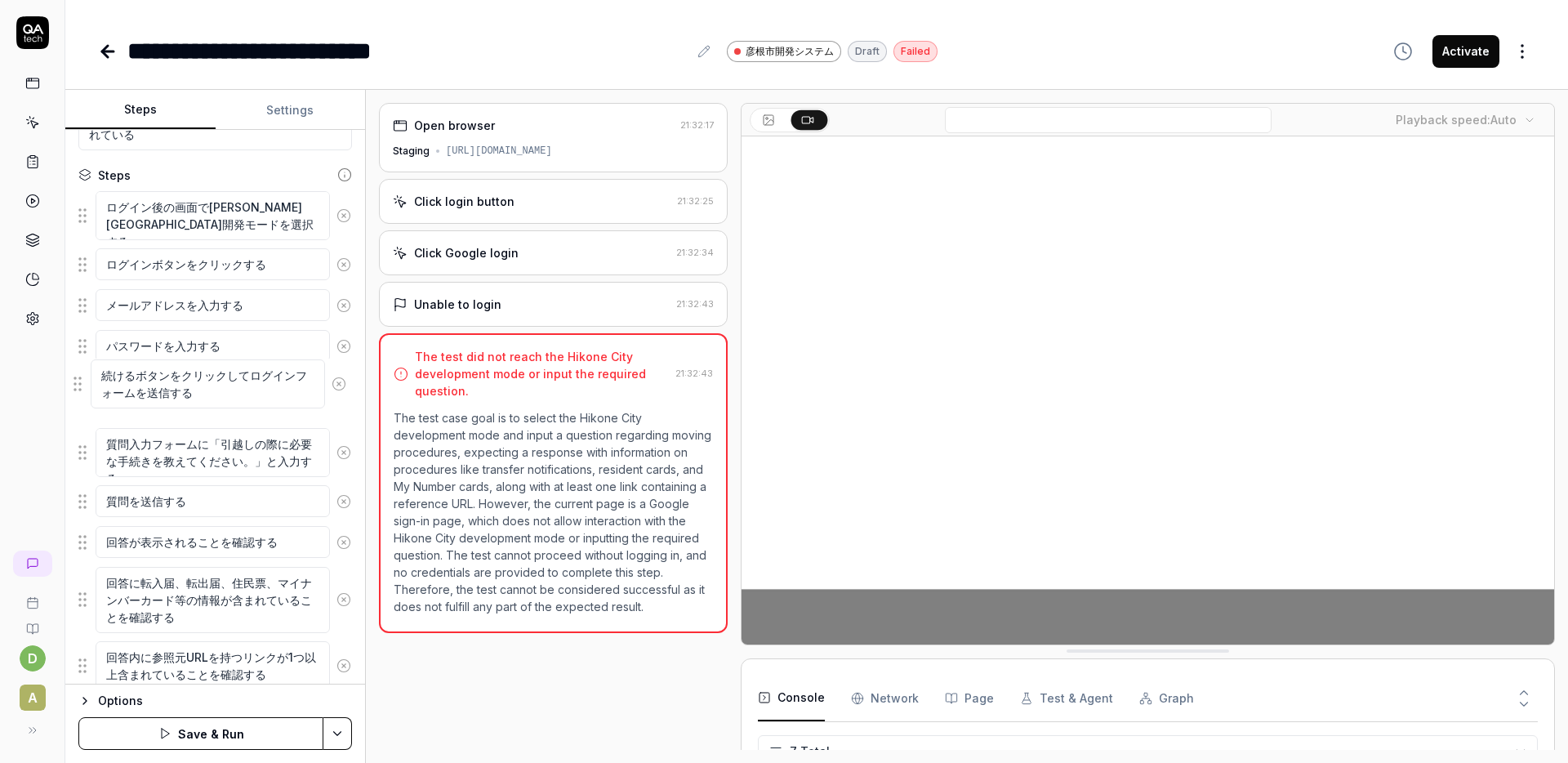
drag, startPoint x: 87, startPoint y: 669, endPoint x: 80, endPoint y: 387, distance: 282.1
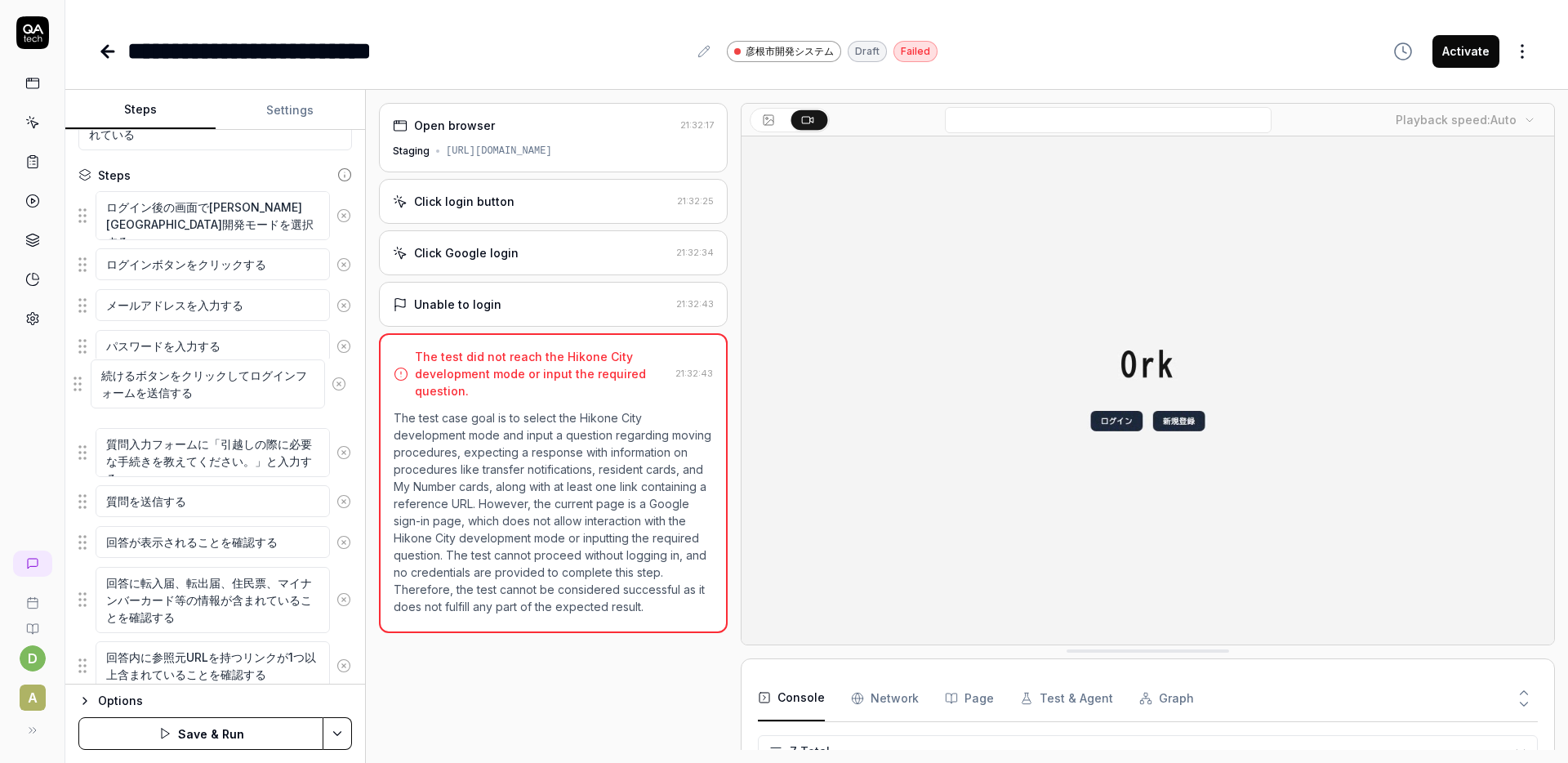
click at [80, 387] on fieldset "ログイン後の画面で[PERSON_NAME][GEOGRAPHIC_DATA]開発モードを選択する ログインボタンをクリックする メールアドレスを入力する パ…" at bounding box center [215, 441] width 274 height 501
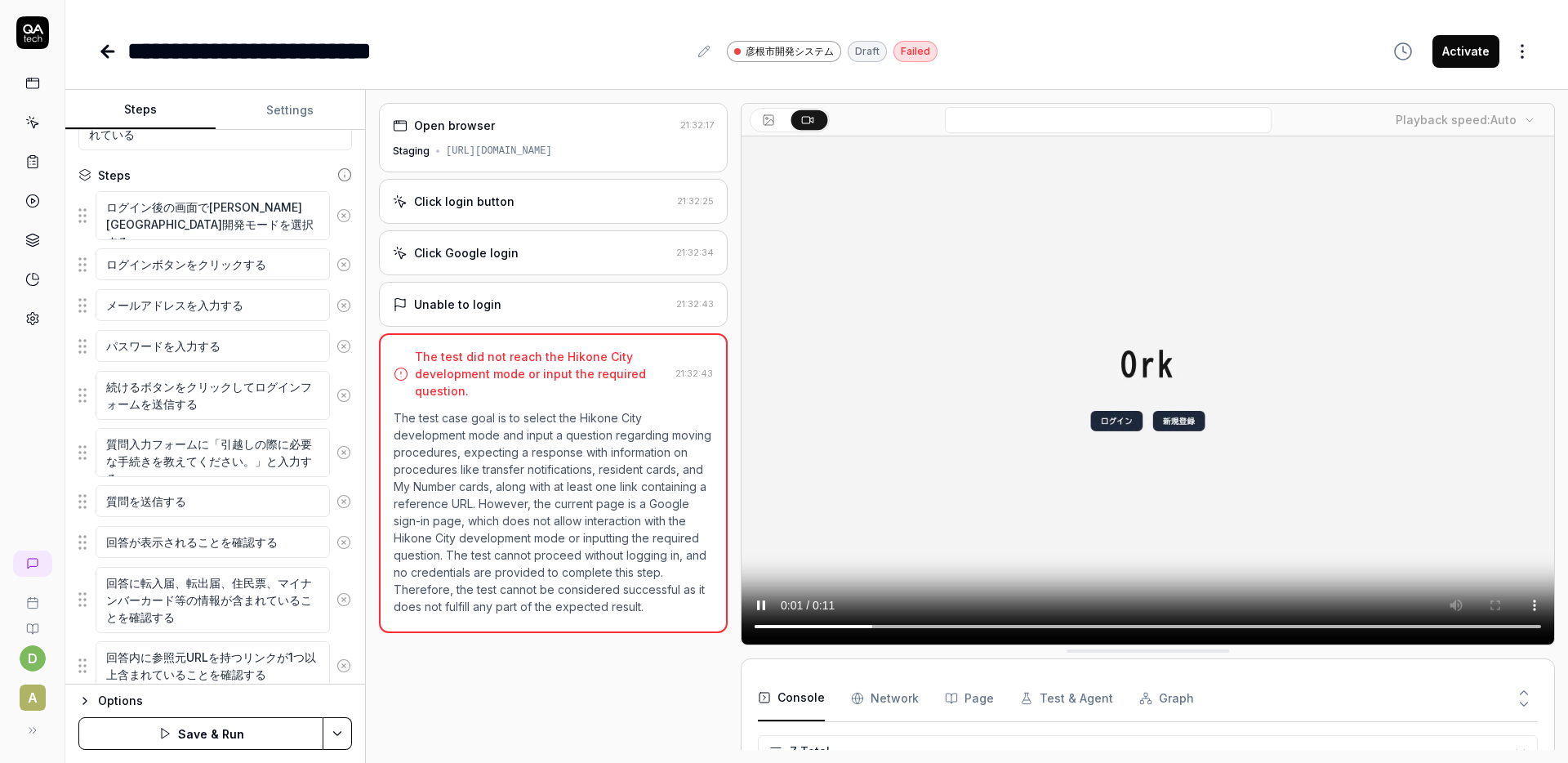
scroll to position [280, 0]
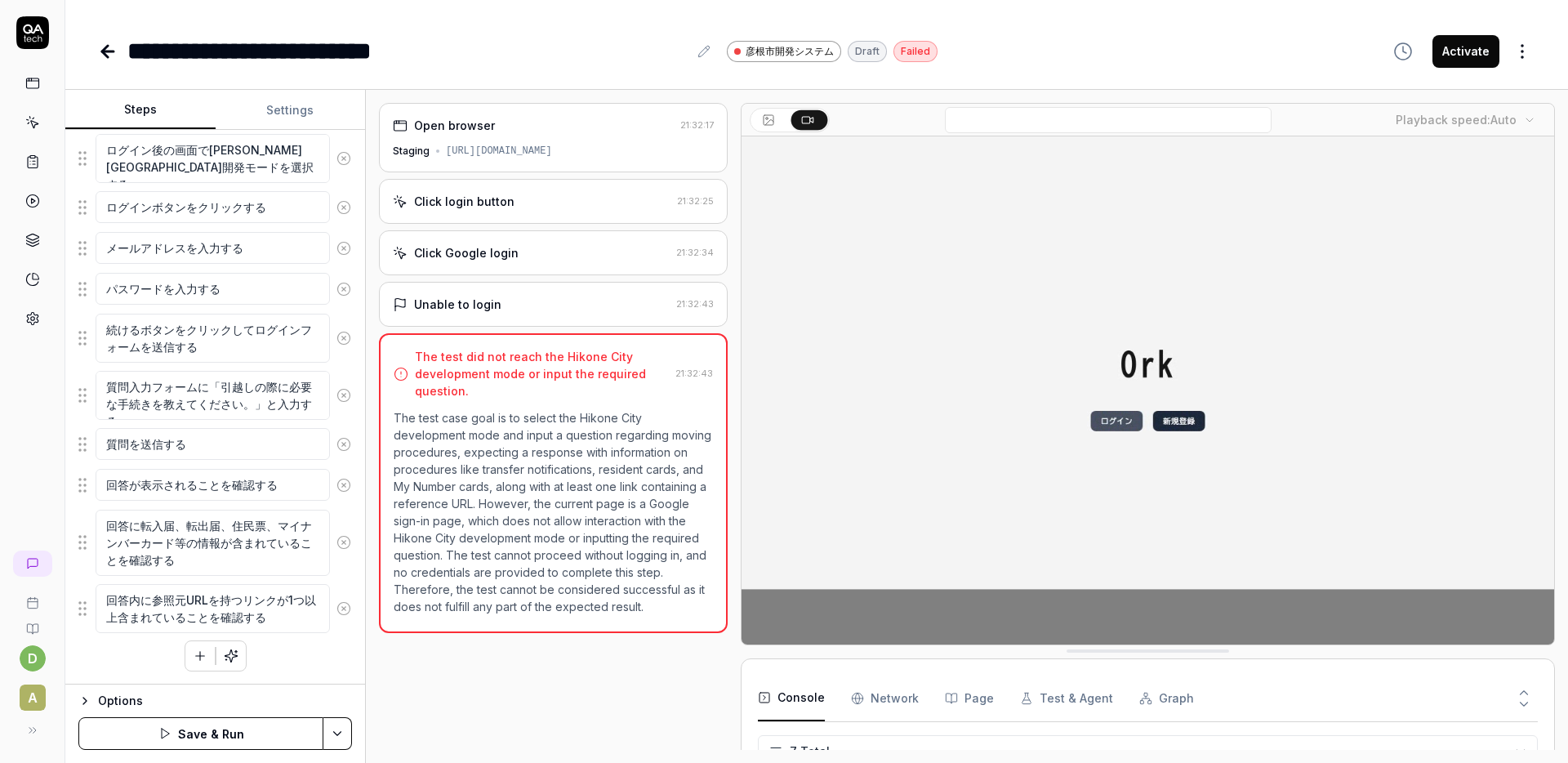
click at [191, 654] on button "button" at bounding box center [201, 655] width 29 height 29
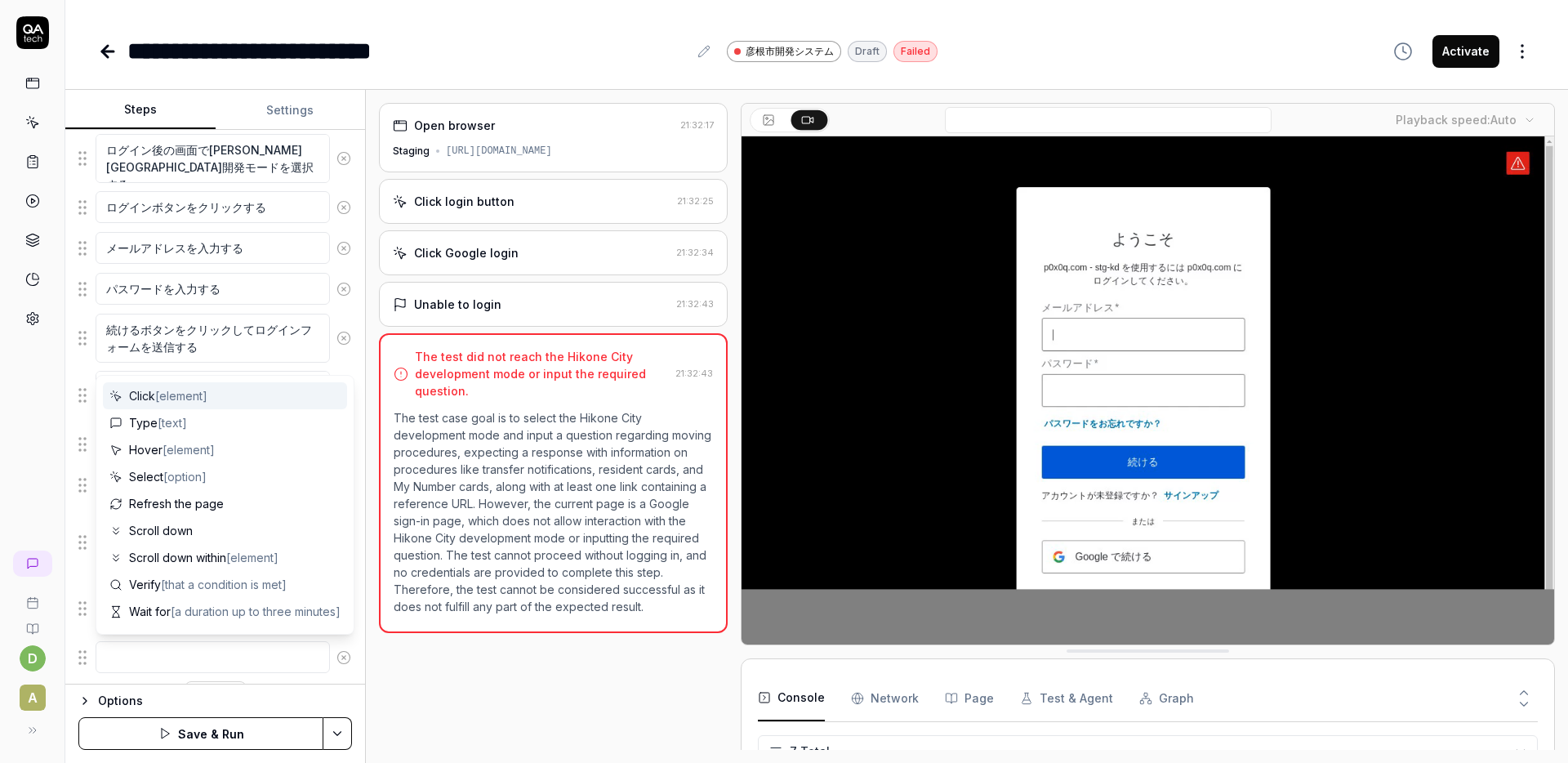
type textarea "*"
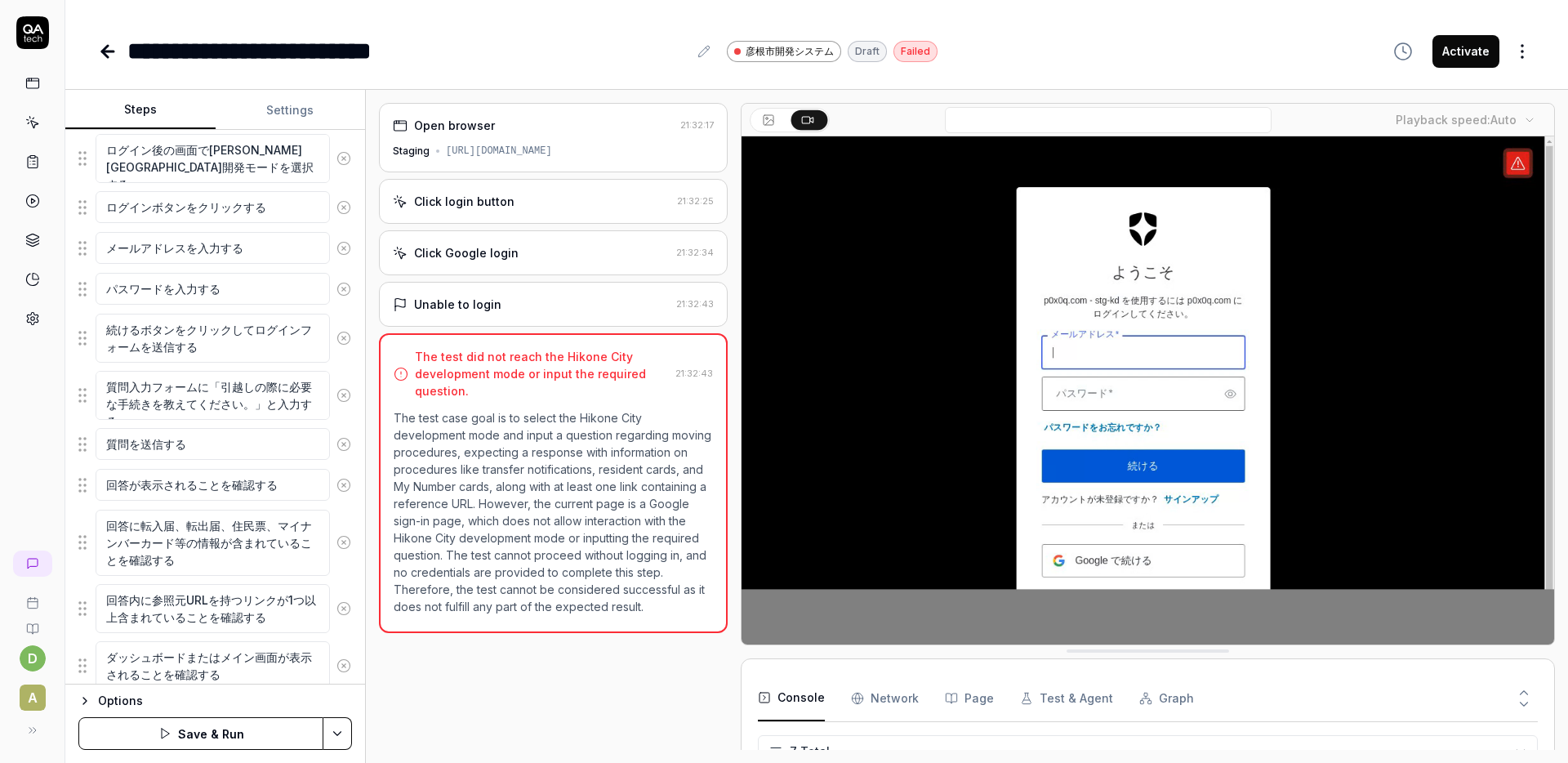
type textarea "ダッシュボードまたはメイン画面が表示されることを確認する"
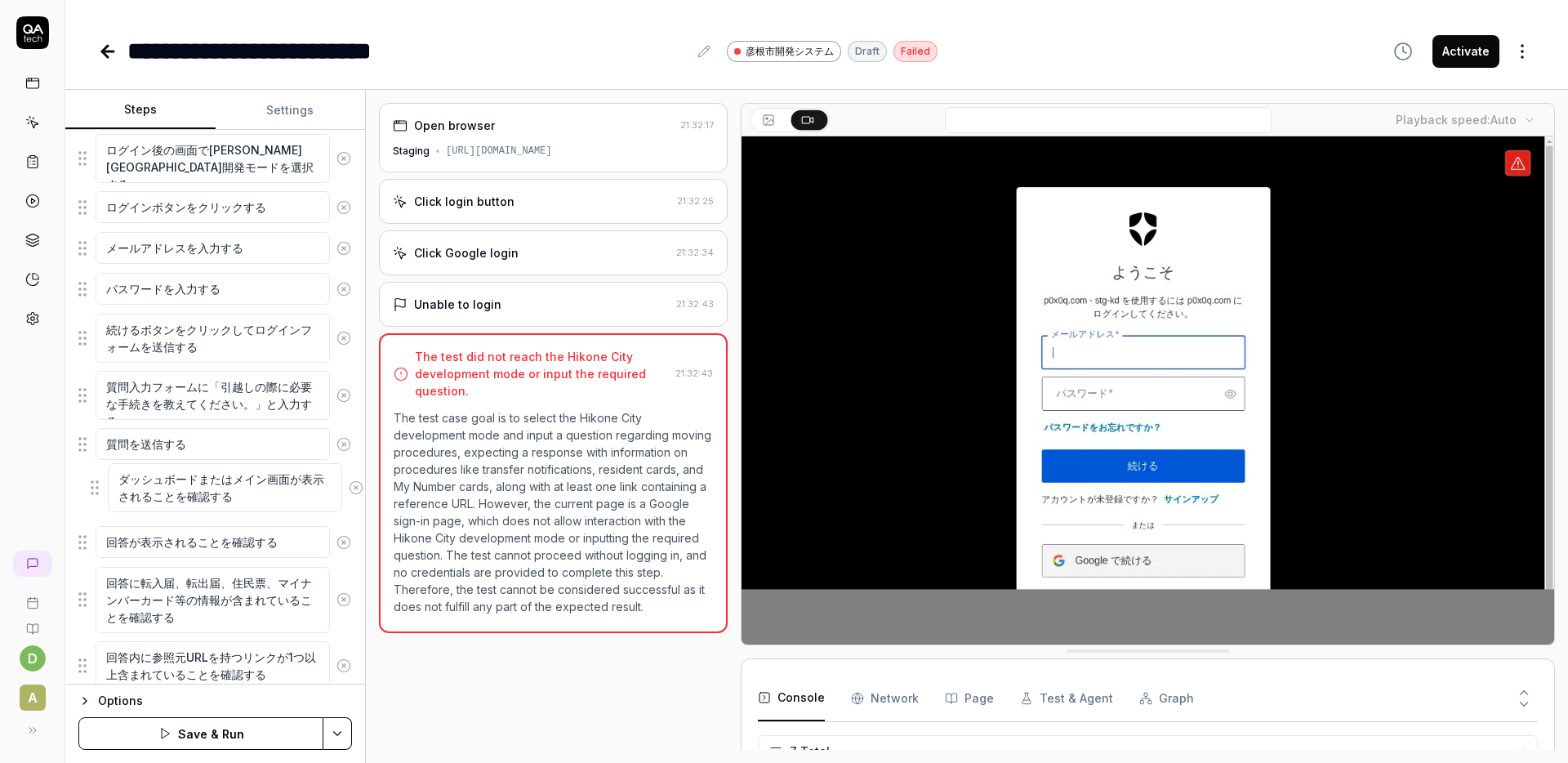
drag, startPoint x: 77, startPoint y: 668, endPoint x: 90, endPoint y: 490, distance: 178.5
click at [90, 490] on fieldset "ログイン後の画面で[PERSON_NAME][GEOGRAPHIC_DATA]開発モードを選択する ログインボタンをクリックする メールアドレスを入力する パ…" at bounding box center [215, 412] width 274 height 558
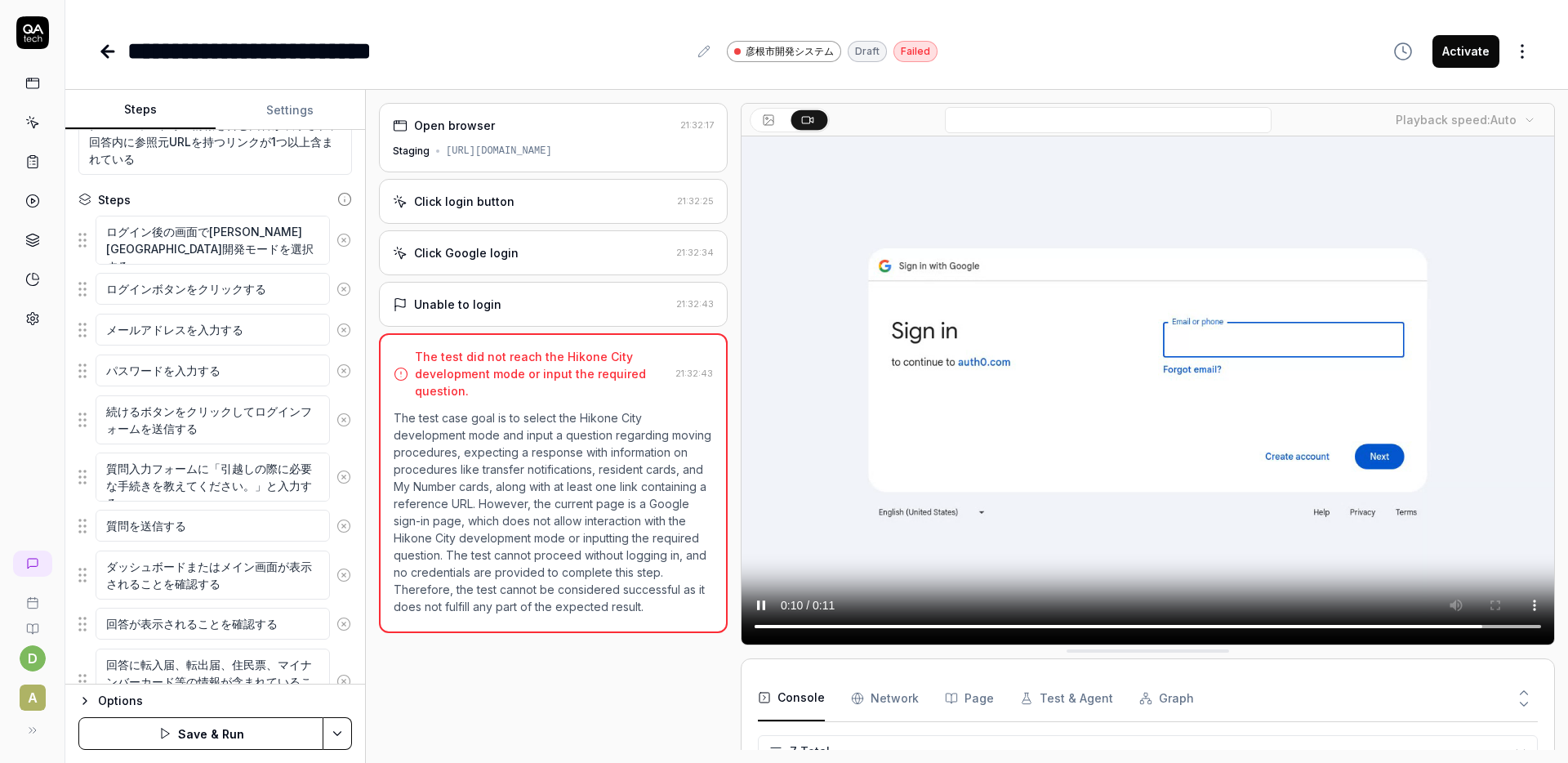
scroll to position [313, 0]
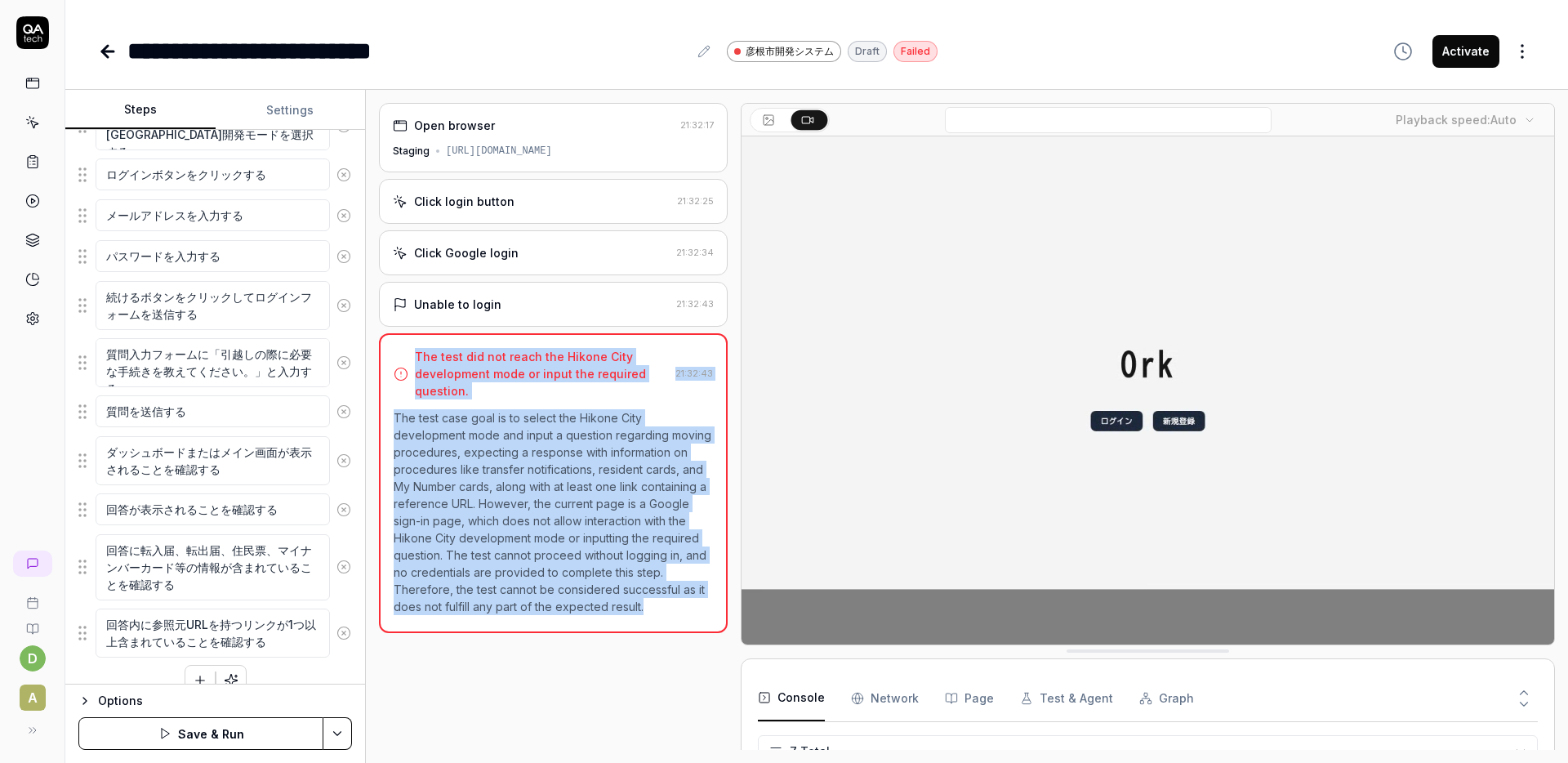
drag, startPoint x: 416, startPoint y: 358, endPoint x: 646, endPoint y: 596, distance: 331.0
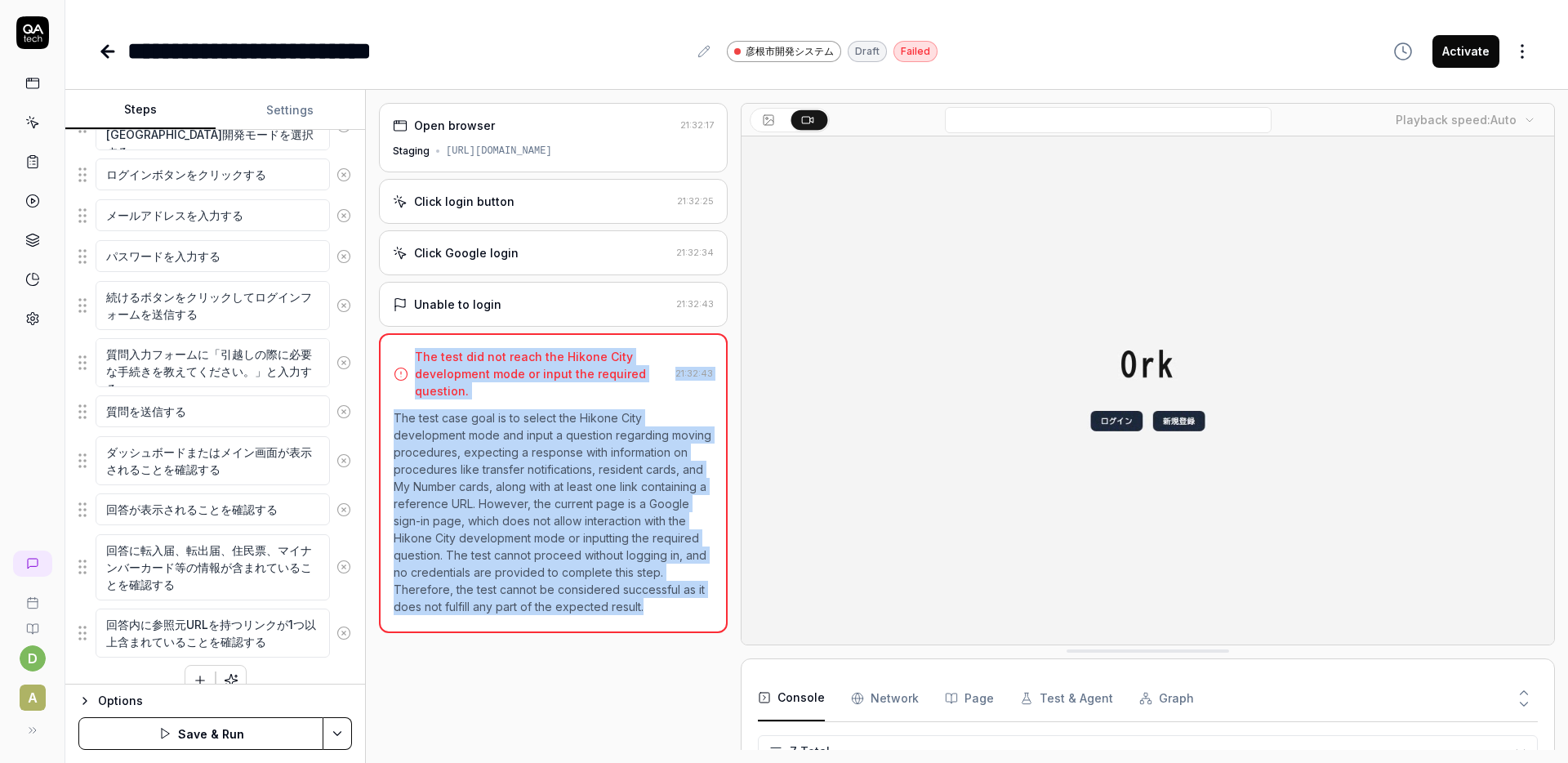
click at [646, 596] on div "The test did not reach the Hikone City development mode or input the required q…" at bounding box center [553, 483] width 349 height 299
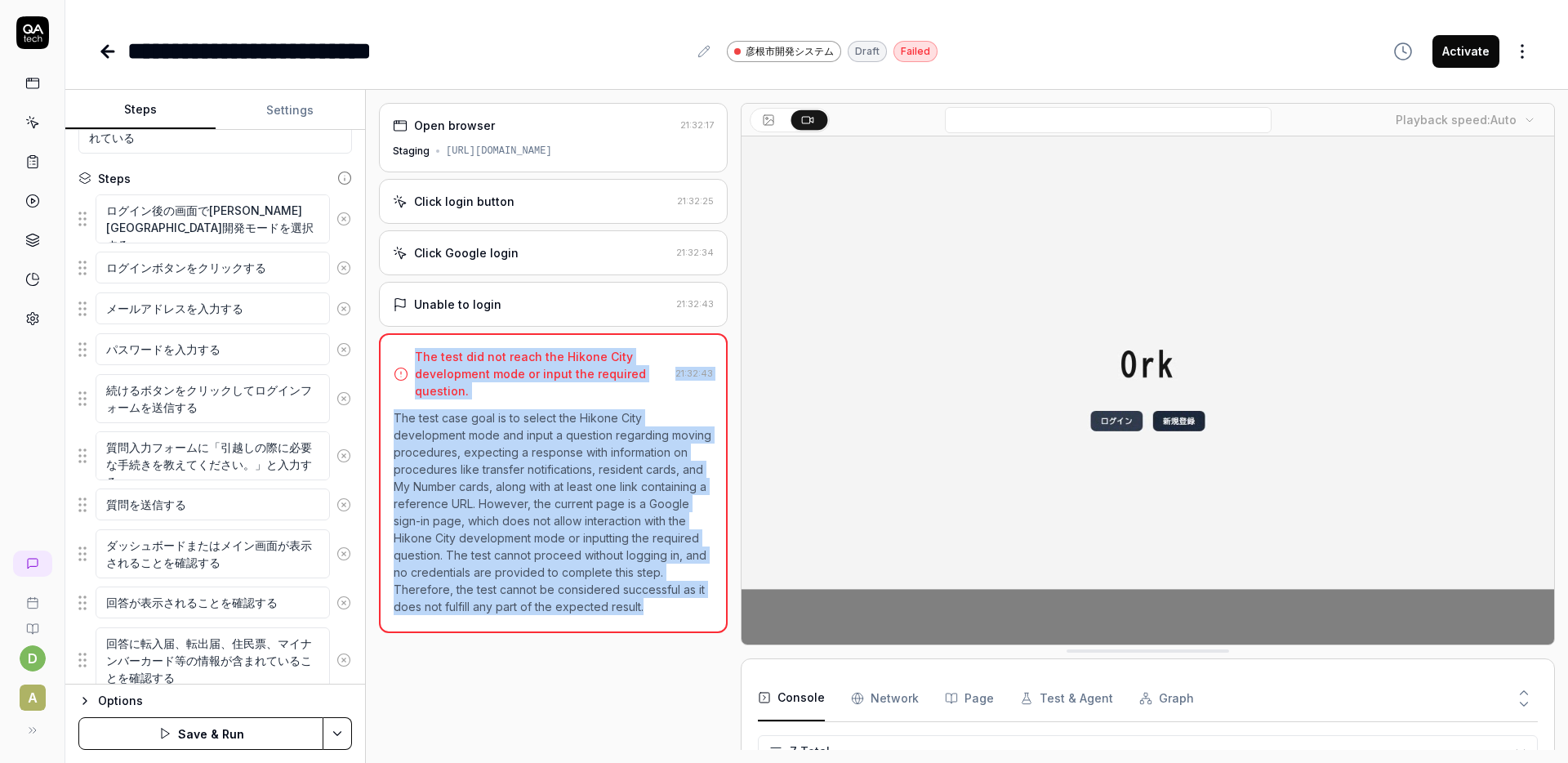
scroll to position [209, 0]
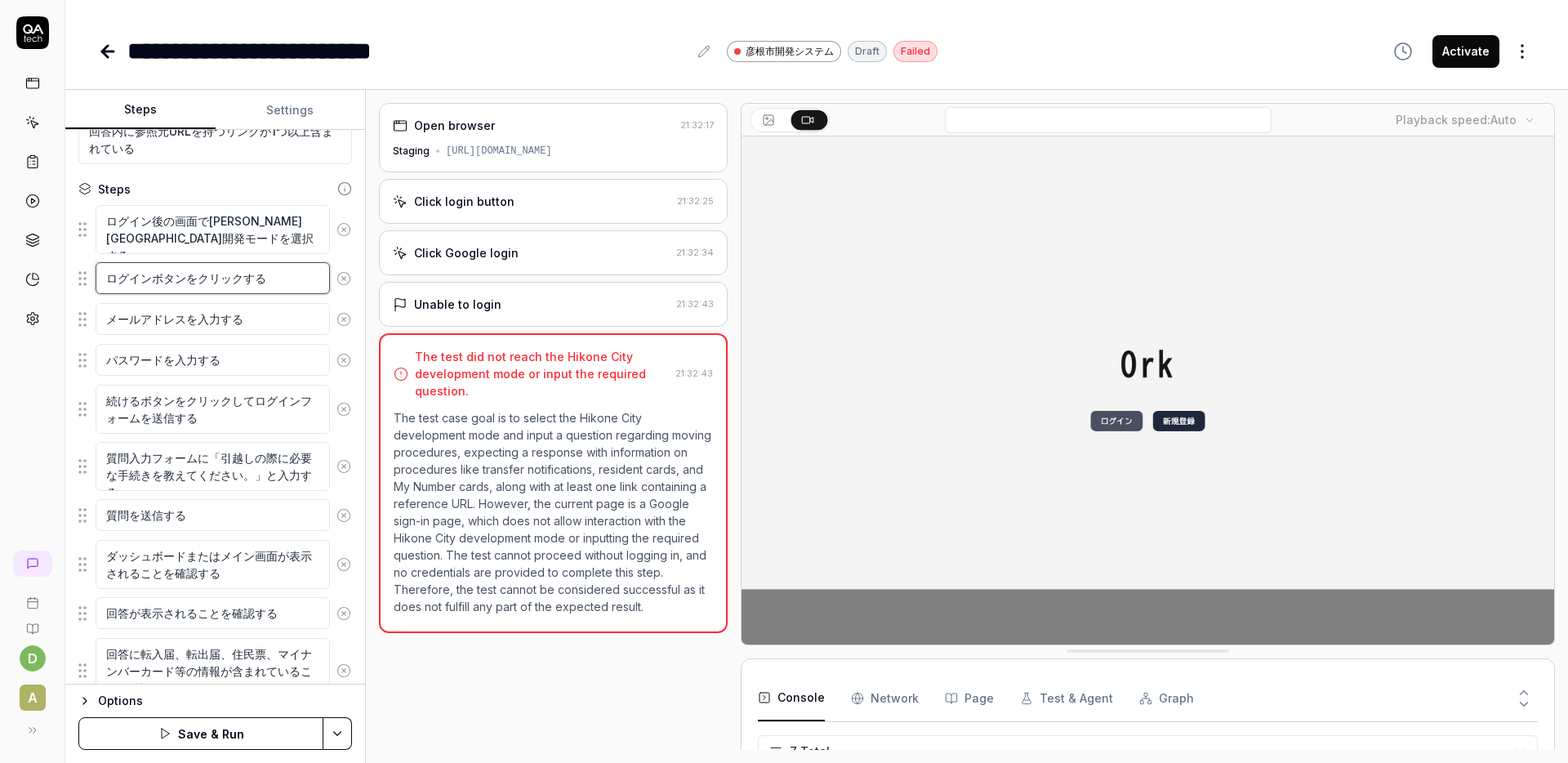
drag, startPoint x: 105, startPoint y: 280, endPoint x: 283, endPoint y: 287, distance: 178.1
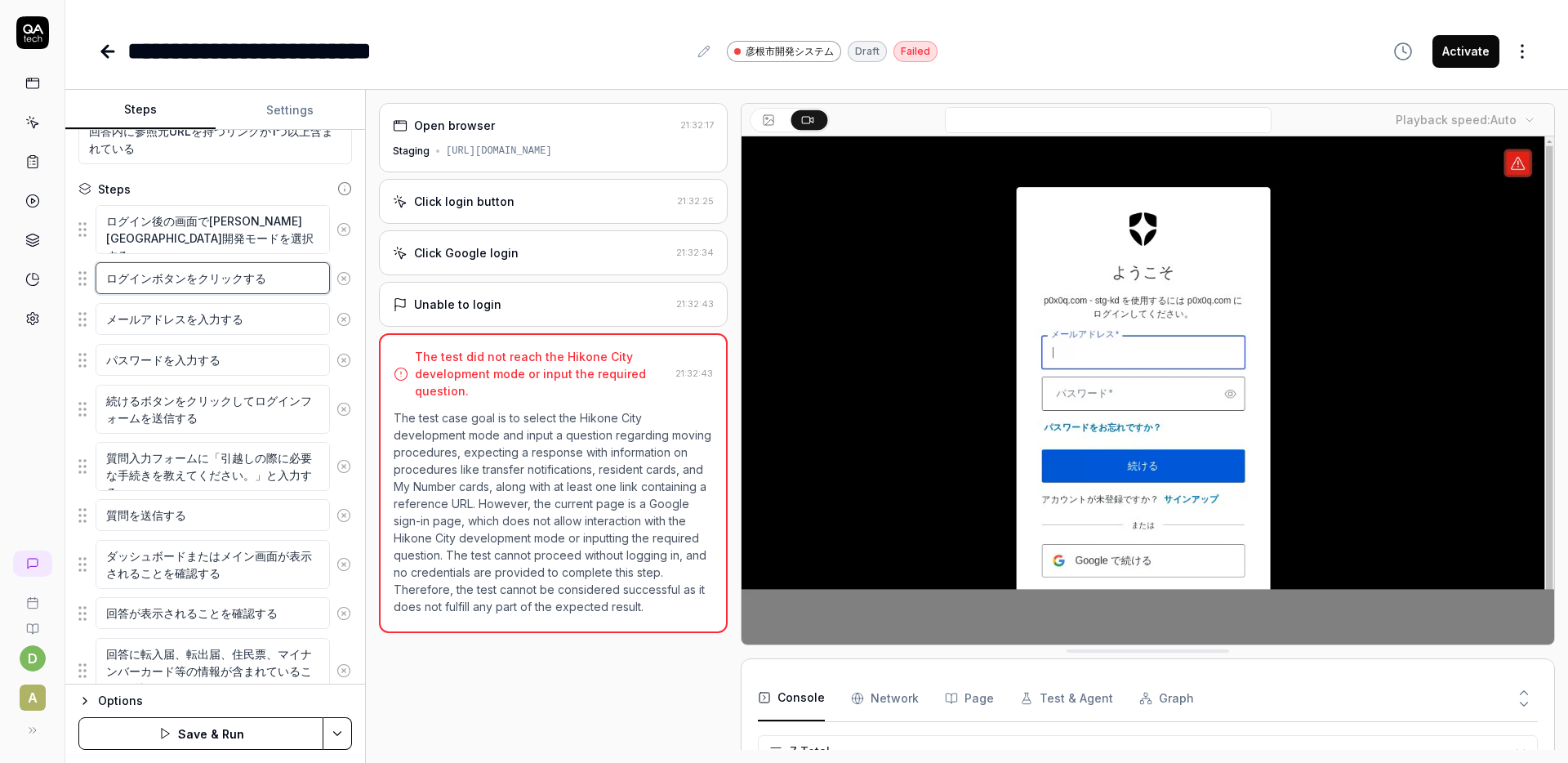
click at [285, 285] on textarea "ログインボタンをクリックする" at bounding box center [213, 278] width 235 height 32
drag, startPoint x: 103, startPoint y: 319, endPoint x: 252, endPoint y: 329, distance: 149.3
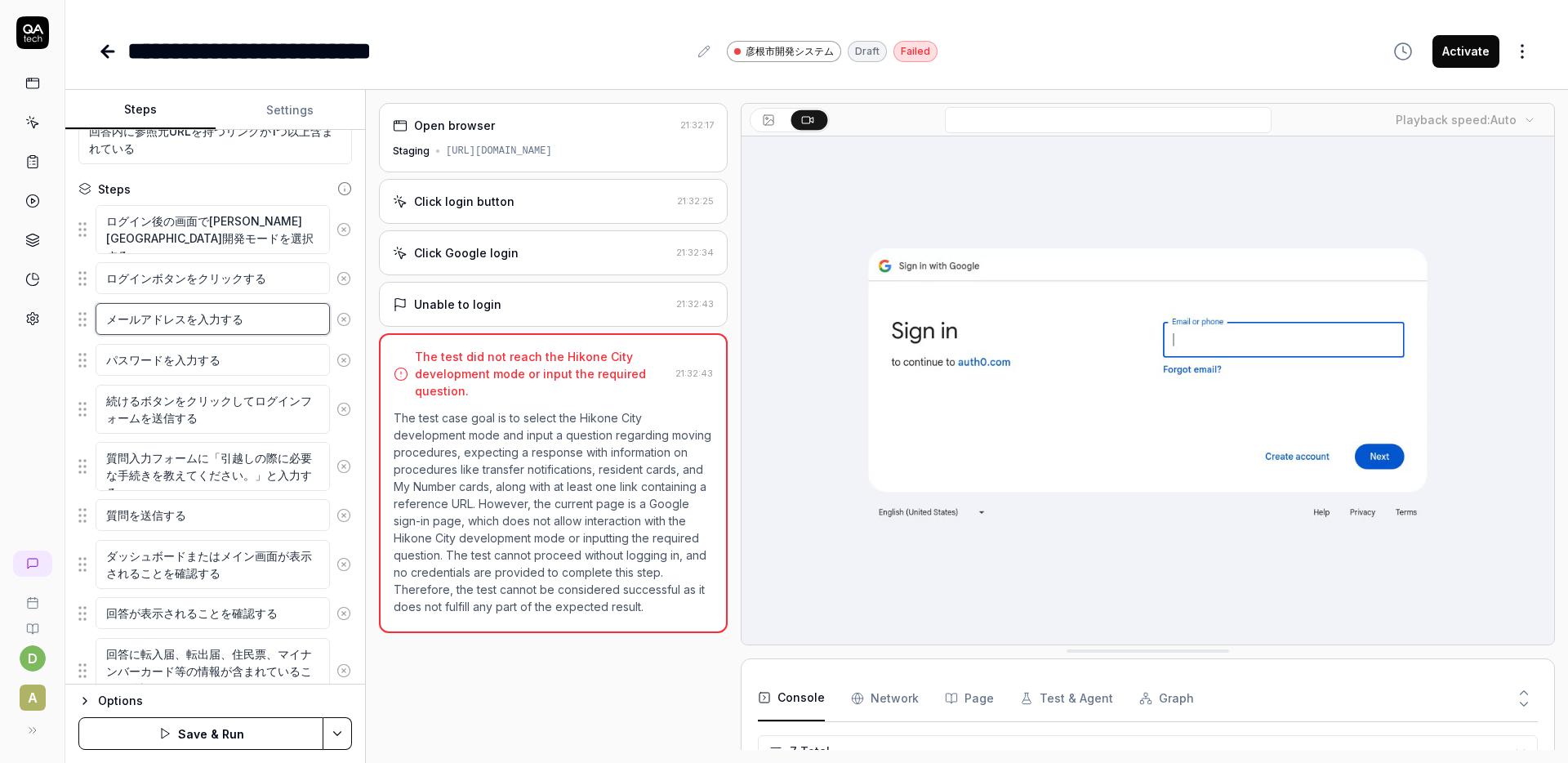
click at [252, 329] on textarea "メールアドレスを入力する" at bounding box center [213, 319] width 235 height 32
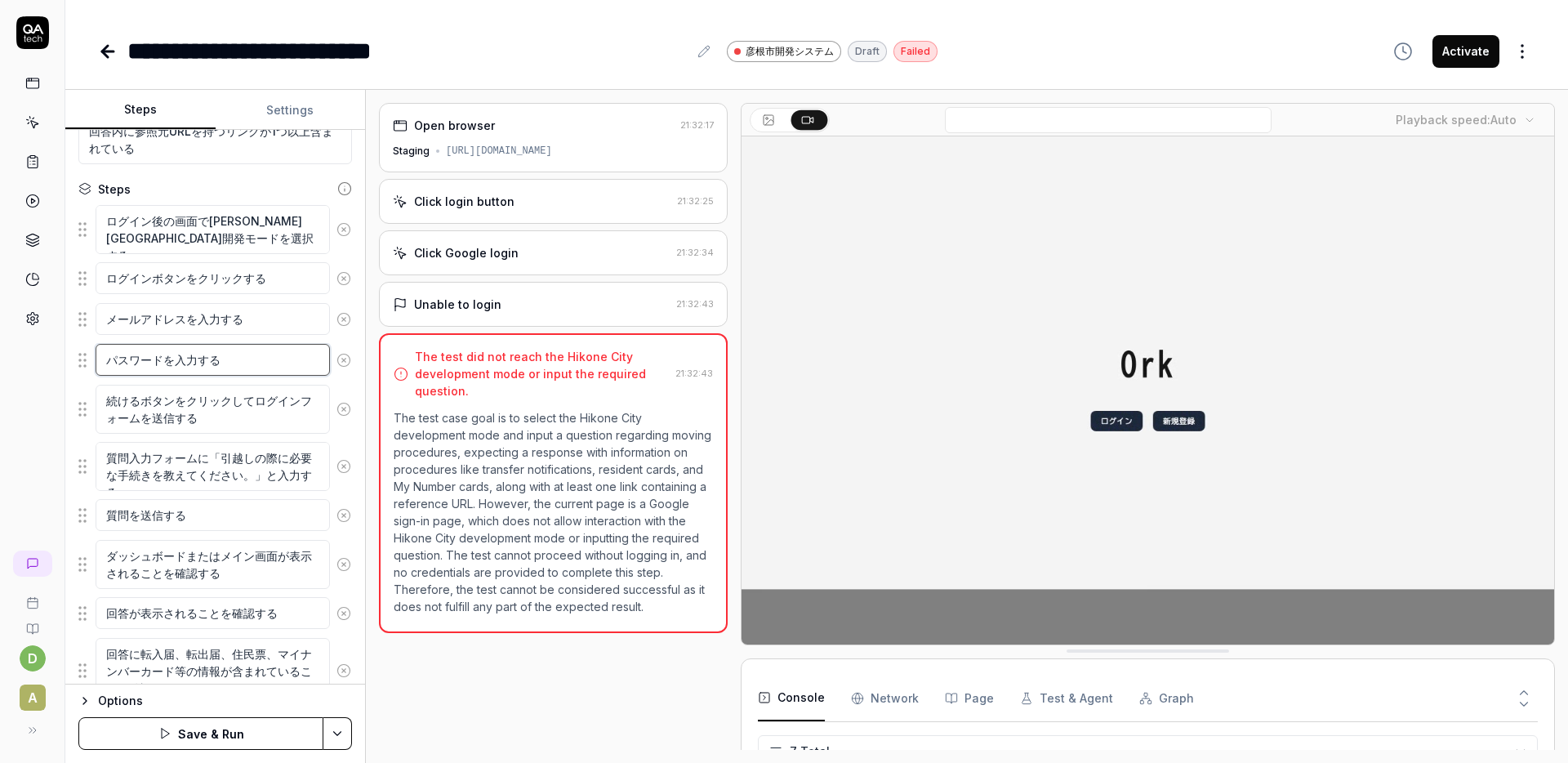
drag, startPoint x: 211, startPoint y: 367, endPoint x: 76, endPoint y: 355, distance: 135.5
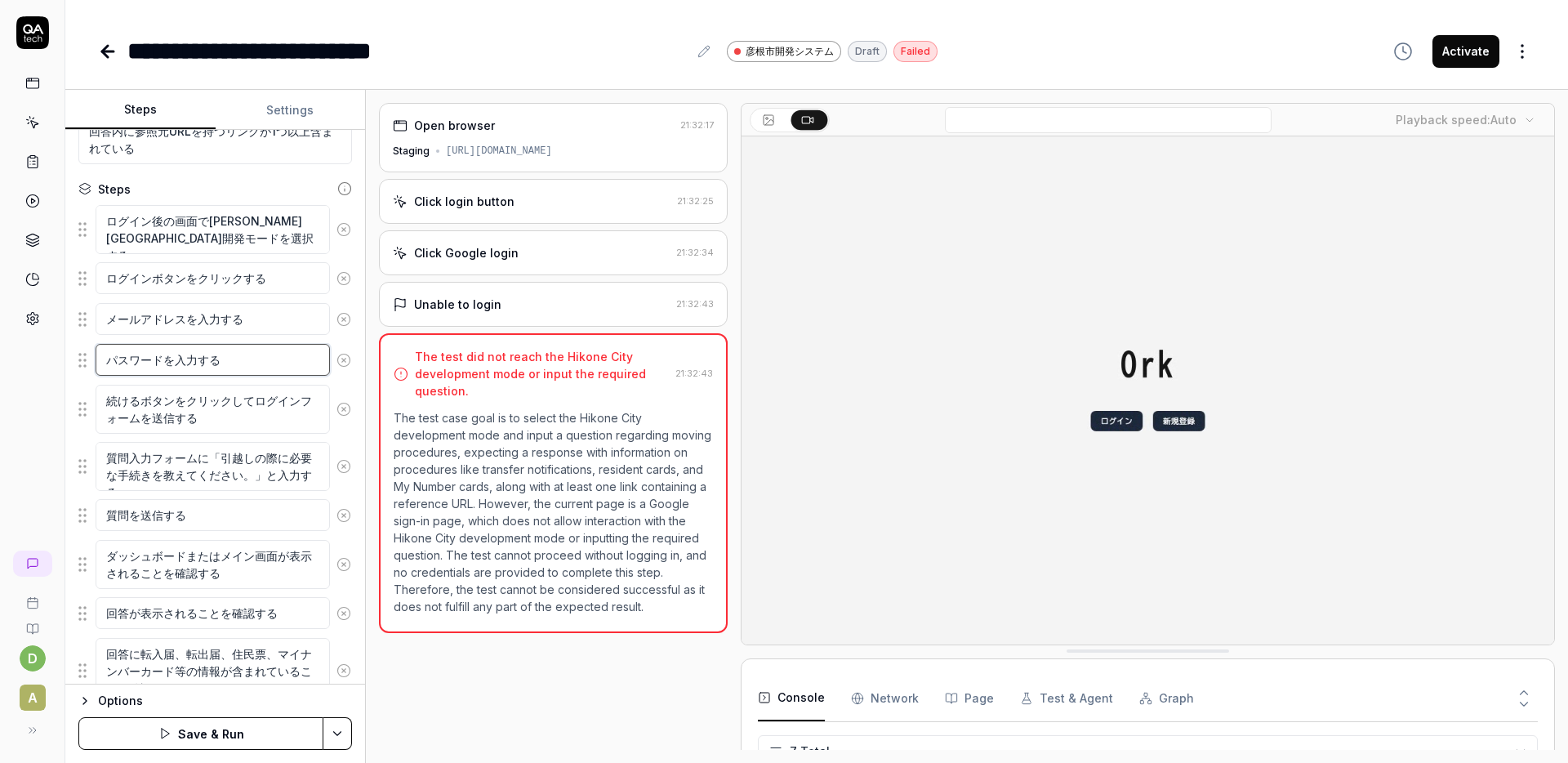
click at [76, 355] on div "Goal [PERSON_NAME]市開発モードを選択し、引越し手続きに関する質問を入力して、適切な回答とリンクが表示されることを確認する Expected …" at bounding box center [215, 407] width 299 height 555
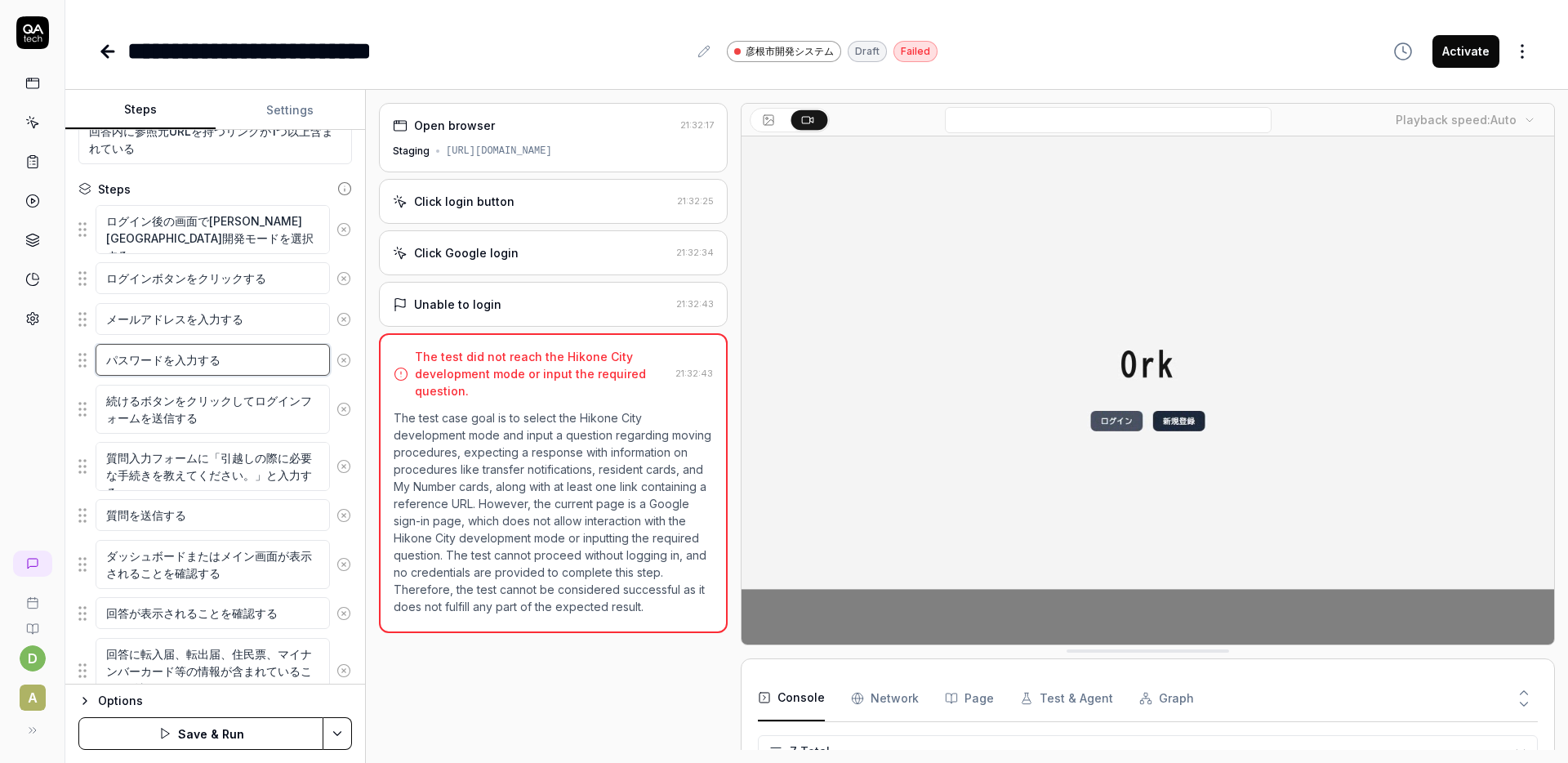
click at [141, 362] on textarea "パスワードを入力する" at bounding box center [213, 359] width 235 height 32
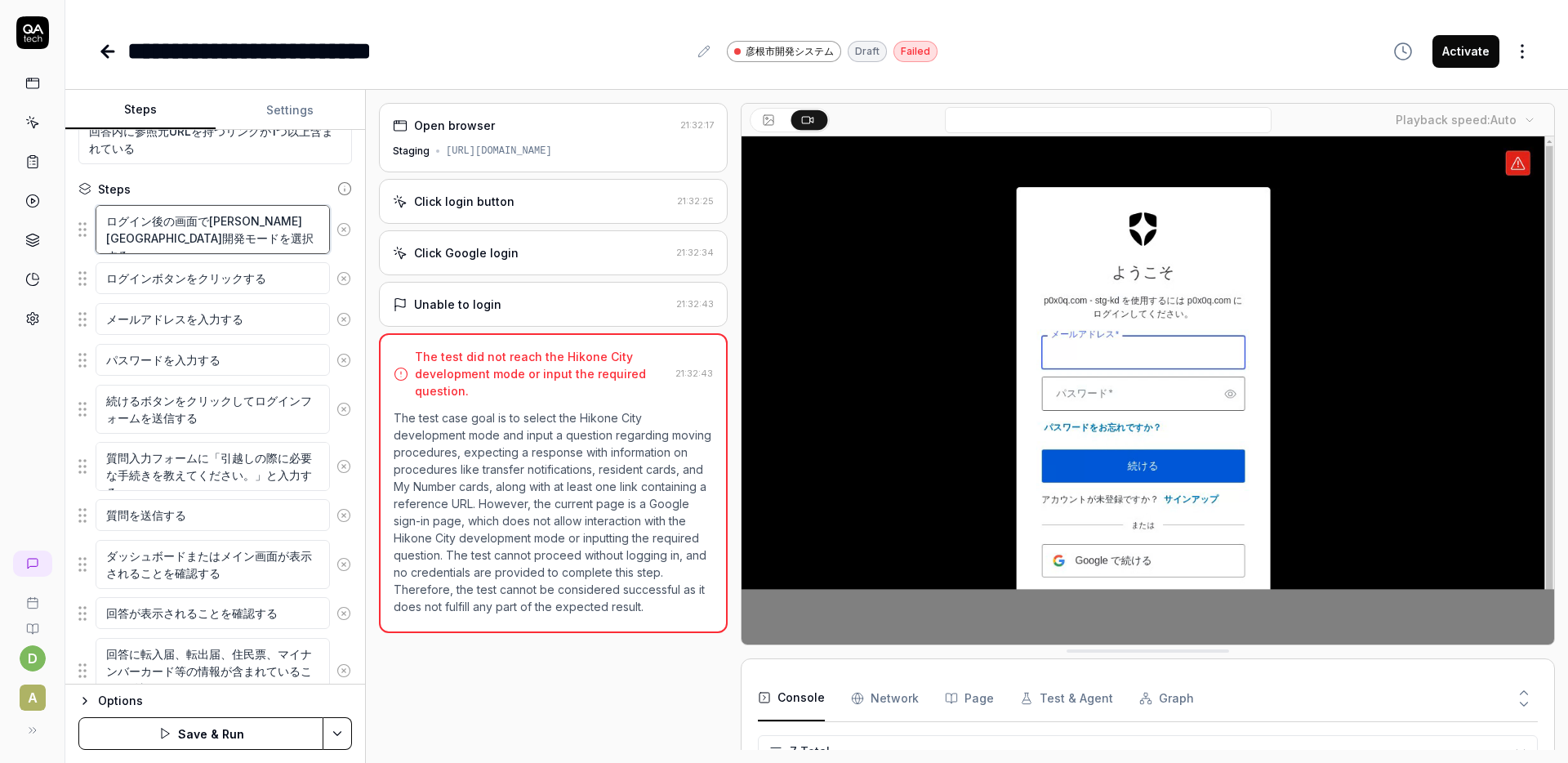
drag, startPoint x: 170, startPoint y: 246, endPoint x: 99, endPoint y: 214, distance: 77.9
click at [99, 214] on textarea "ログイン後の画面で[PERSON_NAME][GEOGRAPHIC_DATA]開発モードを選択する" at bounding box center [213, 230] width 235 height 49
type textarea "*"
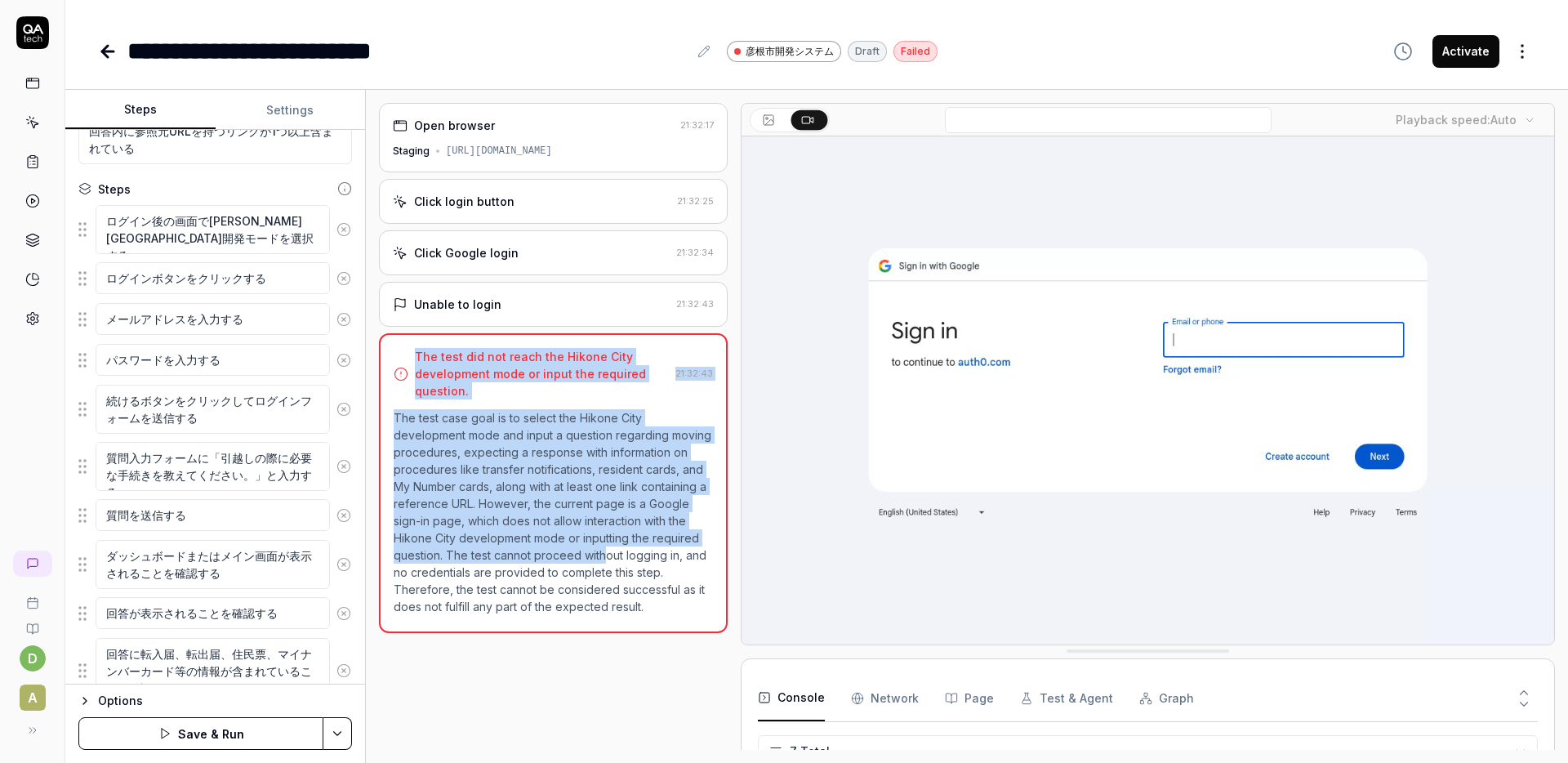
drag, startPoint x: 418, startPoint y: 358, endPoint x: 606, endPoint y: 536, distance: 258.9
click at [605, 538] on div "The test did not reach the Hikone City development mode or input the required q…" at bounding box center [553, 483] width 349 height 299
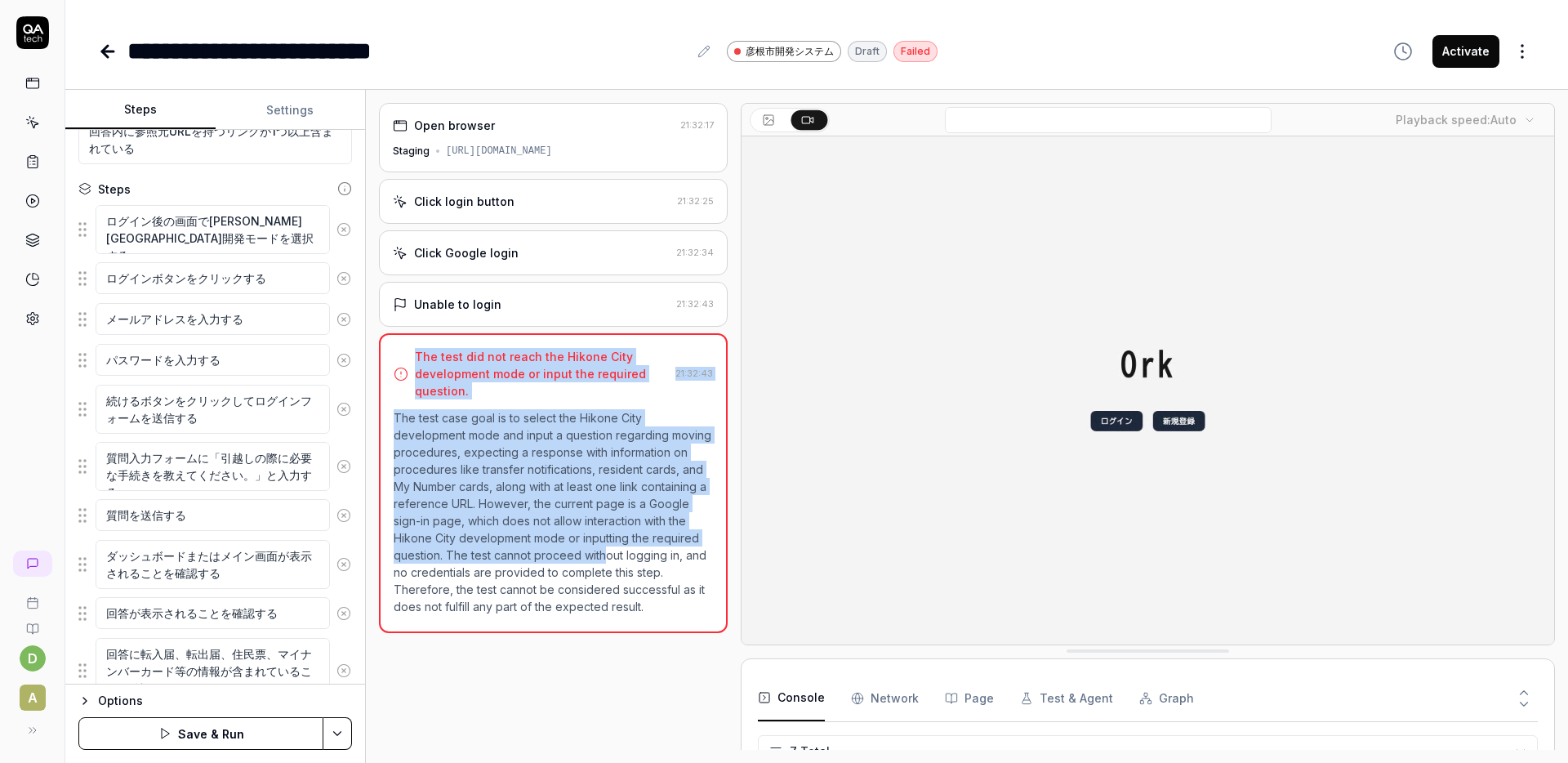
click at [606, 536] on p "The test case goal is to select the Hikone City development mode and input a qu…" at bounding box center [553, 512] width 319 height 205
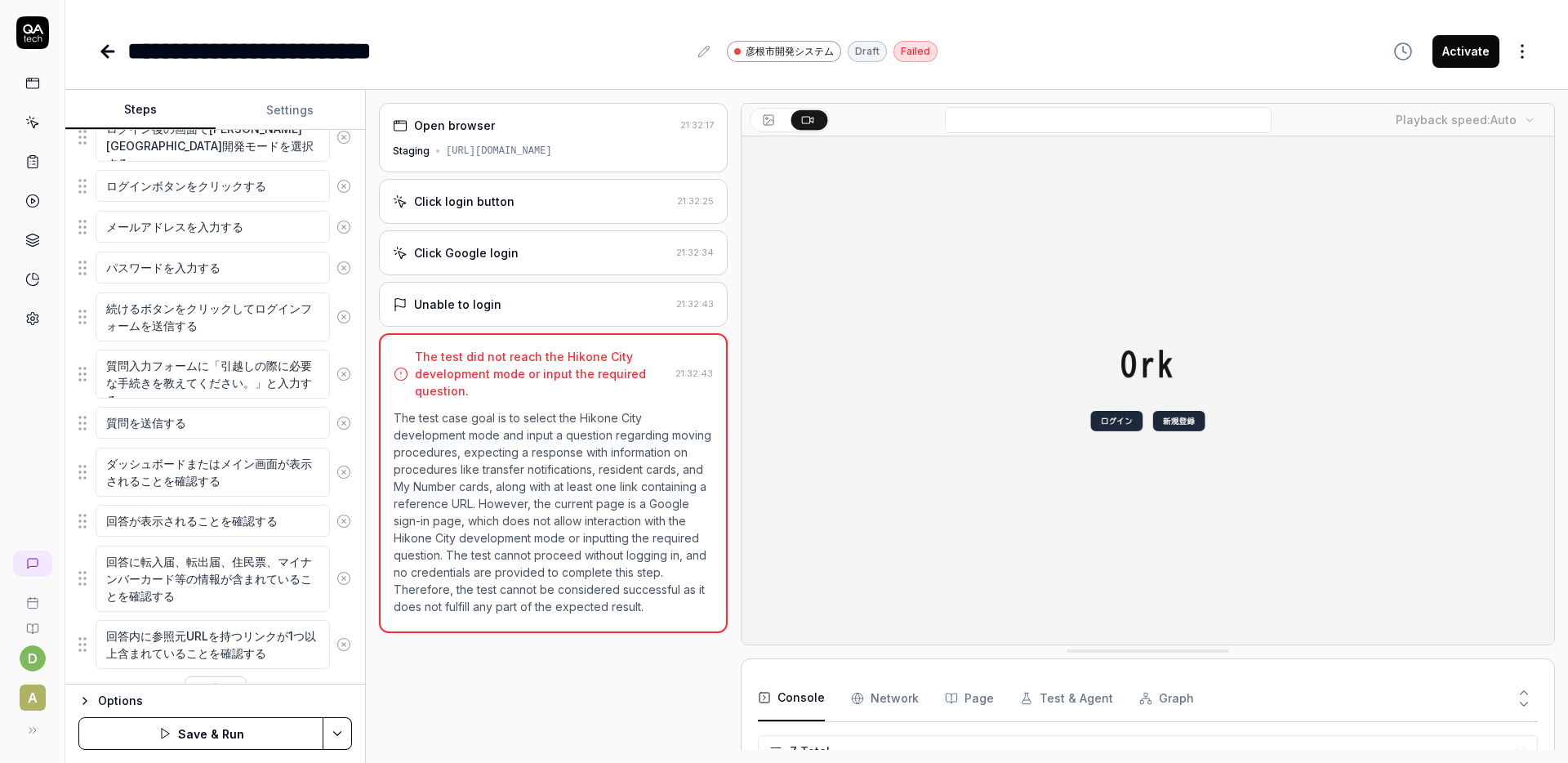
scroll to position [337, 0]
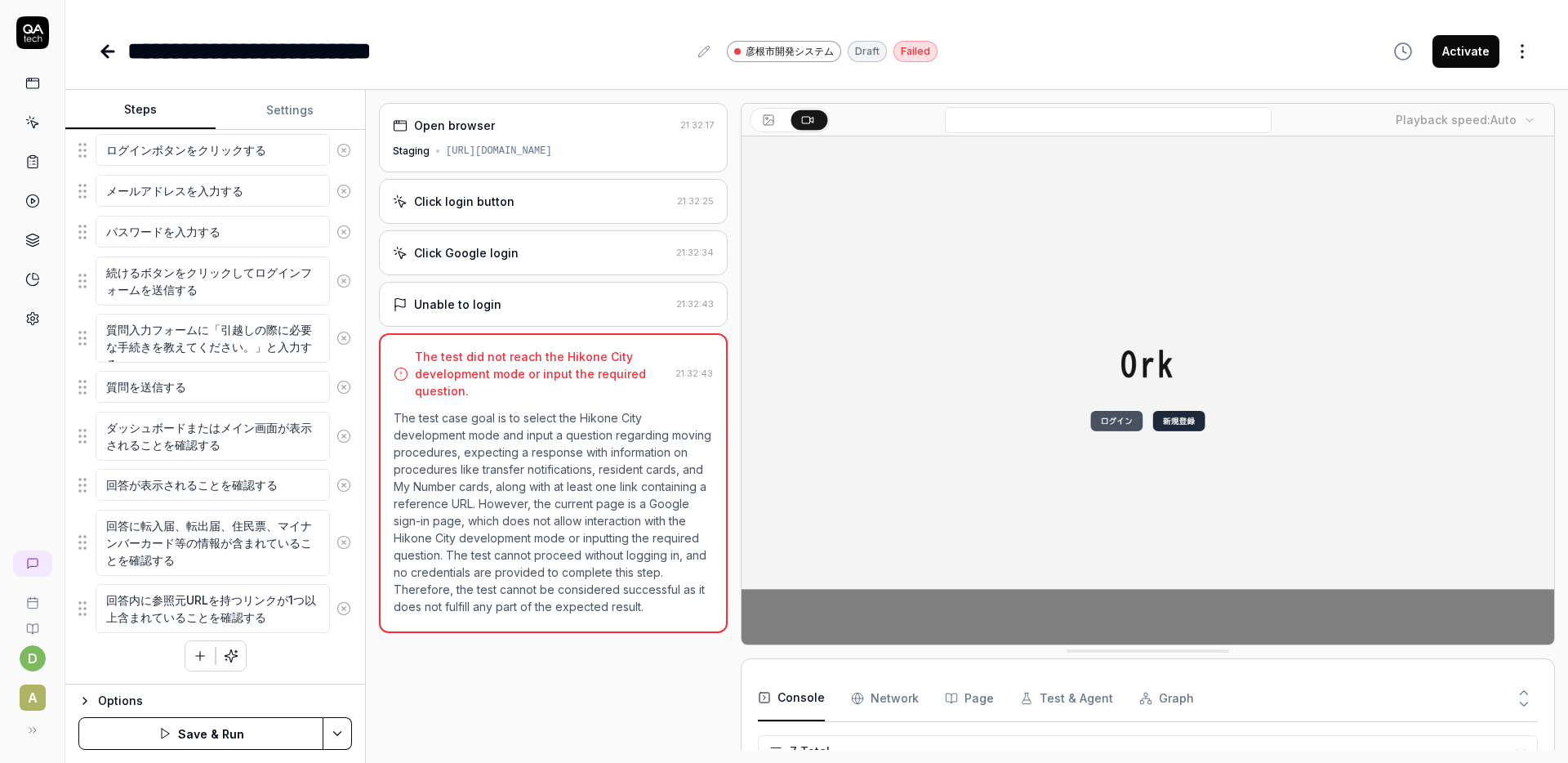
click at [258, 736] on button "Save & Run" at bounding box center [201, 733] width 245 height 32
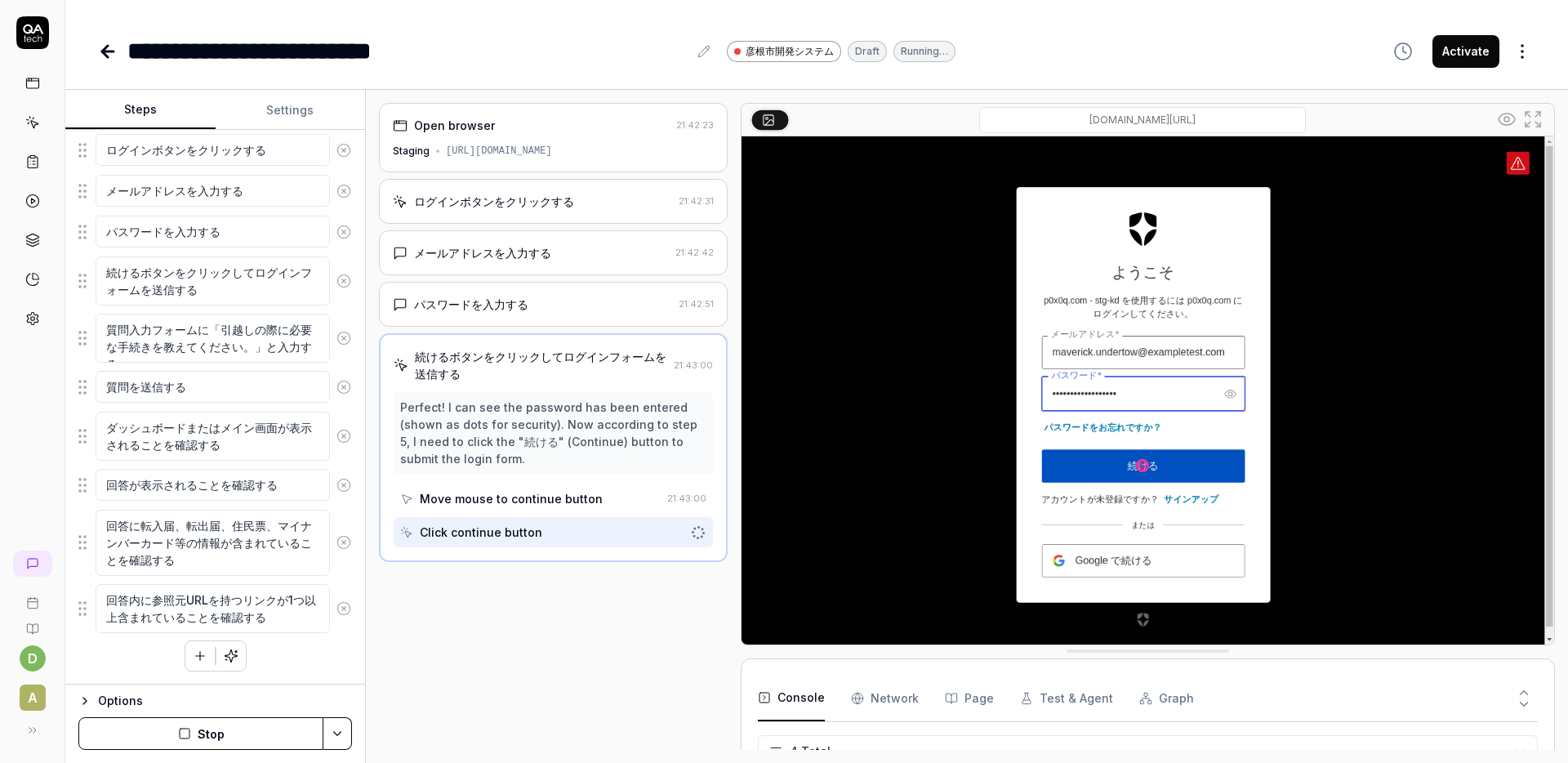
scroll to position [14, 0]
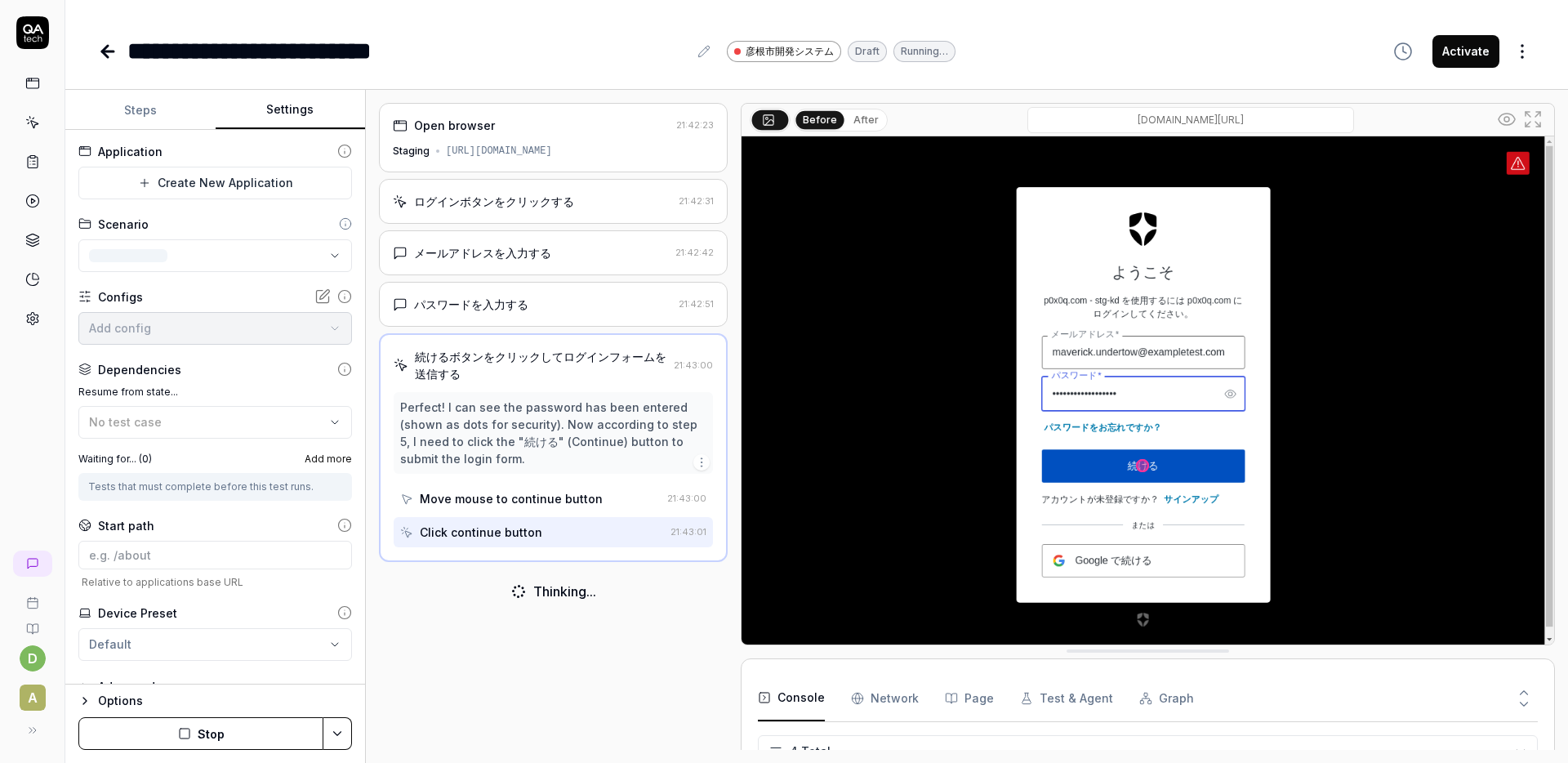
click at [275, 106] on button "Settings" at bounding box center [291, 111] width 151 height 39
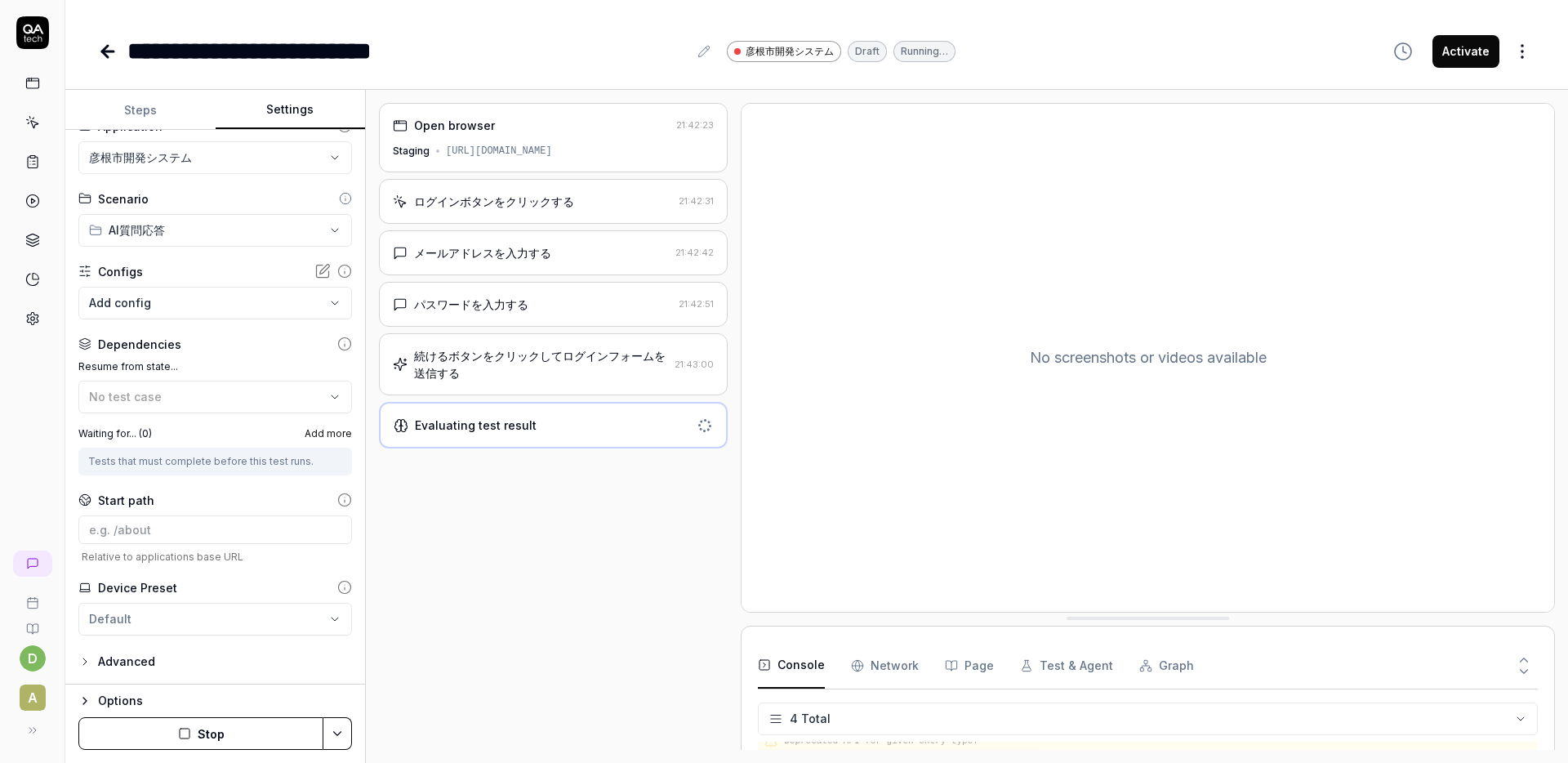
scroll to position [0, 0]
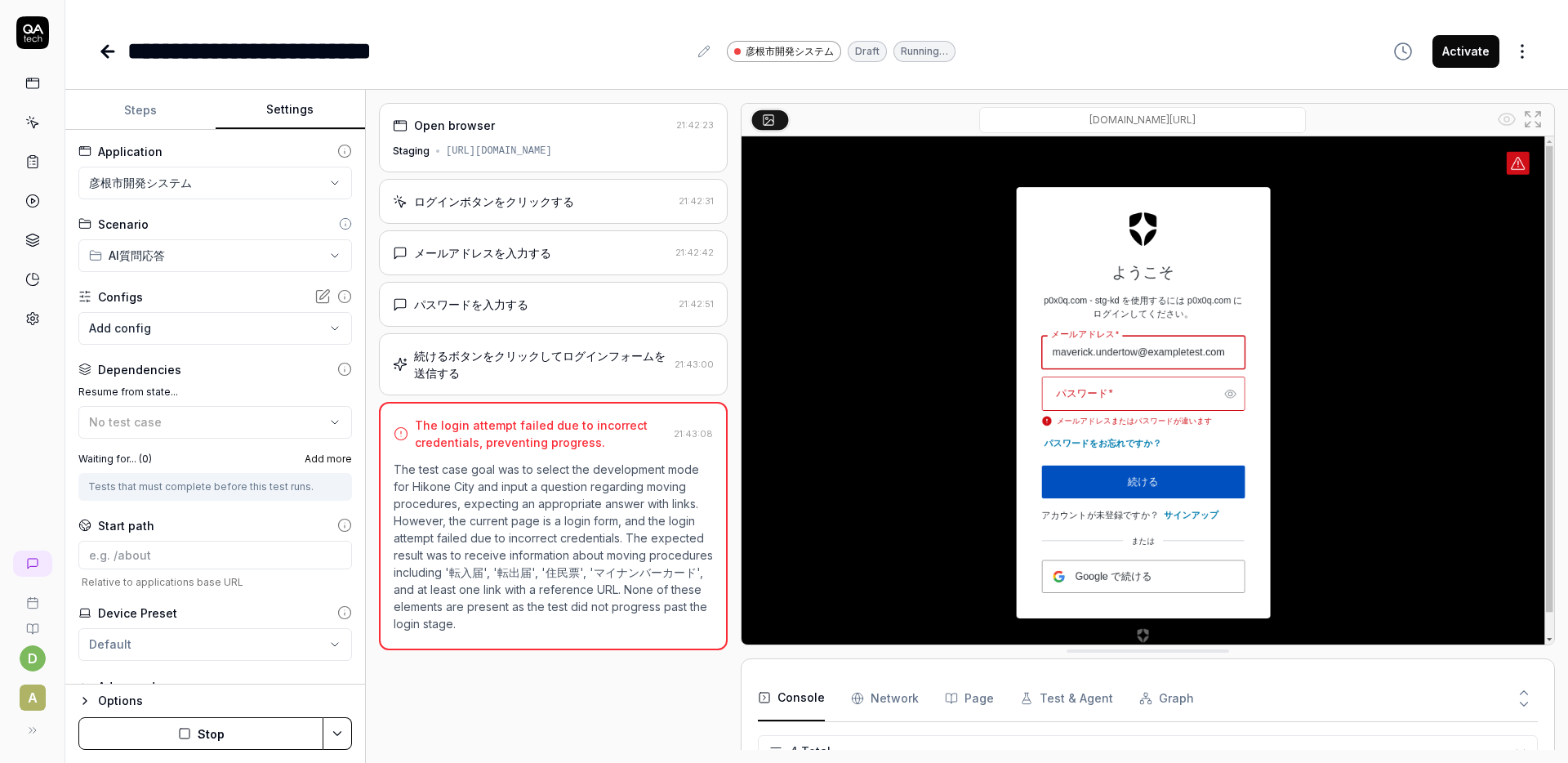
click at [233, 324] on body "**********" at bounding box center [784, 382] width 1568 height 763
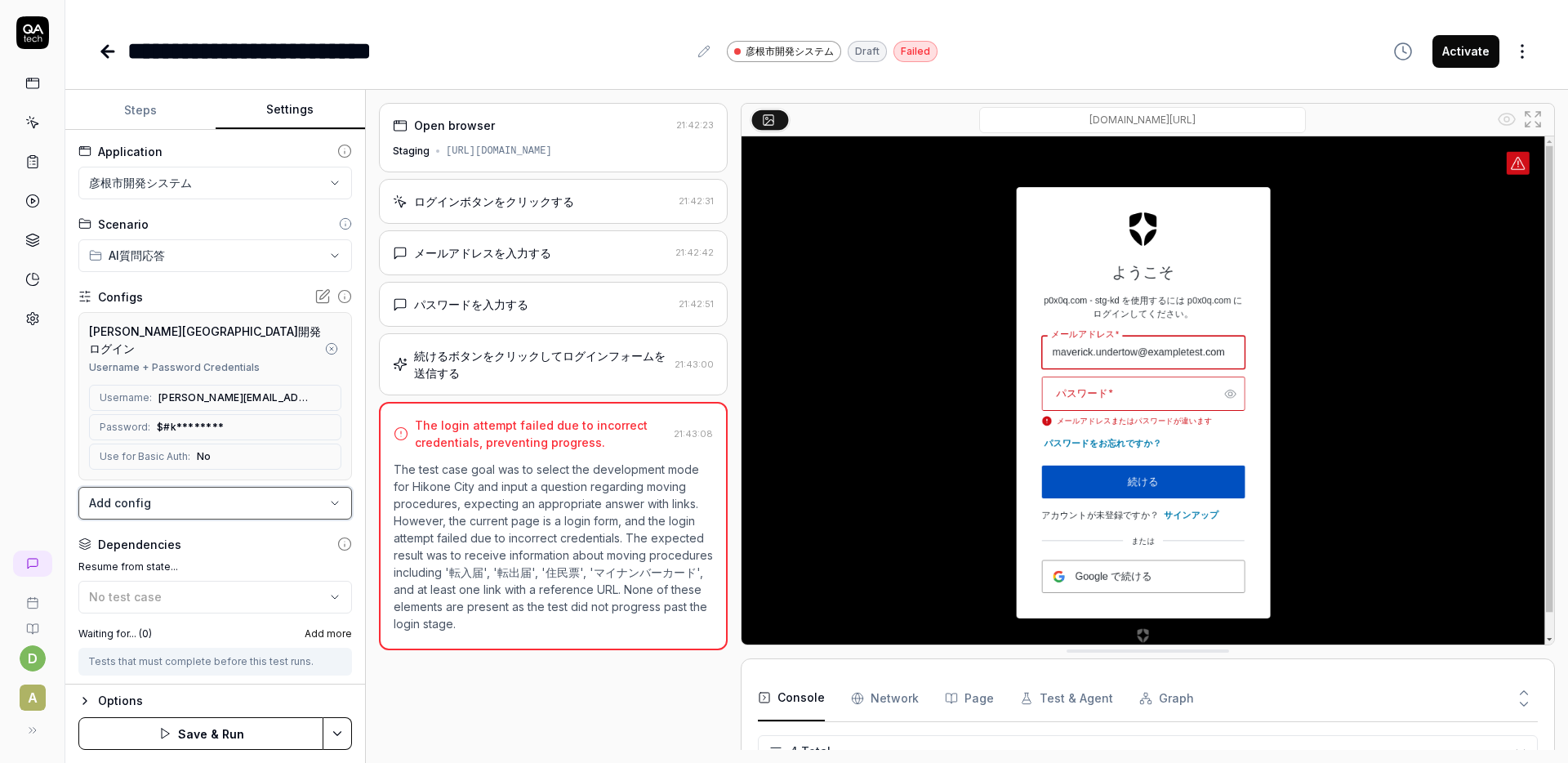
scroll to position [31, 0]
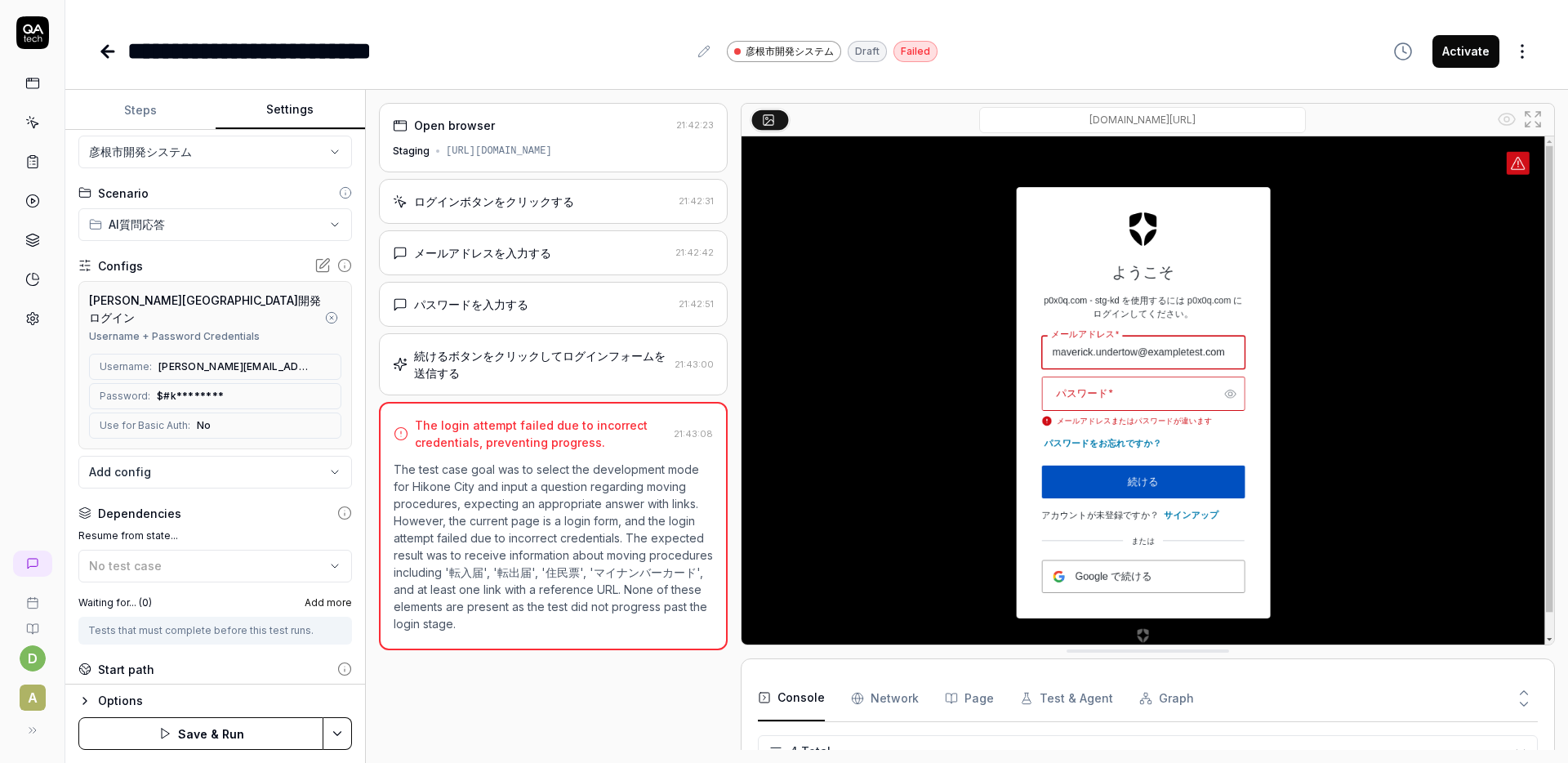
click at [230, 730] on button "Save & Run" at bounding box center [201, 733] width 245 height 32
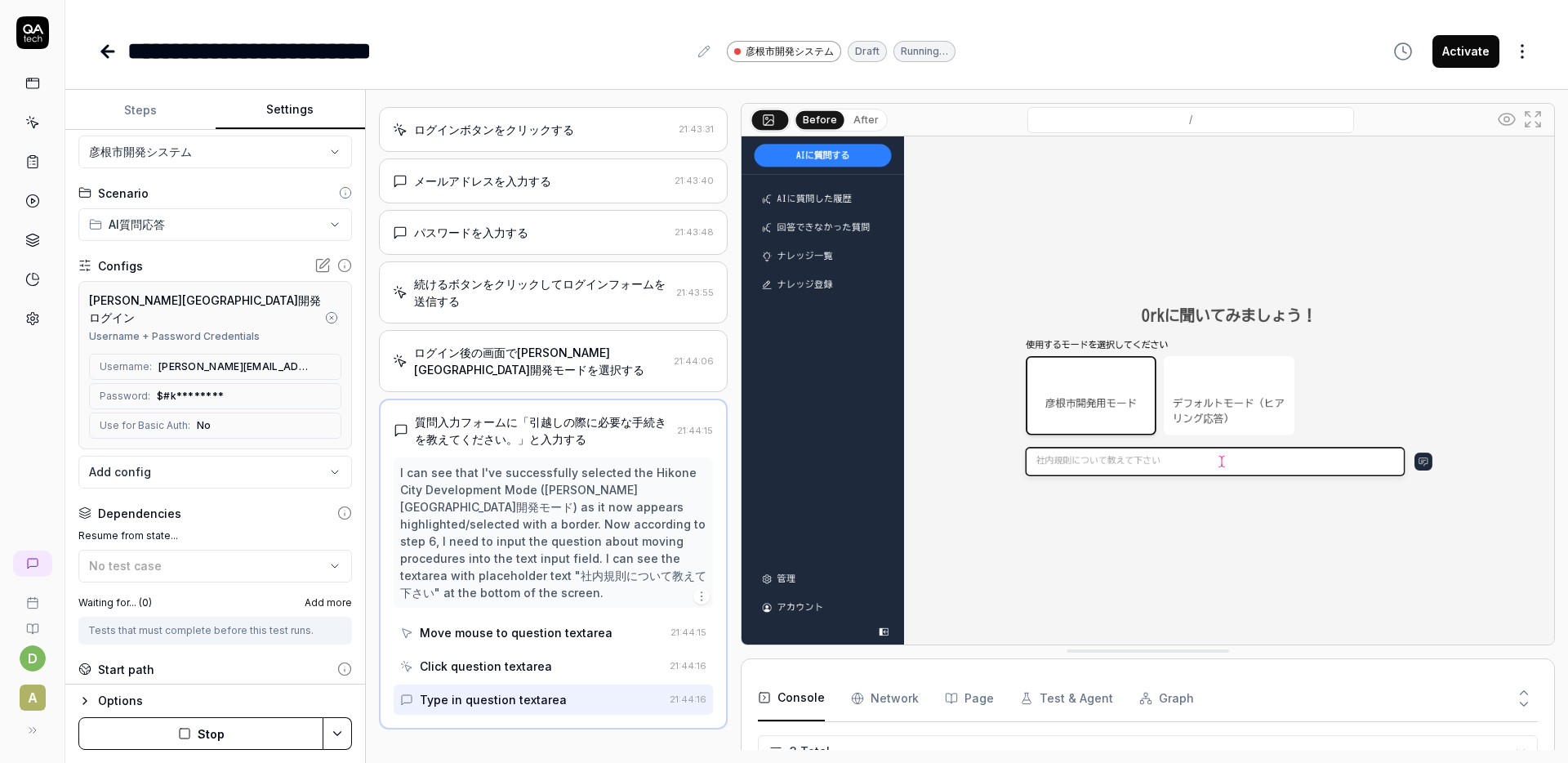
scroll to position [69, 0]
click at [229, 263] on div "Configs" at bounding box center [215, 266] width 274 height 18
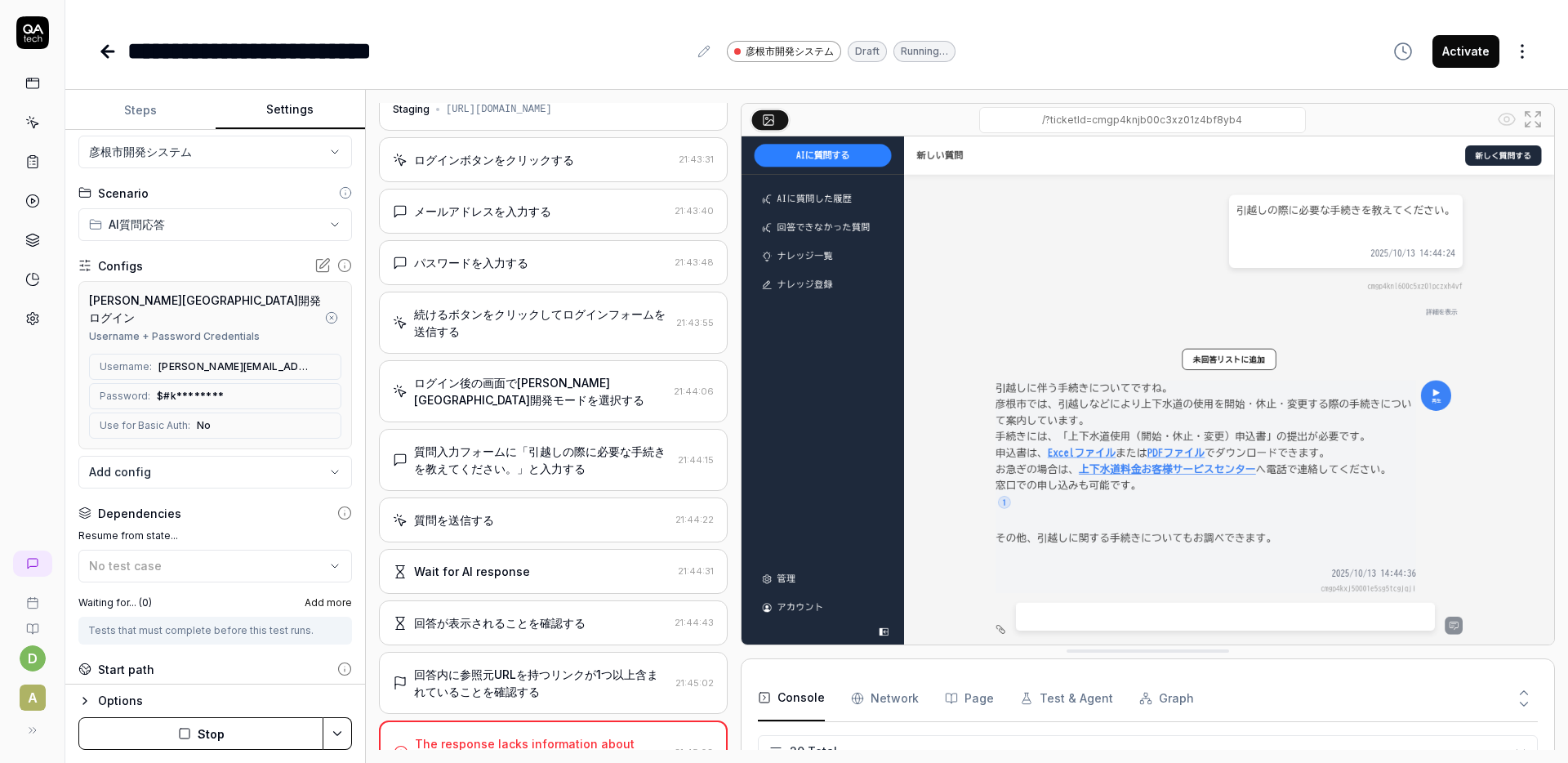
scroll to position [294, 0]
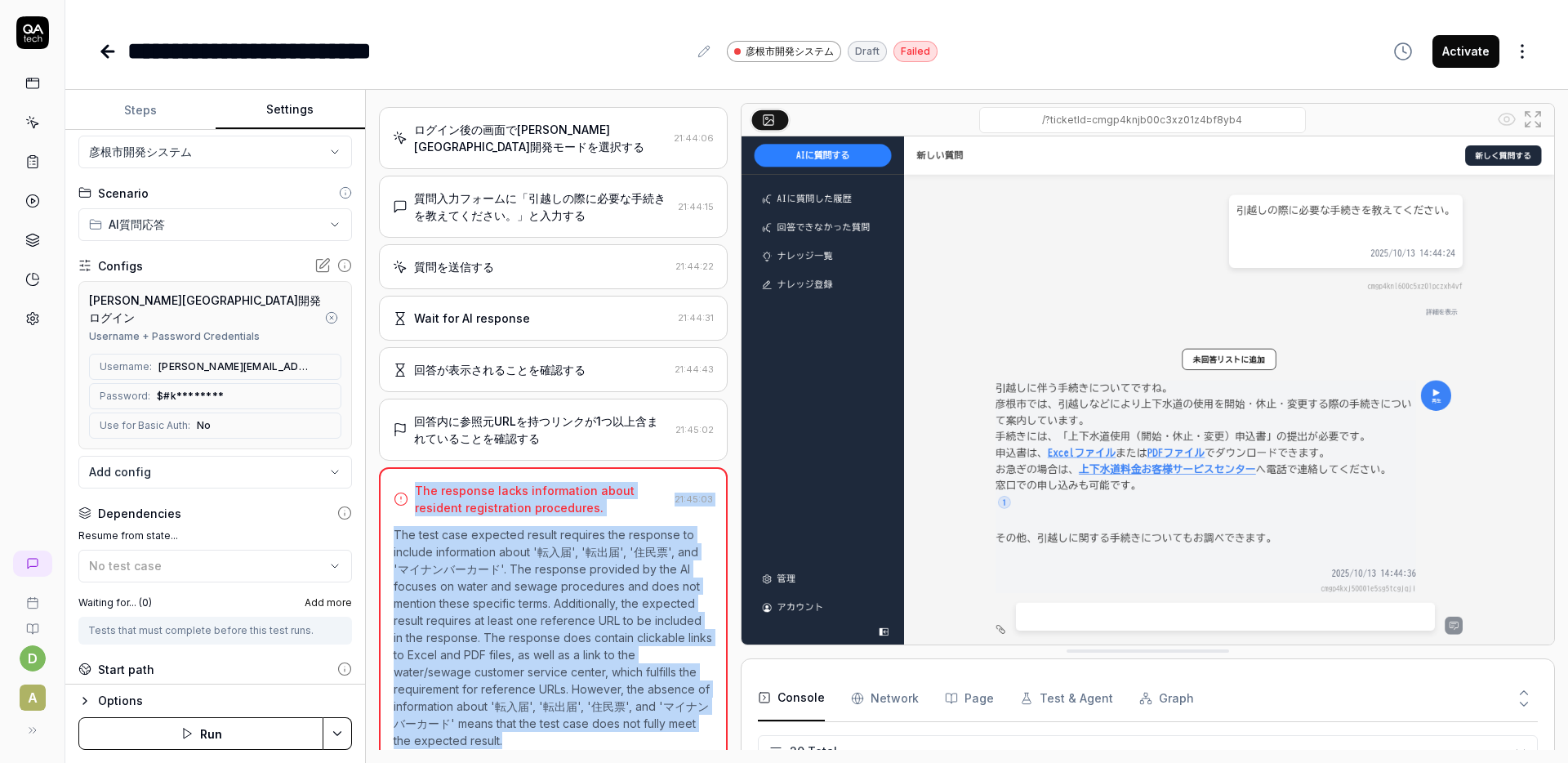
drag, startPoint x: 415, startPoint y: 476, endPoint x: 561, endPoint y: 722, distance: 286.1
click at [561, 722] on div "The response lacks information about resident registration procedures. 21:45:03…" at bounding box center [553, 617] width 349 height 299
copy div "The response lacks information about resident registration procedures. 21:45:03…"
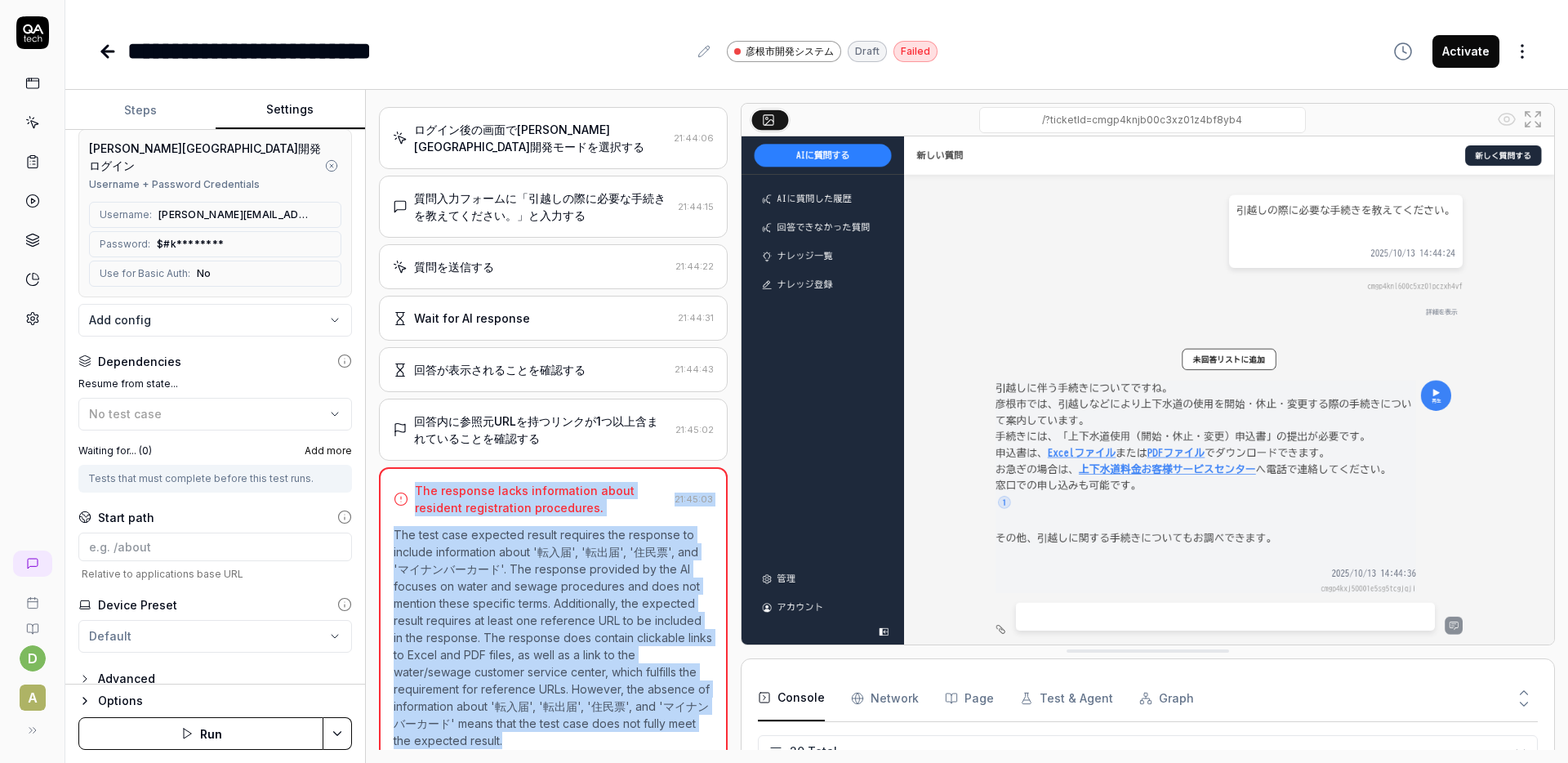
scroll to position [0, 0]
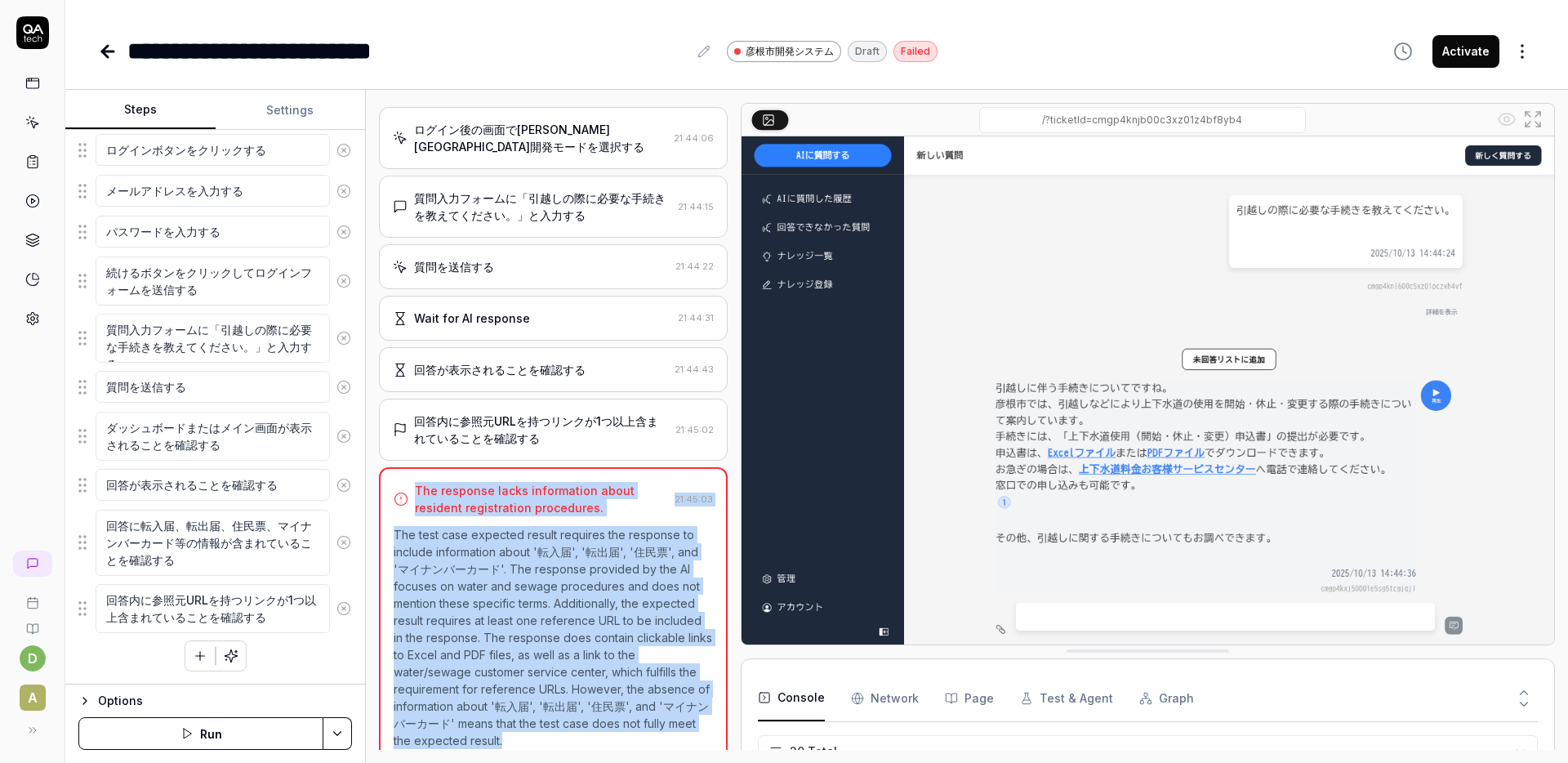
click at [146, 119] on button "Steps" at bounding box center [141, 111] width 151 height 39
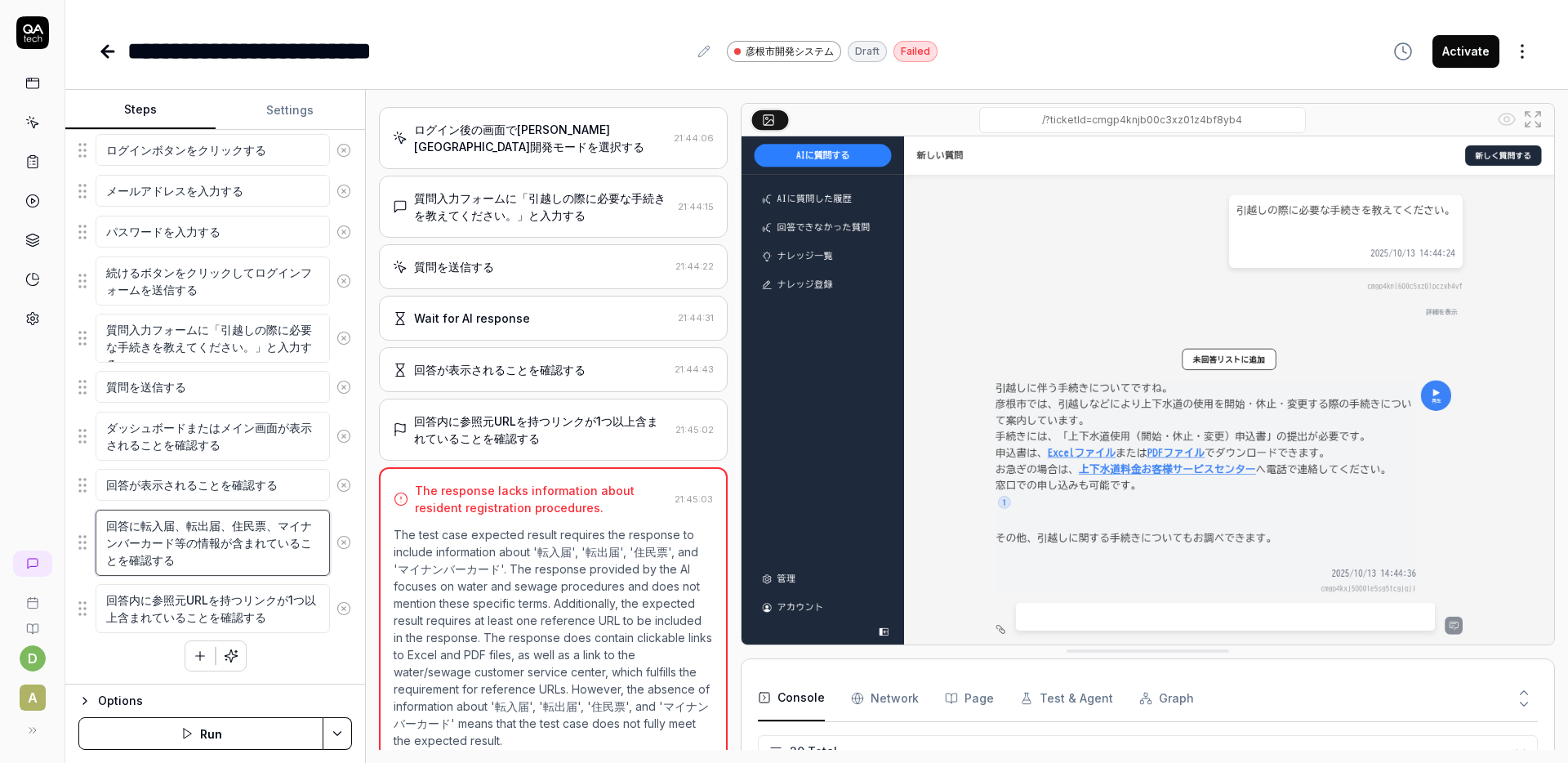
click at [146, 527] on textarea "回答に転入届、転出届、住民票、マイナンバーカード等の情報が含まれていることを確認する" at bounding box center [213, 543] width 235 height 67
drag, startPoint x: 103, startPoint y: 528, endPoint x: 210, endPoint y: 570, distance: 114.9
click at [215, 573] on textarea "回答に転入届、転出届、住民票、マイナンバーカード等の情報が含まれていることを確認する" at bounding box center [213, 543] width 235 height 67
click at [156, 495] on textarea "回答が表示されることを確認する" at bounding box center [213, 484] width 235 height 32
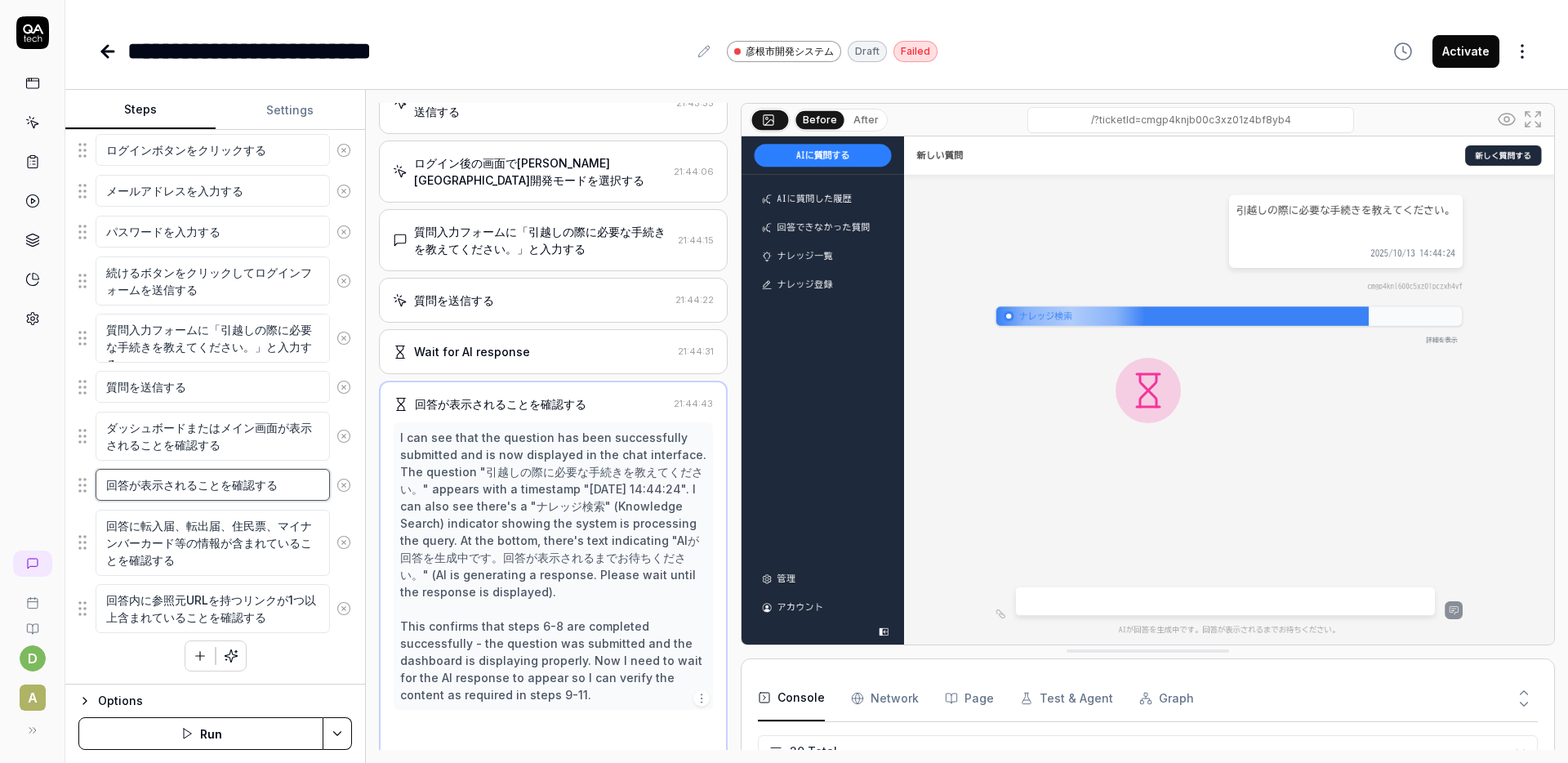
click at [156, 495] on textarea "回答が表示されることを確認する" at bounding box center [213, 484] width 235 height 32
click at [153, 524] on textarea "回答に転入届、転出届、住民票、マイナンバーカード等の情報が含まれていることを確認する" at bounding box center [213, 543] width 235 height 67
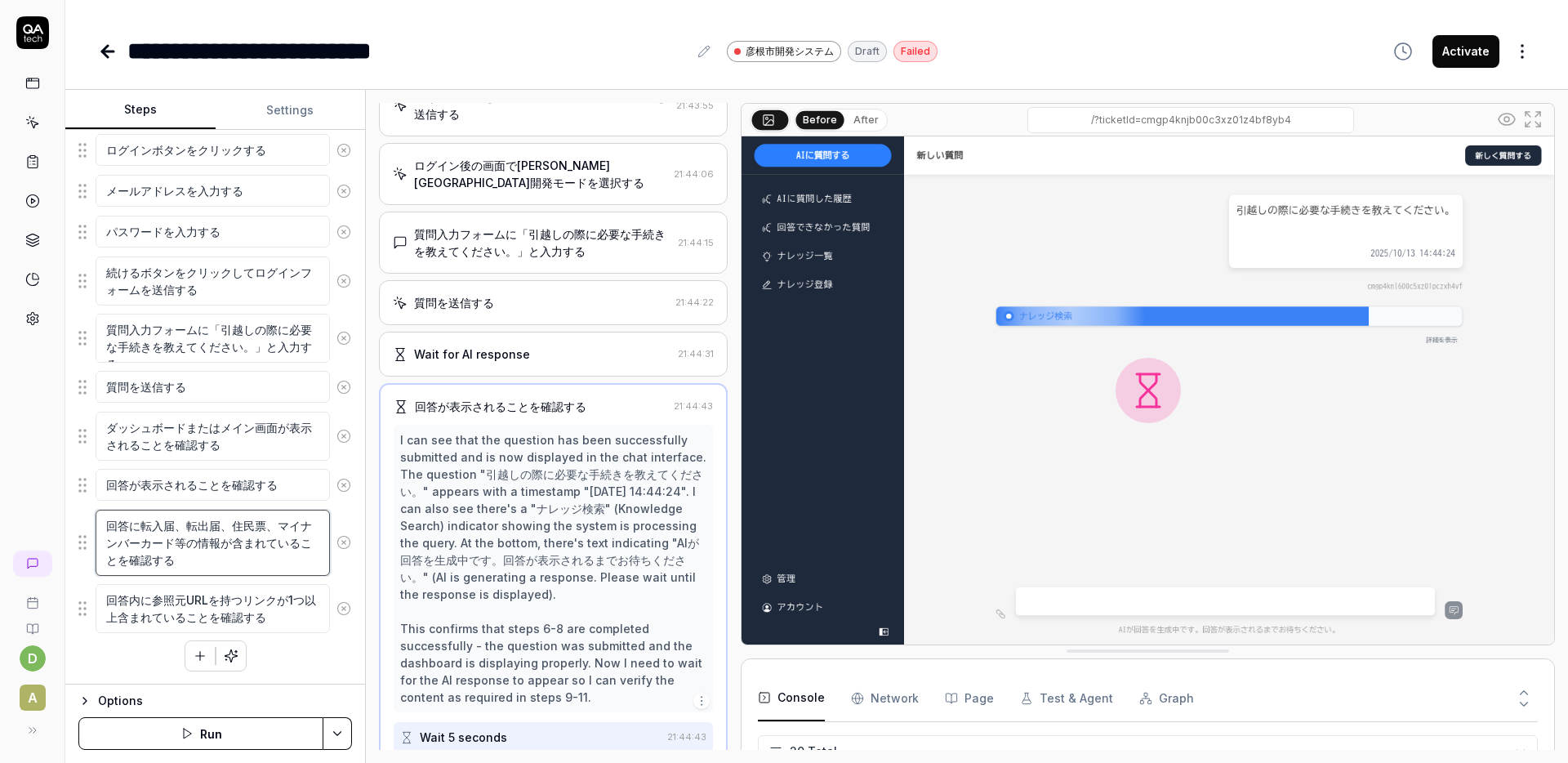
click at [153, 524] on textarea "回答に転入届、転出届、住民票、マイナンバーカード等の情報が含まれていることを確認する" at bounding box center [213, 543] width 235 height 67
drag, startPoint x: 142, startPoint y: 527, endPoint x: 162, endPoint y: 529, distance: 20.1
click at [162, 529] on textarea "回答に転入届、転出届、住民票、マイナンバーカード等の情報が含まれていることを確認する" at bounding box center [213, 543] width 235 height 67
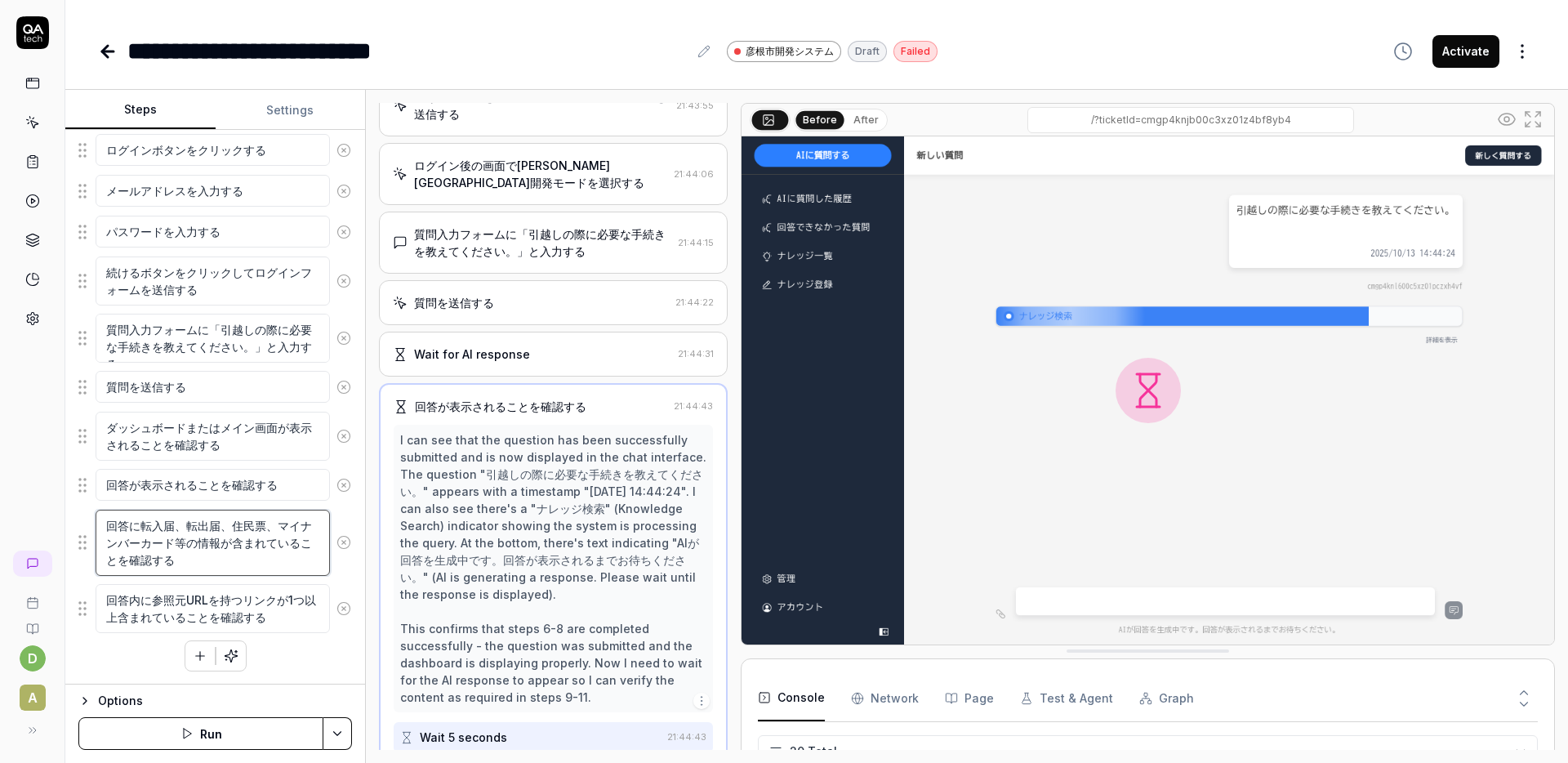
drag, startPoint x: 143, startPoint y: 527, endPoint x: 215, endPoint y: 546, distance: 74.5
click at [215, 546] on textarea "回答に転入届、転出届、住民票、マイナンバーカード等の情報が含まれていることを確認する" at bounding box center [213, 543] width 235 height 67
click at [195, 555] on textarea "回答に転入届、転出届、住民票、マイナンバーカード等の情報が含まれていることを確認する" at bounding box center [213, 543] width 235 height 67
drag, startPoint x: 191, startPoint y: 557, endPoint x: 142, endPoint y: 519, distance: 62.0
click at [141, 519] on textarea "回答に転入届、転出届、住民票、マイナンバーカード等の情報が含まれていることを確認する" at bounding box center [213, 543] width 235 height 67
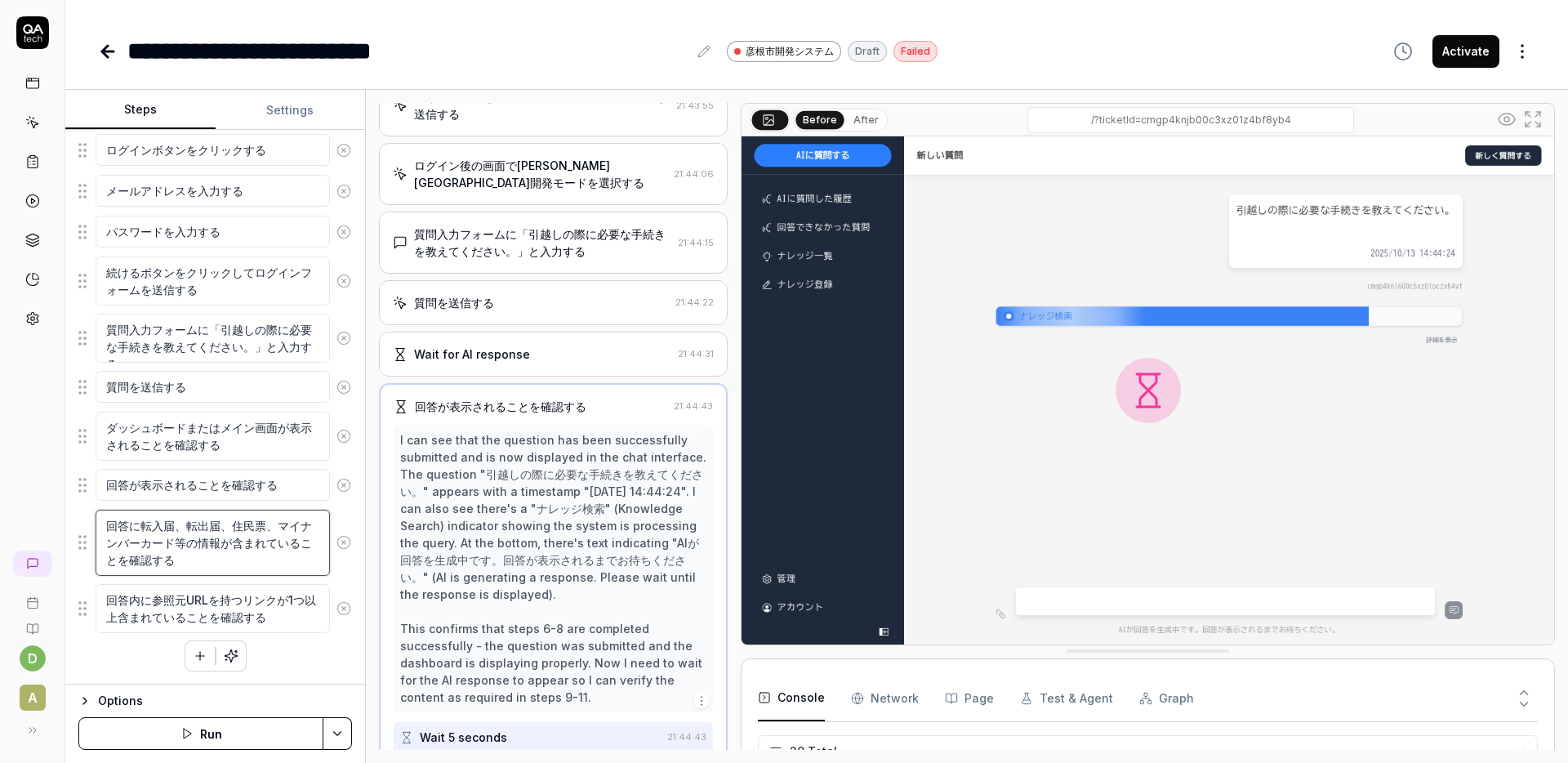
type textarea "*"
type textarea "回答に"
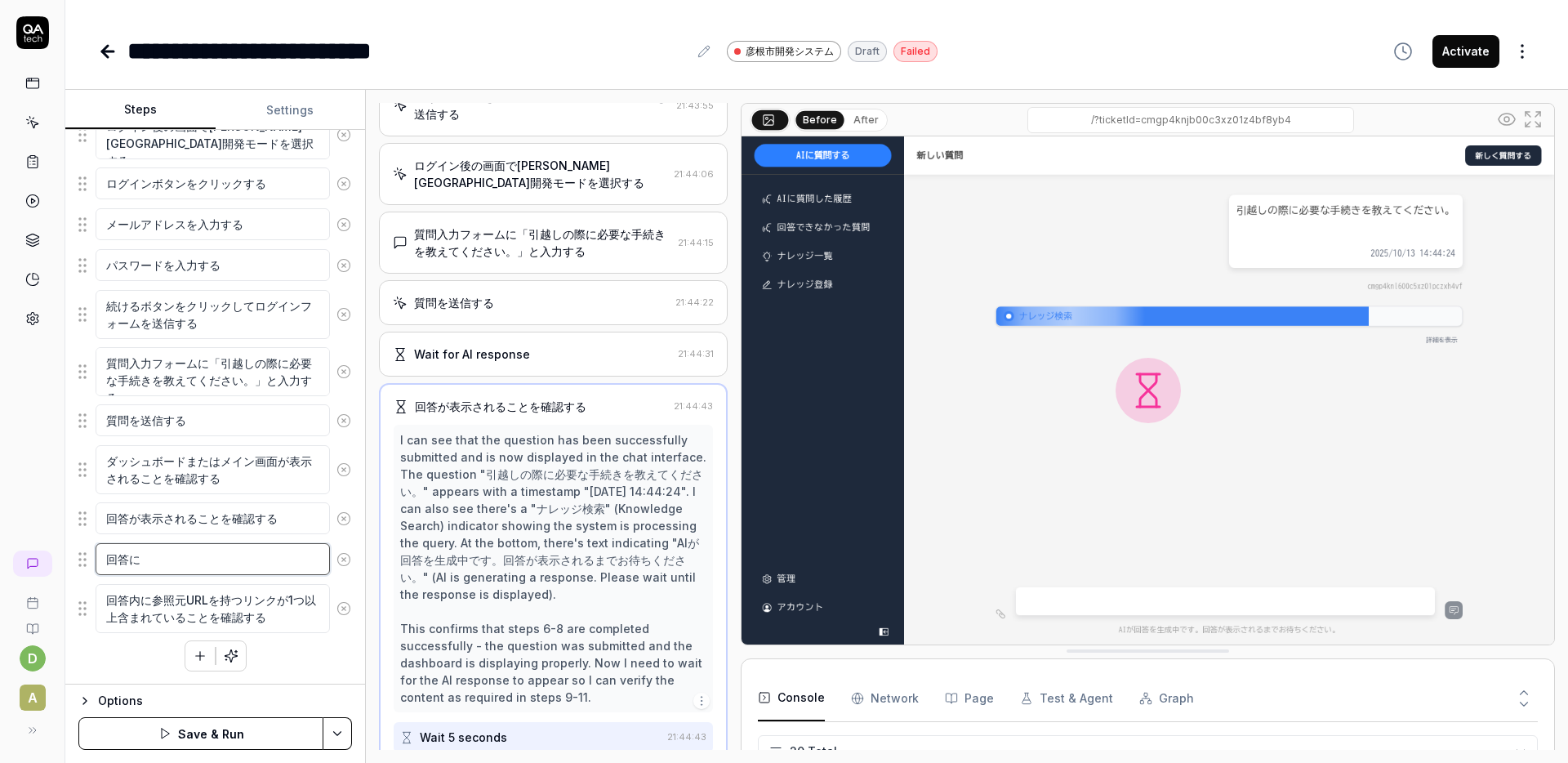
type textarea "*"
type textarea "回答にt"
type textarea "*"
type textarea "回答にて"
type textarea "*"
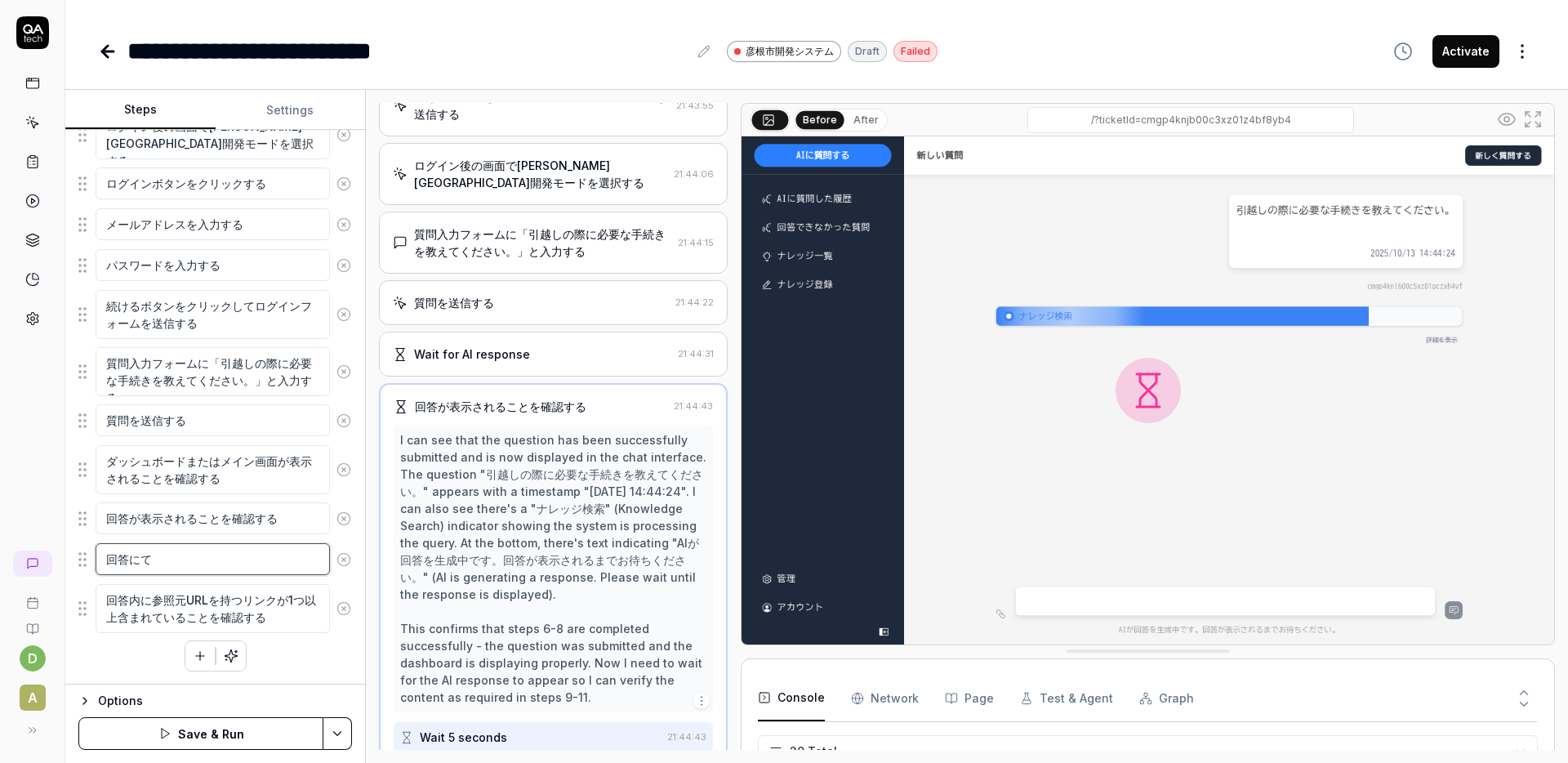
type textarea "回答にてn"
type textarea "*"
type textarea "回答にてん"
type textarea "*"
type textarea "回答にてんs"
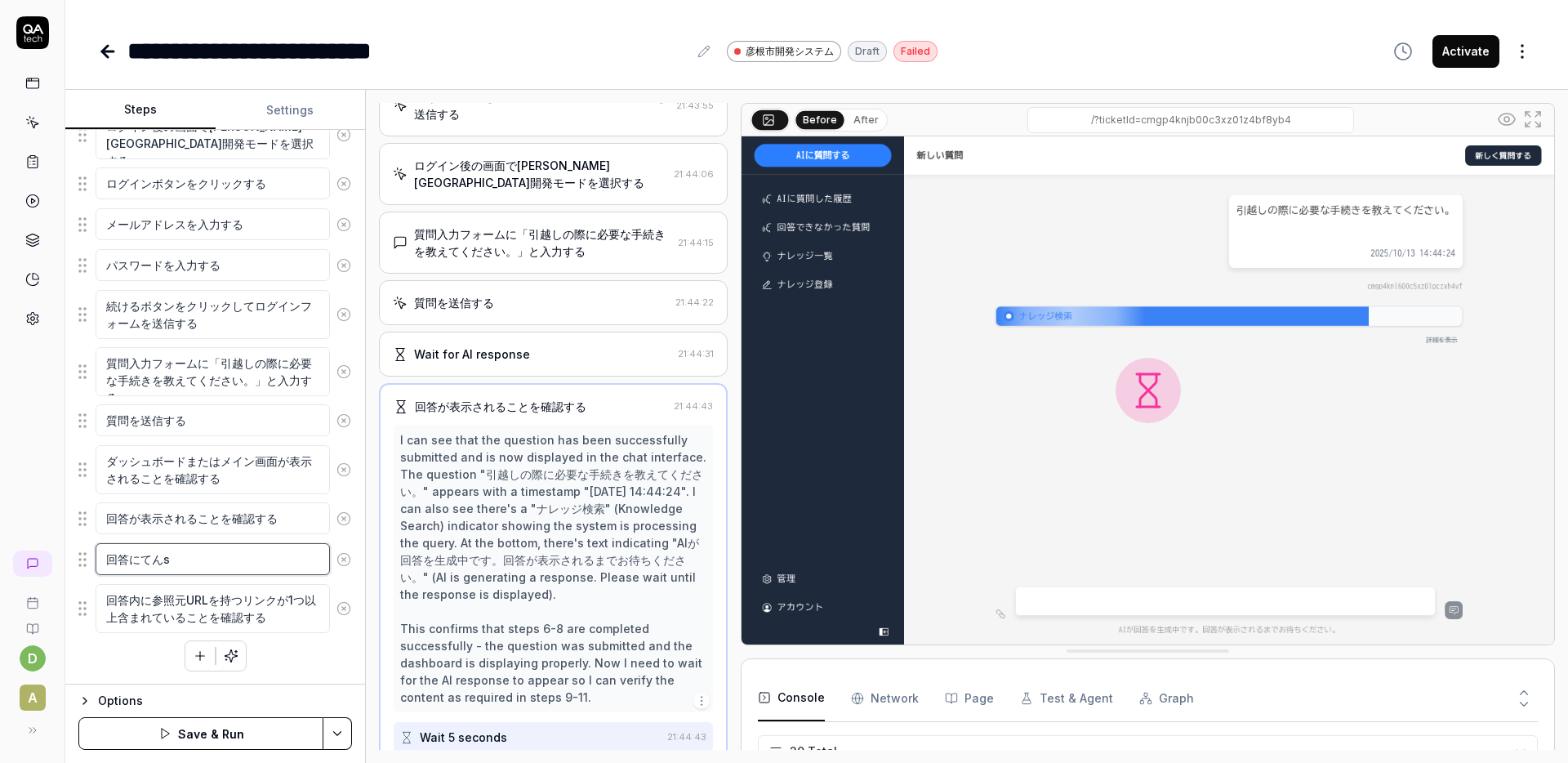
type textarea "*"
type textarea "回答にてんsy"
type textarea "*"
type textarea "回答にてんs"
type textarea "*"
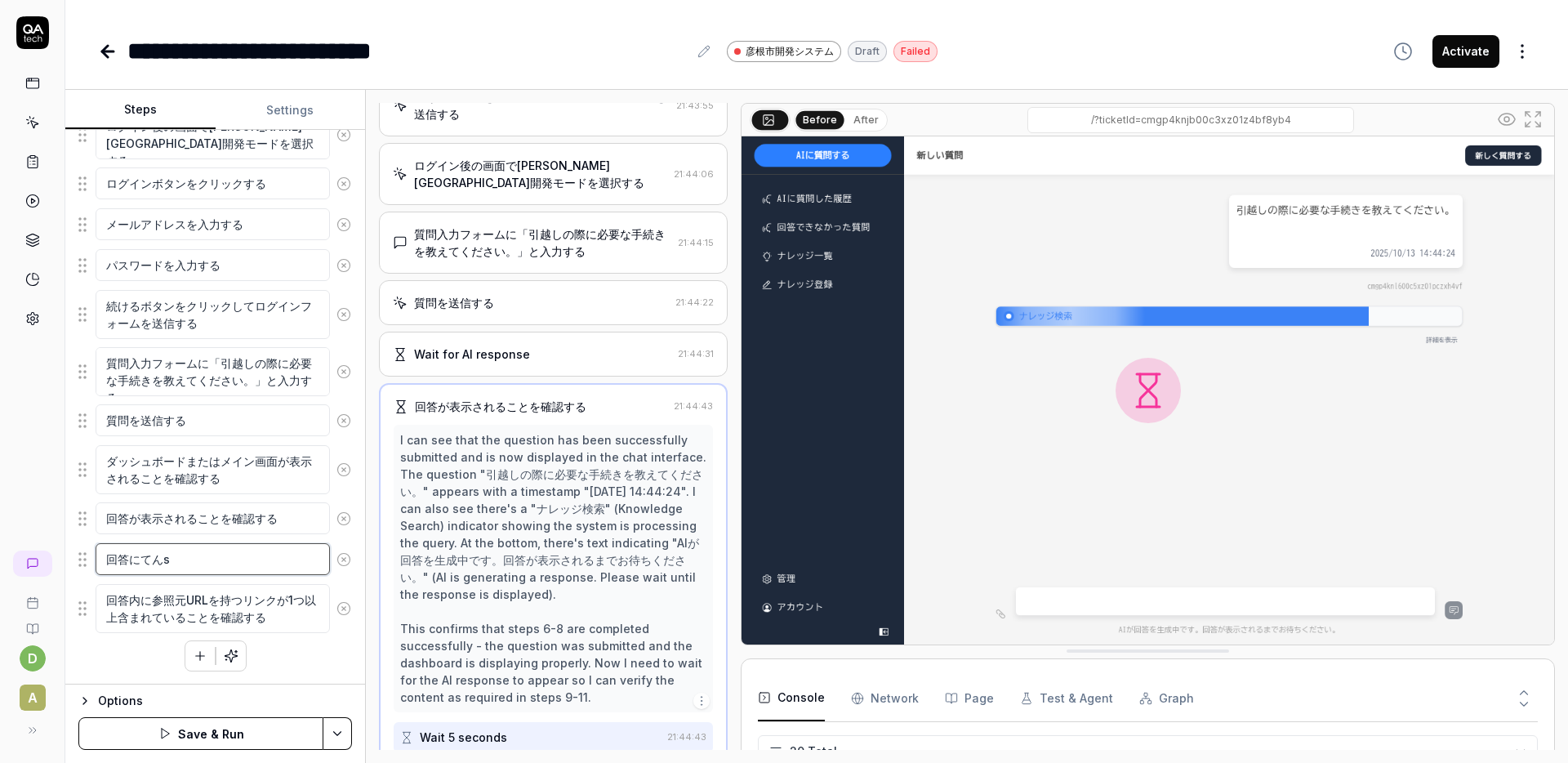
type textarea "回答にてん"
type textarea "*"
type textarea "回答にて"
type textarea "*"
type textarea "回答に"
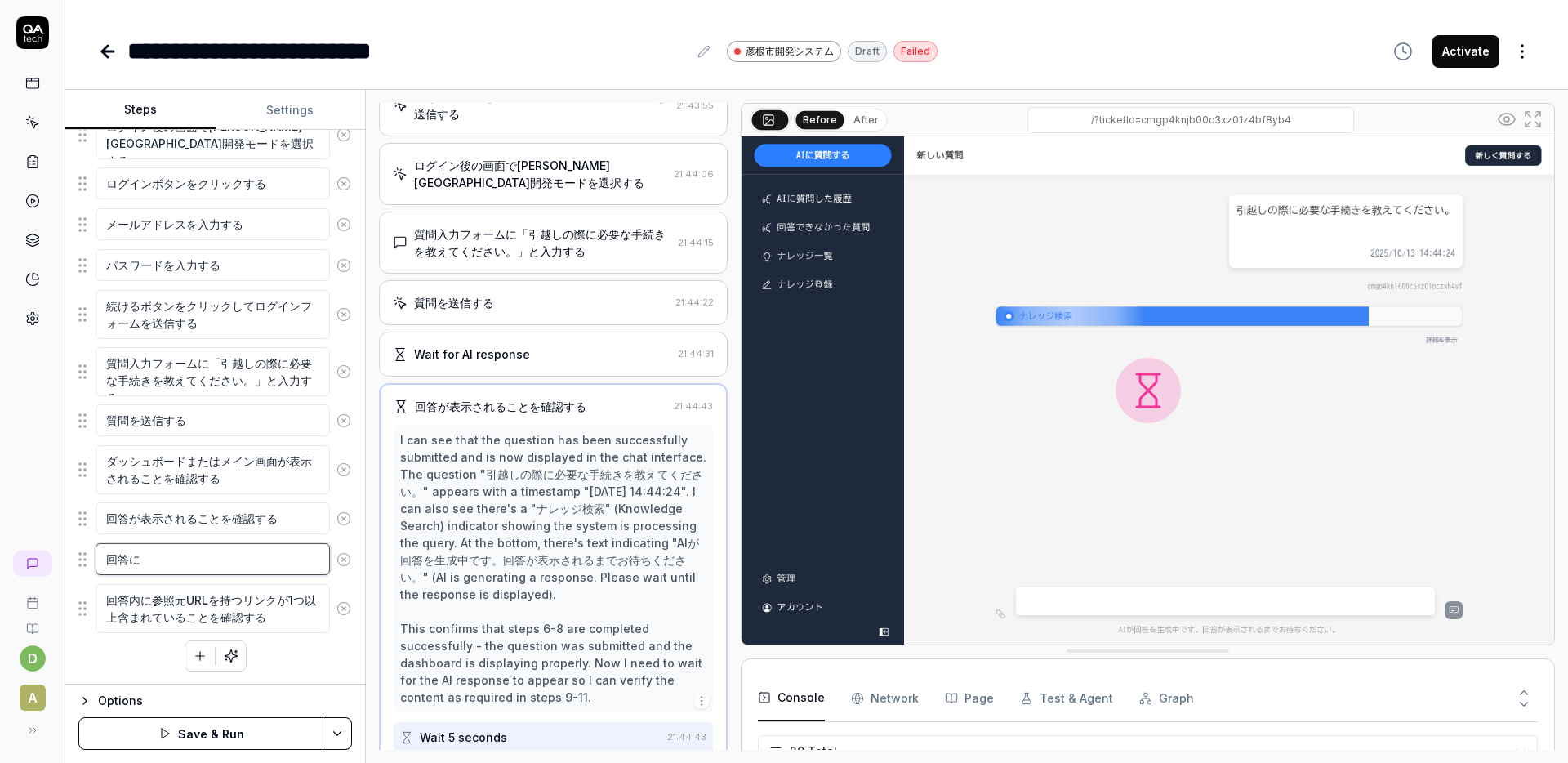
type textarea "*"
type textarea "回答にh"
type textarea "*"
type textarea "回答にひ"
type textarea "*"
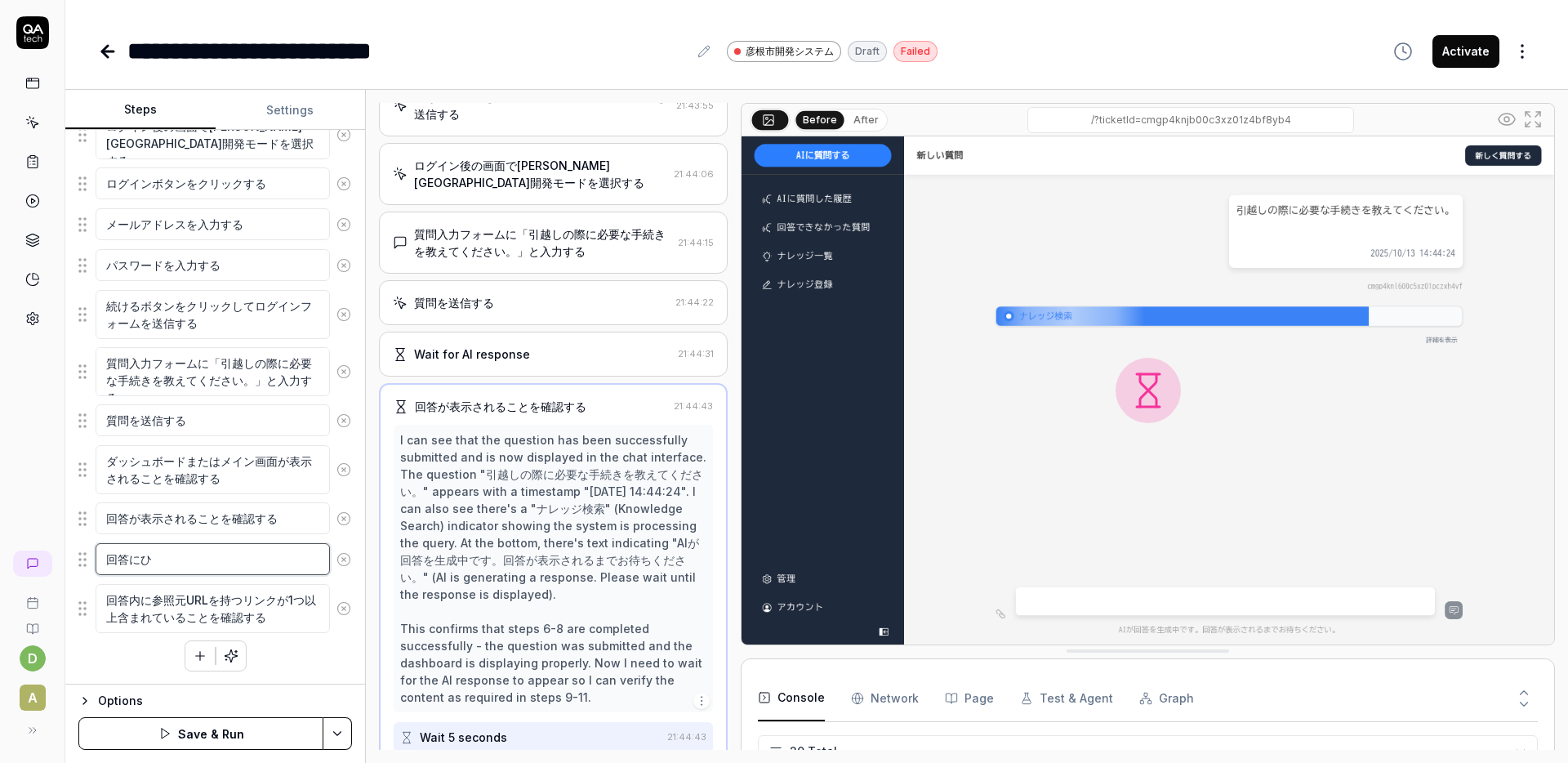
type textarea "回答にひk"
type textarea "*"
type textarea "回答にひっk"
type textarea "*"
type textarea "回答にひっこs"
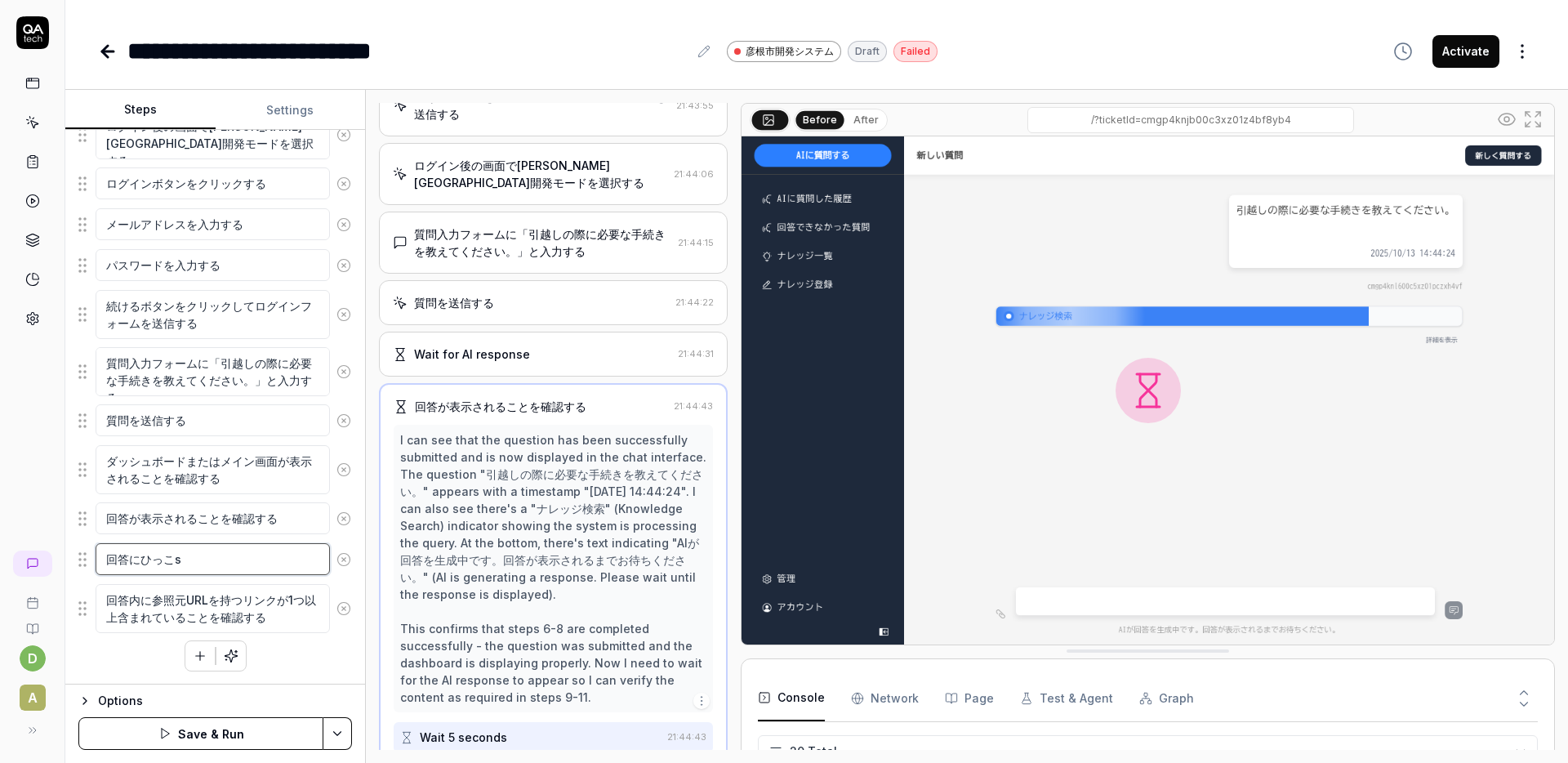
type textarea "*"
type textarea "回答にひっこし"
type textarea "*"
type textarea "回答にひっこしj"
type textarea "*"
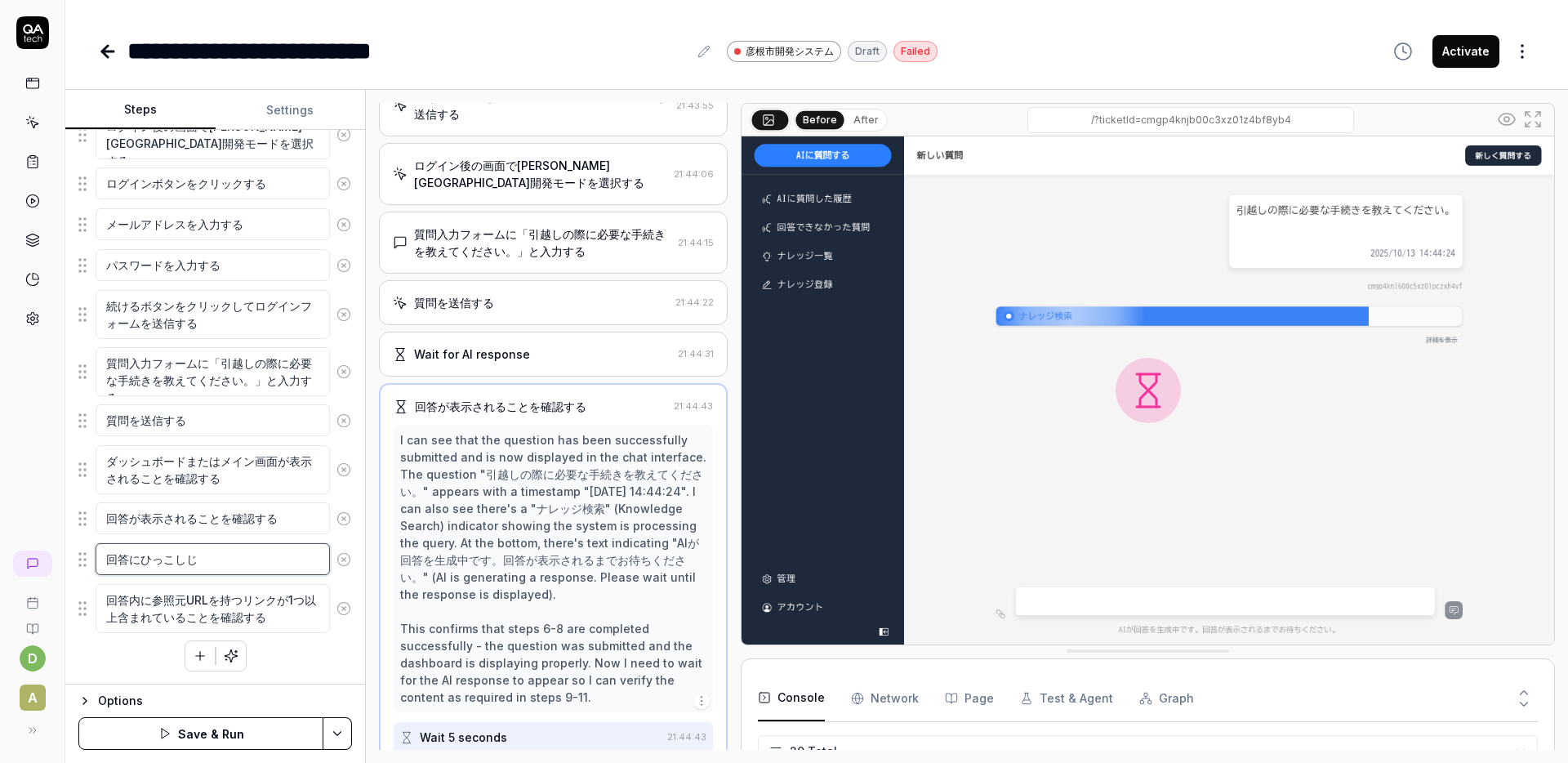
type textarea "回答にひっこしじn"
type textarea "*"
type textarea "回答にひっこしじに"
type textarea "*"
type textarea "回答に引越し時に"
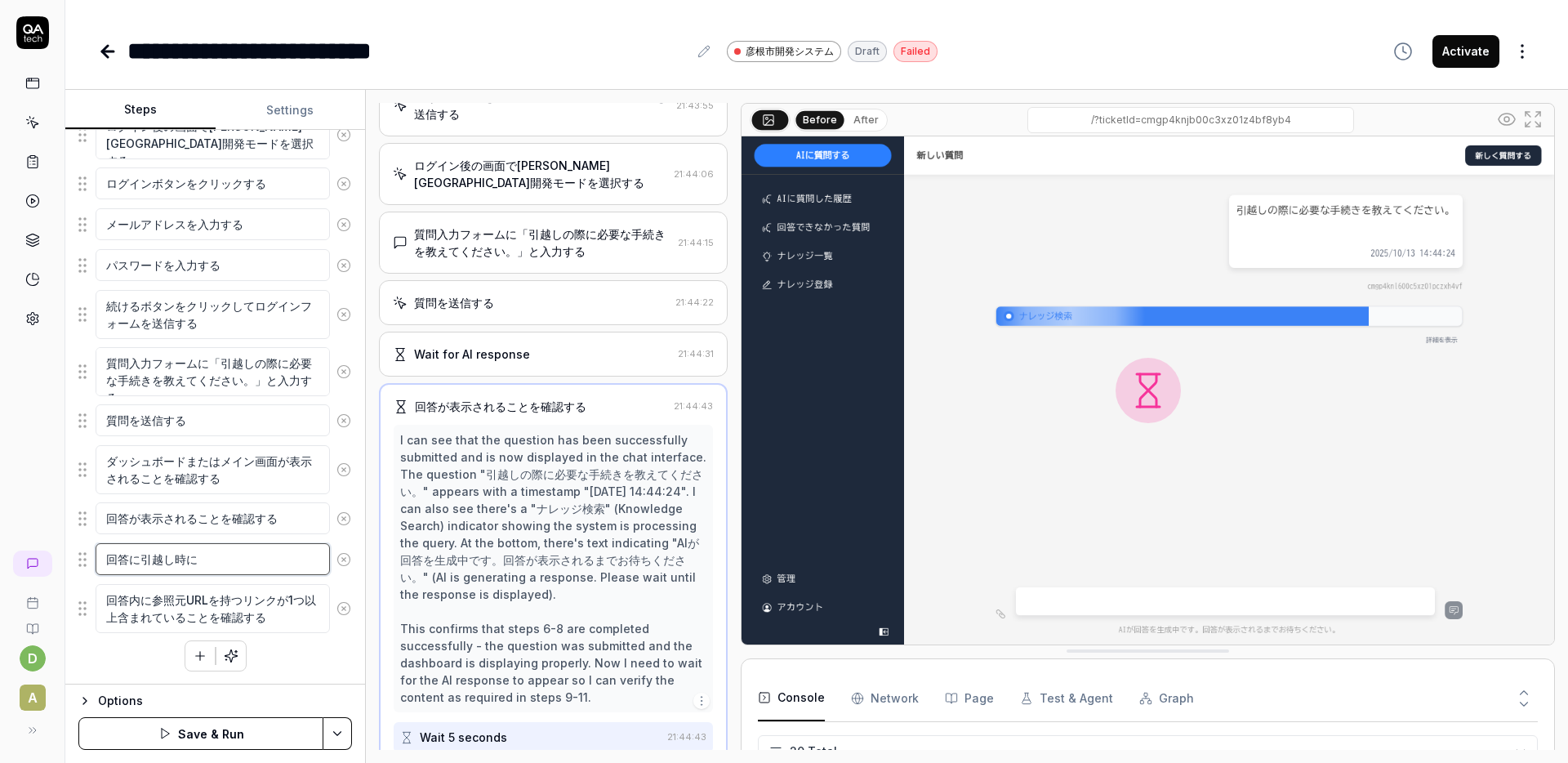
type textarea "*"
type textarea "回答に引越し時にお"
type textarea "*"
type textarea "回答に引越し時におk"
type textarea "*"
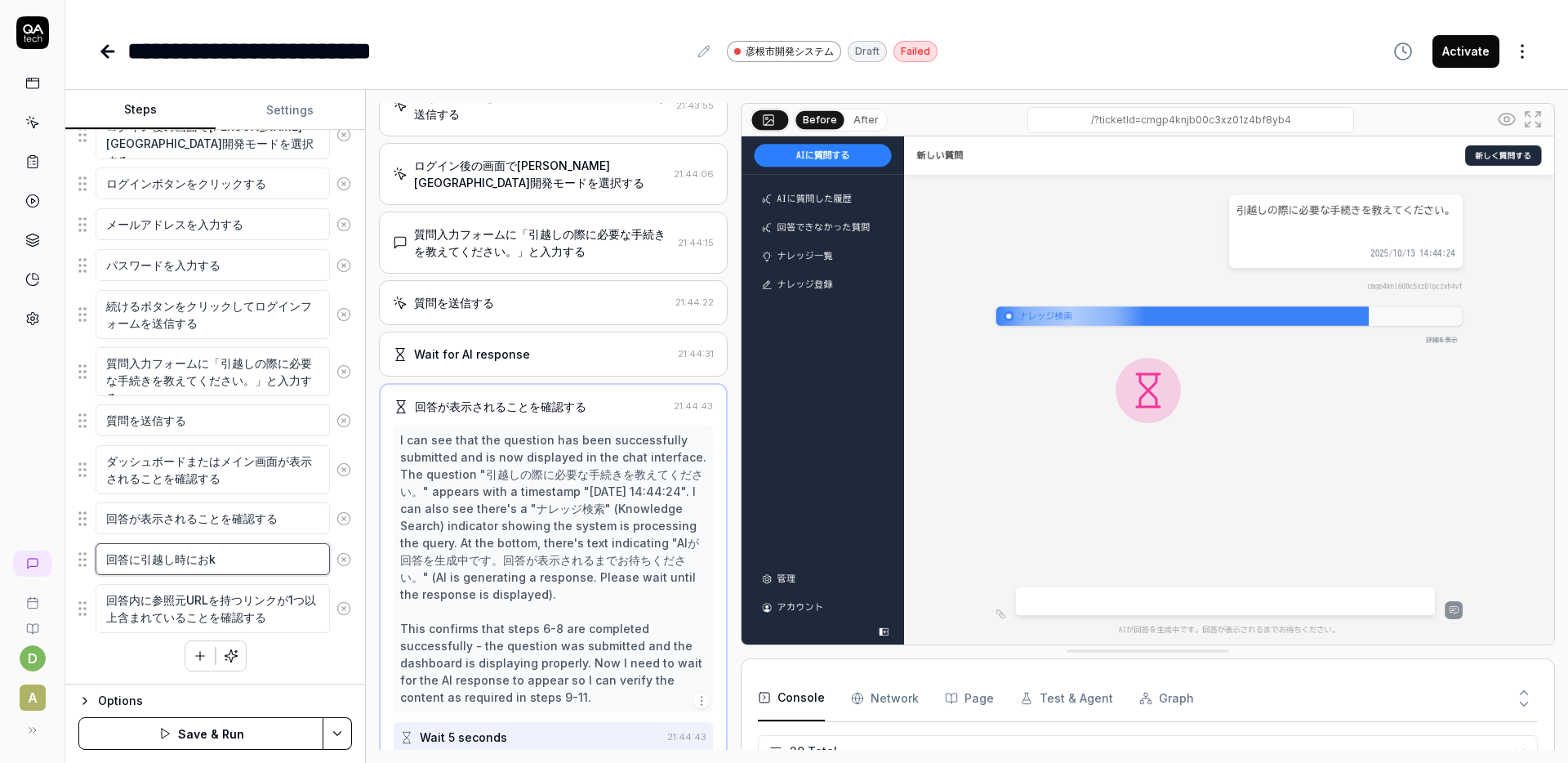
type textarea "回答に引越し時におこ"
type textarea "*"
type textarea "回答に引越し時におこn"
type textarea "*"
type textarea "回答に引越し時におこな"
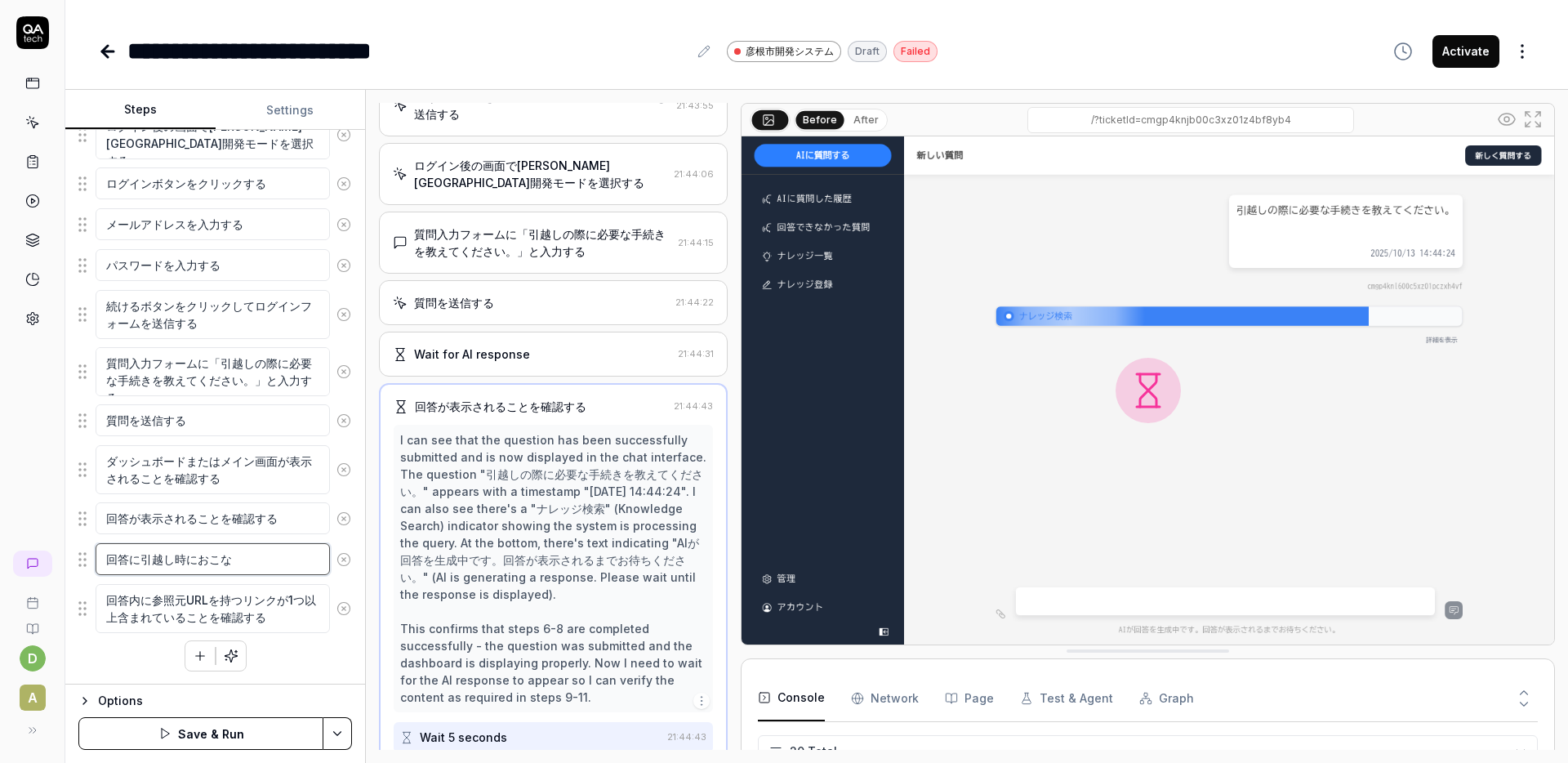
type textarea "*"
type textarea "回答に引越し時におこなう"
type textarea "*"
type textarea "回答に引越し時に行う"
type textarea "*"
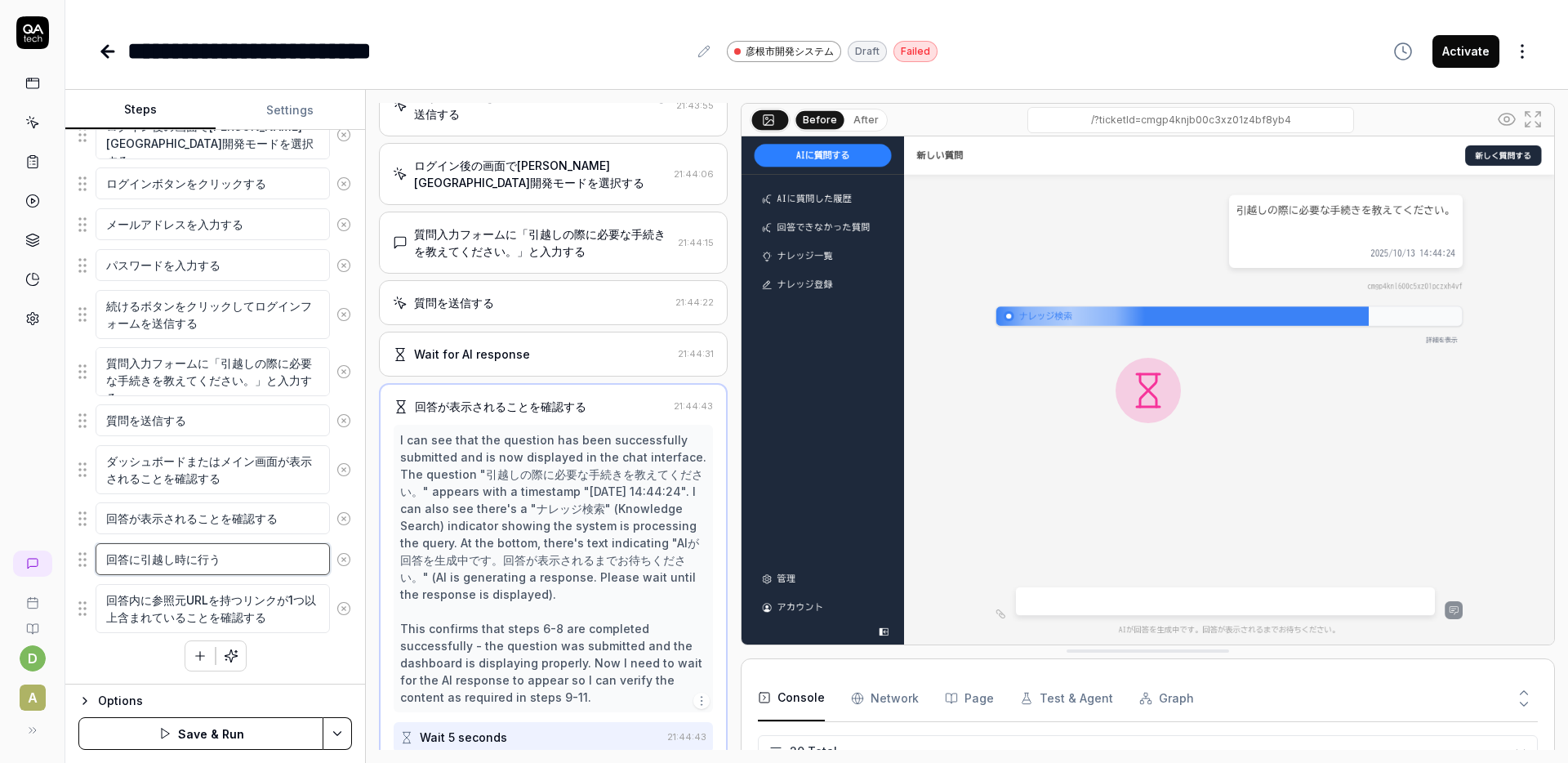
type textarea "回答に引越し時に行うt"
type textarea "*"
type textarea "回答に引越し時に行うて"
type textarea "*"
type textarea "回答に引越し時に行うてt"
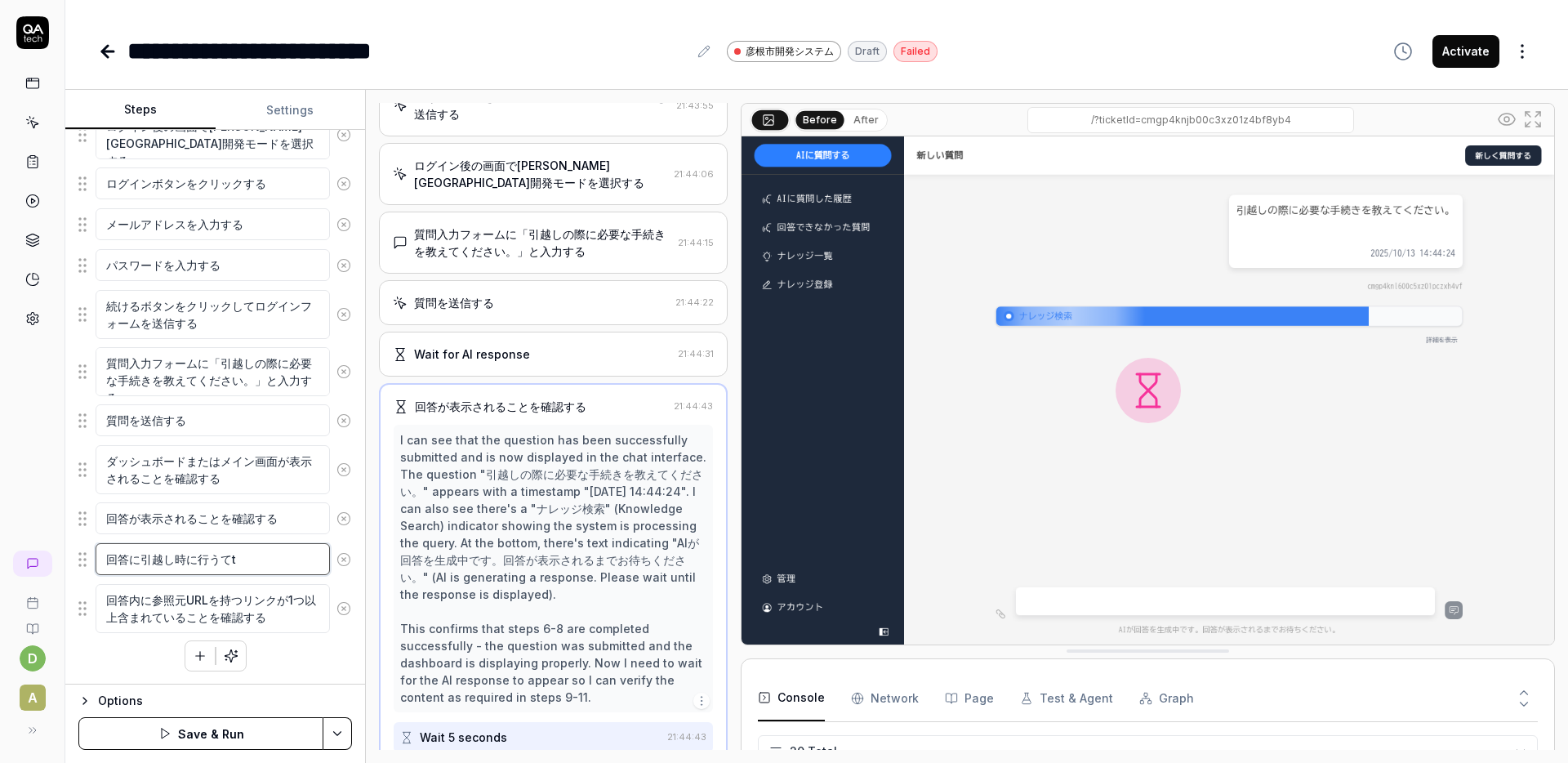
type textarea "*"
type textarea "回答に引越し時に行うてつ"
type textarea "*"
type textarea "回答に引越し時に行うてつづ"
type textarea "*"
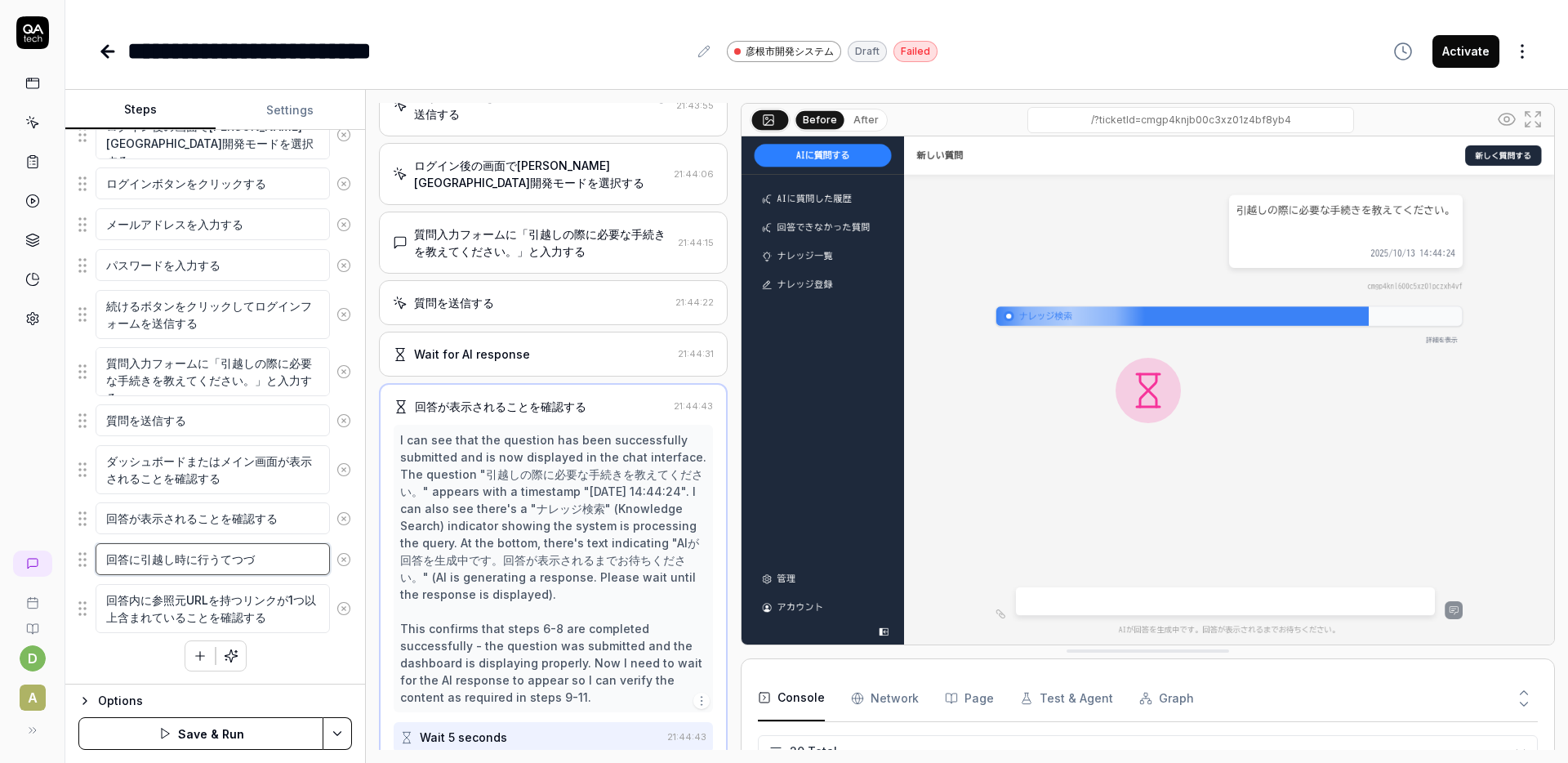
type textarea "回答に引越し時に行うてつづk"
type textarea "*"
type textarea "回答に引越し時に行うてつづき"
type textarea "*"
type textarea "回答に引越し時に行うてつづきn"
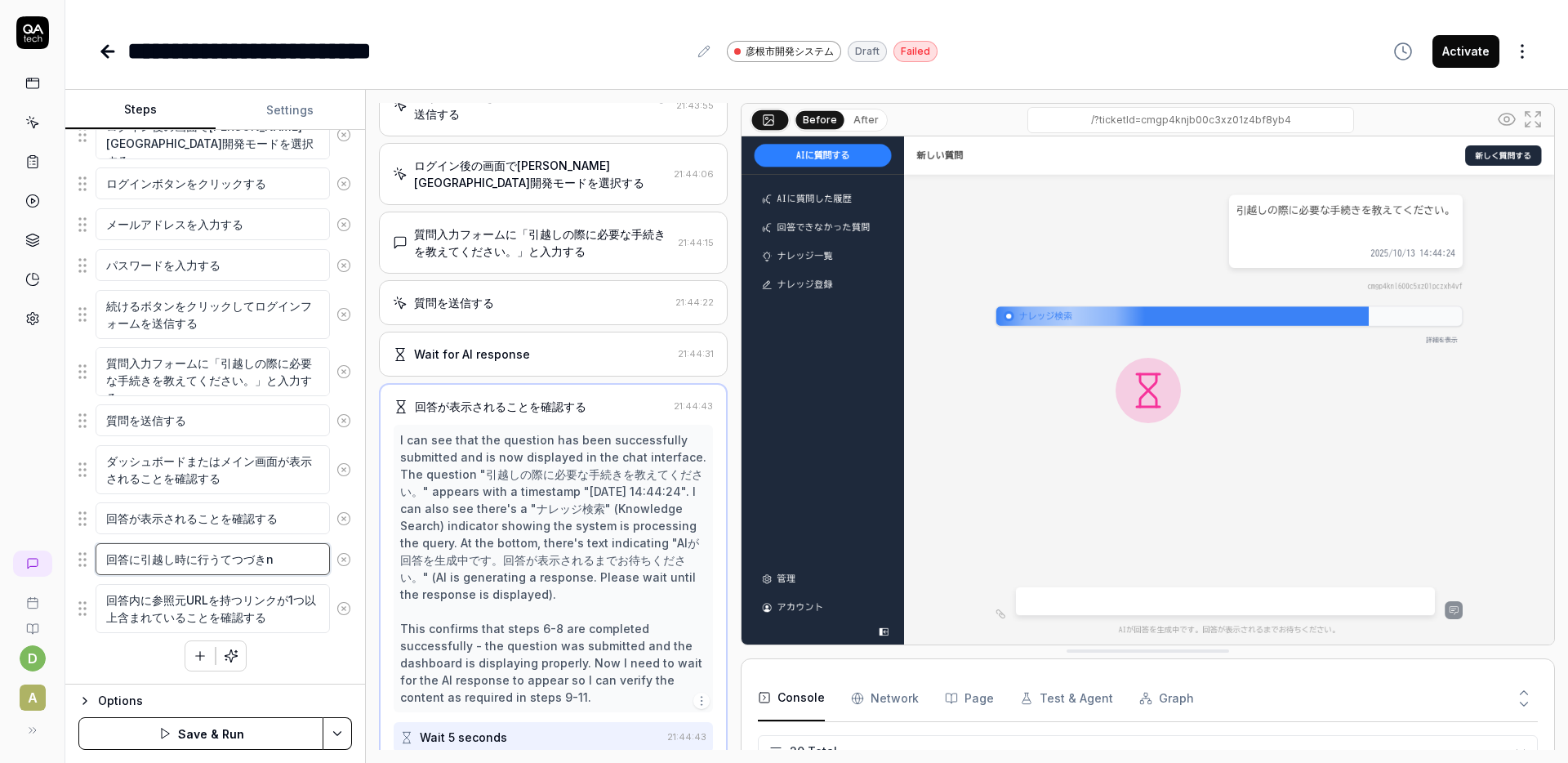
type textarea "*"
type textarea "回答に引越し時に行うてつづきに"
type textarea "*"
type textarea "回答に引越し時に行うてつづきにt"
type textarea "*"
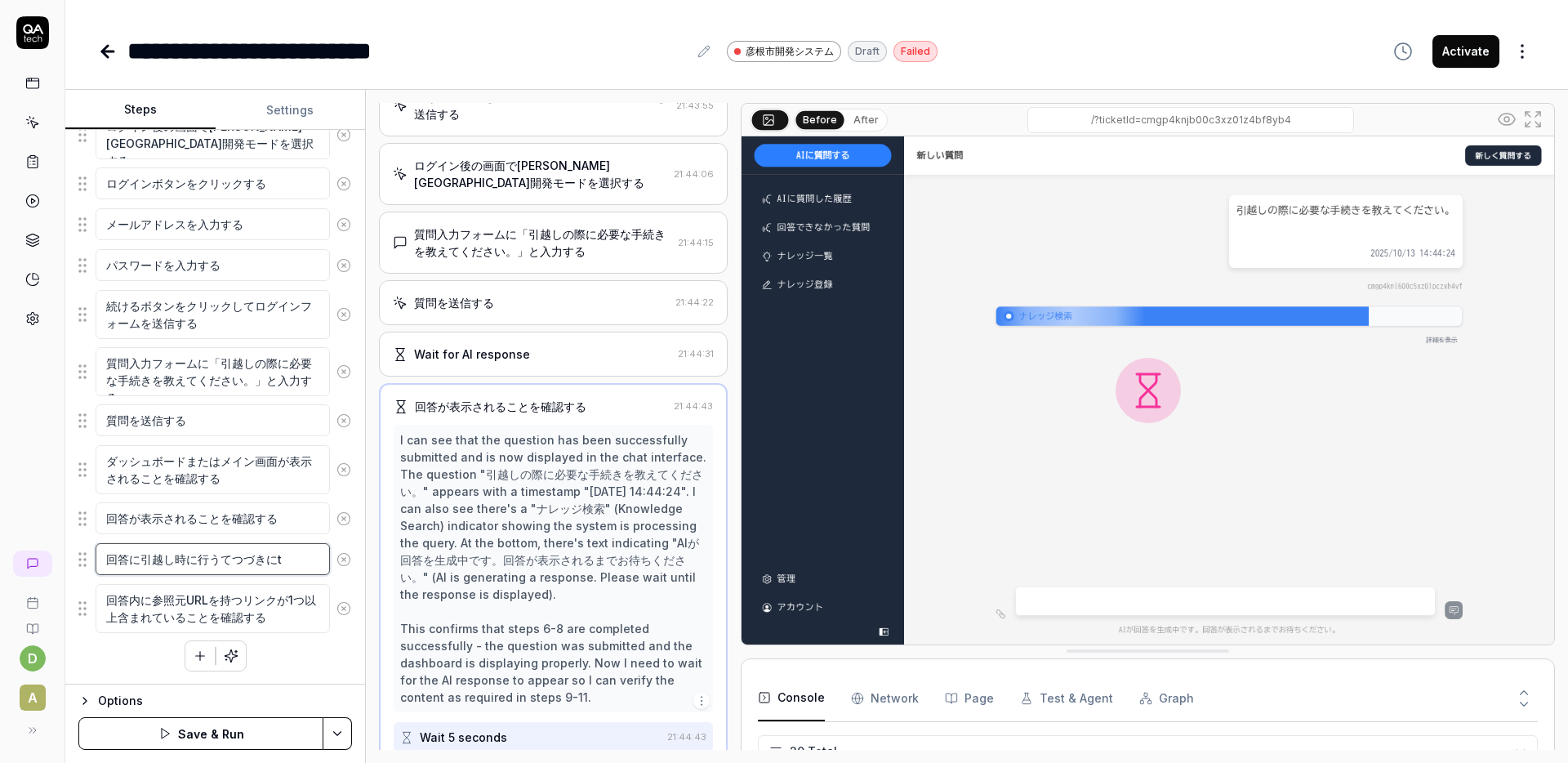
type textarea "回答に引越し時に行うてつづきにつ"
type textarea "*"
type textarea "回答に引越し時に行うてつづきについ"
type textarea "*"
type textarea "回答に引越し時に行うてつづきについt"
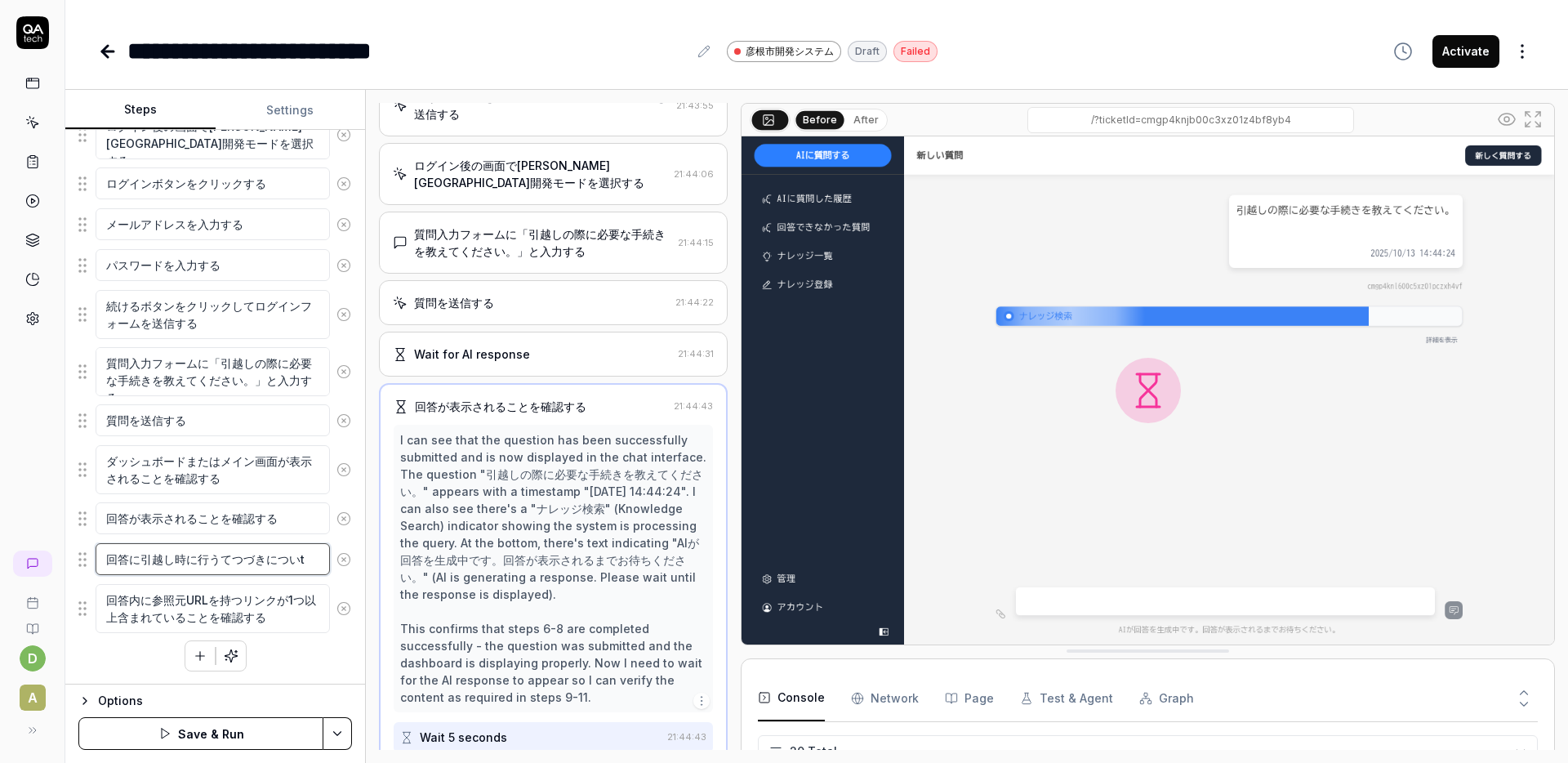
type textarea "*"
type textarea "回答に引越し時に行うてつづきについて"
type textarea "*"
type textarea "回答に引越し時に行う手続きについて"
type textarea "*"
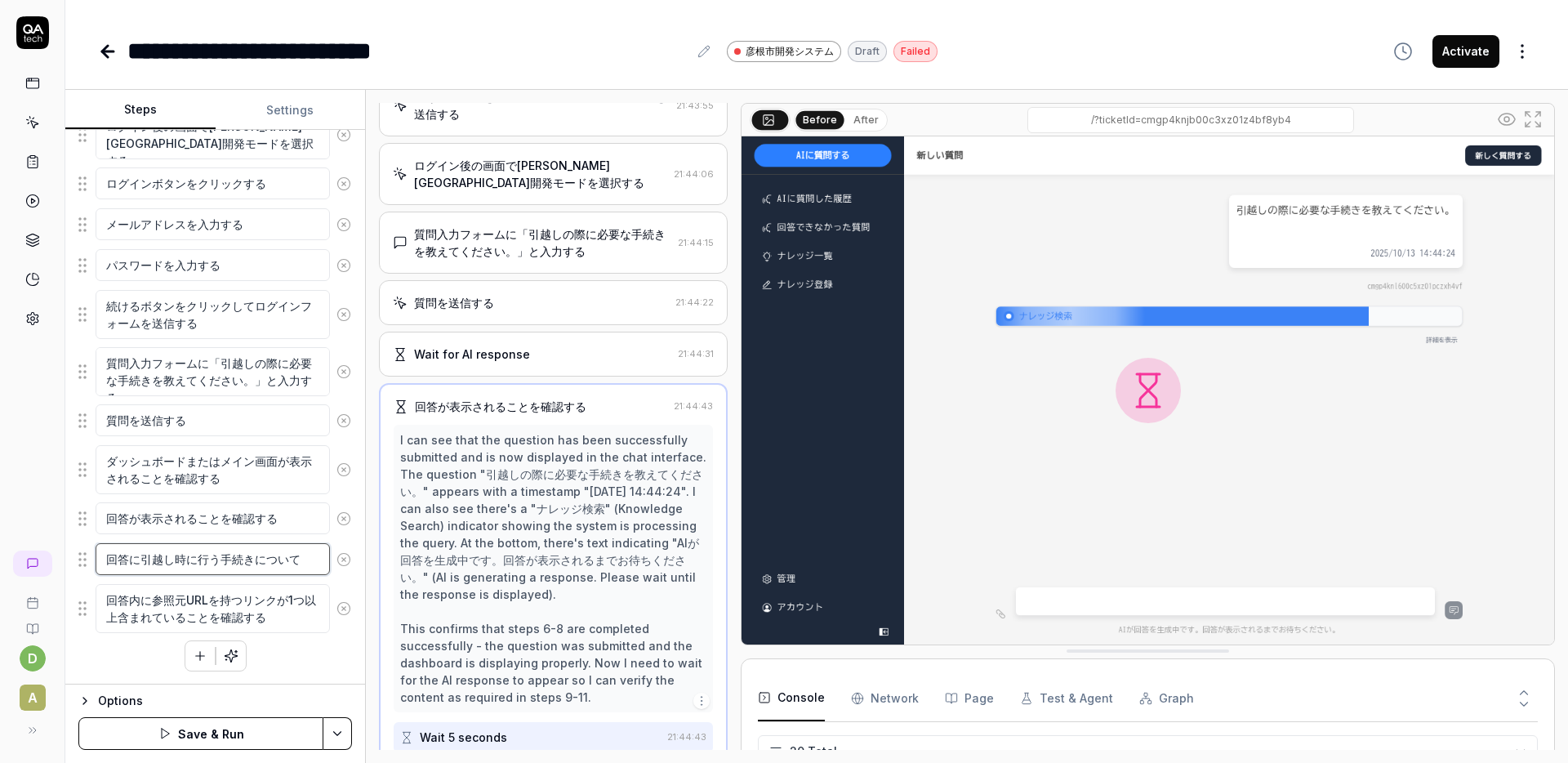
type textarea "回答に引越し時に行う手続きについてk"
type textarea "*"
type textarea "回答に引越し時に行う手続きについてか"
type textarea "*"
type textarea "回答に引越し時に行う手続きについてかい"
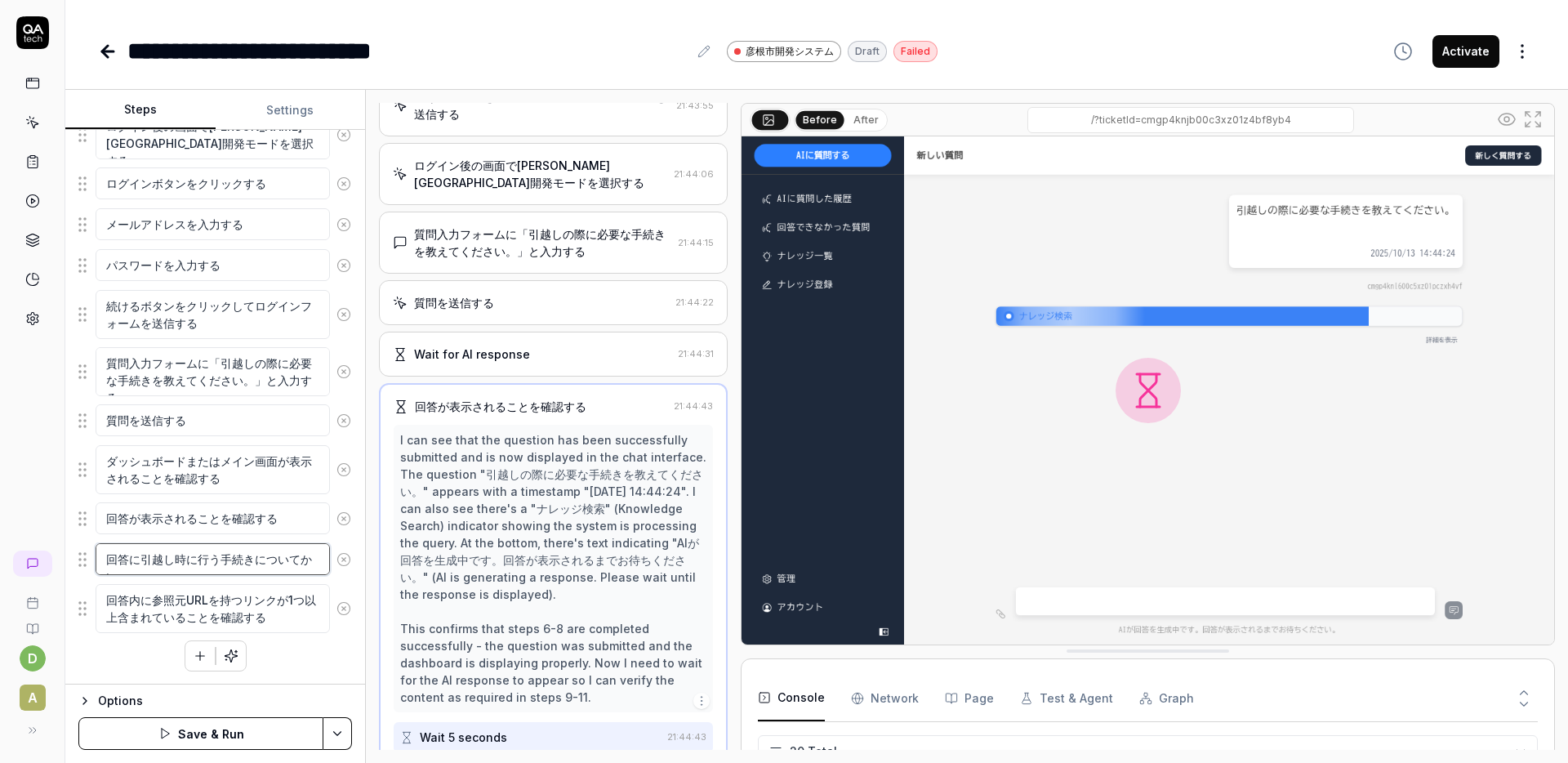
scroll to position [320, 0]
type textarea "*"
type textarea "回答に引越し時に行う手続きについてかいt"
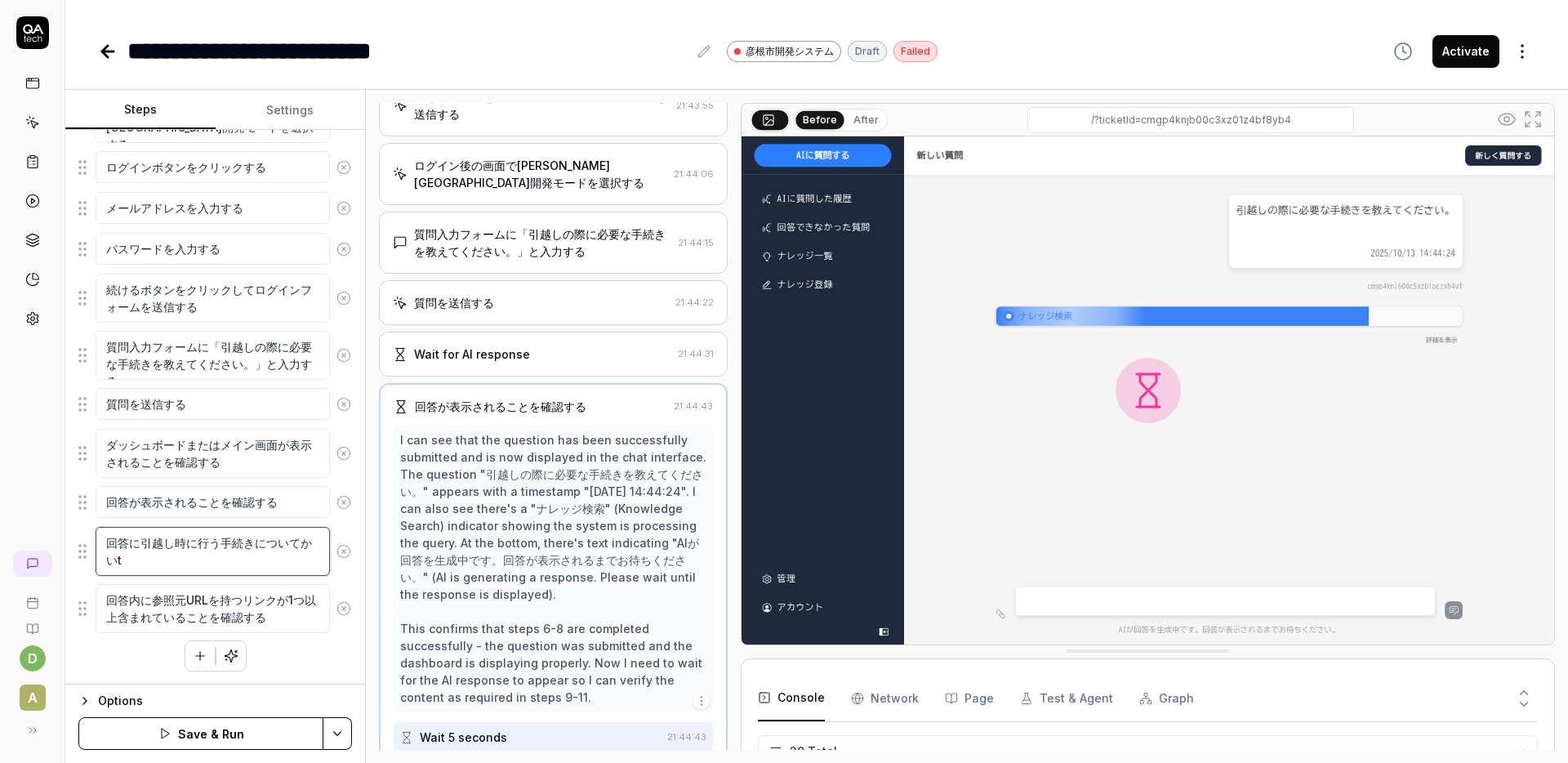
type textarea "*"
type textarea "回答に引越し時に行う手続きについてかいと"
type textarea "*"
type textarea "回答に引越し時に行う手続きについてかいとう"
type textarea "*"
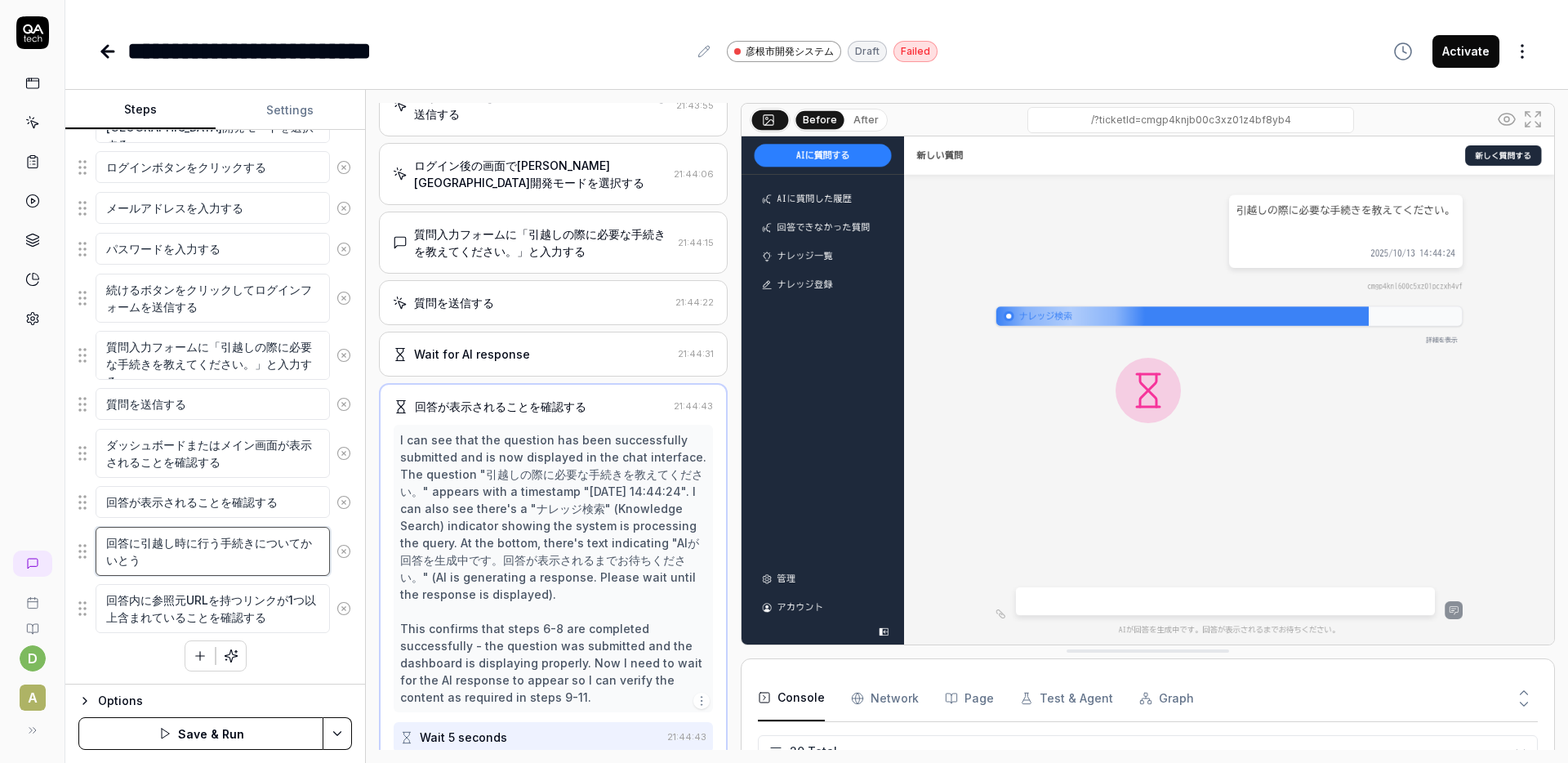
type textarea "回答に引越し時に行う手続きについてかいとうg"
type textarea "*"
type textarea "回答に引越し時に行う手続きについて回答が"
type textarea "*"
type textarea "回答に引越し時に行う手続きについて回答"
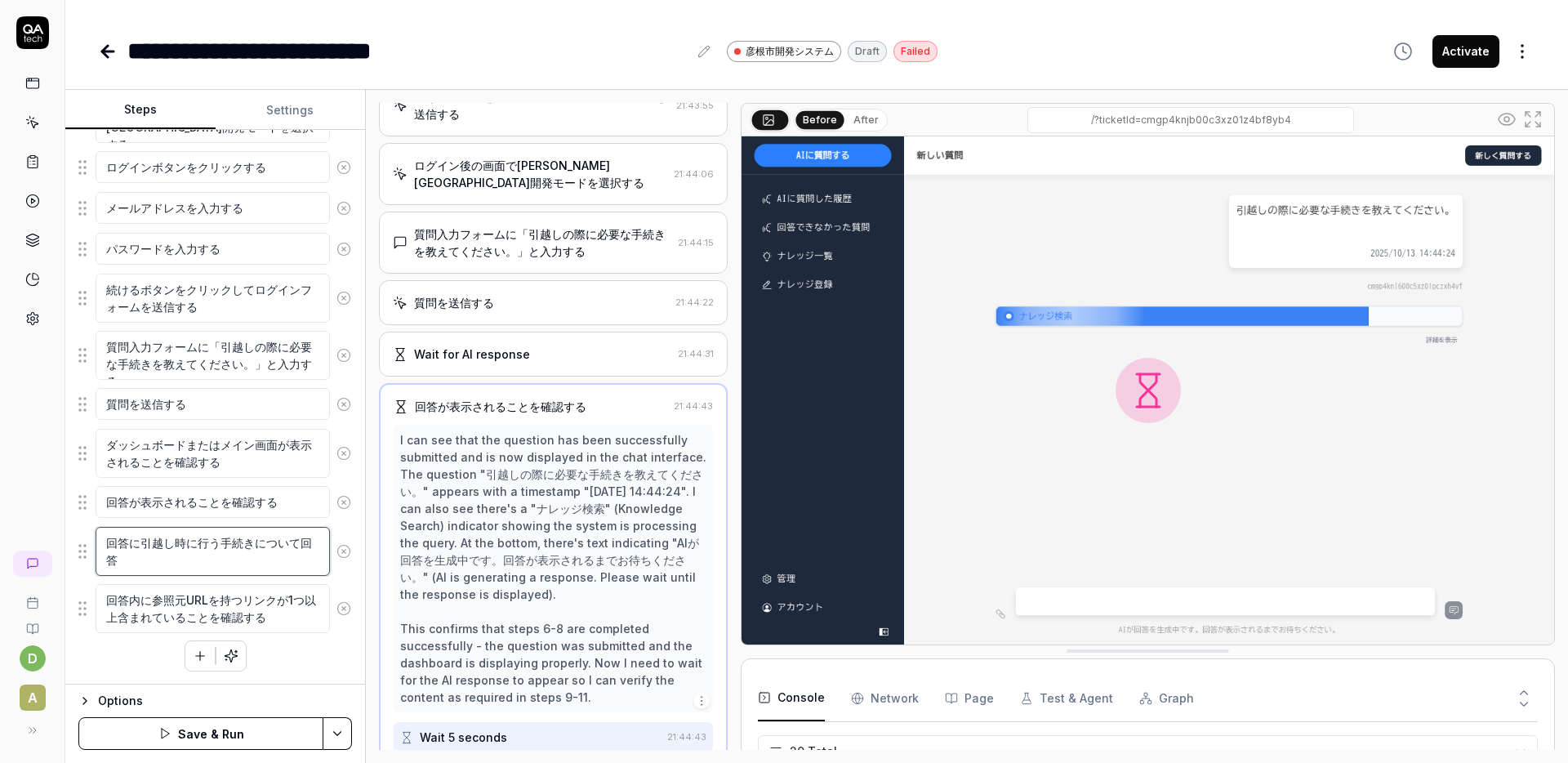
type textarea "*"
type textarea "回答に引越し時に行う手続きについて回"
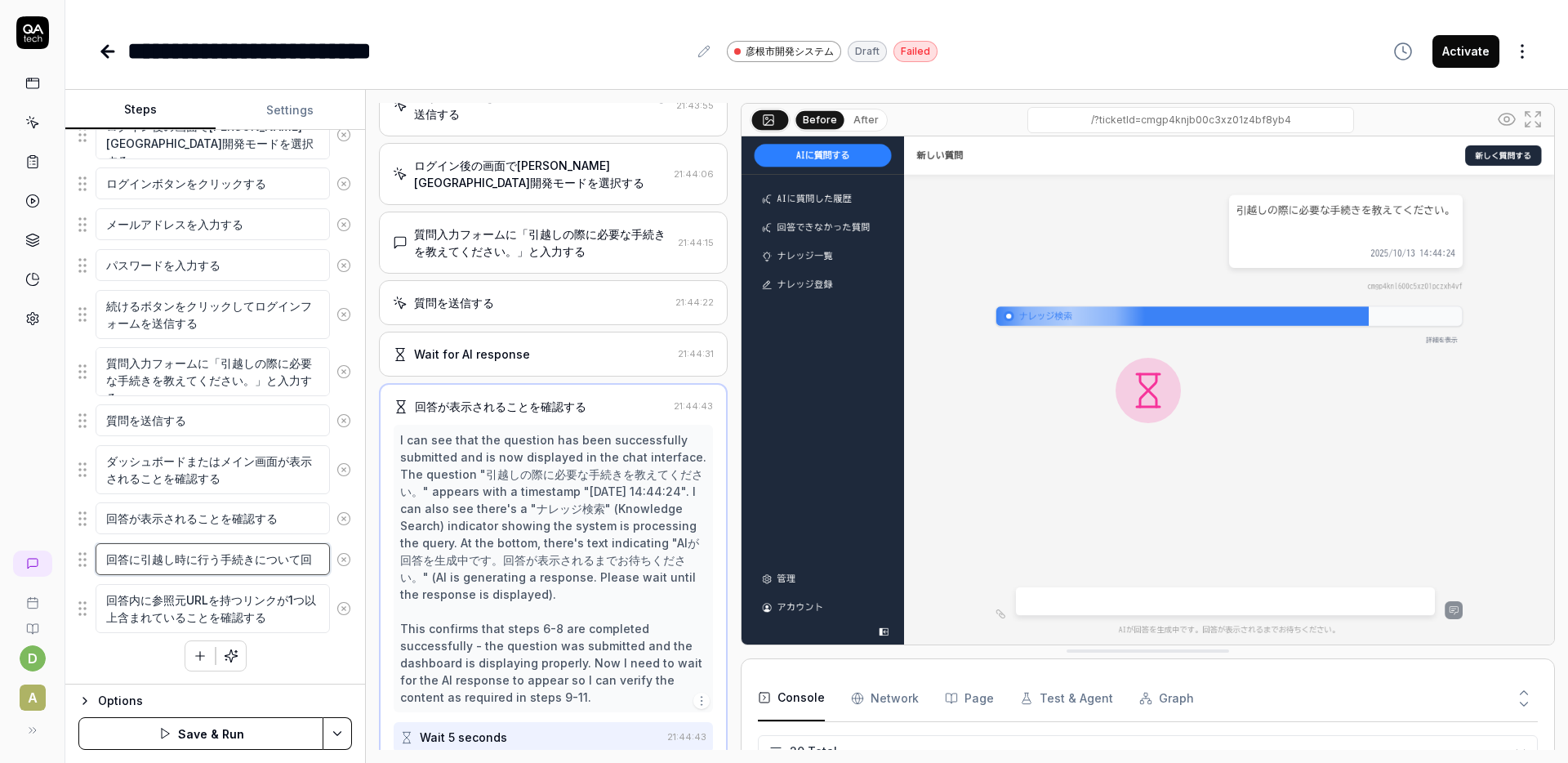
type textarea "*"
type textarea "回答に引越し時に行う手続きについて"
type textarea "*"
type textarea "回答に引越し時に行う手続きについてn"
type textarea "*"
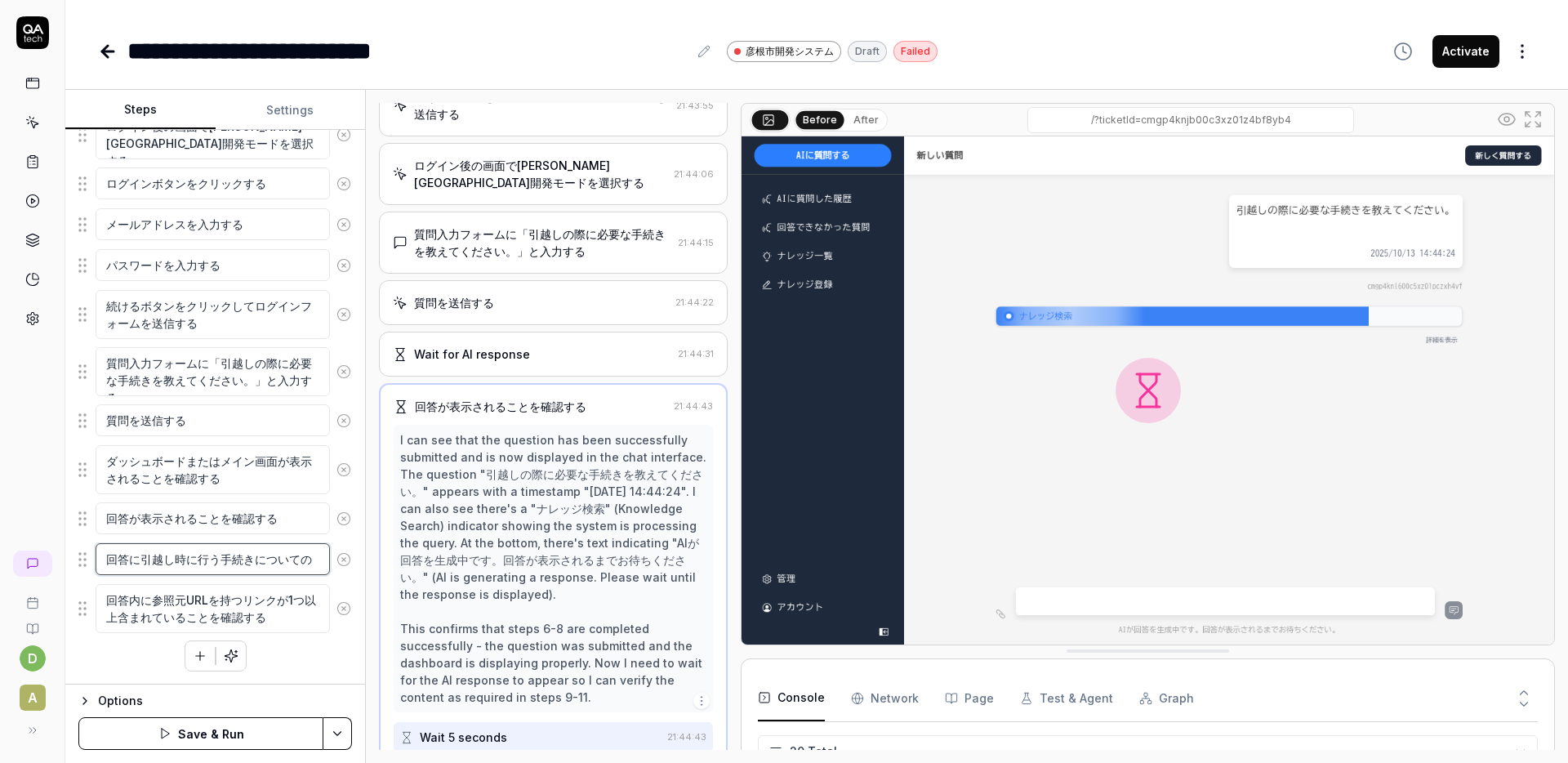
type textarea "回答に引越し時に行う手続きについての"
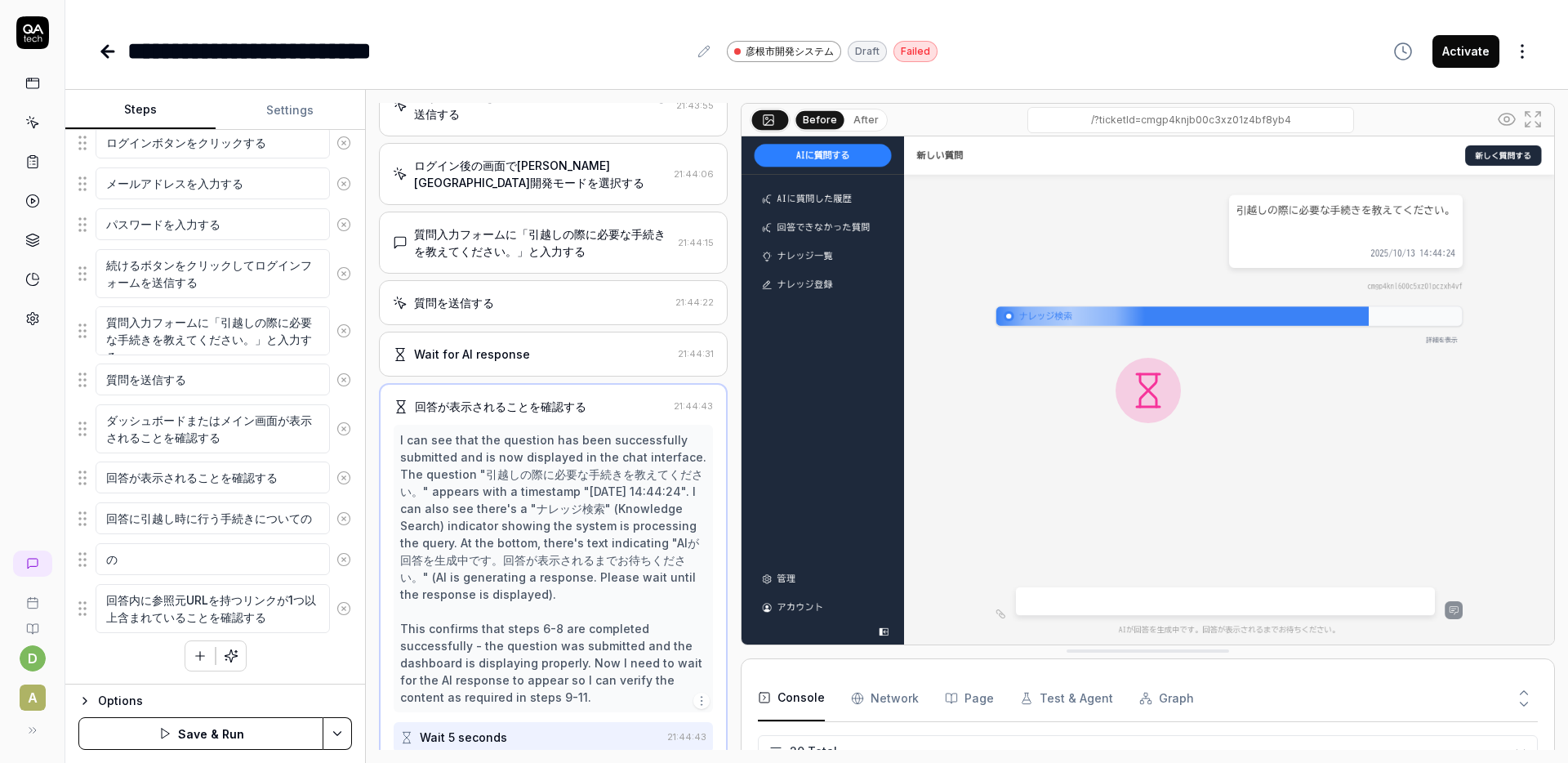
type textarea "*"
type textarea "のk"
type textarea "*"
type textarea "のかい"
type textarea "*"
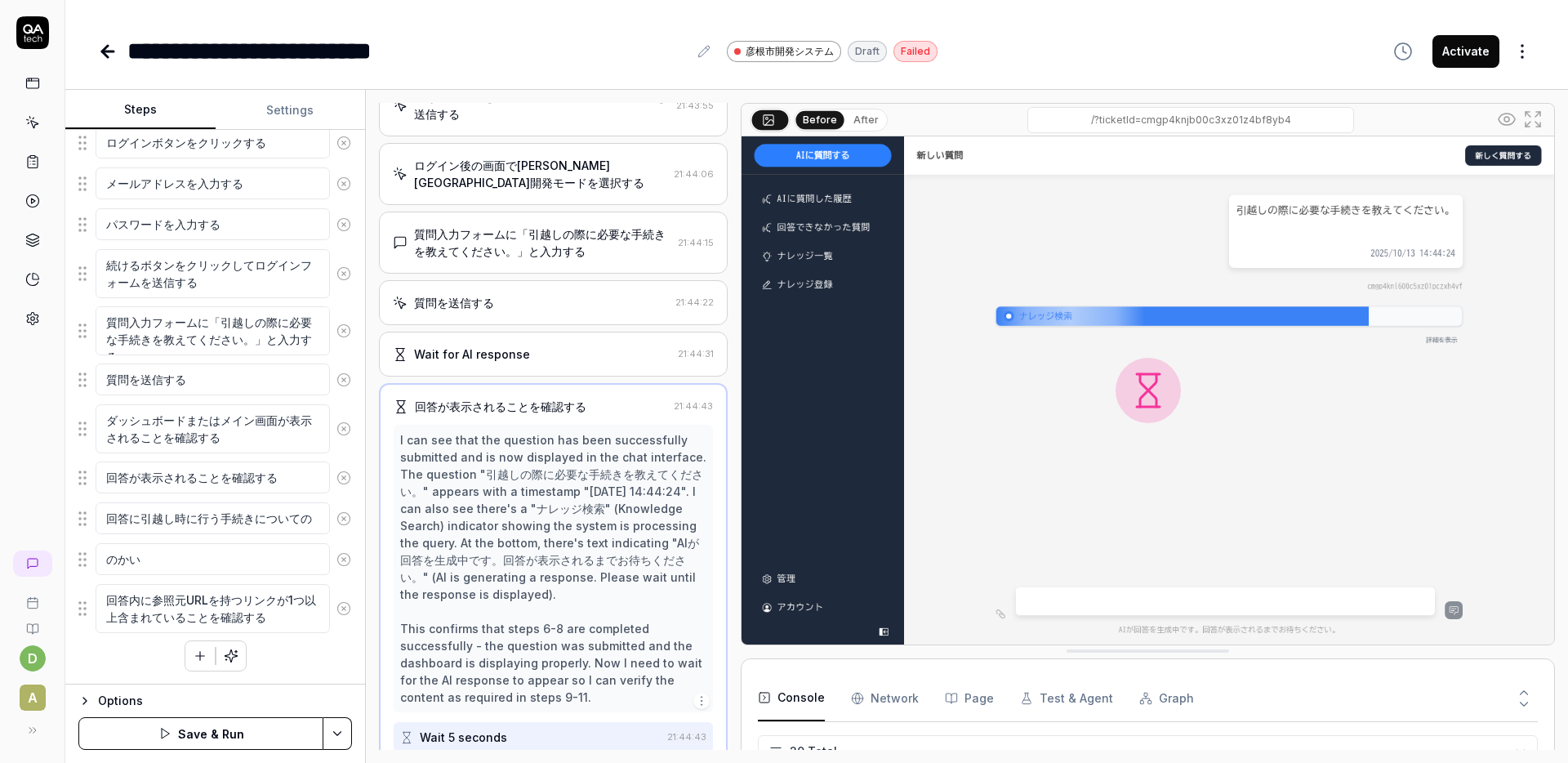
type textarea "のかいt"
type textarea "*"
type textarea "のかいと"
type textarea "*"
type textarea "のかいとう"
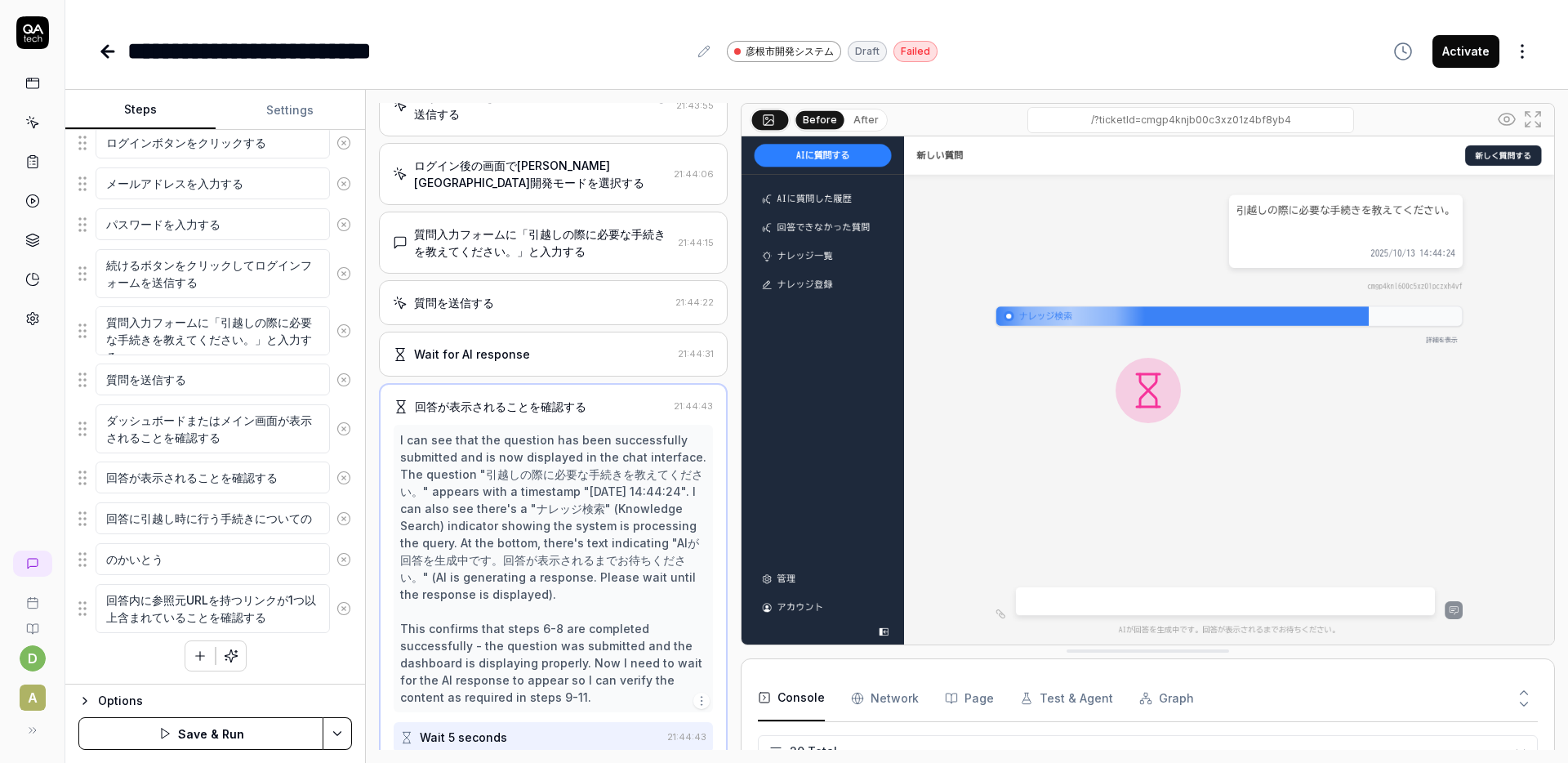
type textarea "*"
type textarea "のかいと"
type textarea "*"
type textarea "のかい"
type textarea "*"
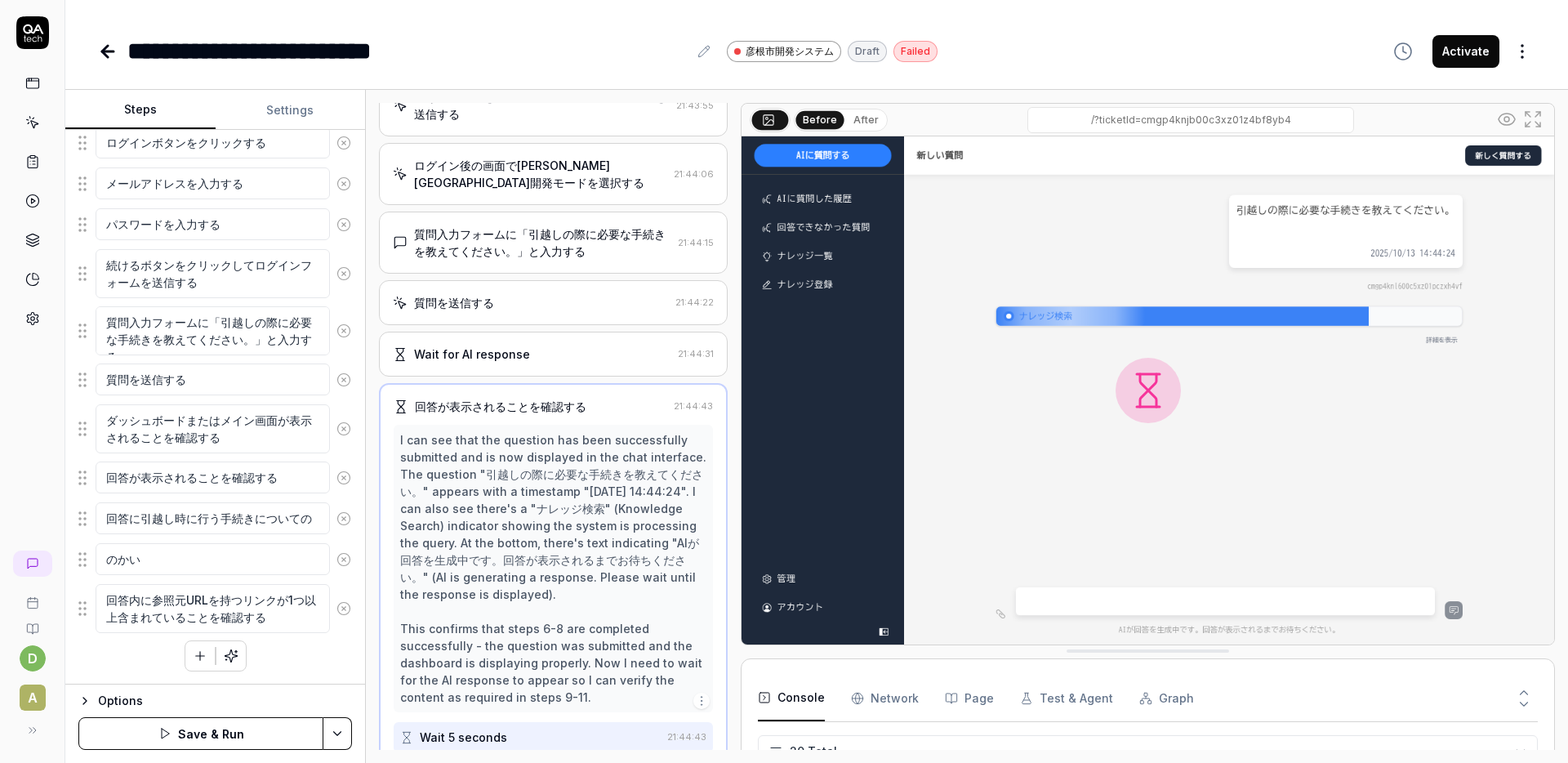
type textarea "のか"
type textarea "*"
type textarea "の"
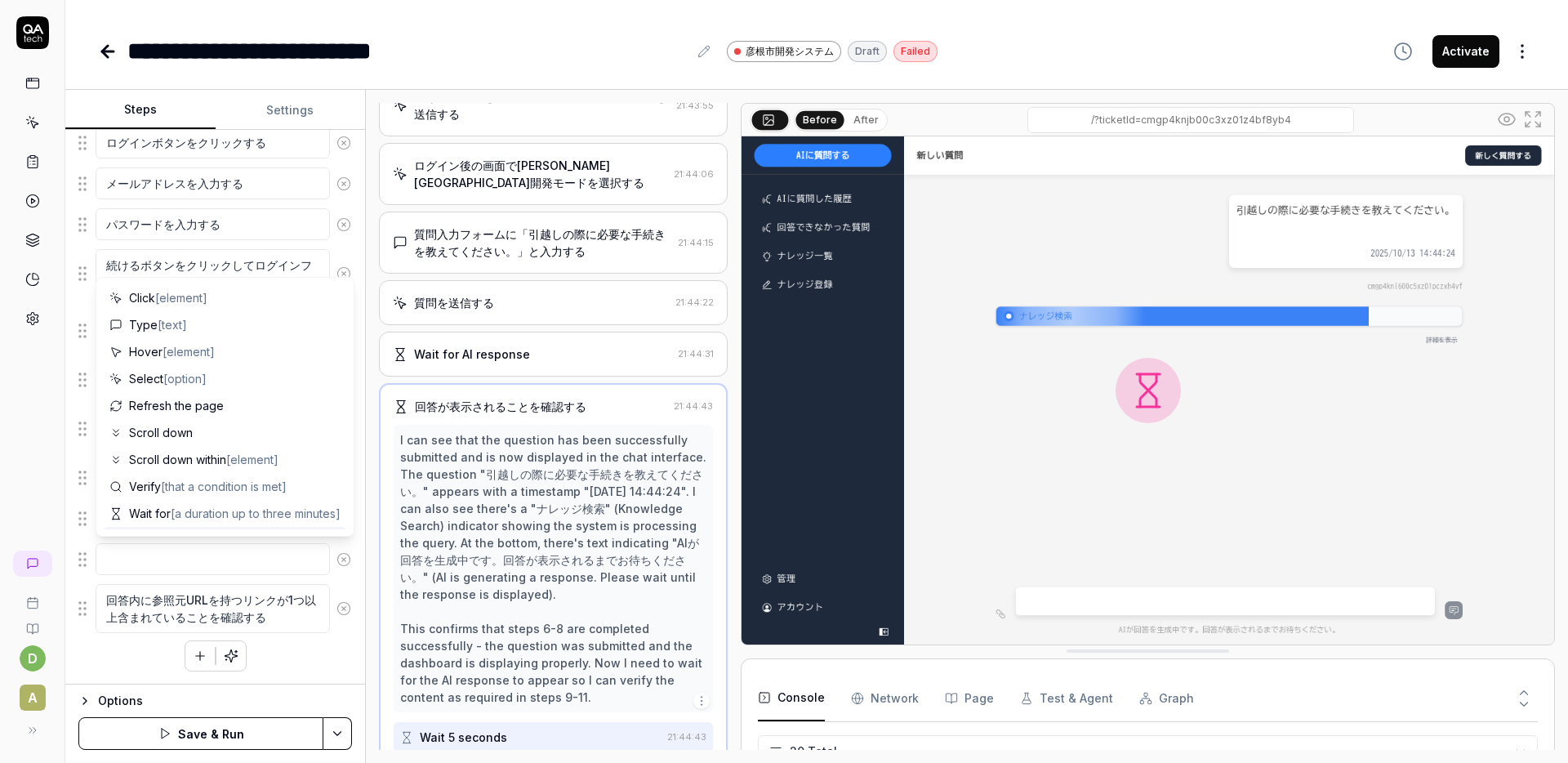
click at [338, 552] on icon at bounding box center [343, 559] width 15 height 15
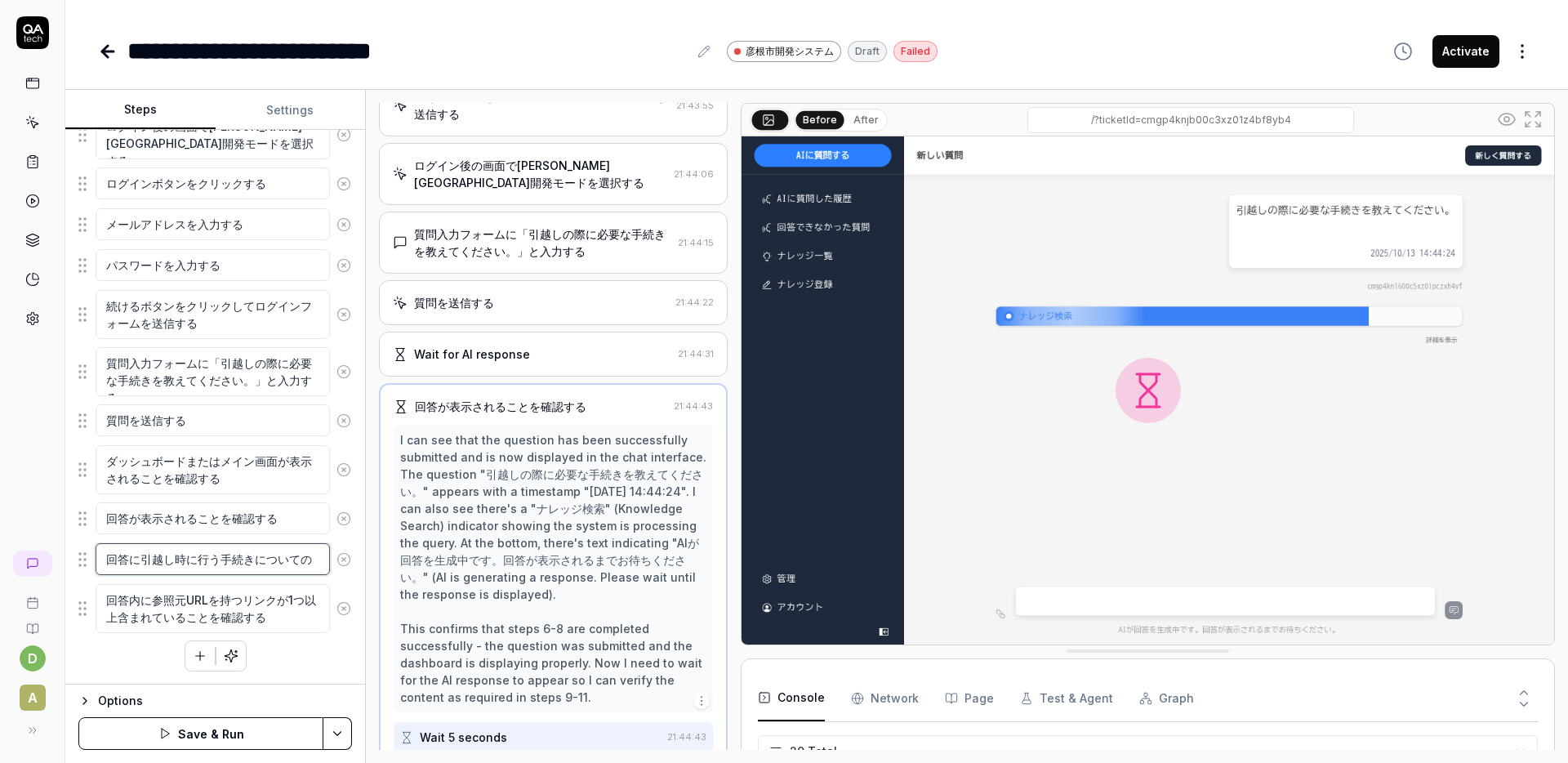
click at [309, 554] on textarea "回答に引越し時に行う手続きについての" at bounding box center [213, 559] width 235 height 32
type textarea "*"
type textarea "回答に引越し時に行う手続きについてのk"
type textarea "*"
type textarea "回答に引越し時に行う手続きについてのか"
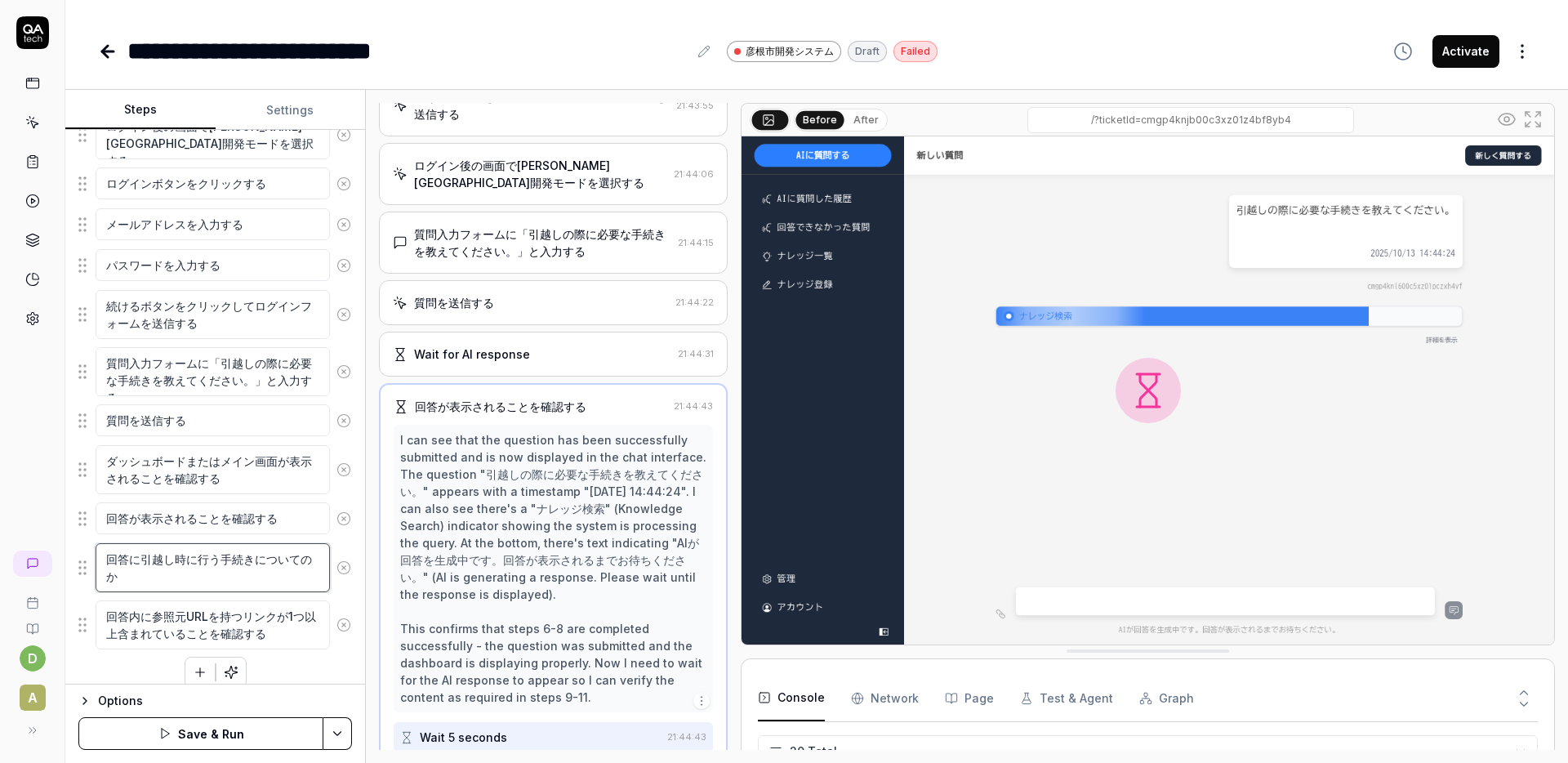
type textarea "*"
type textarea "回答に引越し時に行う手続きについてのかい"
type textarea "*"
type textarea "回答に引越し時に行う手続きについてのかいt"
type textarea "*"
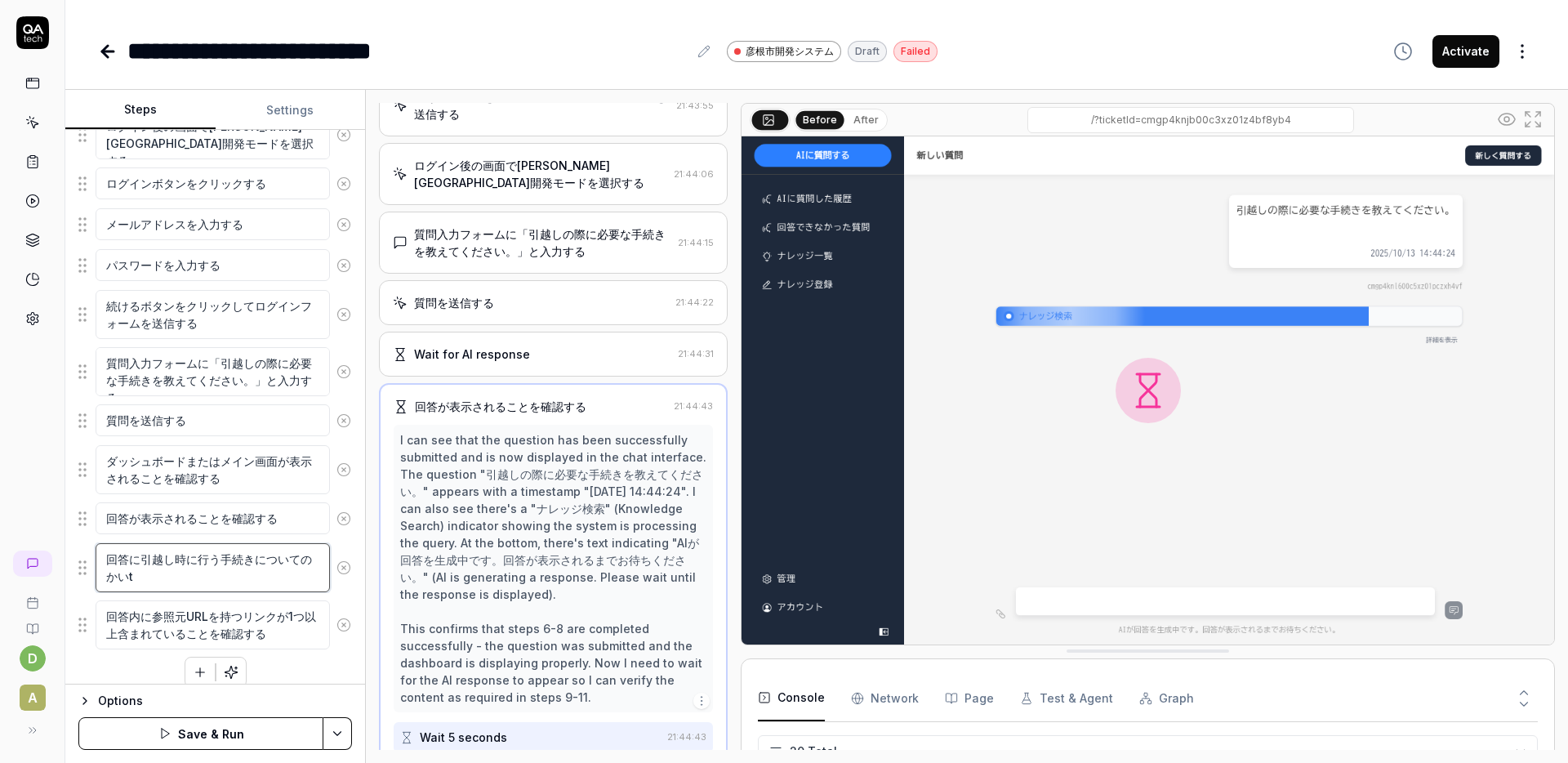
type textarea "回答に引越し時に行う手続きについてのかいと"
type textarea "*"
type textarea "回答に引越し時に行う手続きについてのかいとう"
type textarea "*"
type textarea "回答に引越し時に行う手続きについてのかいとうn"
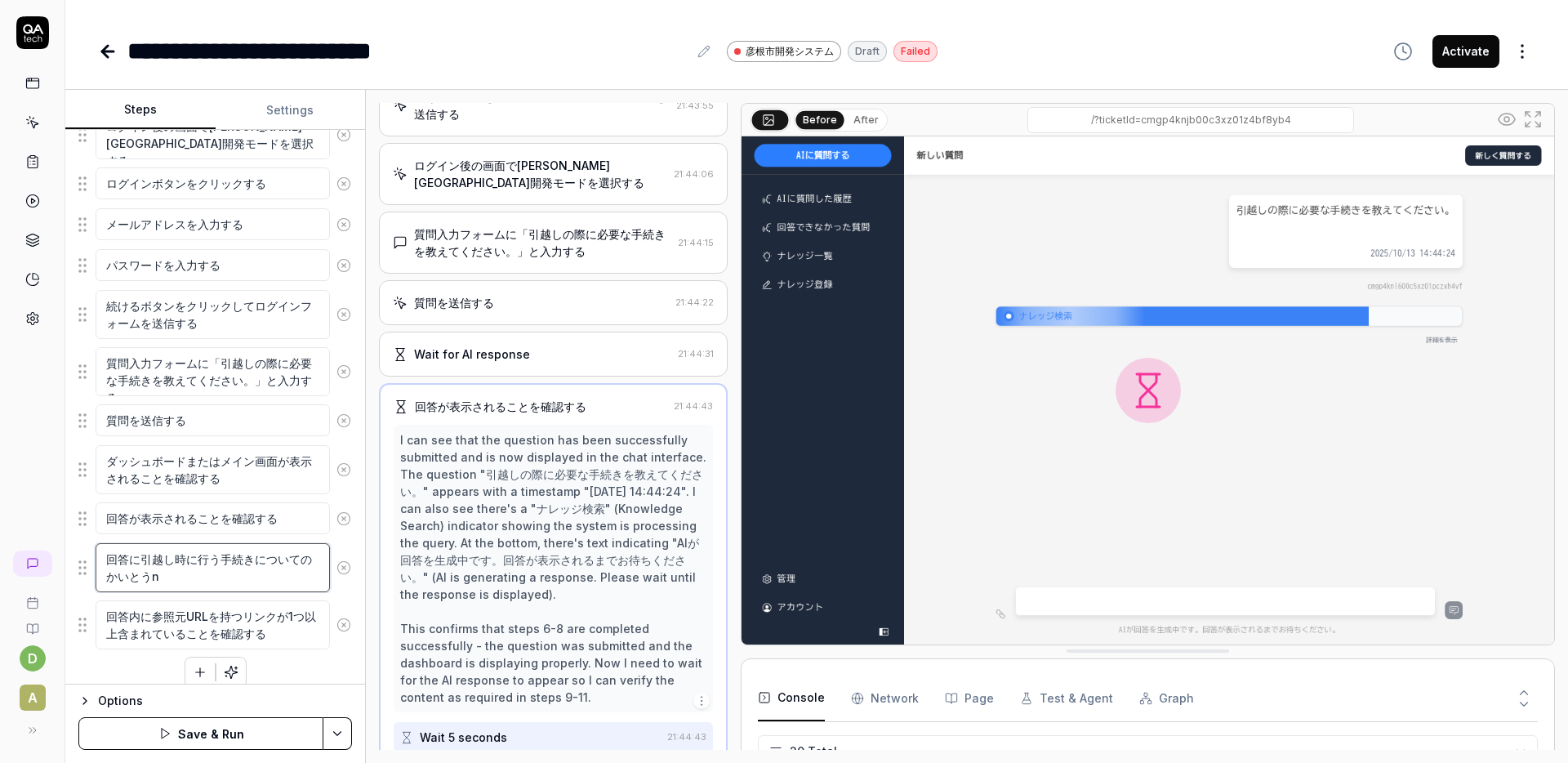
type textarea "*"
type textarea "回答に引越し時に行う手続きについてのかいとうに"
type textarea "*"
type textarea "回答に引越し時に行う手続きについてのかいとうにn"
type textarea "*"
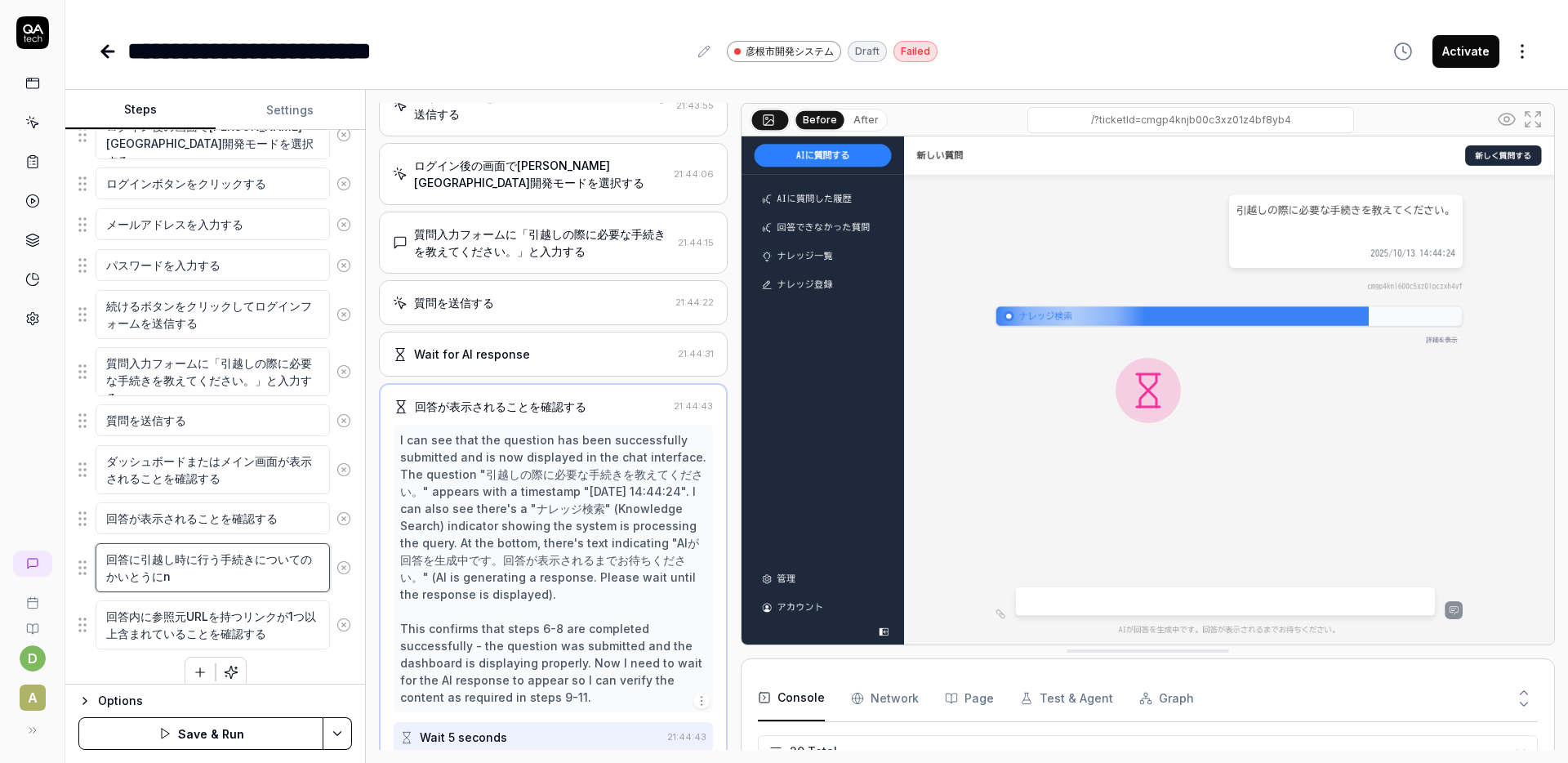
type textarea "回答に引越し時に行う手続きについてのかいとうにな"
type textarea "*"
type textarea "回答に引越し時に行う手続きについてのかいとうになt"
type textarea "*"
type textarea "回答に引越し時に行う手続きについてのかいとうになっt"
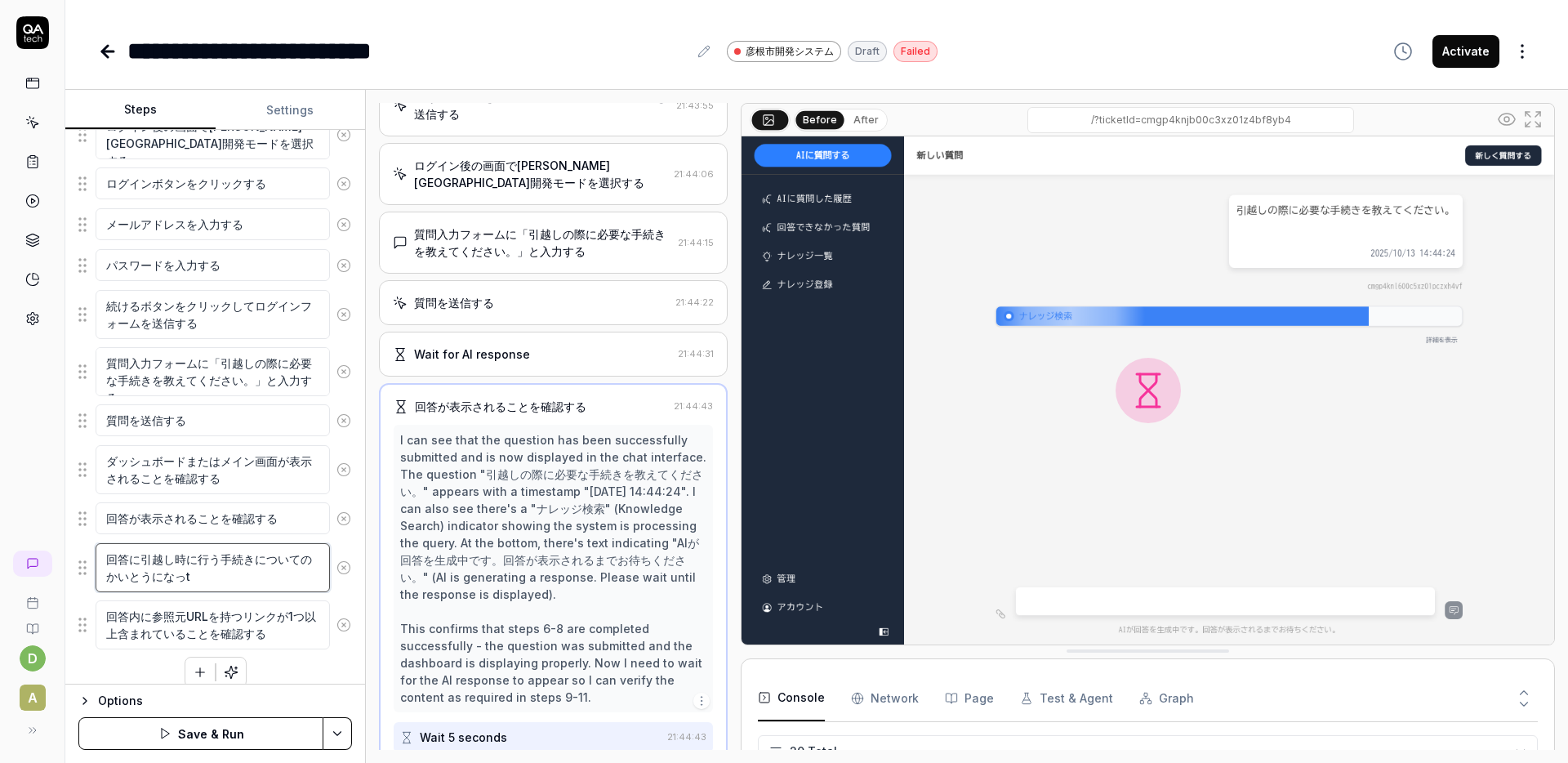
type textarea "*"
type textarea "回答に引越し時に行う手続きについてのかいとうになって"
type textarea "*"
type textarea "回答に引越し時に行う手続きについてのかいとうになっていr"
type textarea "*"
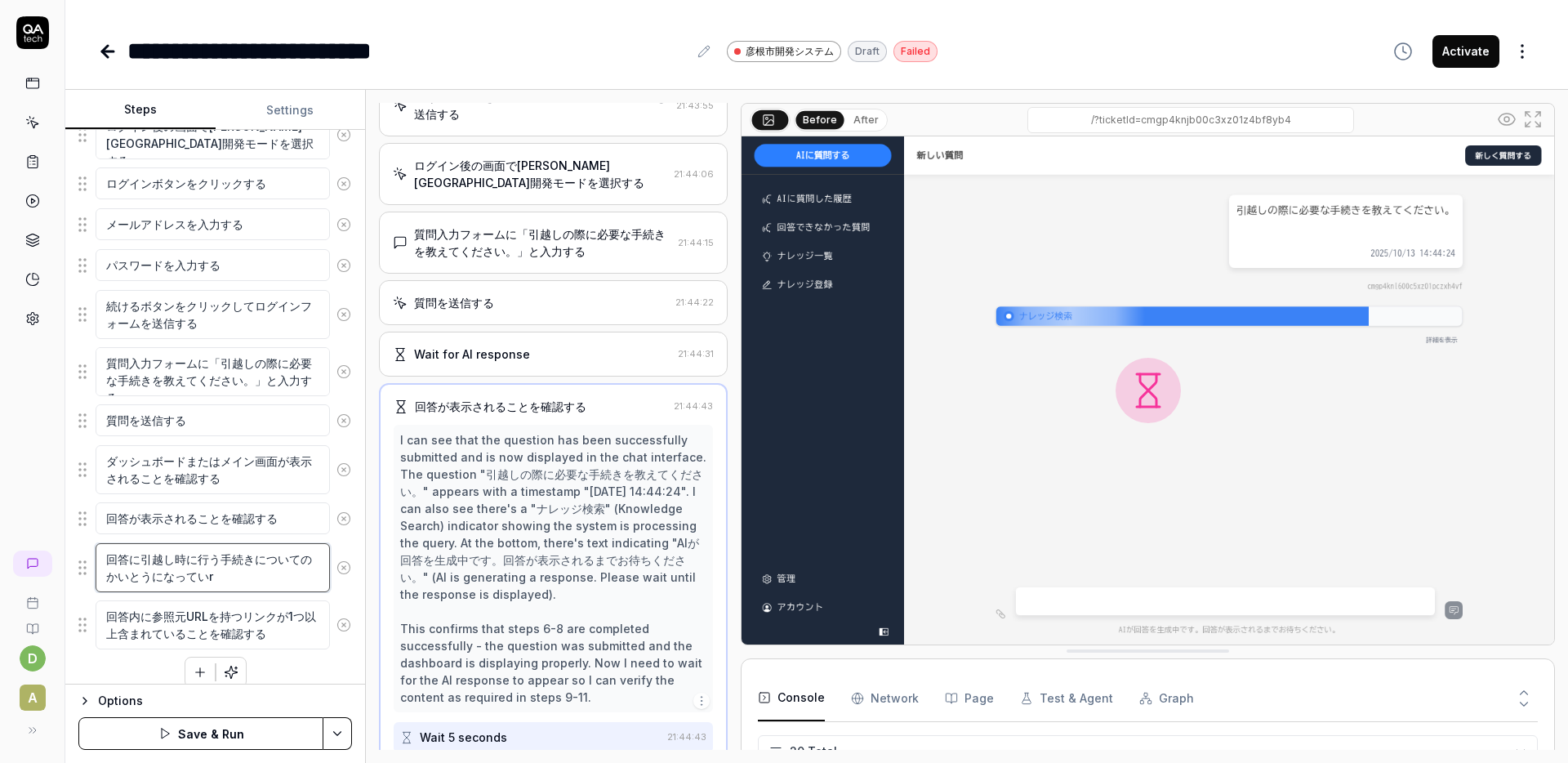
type textarea "回答に引越し時に行う手続きについてのかいとうになっている"
type textarea "*"
type textarea "回答に引越し時に行う手続きについてのかいとうになっているk"
type textarea "*"
type textarea "回答に引越し時に行う手続きについてのかいとうになっているこ"
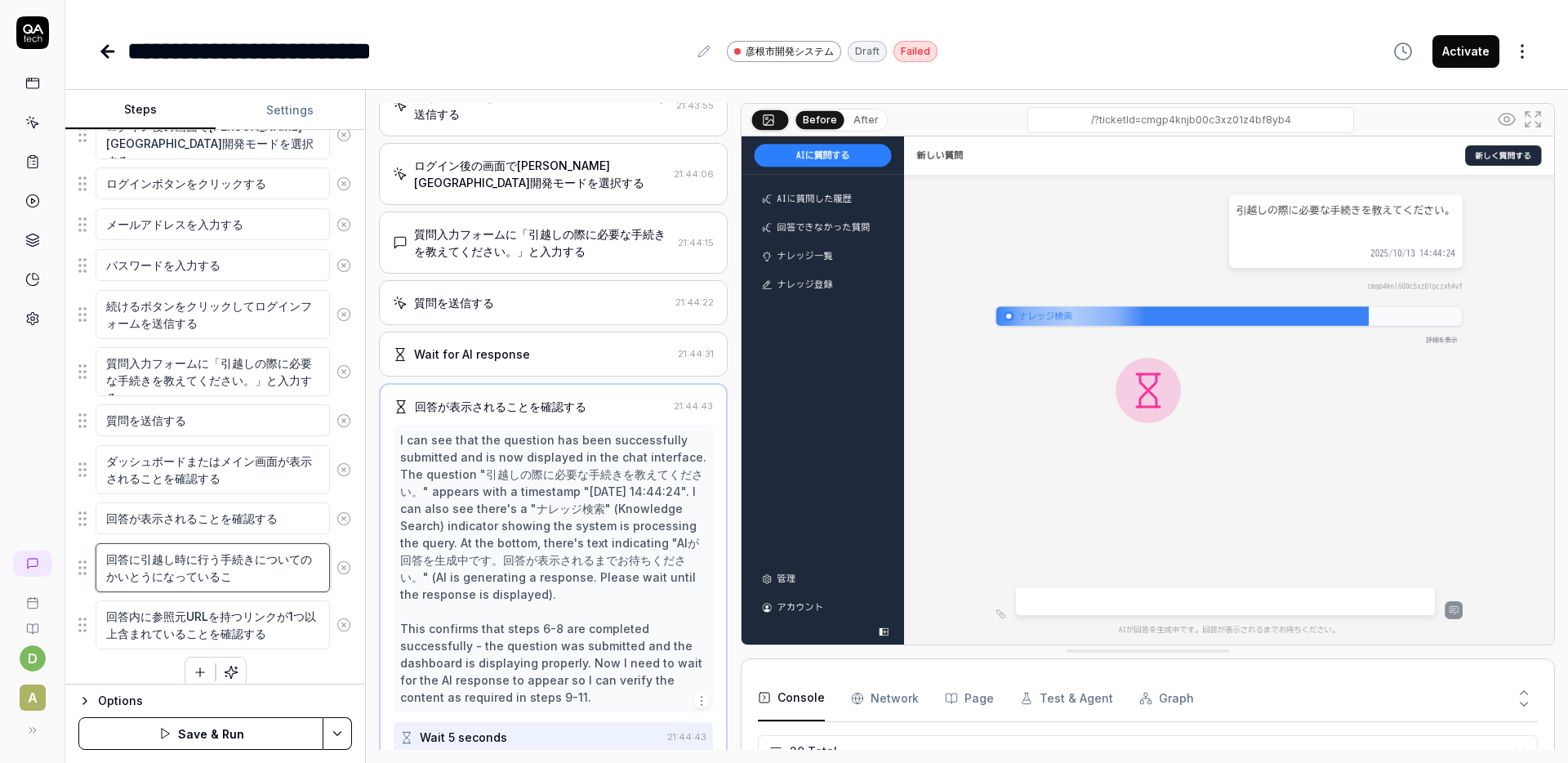
type textarea "*"
type textarea "回答に引越し時に行う手続きについてのかいとうになっているこt"
type textarea "*"
type textarea "回答に引越し時に行う手続きについての回答になっているこt"
type textarea "*"
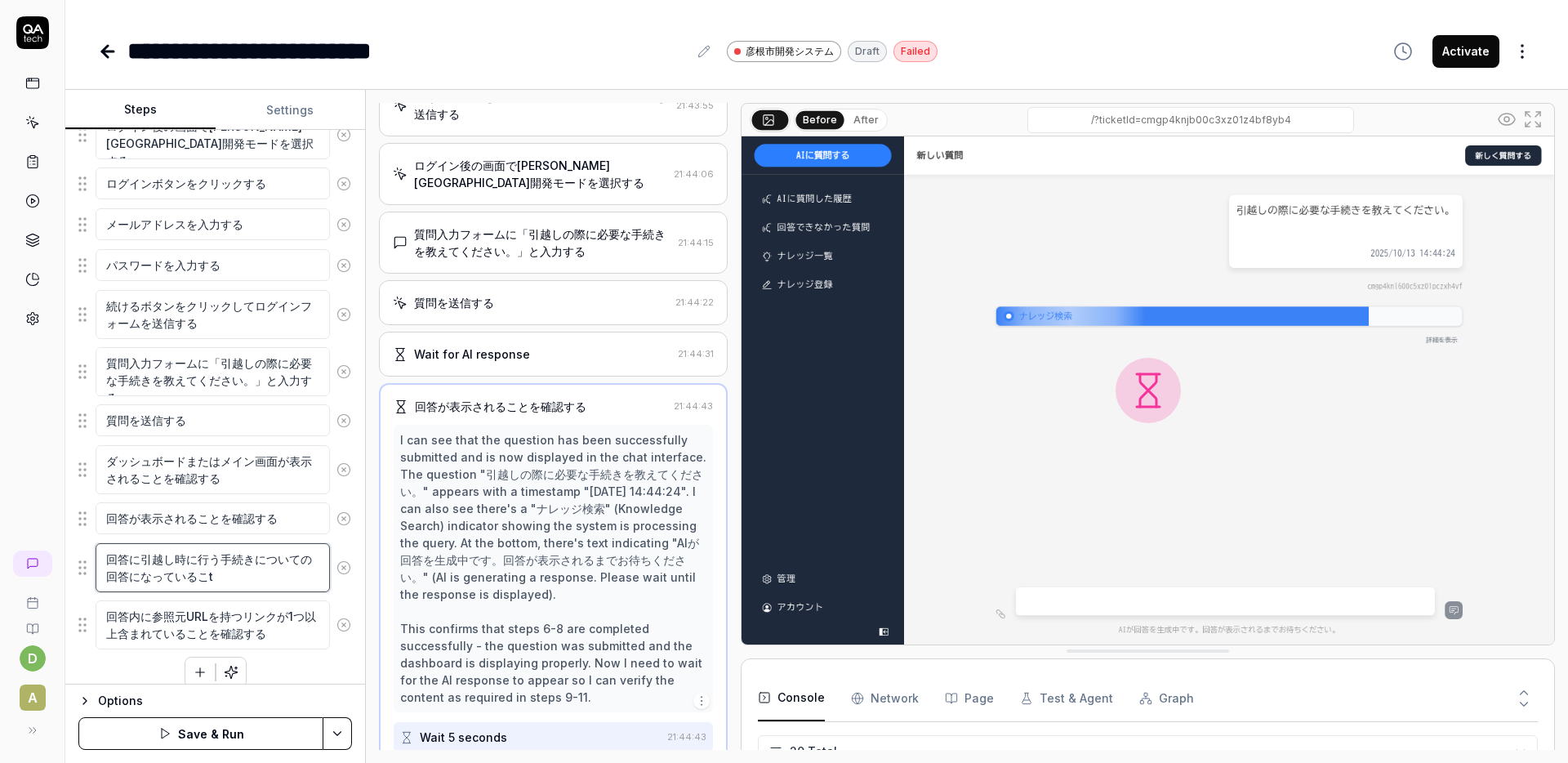
type textarea "回答に引越し時に行う手続きについての回答になっているこ"
type textarea "*"
type textarea "回答に引越し時に行う手続きについての回答になっているこt"
type textarea "*"
type textarea "回答に引越し時に行う手続きについての回答になっていること"
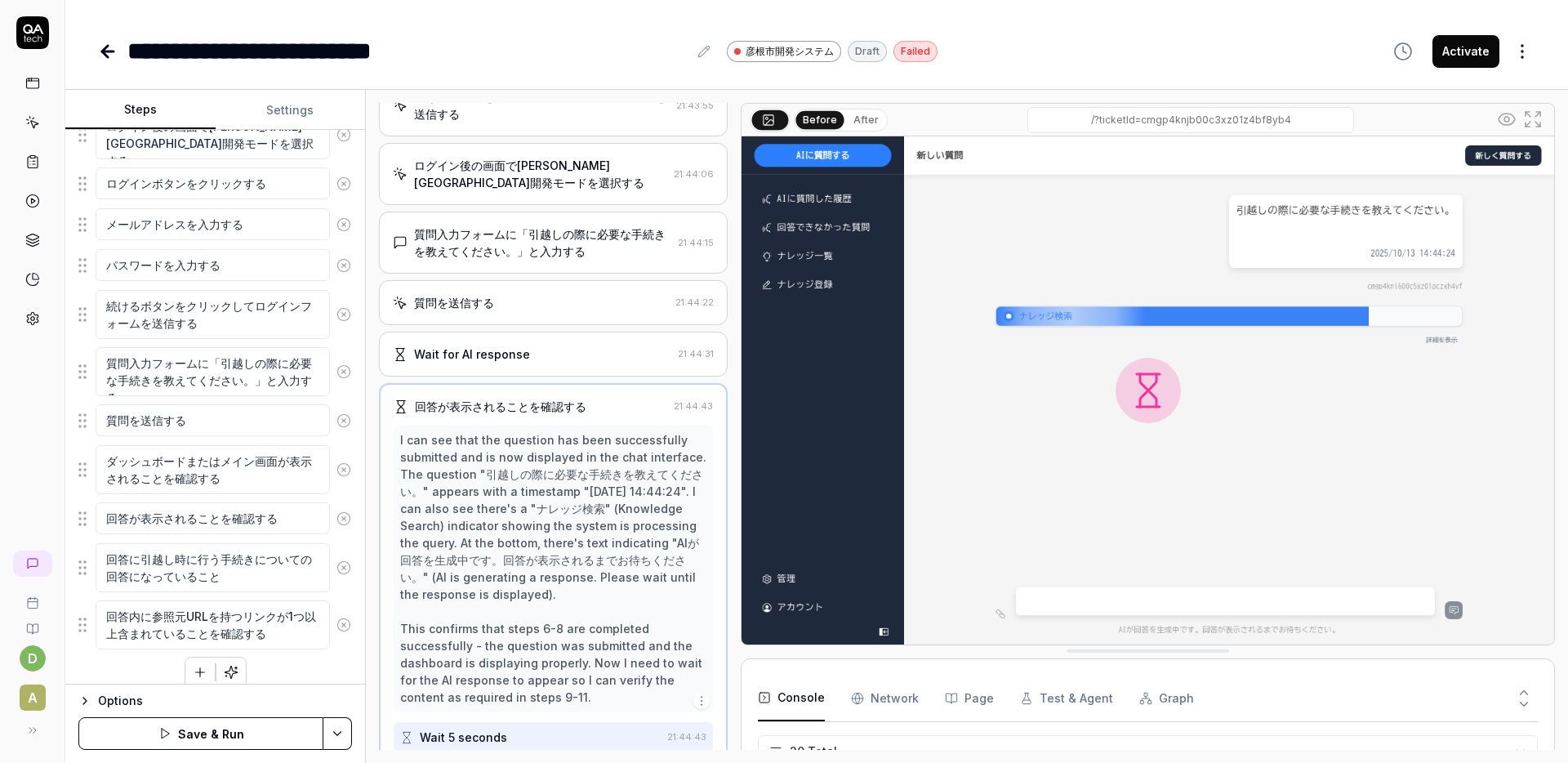
type textarea "*"
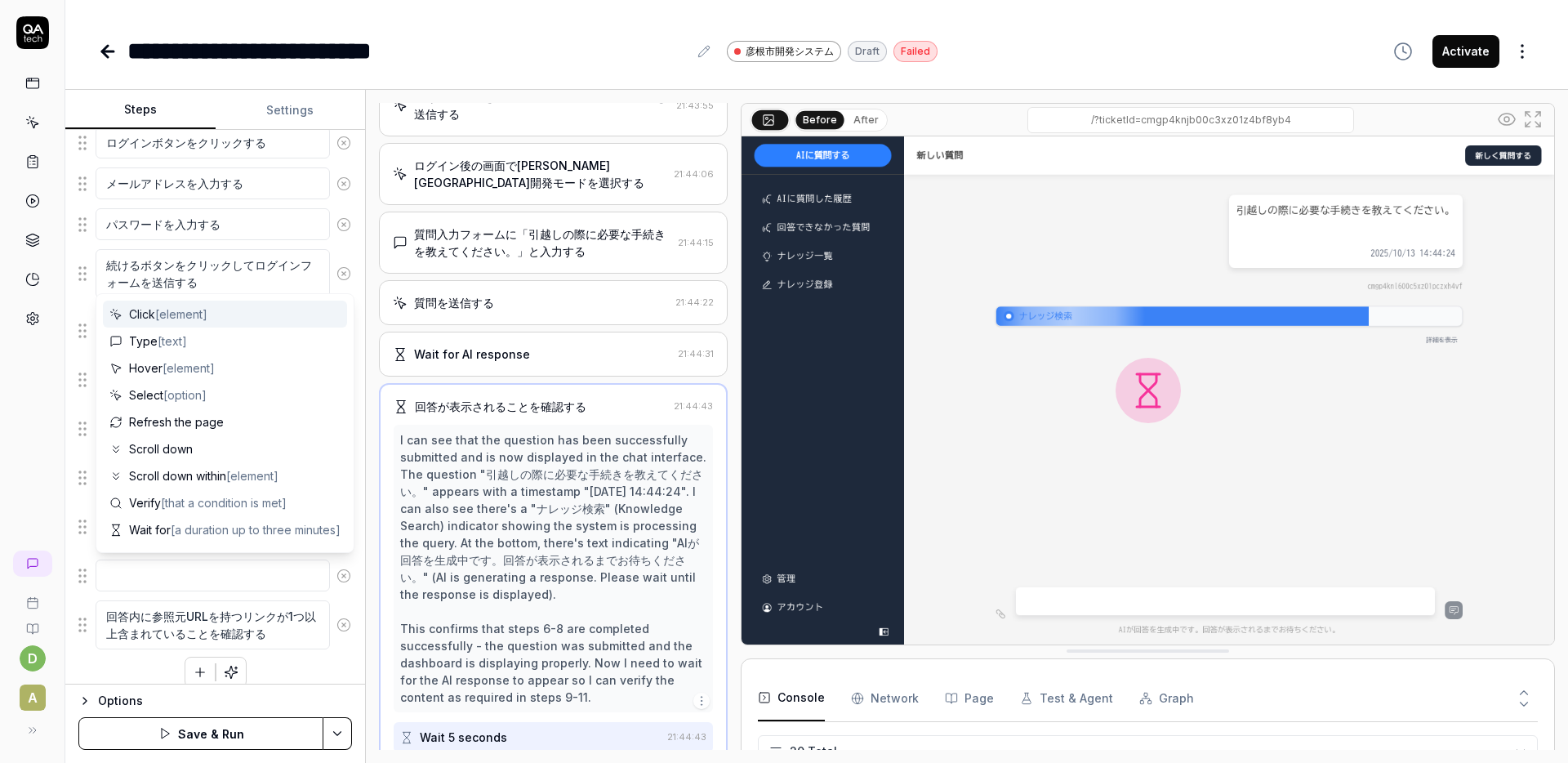
click at [349, 574] on icon at bounding box center [343, 575] width 15 height 15
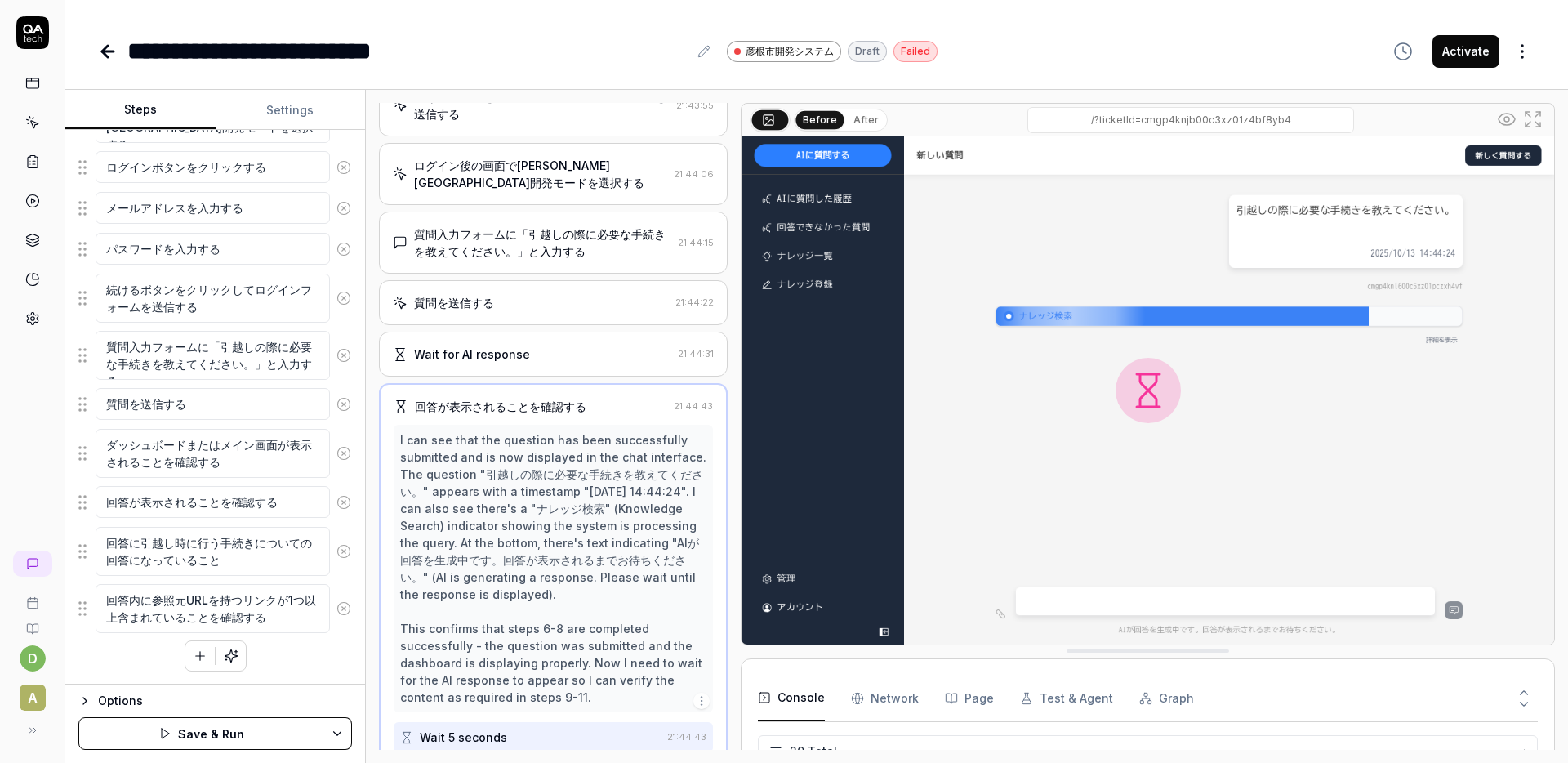
click at [238, 726] on button "Save & Run" at bounding box center [201, 733] width 245 height 32
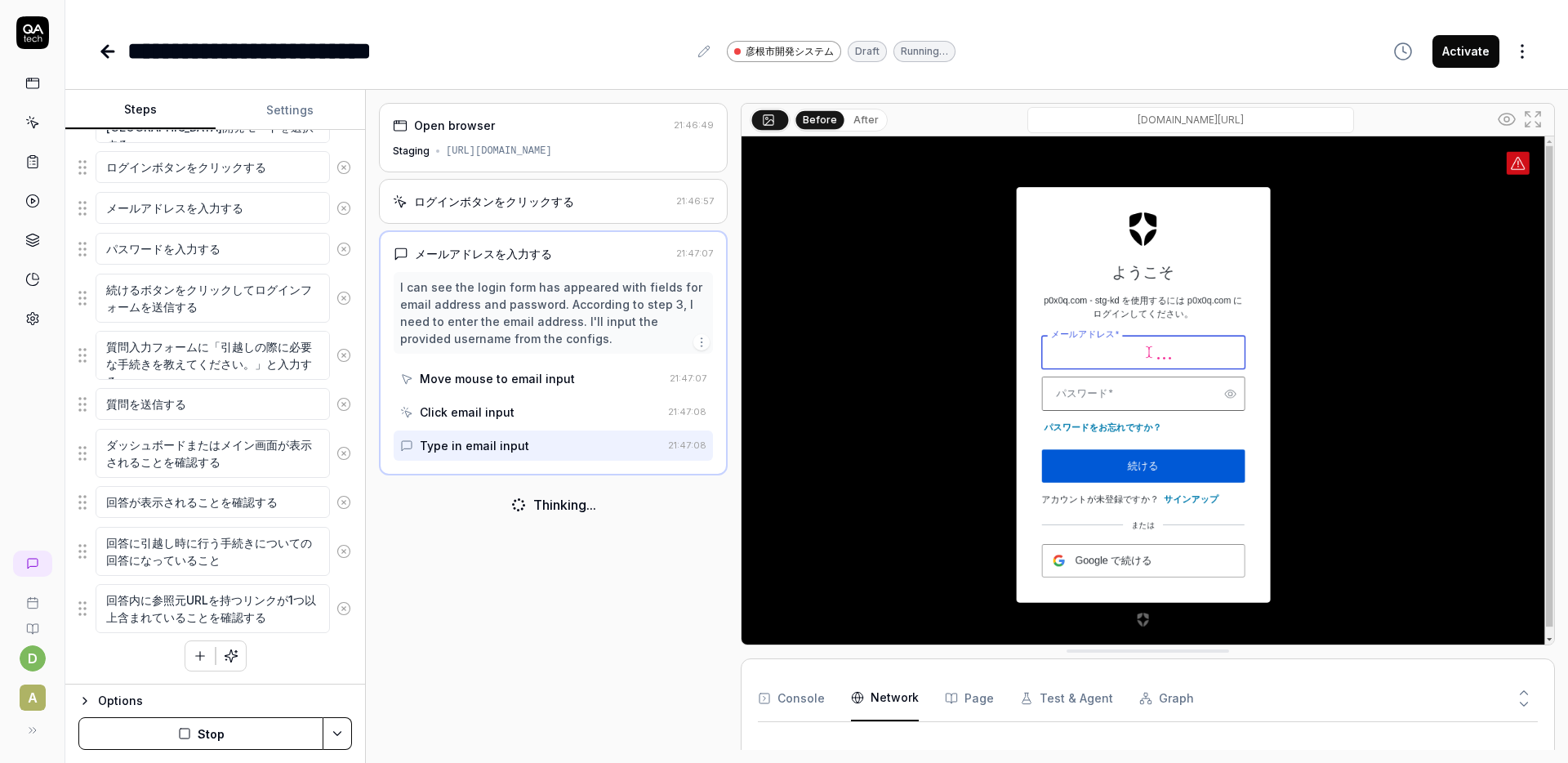
click at [886, 698] on Requests "Network" at bounding box center [884, 697] width 67 height 46
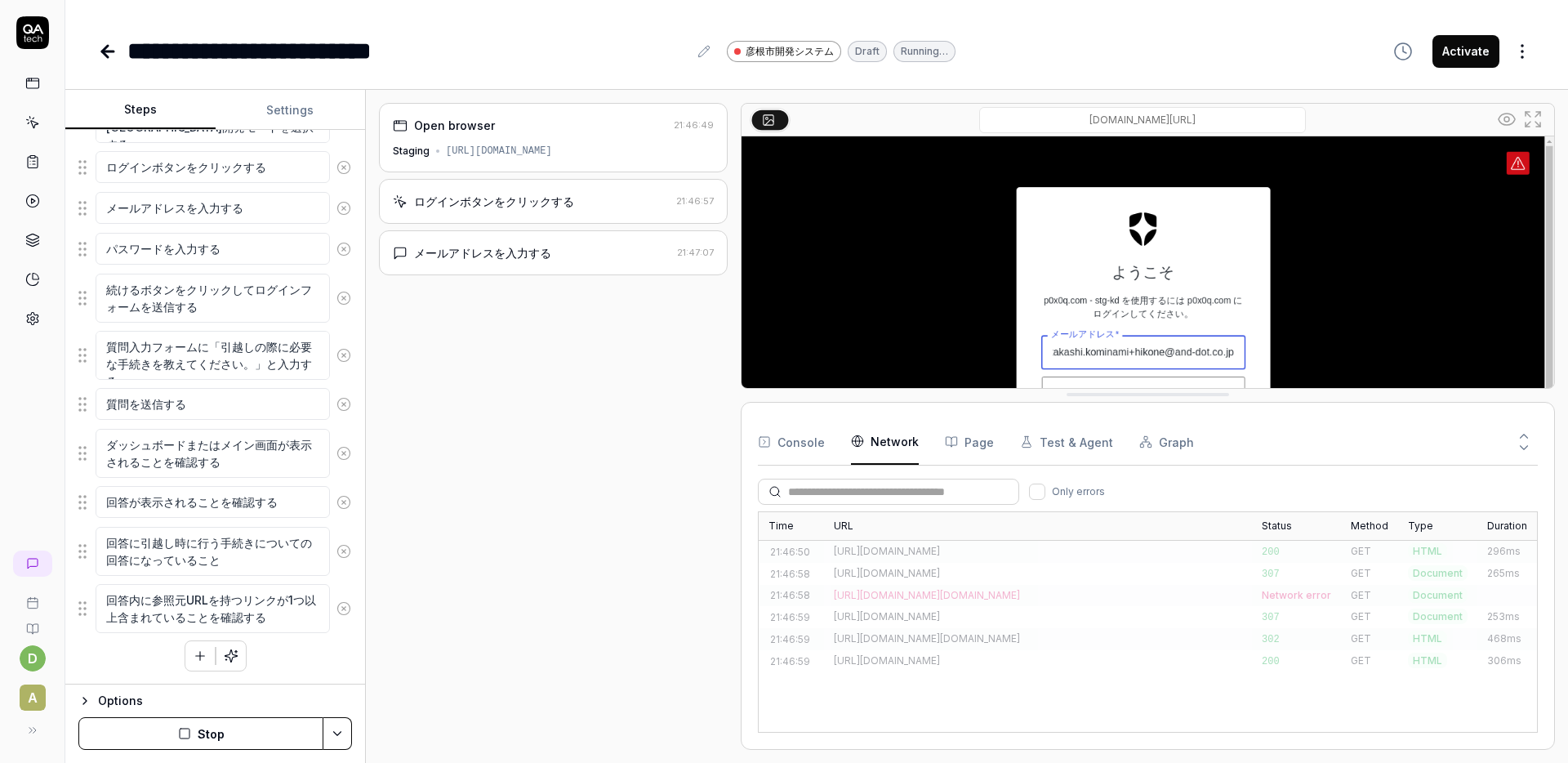
drag, startPoint x: 1102, startPoint y: 650, endPoint x: 1091, endPoint y: 393, distance: 257.2
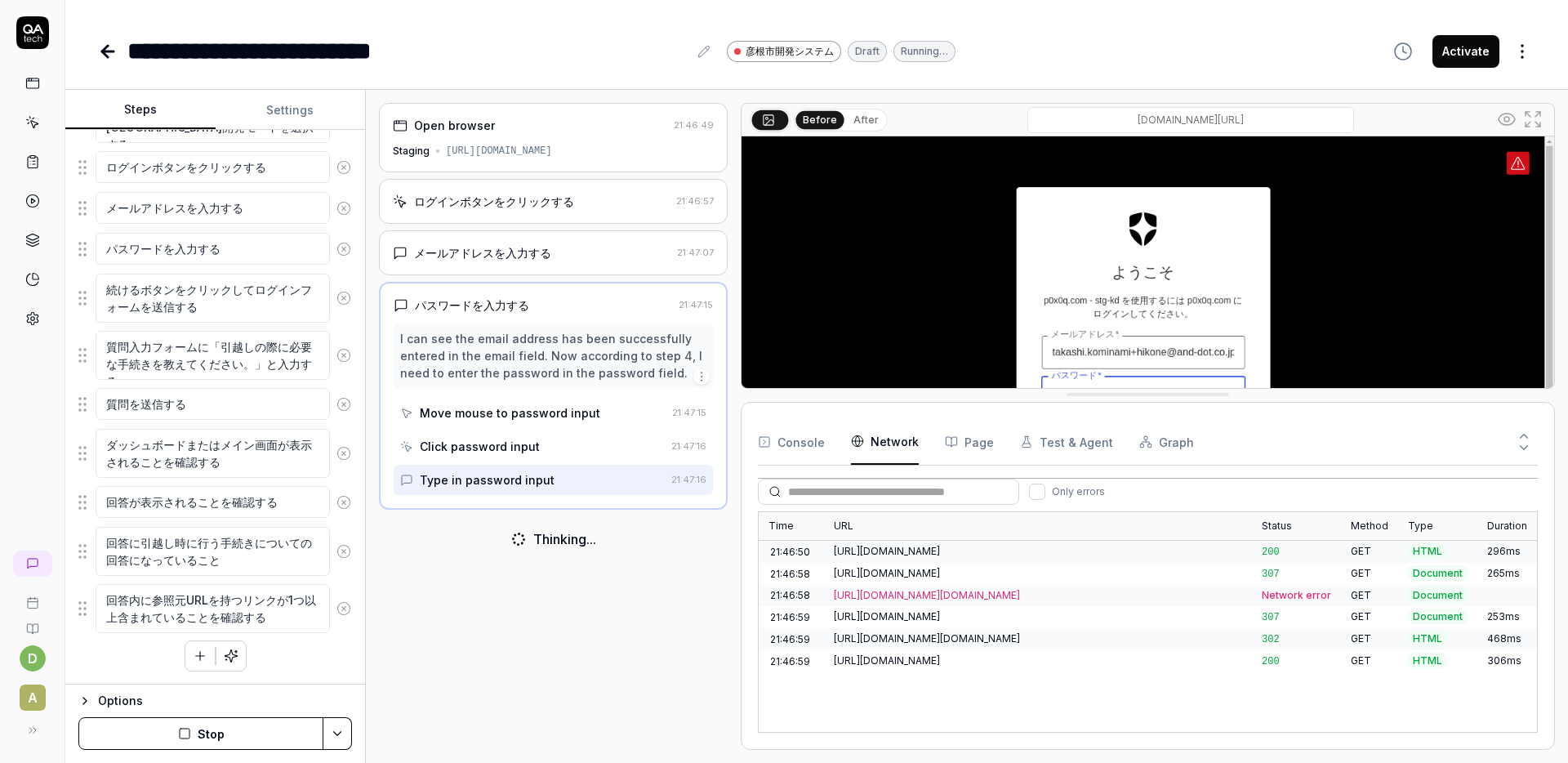
click at [1091, 561] on div "[URL][DOMAIN_NAME]" at bounding box center [1037, 552] width 427 height 22
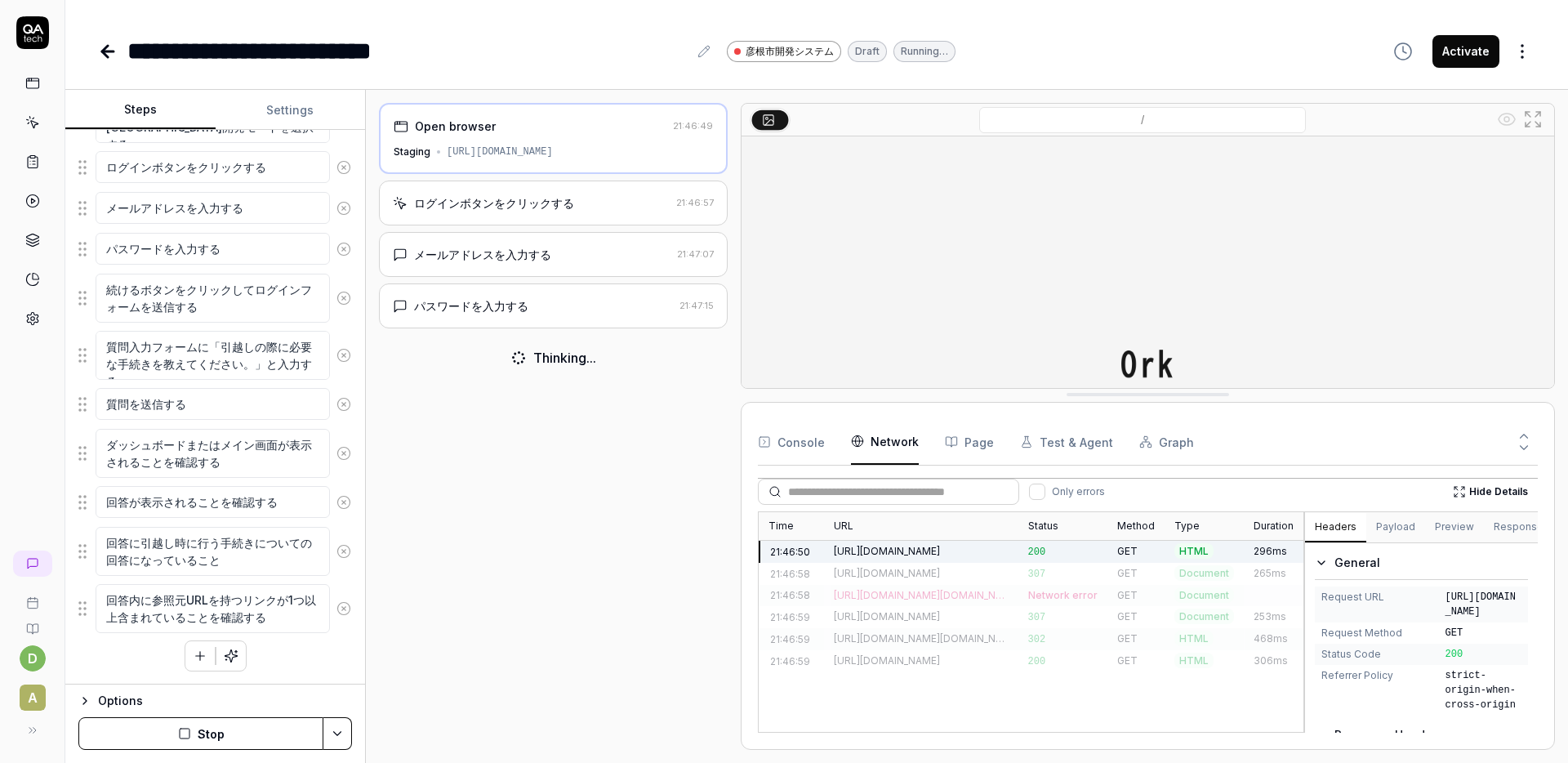
click at [1088, 576] on div "307" at bounding box center [1062, 573] width 89 height 22
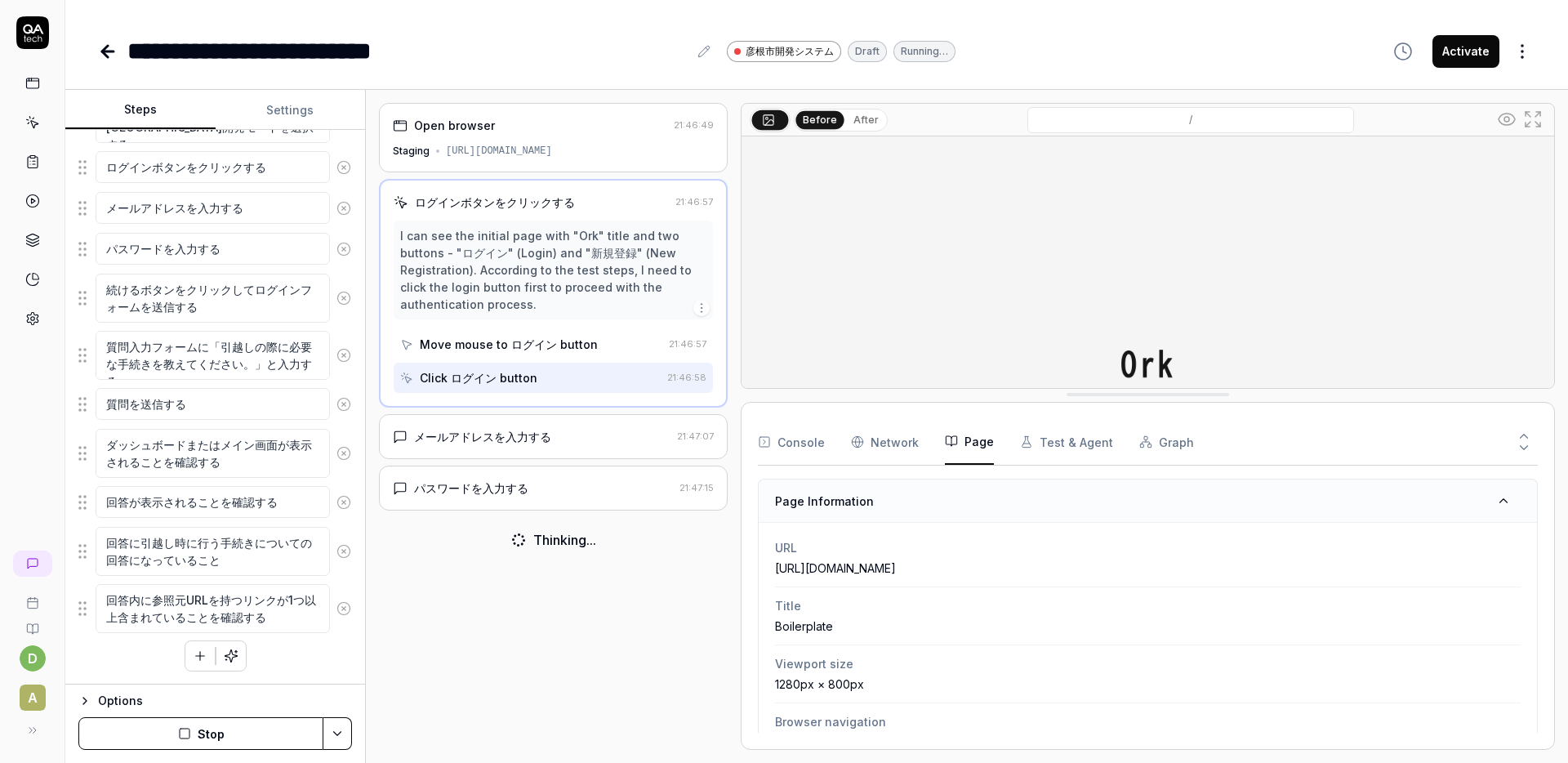
click at [987, 443] on button "Page" at bounding box center [969, 441] width 49 height 46
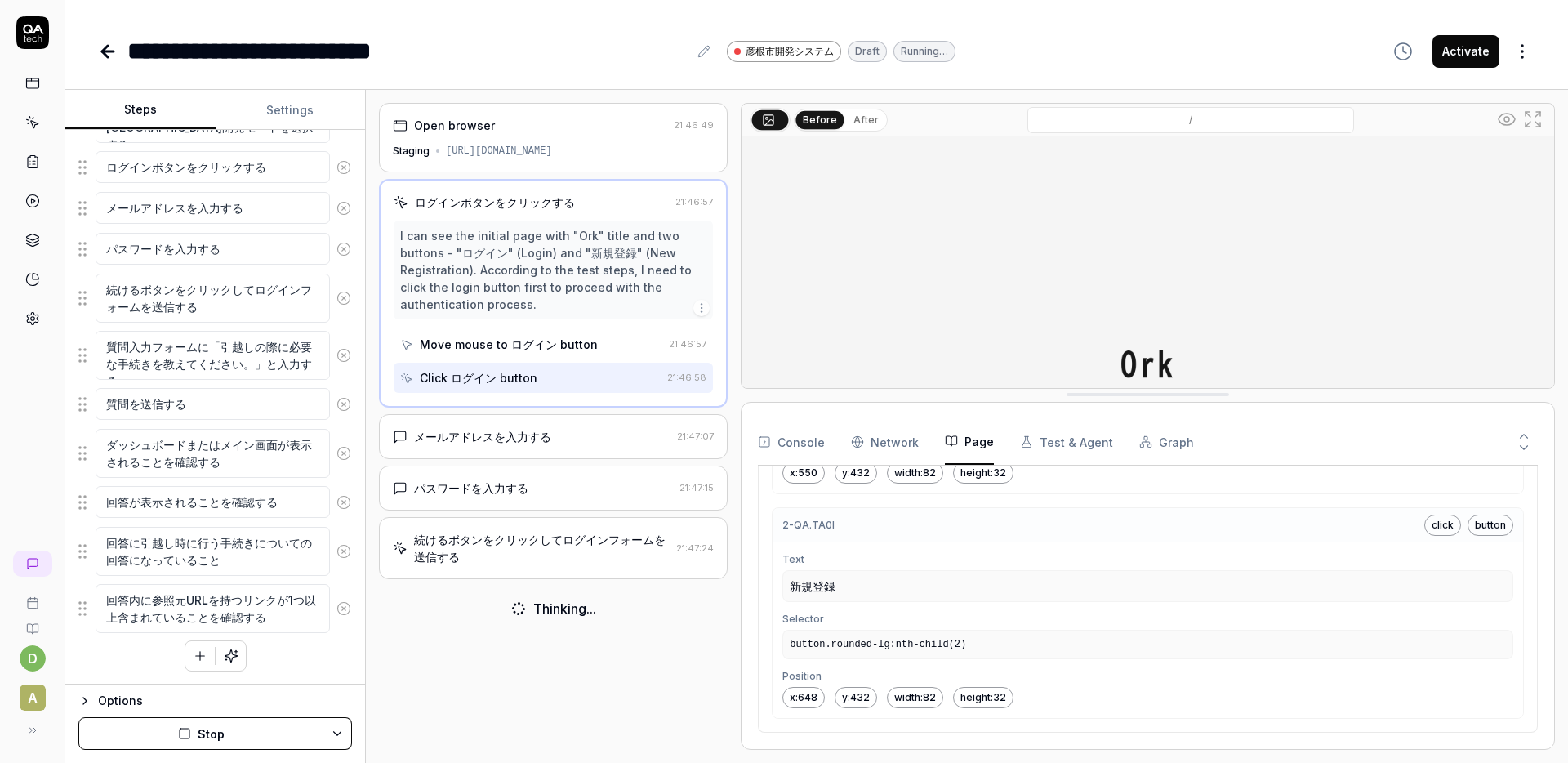
scroll to position [691, 0]
click at [1084, 436] on button "Test & Agent" at bounding box center [1066, 441] width 93 height 46
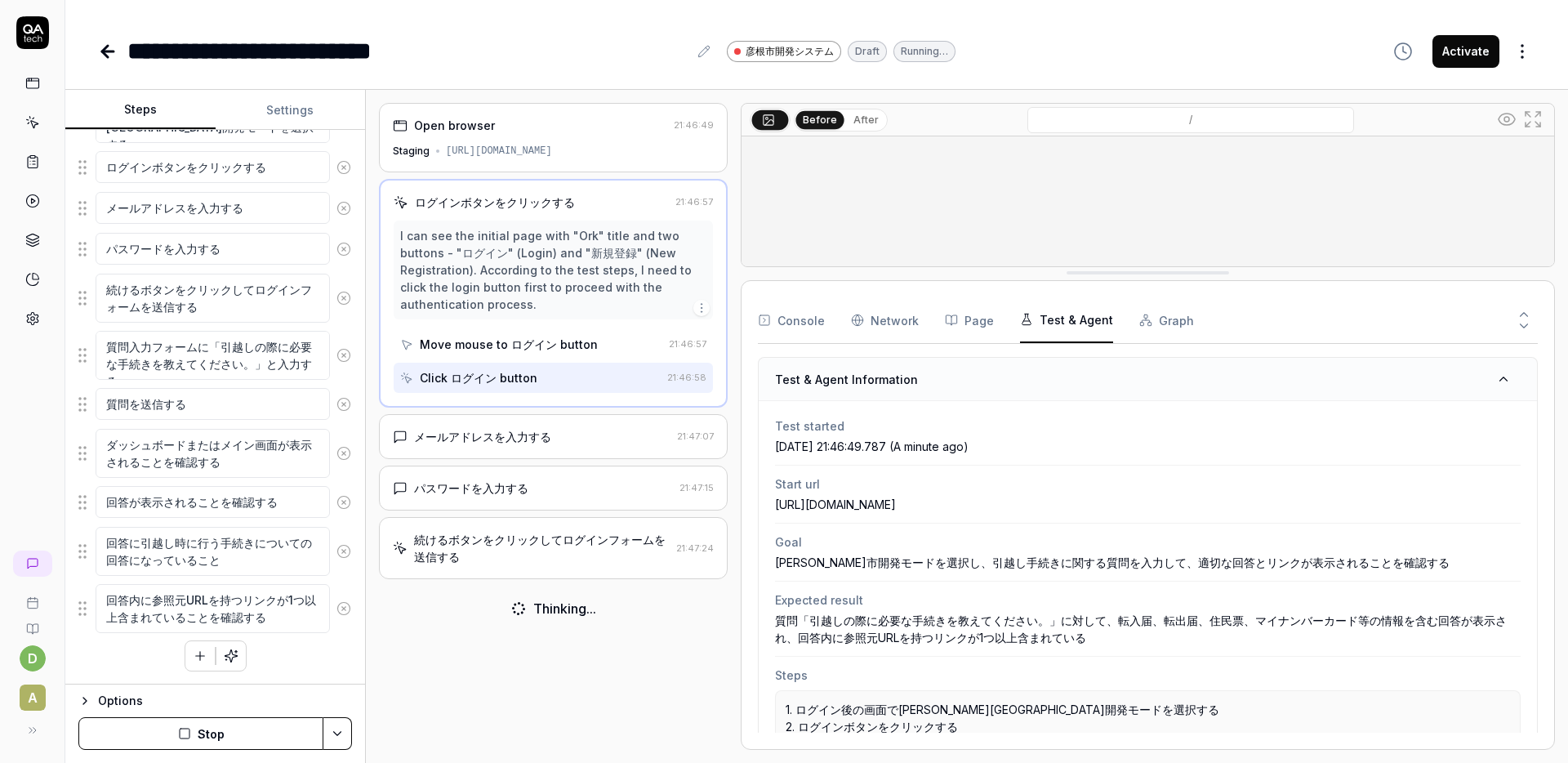
drag, startPoint x: 1110, startPoint y: 398, endPoint x: 1159, endPoint y: 276, distance: 131.5
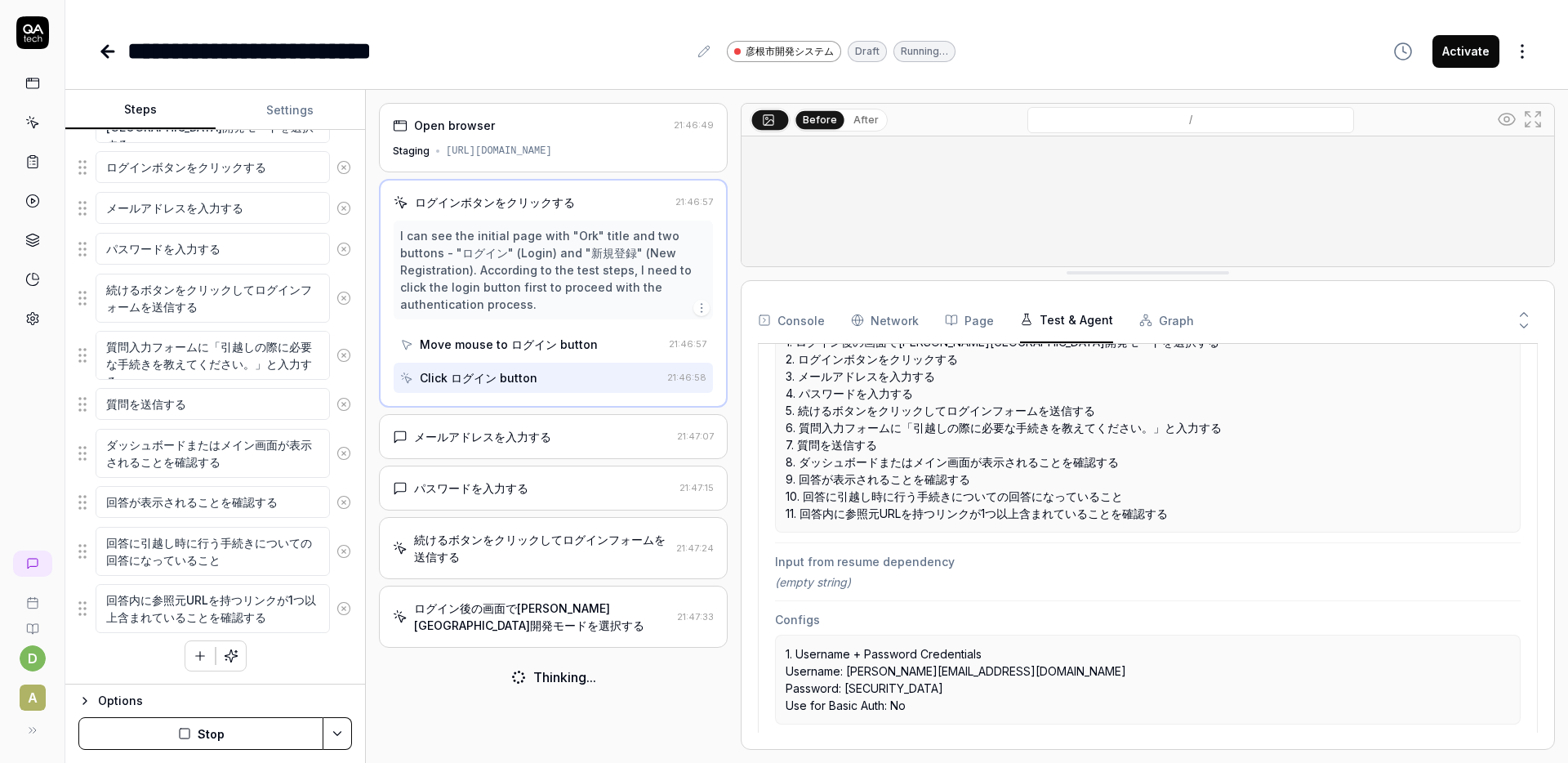
scroll to position [434, 0]
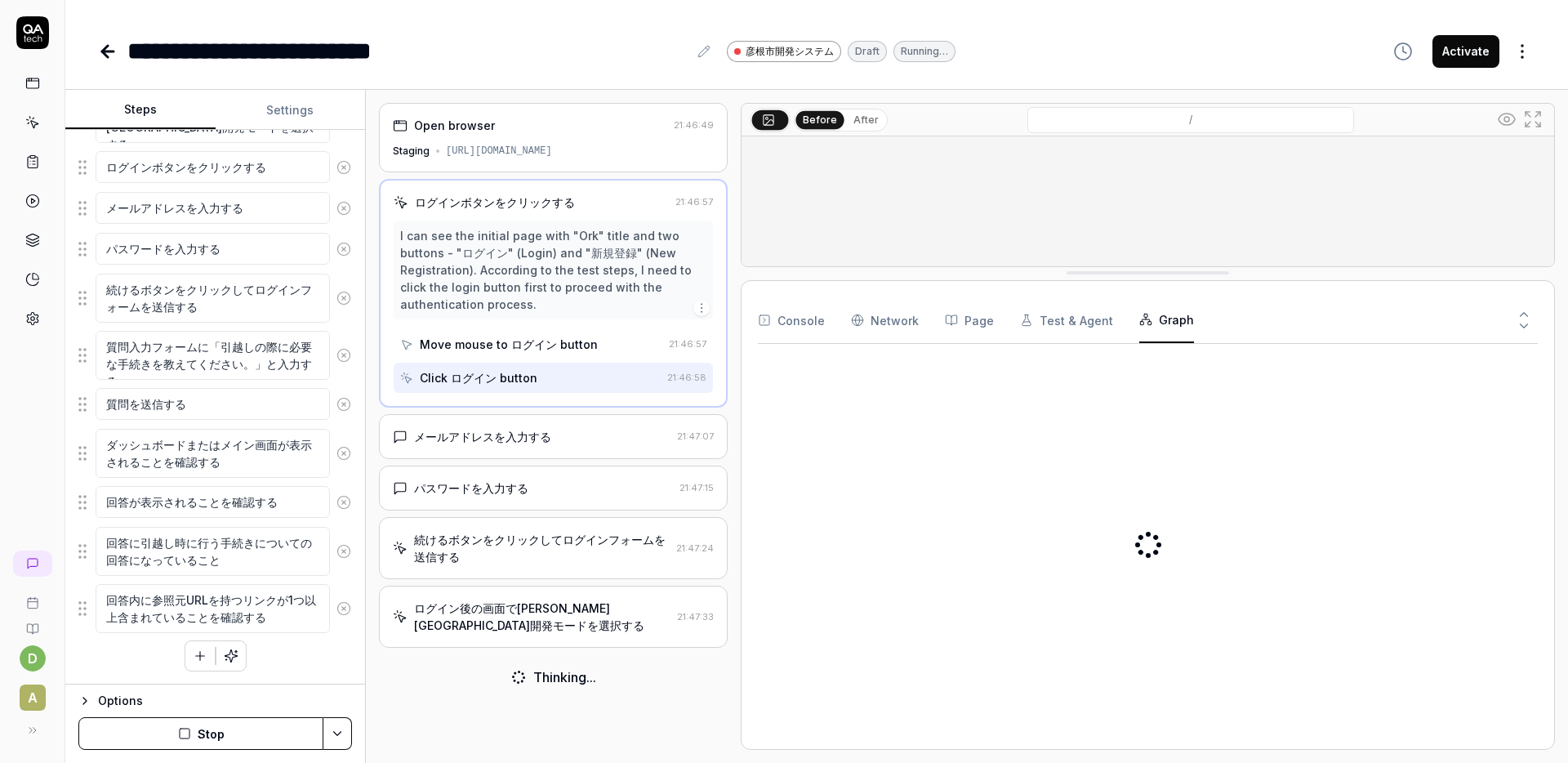
click at [1150, 321] on button "Graph" at bounding box center [1167, 320] width 55 height 46
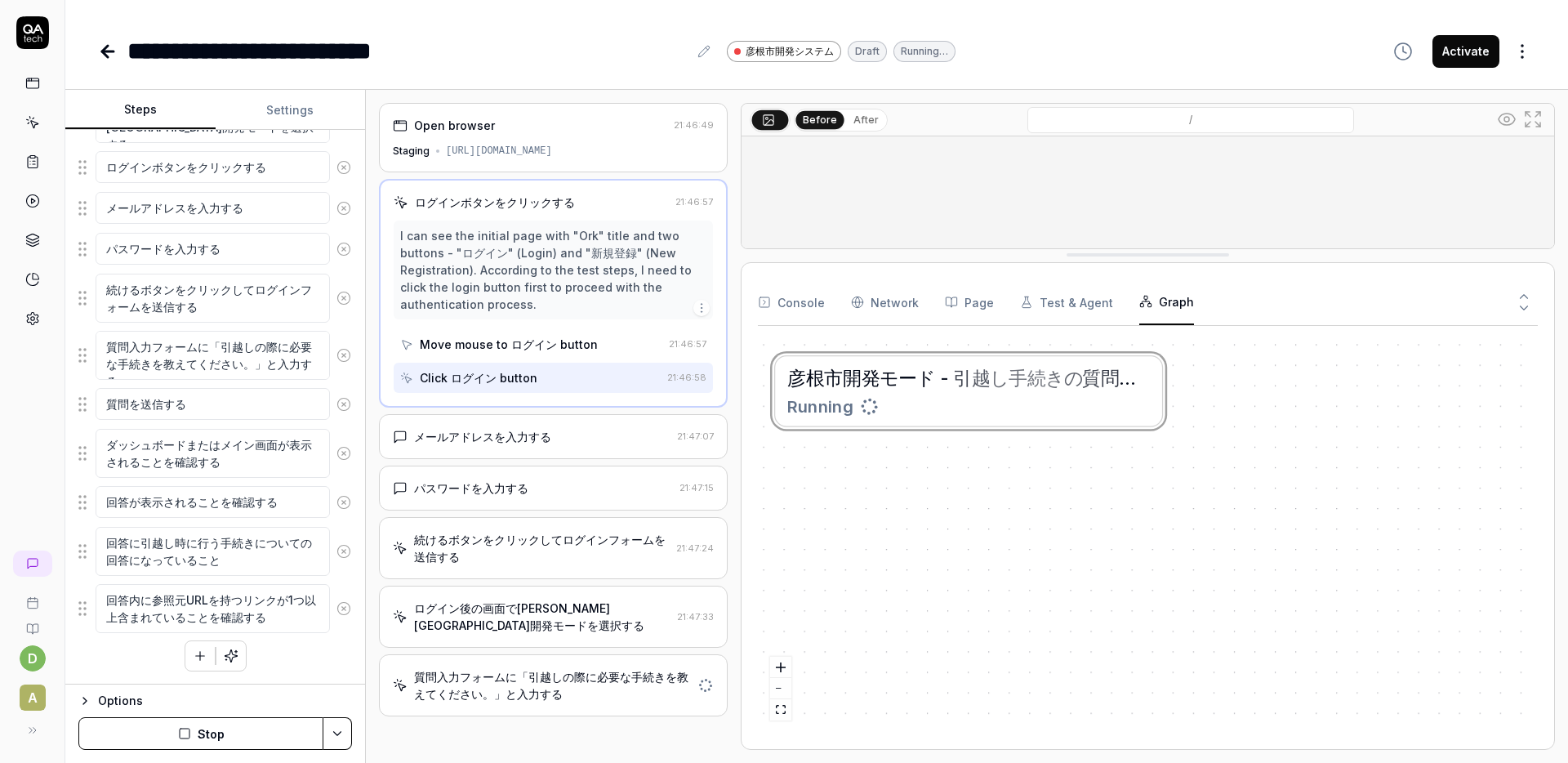
drag, startPoint x: 1148, startPoint y: 275, endPoint x: 1148, endPoint y: 256, distance: 19.0
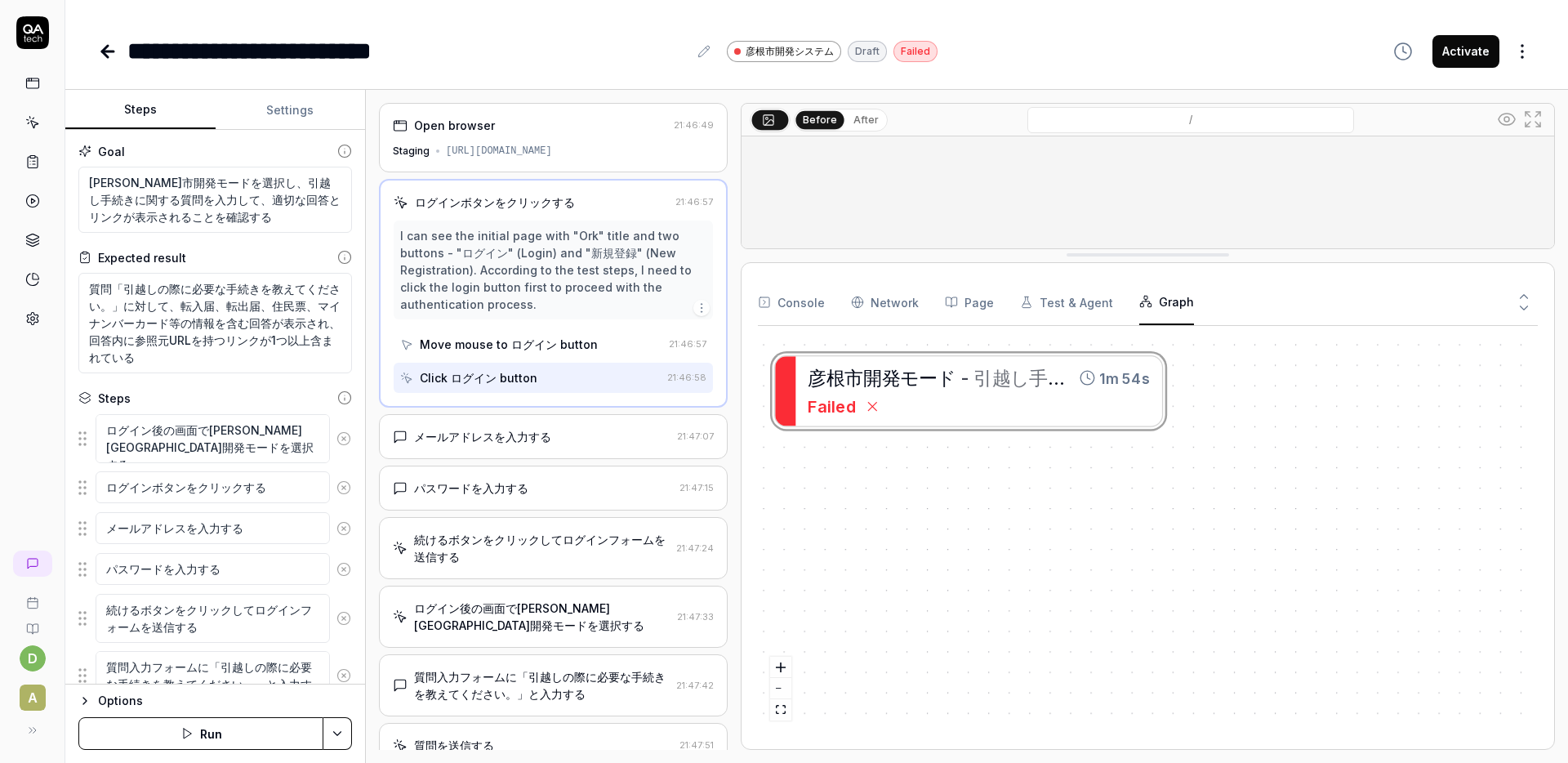
scroll to position [327, 0]
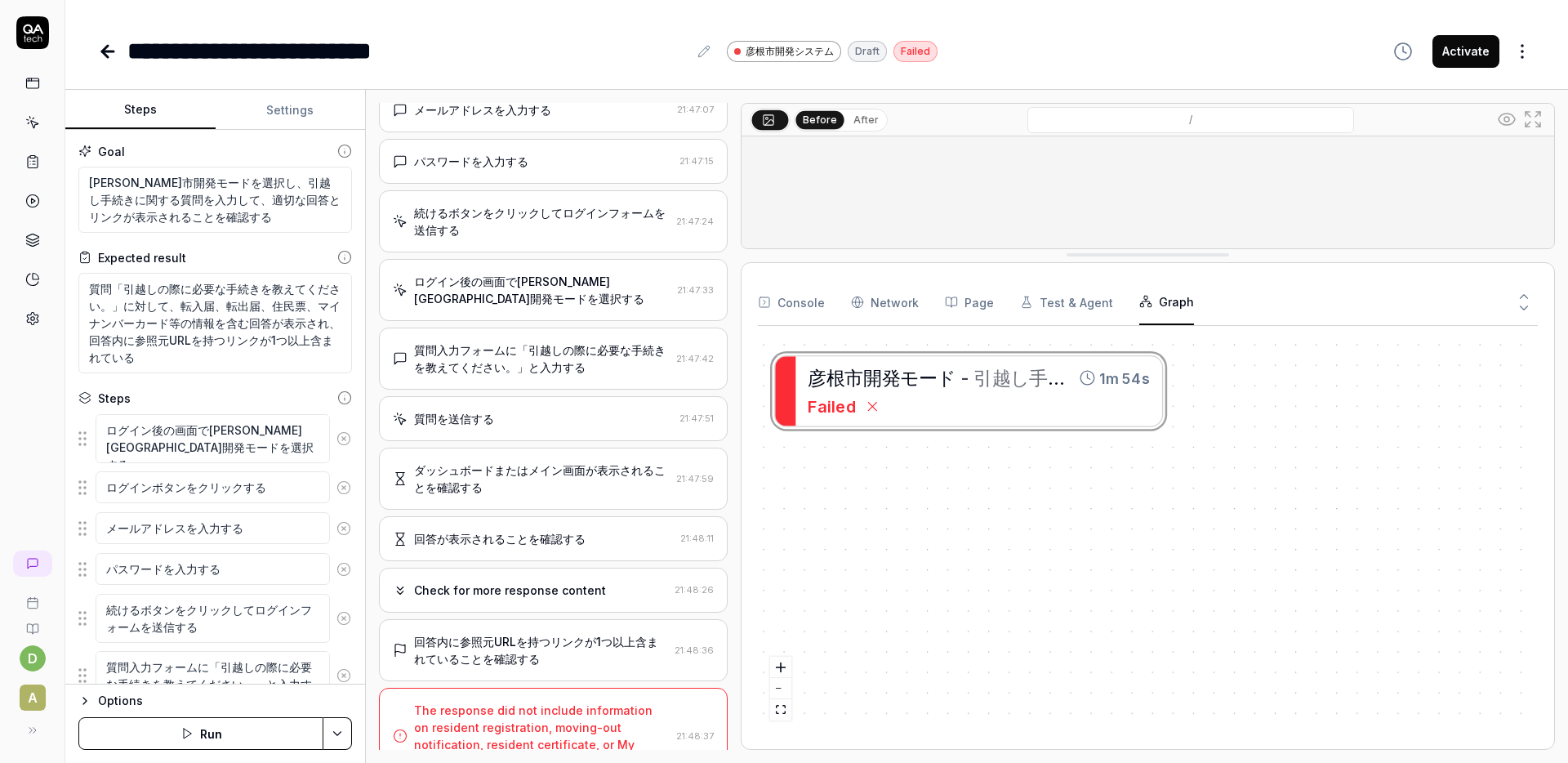
click at [550, 701] on div "The response did not include information on resident registration, moving-out n…" at bounding box center [541, 736] width 255 height 68
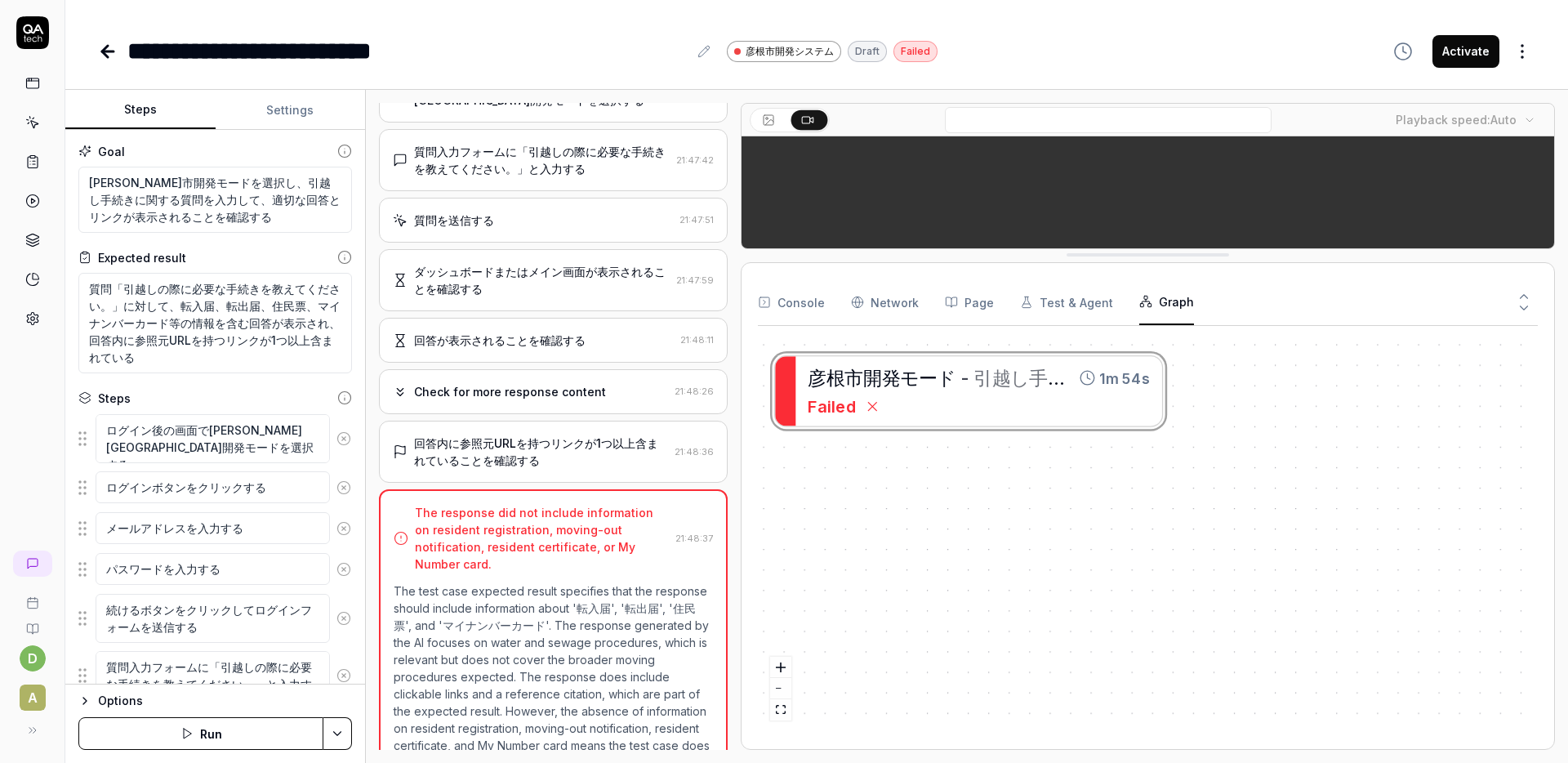
scroll to position [346, 0]
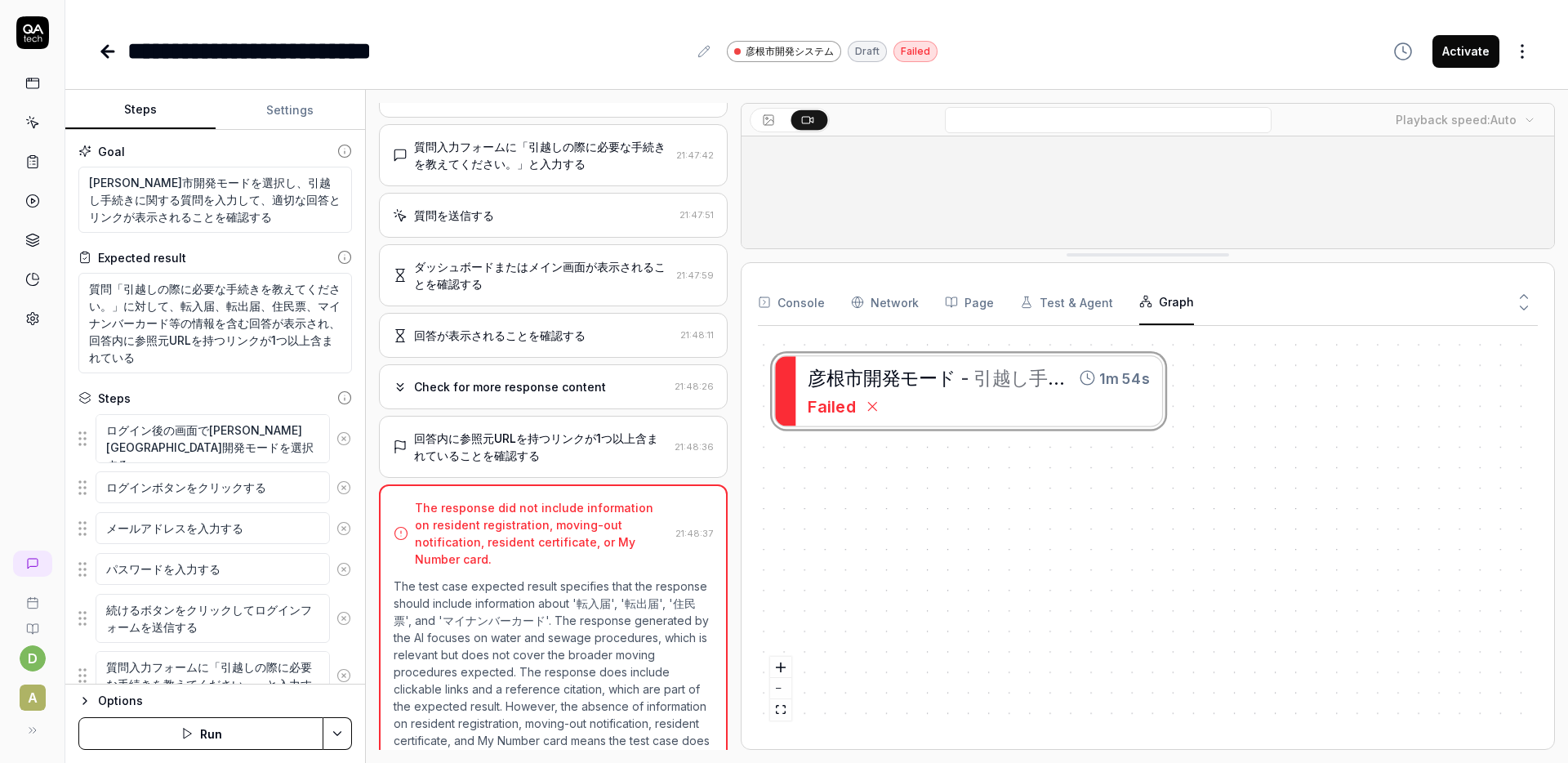
click at [830, 298] on div "Console Network Page Test & Agent Graph" at bounding box center [1147, 303] width 780 height 47
click at [820, 304] on button "Console" at bounding box center [791, 302] width 67 height 46
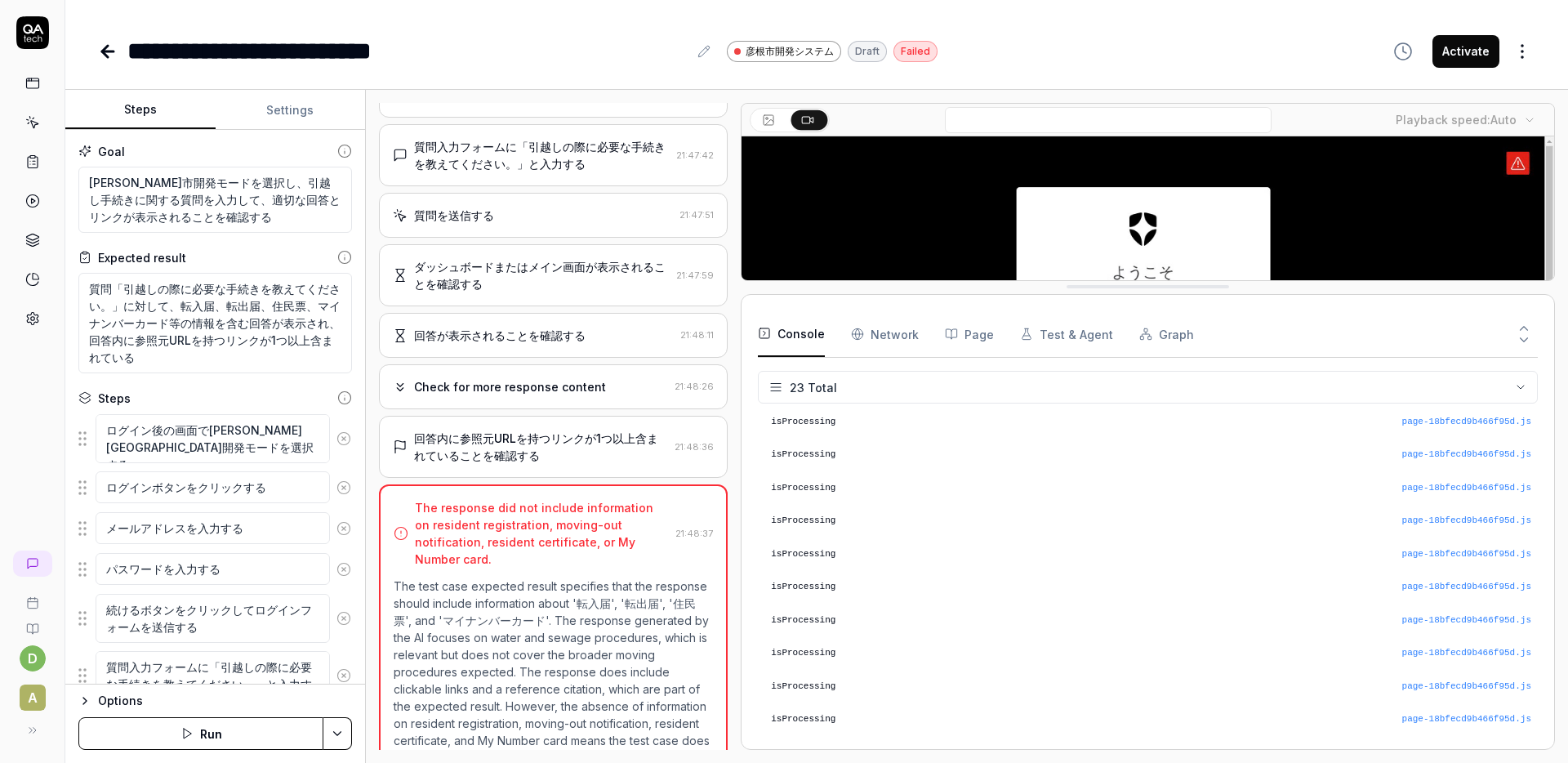
scroll to position [670, 0]
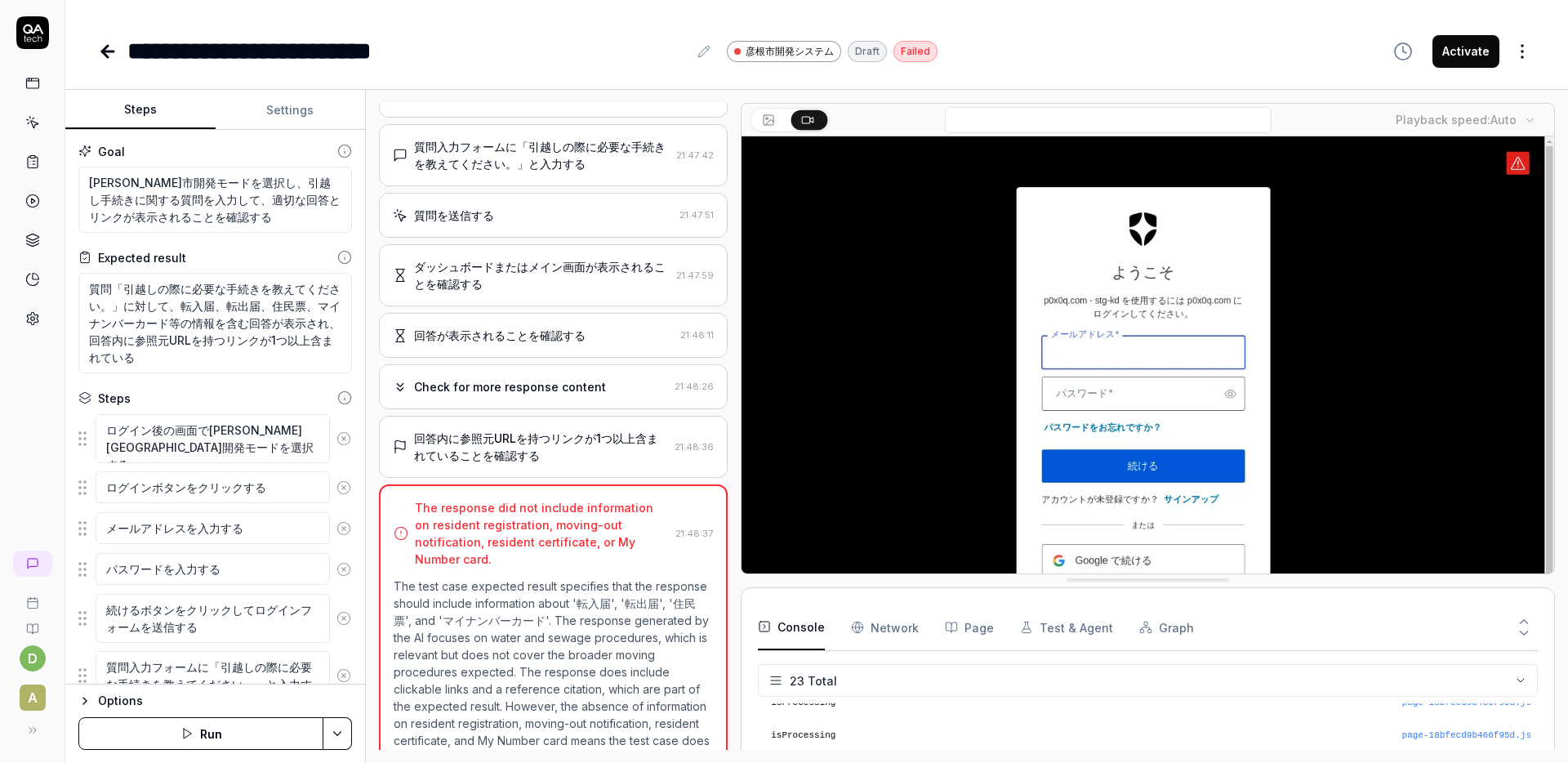
drag, startPoint x: 1120, startPoint y: 257, endPoint x: 988, endPoint y: 540, distance: 312.3
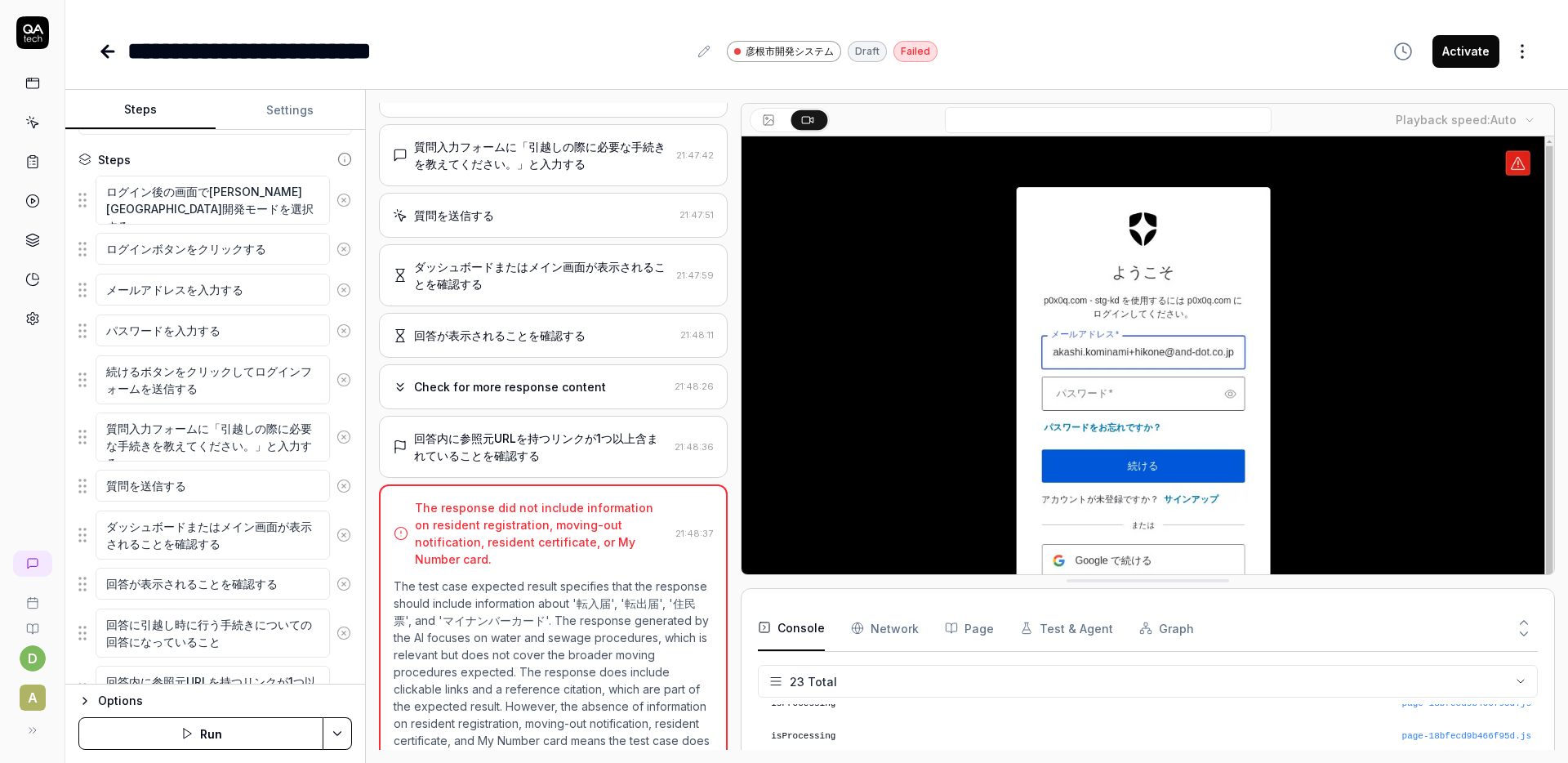
scroll to position [320, 0]
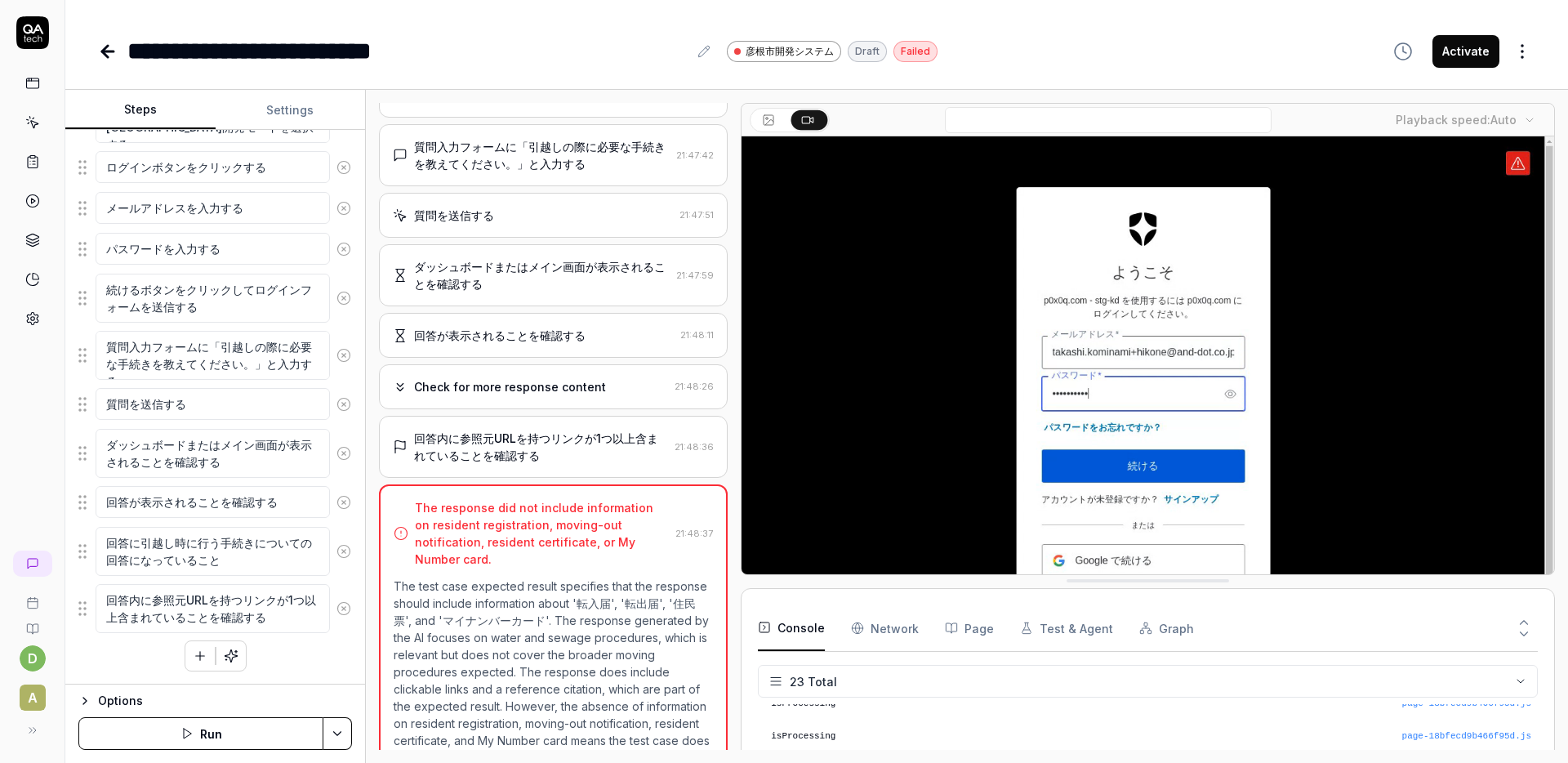
click at [448, 379] on div "Check for more response content" at bounding box center [510, 387] width 192 height 18
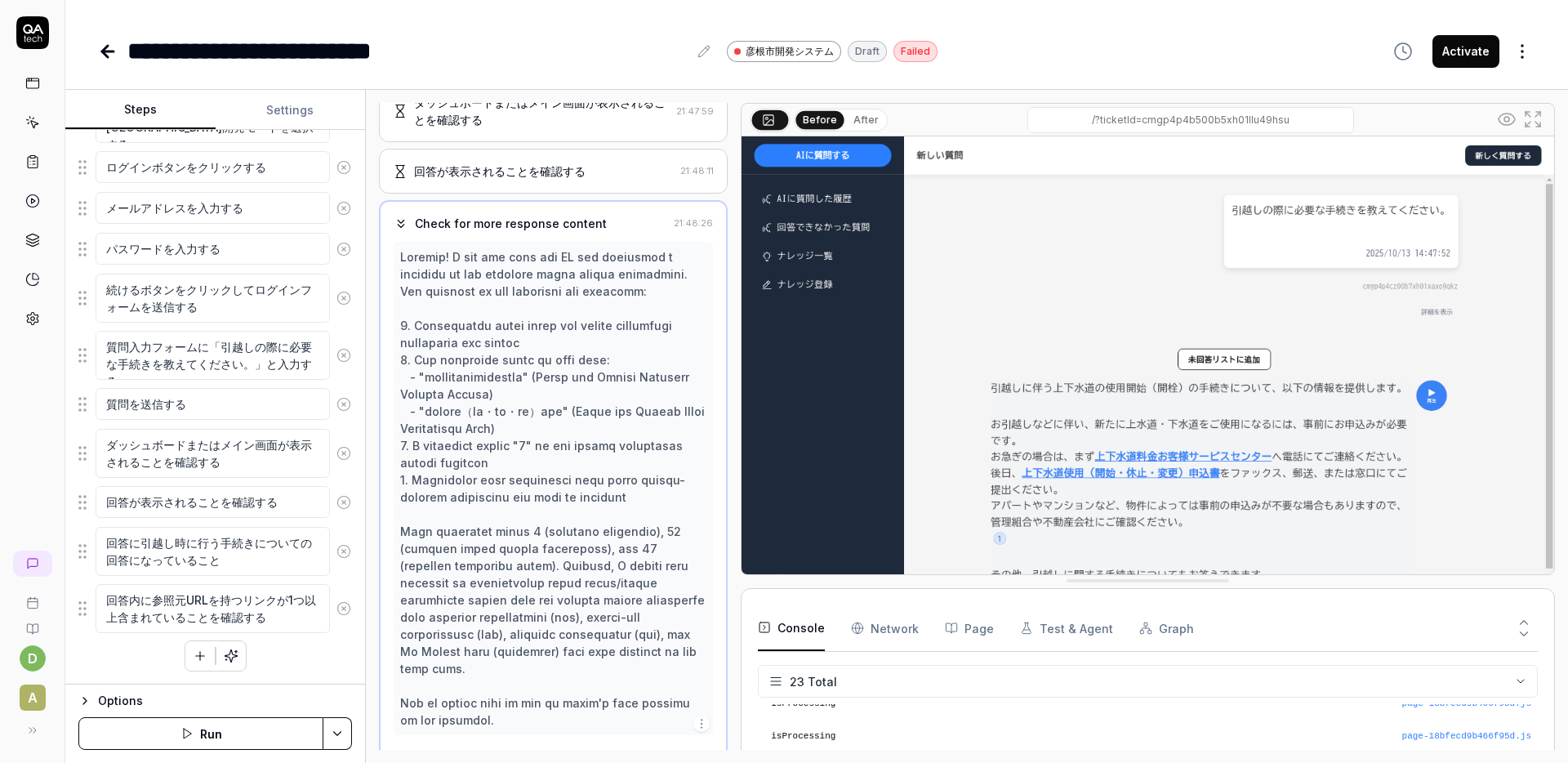
scroll to position [516, 0]
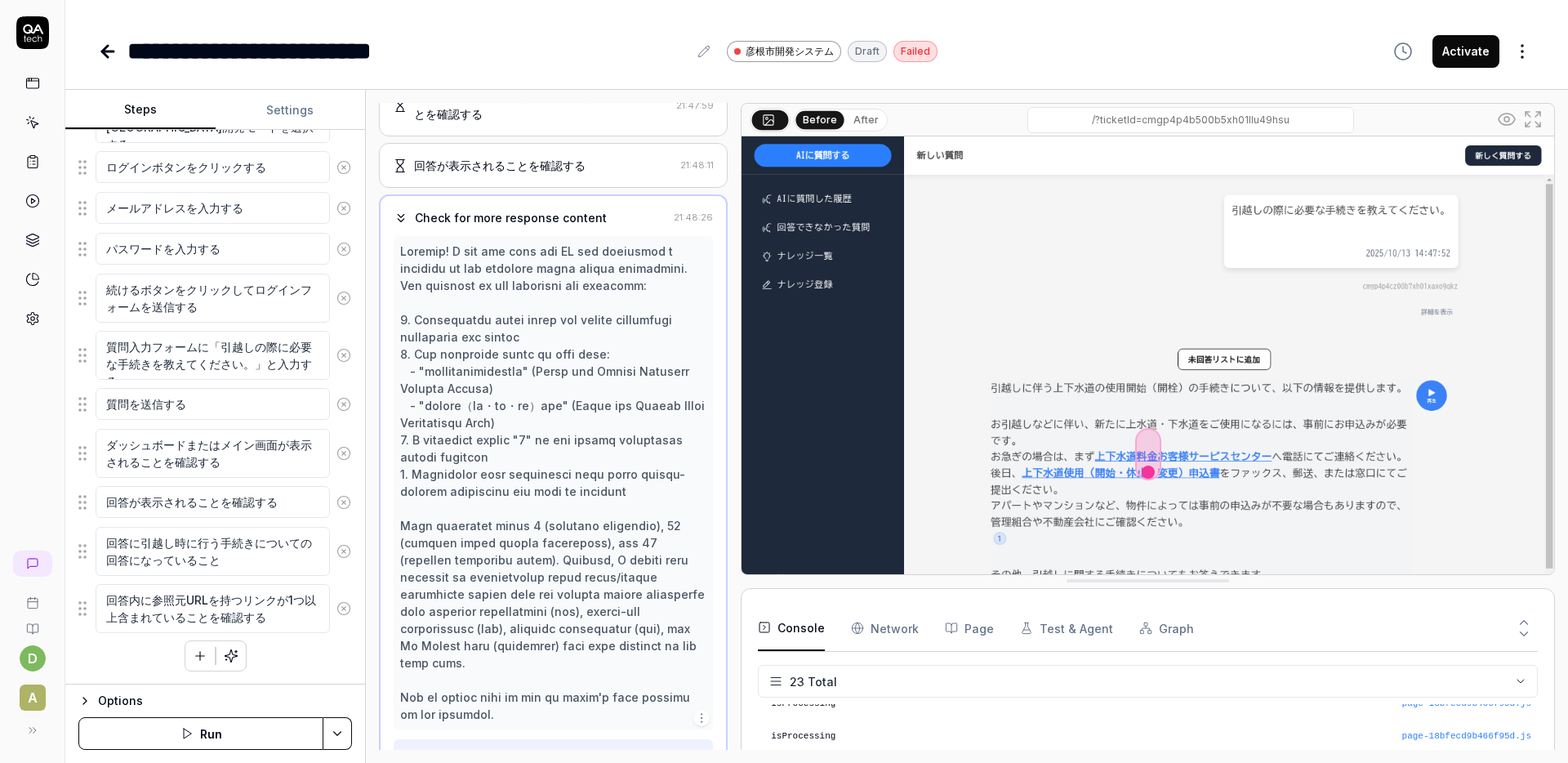
click at [468, 209] on div "Check for more response content" at bounding box center [511, 218] width 192 height 18
click at [403, 210] on icon at bounding box center [400, 217] width 15 height 15
click at [426, 209] on div "Check for more response content" at bounding box center [511, 218] width 192 height 18
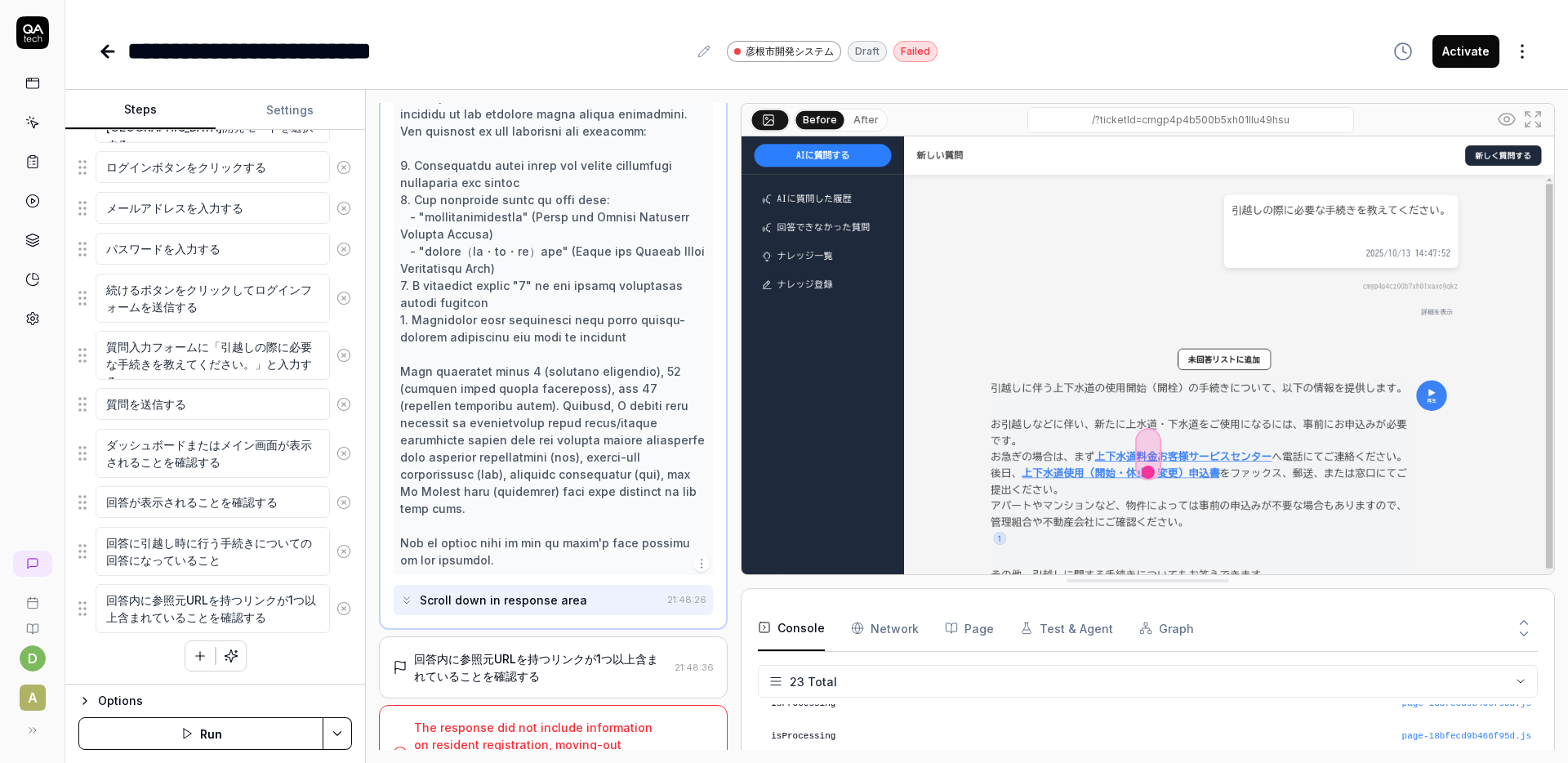
click at [467, 651] on div "回答内に参照元URLを持つリンクが1つ以上含まれていることを確認する" at bounding box center [541, 667] width 254 height 34
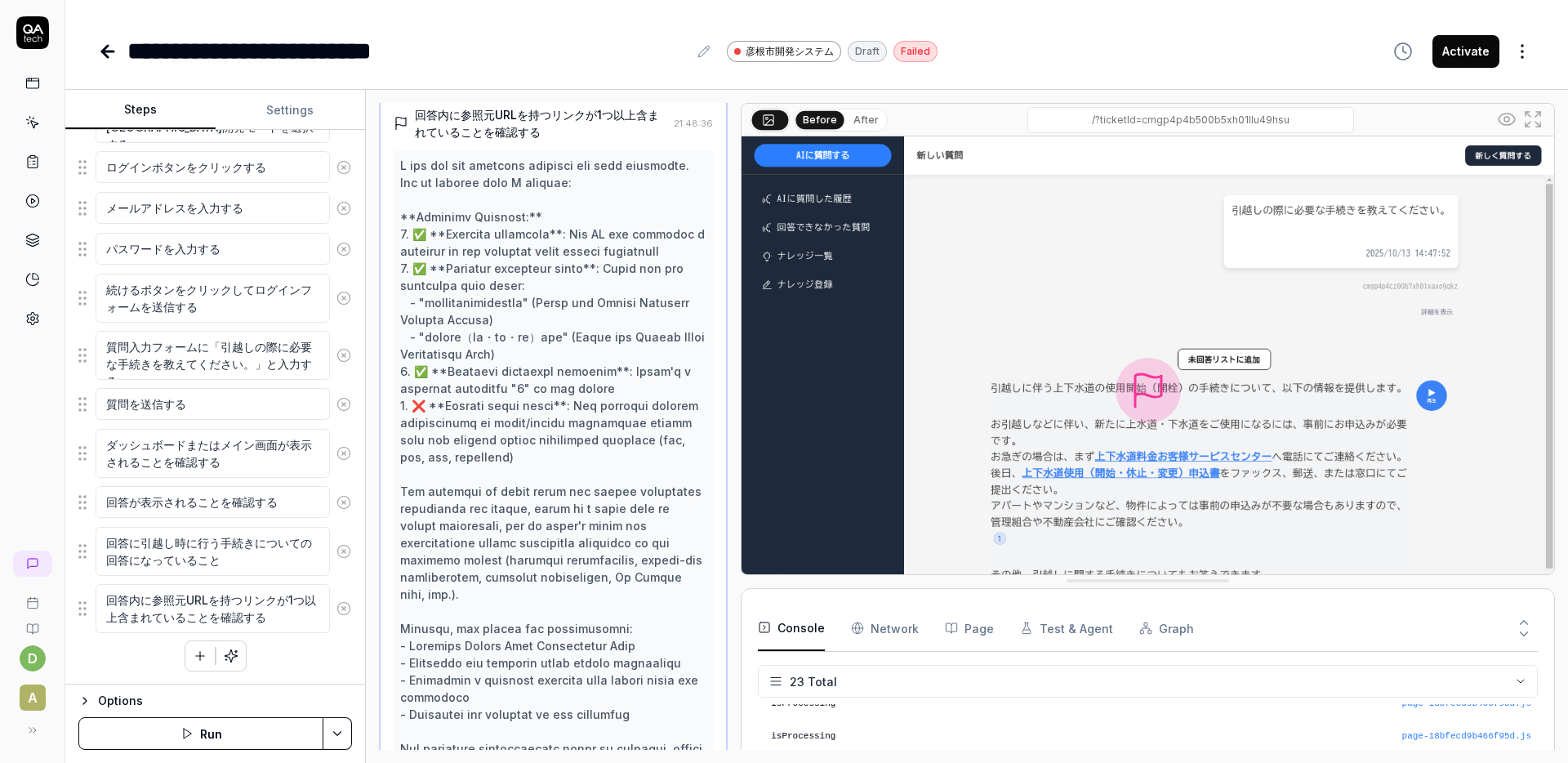
scroll to position [740, 0]
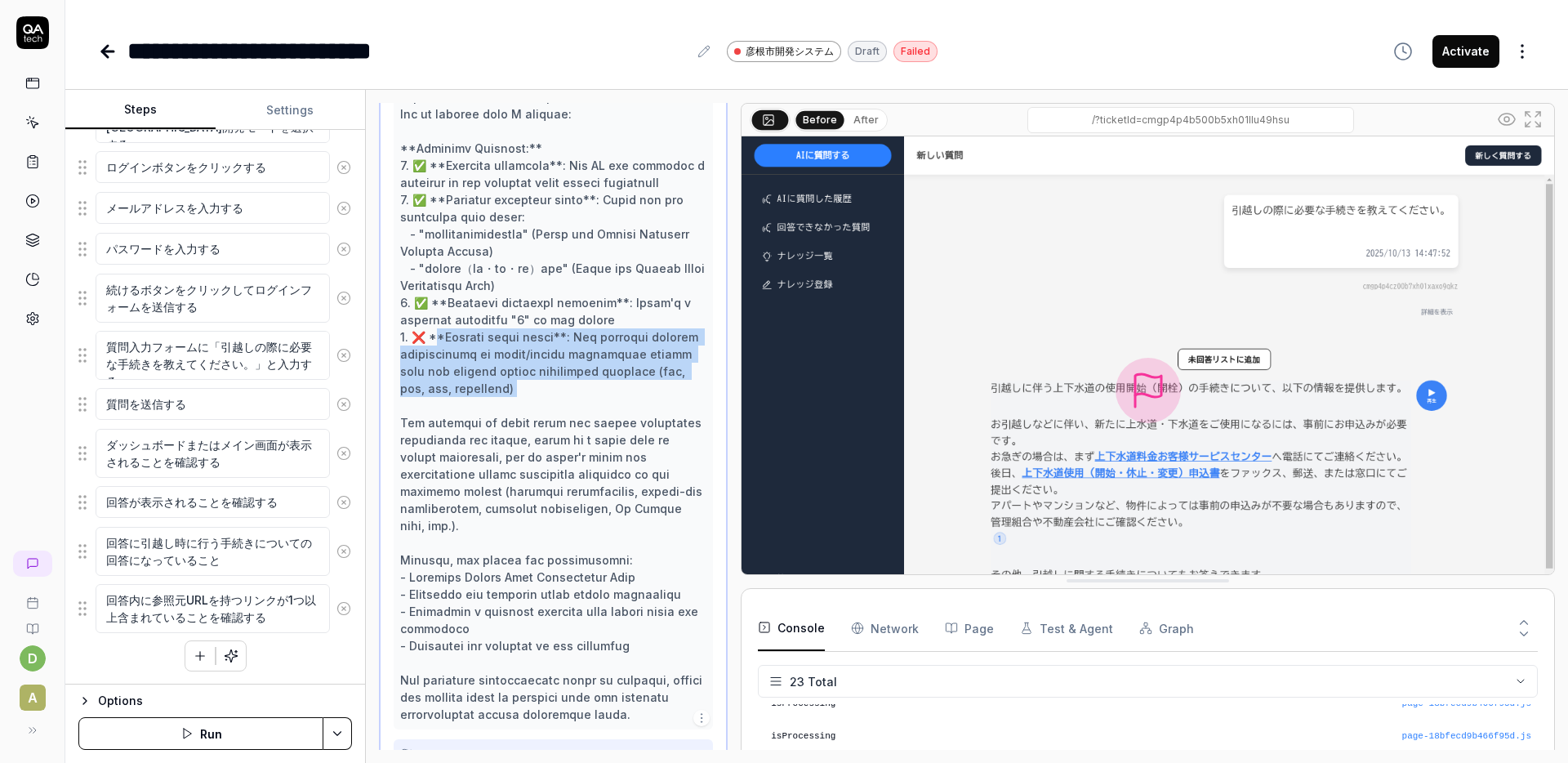
drag, startPoint x: 436, startPoint y: 322, endPoint x: 576, endPoint y: 374, distance: 149.3
click at [581, 383] on div at bounding box center [553, 405] width 306 height 635
click at [576, 373] on div at bounding box center [553, 405] width 306 height 635
drag, startPoint x: 570, startPoint y: 375, endPoint x: 433, endPoint y: 323, distance: 146.5
click at [433, 323] on div at bounding box center [553, 405] width 306 height 635
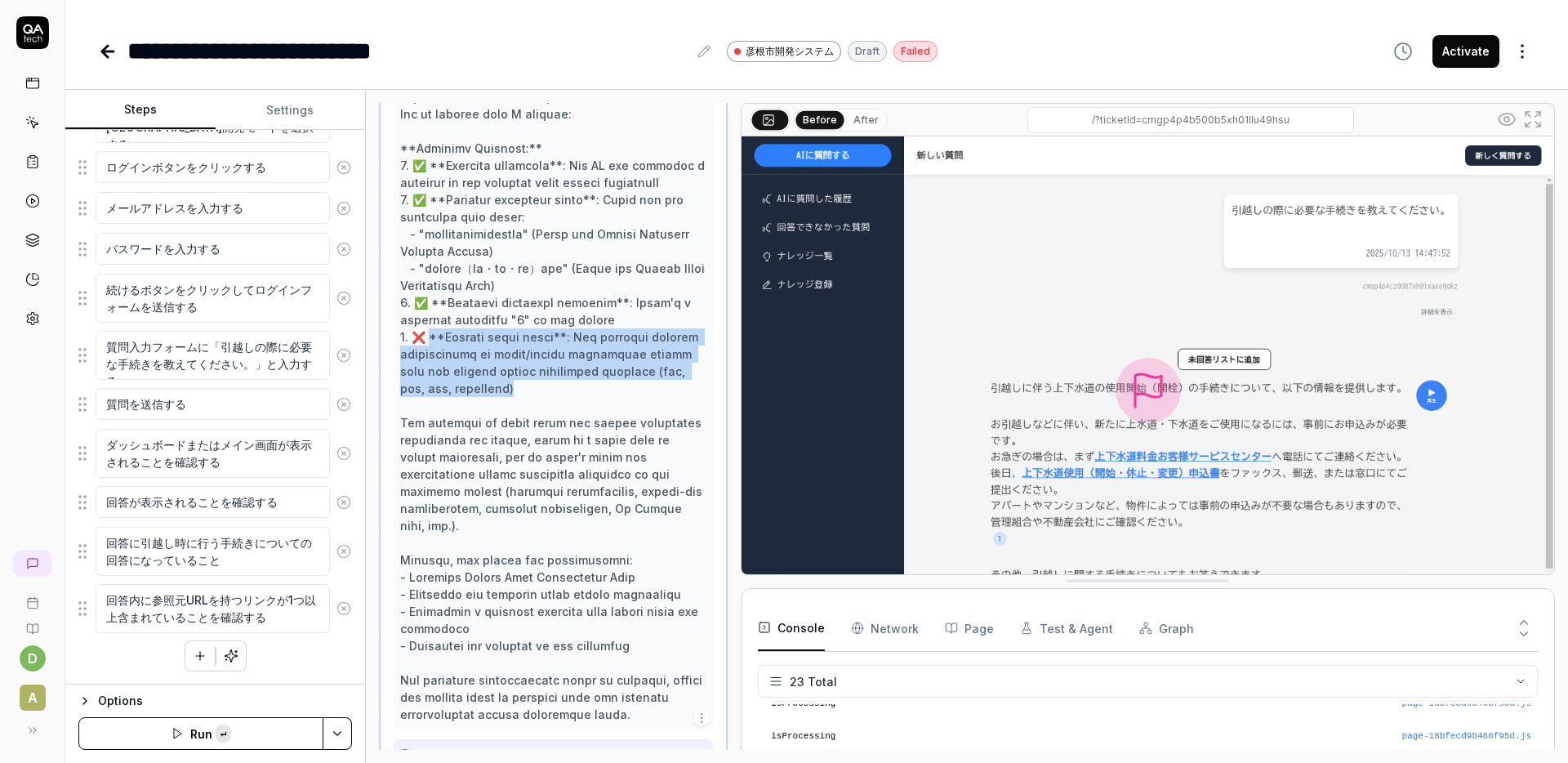
copy div "**Content scope issue**: The response focuses specifically on water/sewage proc…"
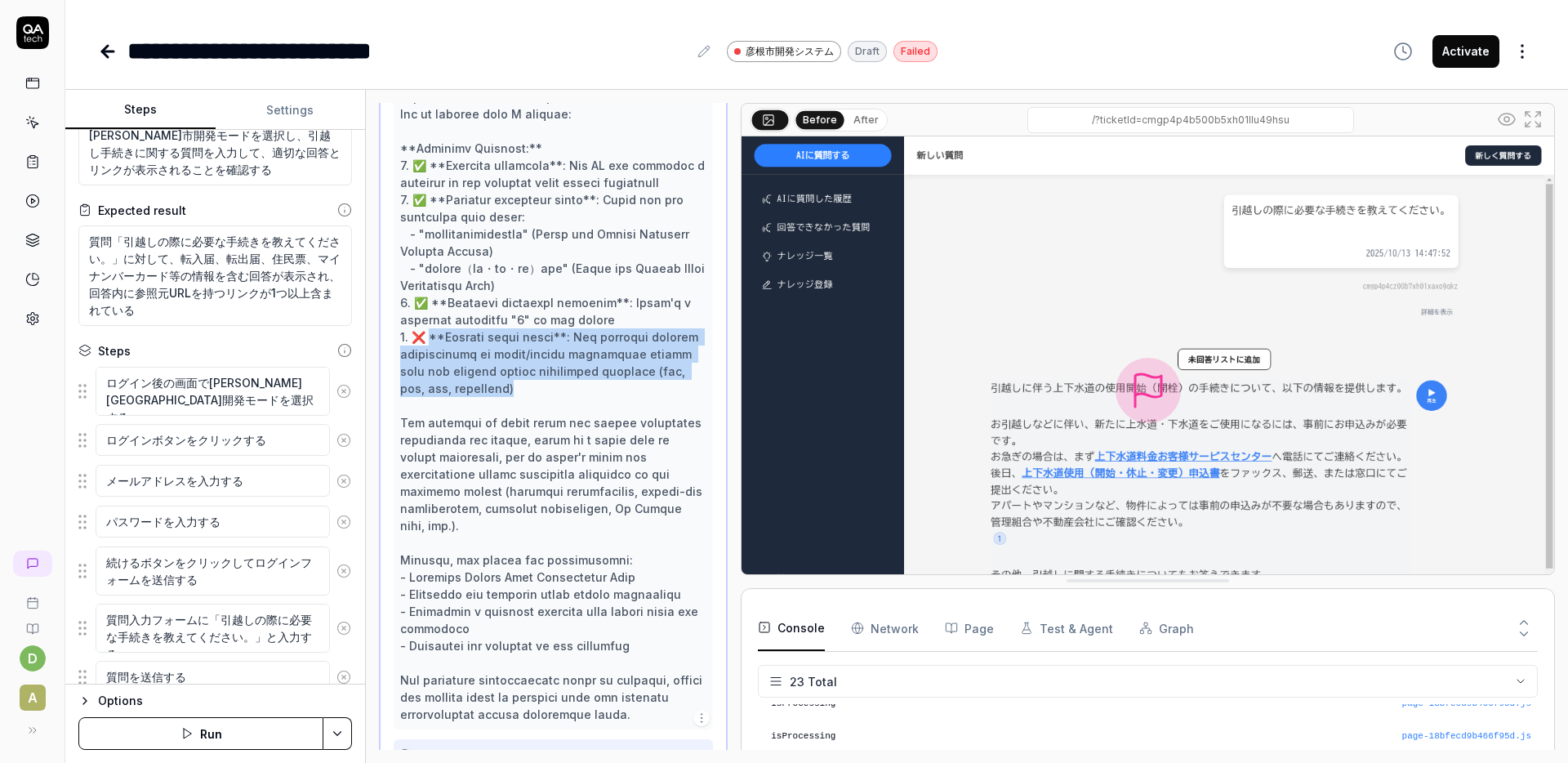
scroll to position [0, 0]
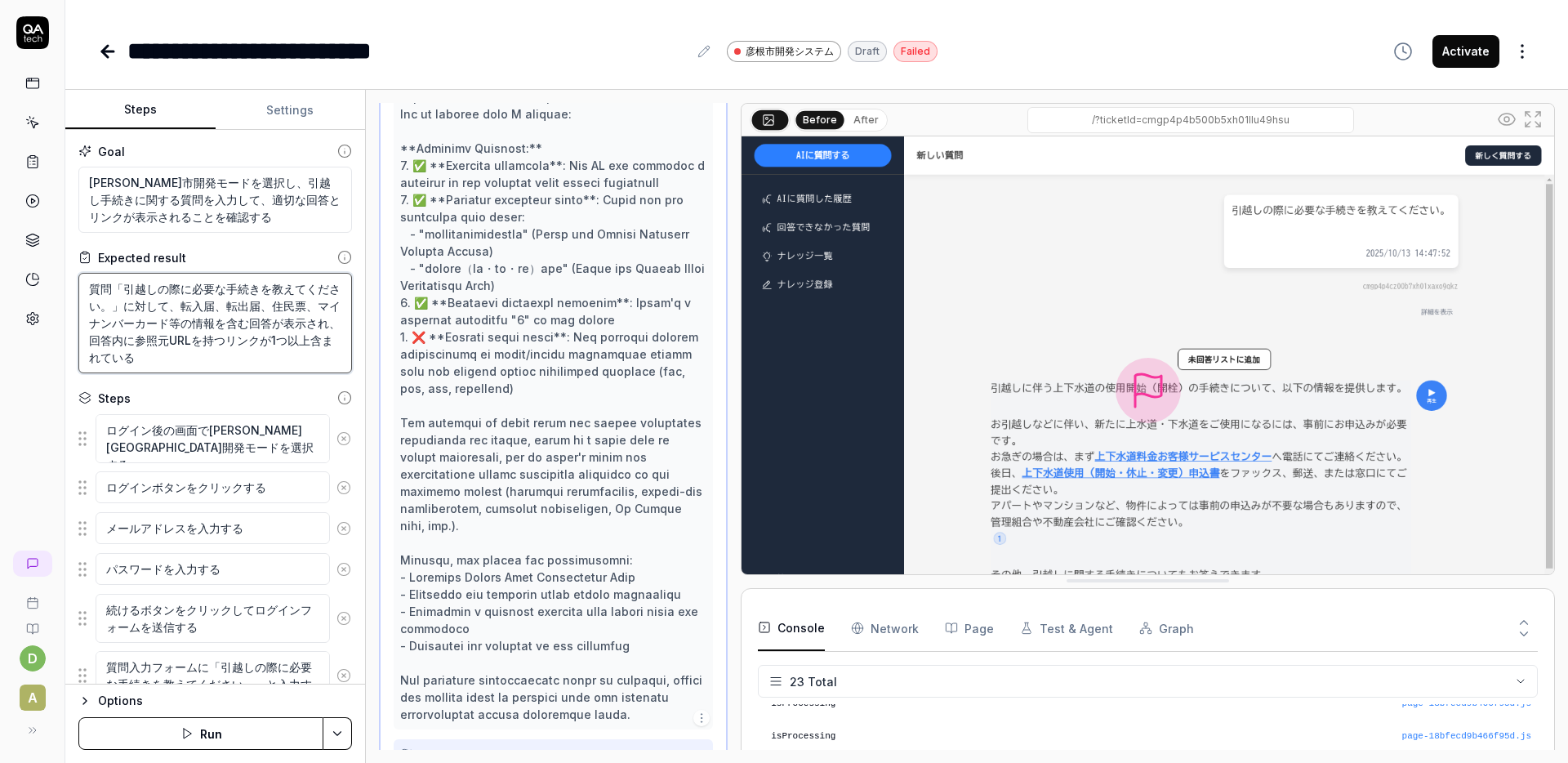
click at [182, 307] on textarea "質問「引越しの際に必要な手続きを教えてください。」に対して、転入届、転出届、住民票、マイナンバーカード等の情報を含む回答が表示され、回答内に参照元URLを持つ…" at bounding box center [215, 323] width 274 height 101
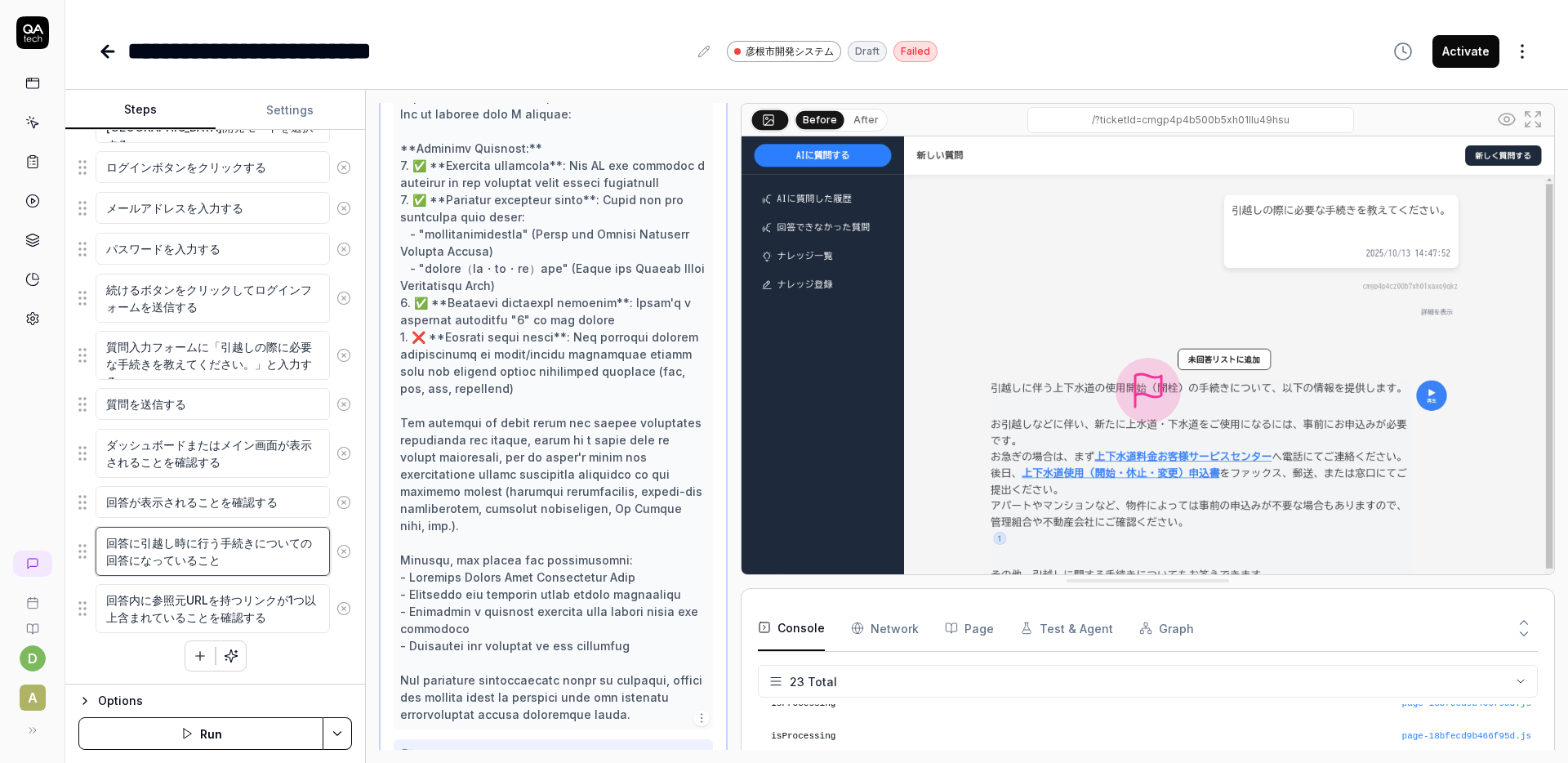
drag, startPoint x: 146, startPoint y: 544, endPoint x: 256, endPoint y: 547, distance: 110.0
click at [256, 547] on textarea "回答に引越し時に行う手続きについての回答になっていること" at bounding box center [213, 552] width 235 height 49
drag, startPoint x: 140, startPoint y: 543, endPoint x: 223, endPoint y: 561, distance: 84.9
click at [224, 560] on textarea "回答に引越し時に行う手続きについての回答になっていること" at bounding box center [213, 552] width 235 height 49
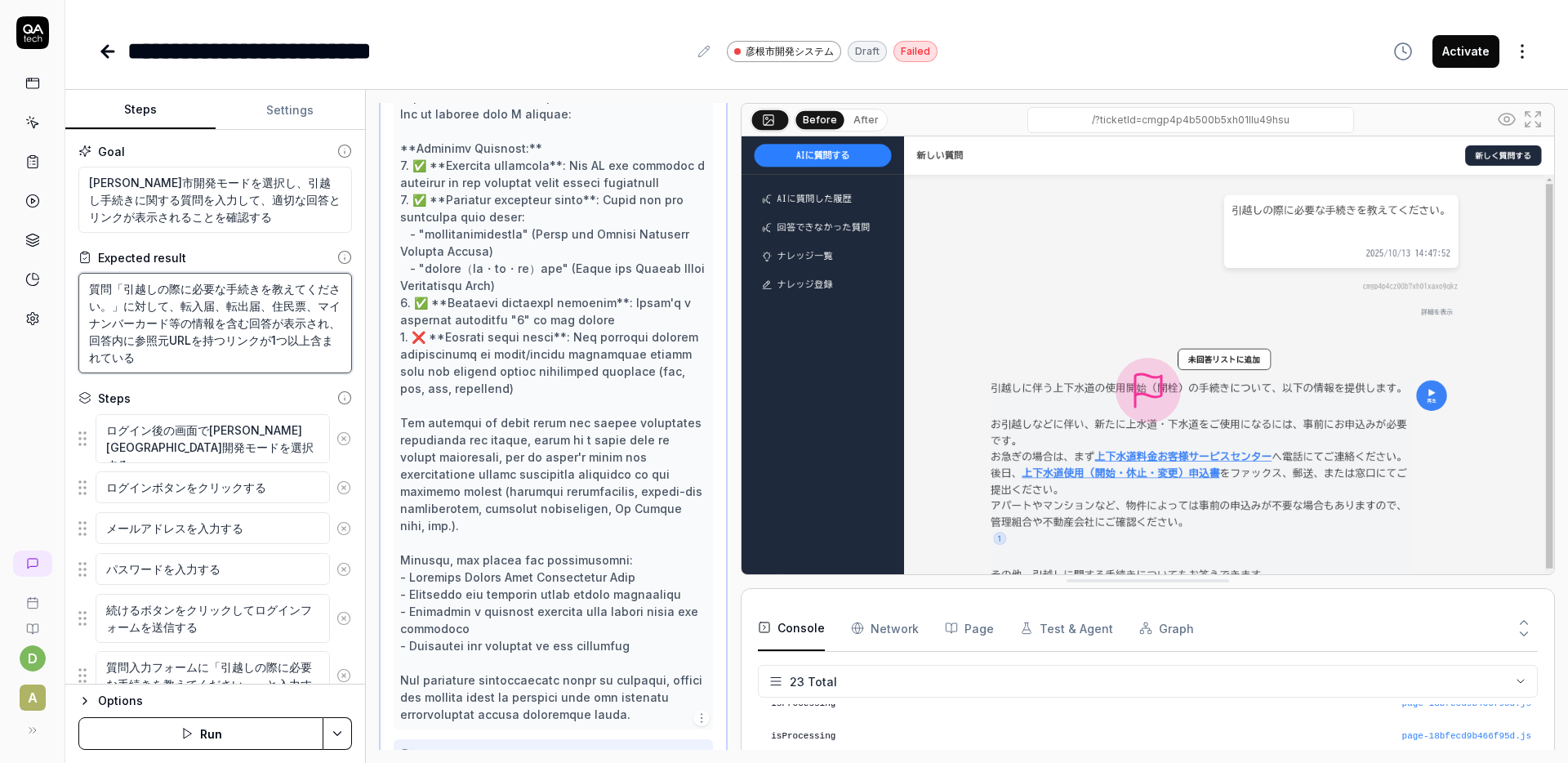
drag, startPoint x: 171, startPoint y: 307, endPoint x: 176, endPoint y: 315, distance: 9.4
click at [176, 315] on textarea "質問「引越しの際に必要な手続きを教えてください。」に対して、転入届、転出届、住民票、マイナンバーカード等の情報を含む回答が表示され、回答内に参照元URLを持つ…" at bounding box center [215, 323] width 274 height 101
paste textarea "引越し時に行う手続きについての回答になっていること"
type textarea "*"
type textarea "質問「引越しの際に必要な手続きを教えてください。」に対して、引越し時に行う手続きについての回答になっていることの情報を含む回答が表示され、回答内に参照元URL…"
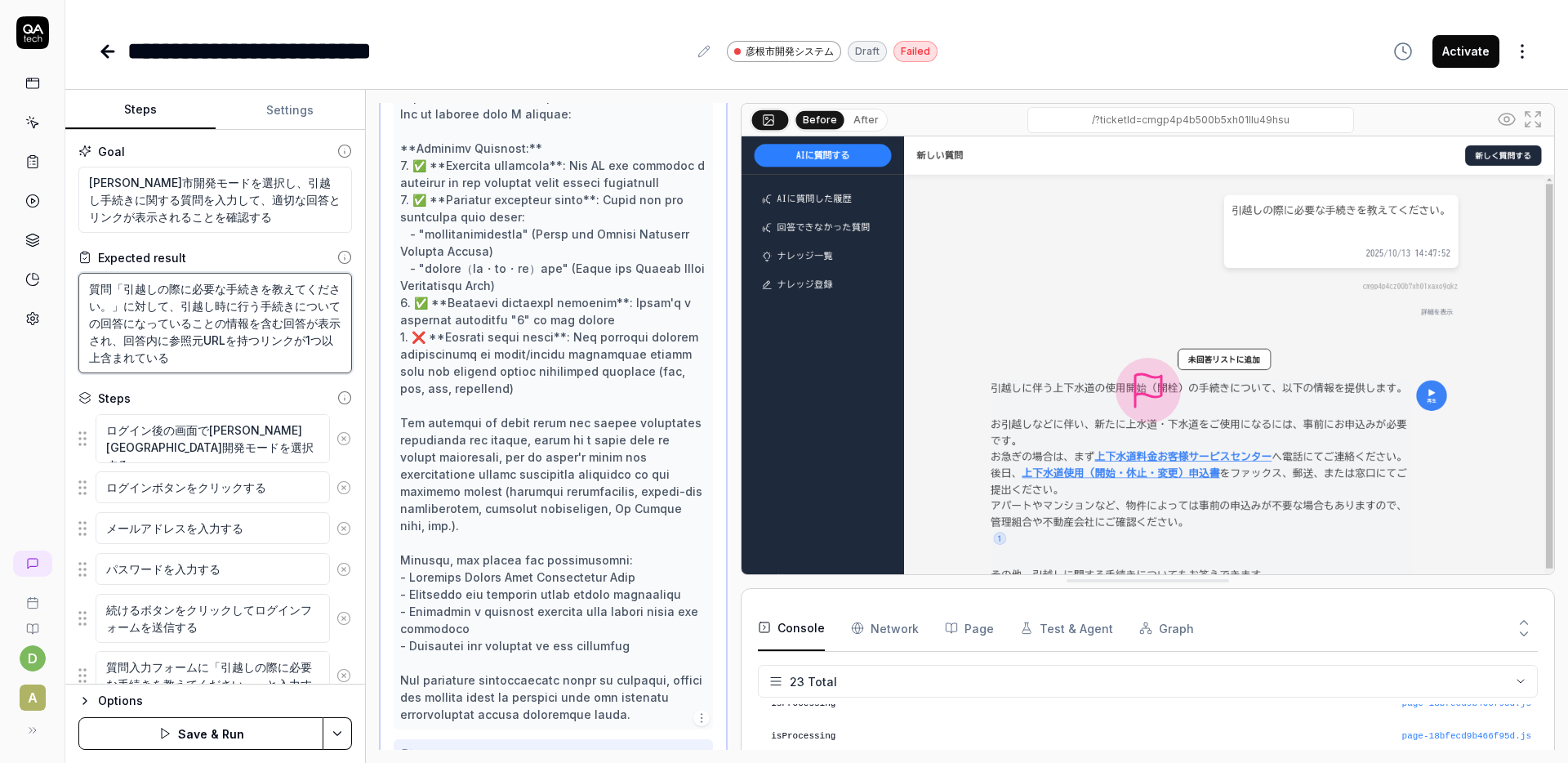
type textarea "*"
type textarea "質問「引越しの際に必要な手続きを教えてください。」に対して、引越し時に行う手続きについての回答になっているこの情報を含む回答が表示され、回答内に参照元URLを…"
type textarea "*"
type textarea "質問「引越しの際に必要な手続きを教えてください。」に対して、引越し時に行う手続きについての回答になっているの情報を含む回答が表示され、回答内に参照元URLを持…"
type textarea "*"
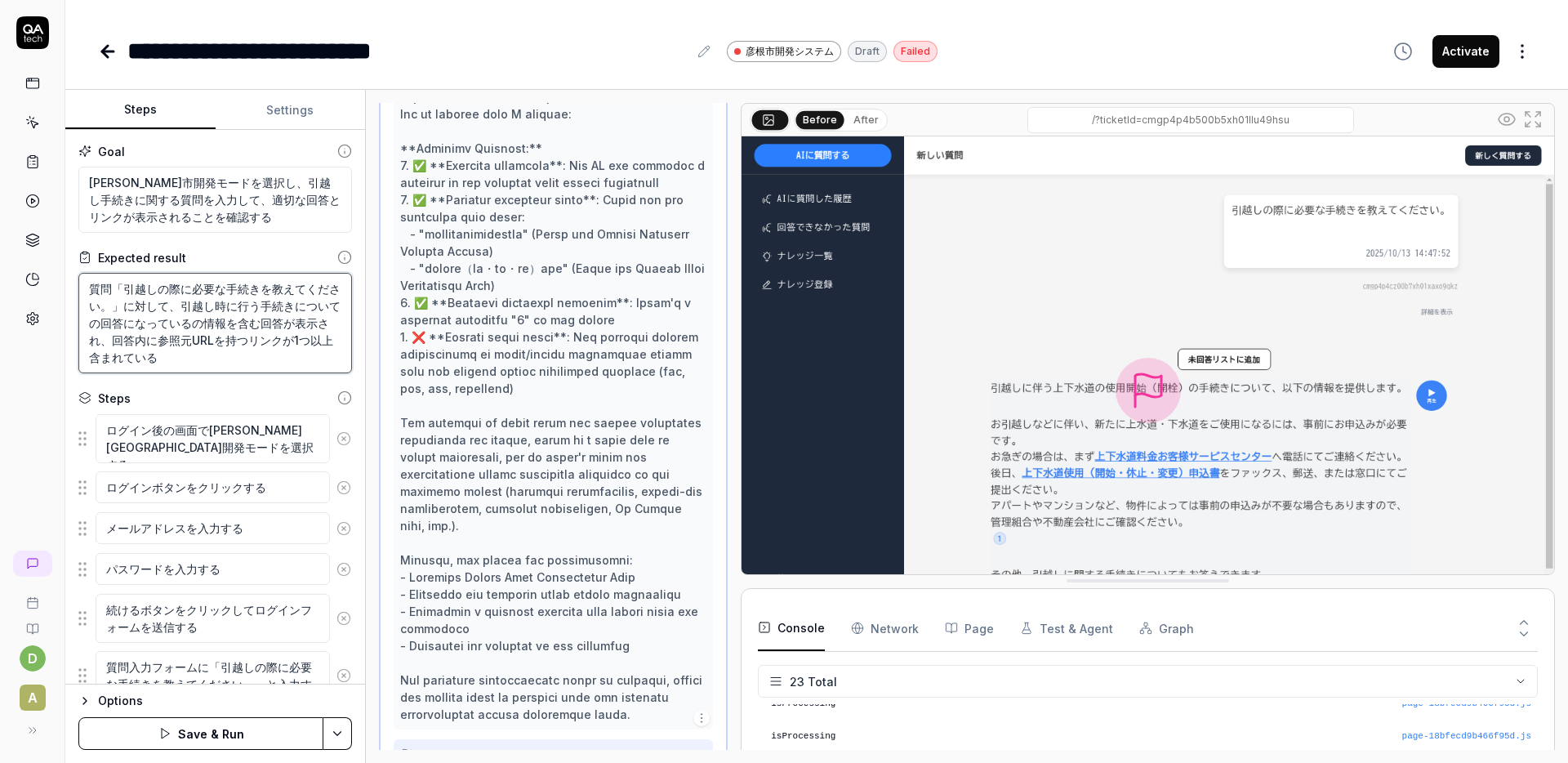
type textarea "質問「引越しの際に必要な手続きを教えてください。」に対して、引越し時に行う手続きについての回答になっていの情報を含む回答が表示され、回答内に参照元URLを持つ…"
type textarea "*"
type textarea "質問「引越しの際に必要な手続きを教えてください。」に対して、引越し時に行う手続きについての回答になっての情報を含む回答が表示され、回答内に参照元URLを持つリ…"
type textarea "*"
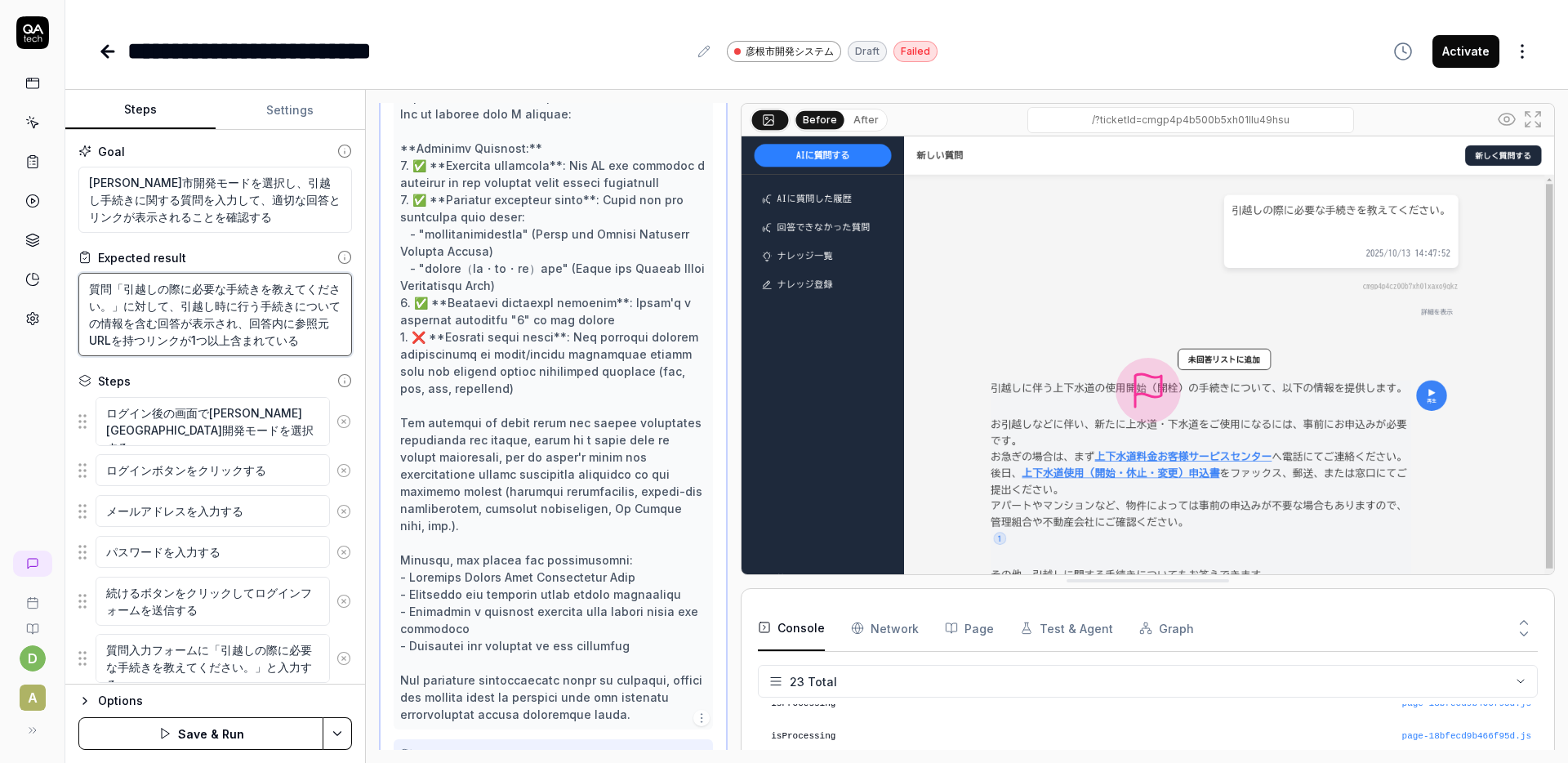
scroll to position [114, 0]
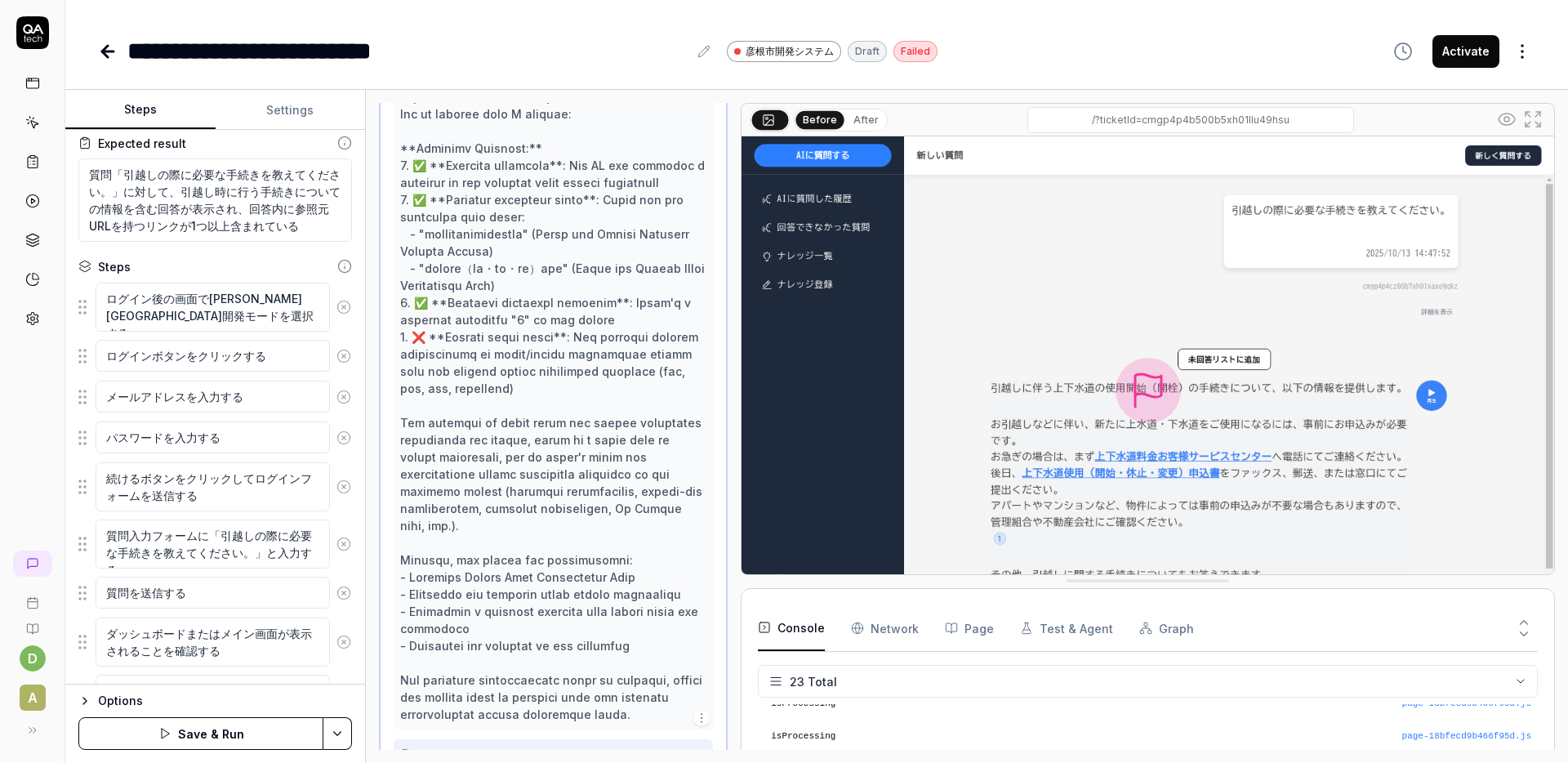
click at [216, 725] on button "Save & Run" at bounding box center [201, 733] width 245 height 32
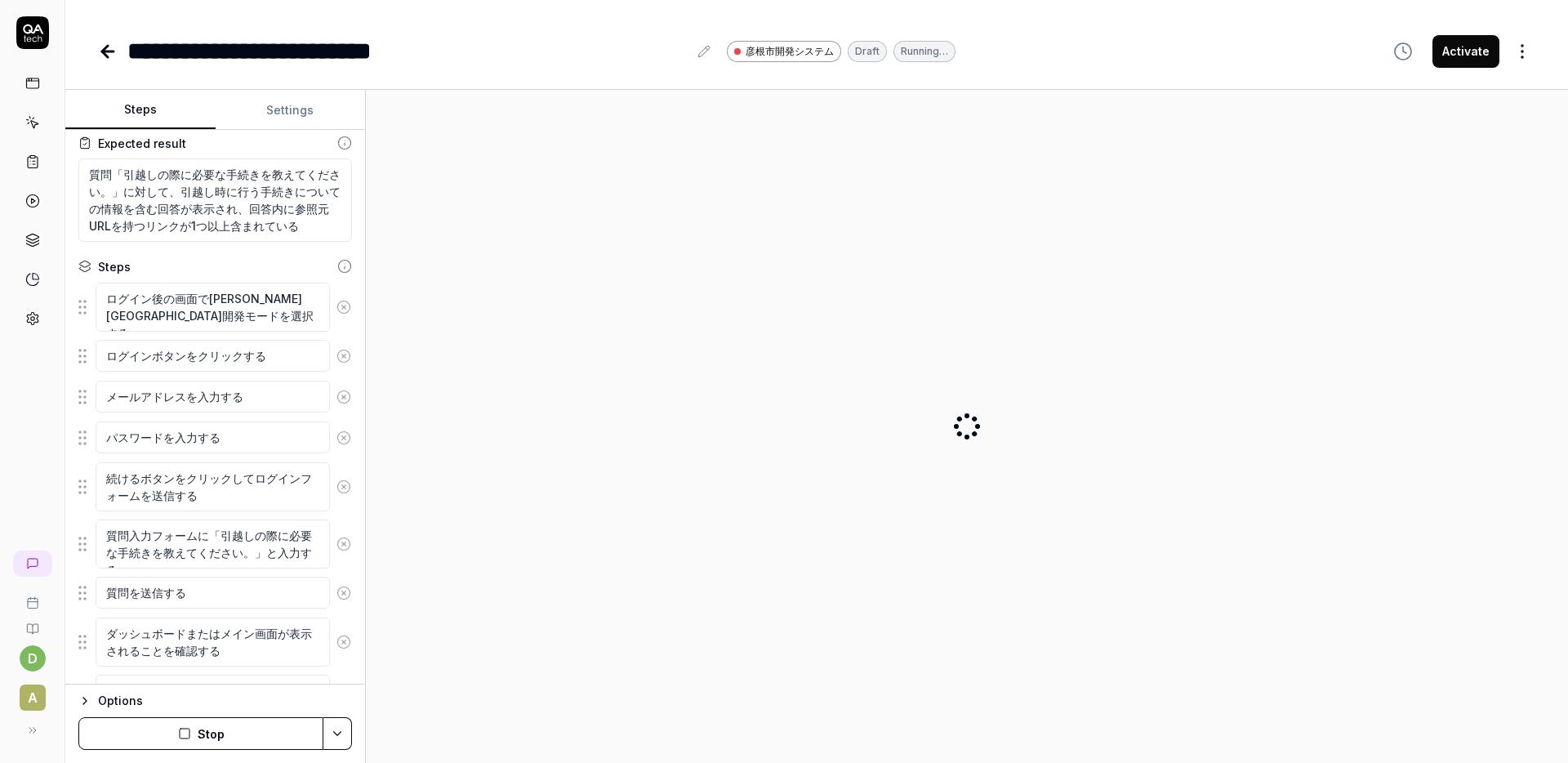
scroll to position [0, 0]
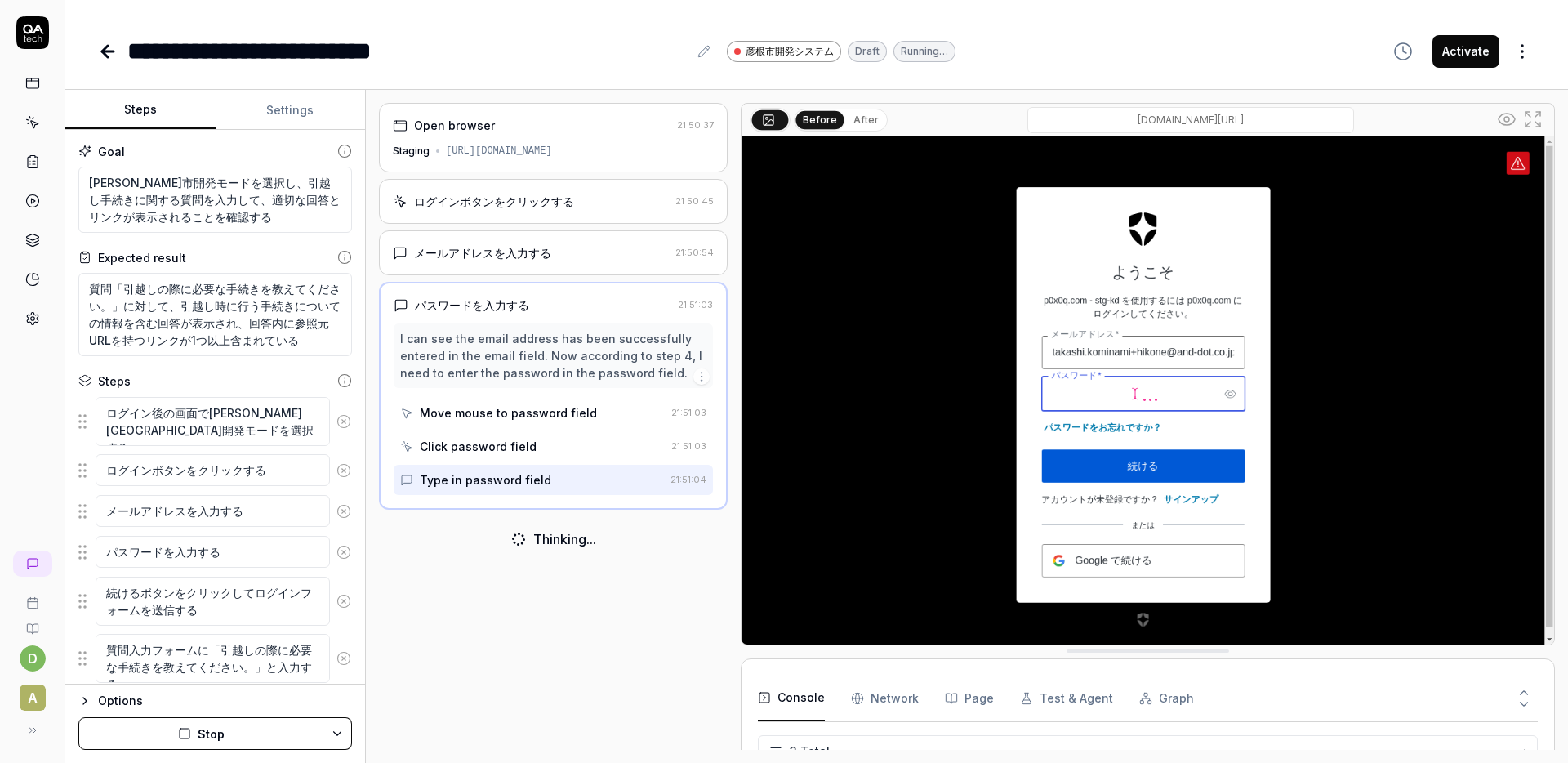
click at [1533, 57] on html "**********" at bounding box center [784, 382] width 1568 height 763
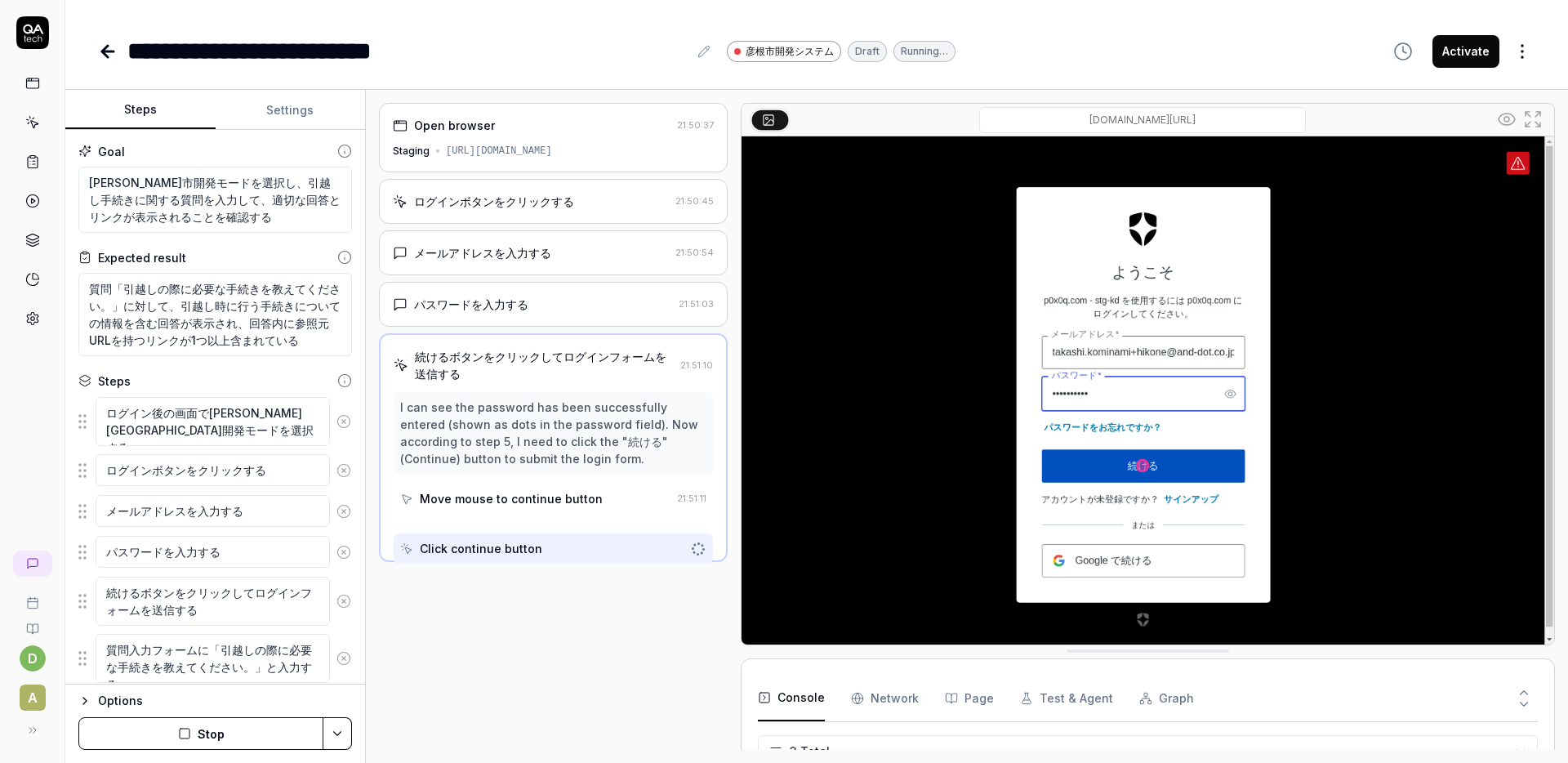
click at [1533, 57] on html "**********" at bounding box center [784, 382] width 1568 height 763
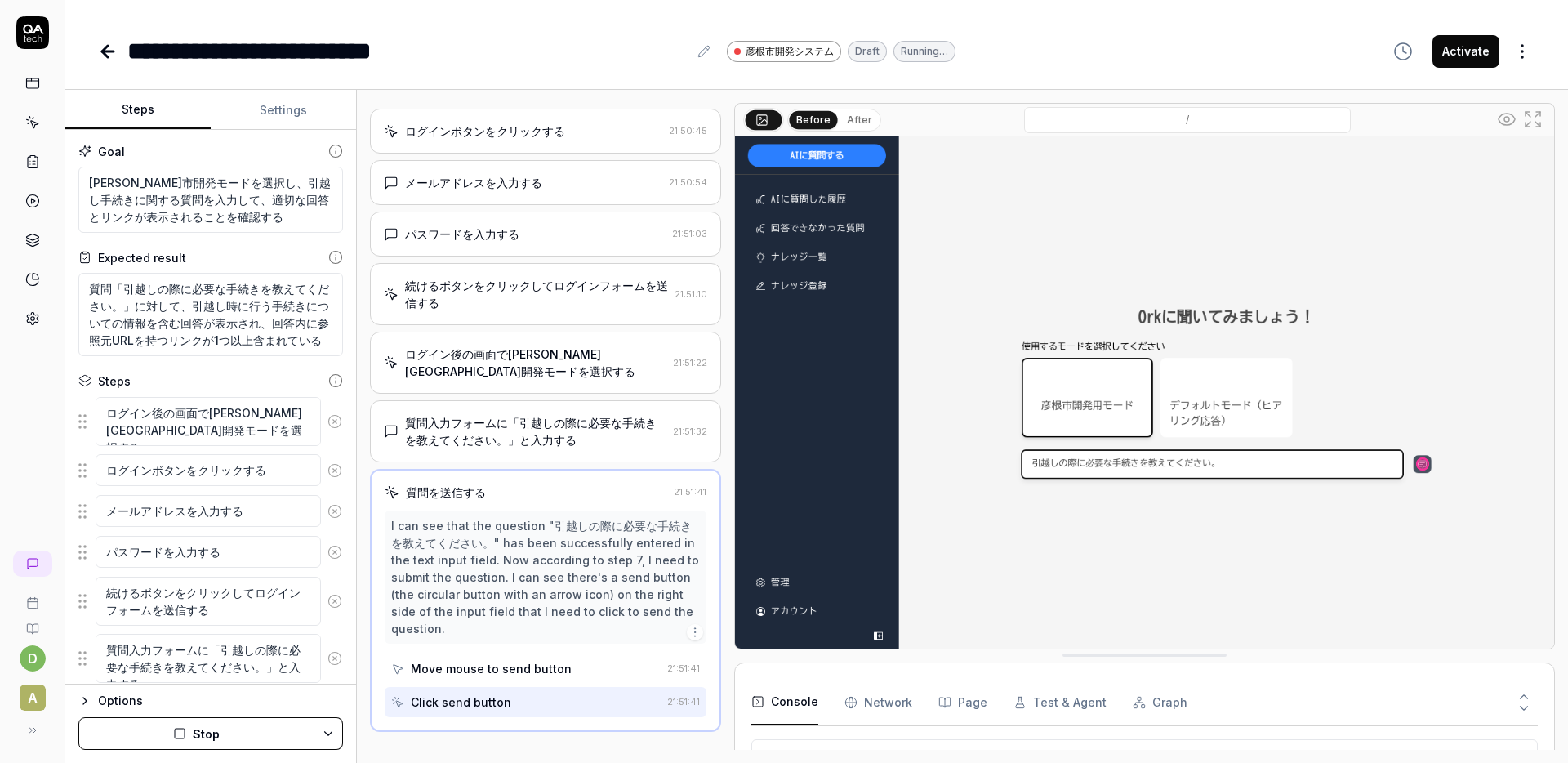
scroll to position [80, 0]
click at [355, 162] on div "Steps Settings Goal [PERSON_NAME]市開発モードを選択し、引越し手続きに関する質問を入力して、適切な回答とリンクが表示されること…" at bounding box center [817, 426] width 1502 height 673
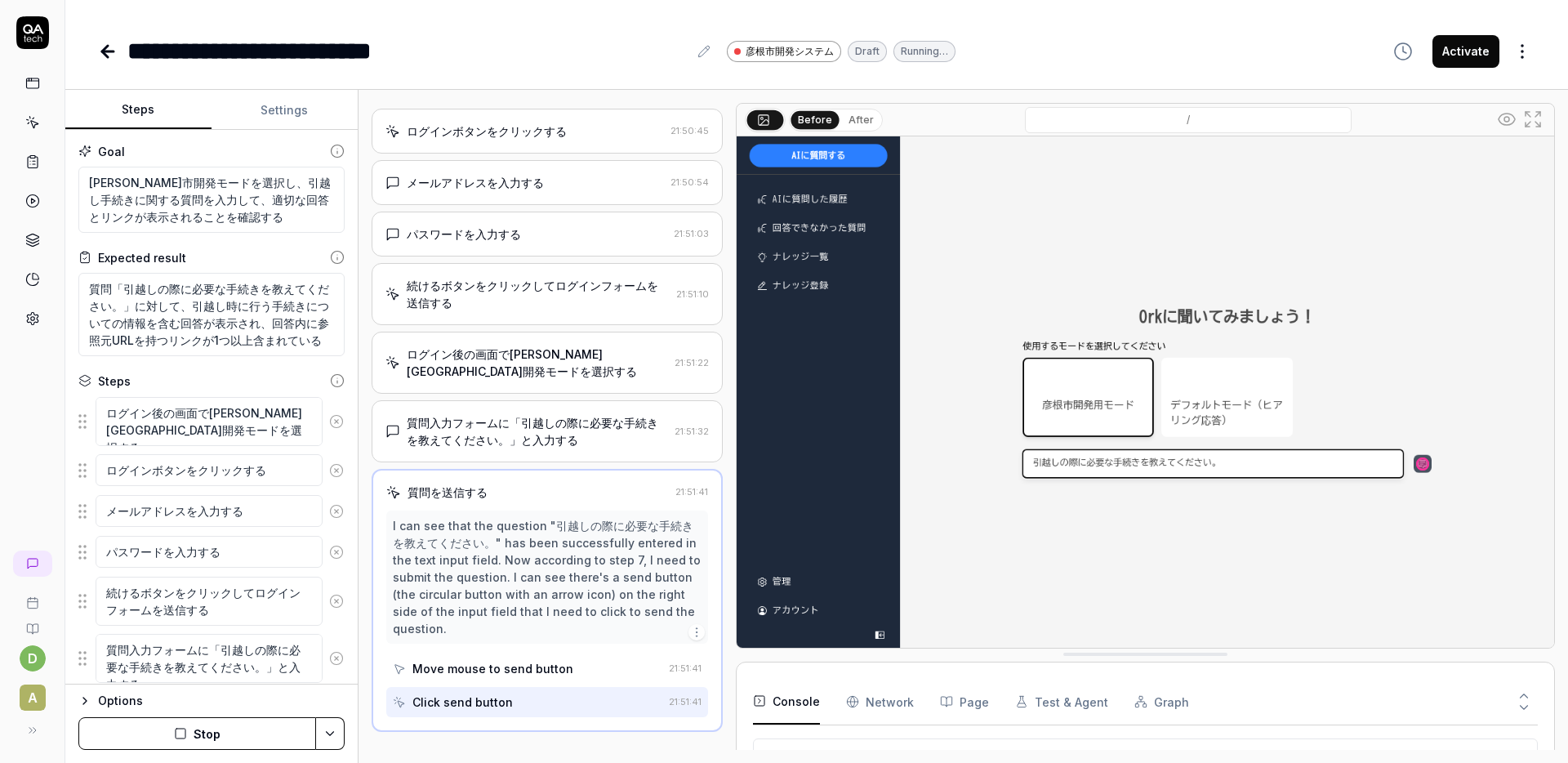
scroll to position [112, 0]
click at [357, 161] on div "Steps Settings Goal [PERSON_NAME]市開発モードを選択し、引越し手続きに関する質問を入力して、適切な回答とリンクが表示されること…" at bounding box center [817, 426] width 1502 height 673
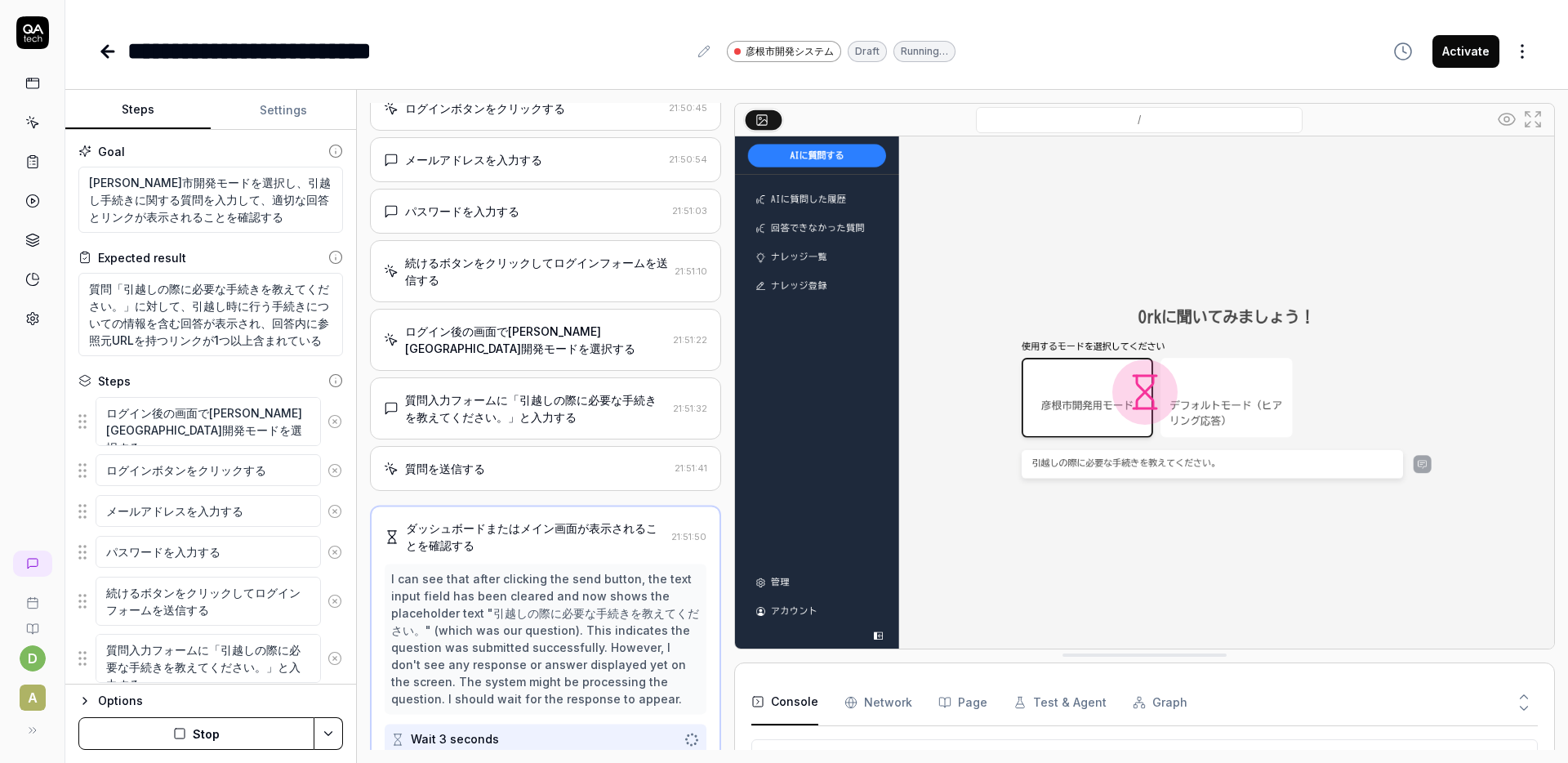
scroll to position [87, 0]
click at [355, 163] on div "Steps Settings Goal [PERSON_NAME]市開発モードを選択し、引越し手続きに関する質問を入力して、適切な回答とリンクが表示されること…" at bounding box center [817, 426] width 1502 height 673
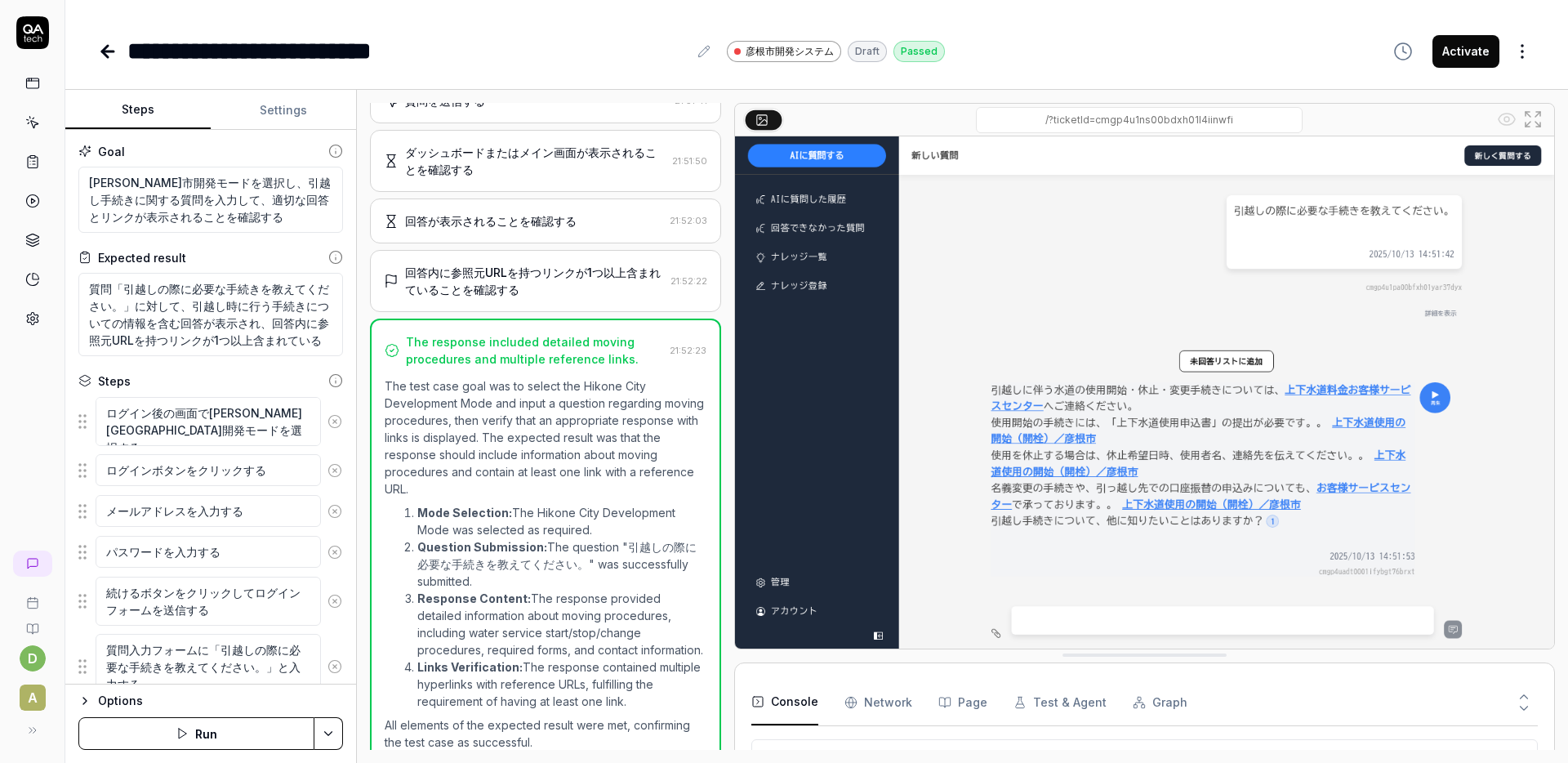
scroll to position [463, 0]
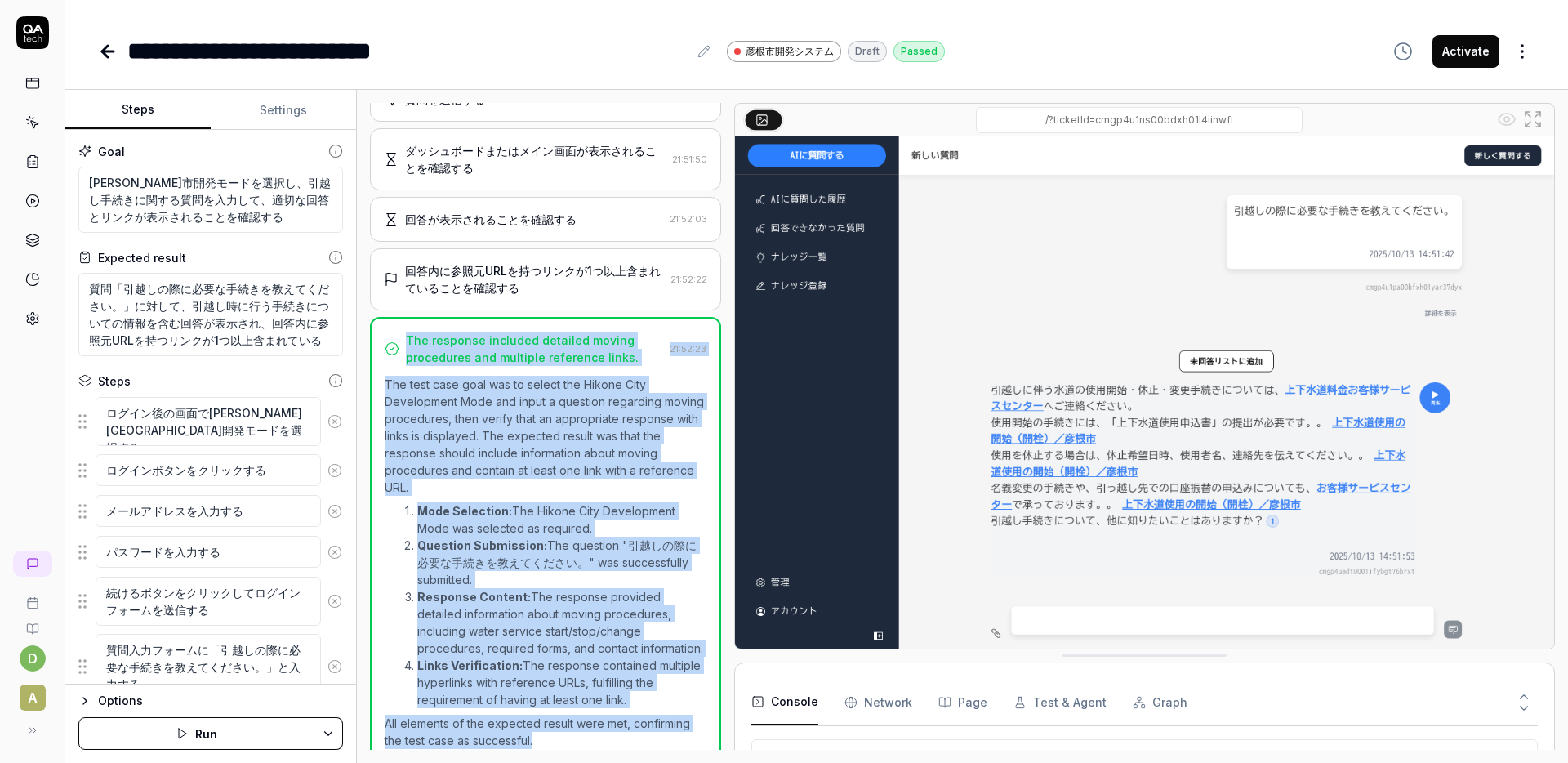
drag, startPoint x: 403, startPoint y: 322, endPoint x: 703, endPoint y: 723, distance: 500.8
click at [703, 723] on div "The response included detailed moving procedures and multiple reference links. …" at bounding box center [546, 542] width 352 height 450
copy div "Lor ipsumdol sitametc adipisci elitse doeiusmodt inc utlabore etdolorem aliqu. …"
click at [665, 395] on p "The test case goal was to select the Hikone City Development Mode and input a q…" at bounding box center [546, 435] width 323 height 120
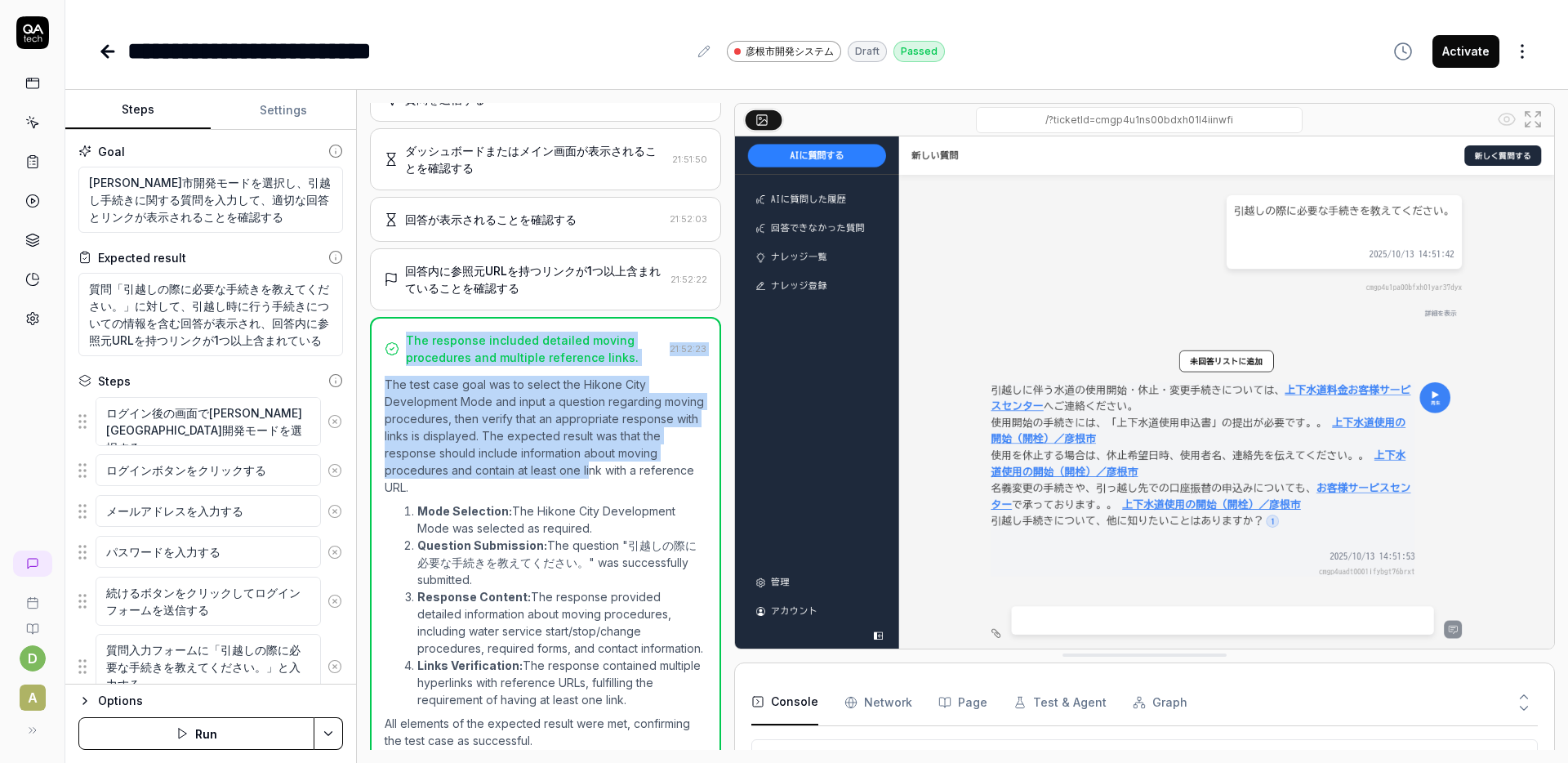
drag, startPoint x: 400, startPoint y: 320, endPoint x: 587, endPoint y: 455, distance: 230.6
click at [587, 457] on div "The response included detailed moving procedures and multiple reference links. …" at bounding box center [546, 542] width 352 height 450
click at [587, 455] on p "The test case goal was to select the Hikone City Development Mode and input a q…" at bounding box center [546, 435] width 323 height 120
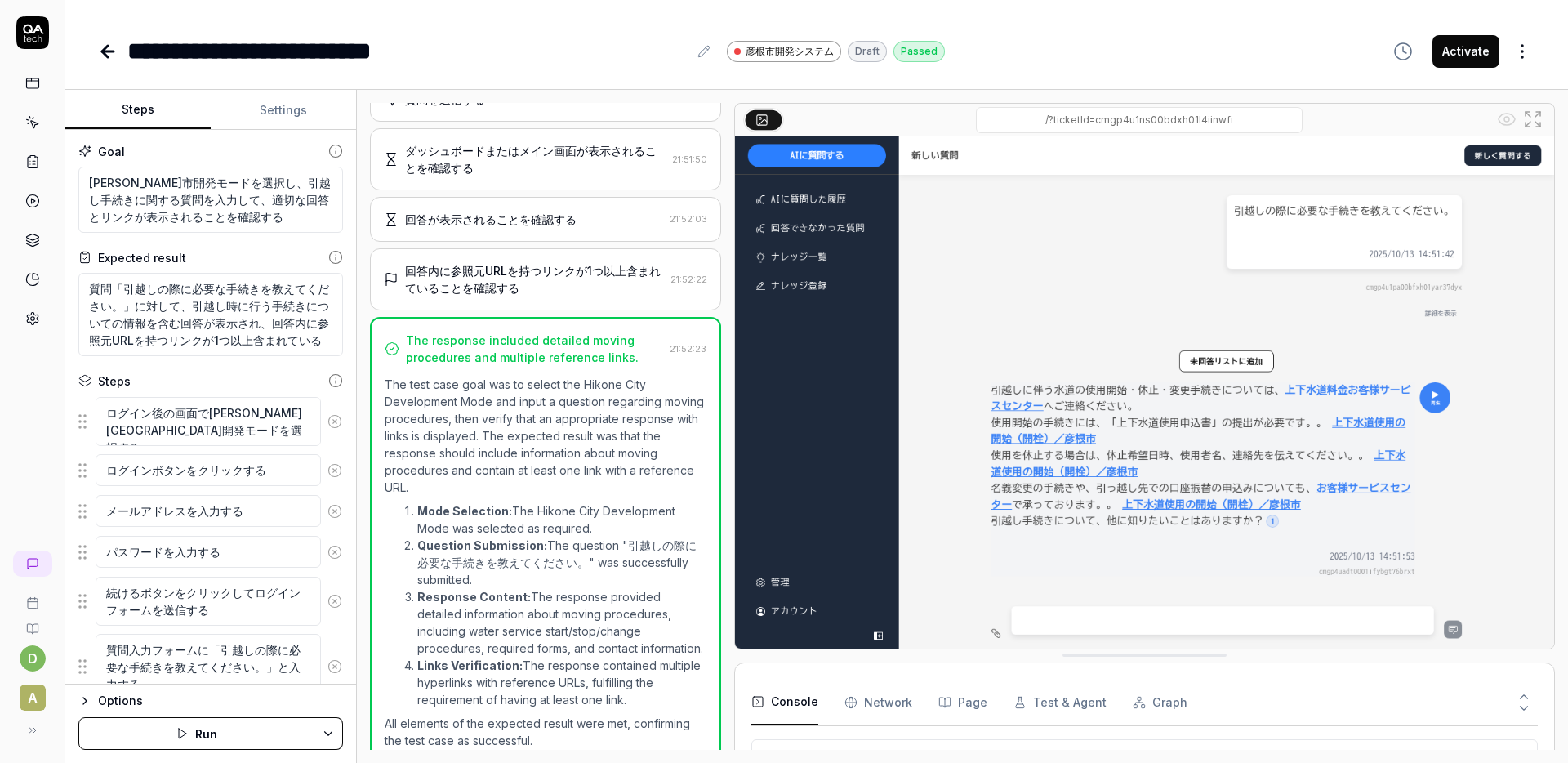
scroll to position [669, 0]
